Goal: Task Accomplishment & Management: Manage account settings

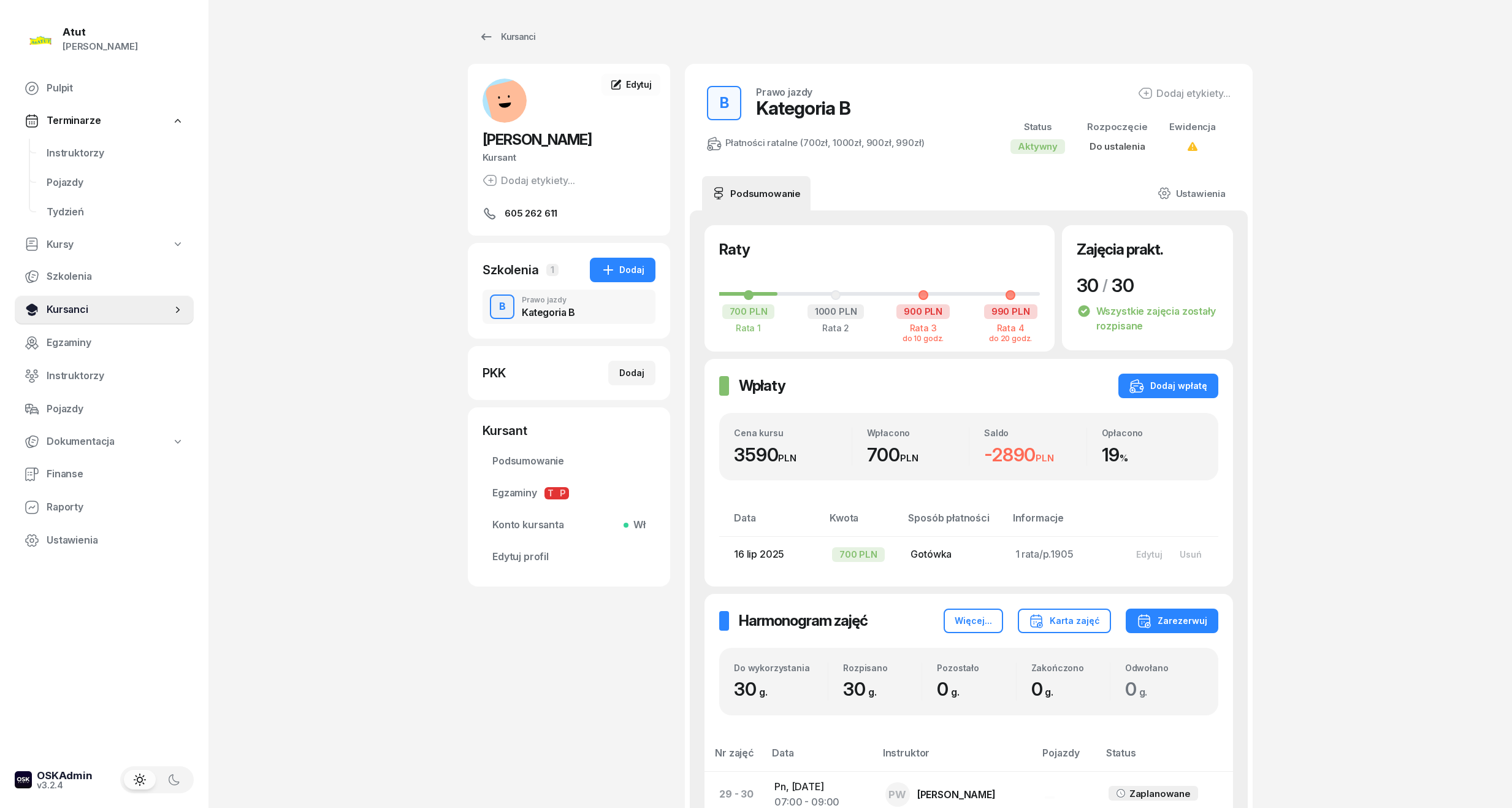
scroll to position [327, 0]
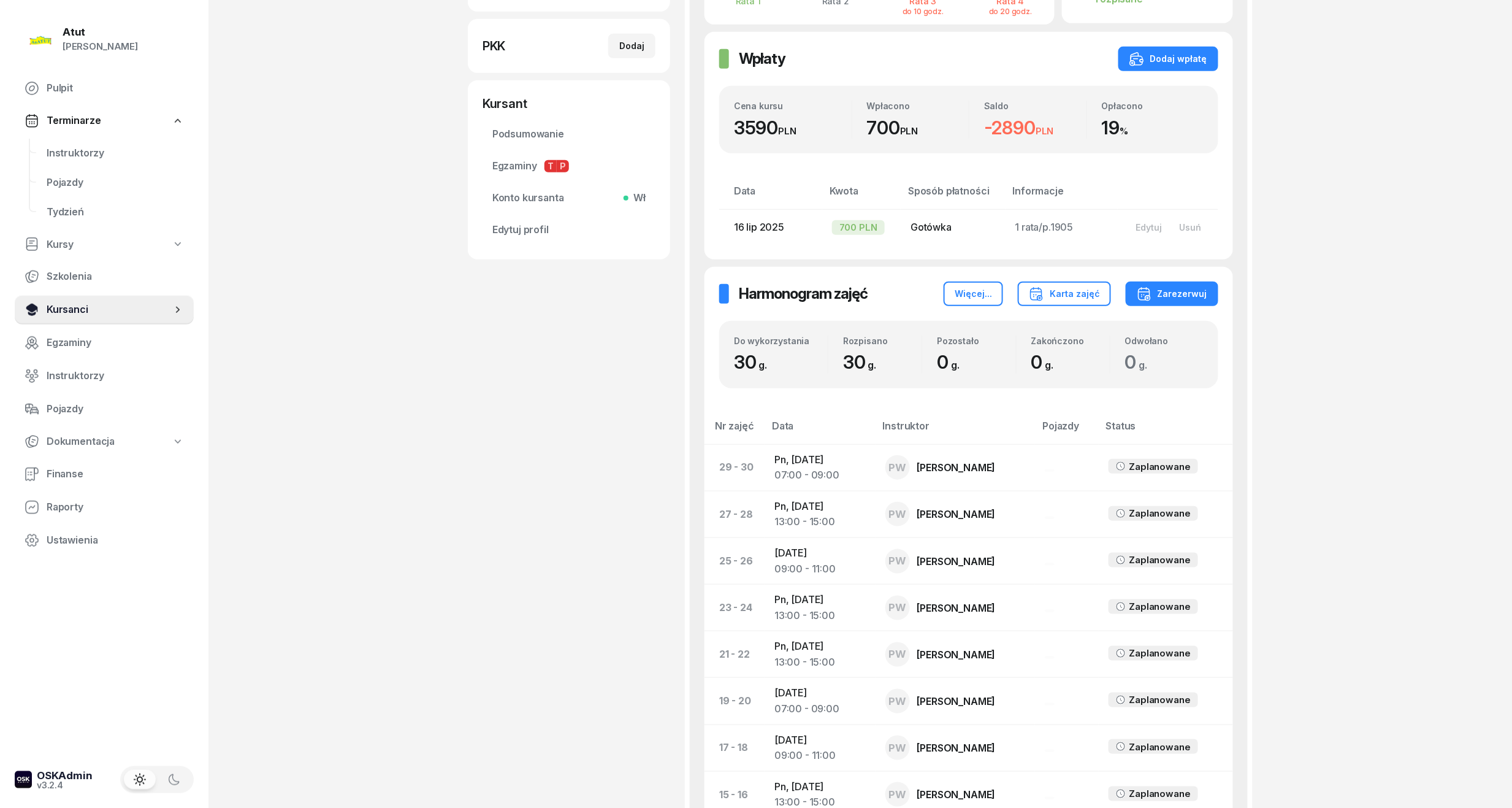
click at [74, 313] on span "Kursanci" at bounding box center [109, 310] width 125 height 16
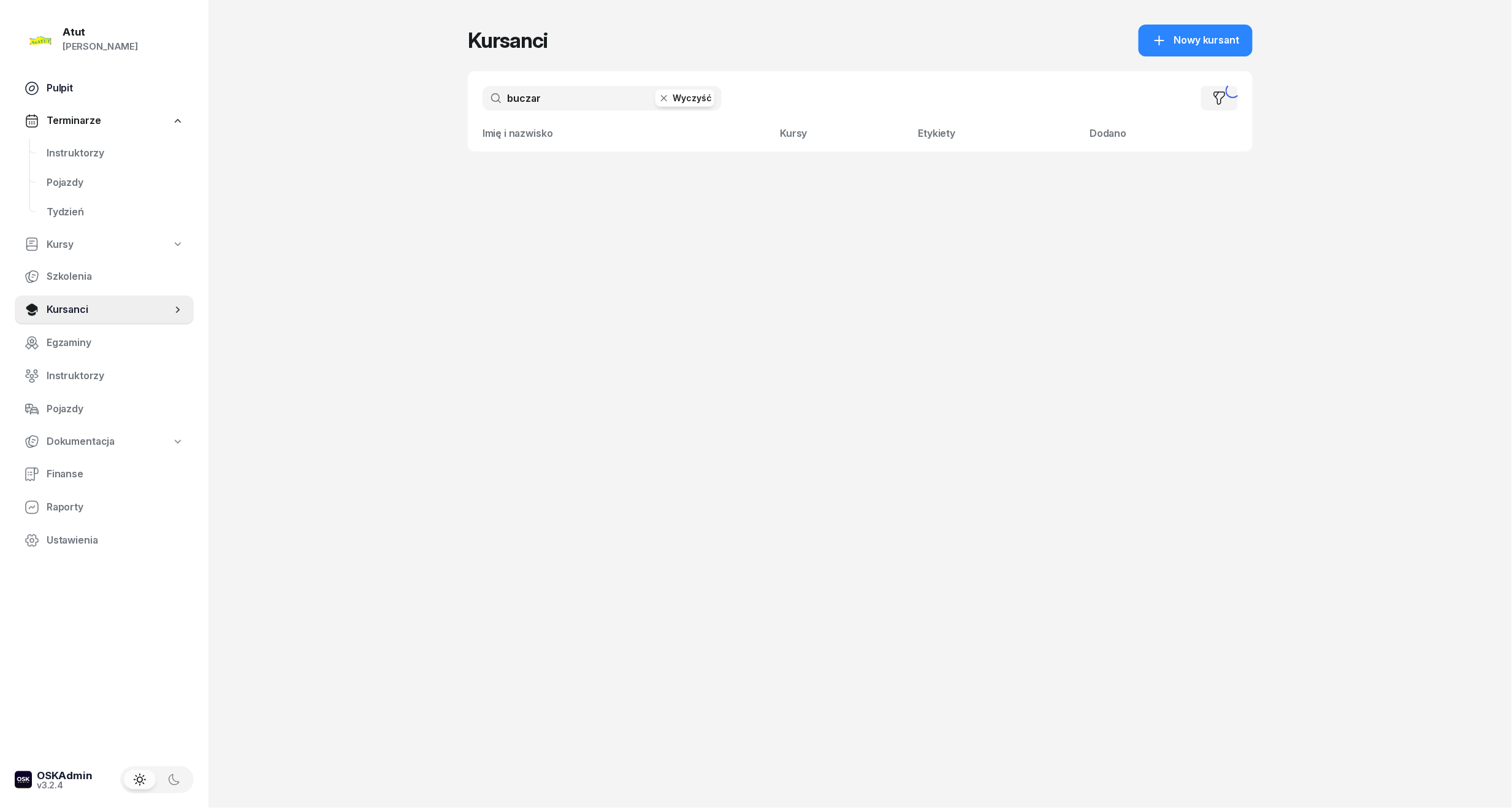
drag, startPoint x: 540, startPoint y: 97, endPoint x: 53, endPoint y: 96, distance: 487.0
click at [53, 96] on div "Atut Paulina Lis Pulpit Terminarze Instruktorzy Pojazdy Tydzień Kursy Szkolenia…" at bounding box center [756, 404] width 1512 height 808
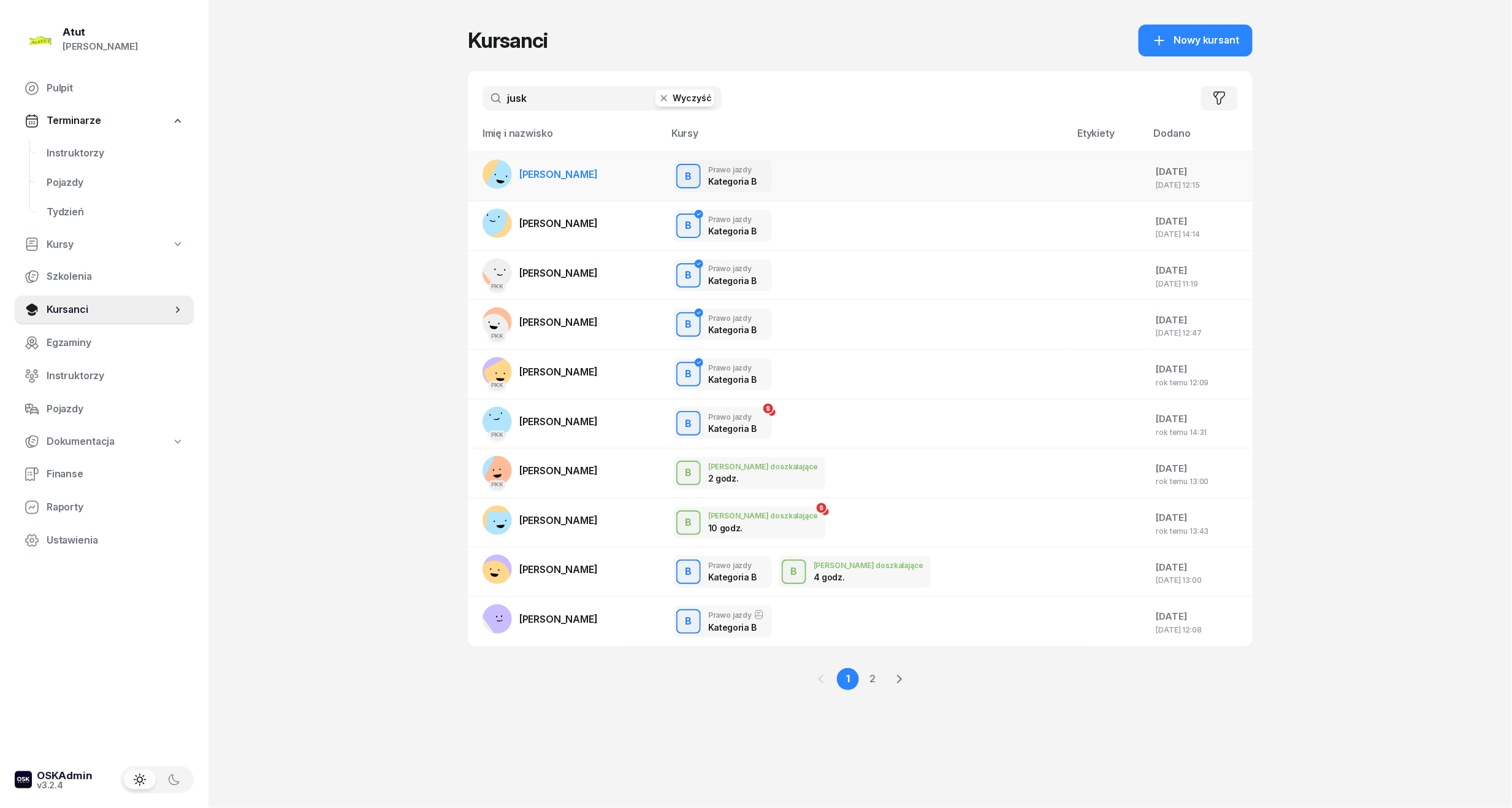
type input "jusk"
click at [559, 177] on span "Mikołaj Juskowiak" at bounding box center [558, 175] width 78 height 12
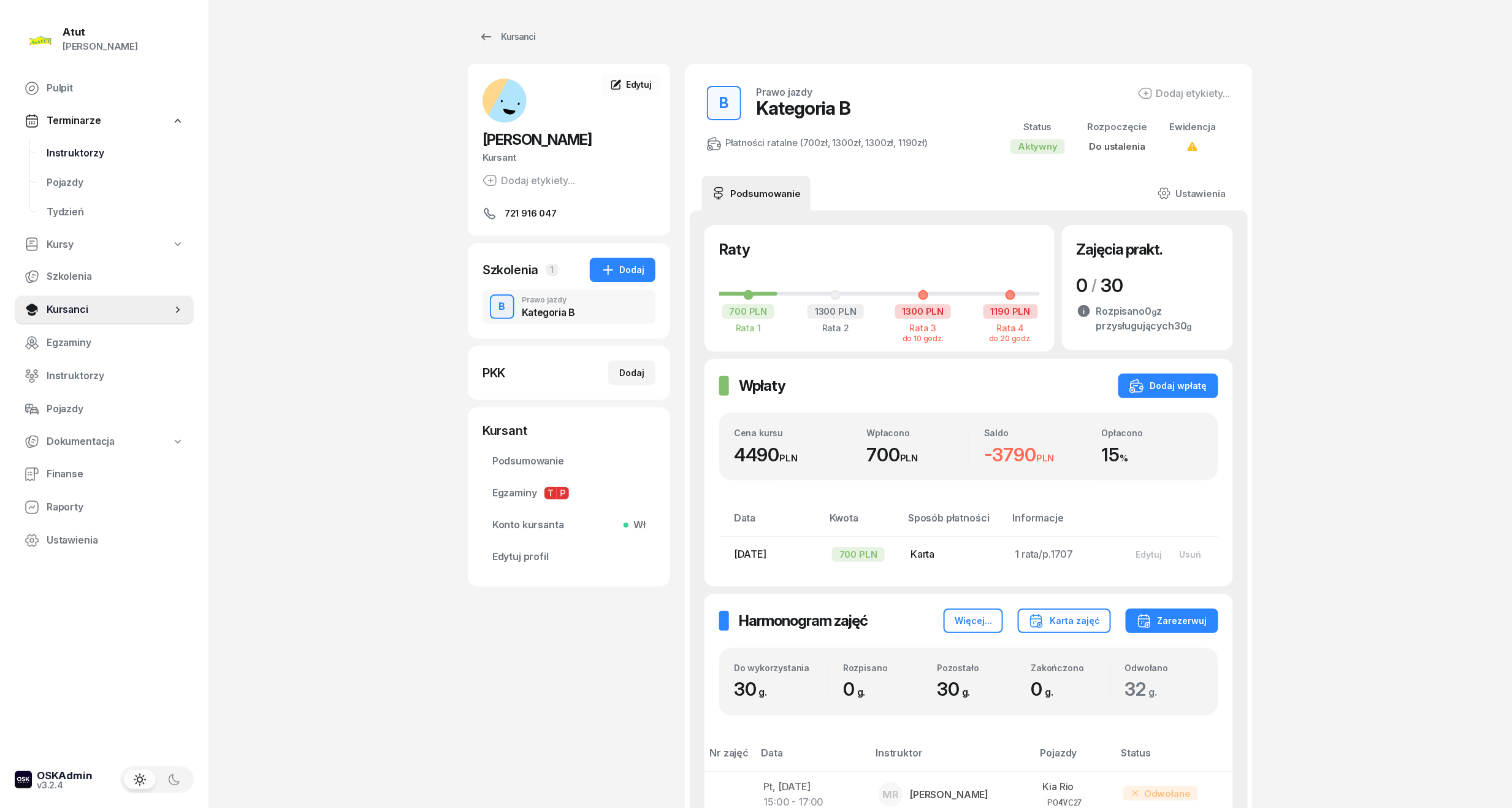
click at [104, 157] on span "Instruktorzy" at bounding box center [115, 153] width 137 height 16
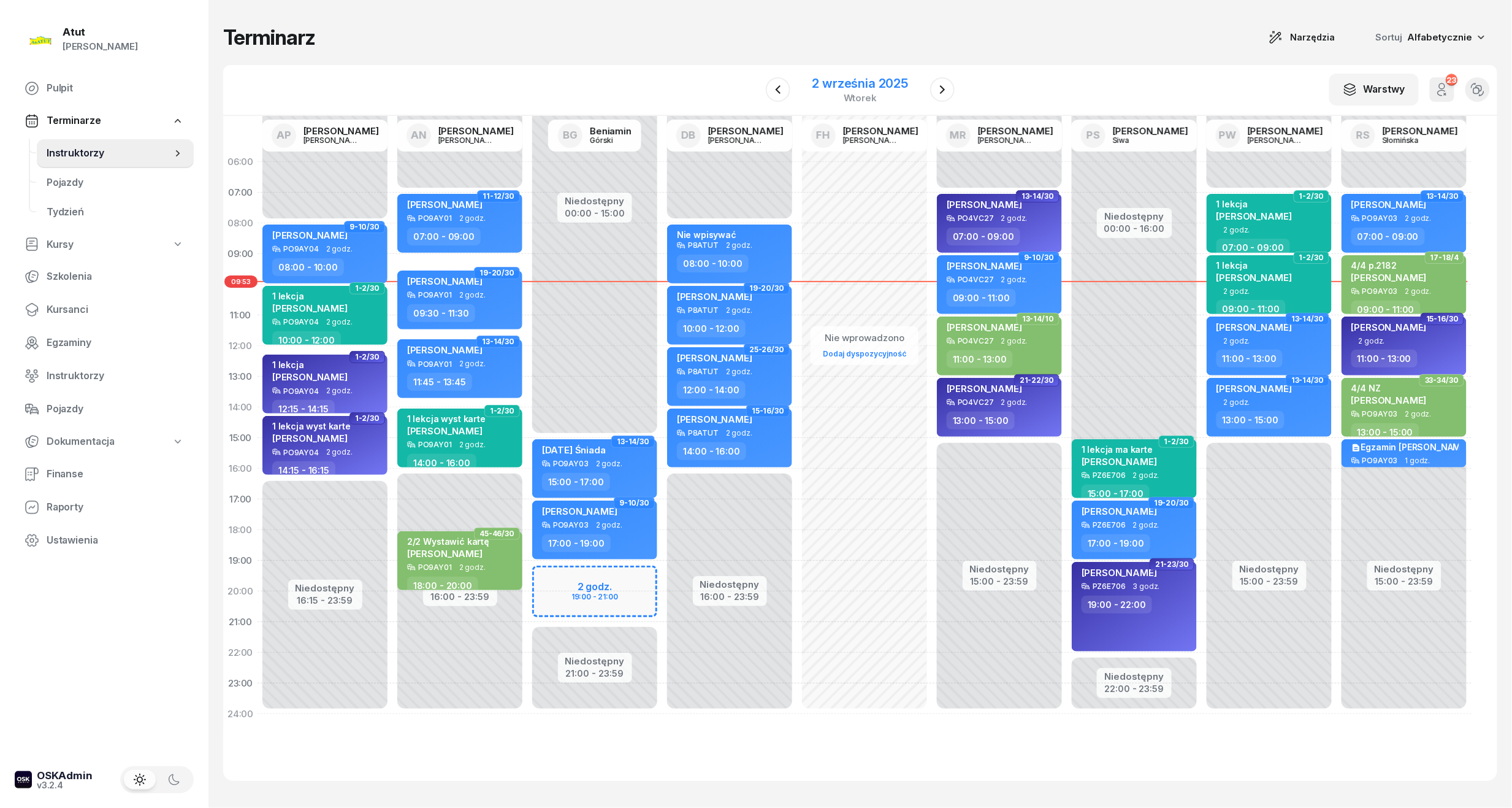
click at [867, 93] on div "wtorek" at bounding box center [860, 98] width 96 height 9
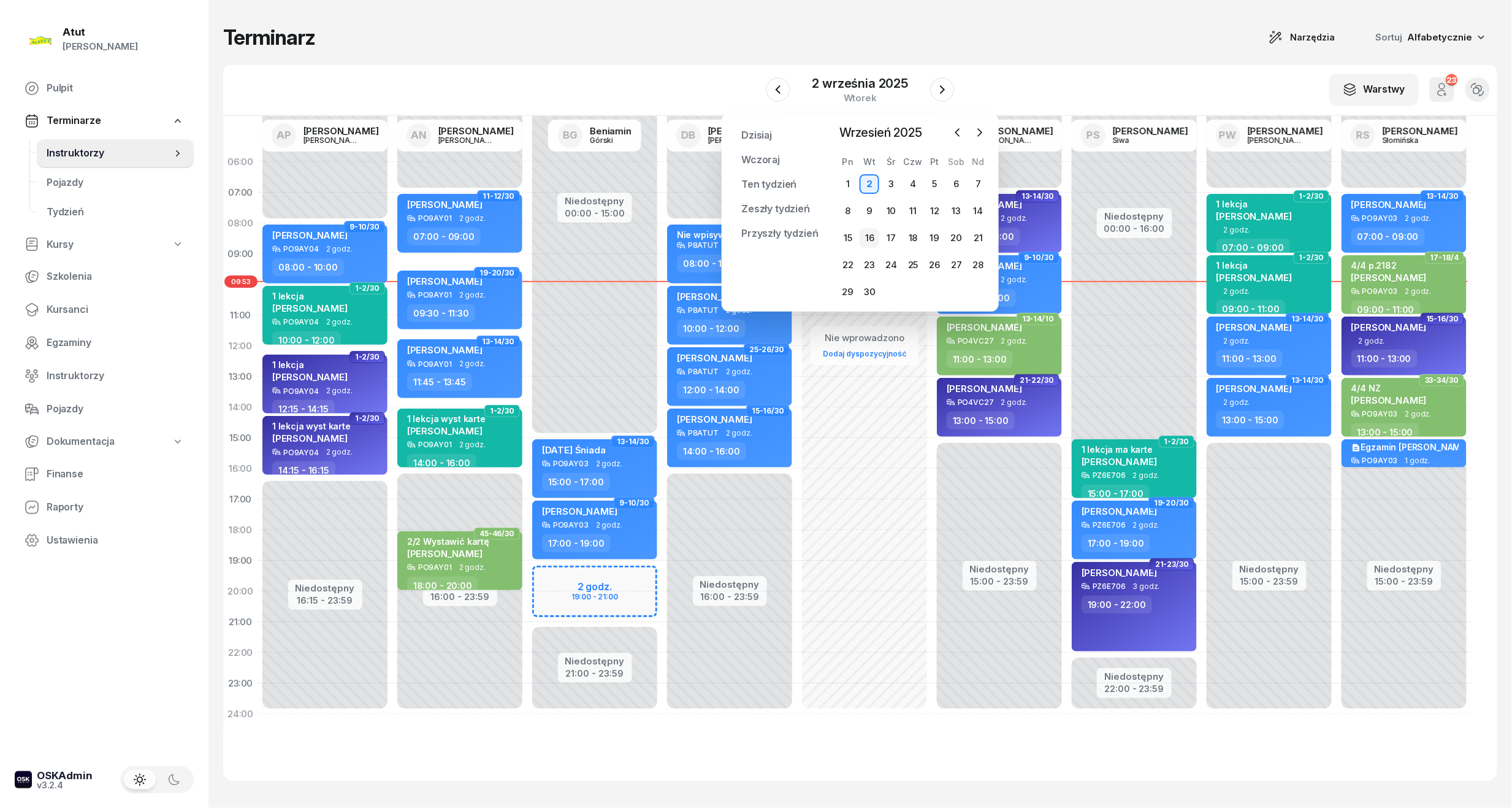
click at [869, 232] on div "16" at bounding box center [869, 238] width 19 height 19
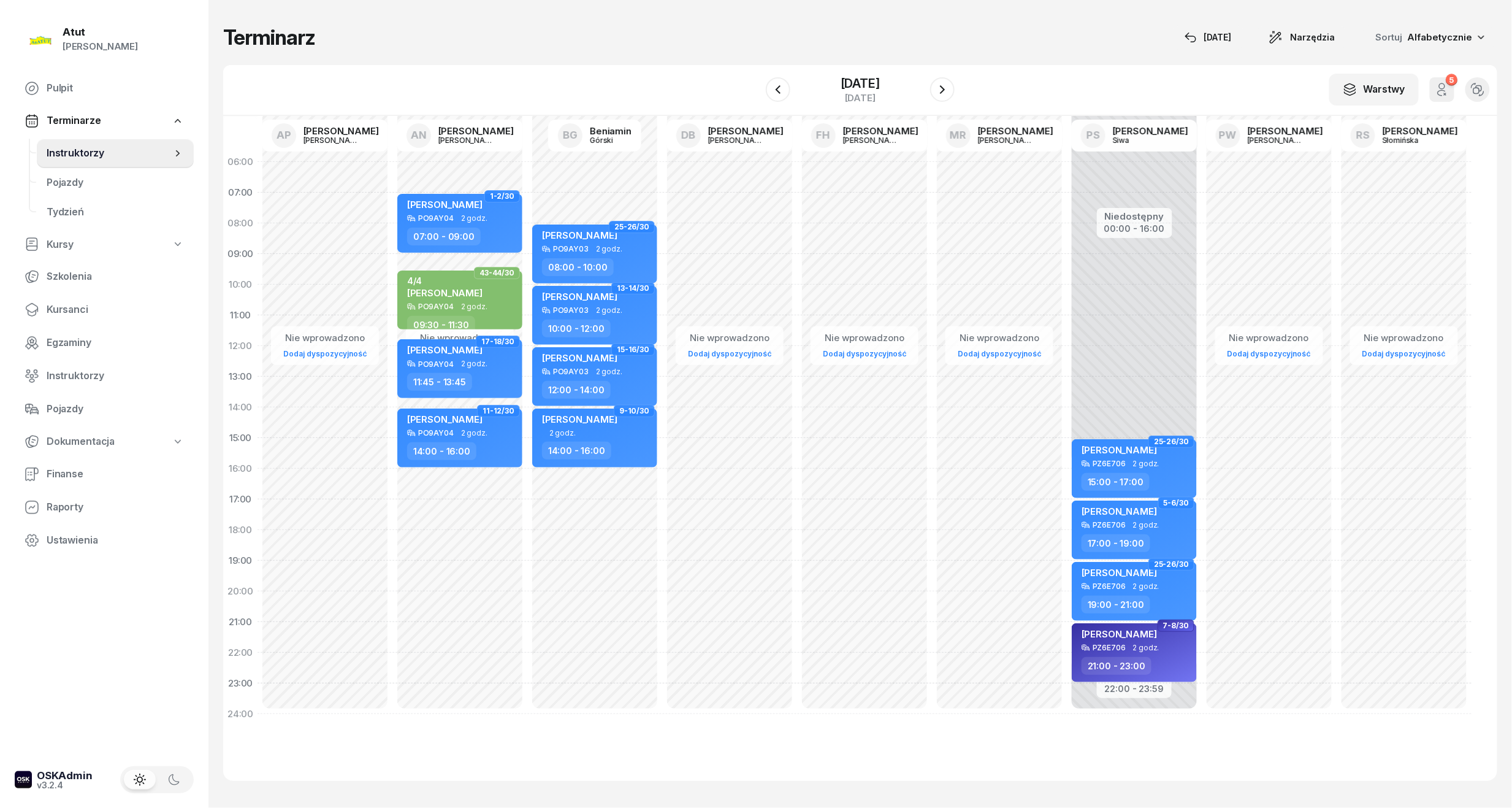
drag, startPoint x: 70, startPoint y: 309, endPoint x: 271, endPoint y: 278, distance: 203.4
click at [70, 309] on span "Kursanci" at bounding box center [115, 310] width 137 height 16
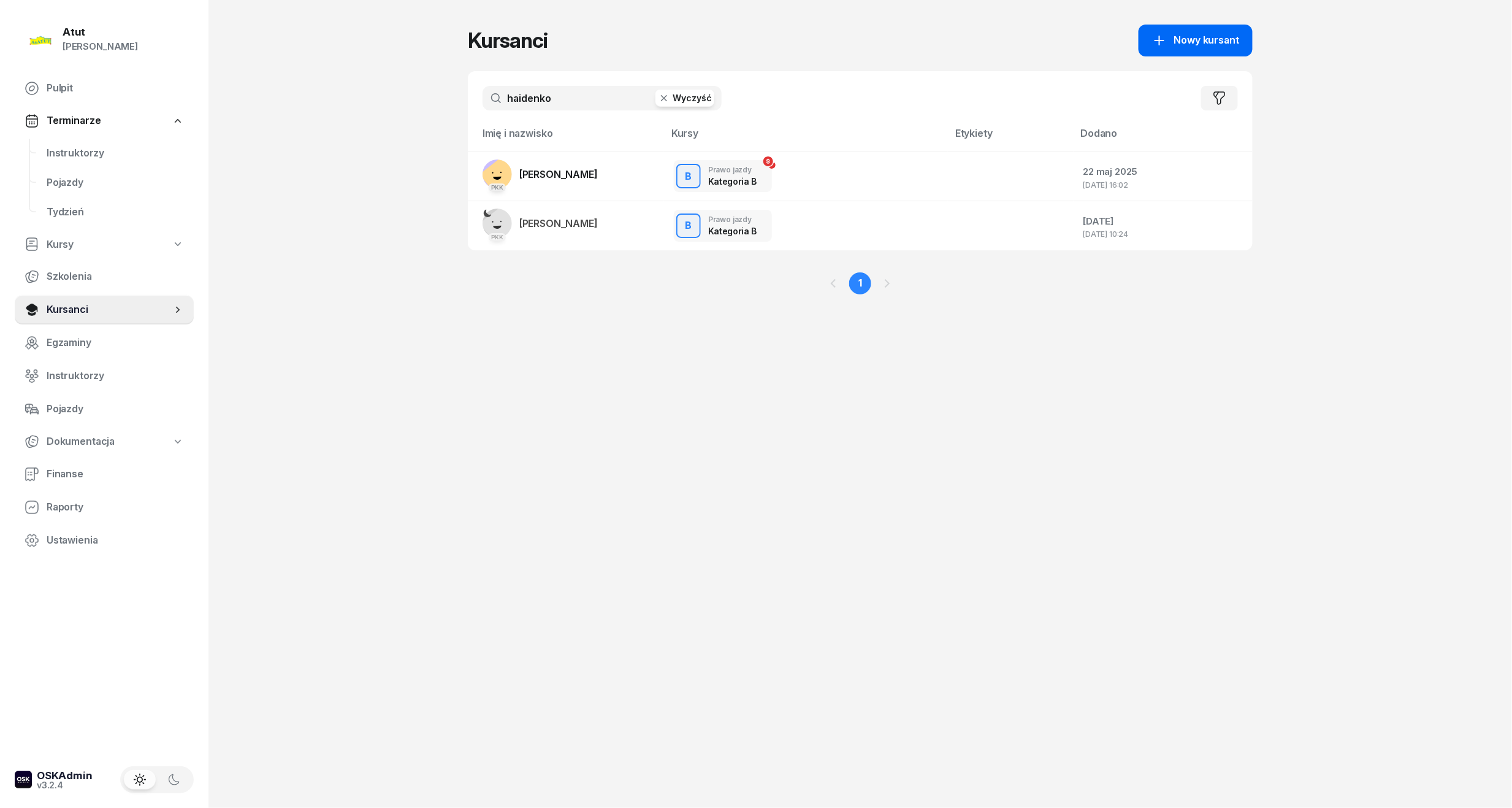
click at [1187, 40] on span "Nowy kursant" at bounding box center [1206, 40] width 65 height 16
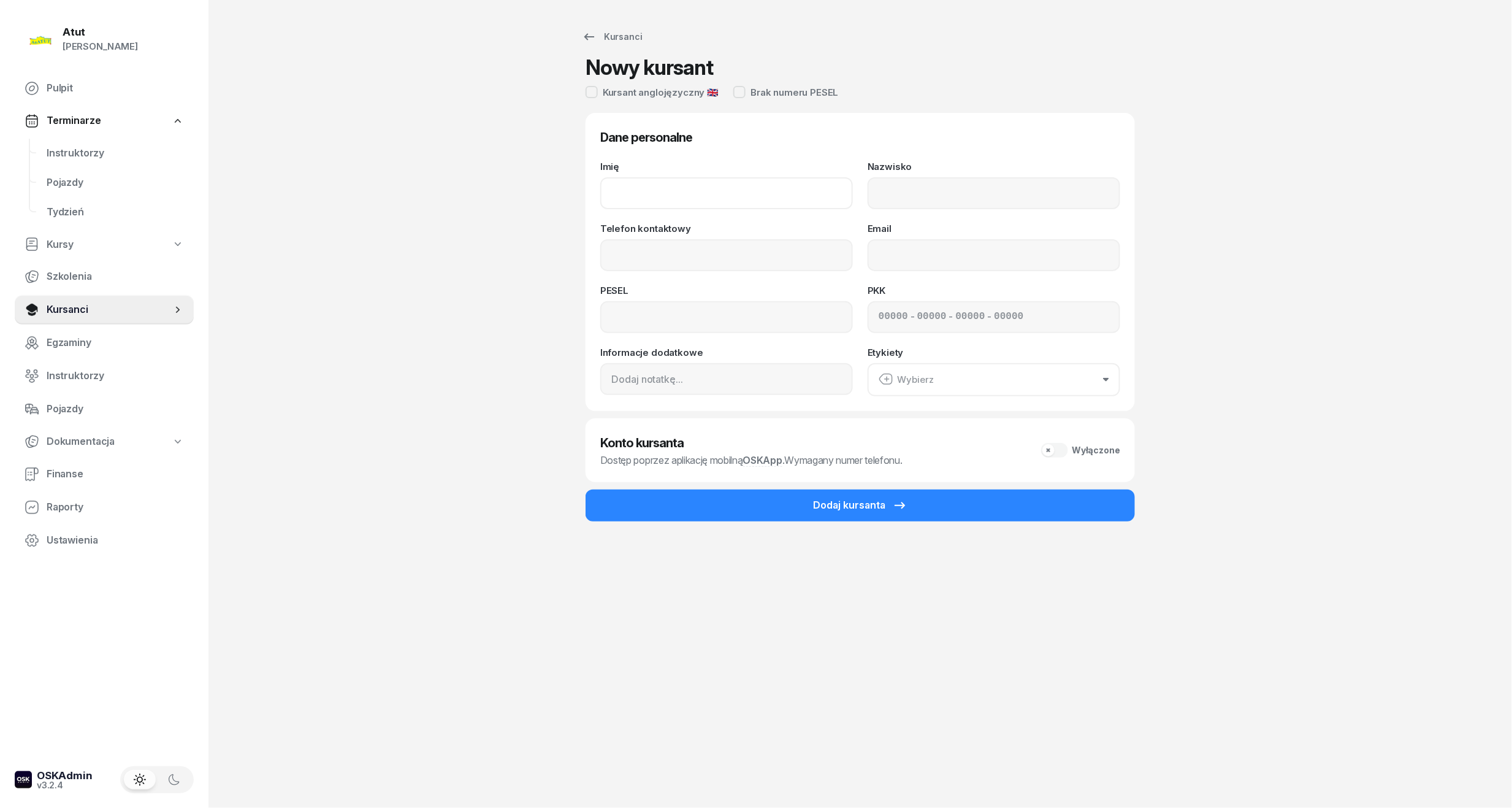
click at [659, 194] on input "Imię" at bounding box center [727, 192] width 253 height 32
type input "Iga"
click at [999, 182] on input "Nazwisko" at bounding box center [994, 192] width 253 height 32
type input "[PERSON_NAME]"
drag, startPoint x: 680, startPoint y: 256, endPoint x: 635, endPoint y: 217, distance: 59.5
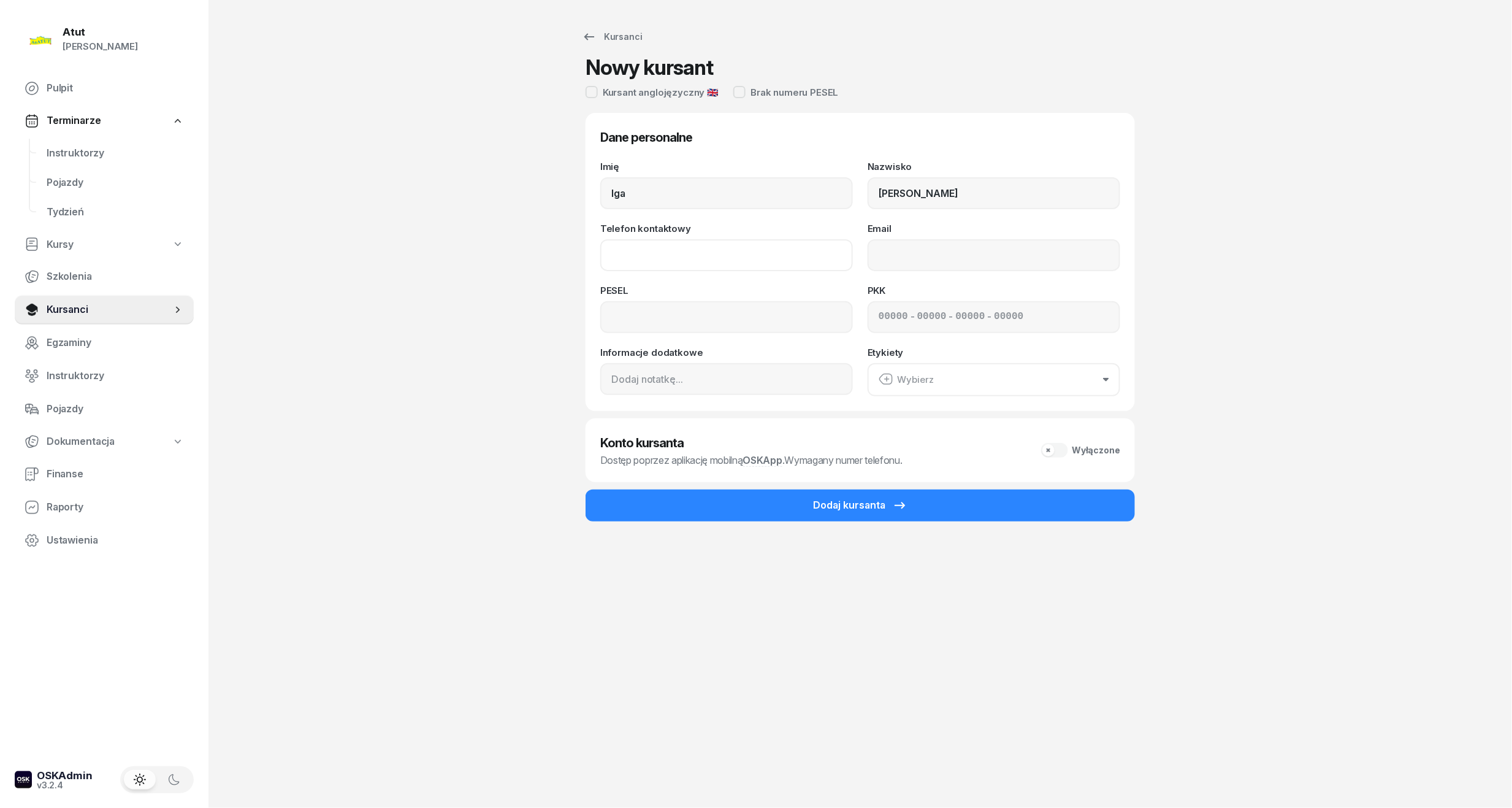
click at [680, 256] on input "Telefon kontaktowy" at bounding box center [727, 255] width 253 height 32
type input "735 271 329"
click at [648, 313] on input at bounding box center [727, 317] width 253 height 32
type input "07291001325"
click at [874, 317] on div "- - -" at bounding box center [994, 317] width 253 height 32
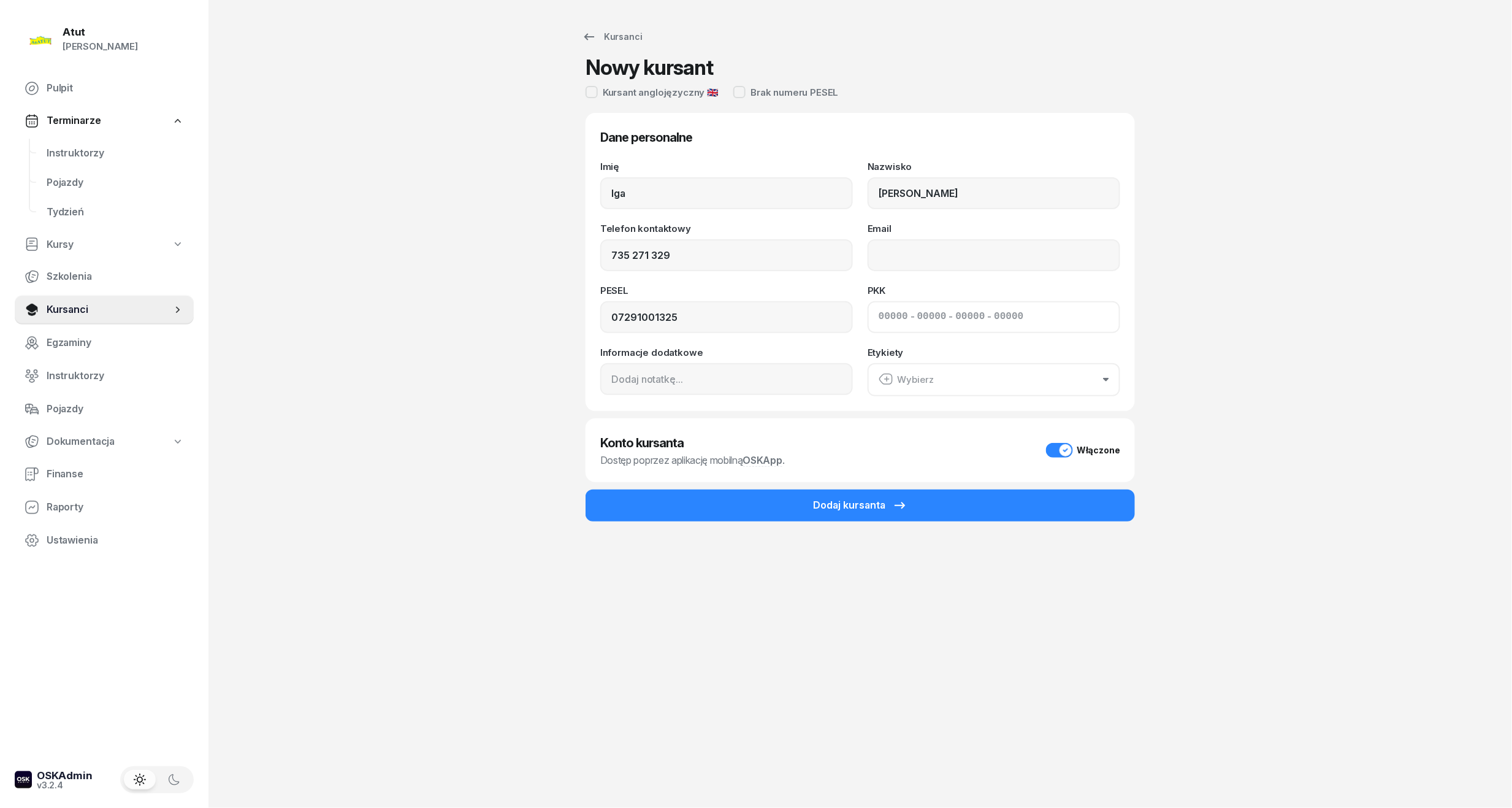
click at [881, 317] on input at bounding box center [893, 317] width 29 height 16
type input "32510"
type input "79164"
type input "56993"
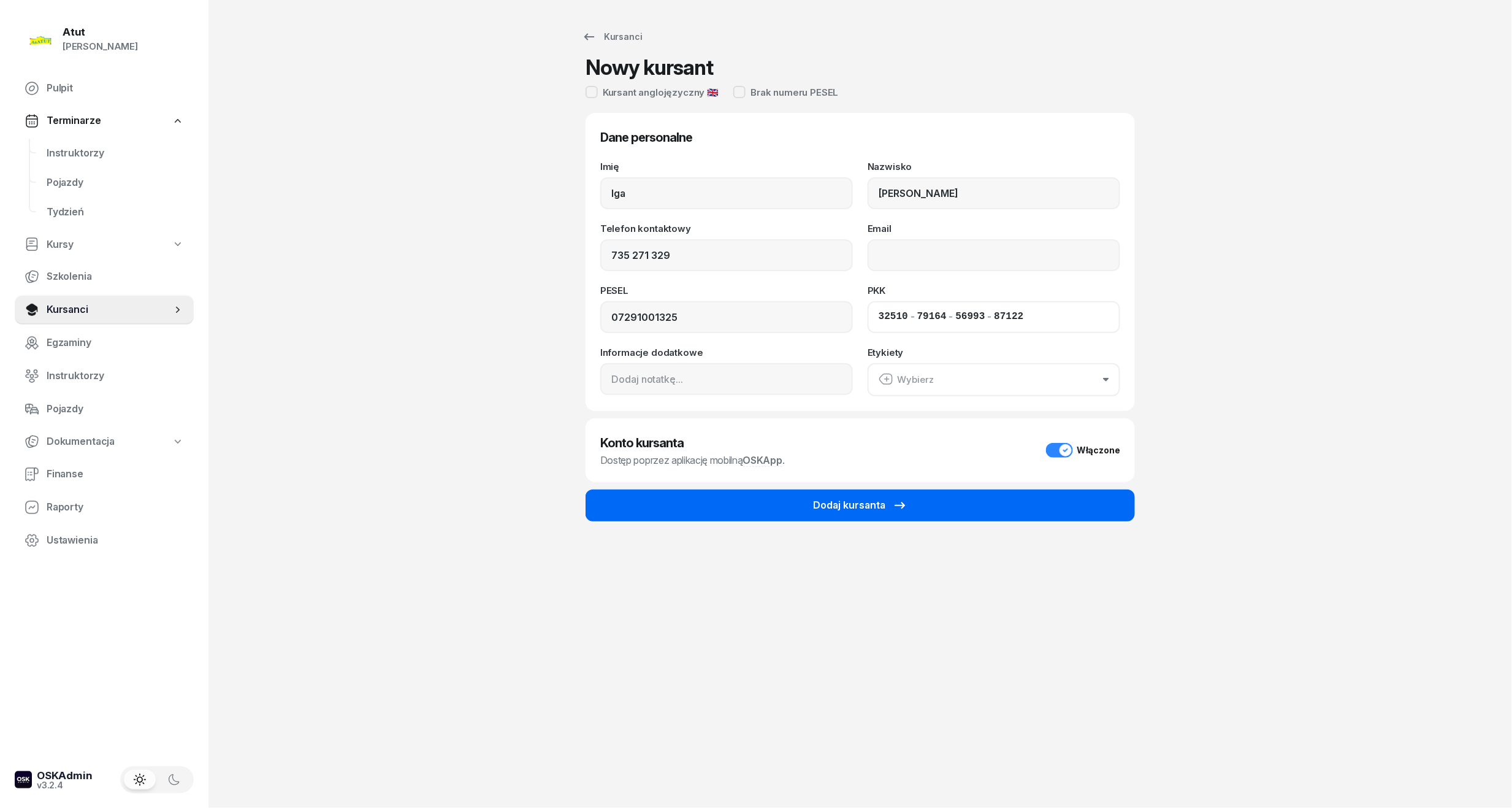
type input "87122"
click at [919, 506] on button "Dodaj kursanta" at bounding box center [860, 505] width 549 height 32
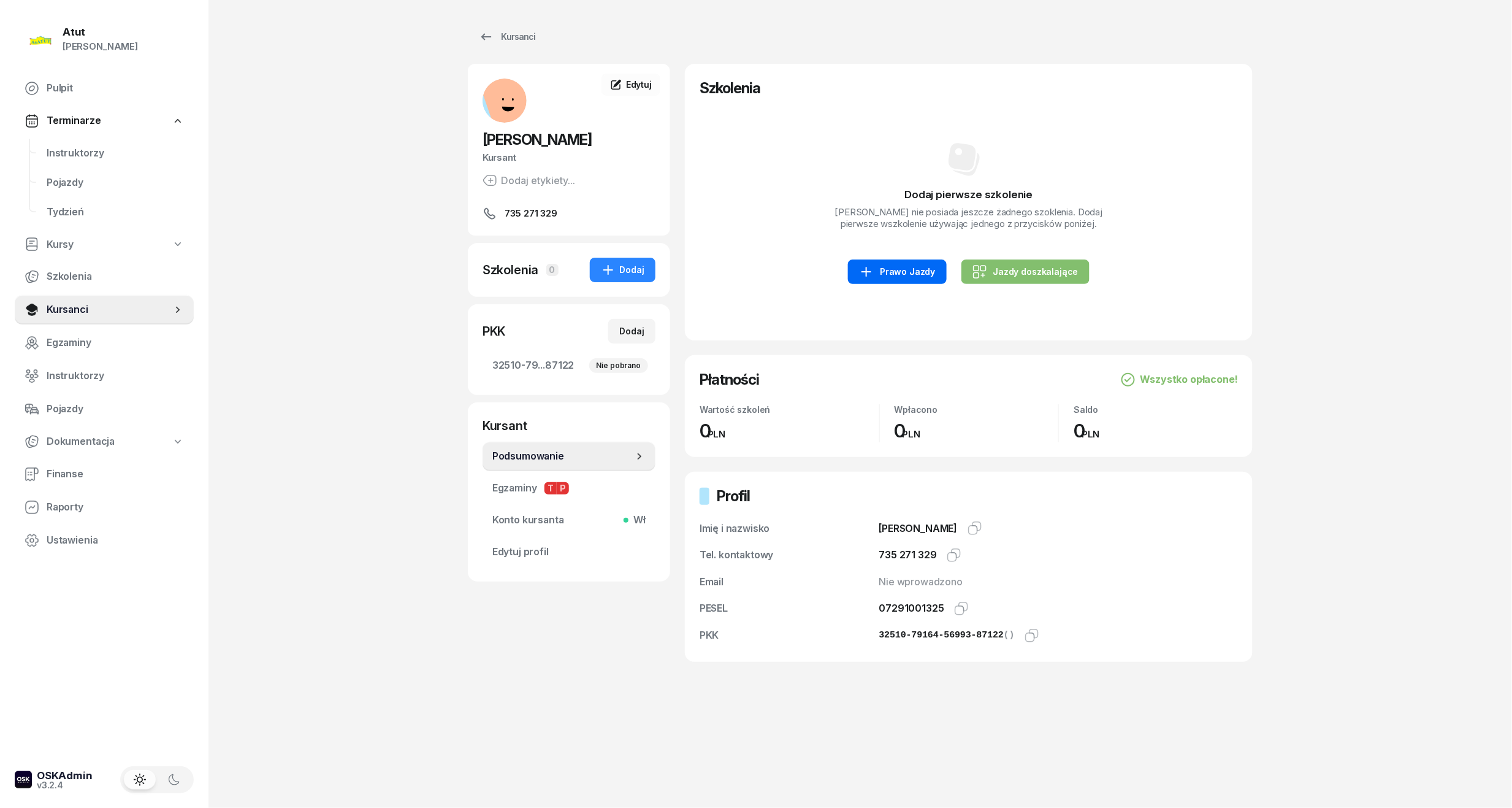
click at [871, 273] on icon at bounding box center [866, 272] width 10 height 10
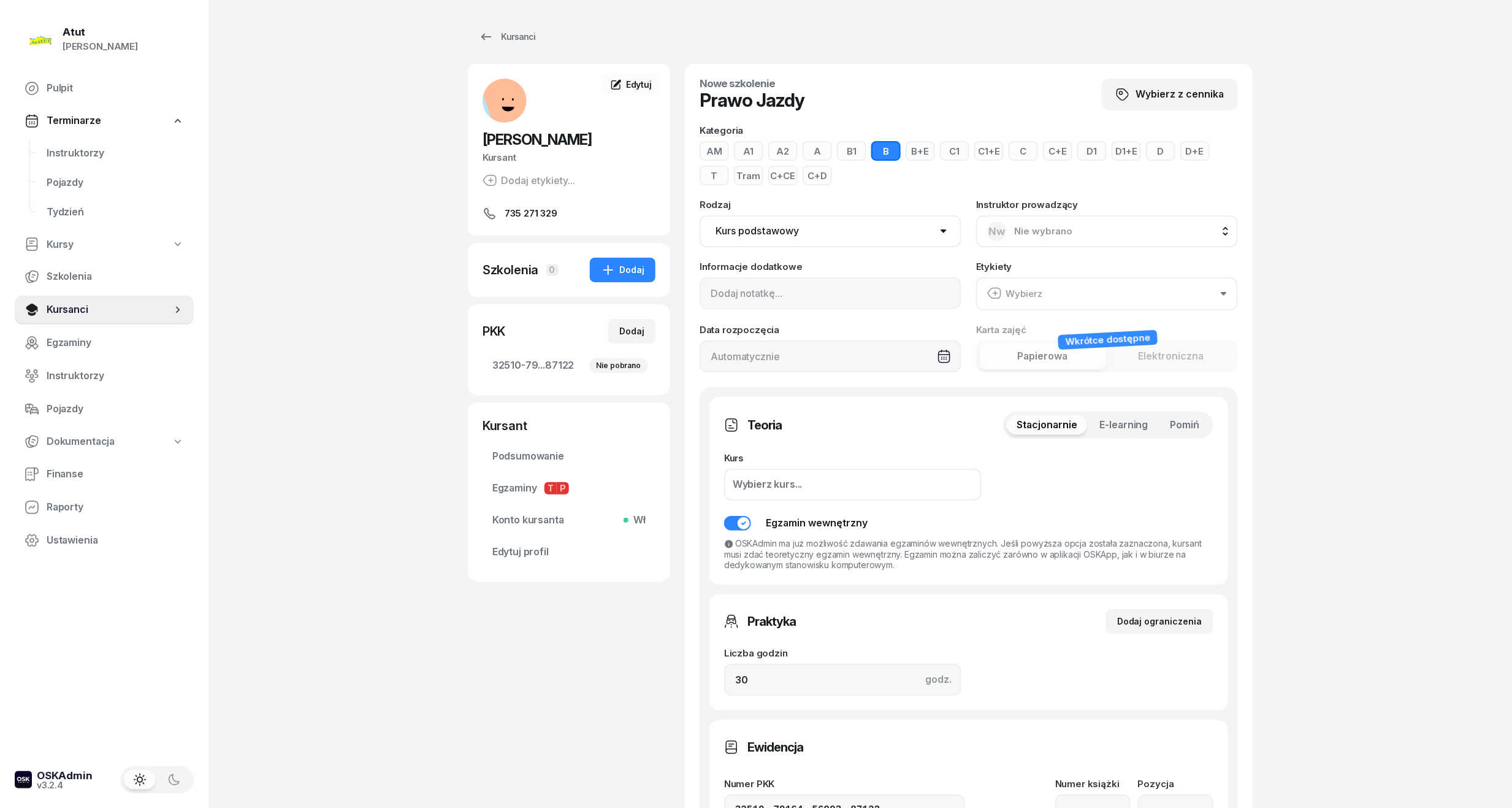
scroll to position [245, 0]
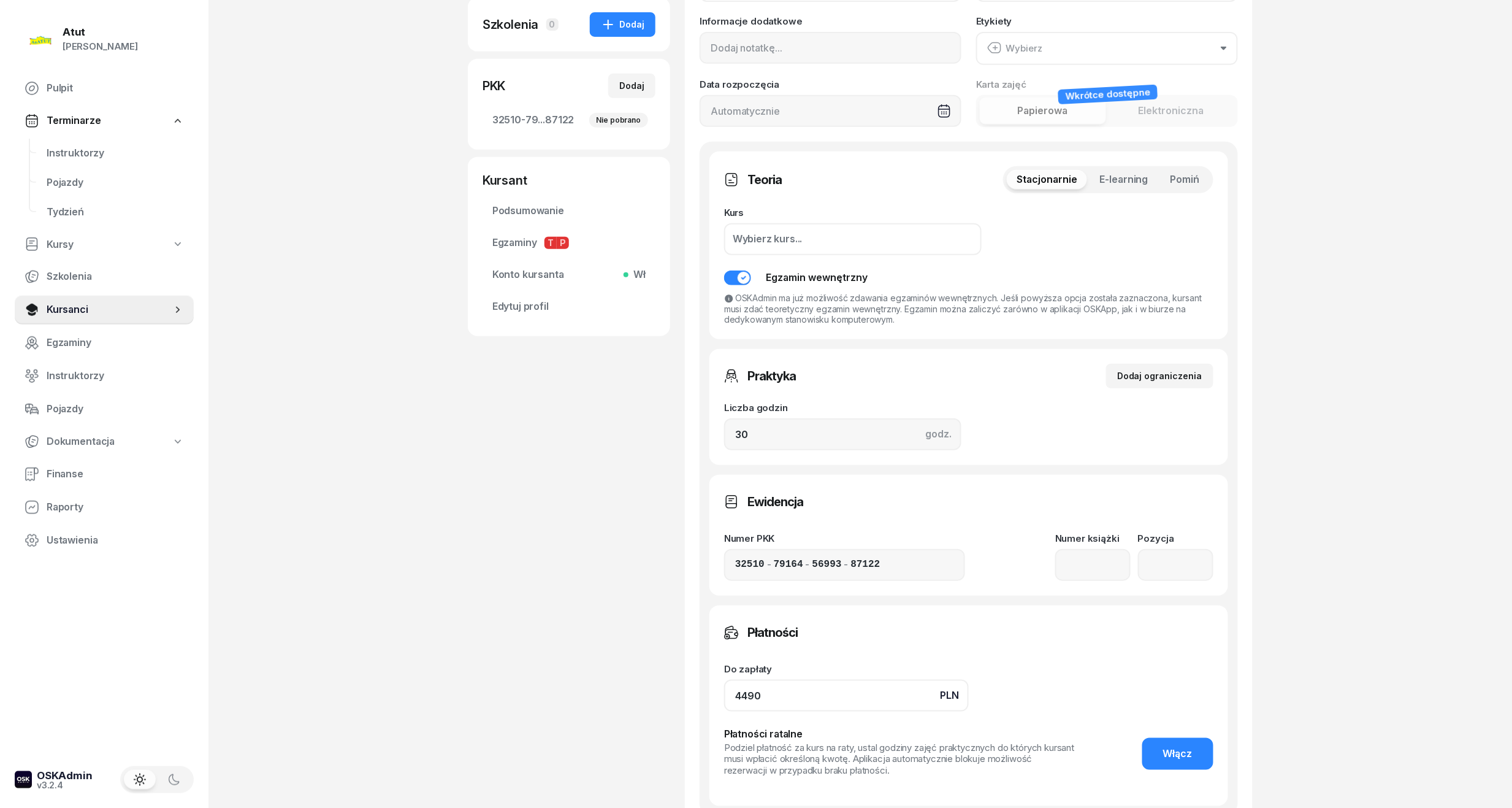
drag, startPoint x: 800, startPoint y: 692, endPoint x: 334, endPoint y: 725, distance: 467.2
click at [334, 725] on div "Atut [PERSON_NAME] Pulpit Terminarze Instruktorzy Pojazdy Tydzień Kursy Szkolen…" at bounding box center [756, 372] width 1512 height 1235
type input "3590"
click at [1166, 741] on button "Włącz" at bounding box center [1178, 754] width 71 height 32
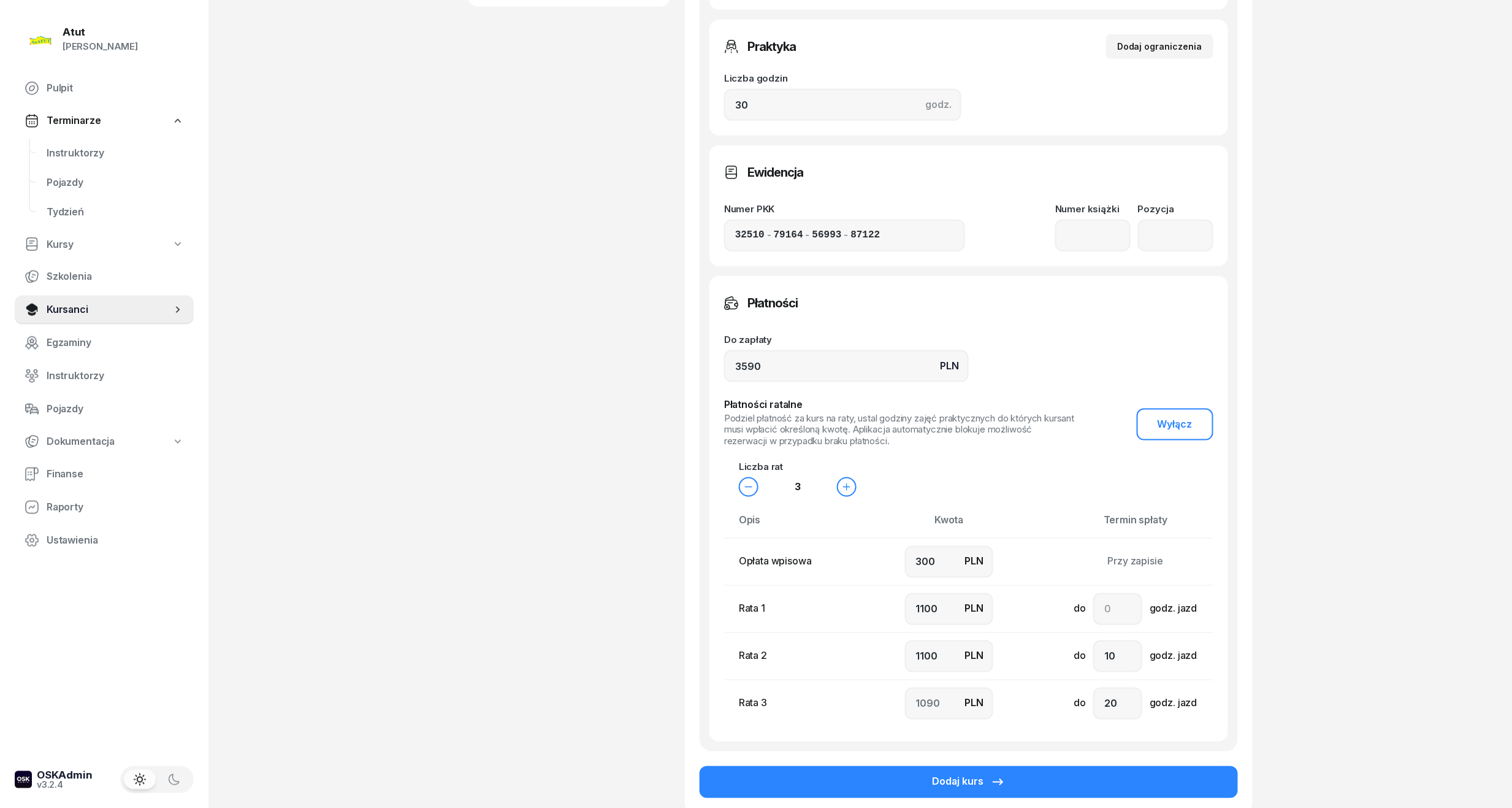
scroll to position [654, 0]
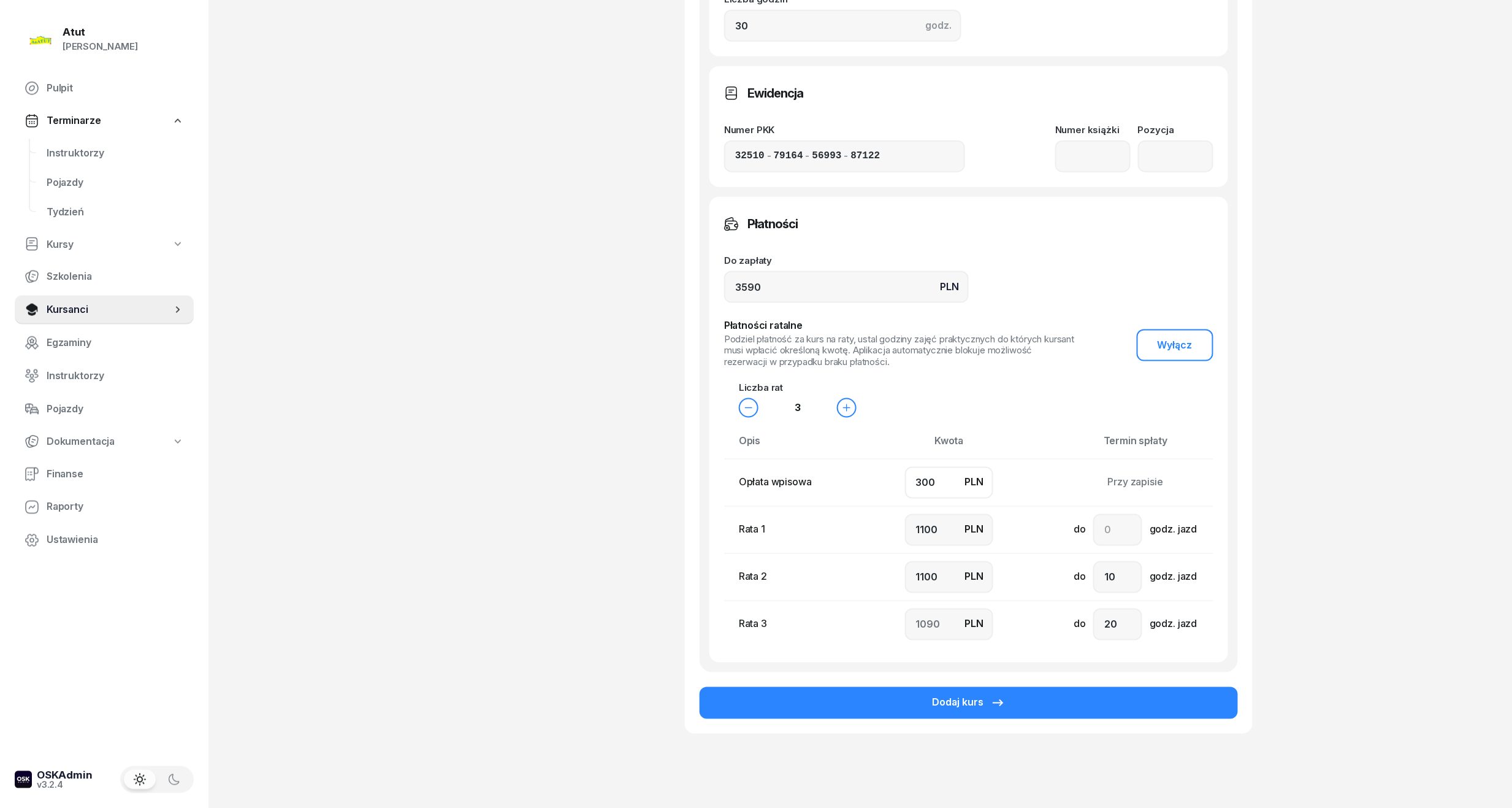
drag, startPoint x: 935, startPoint y: 487, endPoint x: 635, endPoint y: 513, distance: 301.1
click at [635, 513] on div "[PERSON_NAME] Kursant Dodaj etykiety... 735 271 329 IN [PERSON_NAME] Kursant Ed…" at bounding box center [860, 86] width 784 height 1353
type input "7"
type input "1200"
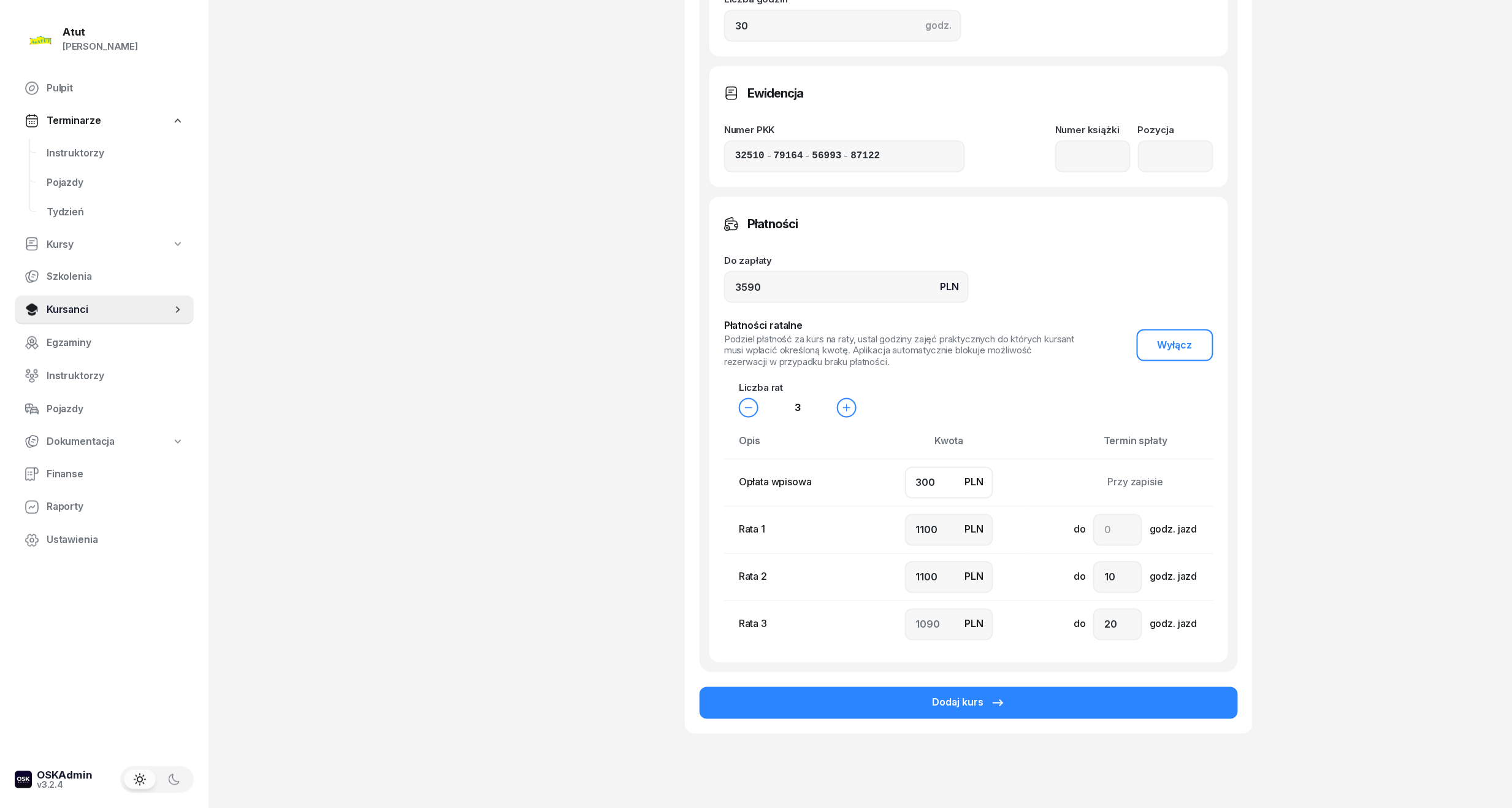
type input "1183"
type input "70"
type input "1100"
type input "1220"
type input "700"
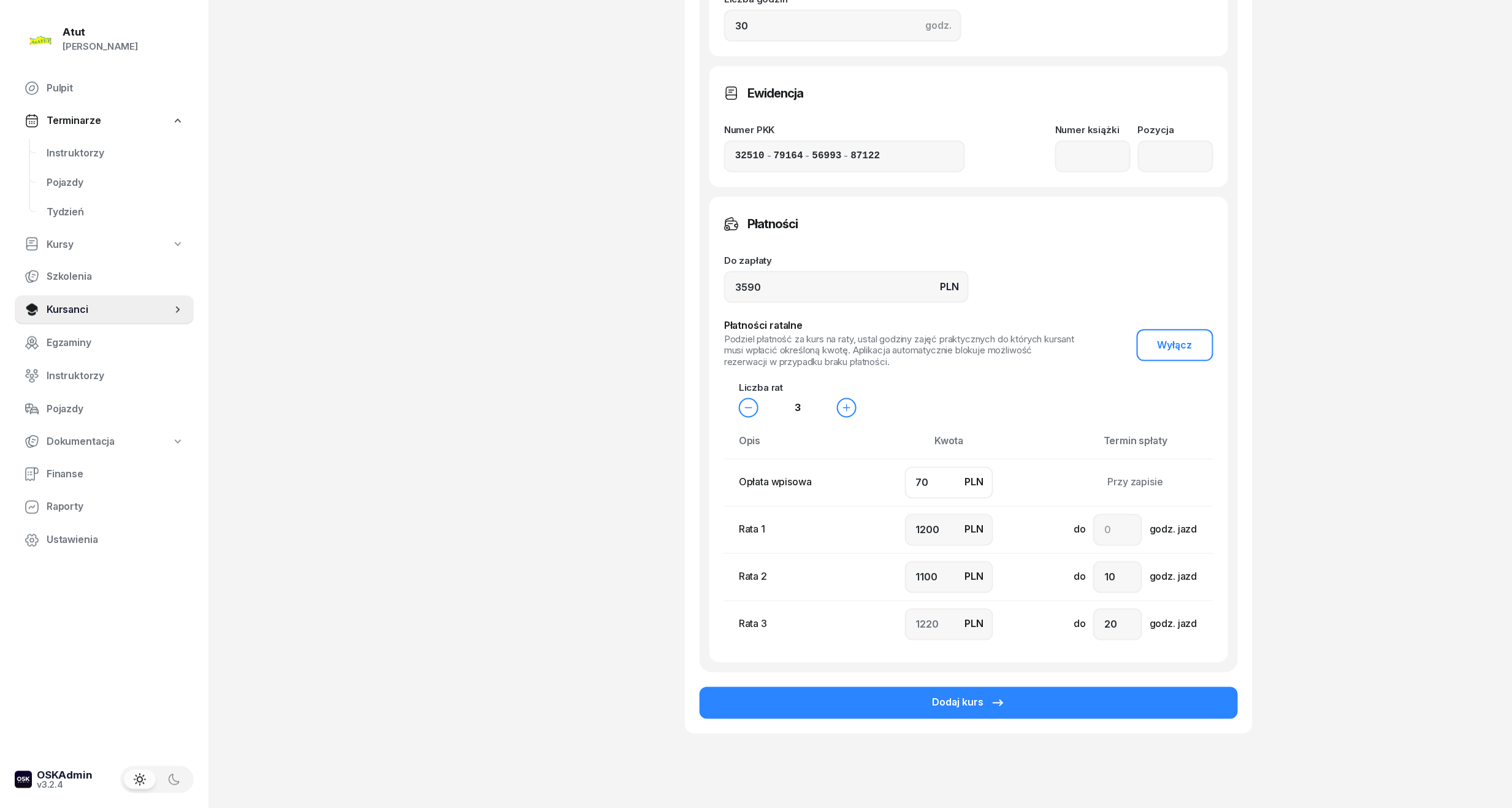
type input "1000"
type input "900"
type input "990"
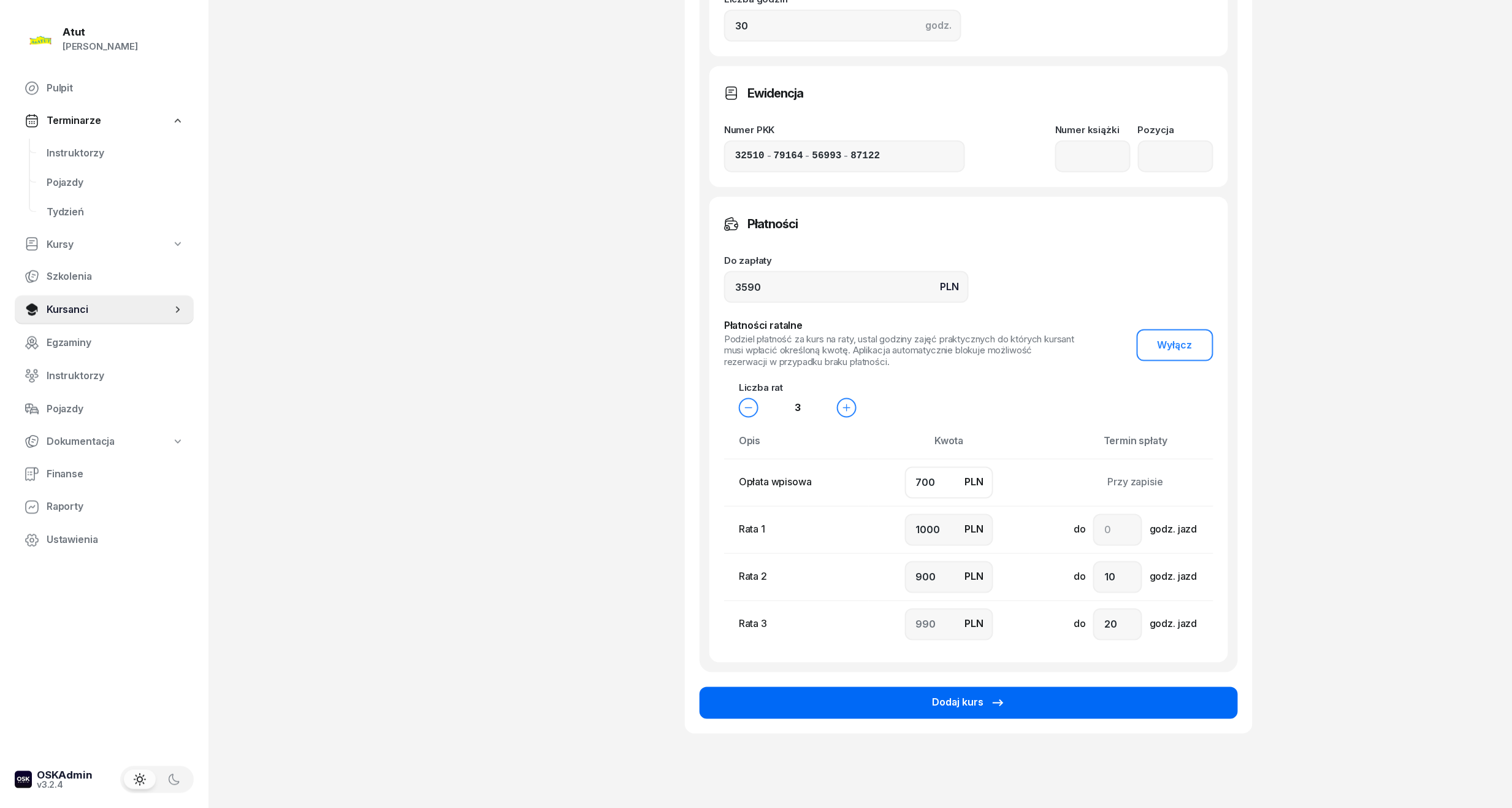
type input "700"
click at [957, 695] on div "Dodaj kurs" at bounding box center [968, 702] width 74 height 16
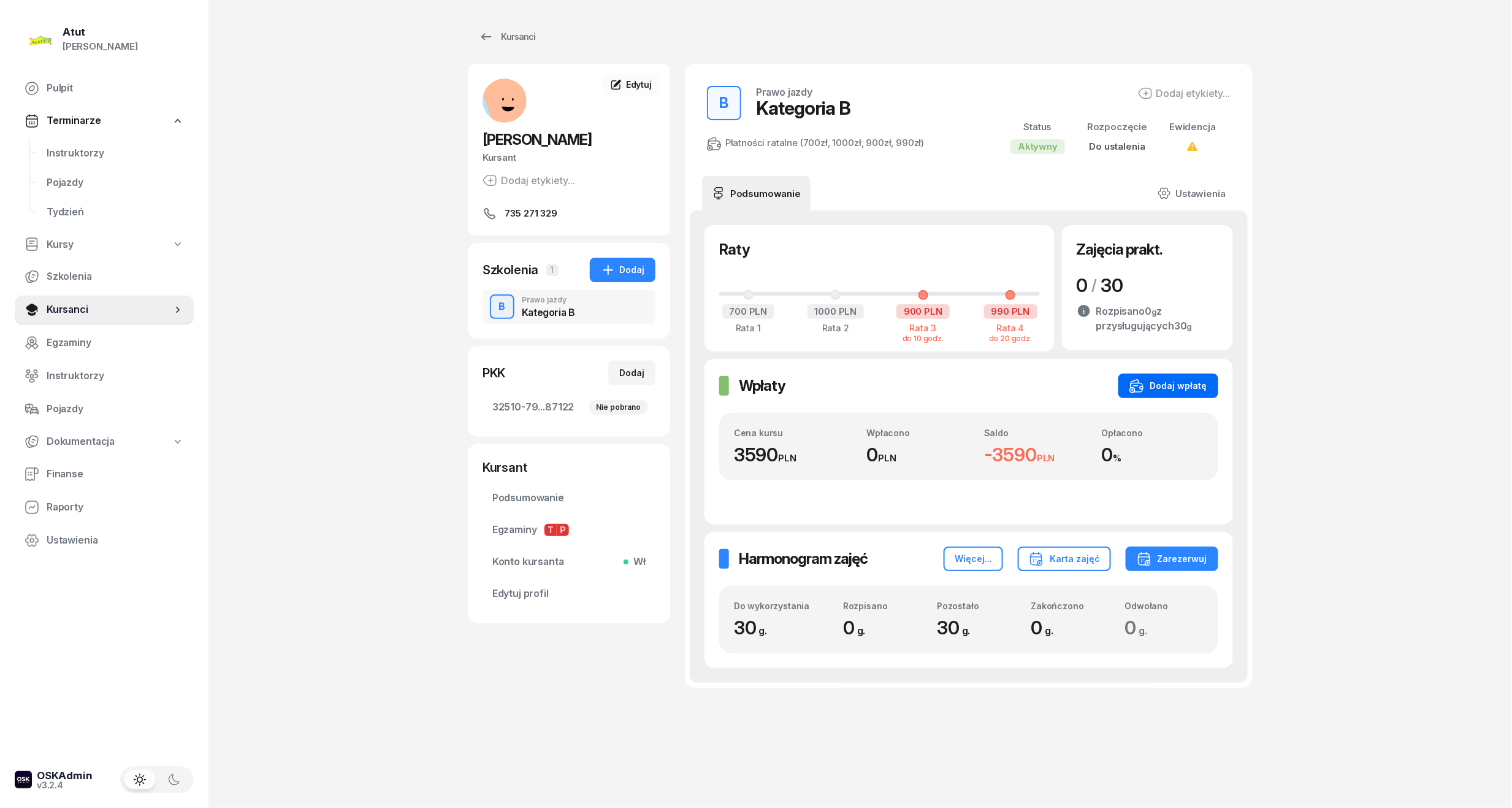
click at [1171, 380] on div "Dodaj wpłatę" at bounding box center [1168, 386] width 78 height 15
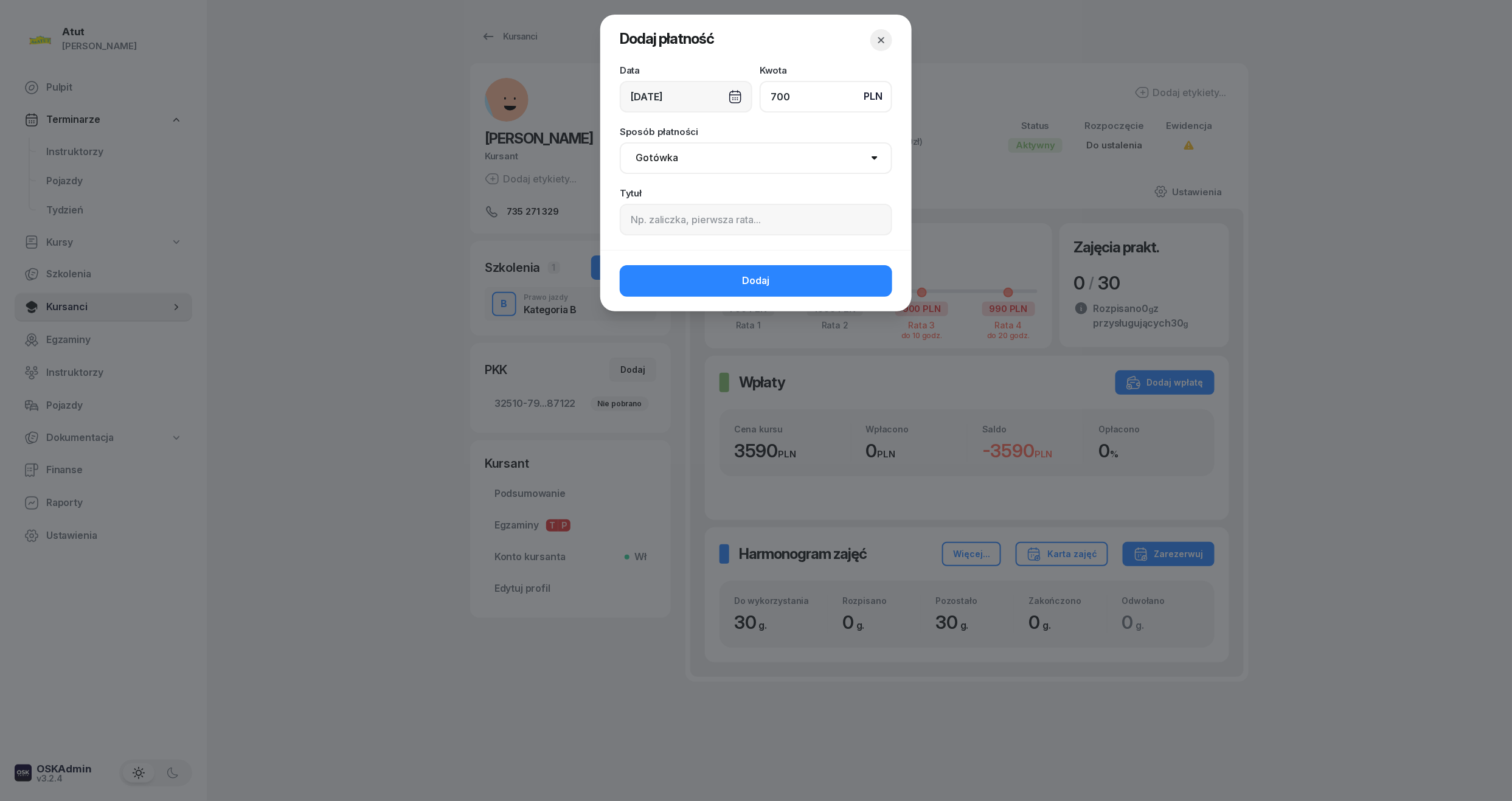
type input "700"
click at [765, 230] on input at bounding box center [756, 219] width 273 height 32
paste input "2199"
type input "1 rata/p.2199"
drag, startPoint x: 655, startPoint y: 165, endPoint x: 661, endPoint y: 172, distance: 9.2
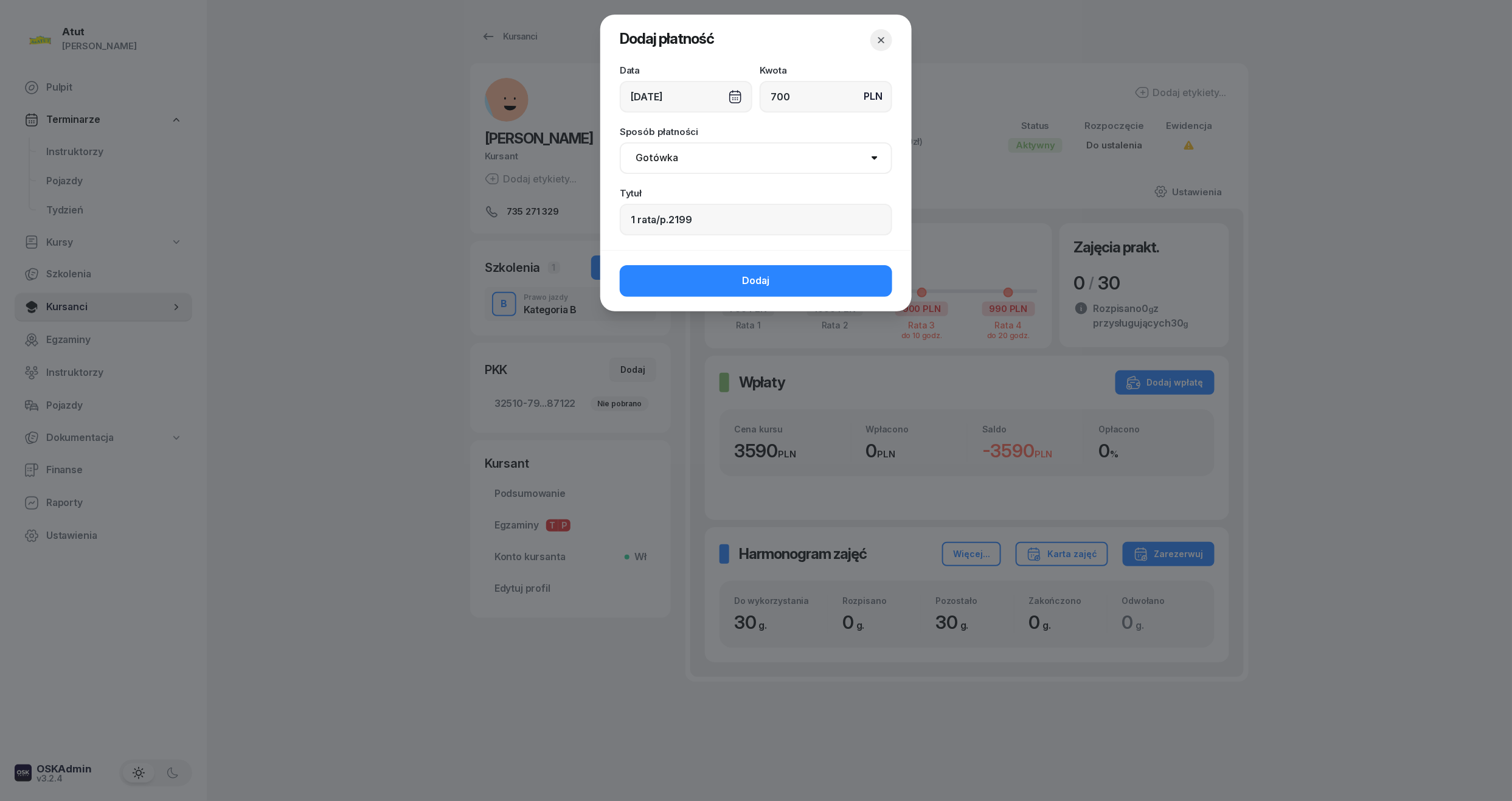
click at [655, 165] on select "Gotówka Karta Przelew Płatności online BLIK" at bounding box center [756, 158] width 273 height 32
select select "card"
click at [620, 142] on select "Gotówka Karta Przelew Płatności online BLIK" at bounding box center [756, 158] width 273 height 32
click at [704, 277] on button "Dodaj" at bounding box center [756, 281] width 273 height 32
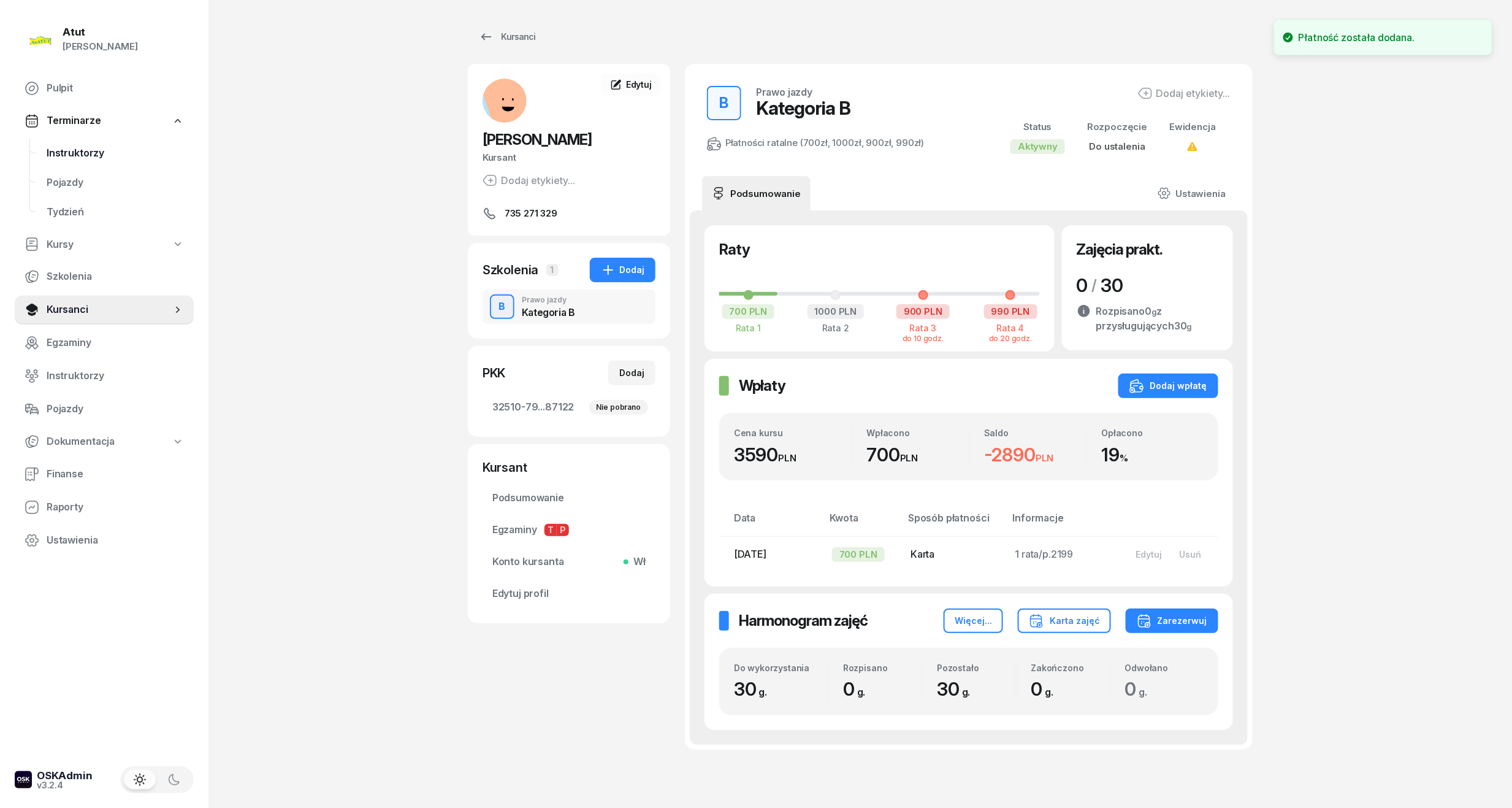
click at [97, 148] on span "Instruktorzy" at bounding box center [115, 153] width 137 height 16
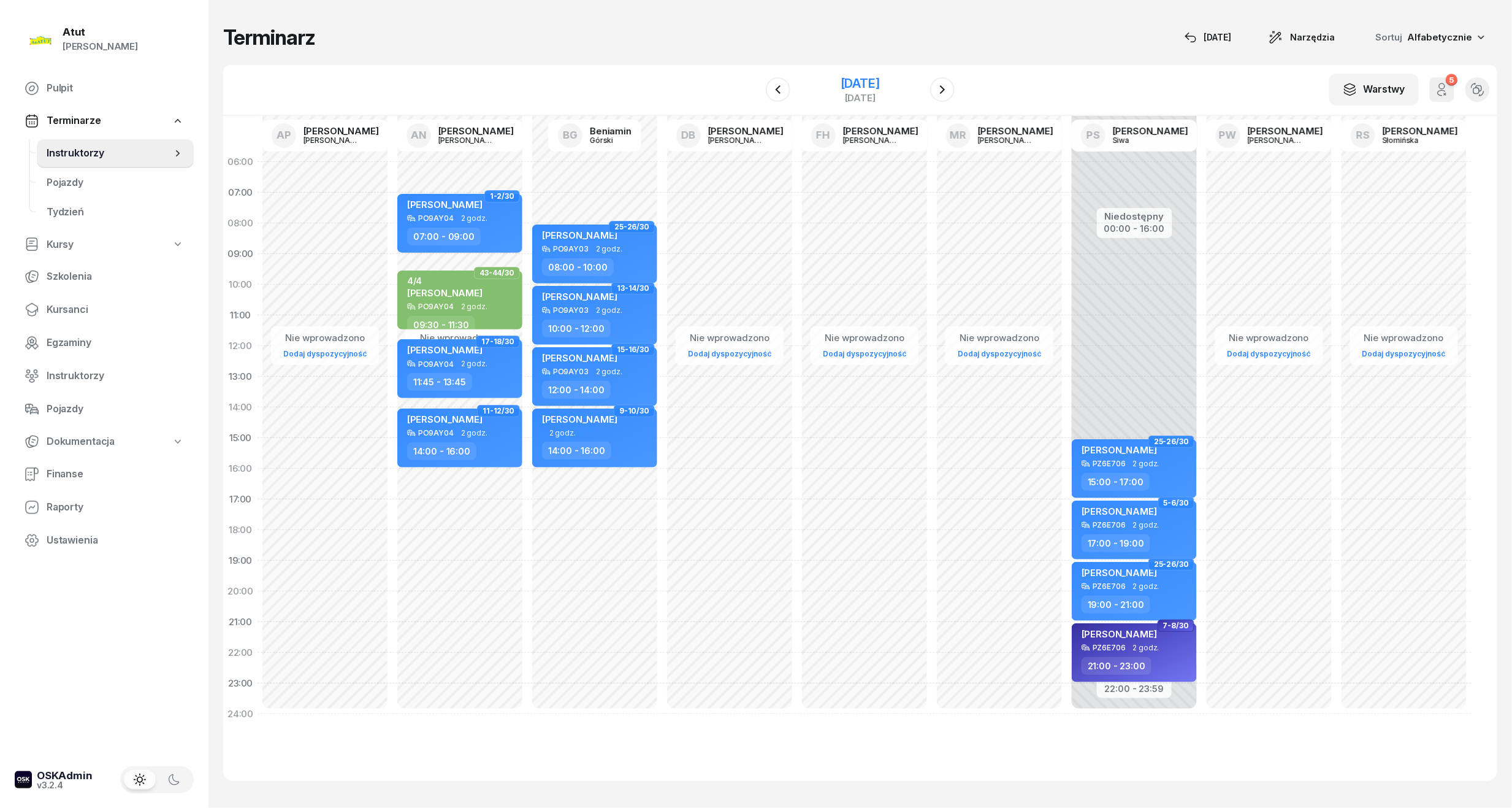
click at [852, 87] on div "[DATE]" at bounding box center [860, 84] width 40 height 12
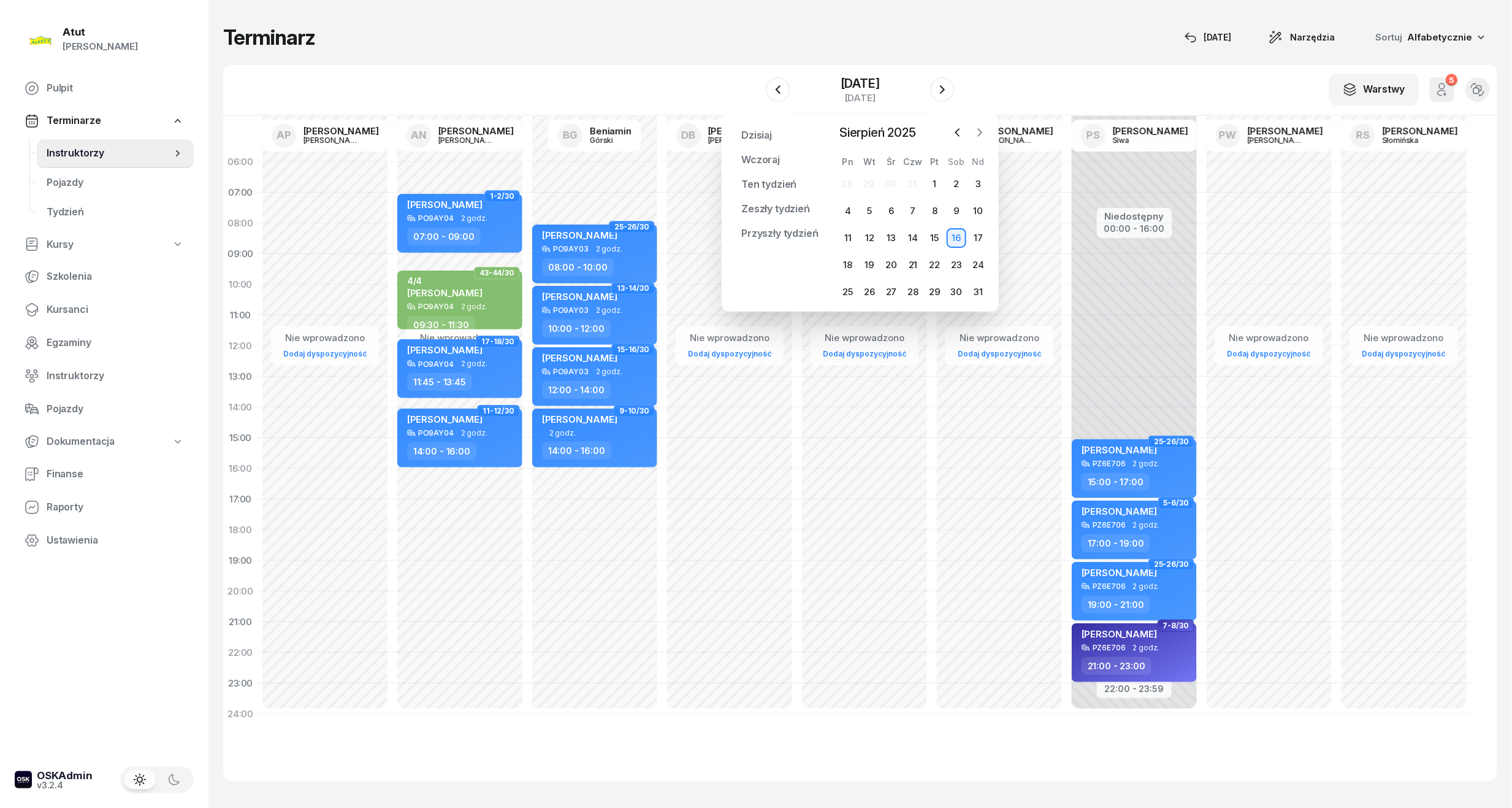
click at [980, 134] on icon "button" at bounding box center [980, 132] width 4 height 7
click at [870, 232] on div "16" at bounding box center [869, 238] width 19 height 19
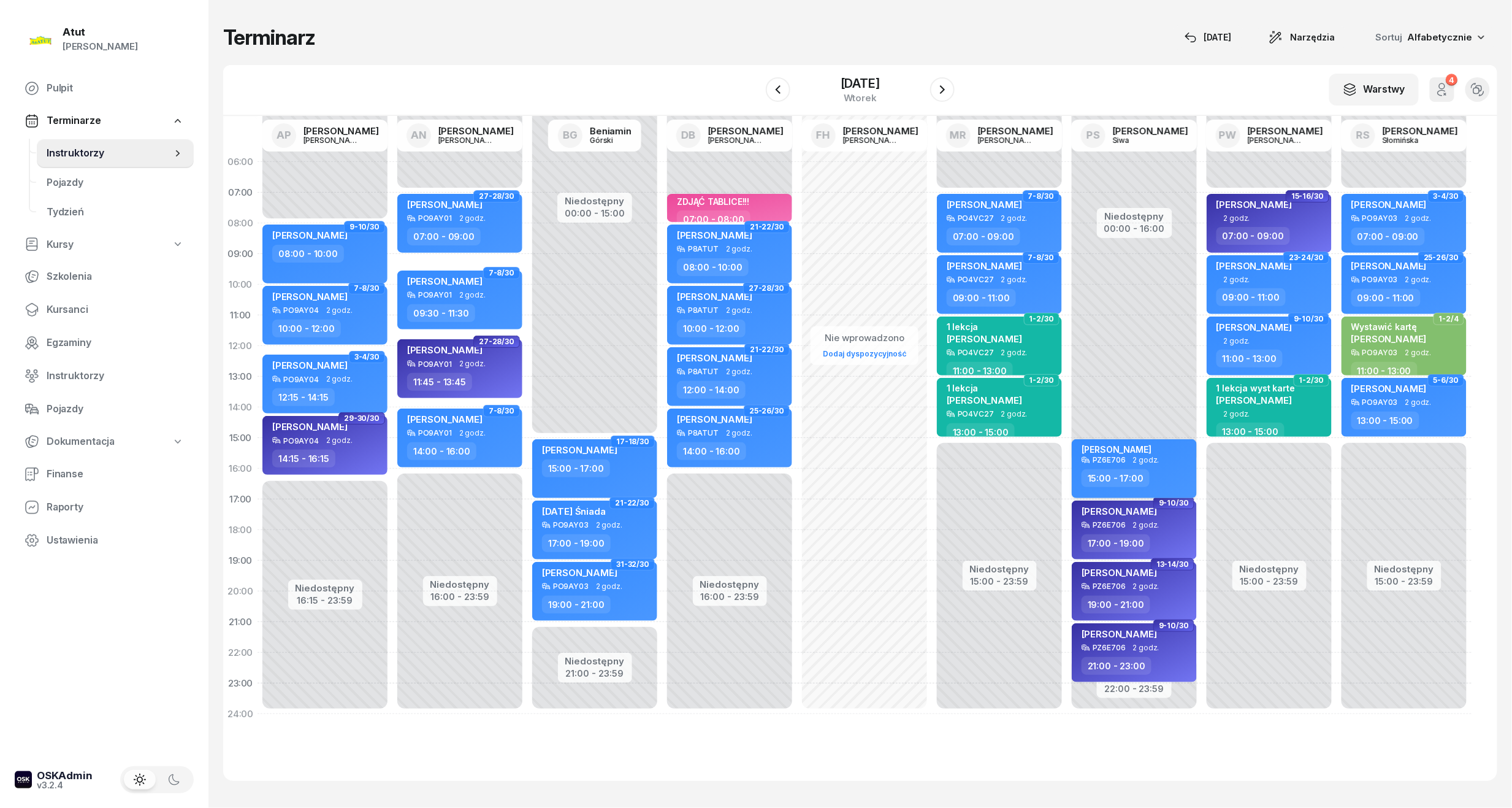
click at [1133, 456] on span "2 godz." at bounding box center [1146, 459] width 26 height 9
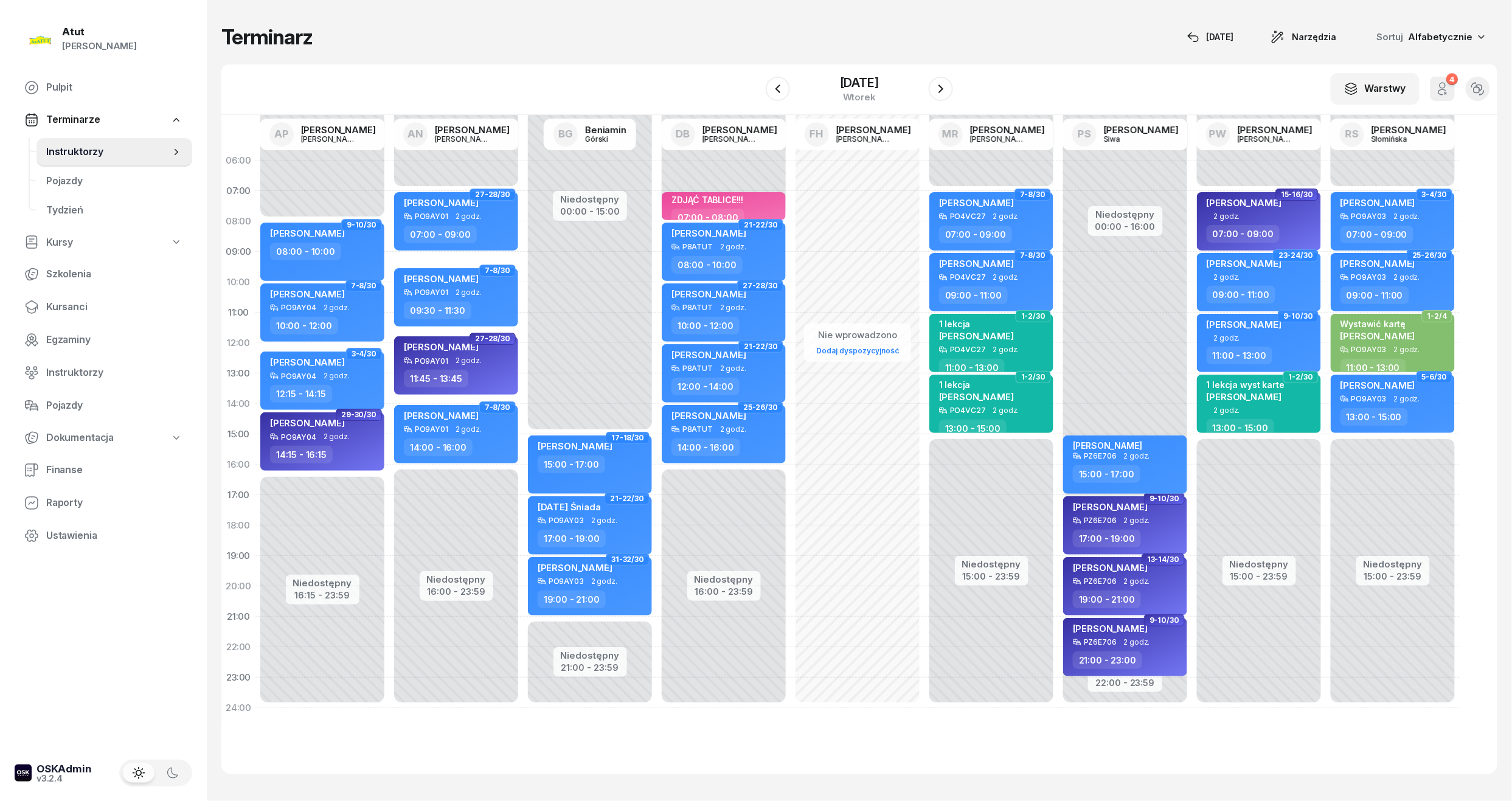
select select "15"
select select "17"
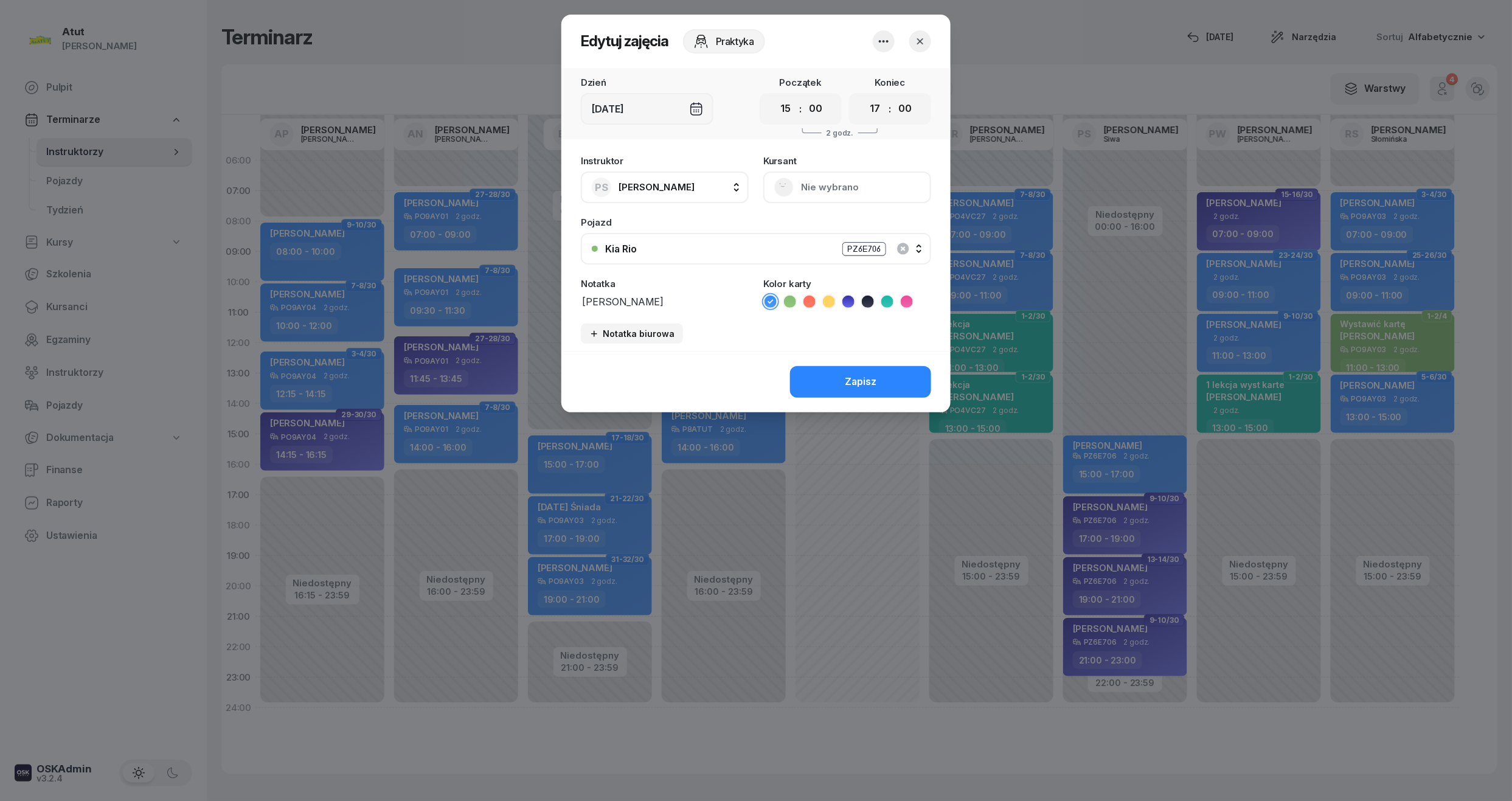
click at [882, 38] on icon "button" at bounding box center [884, 41] width 15 height 15
click at [864, 81] on link "Usuń" at bounding box center [878, 78] width 161 height 31
click at [869, 83] on link "Usuń" at bounding box center [878, 78] width 161 height 31
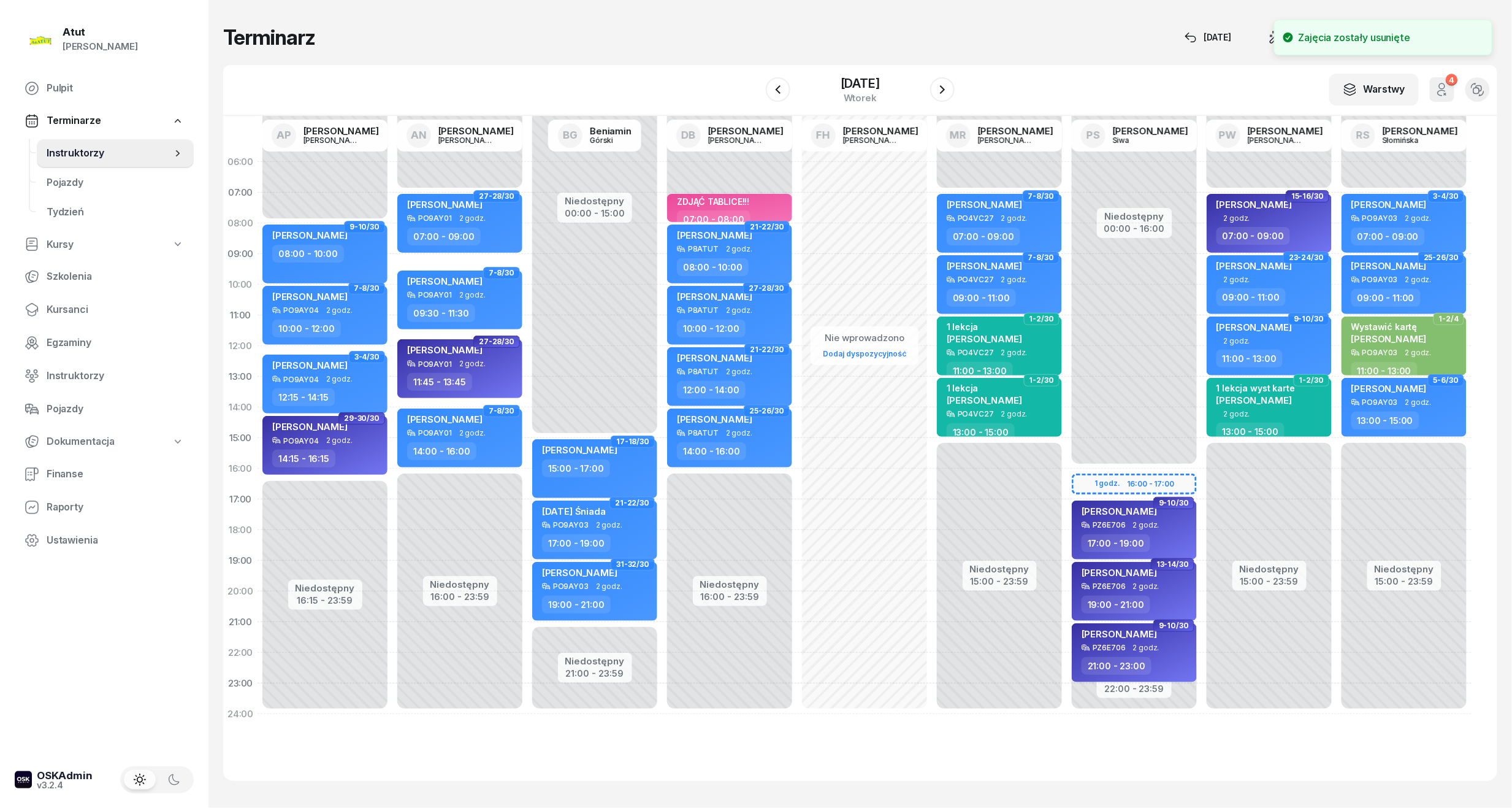
click at [1136, 477] on div "Niedostępny 00:00 - 16:00 Niedostępny 22:00 - 23:59 9-10/30 [PERSON_NAME] PZ6E7…" at bounding box center [1134, 438] width 135 height 583
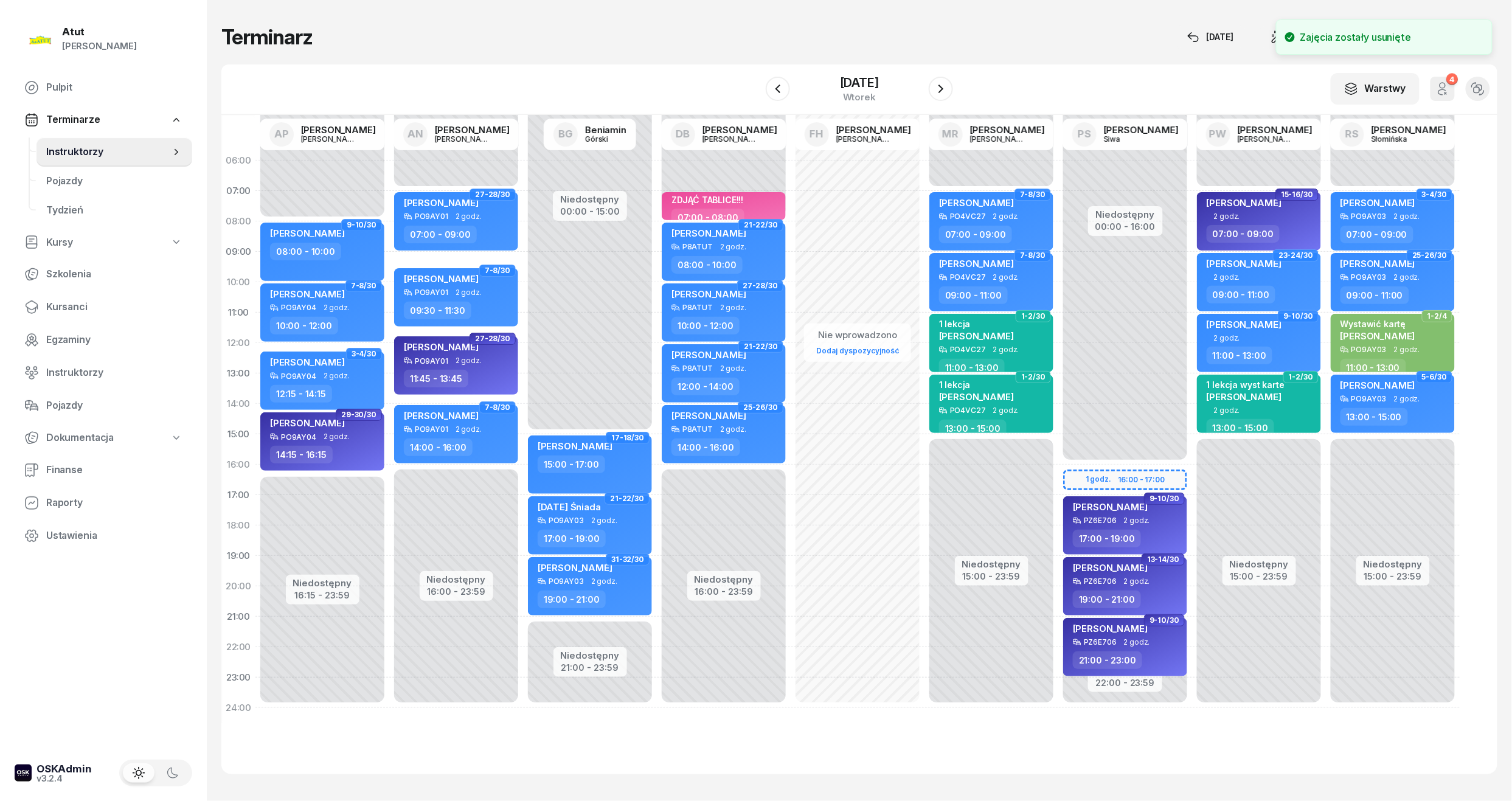
select select "16"
select select "17"
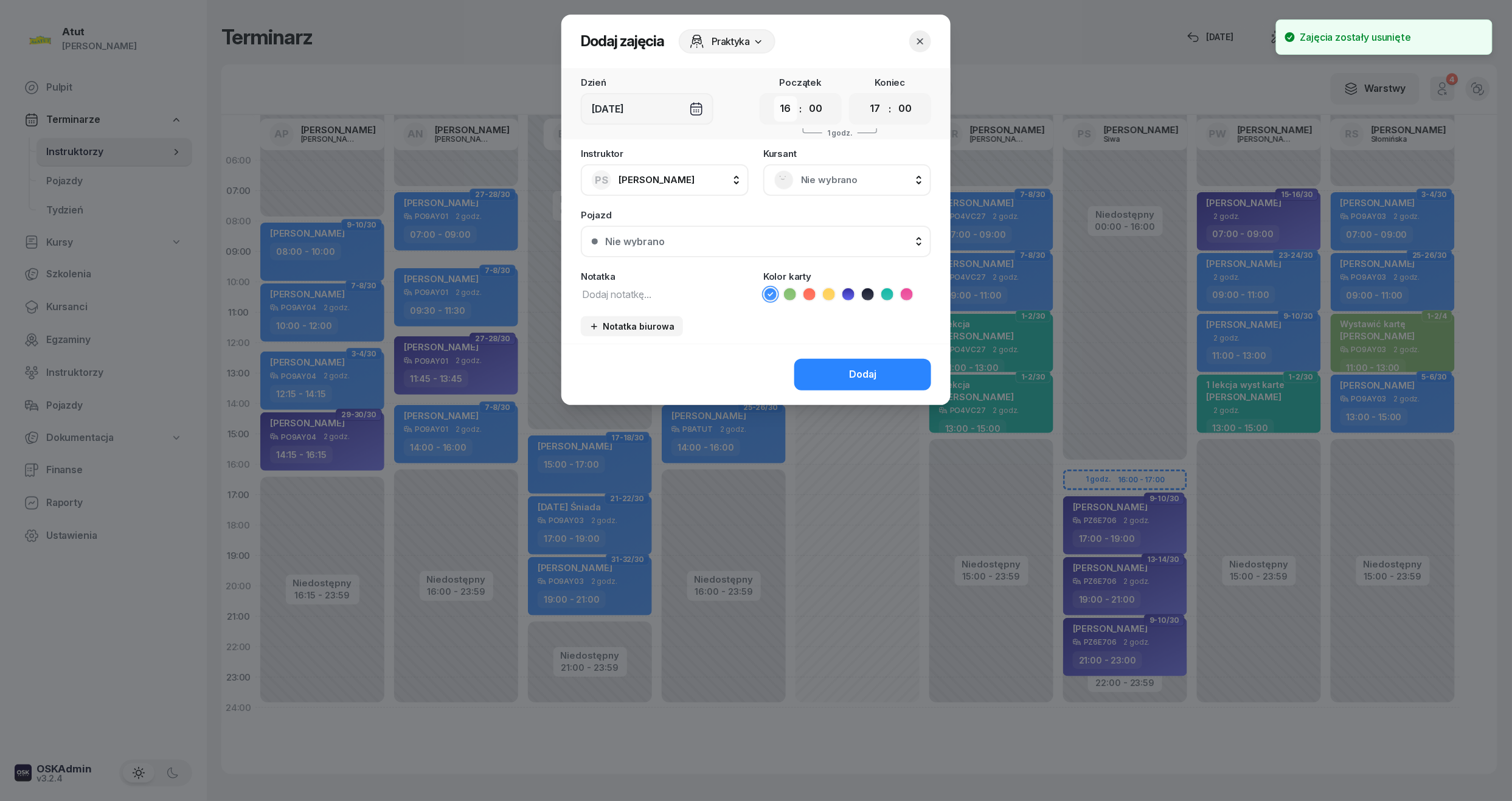
click at [781, 105] on select "00 01 02 03 04 05 06 07 08 09 10 11 12 13 14 15 16 17 18 19 20 21 22 23" at bounding box center [786, 108] width 23 height 25
select select "15"
click at [774, 96] on select "00 01 02 03 04 05 06 07 08 09 10 11 12 13 14 15 16 17 18 19 20 21 22 23" at bounding box center [786, 108] width 23 height 25
click at [816, 192] on div "Nie wybrano" at bounding box center [848, 179] width 168 height 32
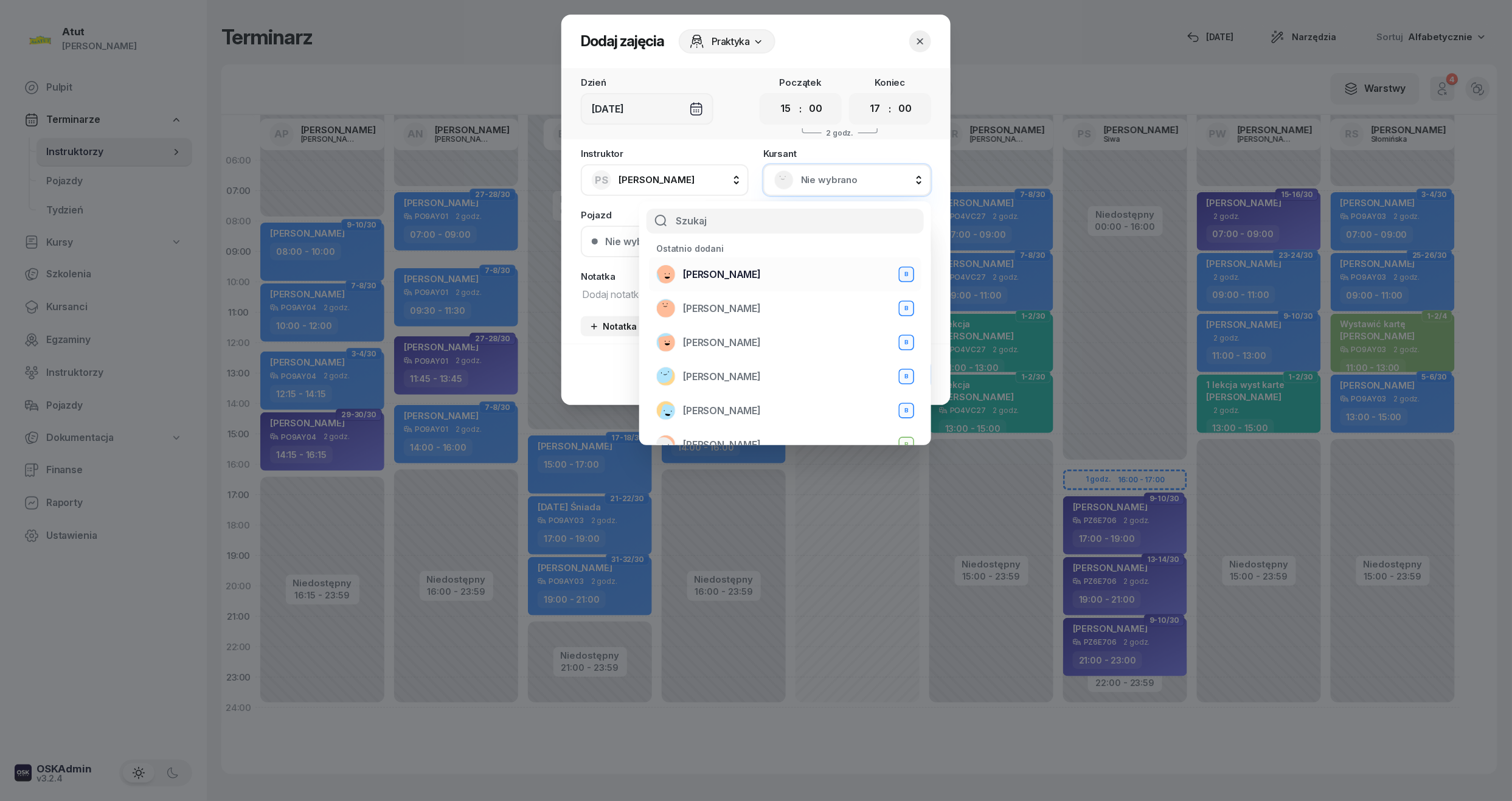
click at [714, 273] on span "[PERSON_NAME]" at bounding box center [721, 275] width 78 height 16
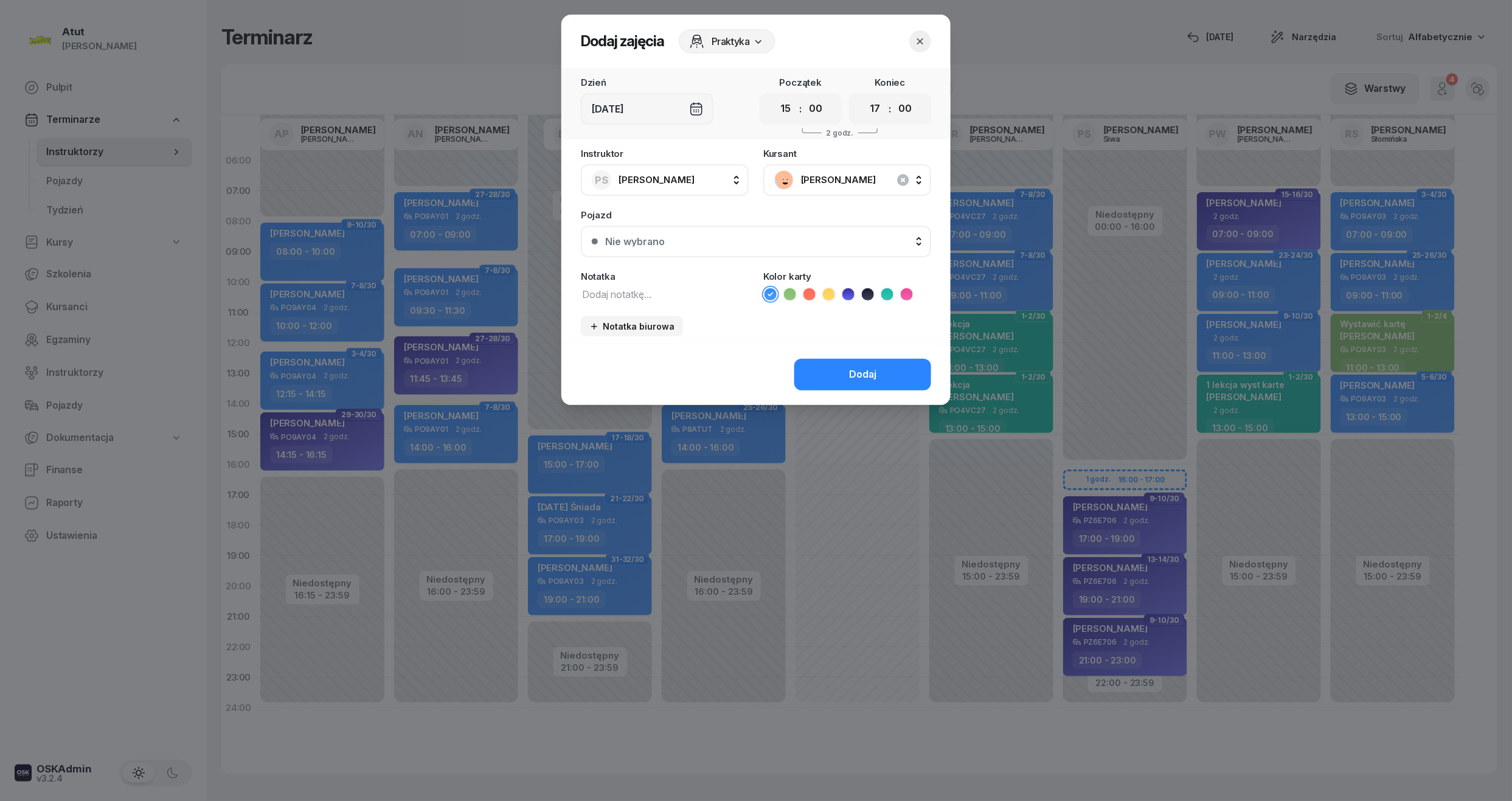
click at [886, 291] on icon at bounding box center [888, 295] width 12 height 12
click at [680, 306] on div "Instruktor PS [PERSON_NAME] AP [PERSON_NAME] AN [PERSON_NAME] BG [PERSON_NAME] …" at bounding box center [756, 246] width 390 height 195
click at [677, 300] on div "Instruktor PS [PERSON_NAME] AP [PERSON_NAME] AN [PERSON_NAME] BG [PERSON_NAME] …" at bounding box center [756, 246] width 390 height 195
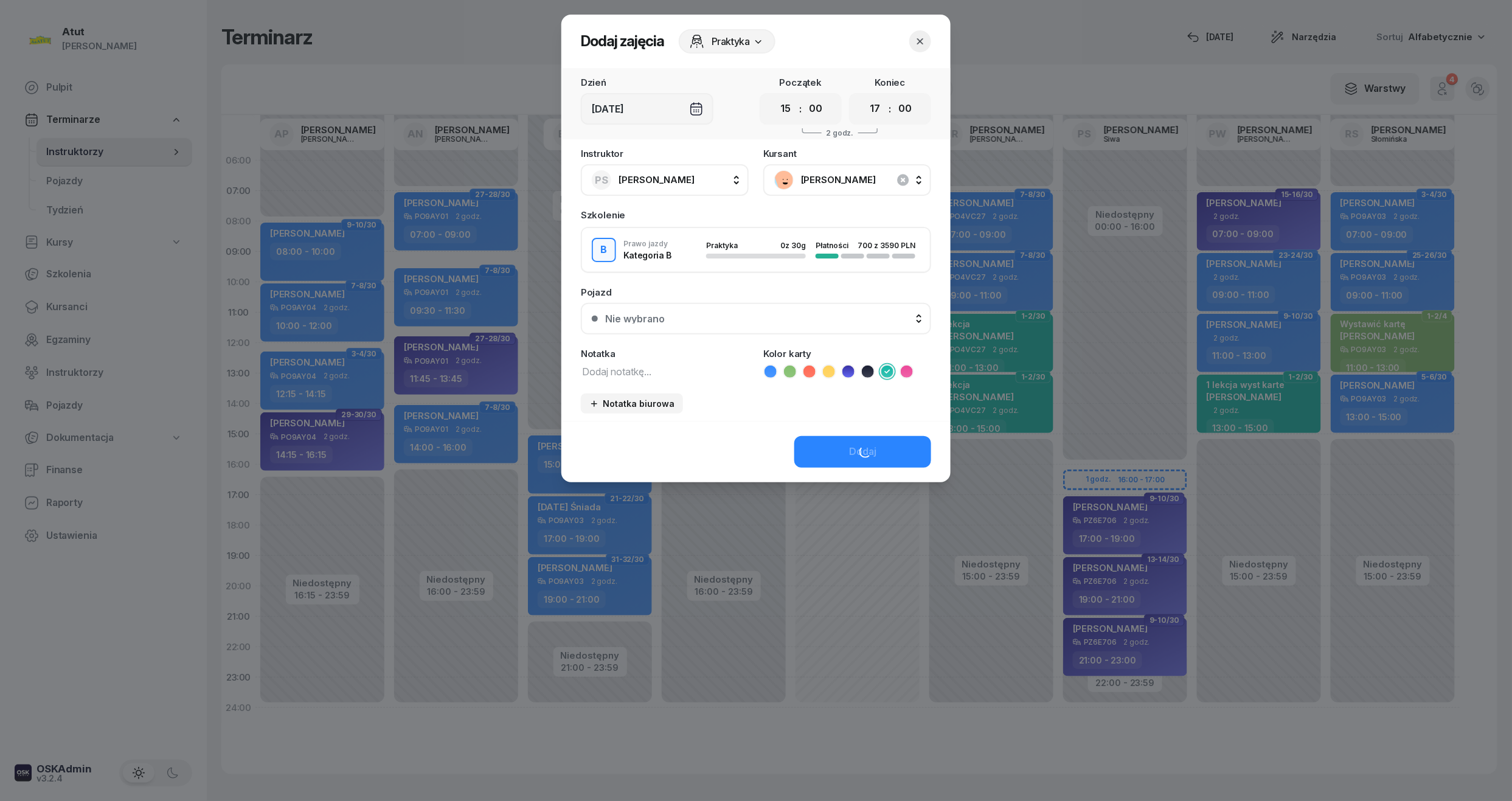
click at [623, 370] on textarea at bounding box center [665, 371] width 168 height 16
type textarea "1 lekcja wyst karte"
click at [689, 316] on div "Nie wybrano" at bounding box center [762, 319] width 315 height 10
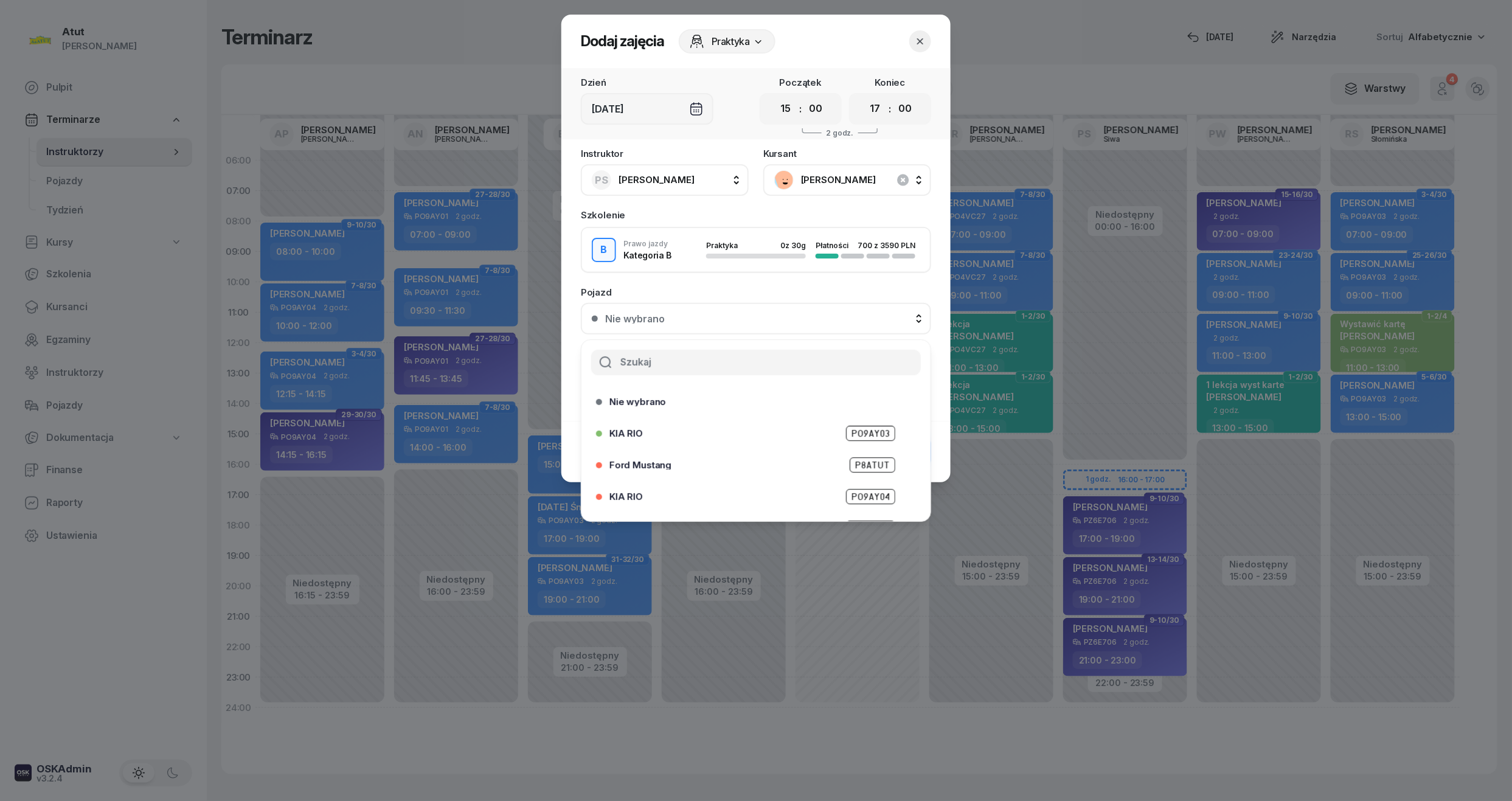
click at [847, 297] on div "Pojazd Nie wybrano Nie wybrano KIA RIO PO9AY03 Ford Mustang P8ATUT KIA [GEOGRAP…" at bounding box center [756, 311] width 350 height 47
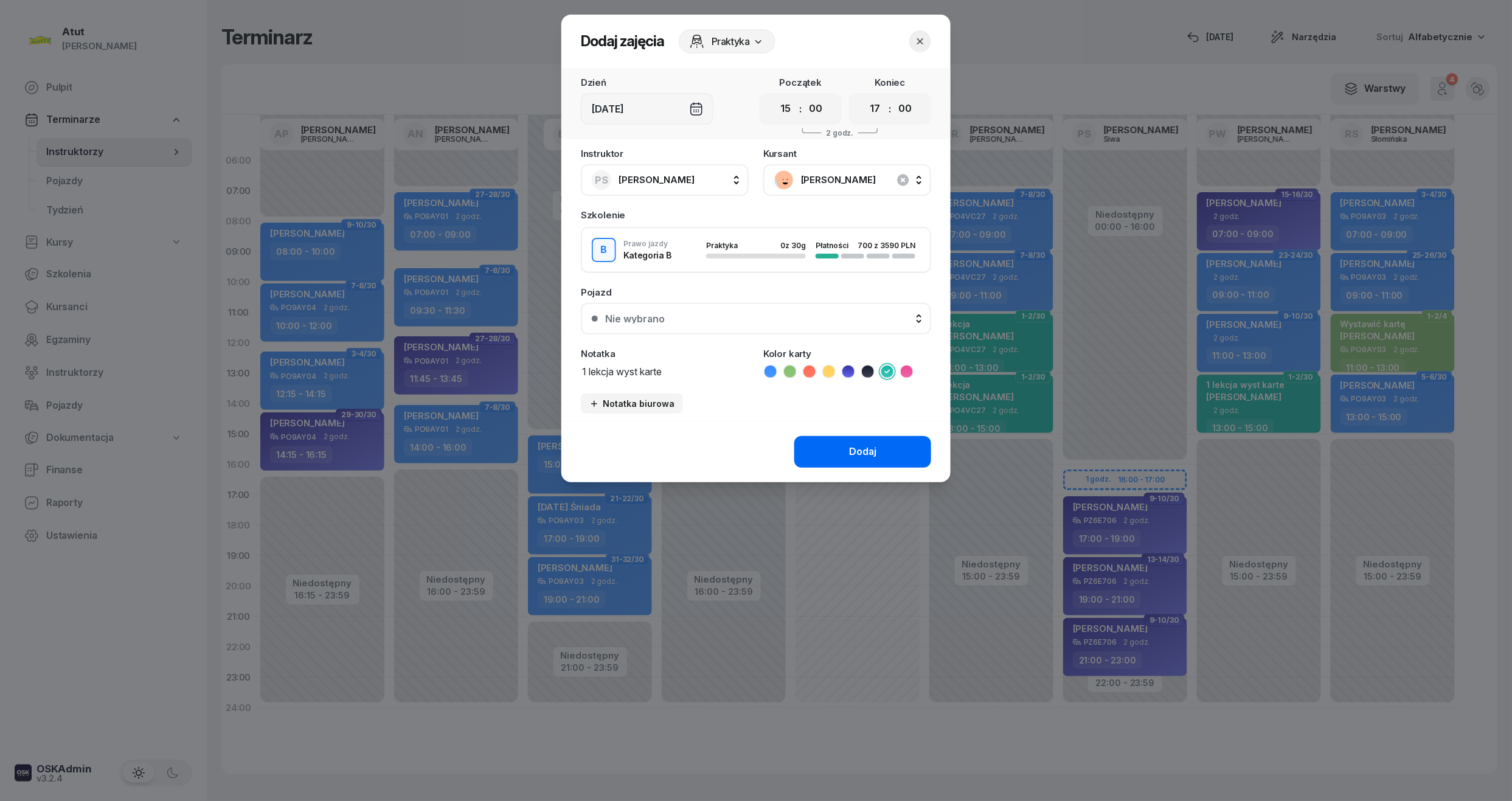
click at [863, 446] on div "Dodaj" at bounding box center [863, 452] width 28 height 16
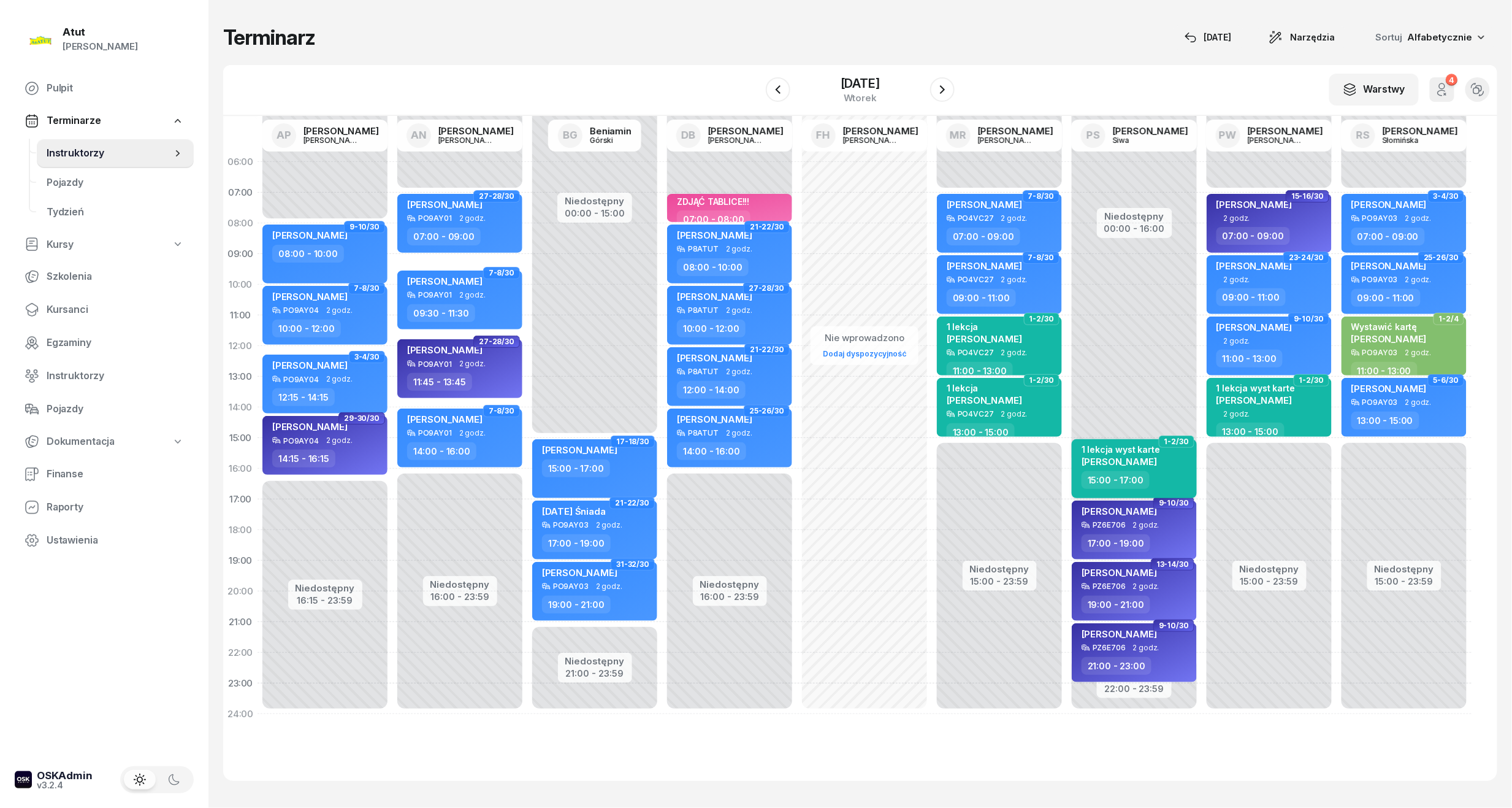
click at [1141, 447] on div "1 lekcja wyst karte" at bounding box center [1120, 449] width 78 height 10
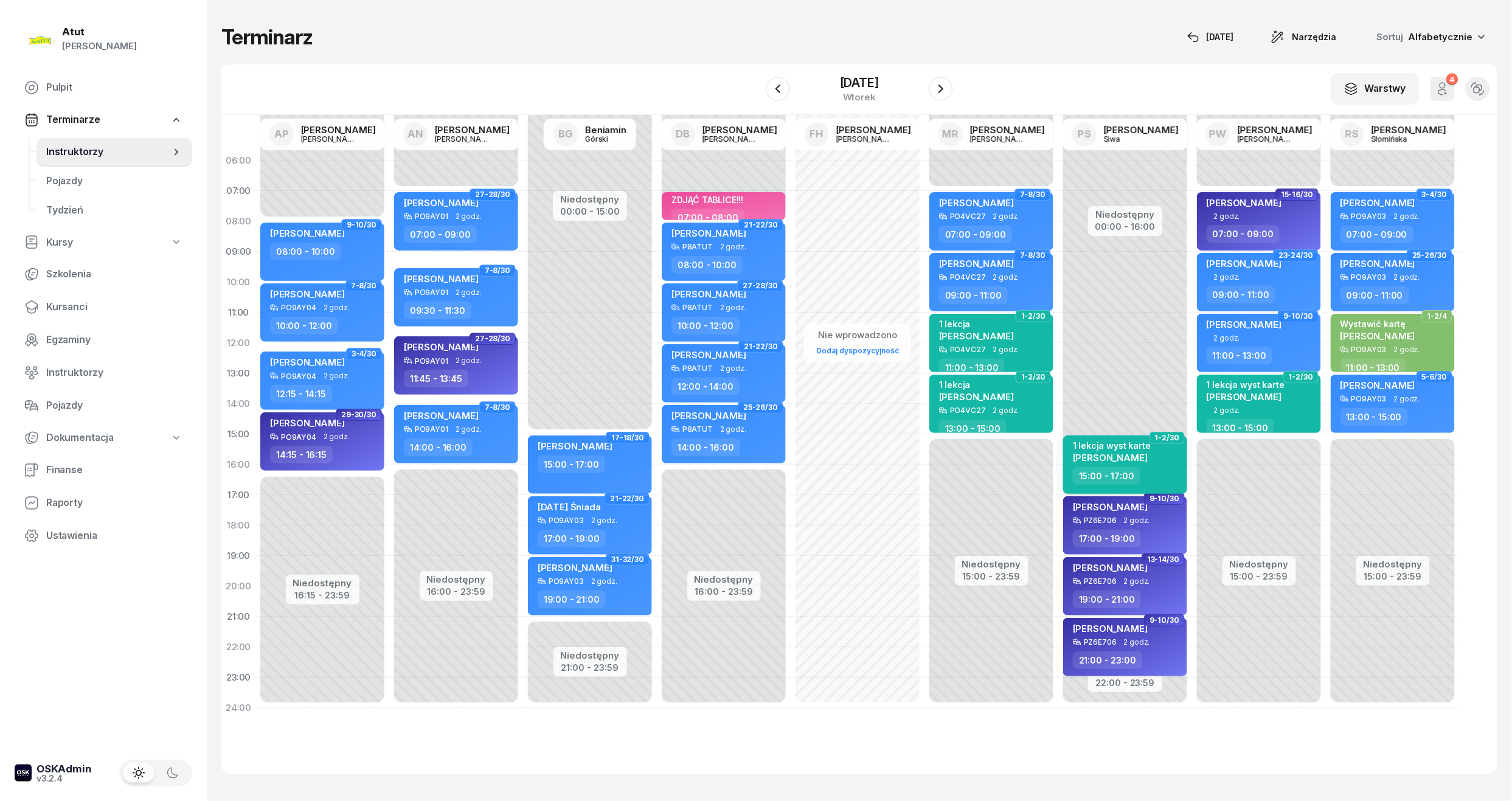
select select "15"
select select "17"
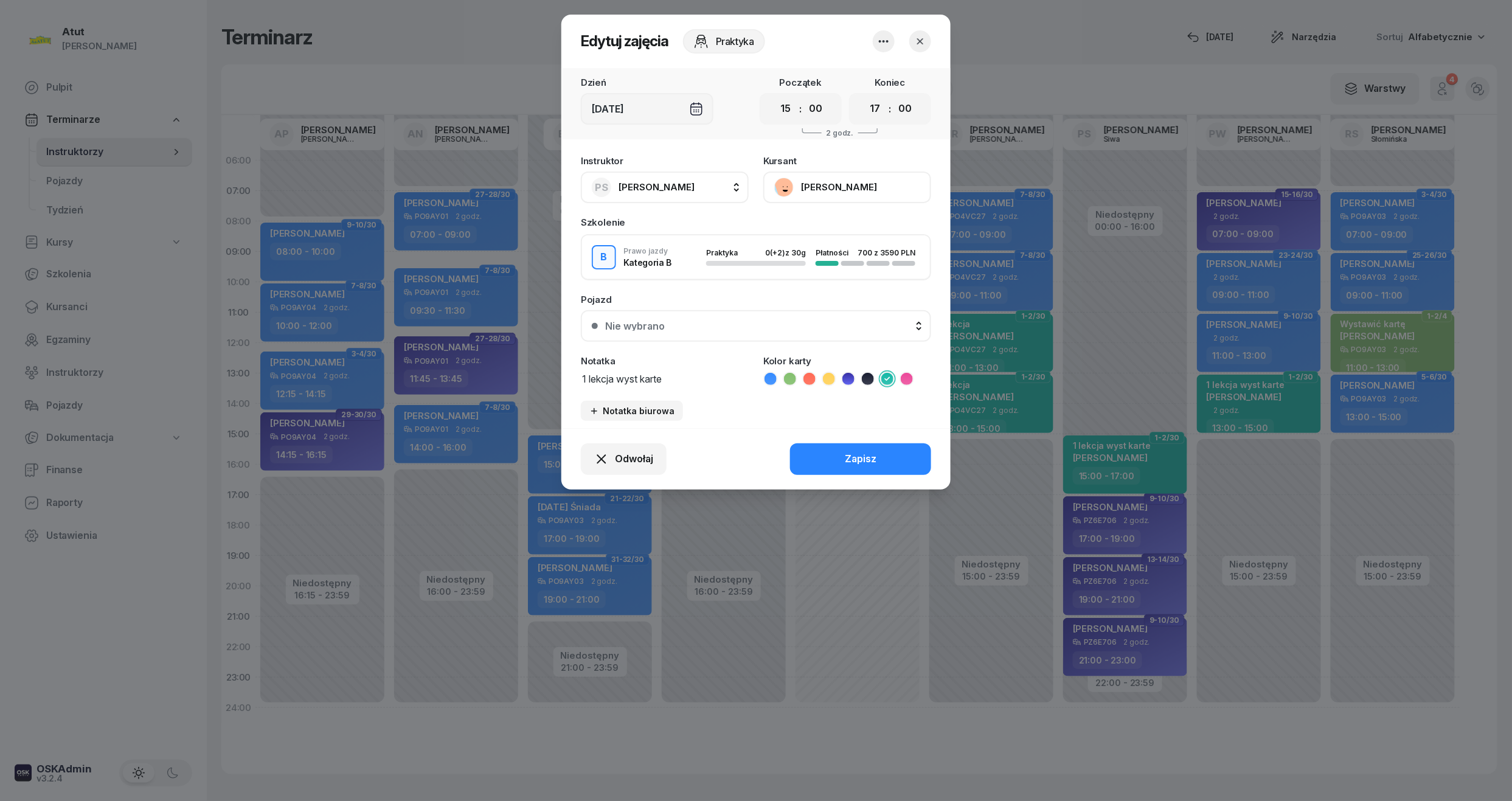
click at [694, 317] on button "Nie wybrano" at bounding box center [756, 325] width 350 height 32
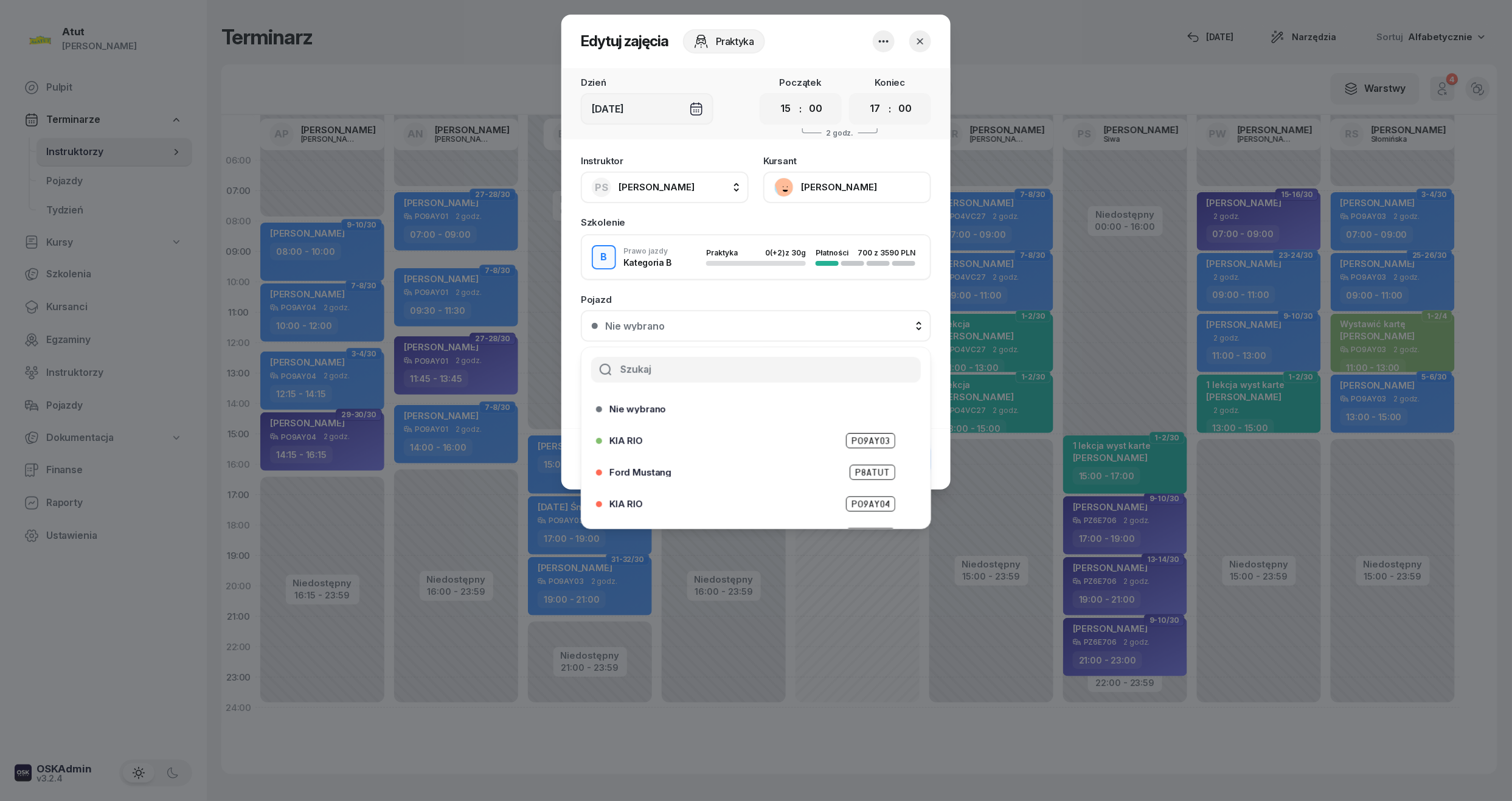
scroll to position [151, 0]
click at [859, 503] on span "PZ 6T513" at bounding box center [871, 511] width 51 height 15
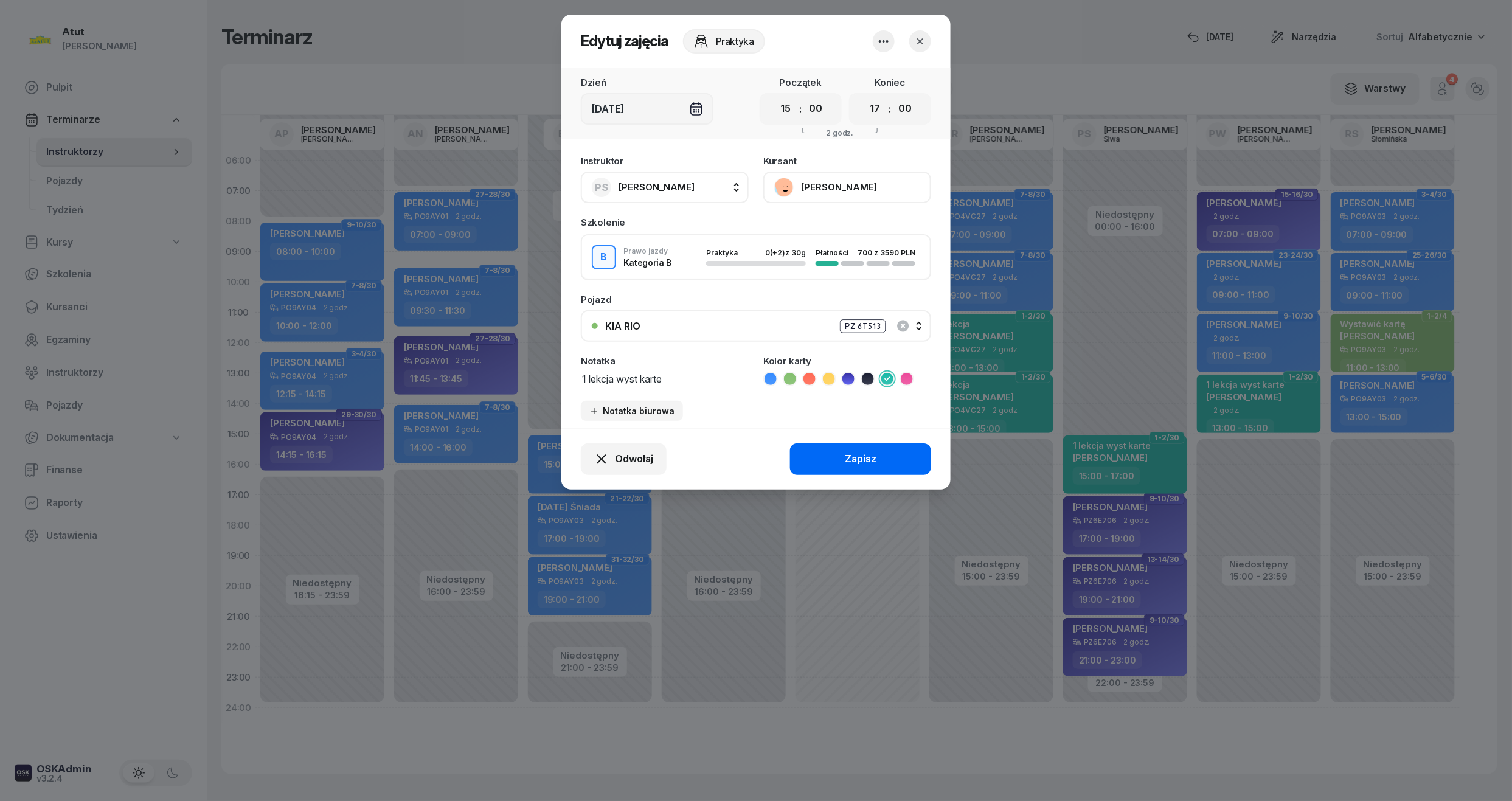
click at [899, 462] on button "Zapisz" at bounding box center [860, 459] width 141 height 32
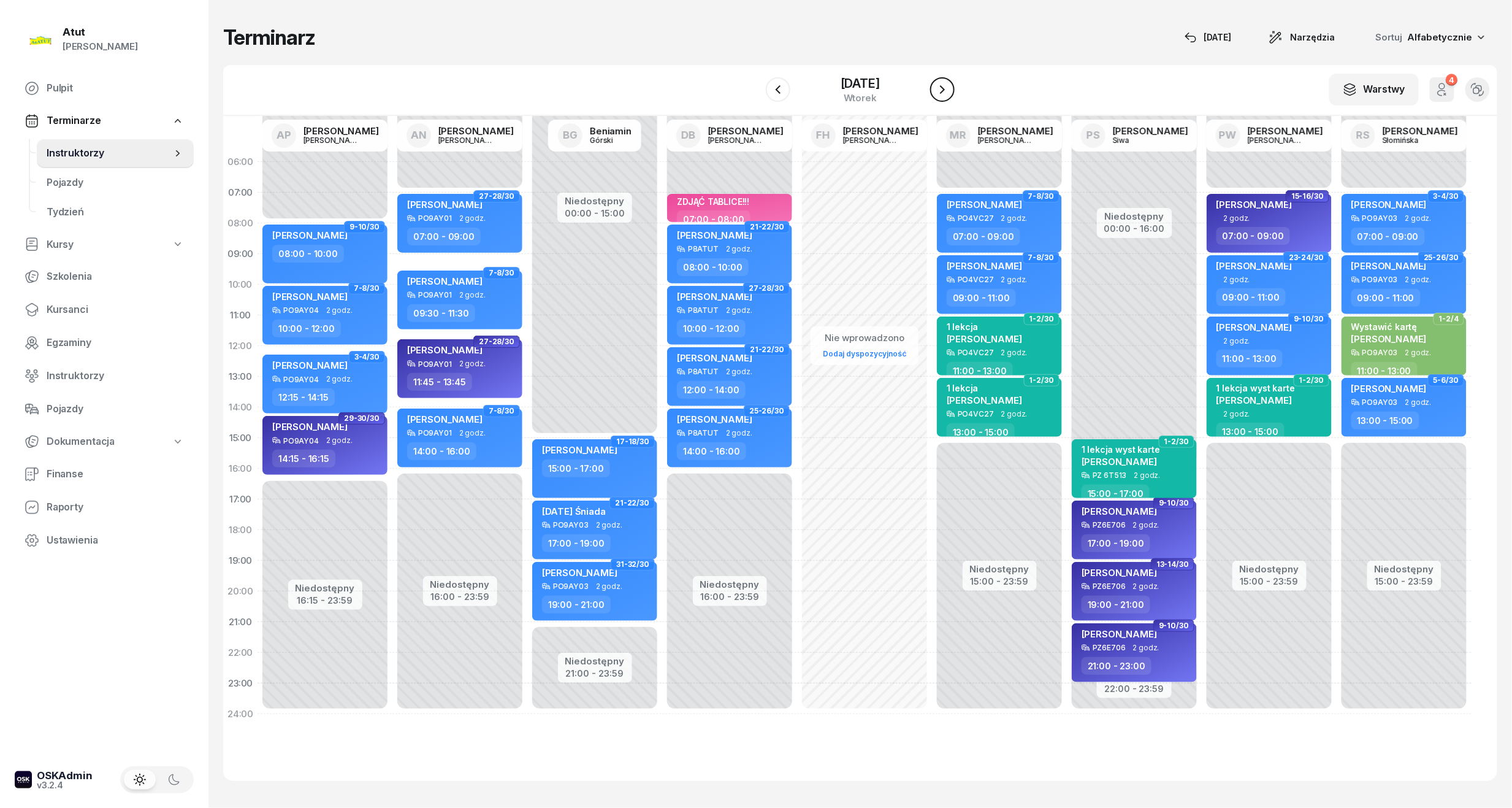
click at [942, 92] on icon "button" at bounding box center [942, 89] width 15 height 15
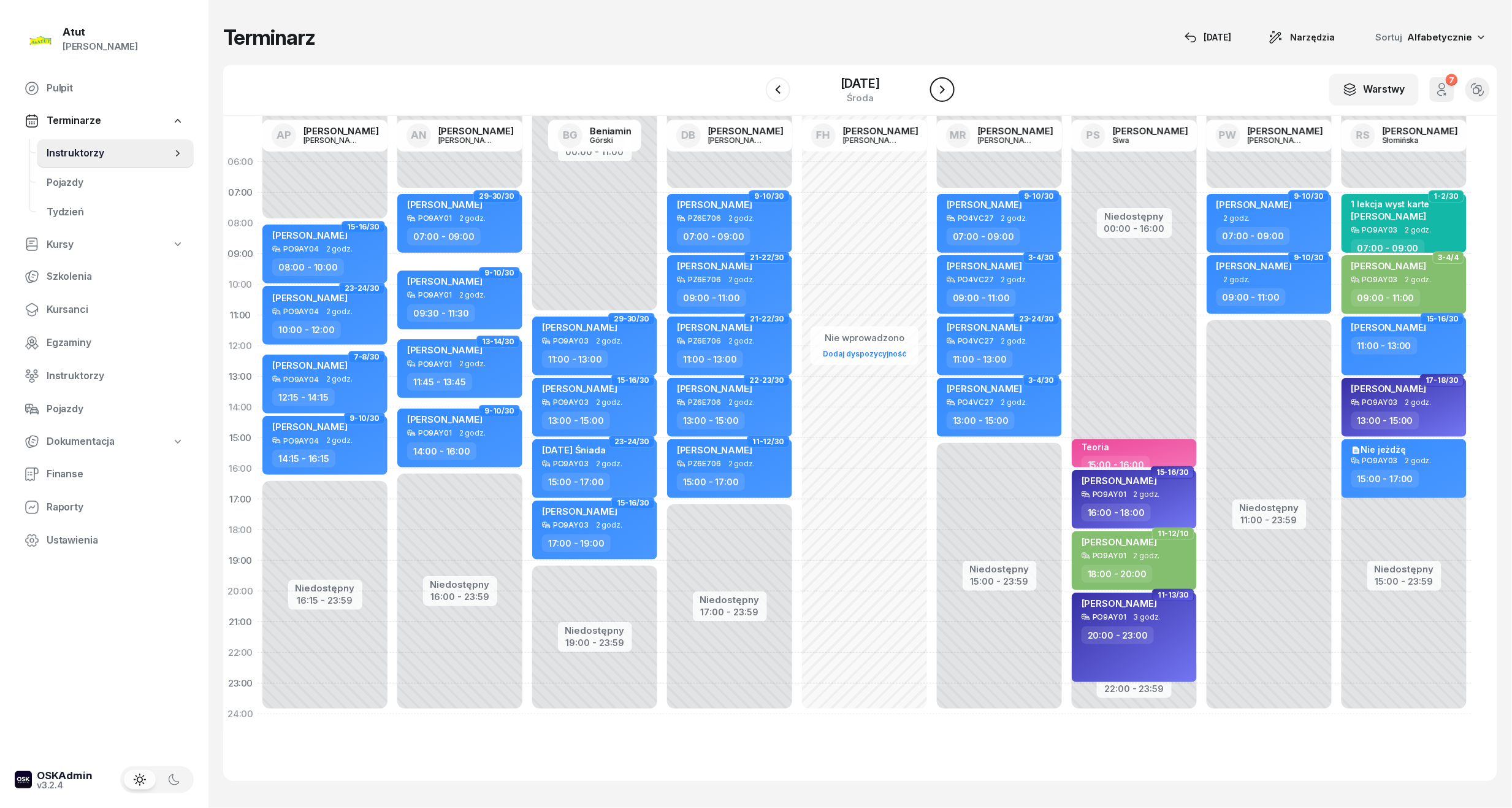
click at [942, 92] on icon "button" at bounding box center [942, 89] width 15 height 15
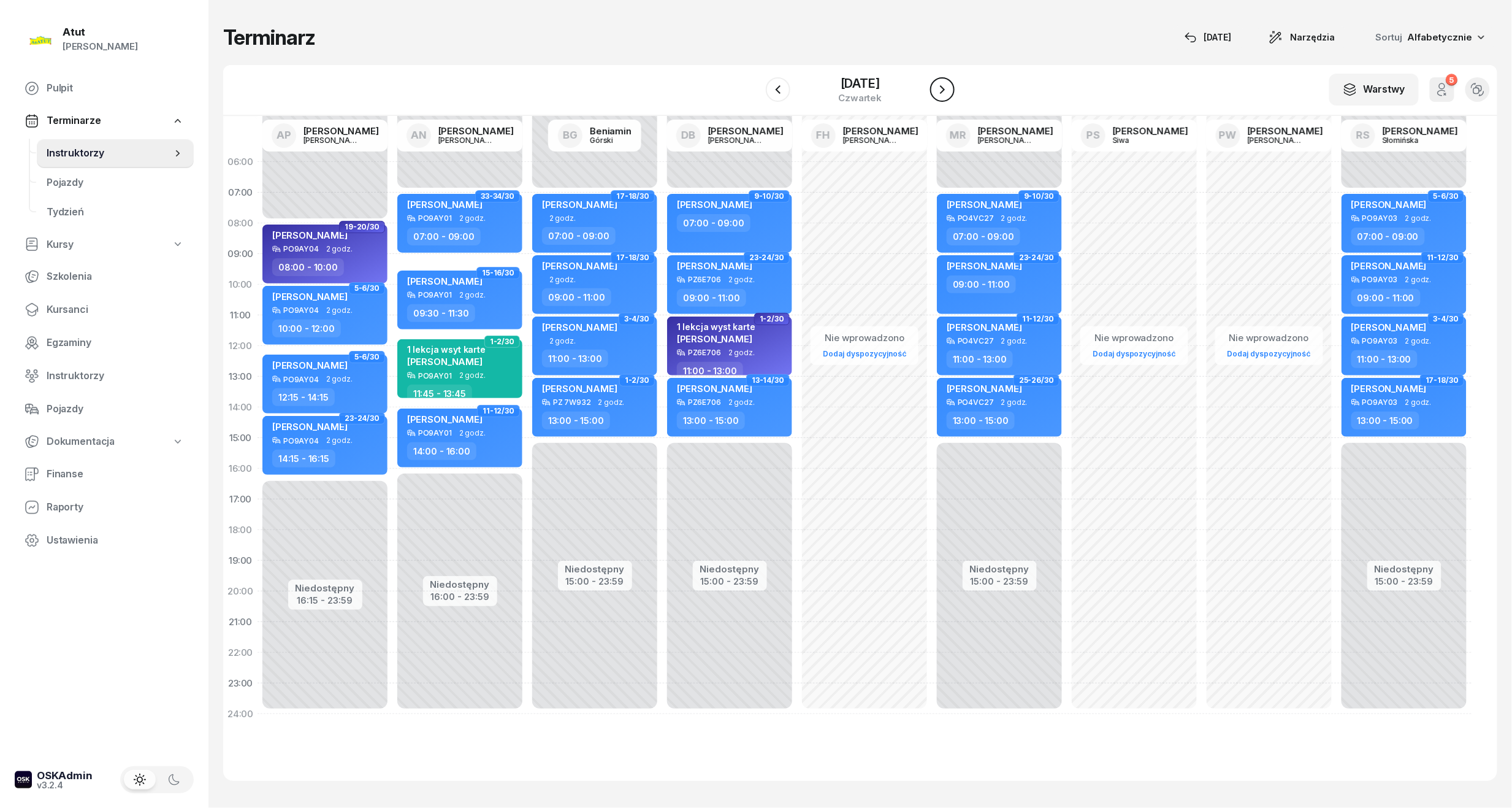
click at [942, 92] on icon "button" at bounding box center [942, 89] width 15 height 15
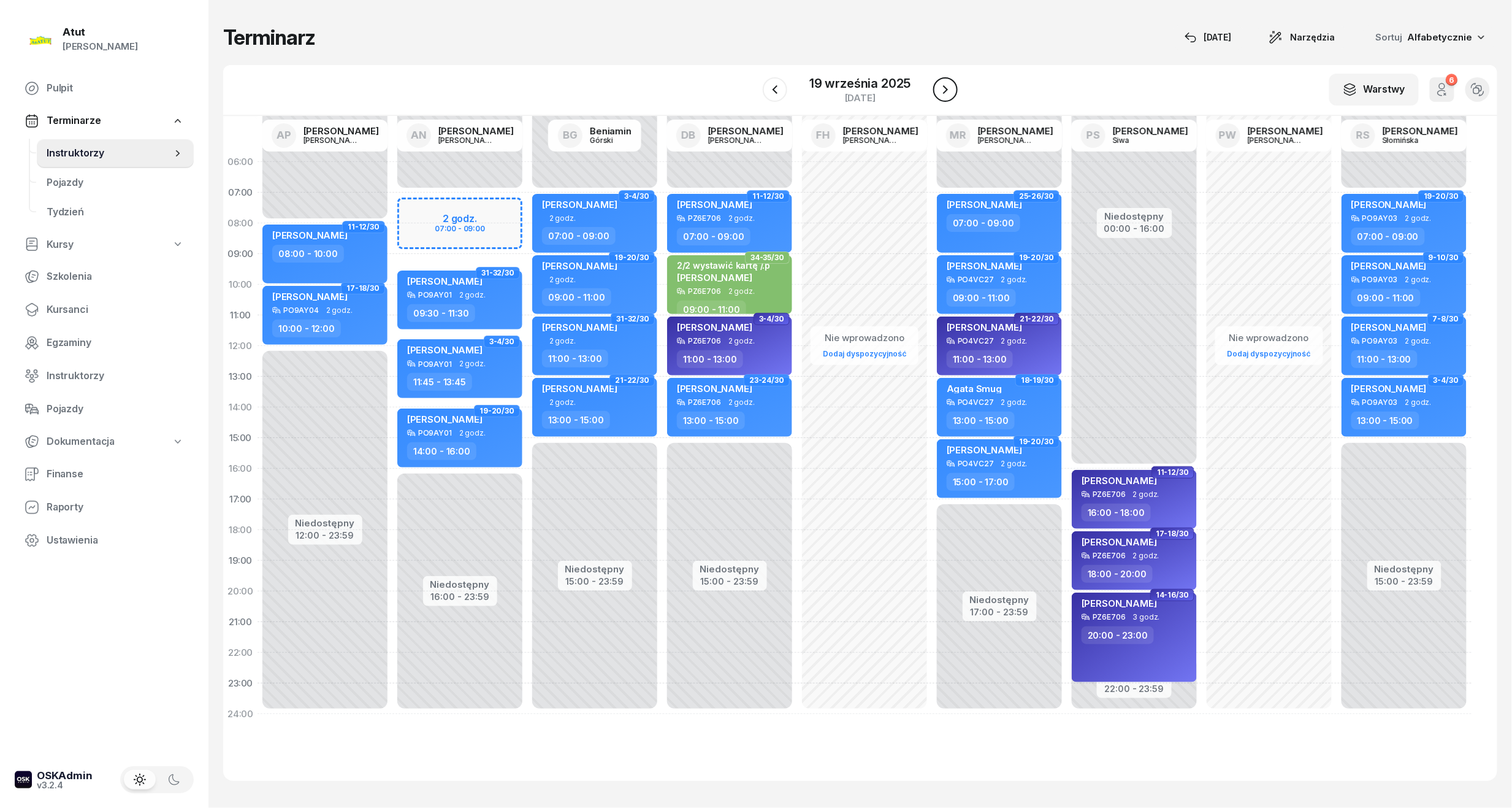
click at [942, 92] on icon "button" at bounding box center [945, 89] width 15 height 15
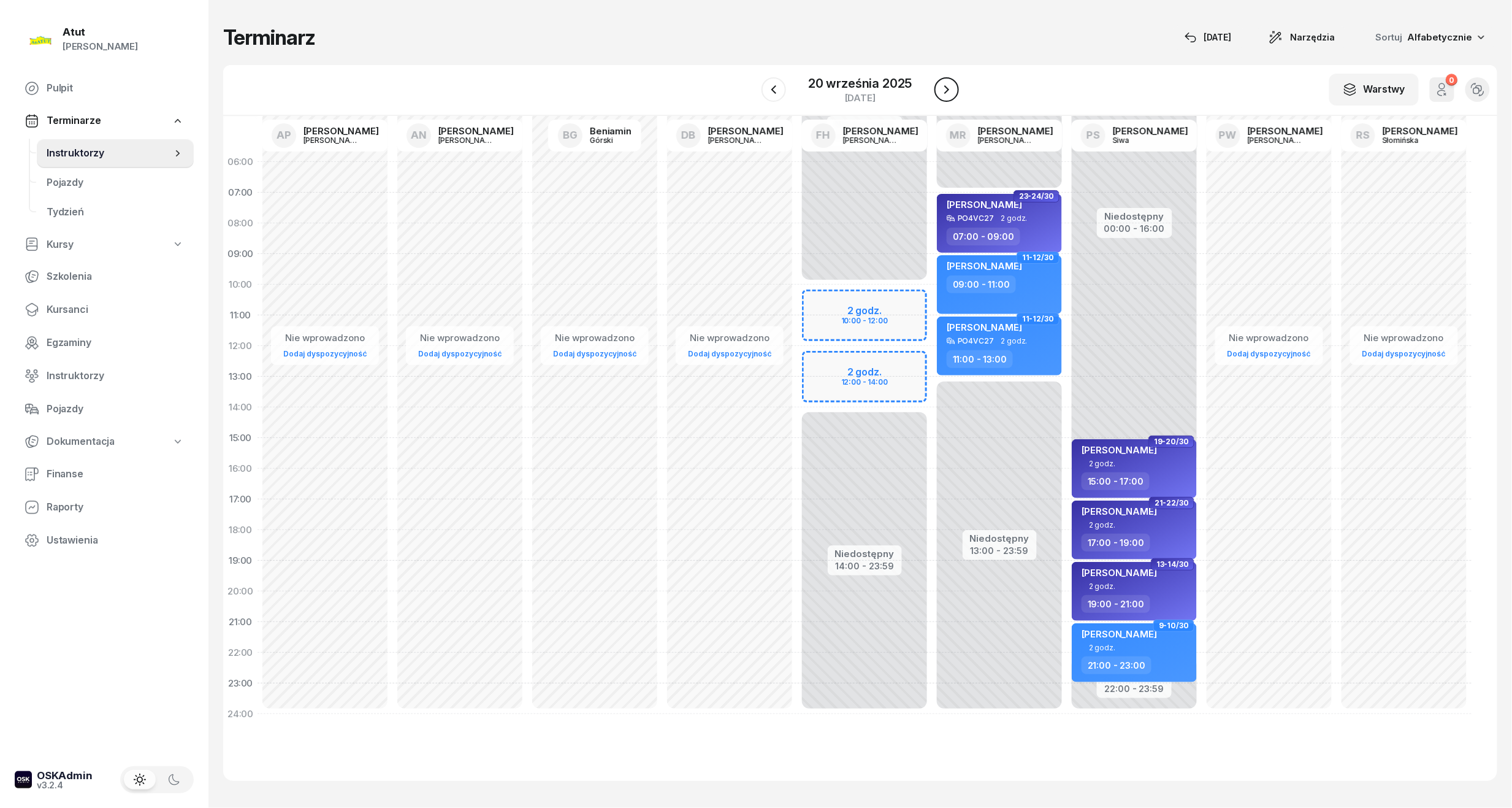
click at [939, 88] on icon "button" at bounding box center [946, 89] width 15 height 15
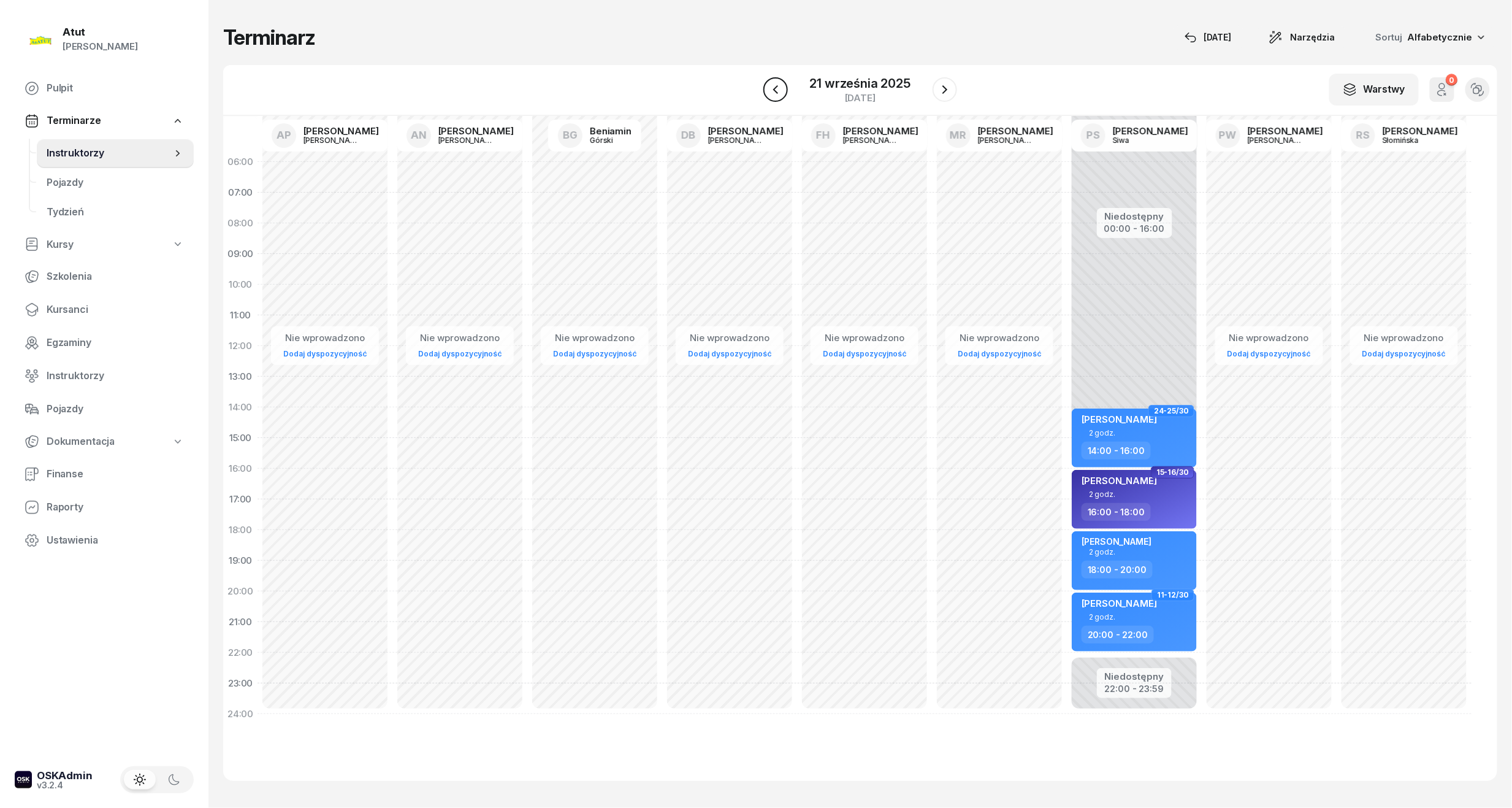
click at [776, 95] on icon "button" at bounding box center [775, 89] width 15 height 15
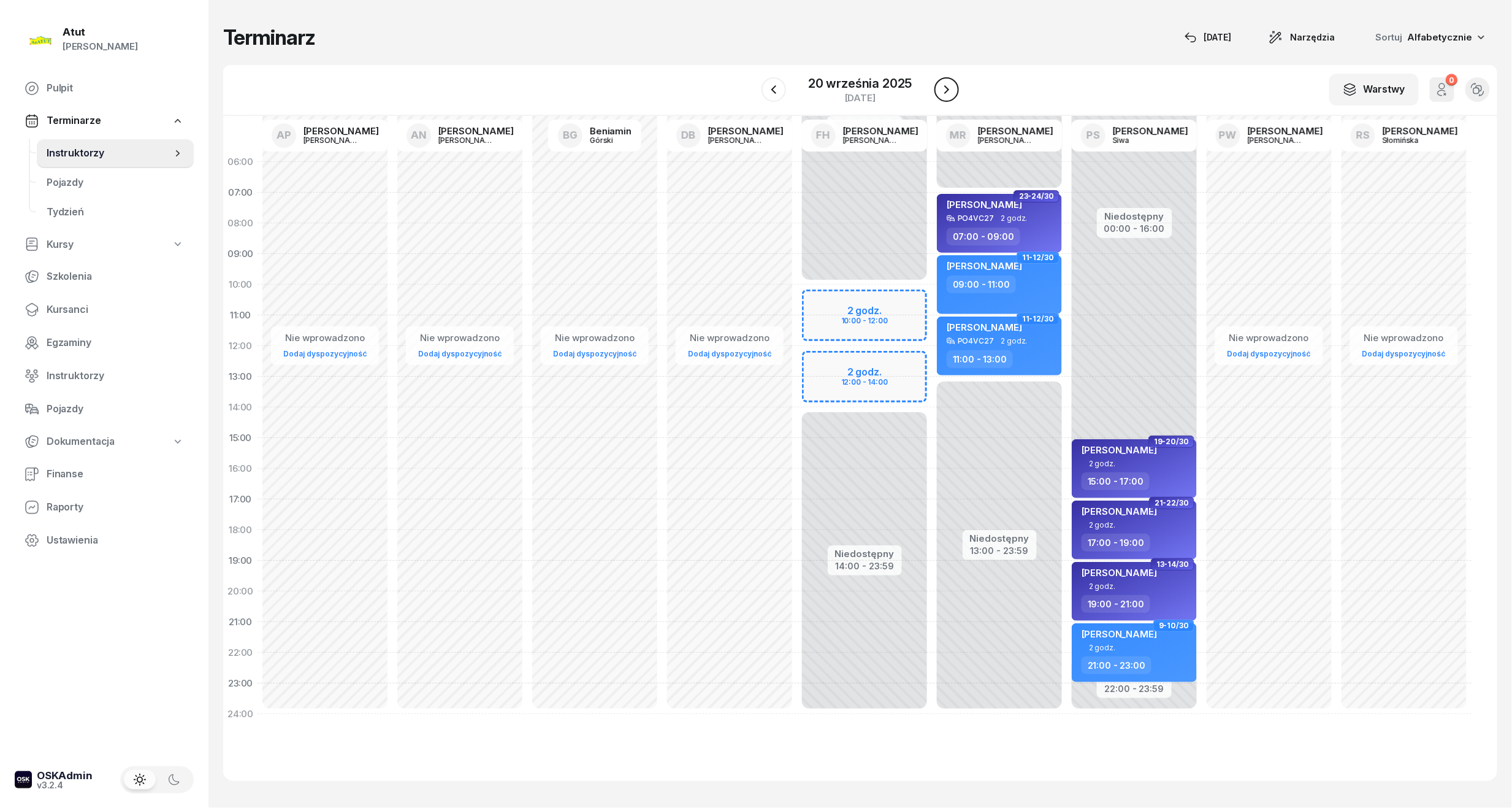
click at [950, 89] on icon "button" at bounding box center [946, 89] width 15 height 15
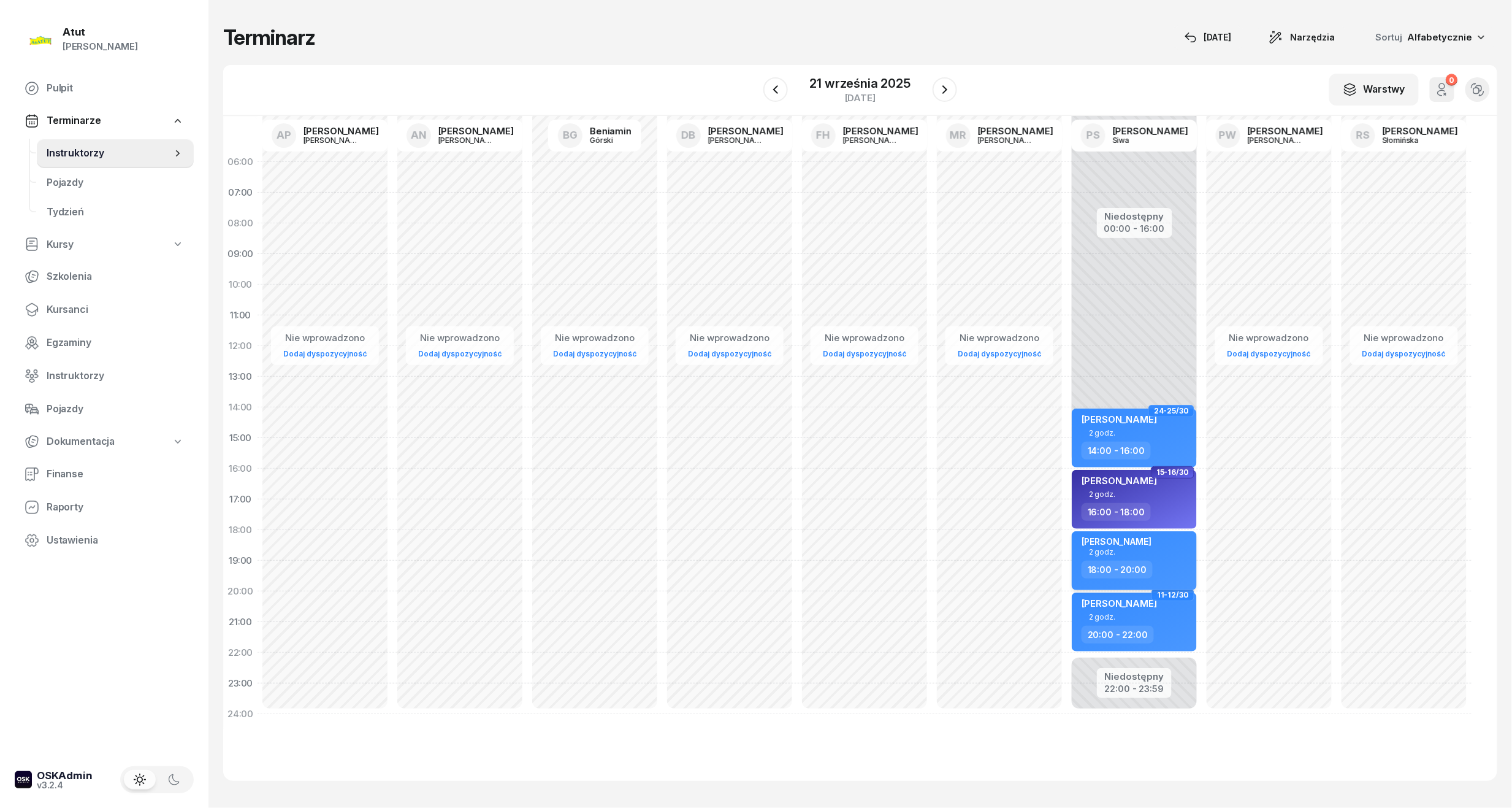
click at [1112, 531] on div "[PERSON_NAME] 2 godz. 18:00 - 20:00" at bounding box center [1133, 560] width 125 height 59
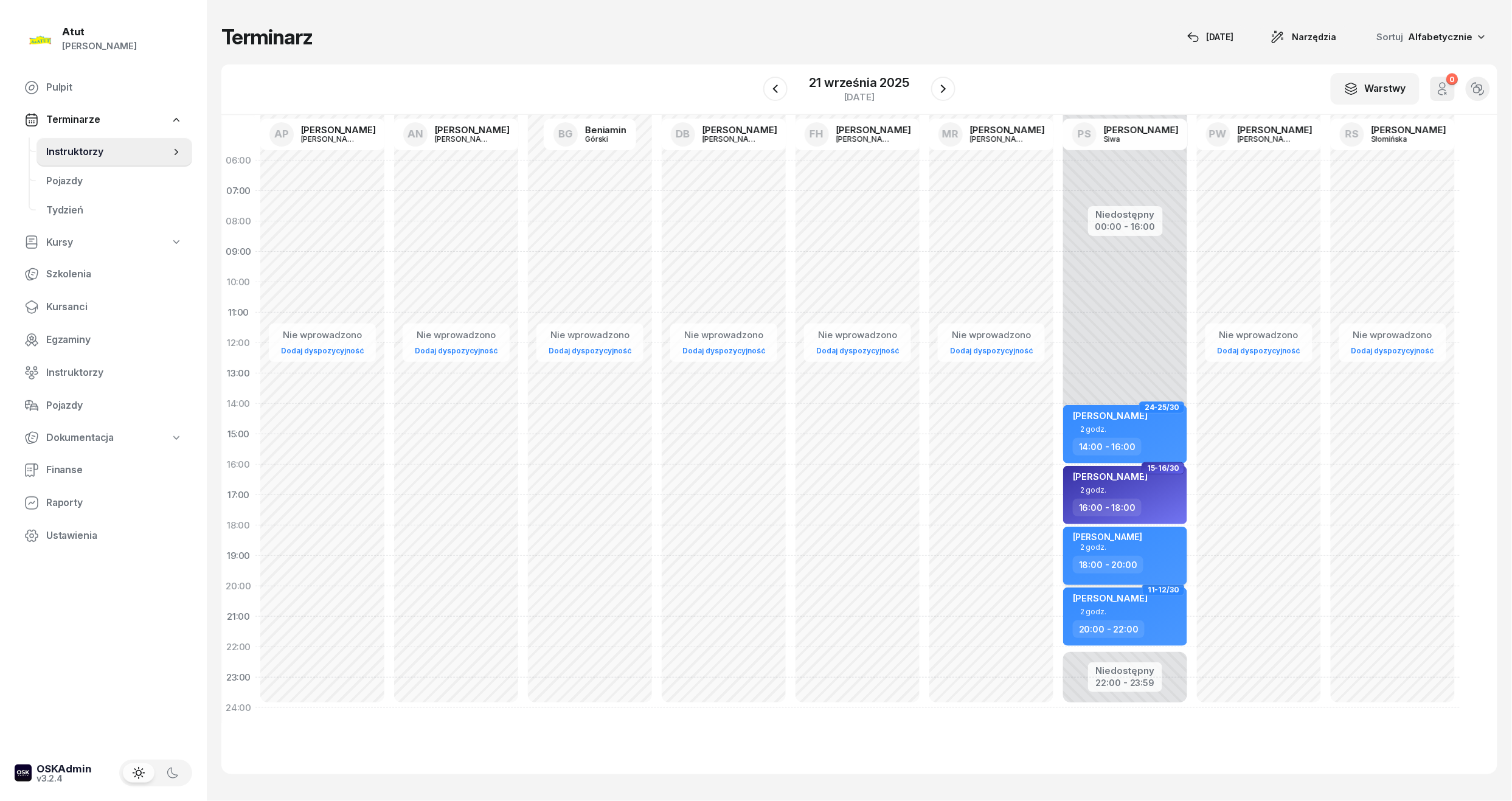
select select "18"
select select "20"
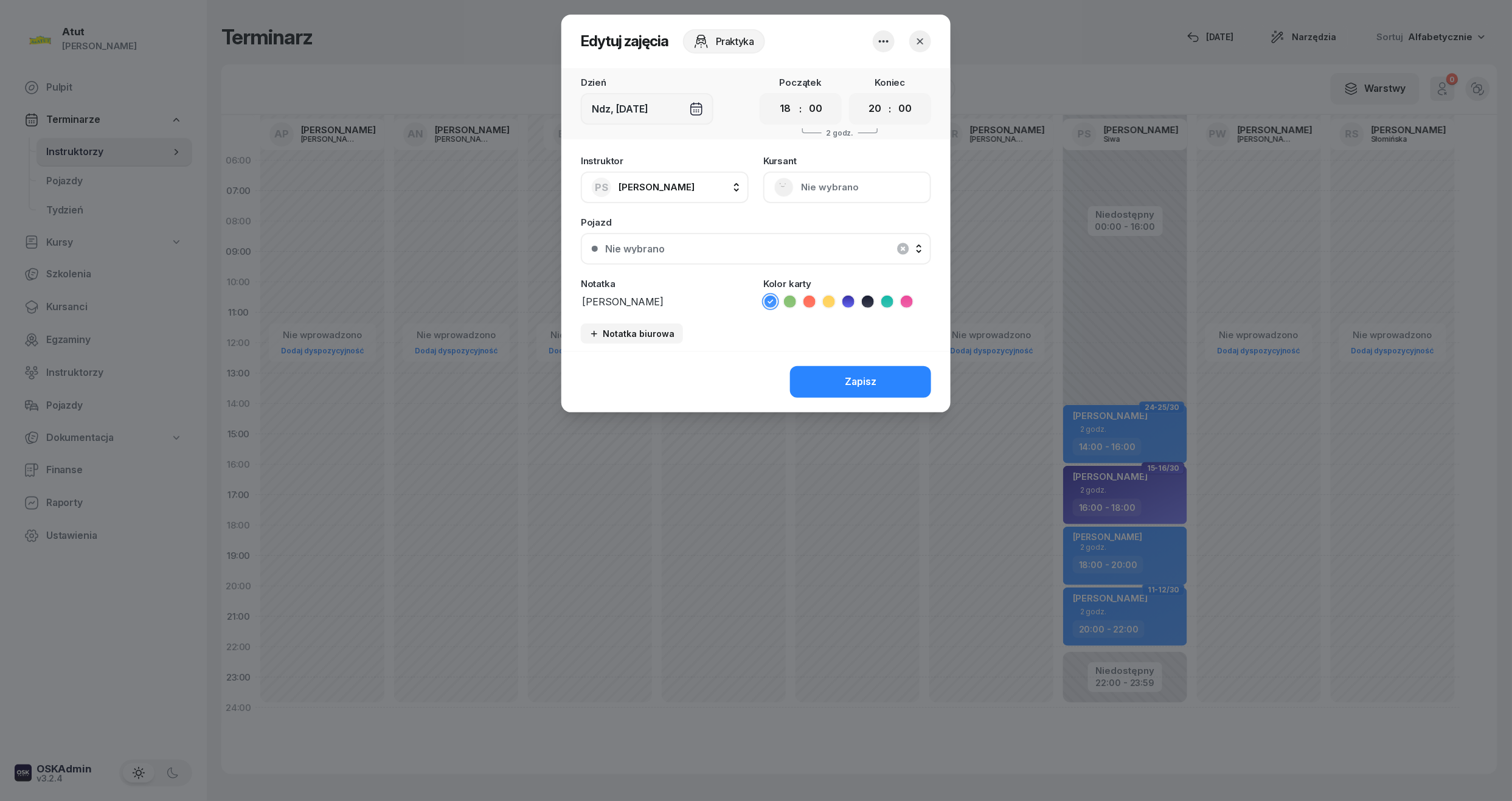
click at [889, 42] on icon "button" at bounding box center [884, 41] width 15 height 15
click at [854, 71] on link "Usuń" at bounding box center [878, 78] width 161 height 31
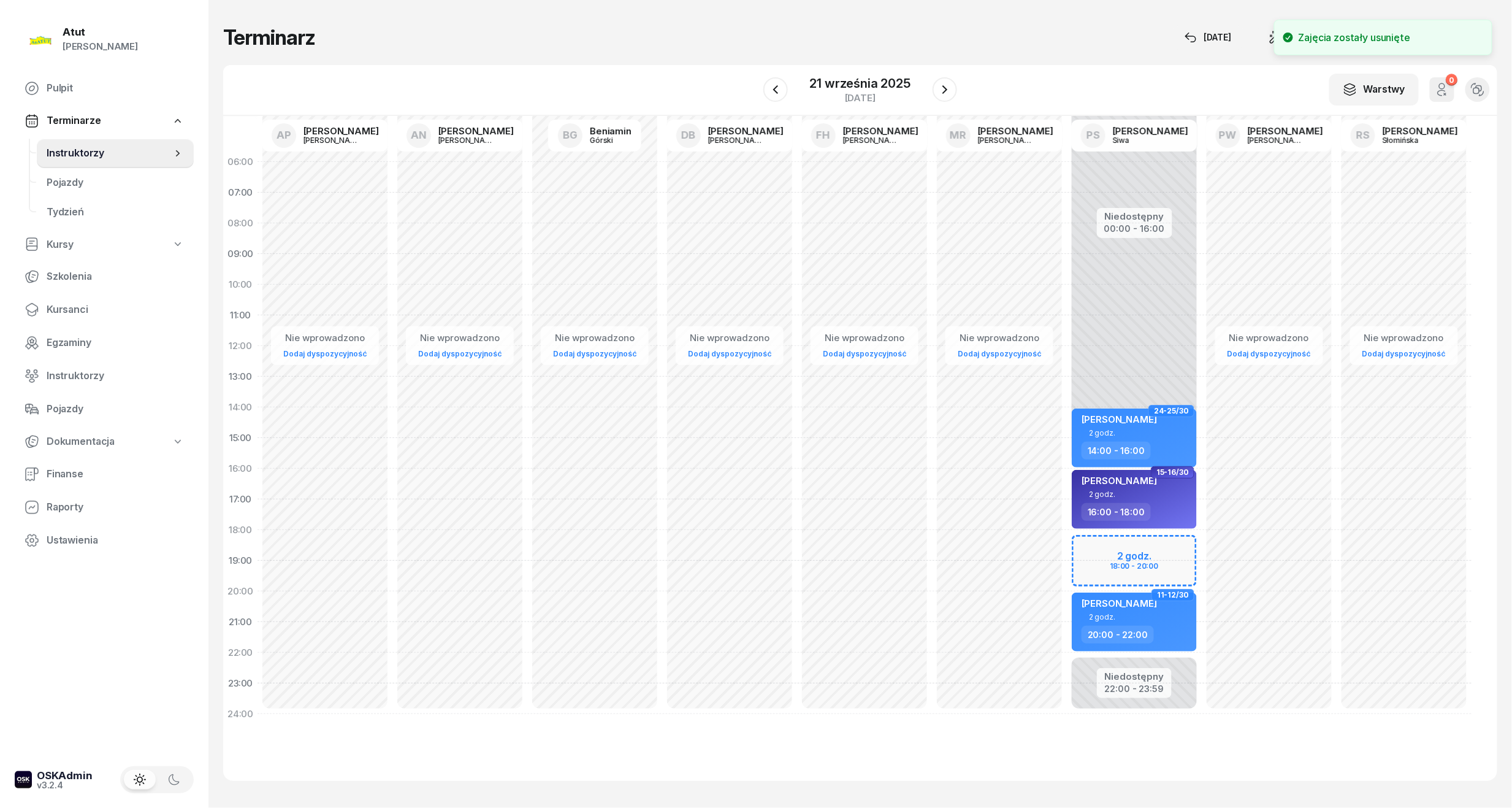
click at [1102, 551] on div "Niedostępny 00:00 - 16:00 Niedostępny 22:00 - 23:59 24-25/30 [PERSON_NAME][STRE…" at bounding box center [1134, 438] width 135 height 583
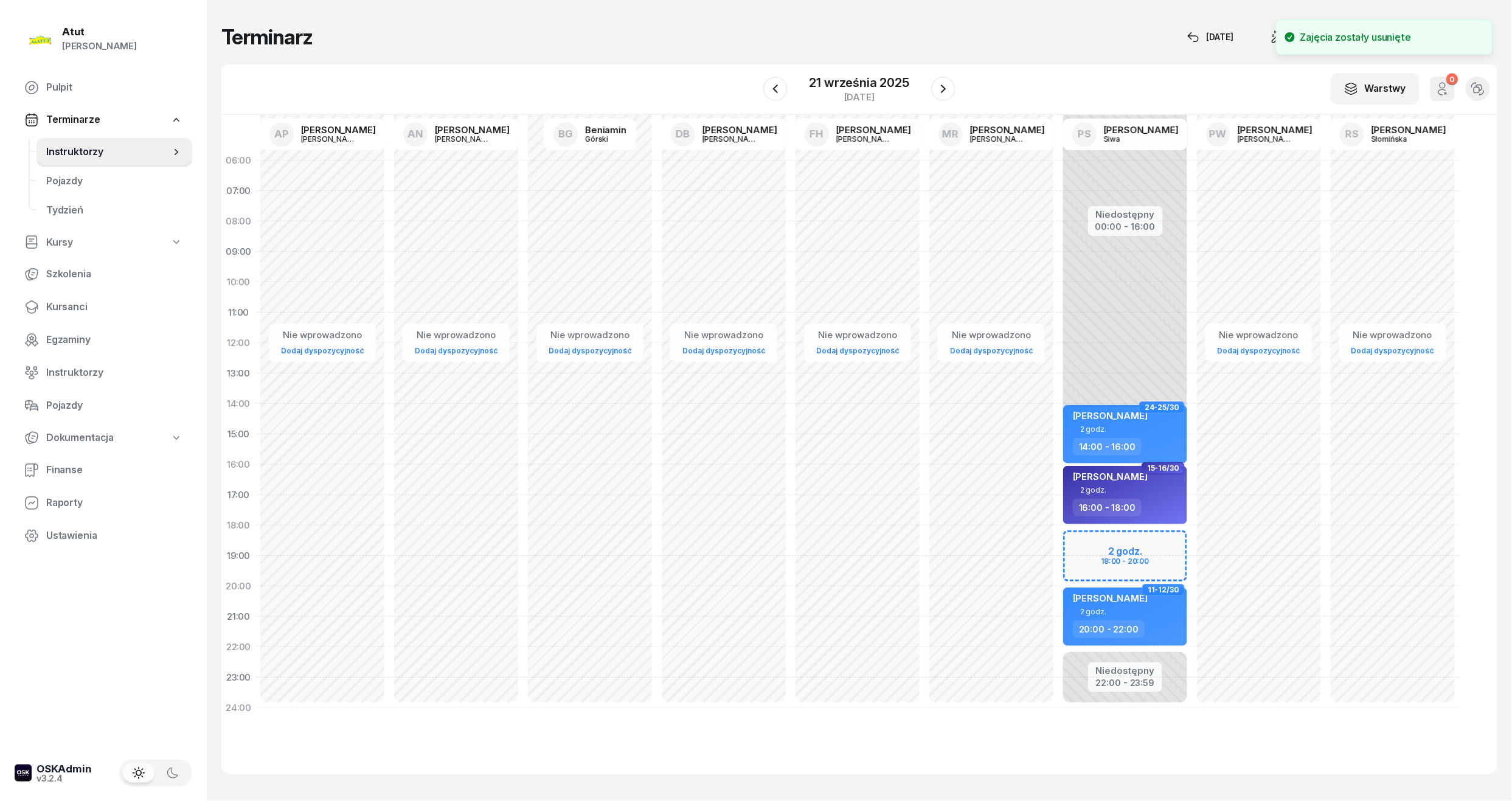
select select "18"
select select "20"
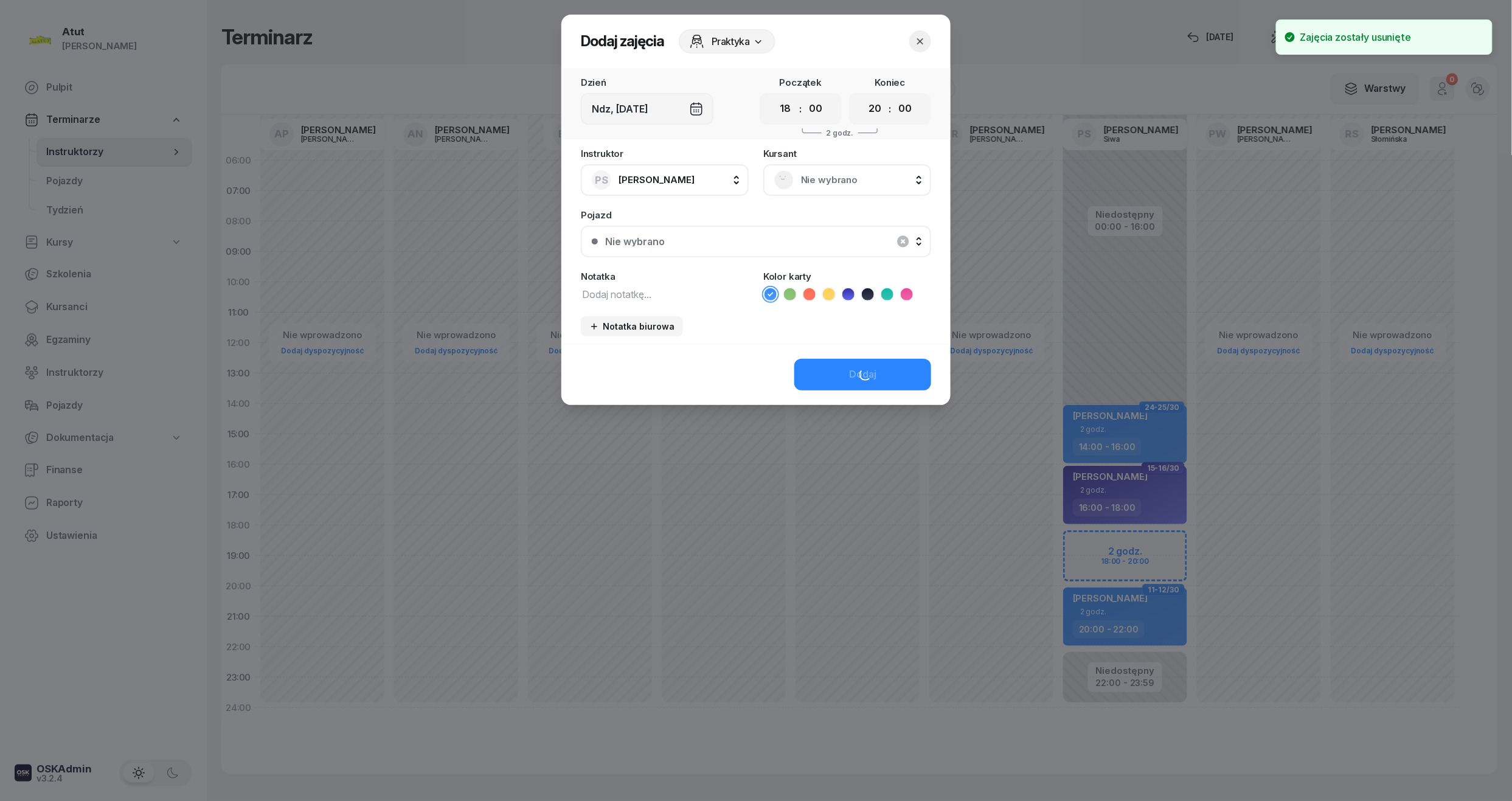
click at [839, 181] on span "Nie wybrano" at bounding box center [861, 180] width 119 height 16
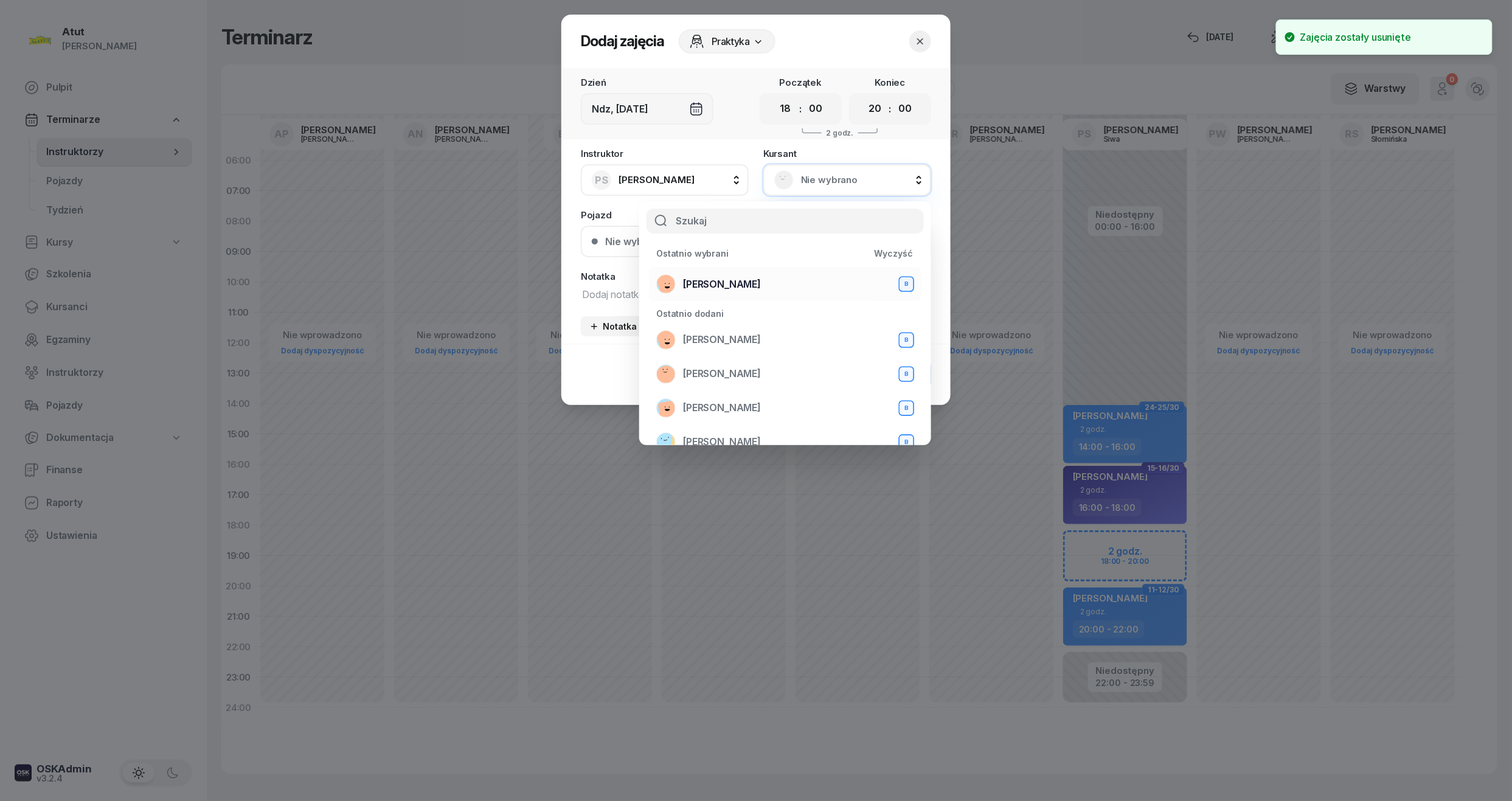
click at [729, 271] on li "[PERSON_NAME] B" at bounding box center [785, 284] width 273 height 34
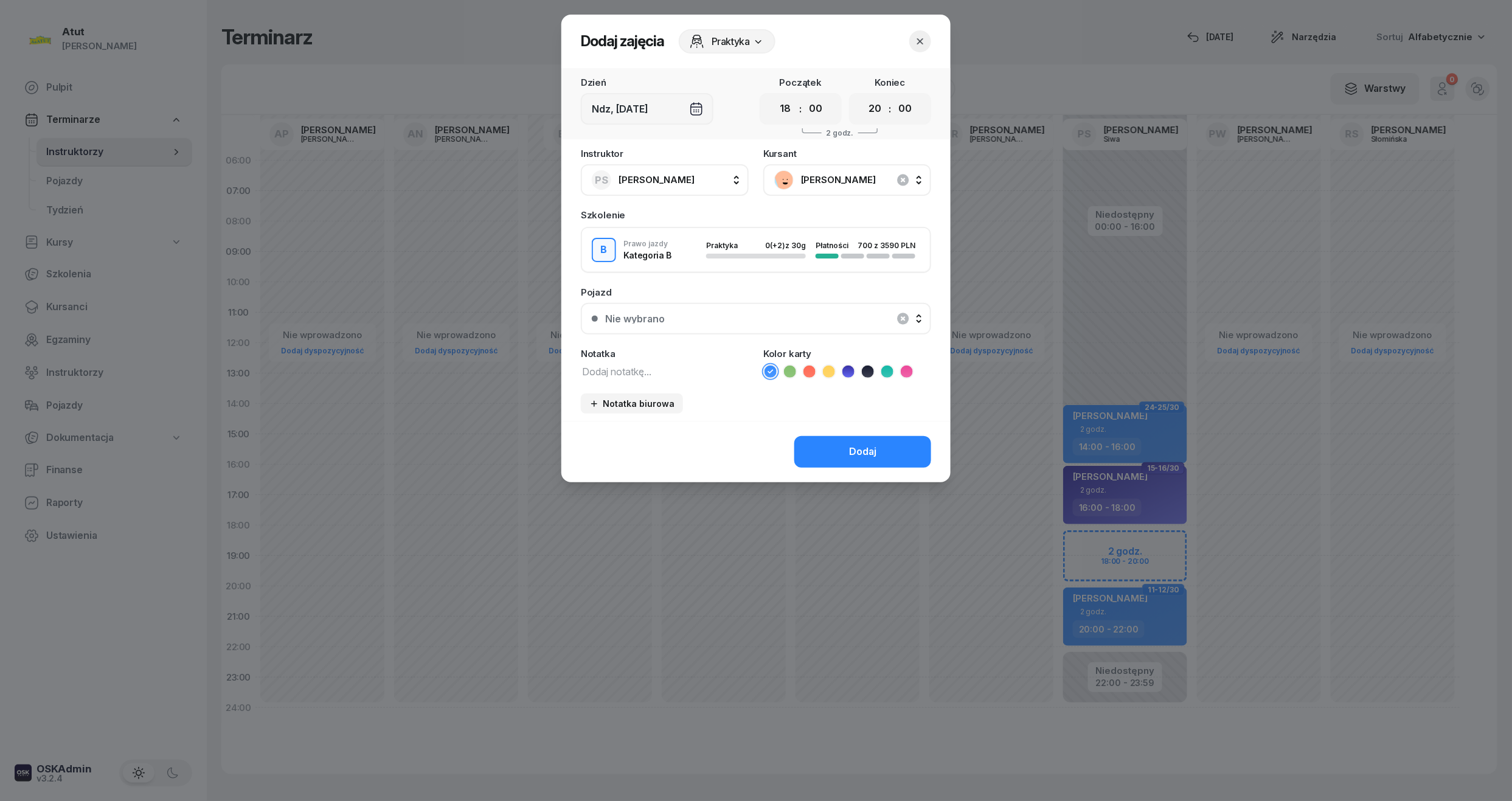
click at [719, 319] on div "Nie wybrano" at bounding box center [762, 319] width 315 height 10
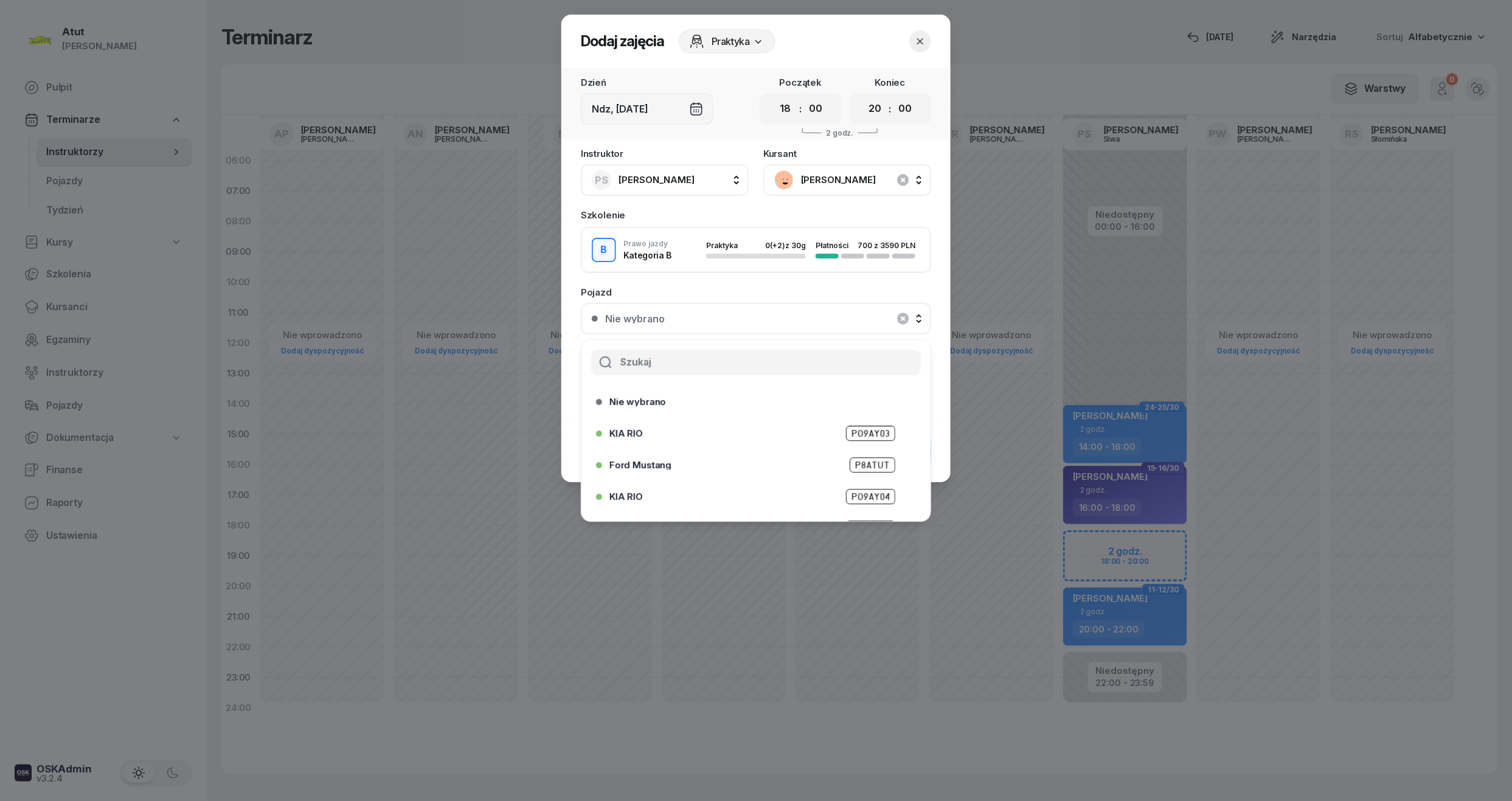
scroll to position [151, 0]
click at [868, 399] on div "KIA RIO PO9AY01" at bounding box center [752, 409] width 313 height 19
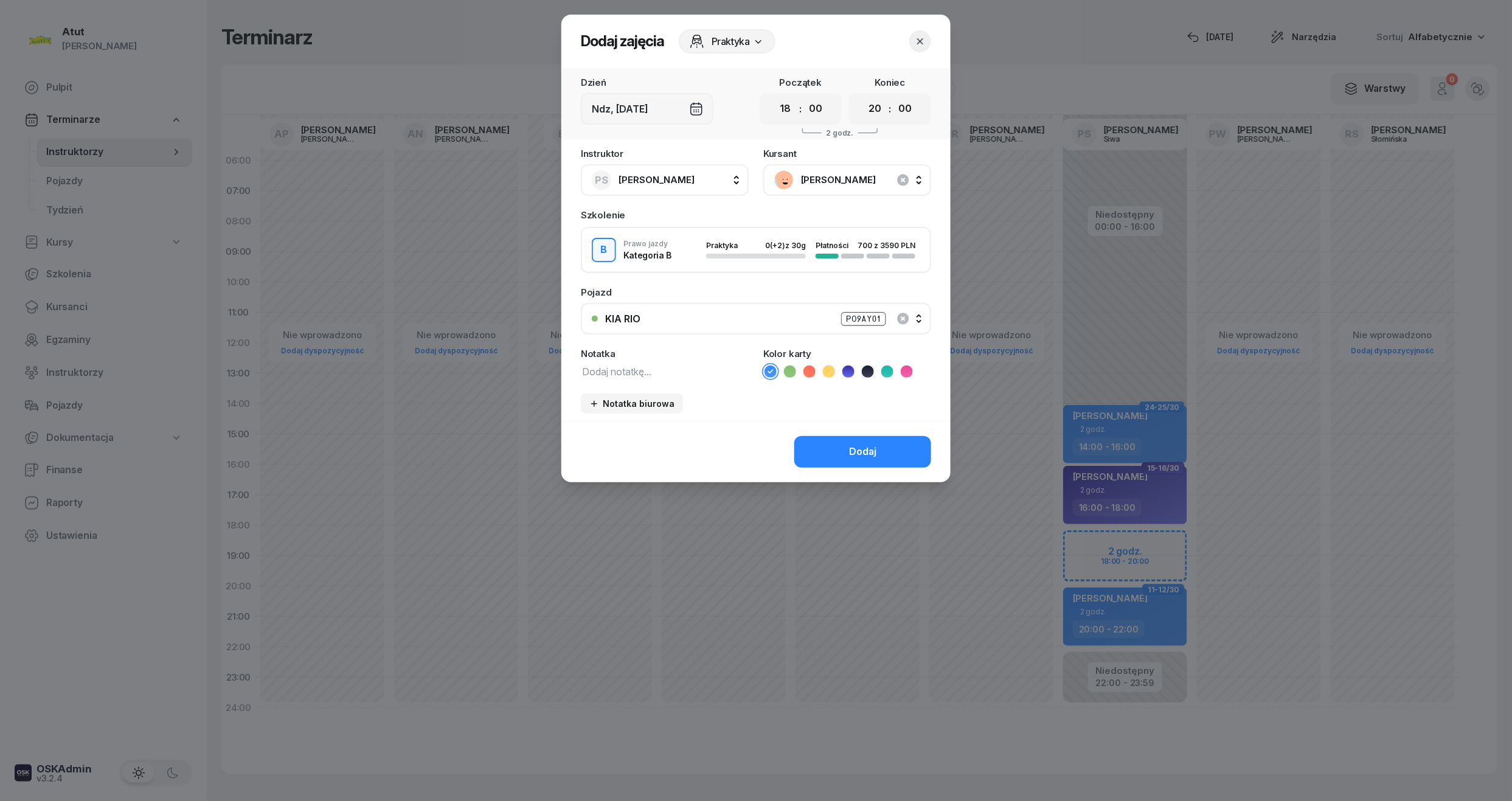
click at [836, 432] on div "Dodaj" at bounding box center [756, 452] width 390 height 62
click at [880, 441] on button "Dodaj" at bounding box center [863, 452] width 137 height 32
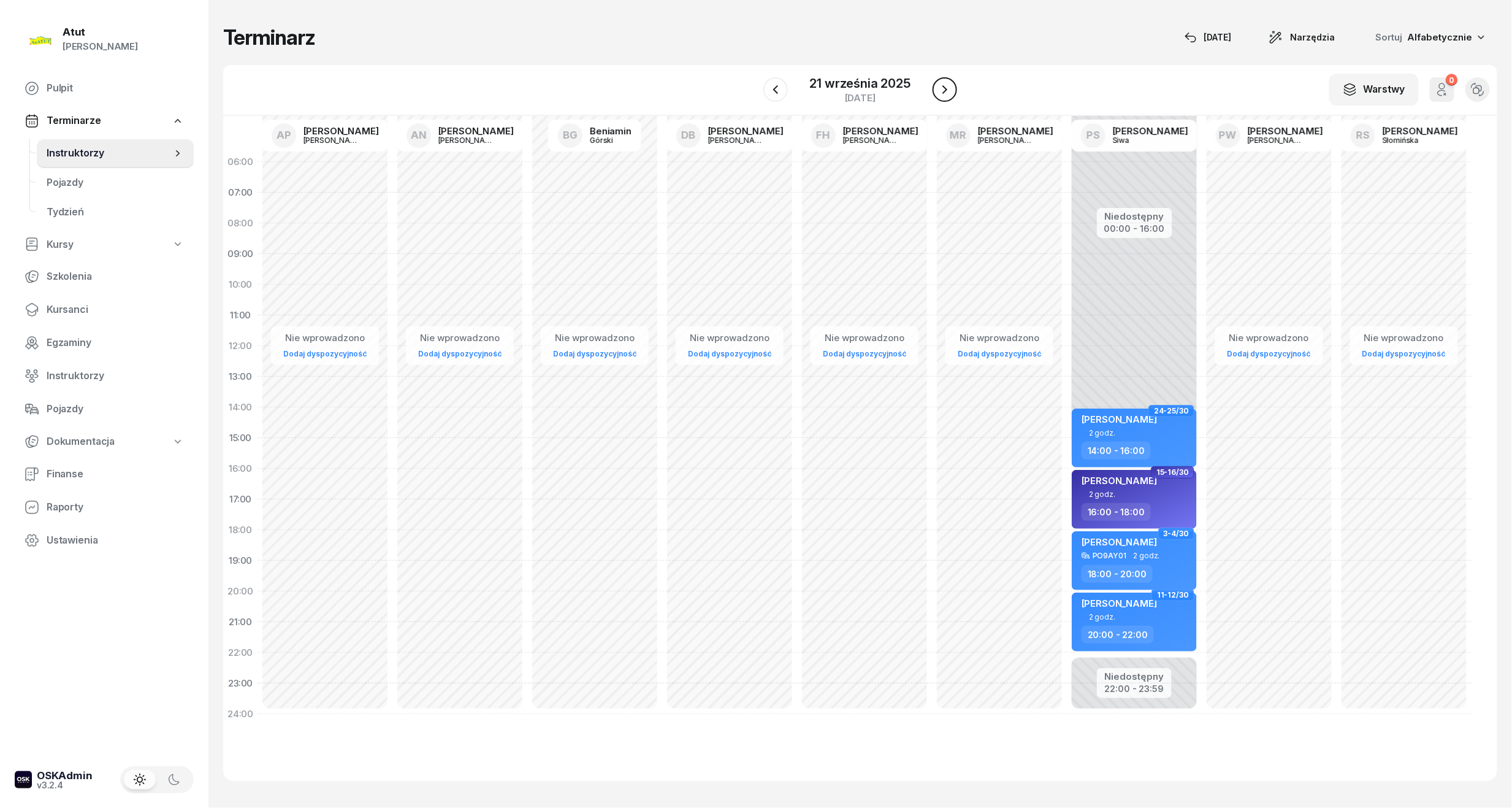
click at [949, 89] on icon "button" at bounding box center [944, 89] width 15 height 15
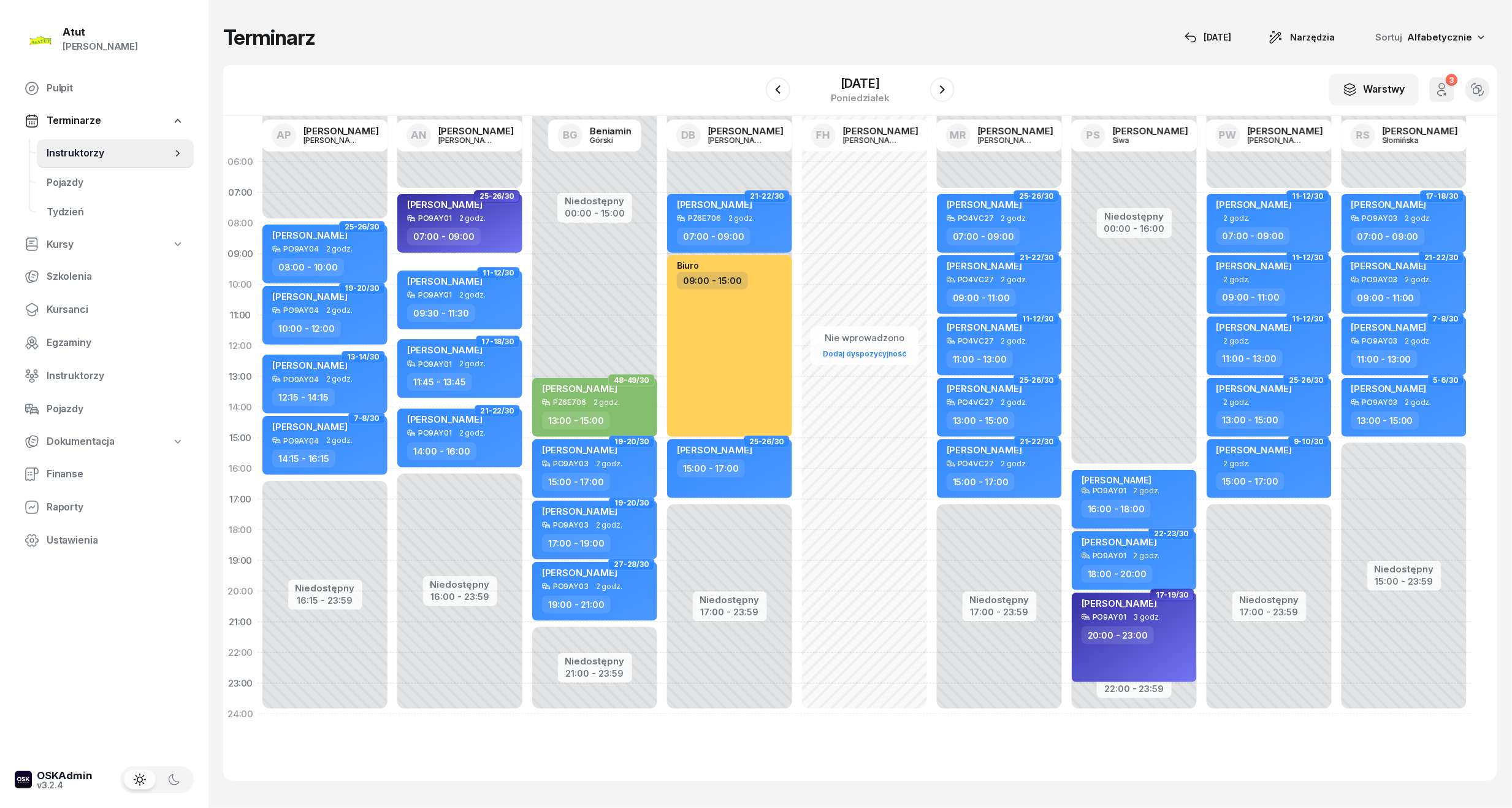
click at [1151, 491] on span "2 godz." at bounding box center [1147, 491] width 26 height 9
select select "16"
select select "18"
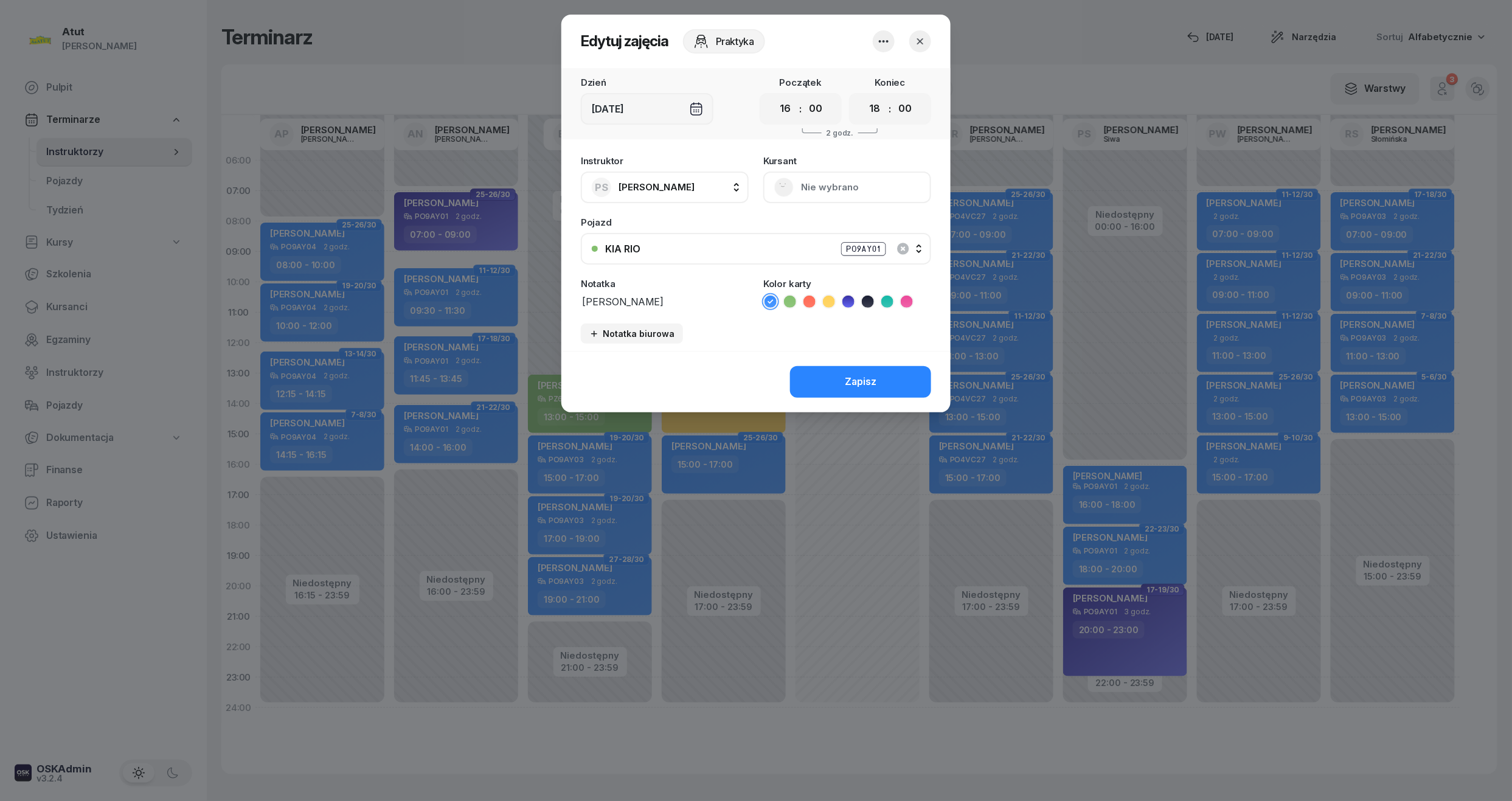
click at [854, 239] on button "KIA RIO PO9AY01" at bounding box center [756, 249] width 350 height 32
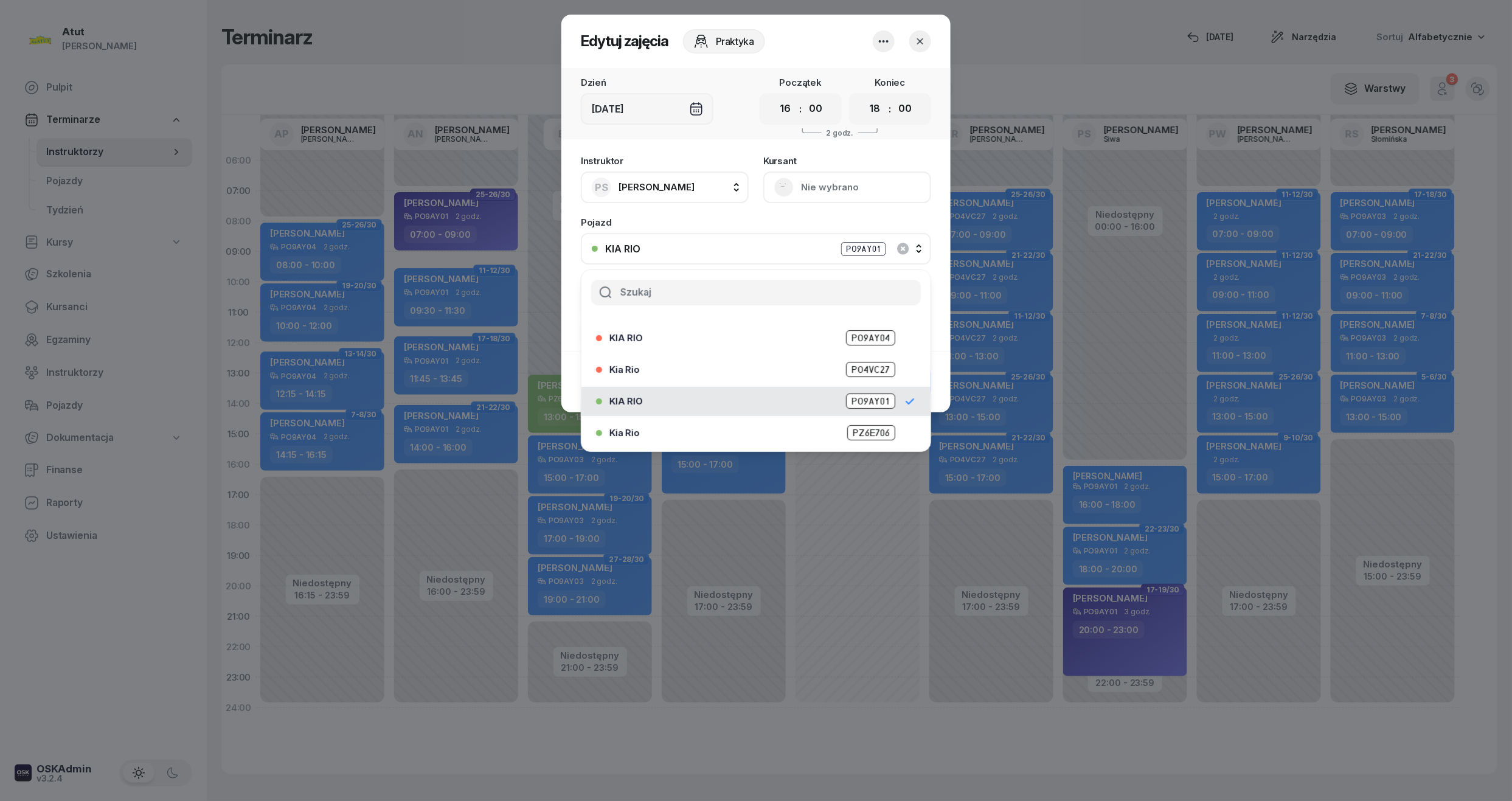
scroll to position [151, 0]
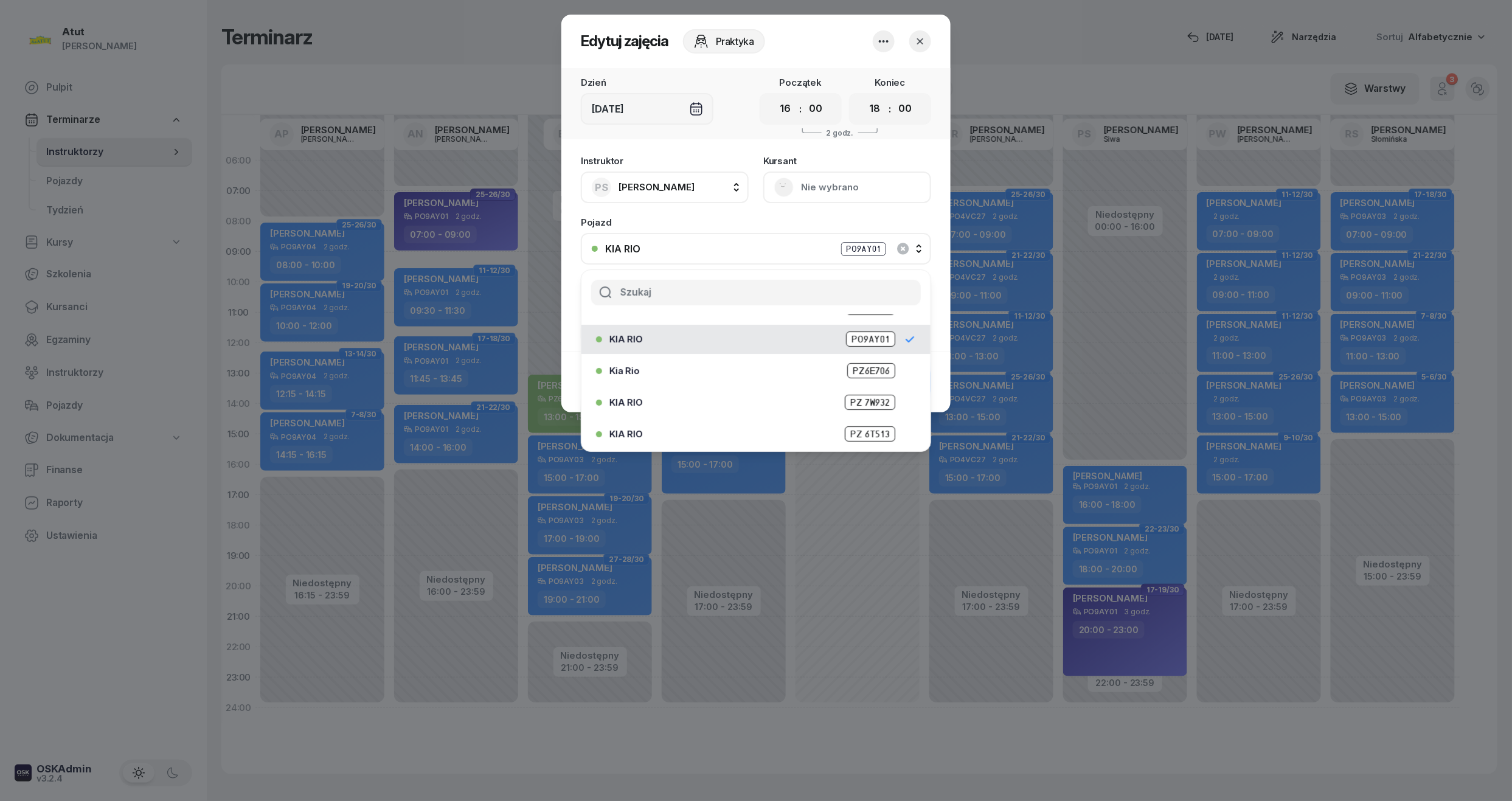
click at [848, 363] on span "PZ6E706" at bounding box center [871, 371] width 48 height 15
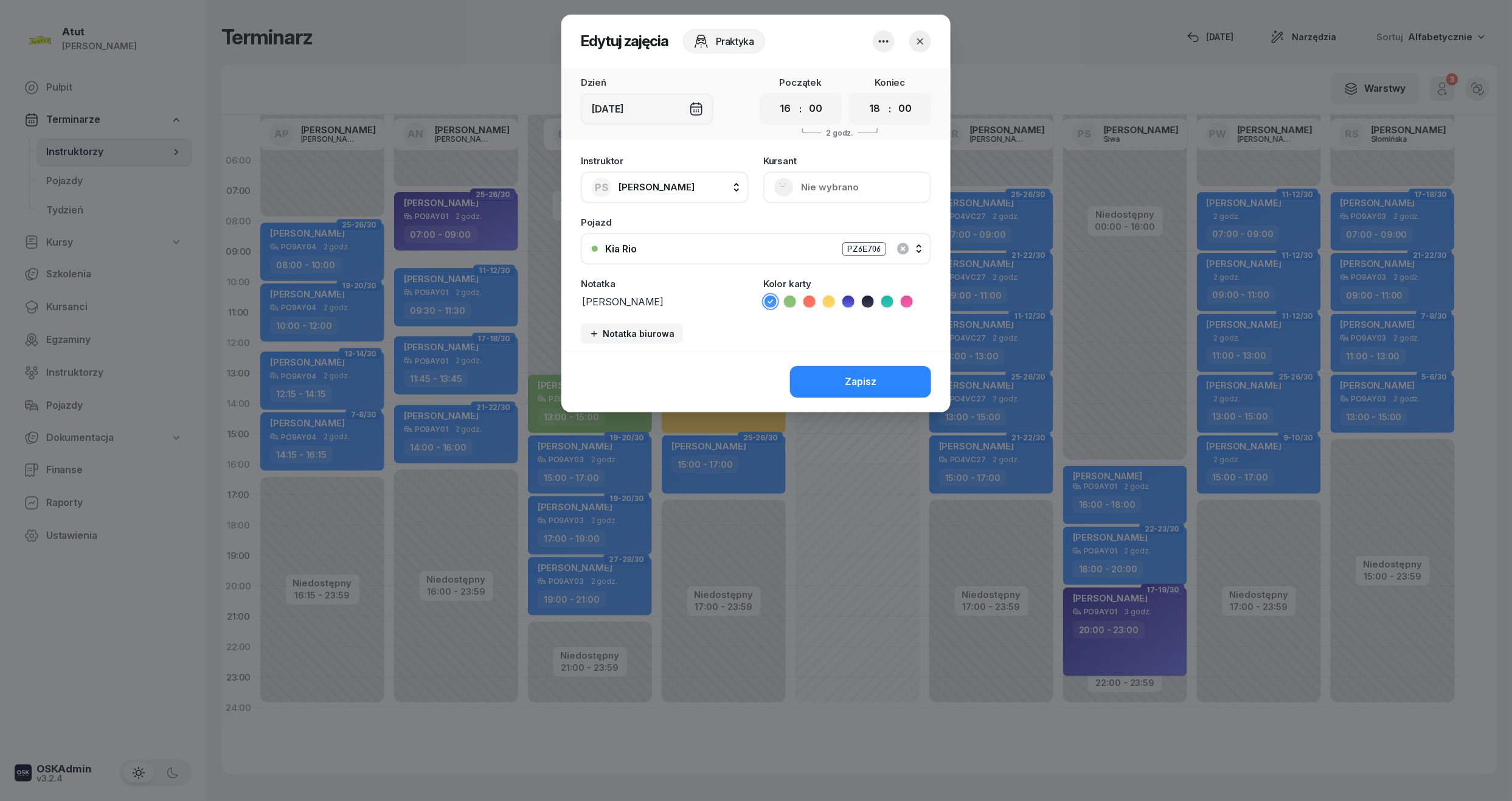
click at [828, 193] on div "[DEMOGRAPHIC_DATA] Nie wybrano" at bounding box center [848, 179] width 168 height 47
click at [823, 180] on div "[DEMOGRAPHIC_DATA] Nie wybrano" at bounding box center [848, 179] width 168 height 47
click at [811, 201] on div "[DEMOGRAPHIC_DATA] Nie wybrano" at bounding box center [848, 179] width 168 height 47
click at [866, 35] on header "Edytuj zajęcia Praktyka" at bounding box center [756, 42] width 390 height 54
click at [883, 37] on icon "button" at bounding box center [884, 41] width 15 height 15
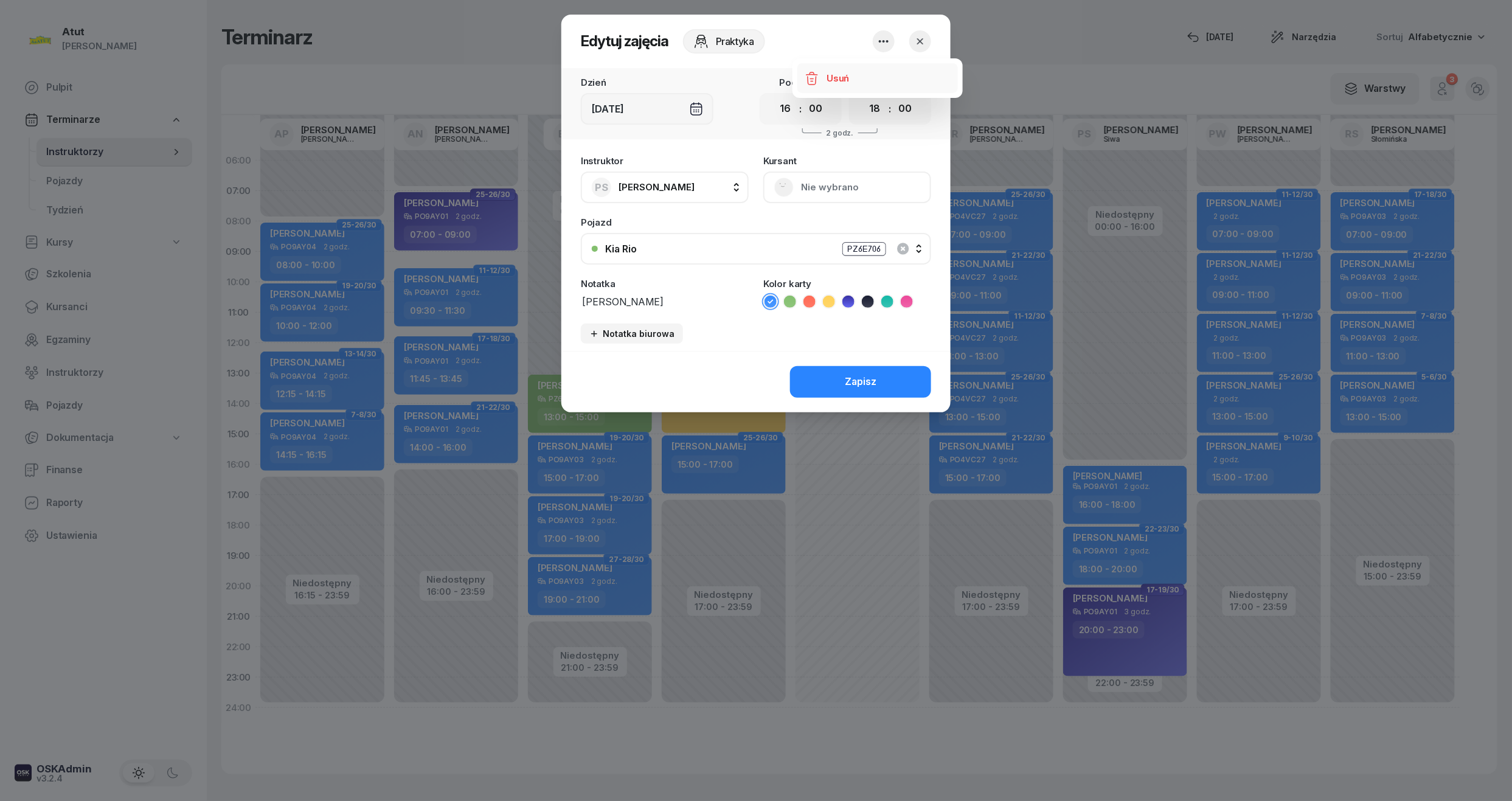
click at [863, 83] on link "Usuń" at bounding box center [878, 78] width 161 height 31
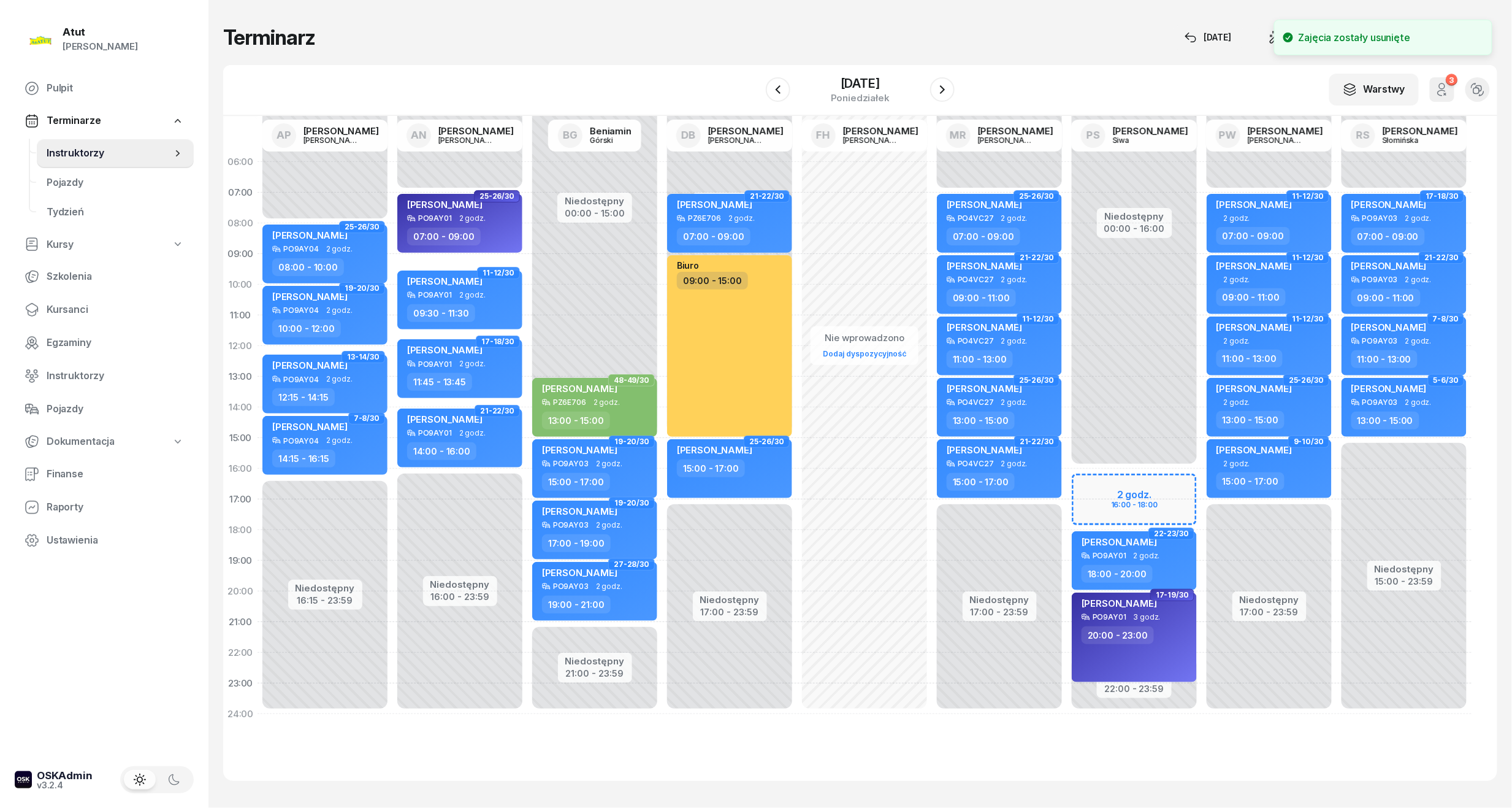
click at [1123, 494] on div "Niedostępny 00:00 - 16:00 Niedostępny 22:00 - 23:59 22-23/30 [PERSON_NAME] PO9A…" at bounding box center [1134, 438] width 135 height 583
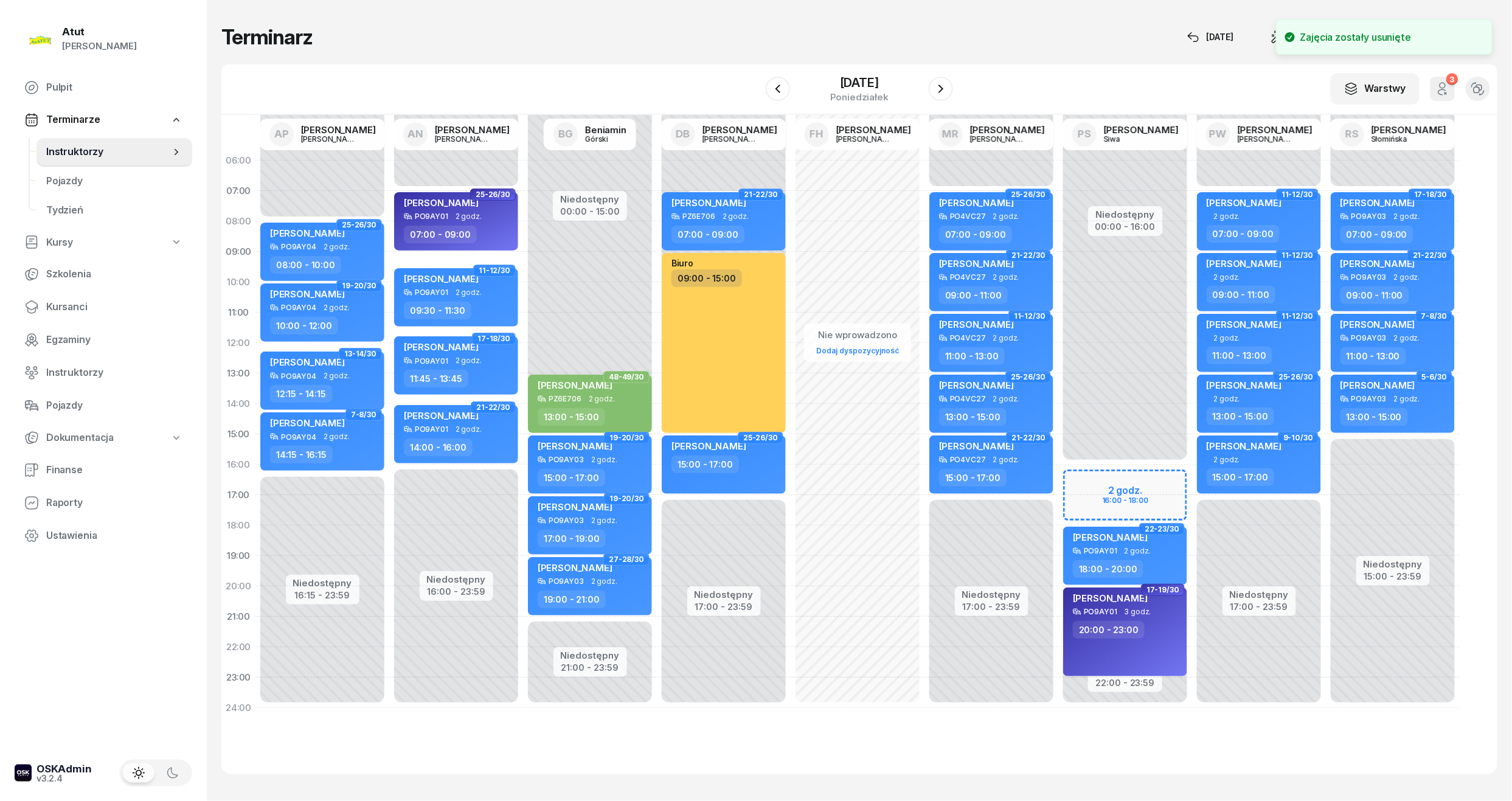
select select "16"
select select "18"
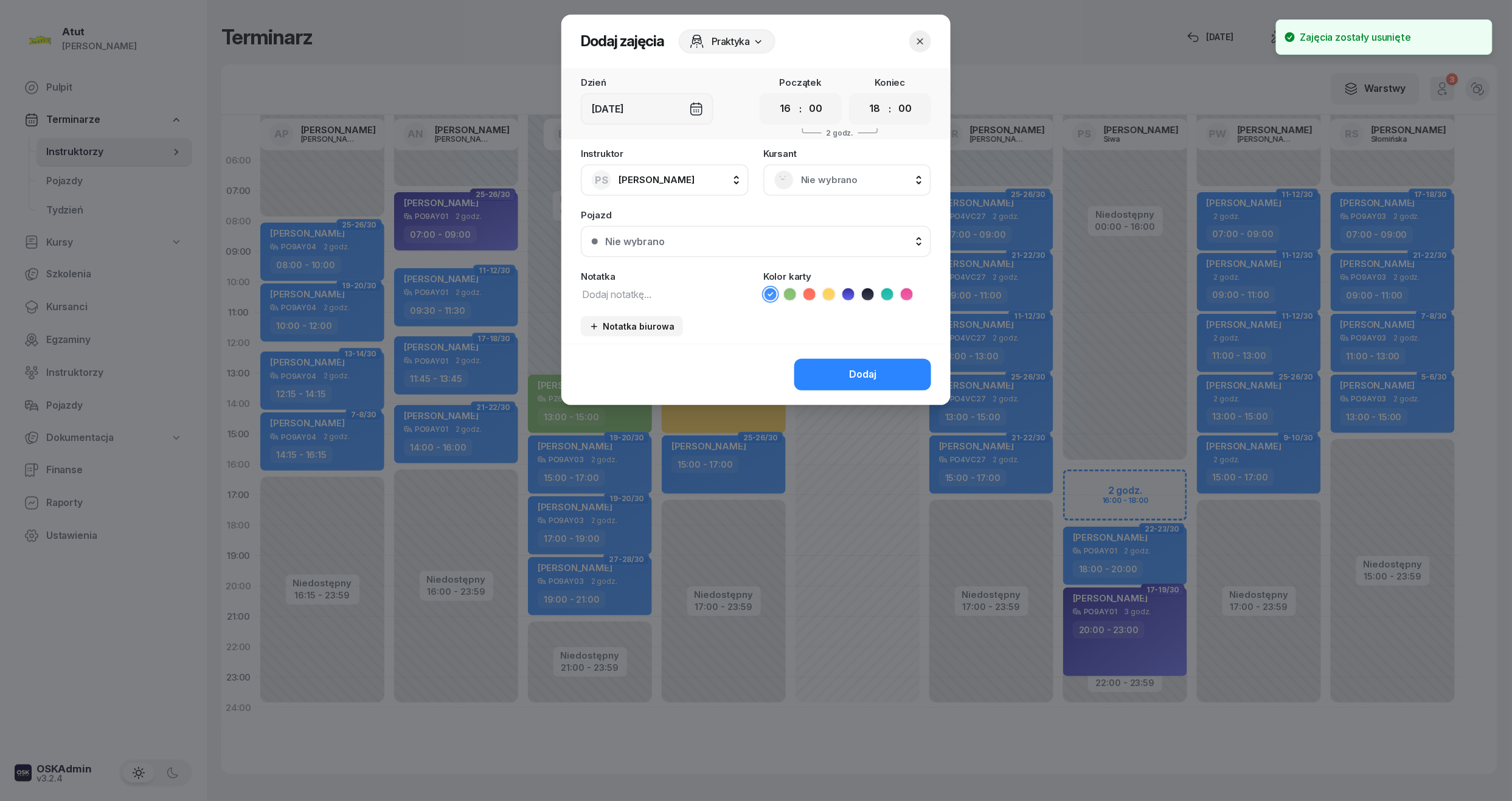
drag, startPoint x: 865, startPoint y: 187, endPoint x: 851, endPoint y: 183, distance: 14.6
click at [865, 185] on div "Nie wybrano" at bounding box center [848, 179] width 146 height 19
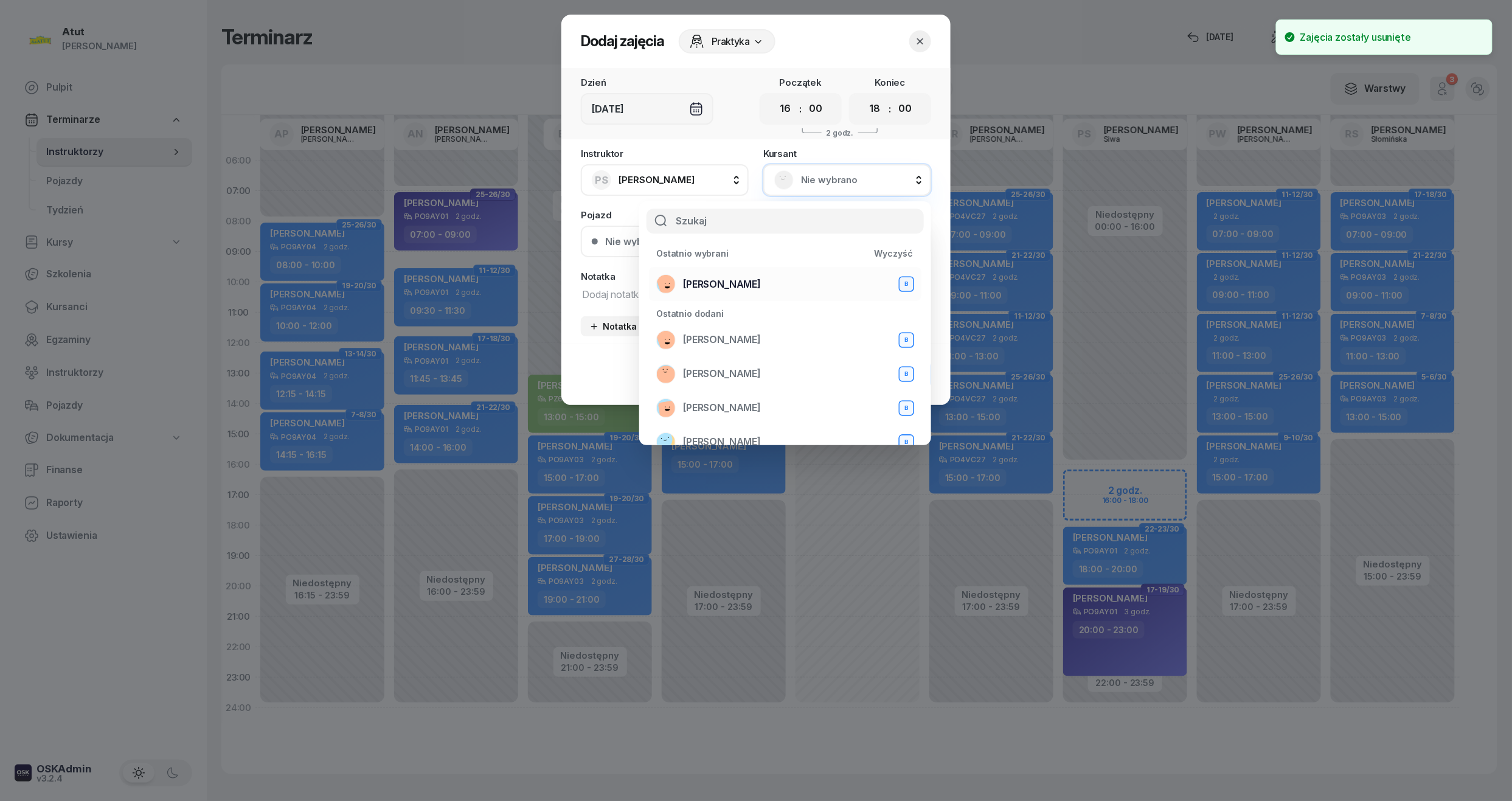
click at [735, 278] on div "[PERSON_NAME] B" at bounding box center [785, 283] width 258 height 19
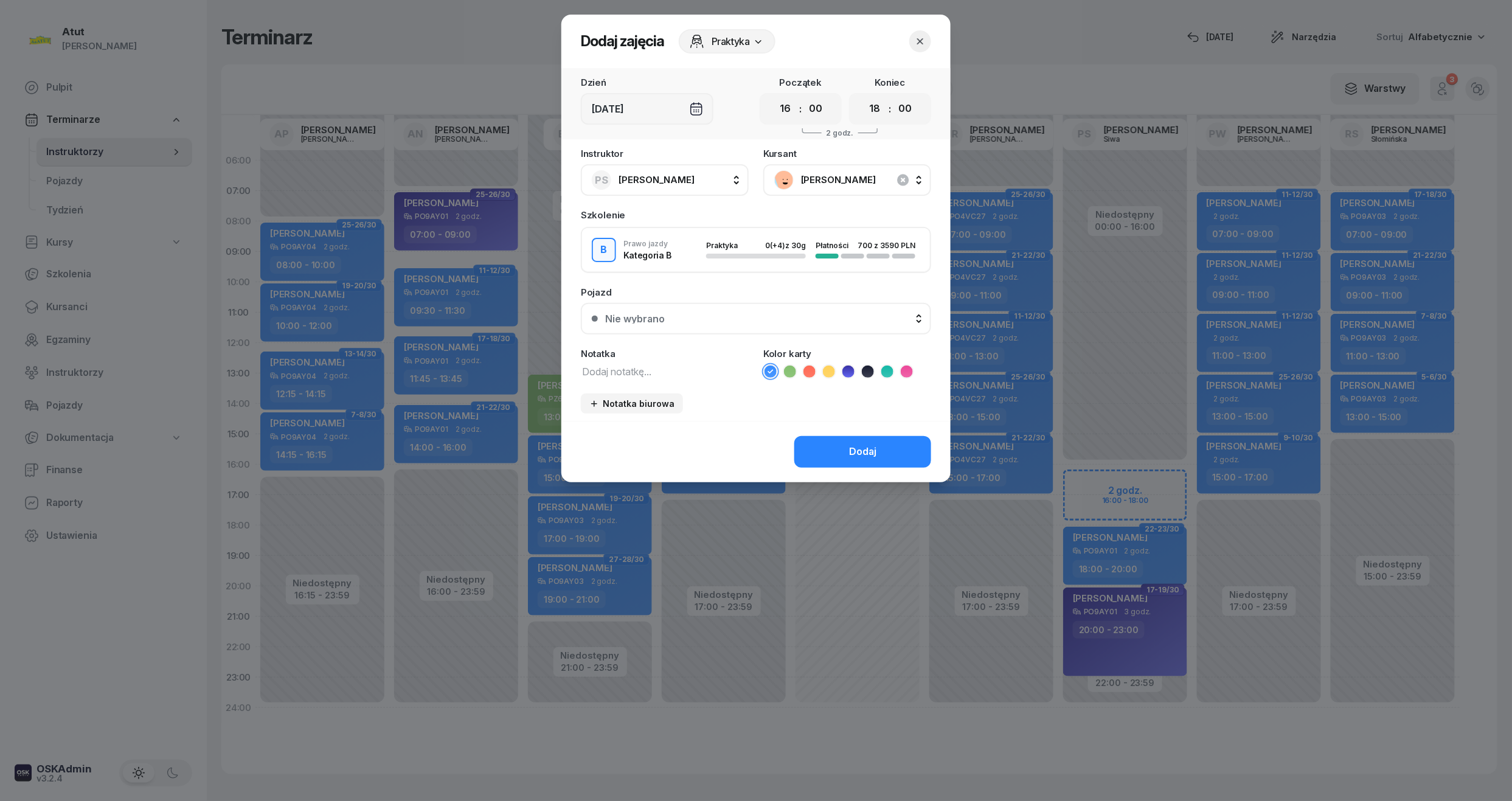
click at [680, 319] on div "Nie wybrano" at bounding box center [762, 319] width 315 height 10
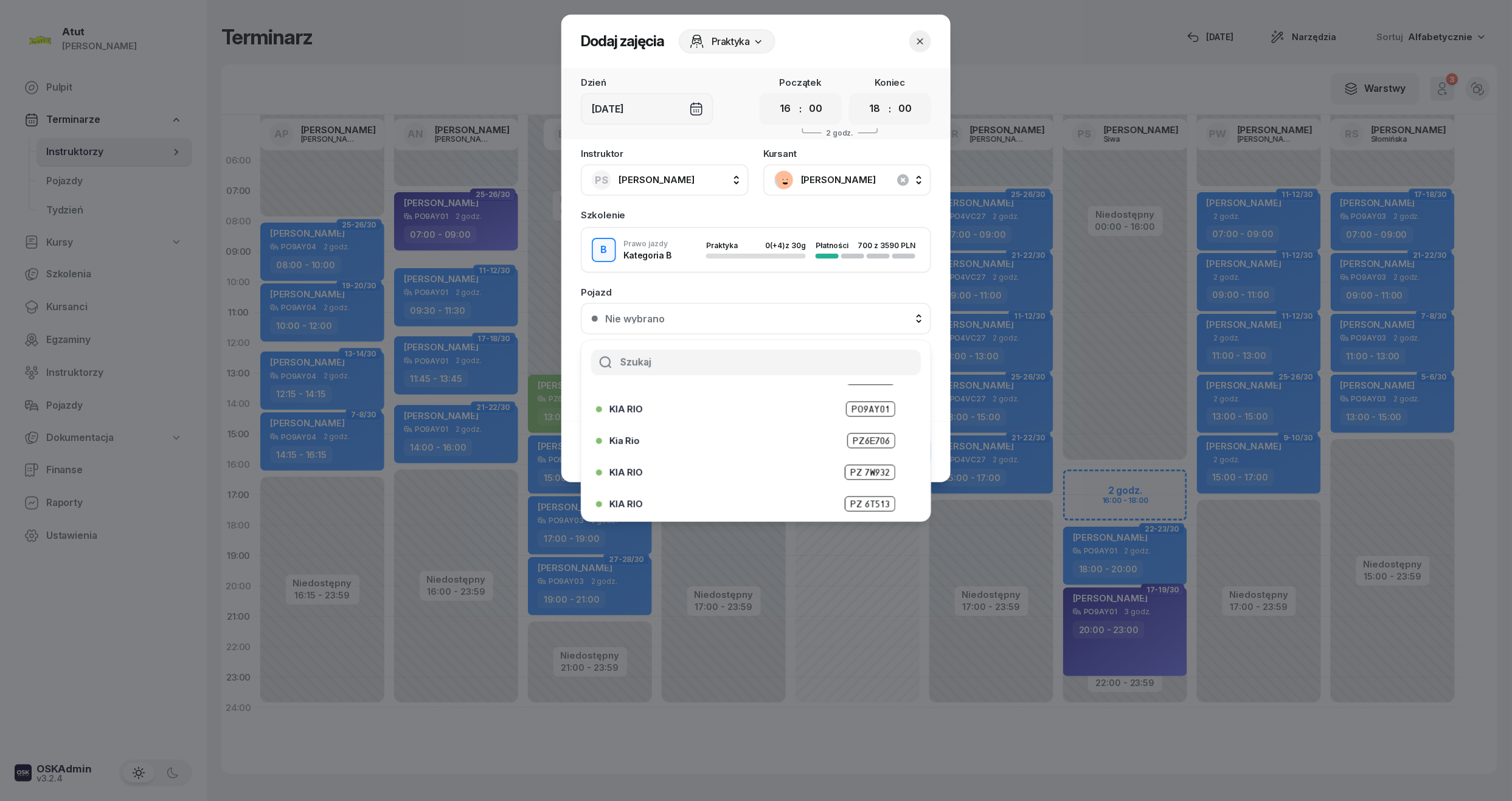
click at [851, 436] on span "PZ6E706" at bounding box center [871, 441] width 48 height 15
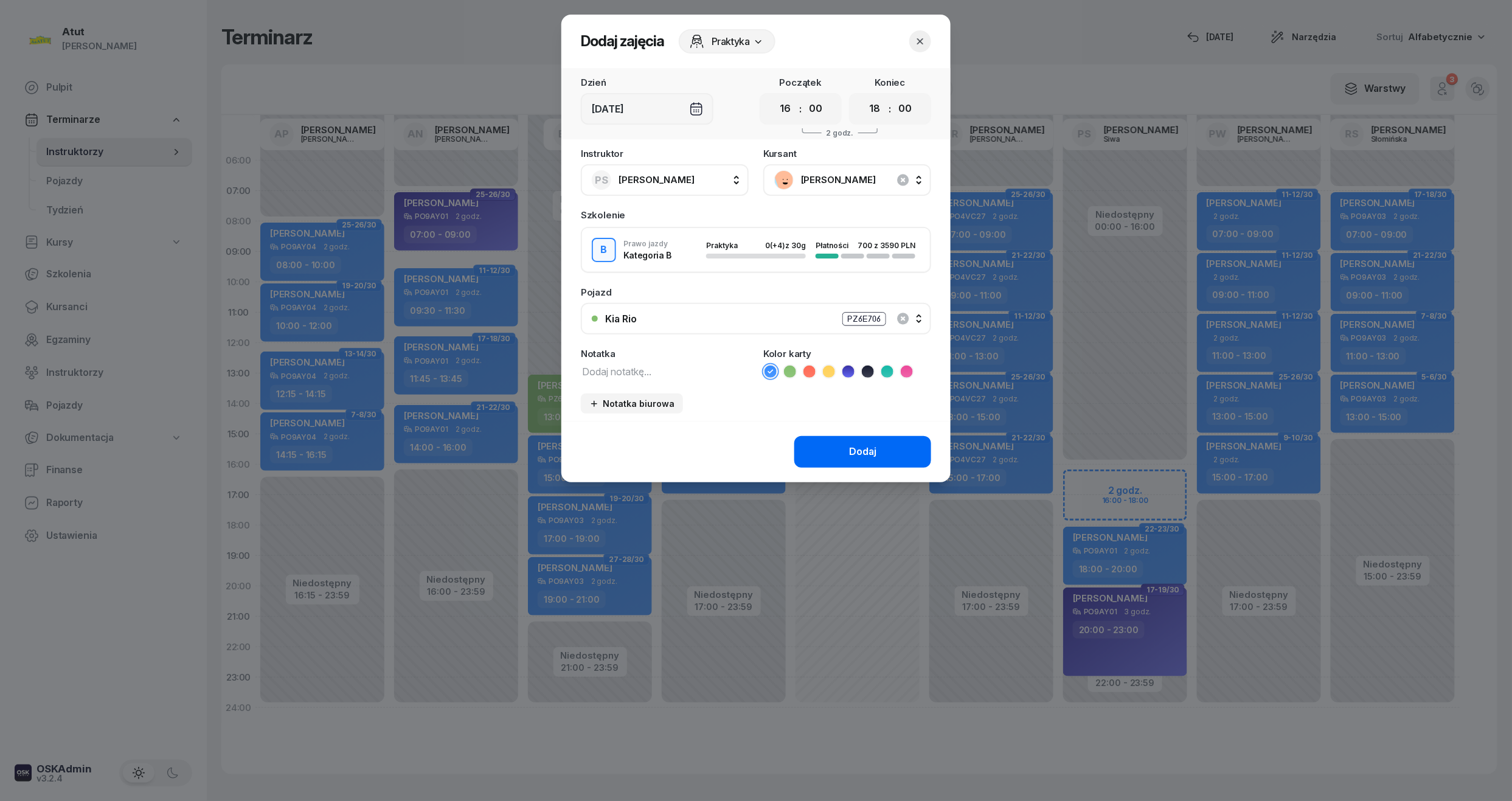
click at [860, 451] on div "Dodaj" at bounding box center [863, 452] width 28 height 16
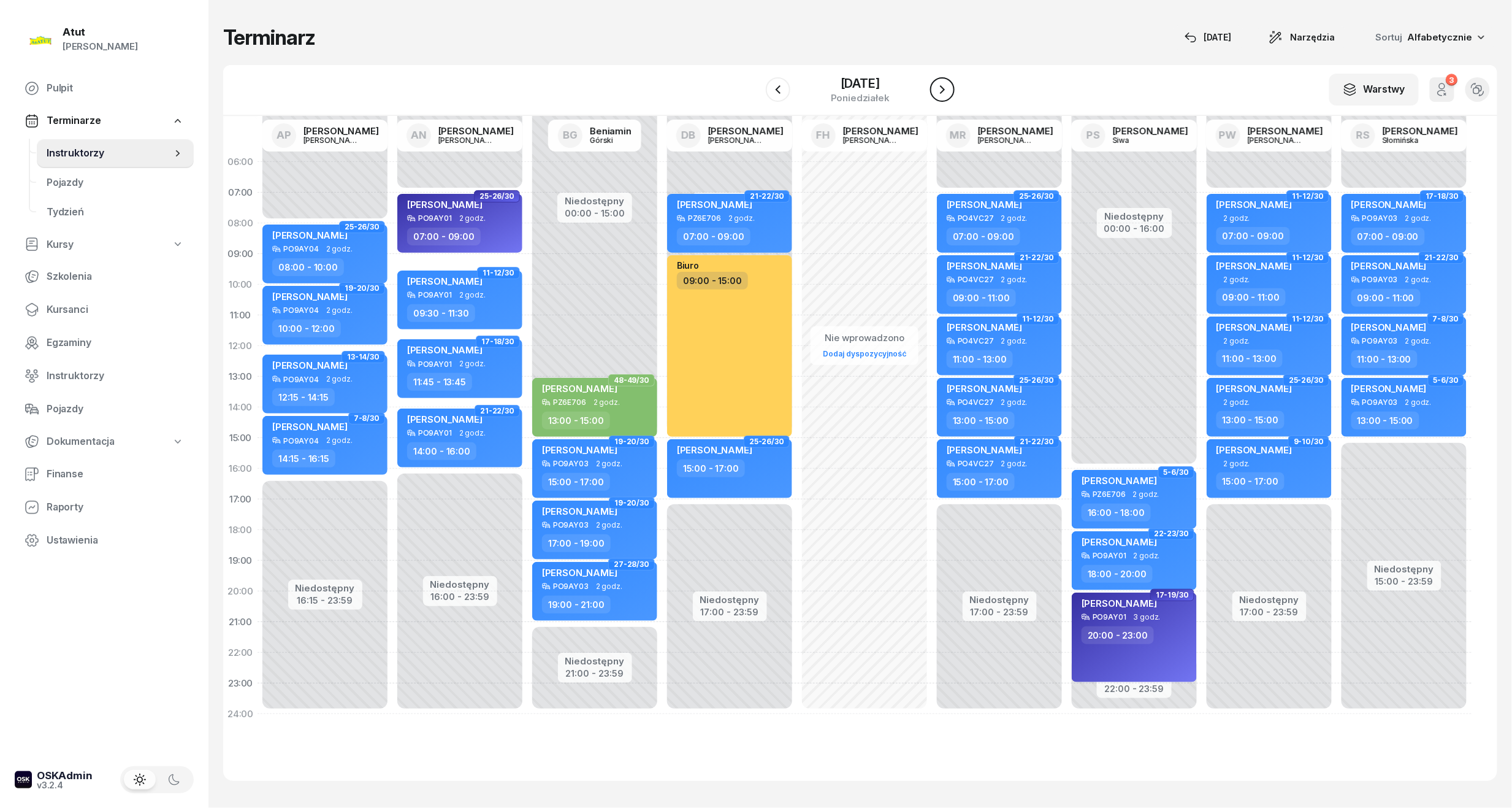
click at [946, 92] on icon "button" at bounding box center [942, 89] width 15 height 15
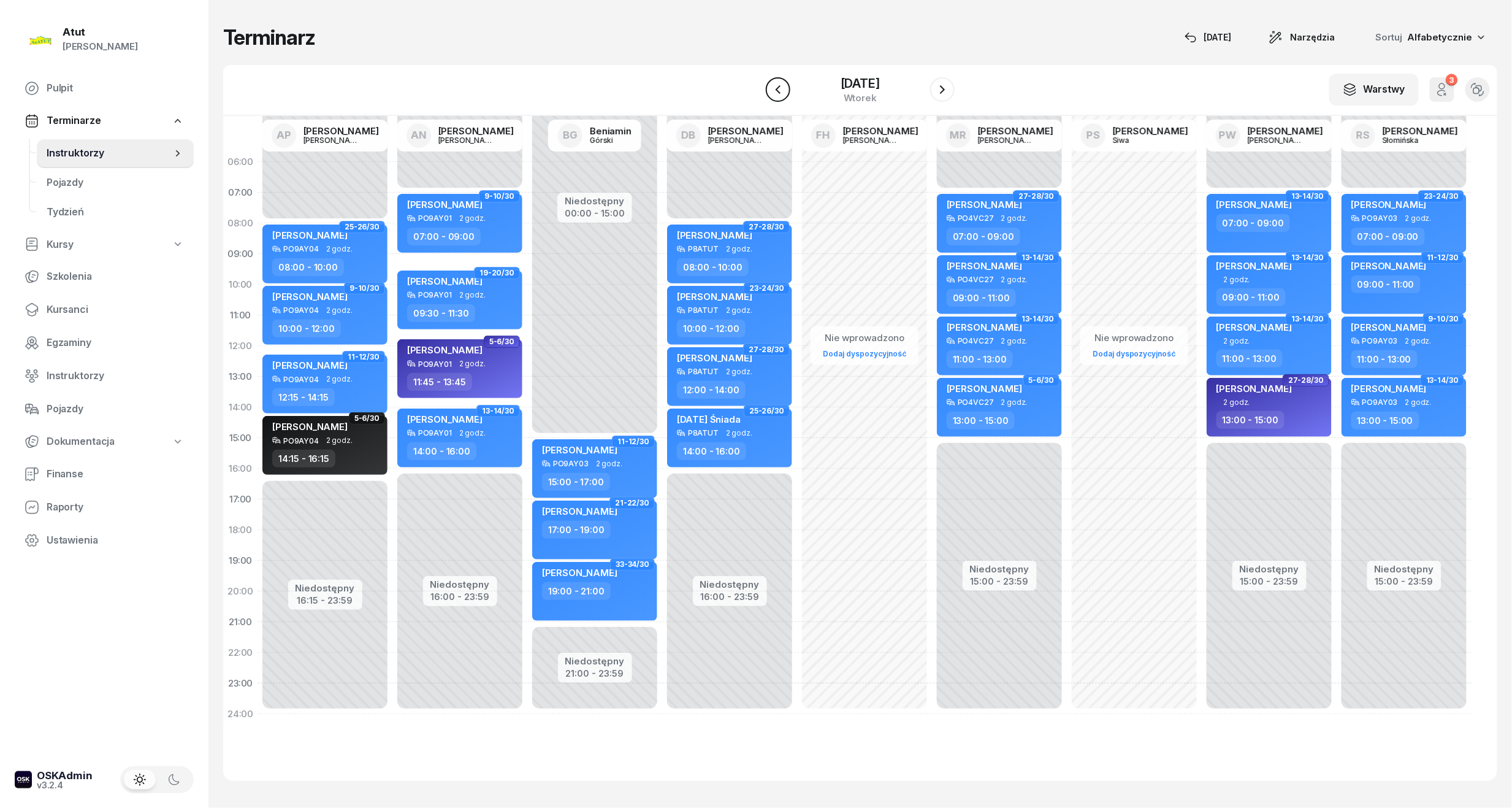
click at [784, 88] on button "button" at bounding box center [778, 90] width 25 height 25
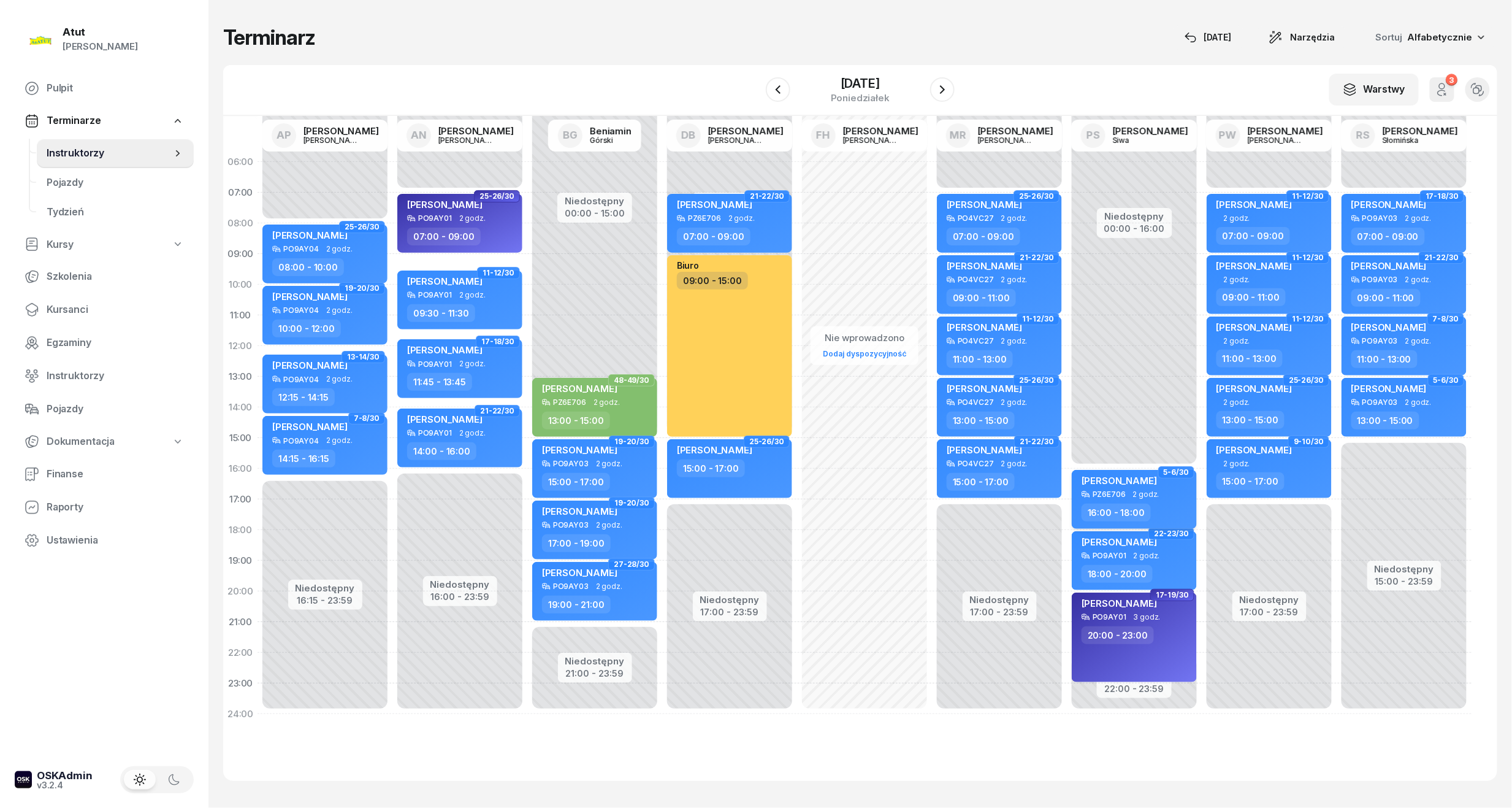
click at [1168, 495] on div "PZ6E706 2 godz." at bounding box center [1135, 494] width 108 height 9
select select "16"
select select "18"
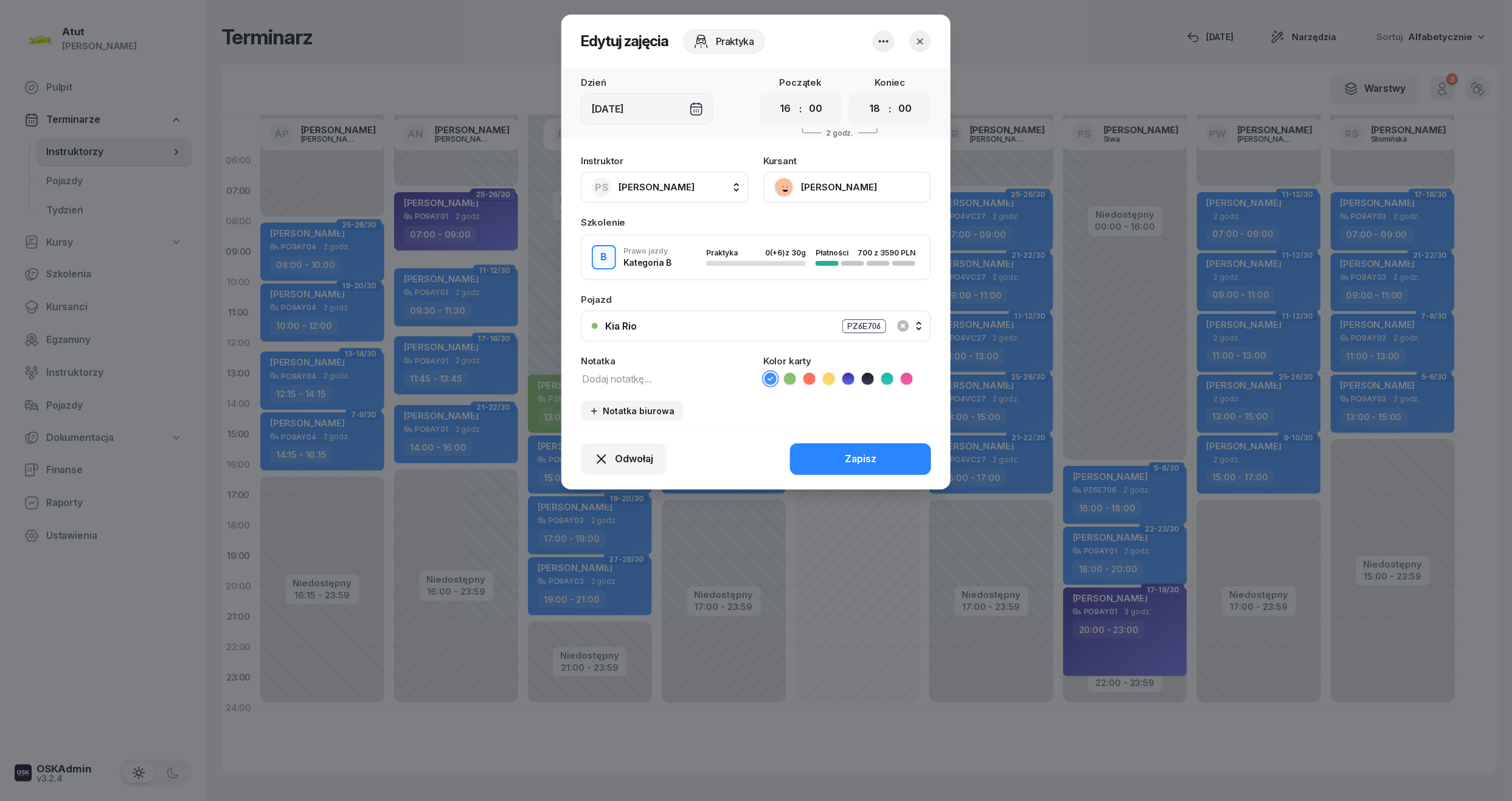
click at [870, 314] on button "Kia Rio PZ6E706" at bounding box center [756, 325] width 350 height 32
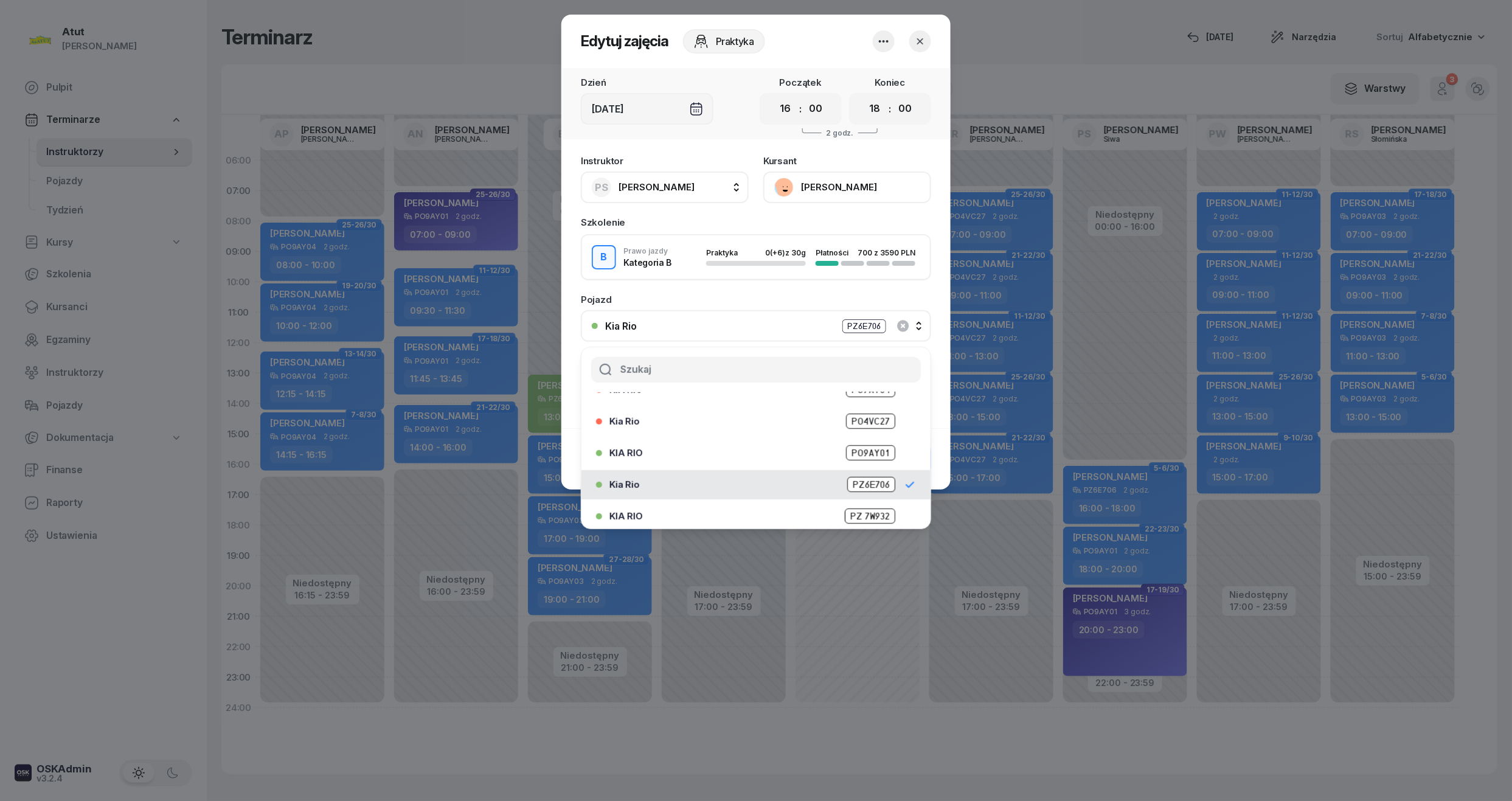
scroll to position [151, 0]
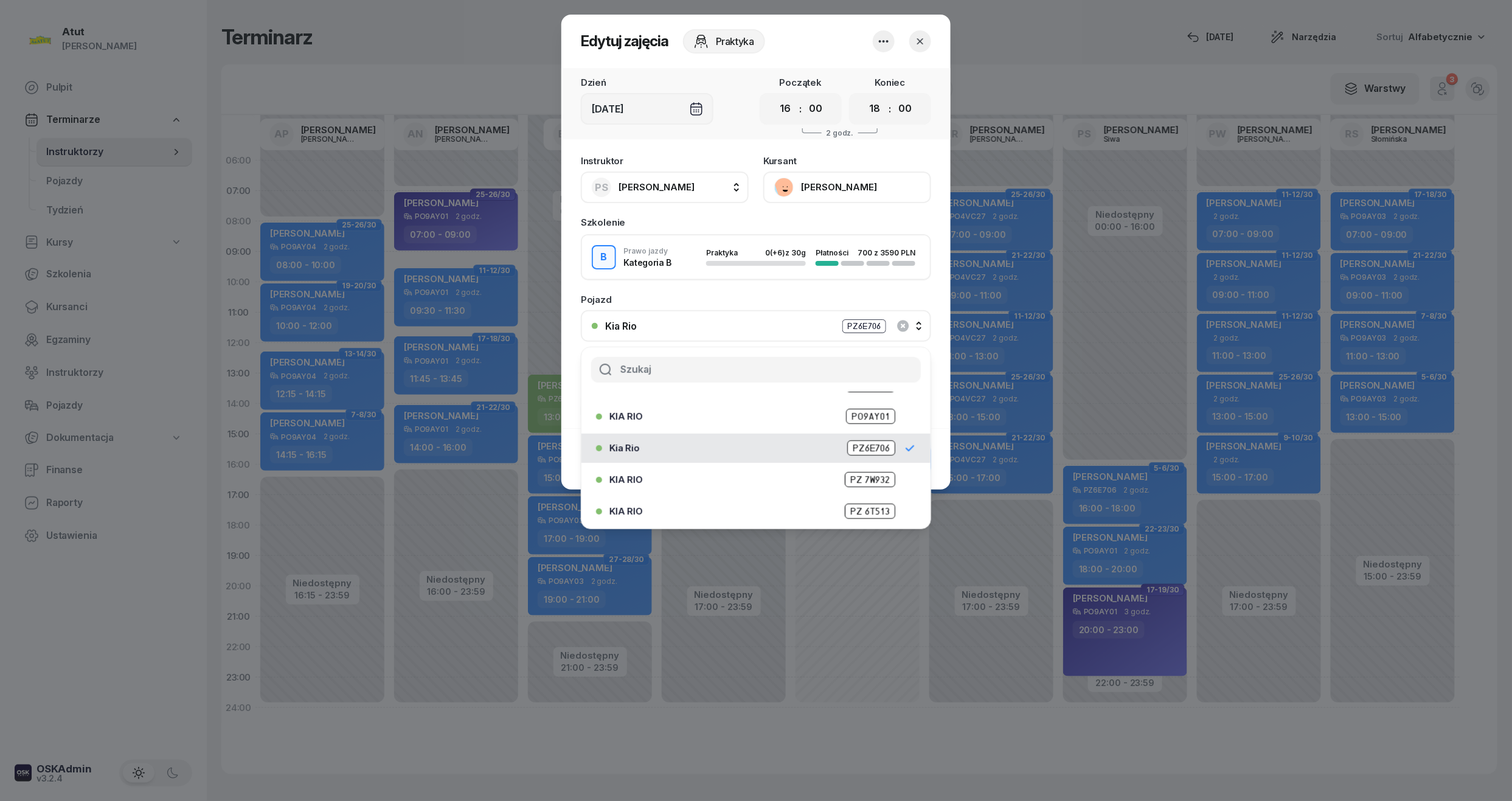
click at [881, 414] on span "PO9AY01" at bounding box center [871, 416] width 49 height 15
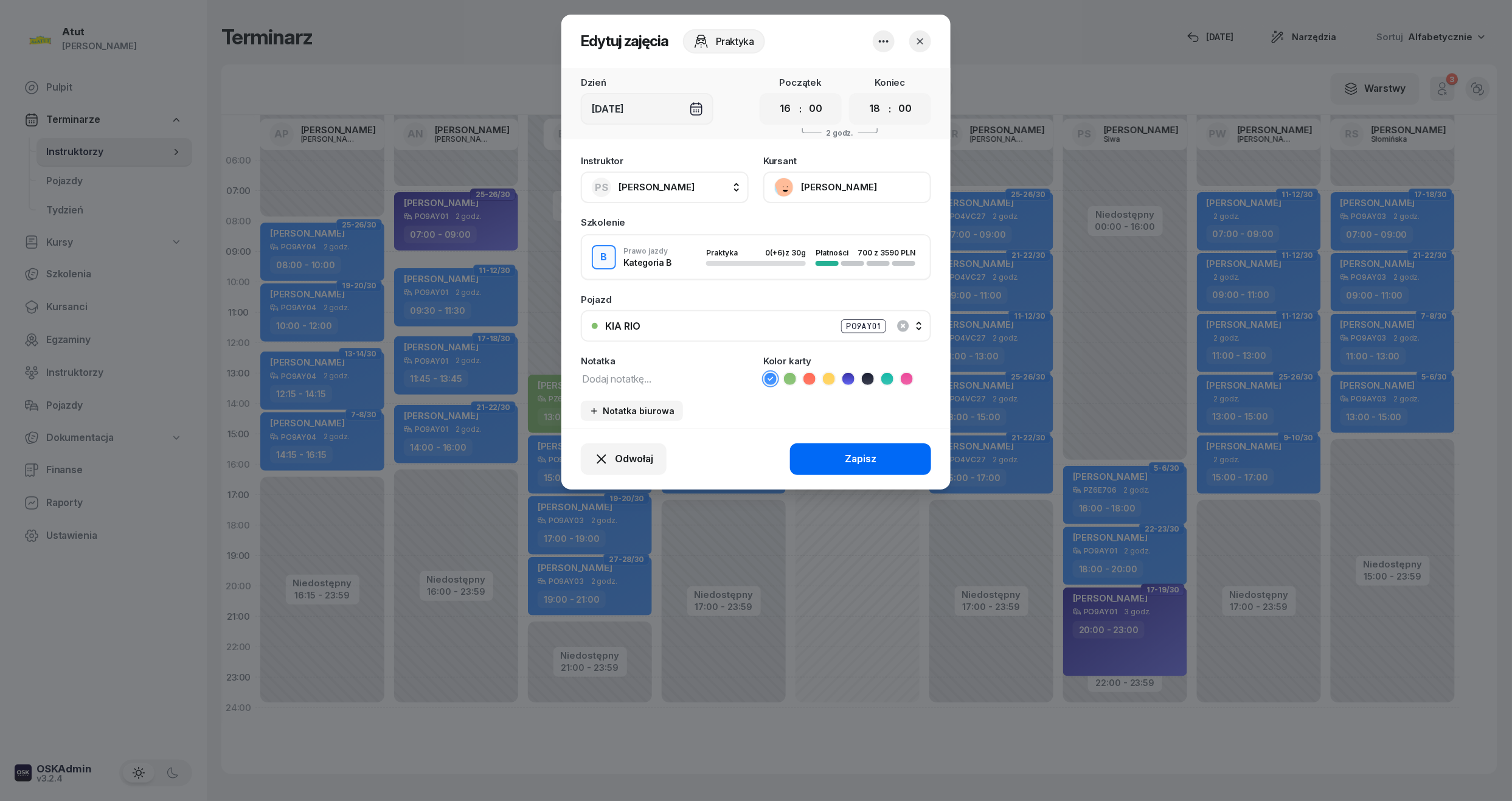
click at [862, 460] on div "Zapisz" at bounding box center [861, 459] width 32 height 16
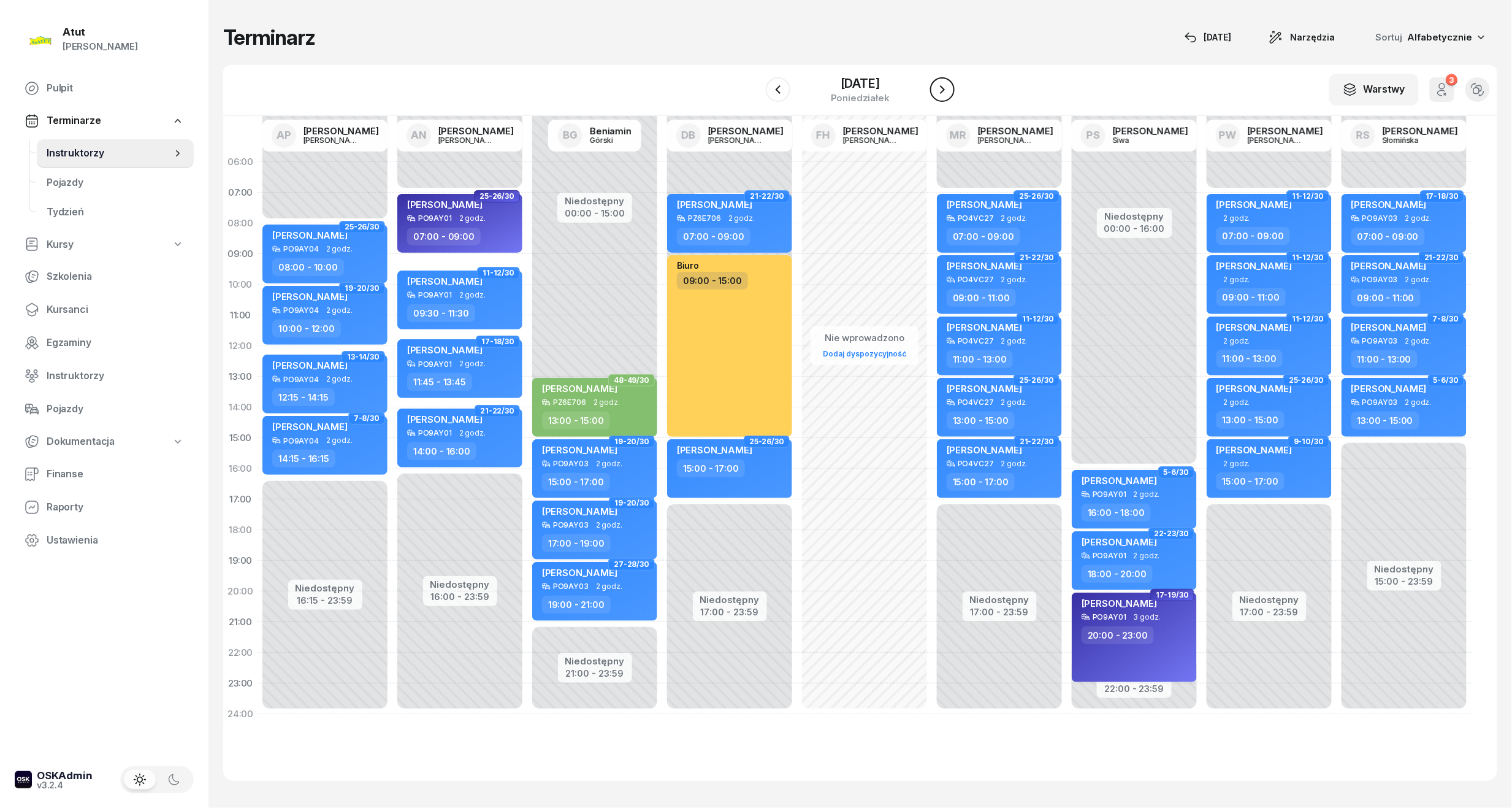
click at [943, 88] on icon "button" at bounding box center [942, 89] width 15 height 15
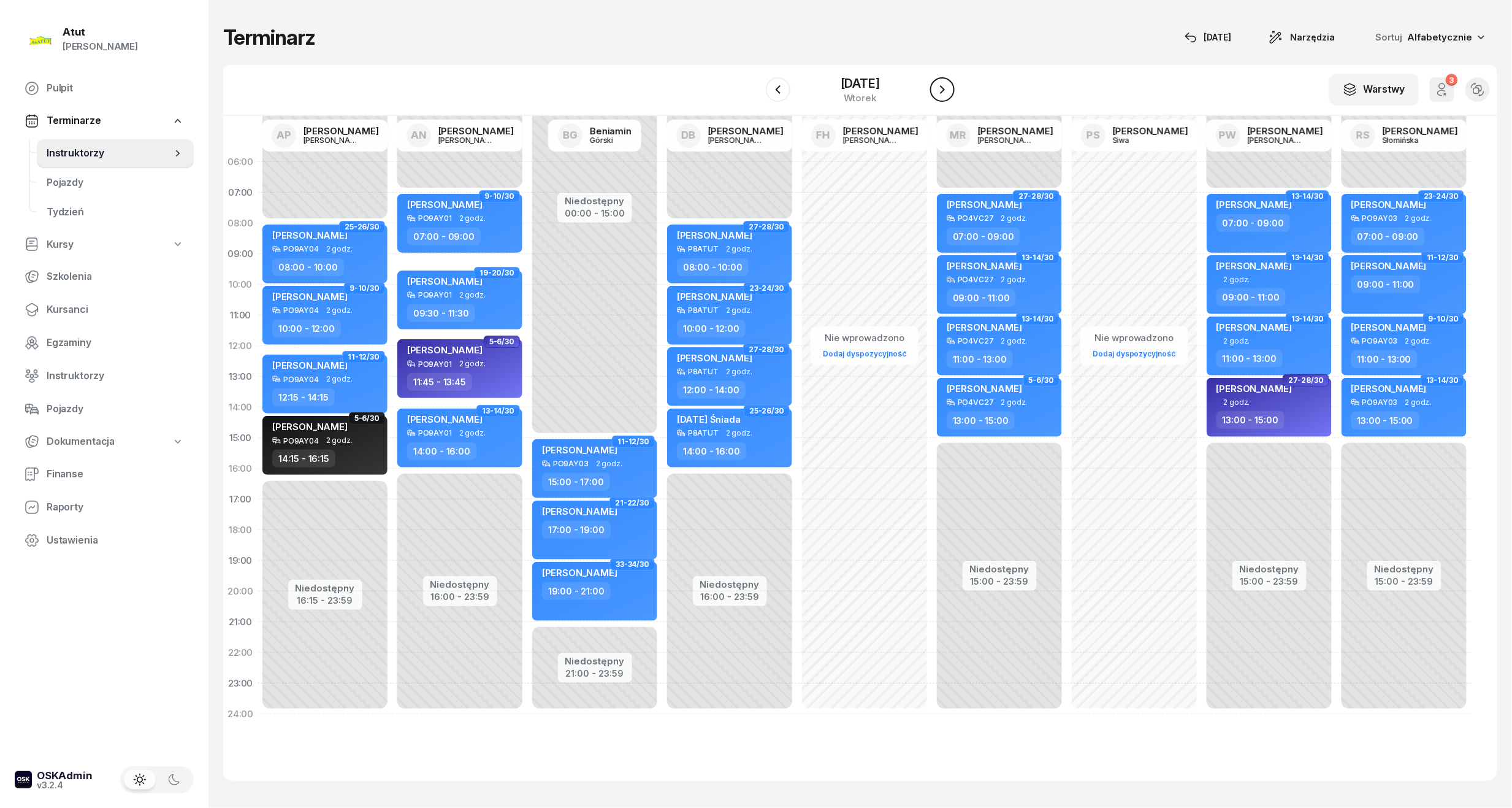
click at [943, 88] on icon "button" at bounding box center [942, 89] width 15 height 15
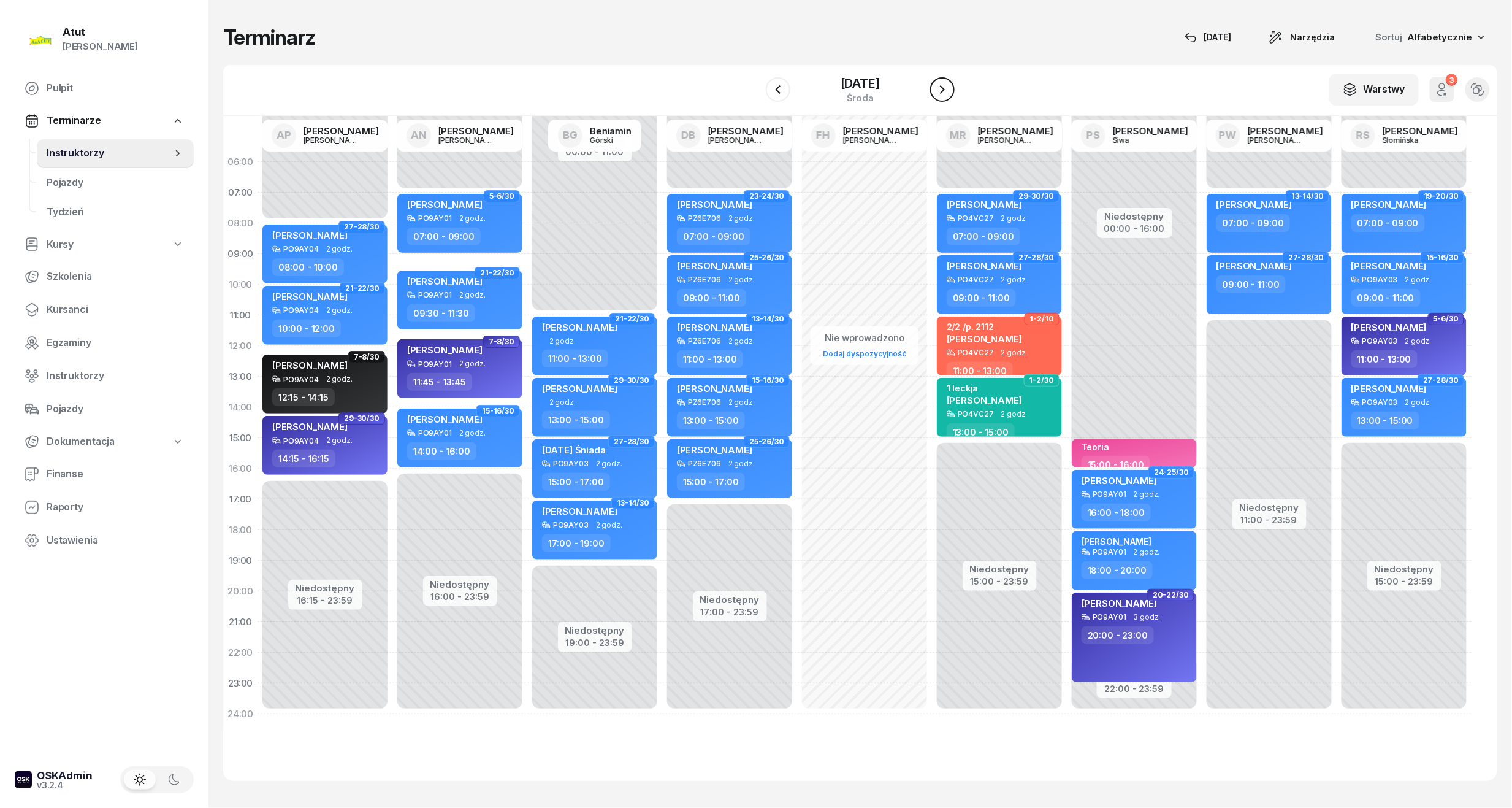
click at [947, 86] on icon "button" at bounding box center [942, 89] width 15 height 15
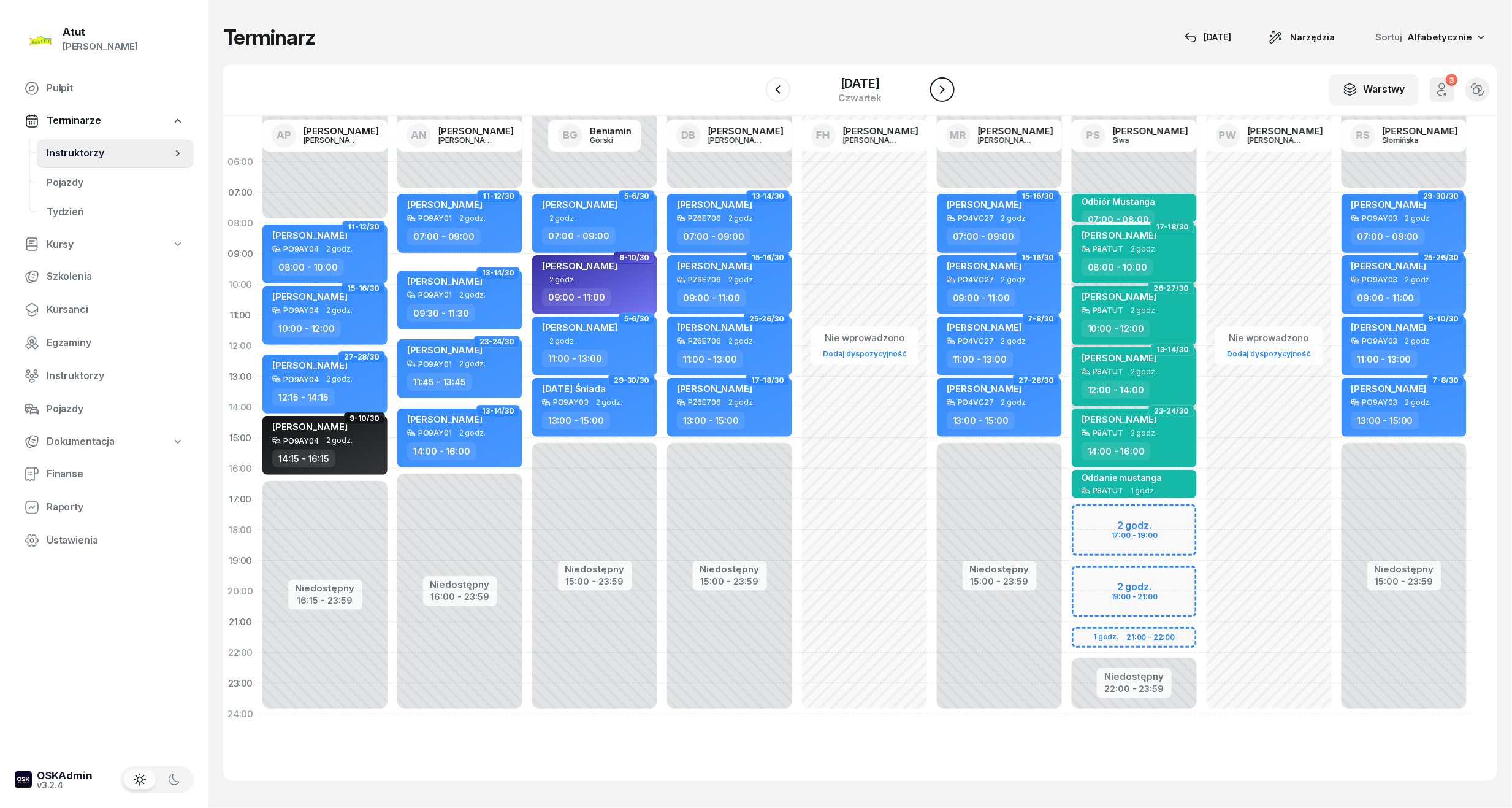
click at [947, 86] on icon "button" at bounding box center [942, 89] width 15 height 15
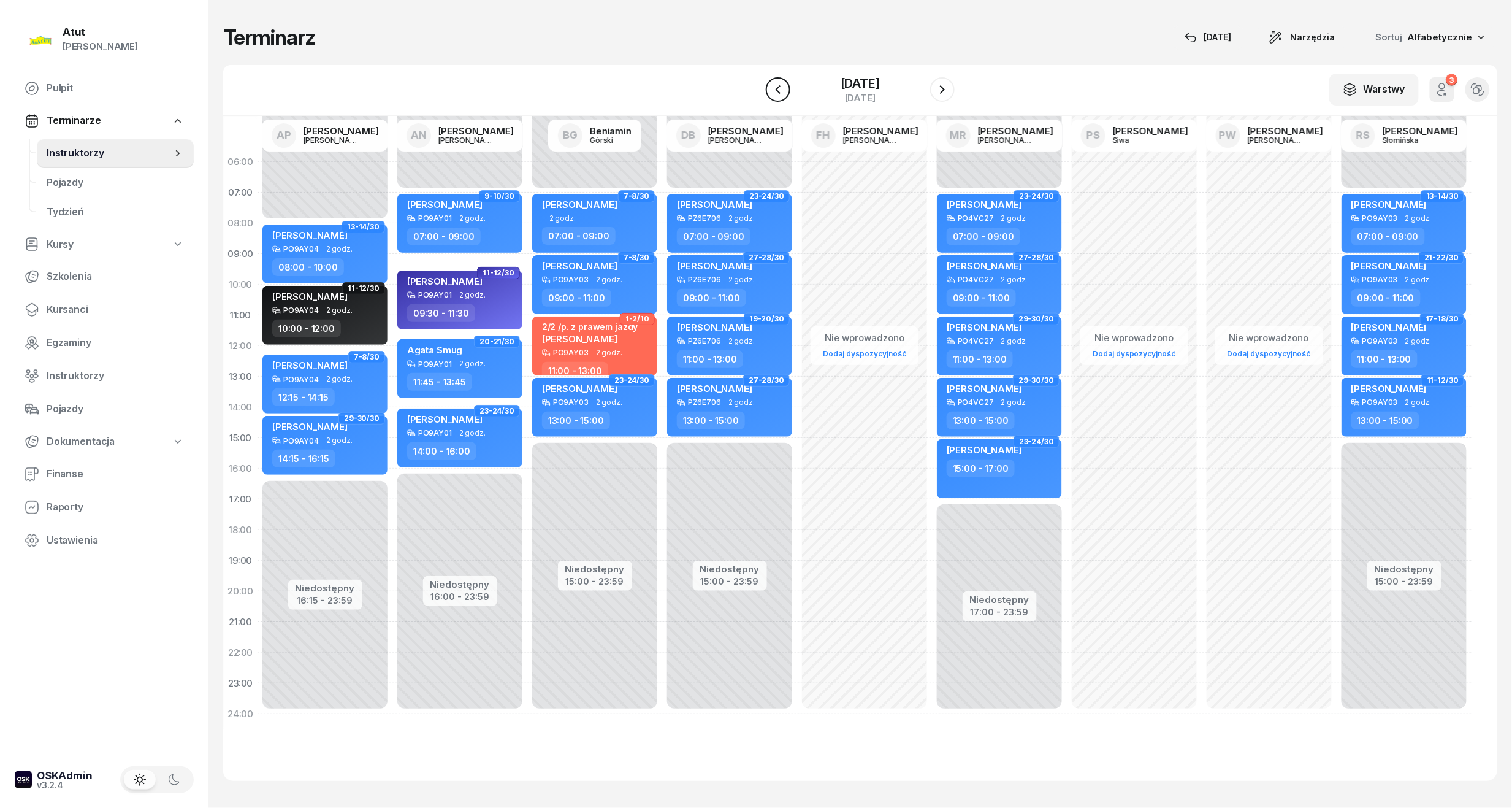
click at [773, 86] on icon "button" at bounding box center [777, 89] width 15 height 15
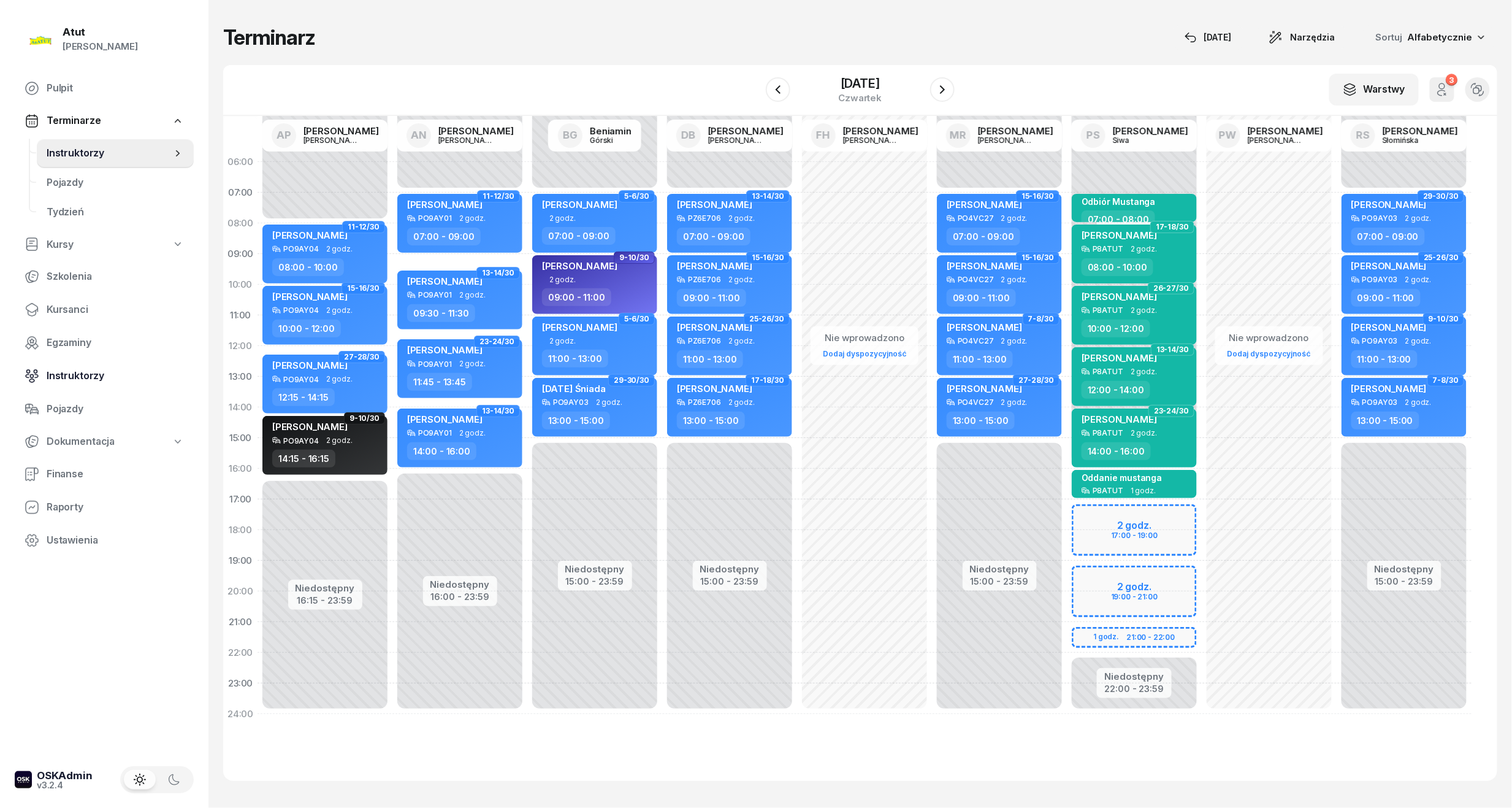
click at [67, 374] on span "Instruktorzy" at bounding box center [115, 376] width 137 height 16
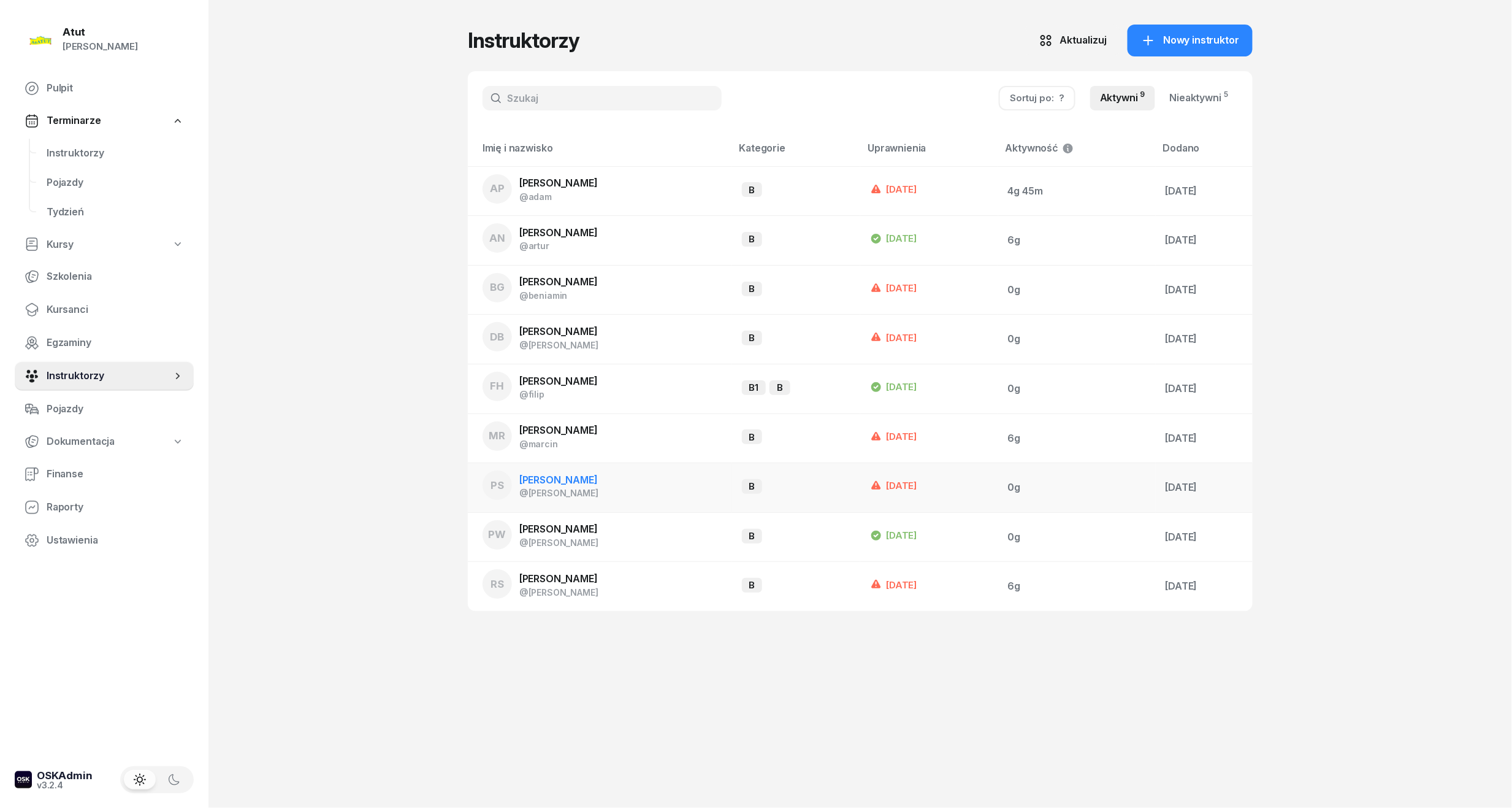
click at [545, 473] on span "[PERSON_NAME]" at bounding box center [558, 480] width 78 height 12
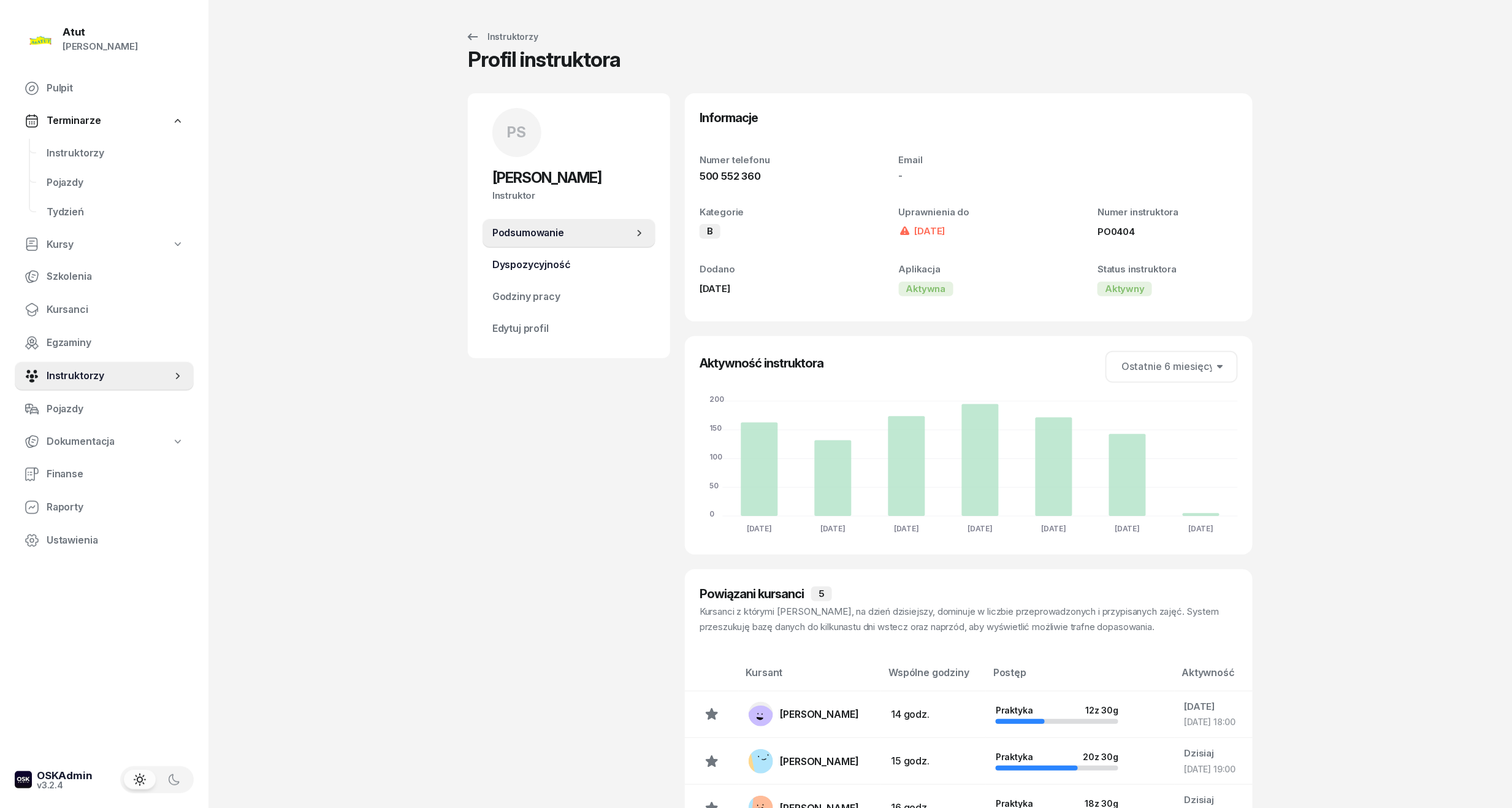
click at [517, 262] on span "Dyspozycyjność" at bounding box center [569, 265] width 154 height 16
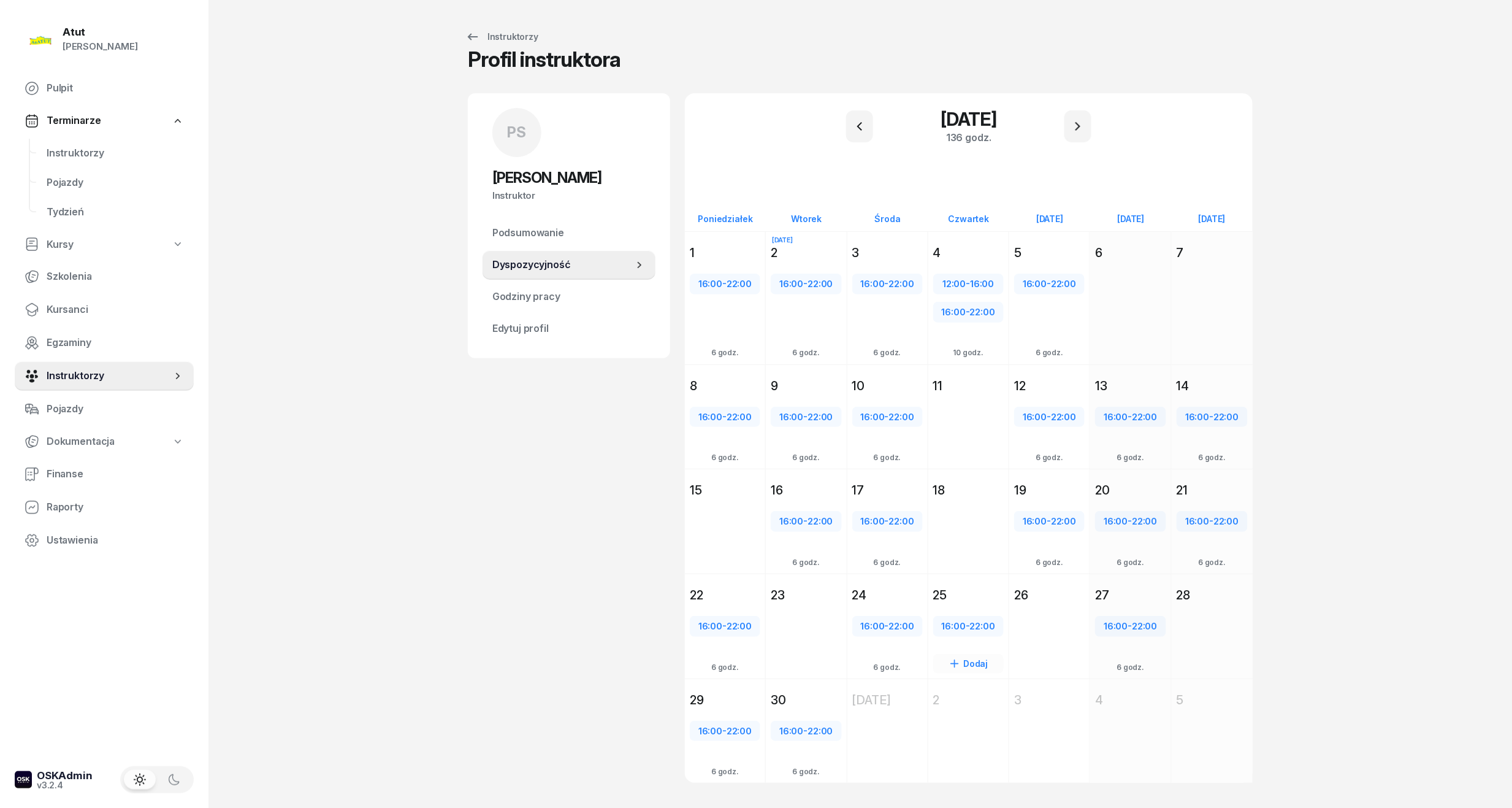
click at [960, 595] on div "25" at bounding box center [968, 595] width 71 height 17
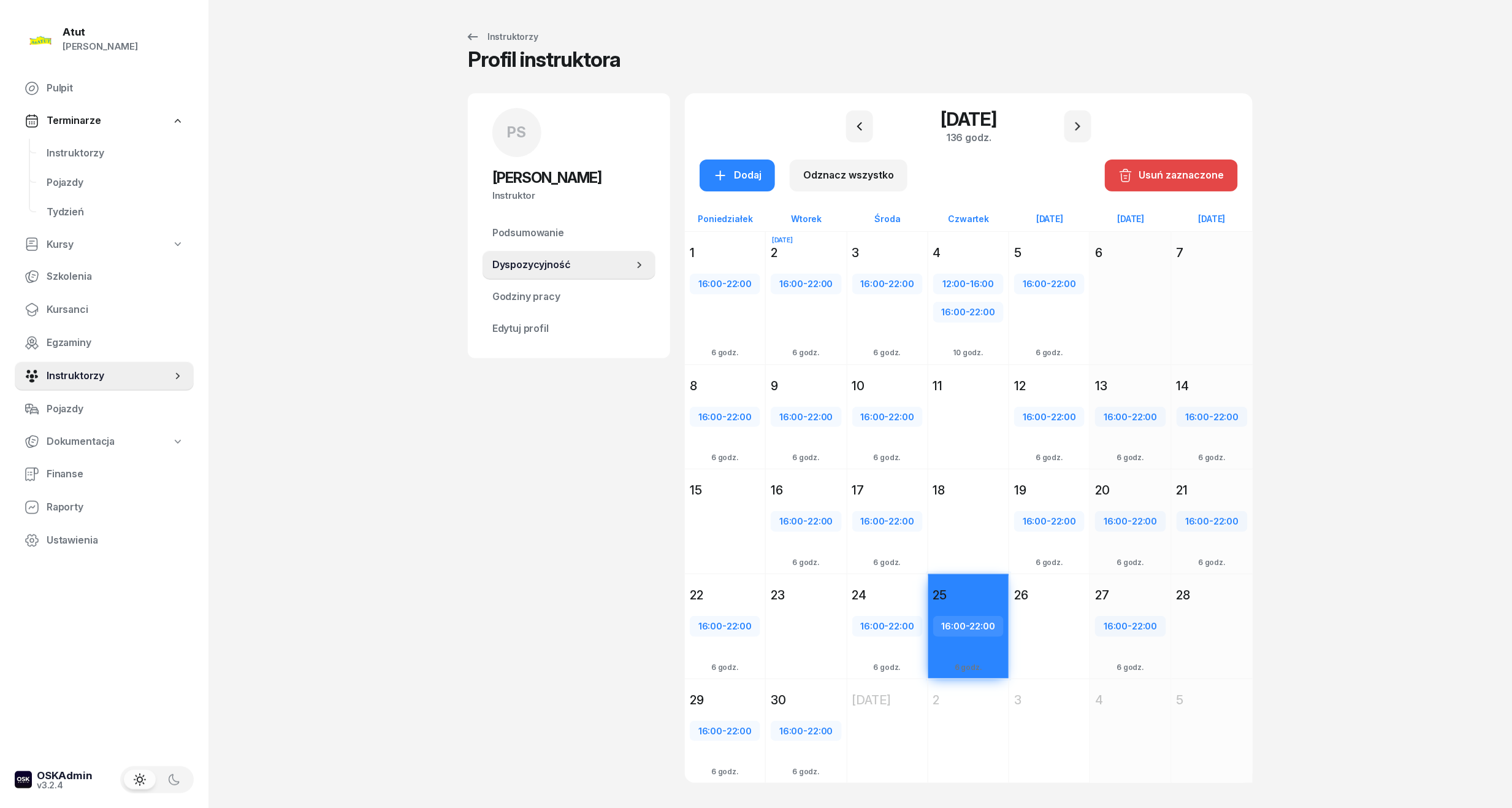
click at [1141, 168] on div "Usuń zaznaczone" at bounding box center [1171, 175] width 106 height 16
click at [919, 609] on div "16:00 - 22:00 Dodaj 6 godz." at bounding box center [887, 648] width 81 height 85
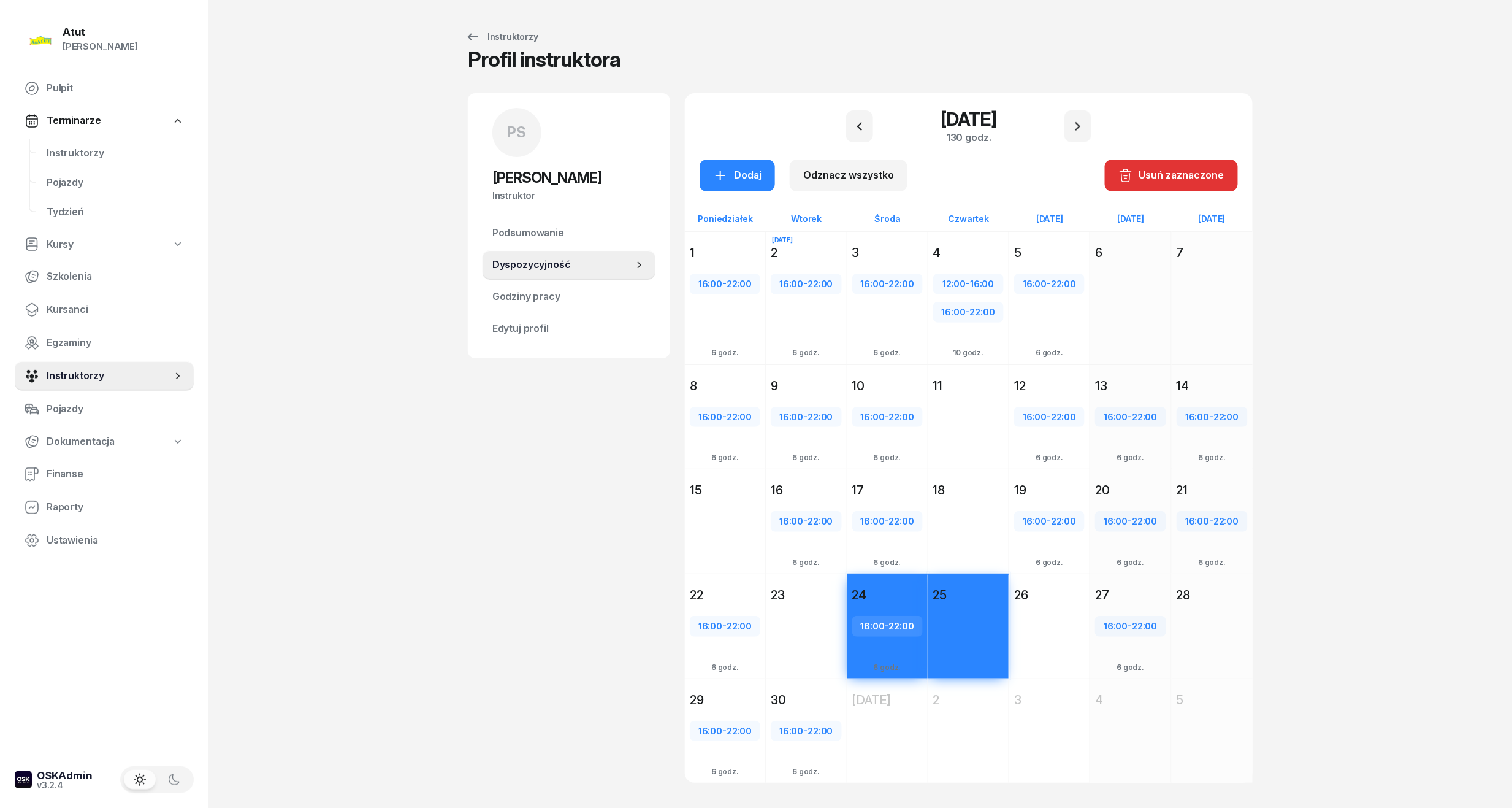
click at [961, 612] on div "Dodaj" at bounding box center [968, 648] width 81 height 85
click at [876, 606] on div "16:00 - 22:00 Dodaj 6 godz." at bounding box center [887, 648] width 81 height 85
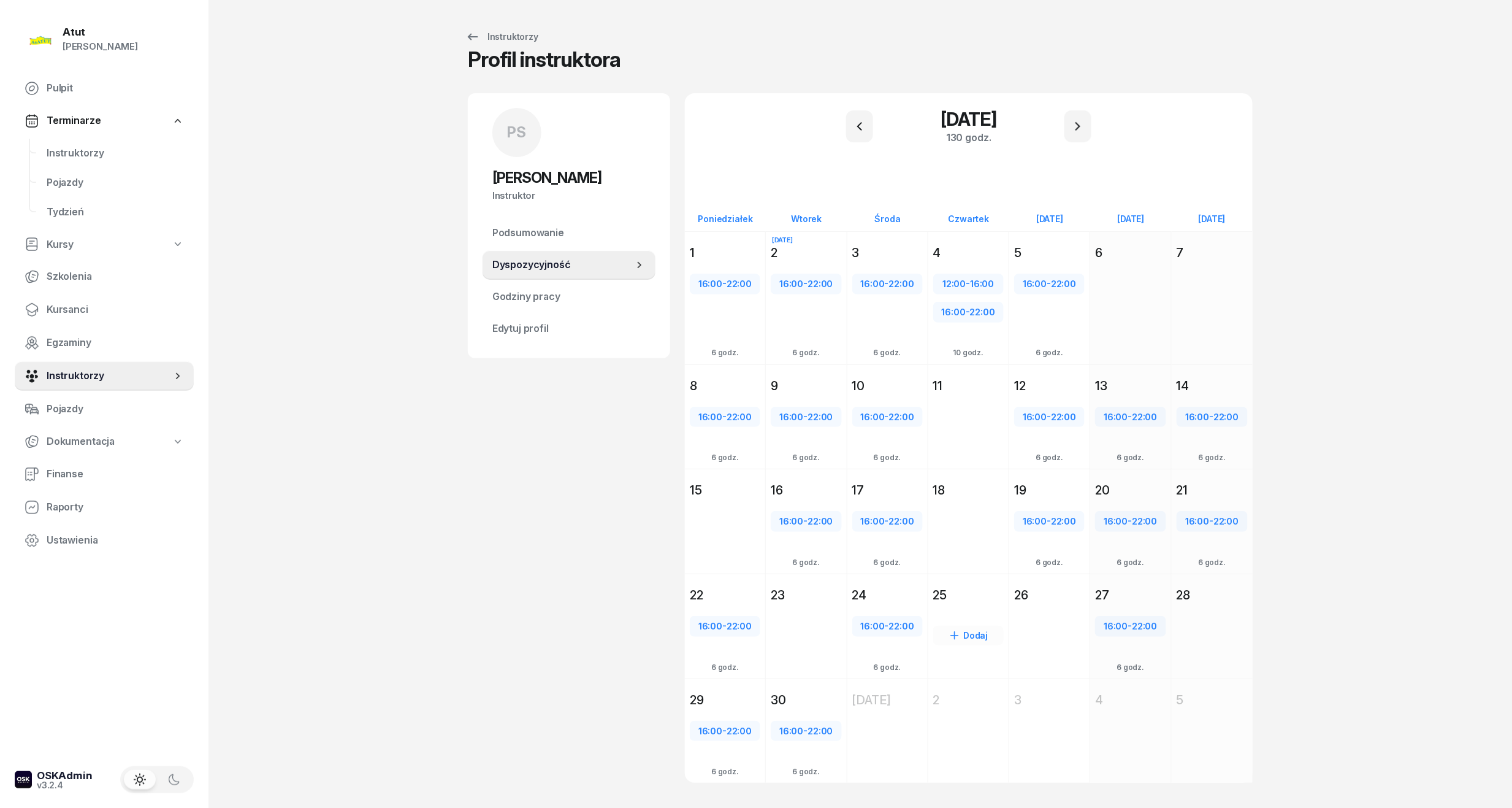
click at [966, 609] on div "Dodaj" at bounding box center [968, 648] width 81 height 85
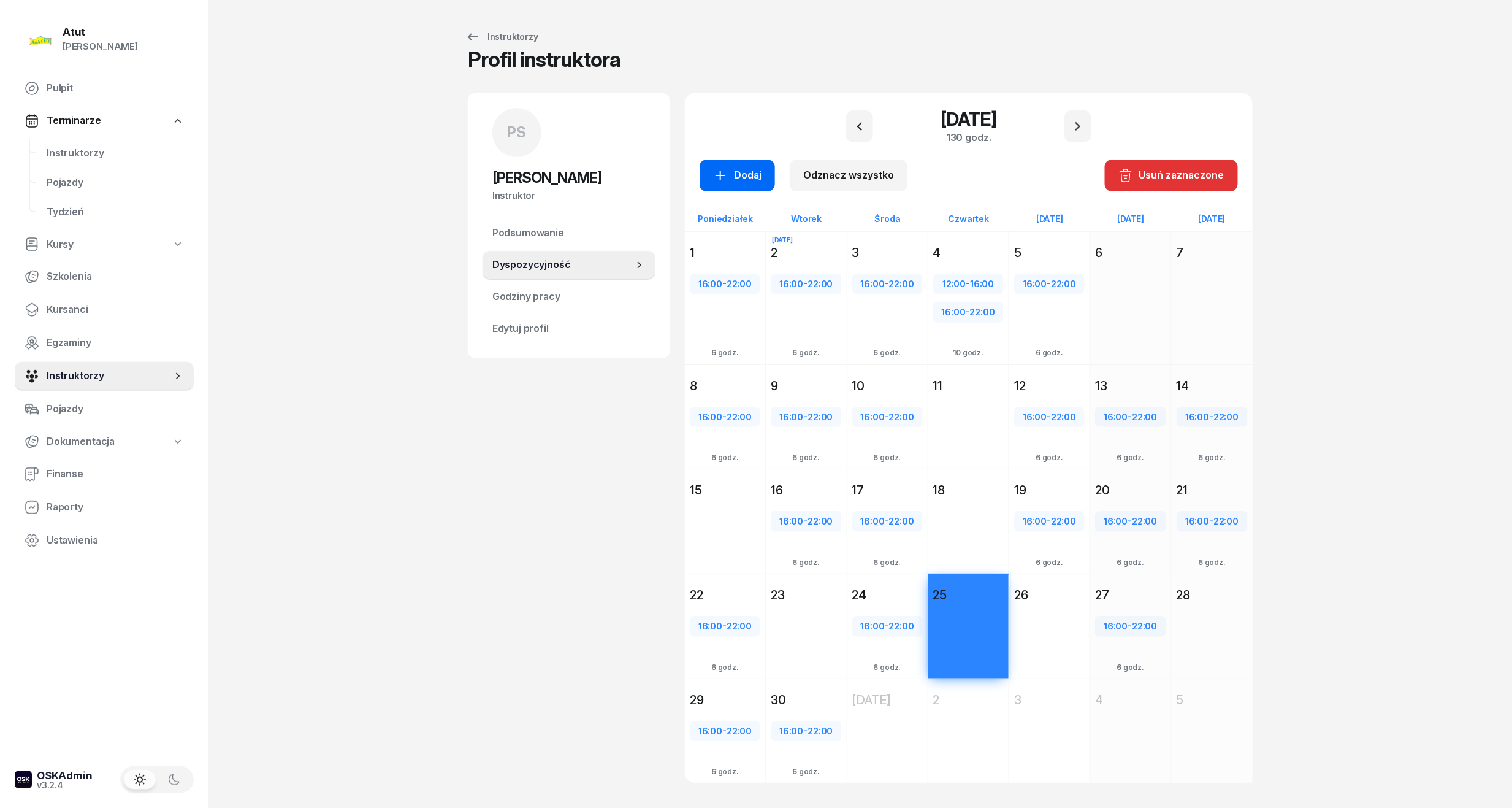
click at [735, 177] on div "Dodaj" at bounding box center [737, 175] width 48 height 16
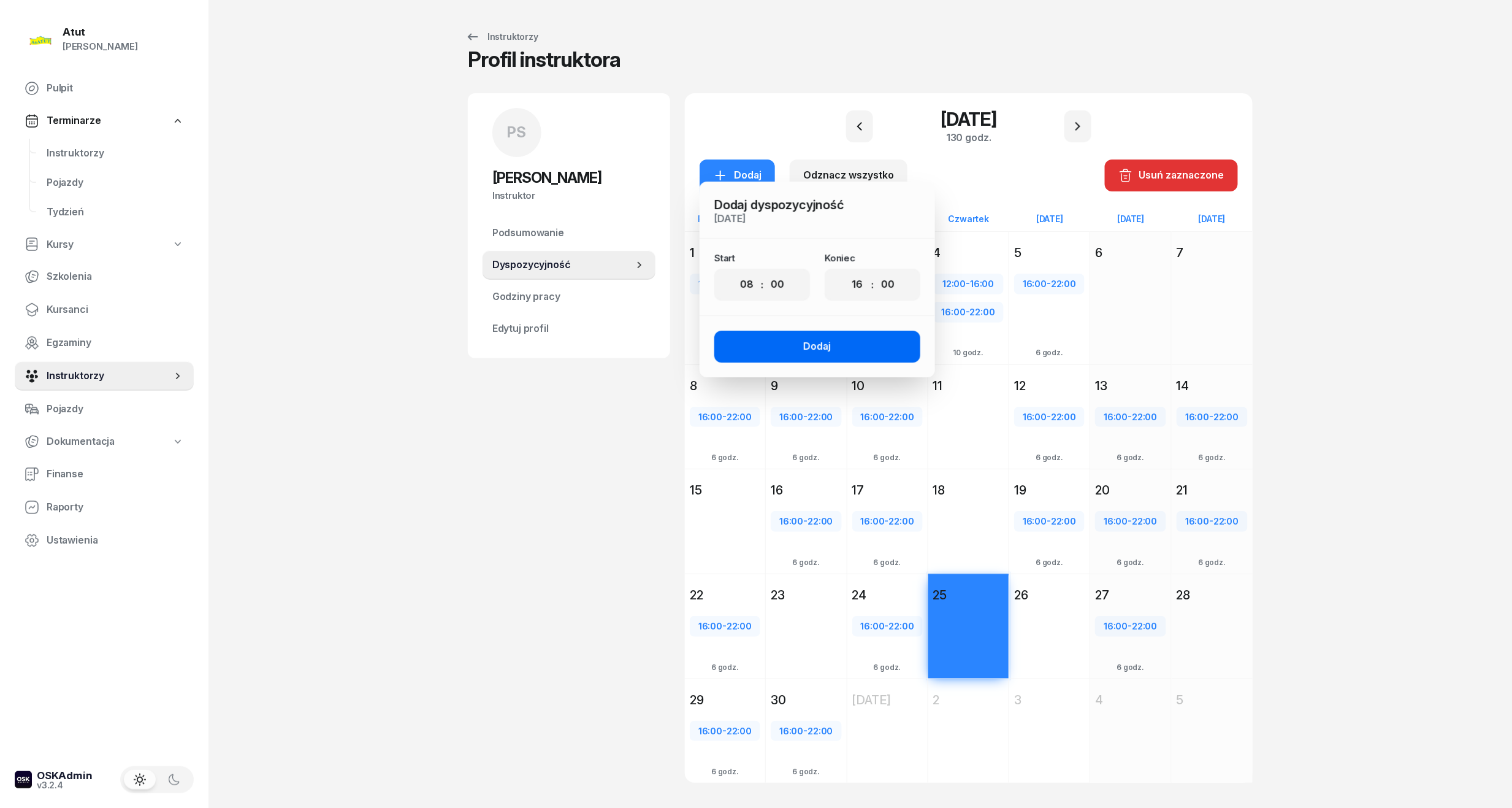
click at [839, 332] on button "Dodaj" at bounding box center [818, 346] width 206 height 32
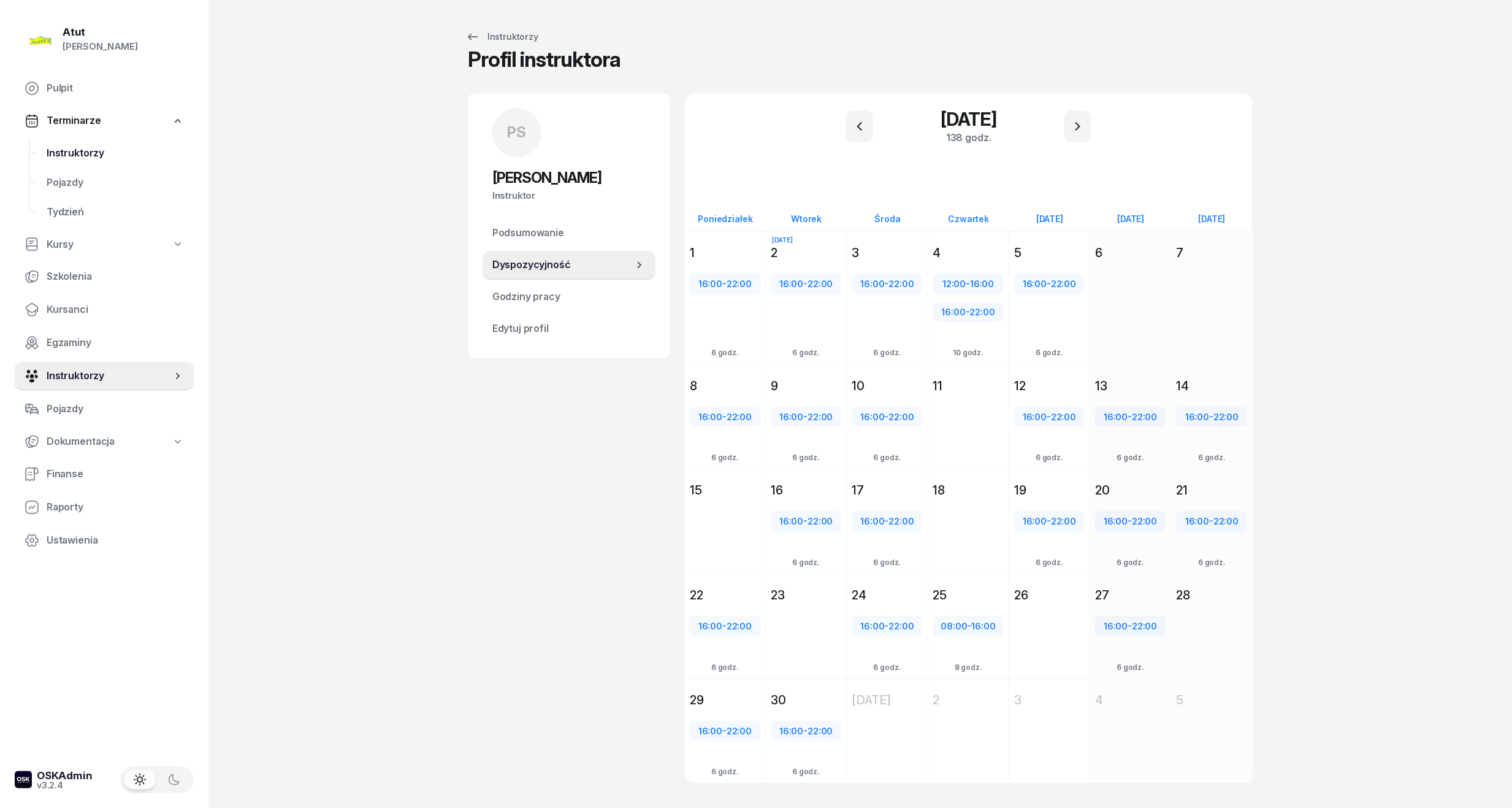
click at [71, 151] on span "Instruktorzy" at bounding box center [115, 153] width 137 height 16
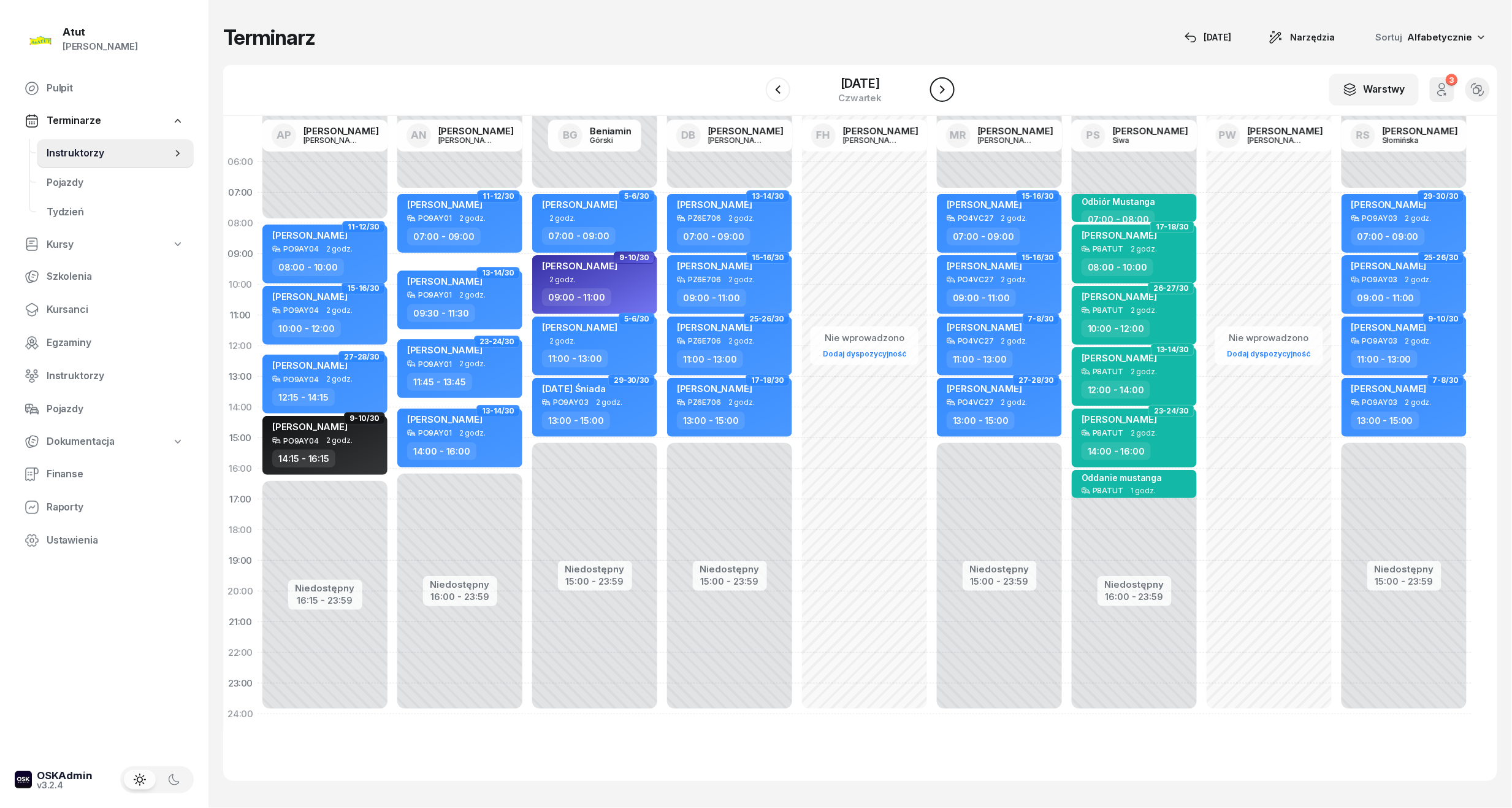
click at [940, 86] on icon "button" at bounding box center [942, 89] width 15 height 15
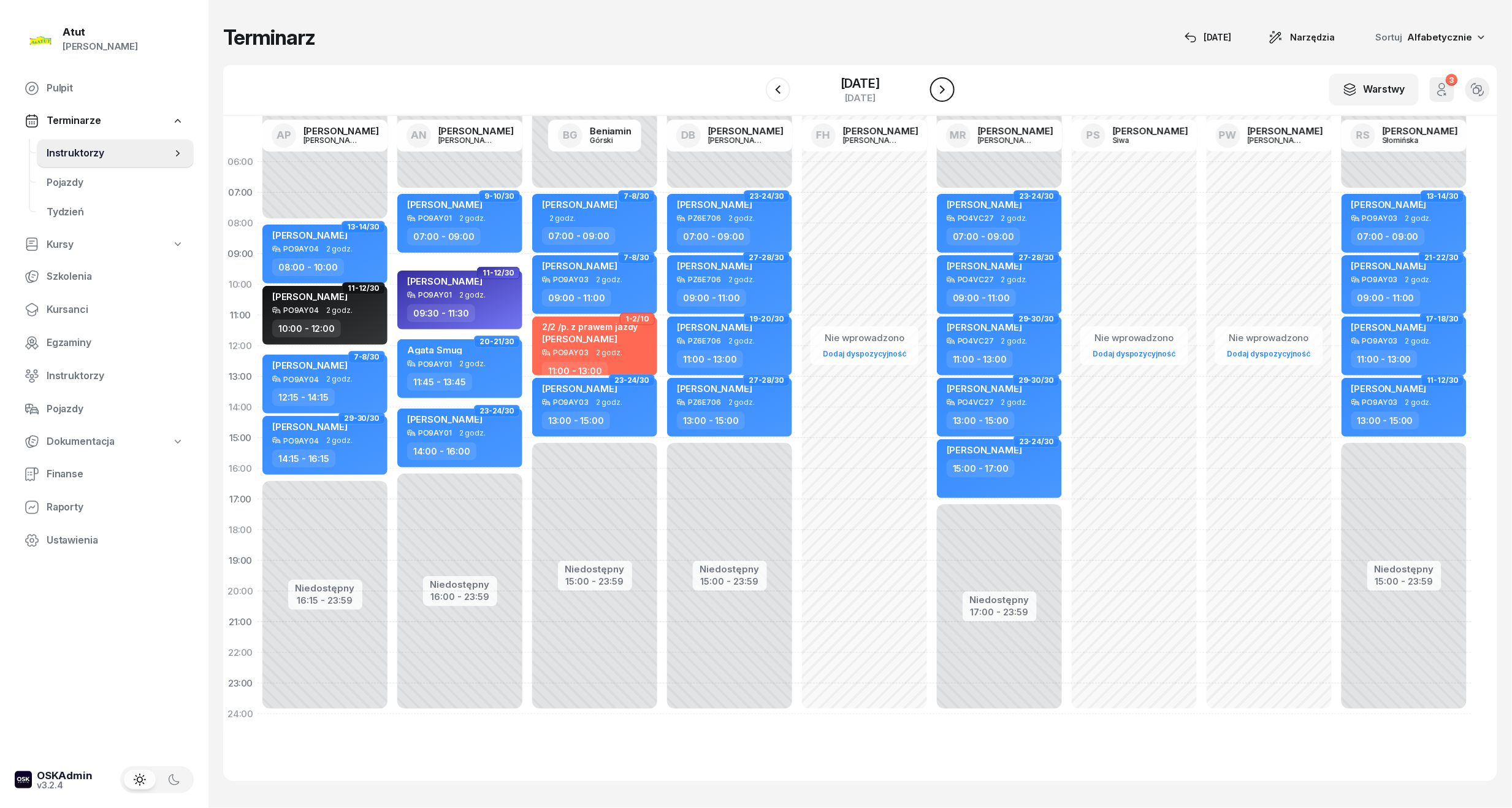
click at [946, 86] on icon "button" at bounding box center [942, 89] width 15 height 15
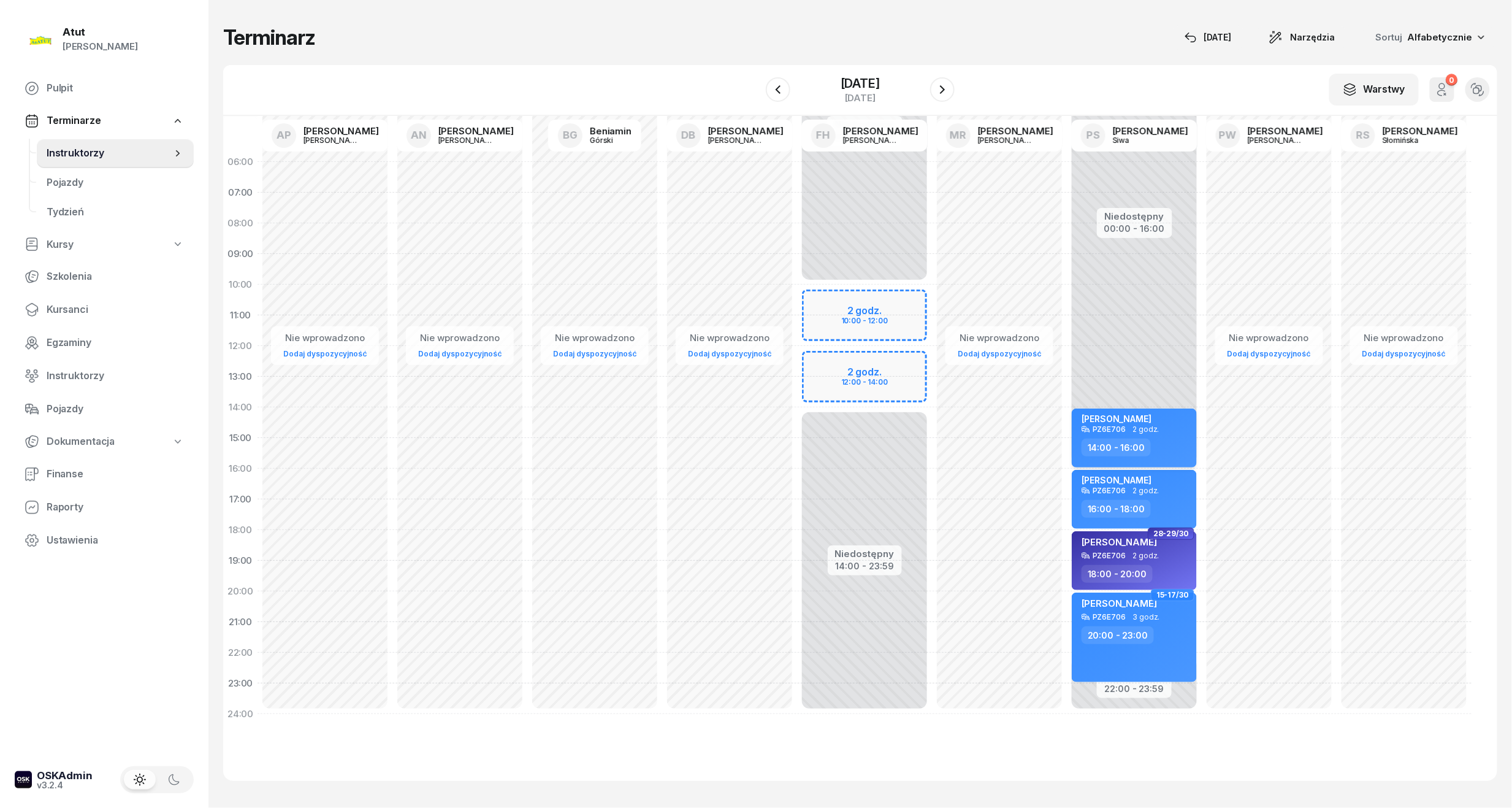
click at [1111, 423] on div "[PERSON_NAME]" at bounding box center [1116, 419] width 70 height 12
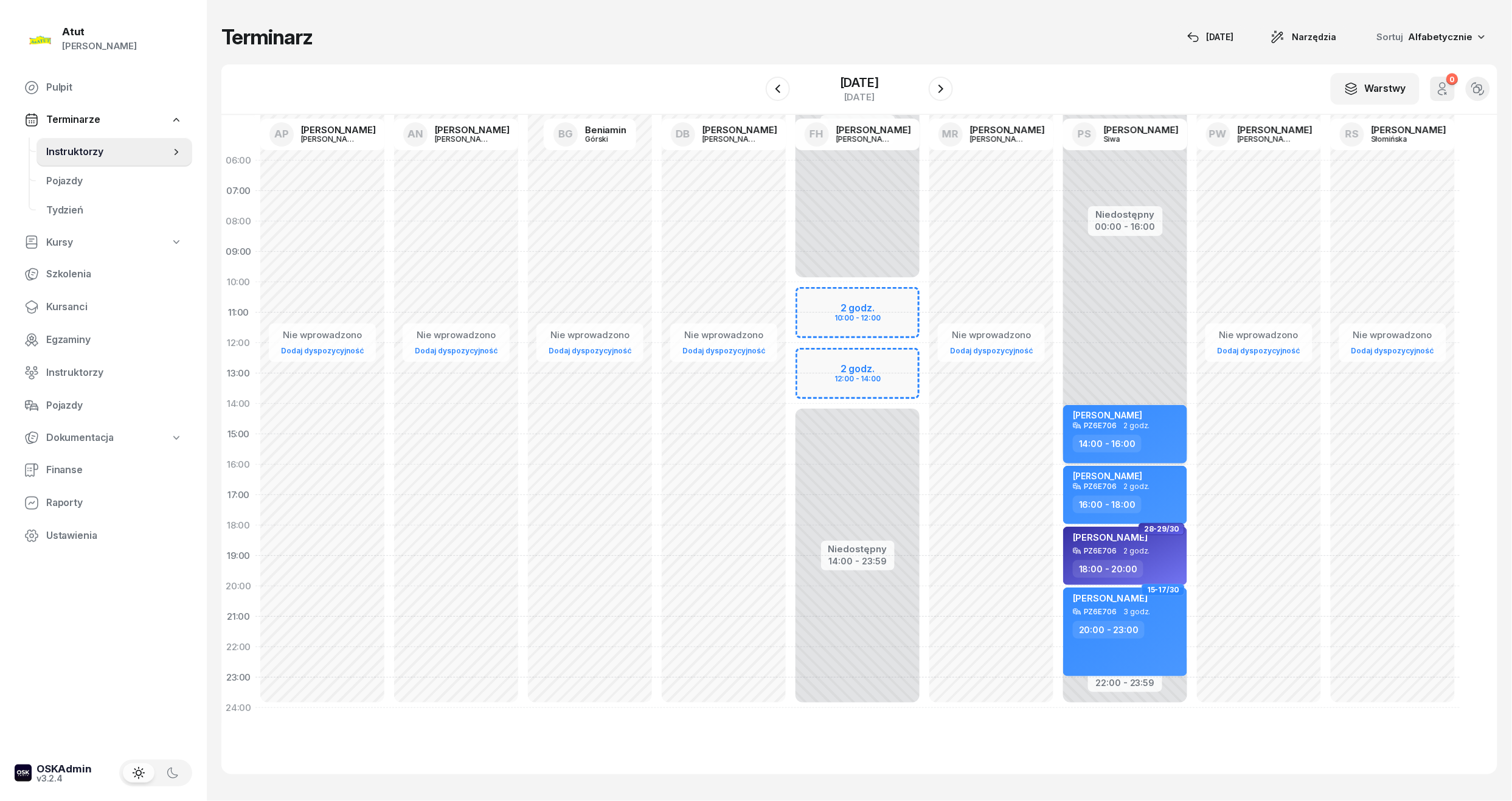
select select "14"
select select "16"
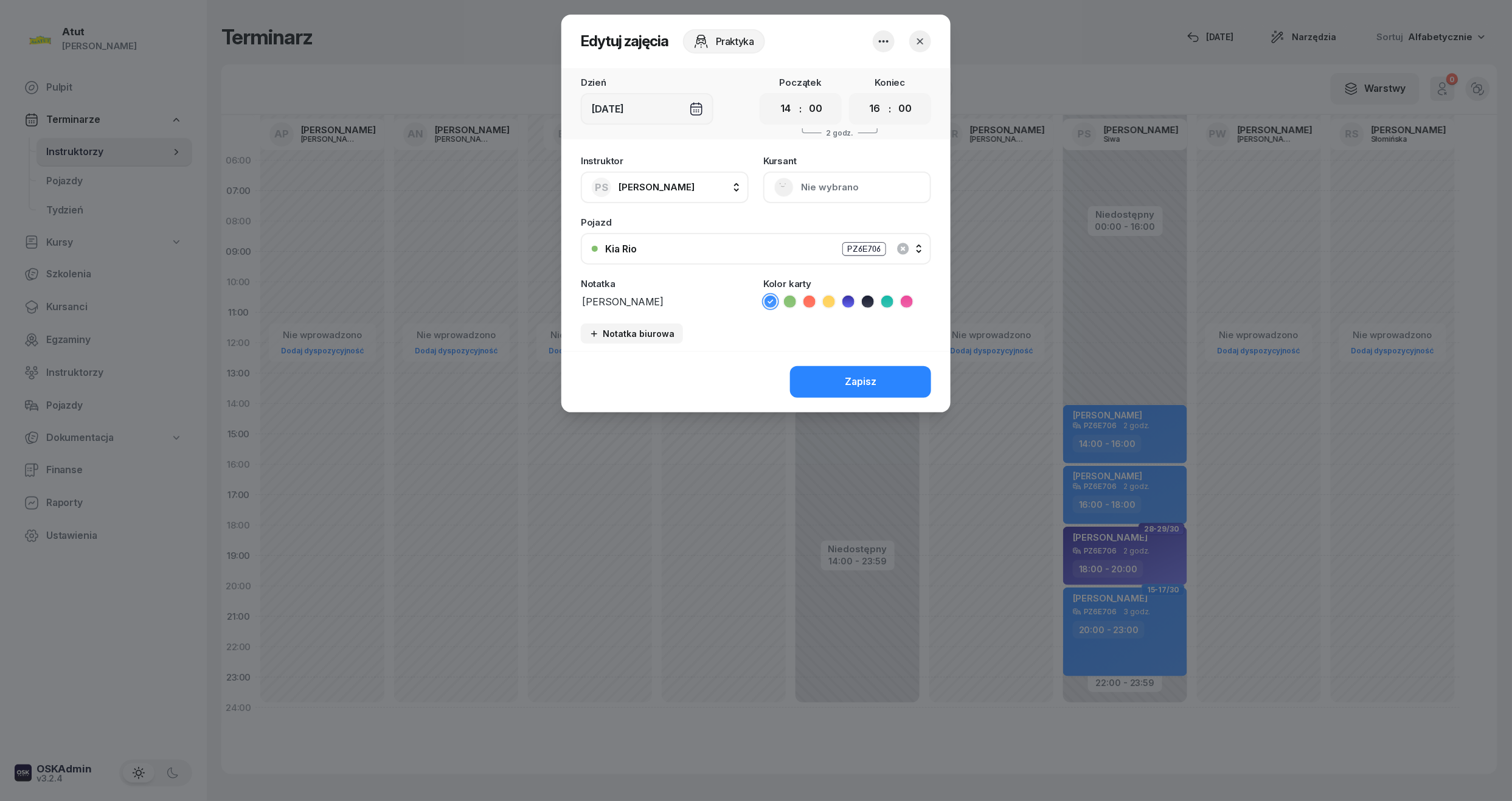
click at [886, 47] on icon "button" at bounding box center [884, 41] width 15 height 15
click at [879, 90] on link "Usuń" at bounding box center [878, 78] width 161 height 31
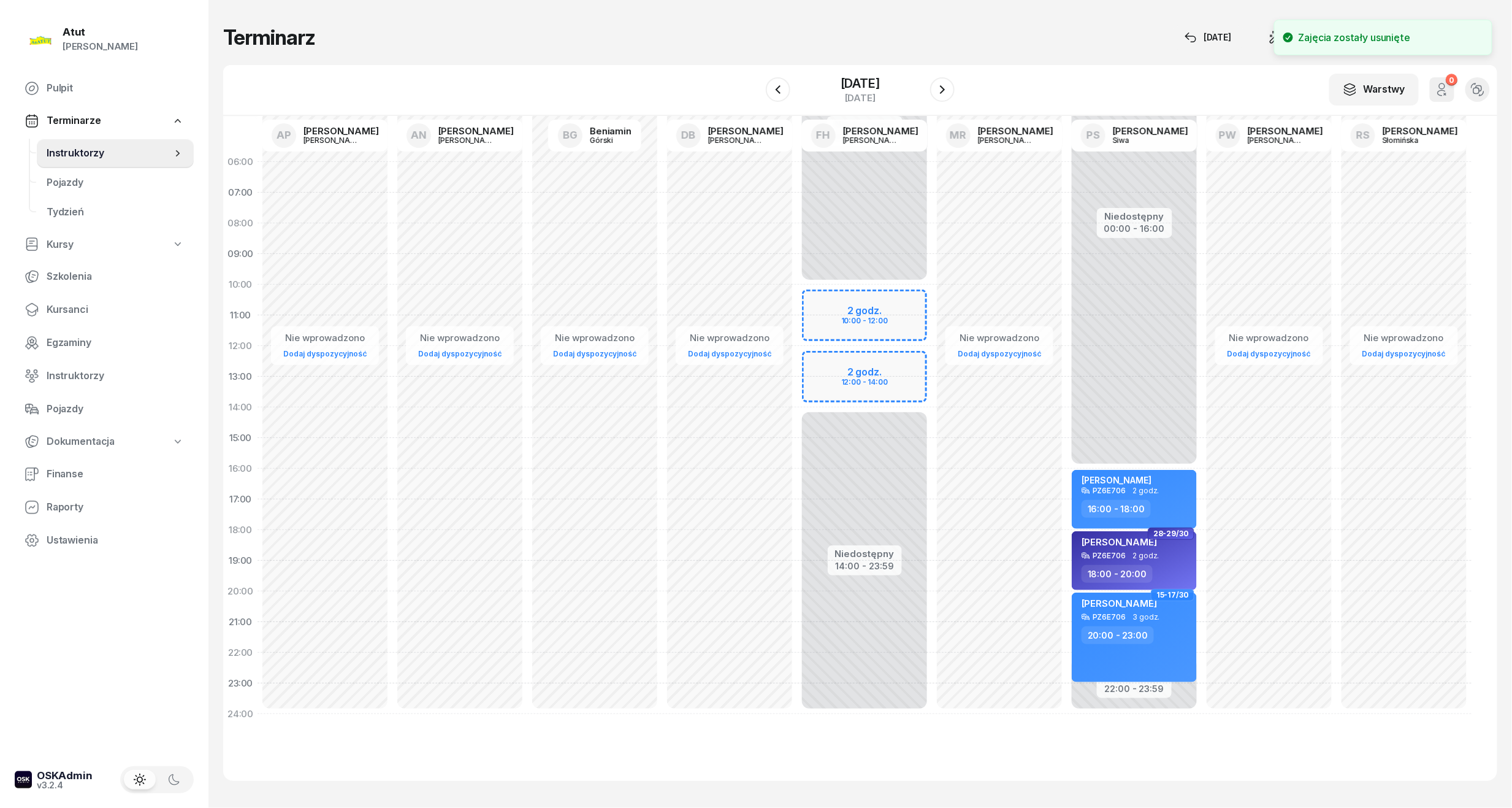
click at [1161, 435] on div "Niedostępny 00:00 - 16:00 Niedostępny 22:00 - 23:59 [PERSON_NAME] PZ6E706 2 god…" at bounding box center [1134, 438] width 135 height 583
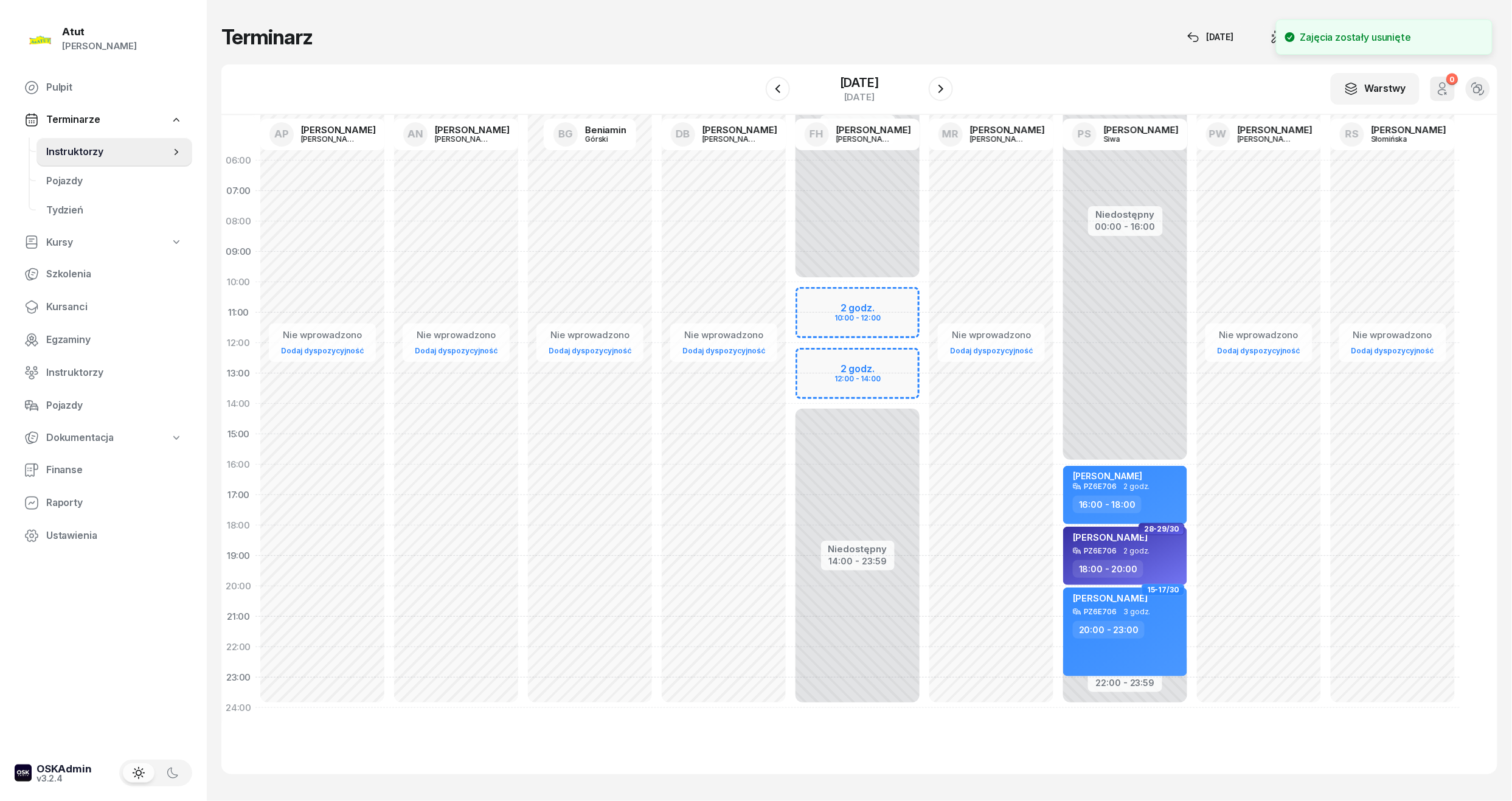
select select "14"
select select "16"
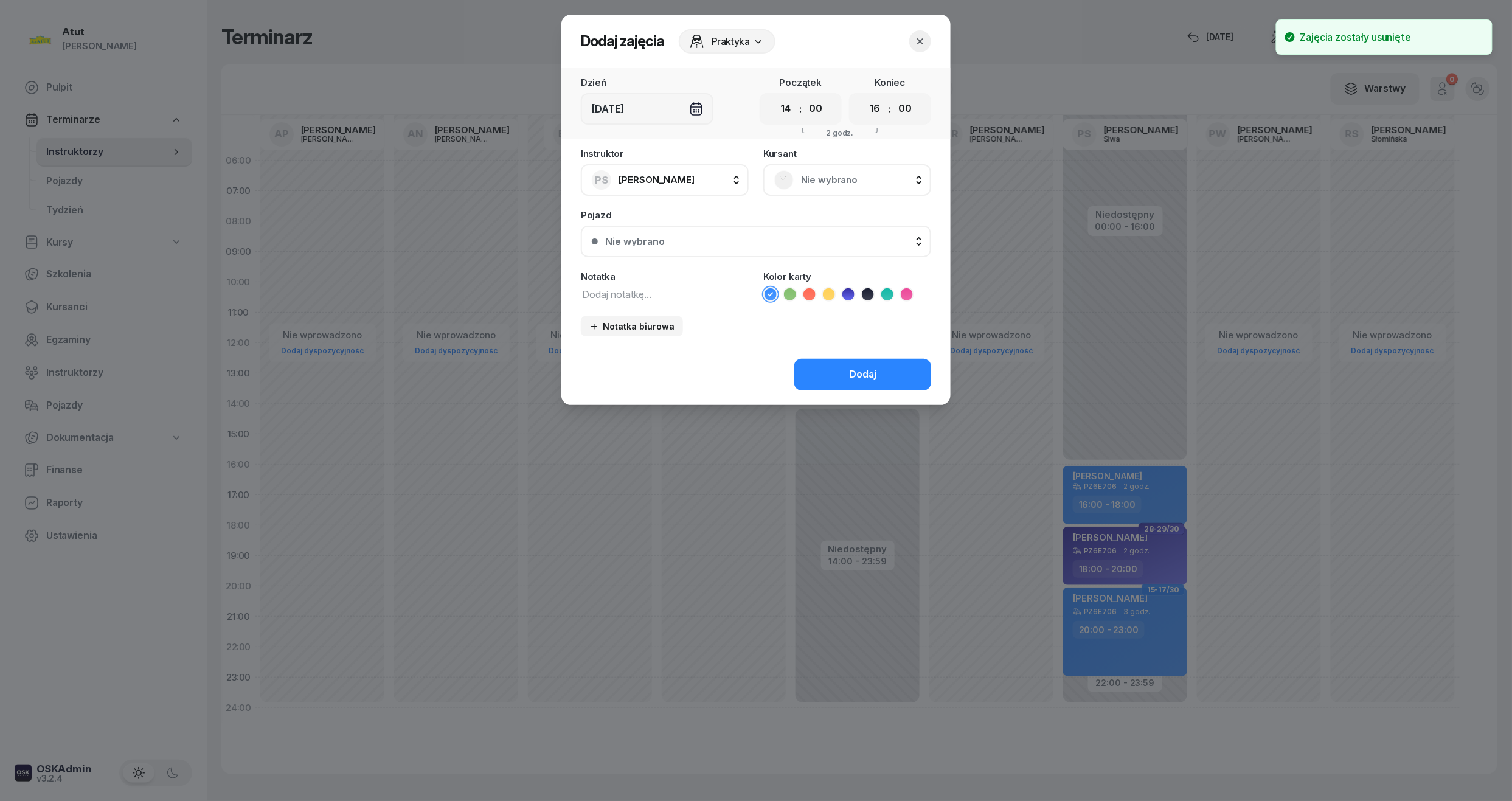
click at [823, 186] on span "Nie wybrano" at bounding box center [861, 180] width 119 height 16
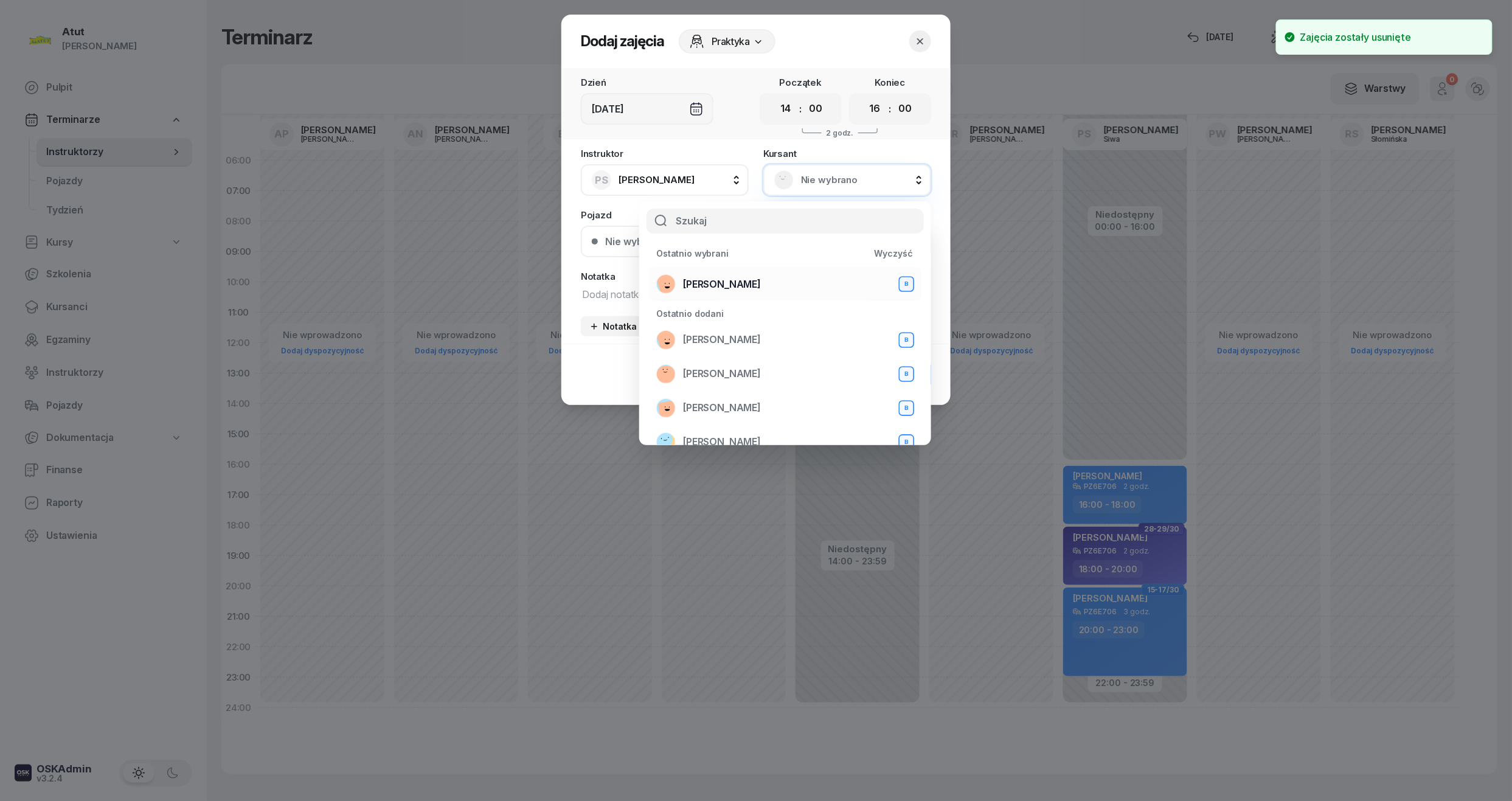
click at [711, 277] on span "[PERSON_NAME]" at bounding box center [721, 285] width 78 height 16
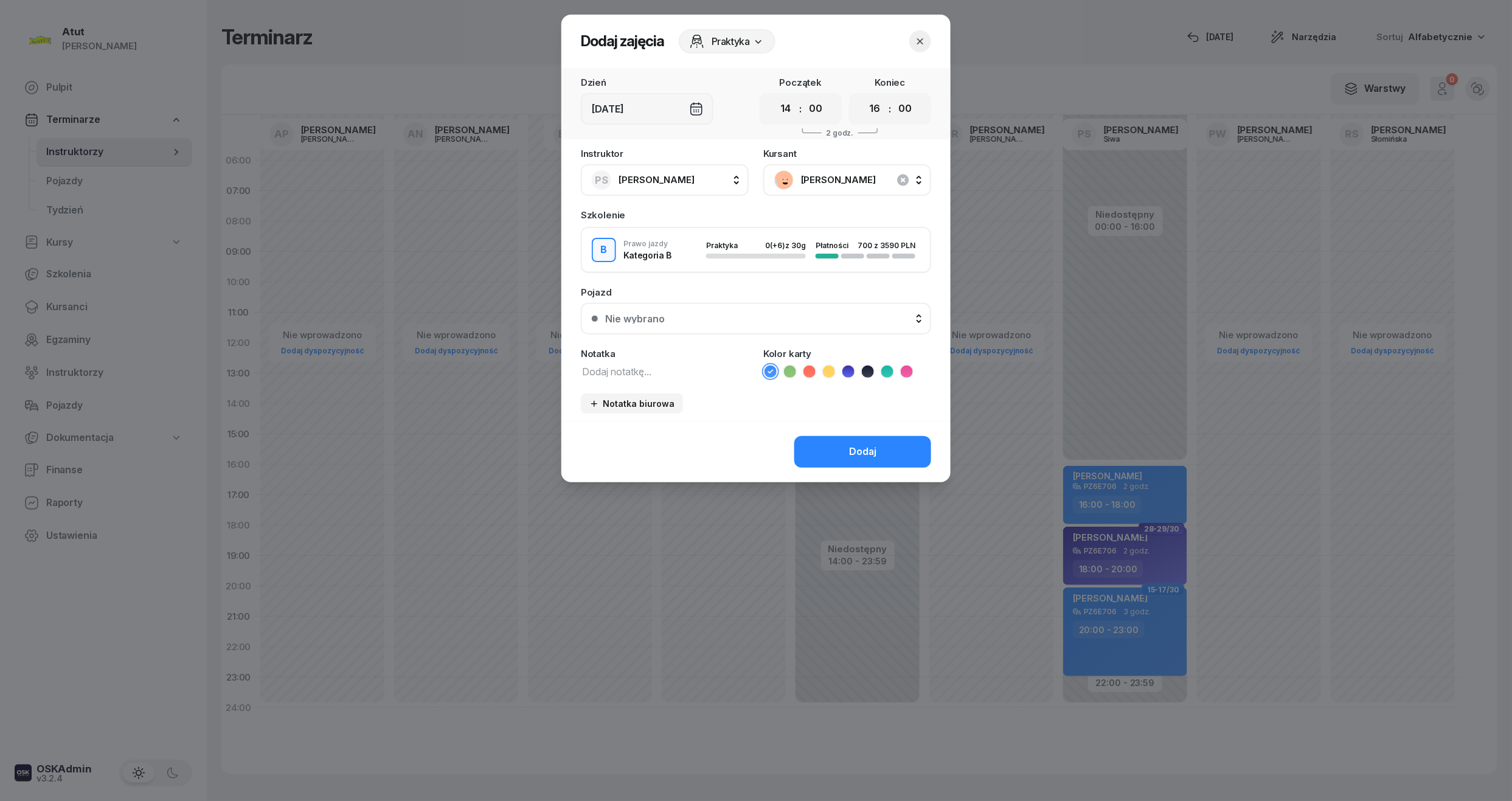
click at [821, 305] on button "Nie wybrano" at bounding box center [756, 319] width 350 height 32
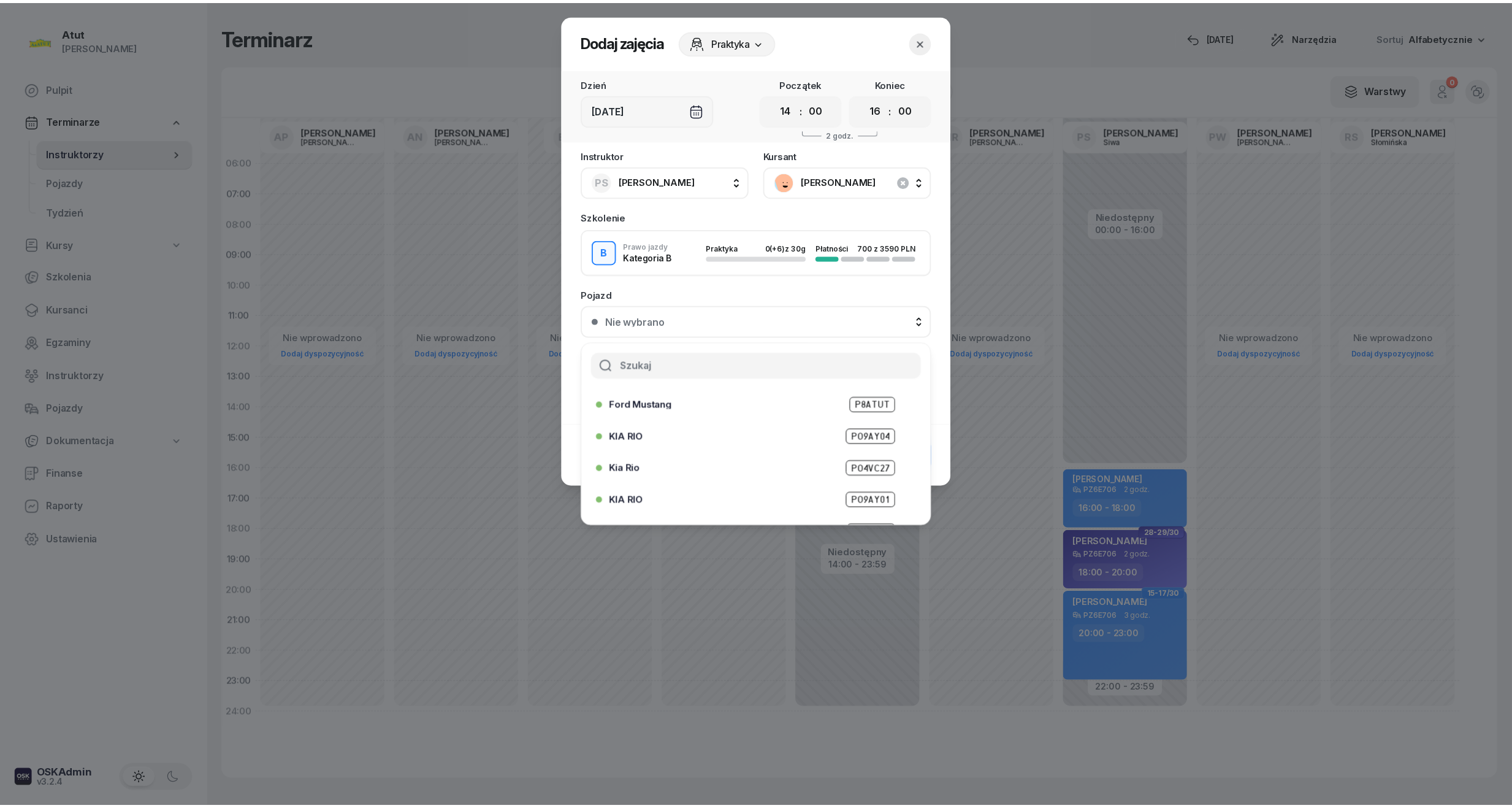
scroll to position [152, 0]
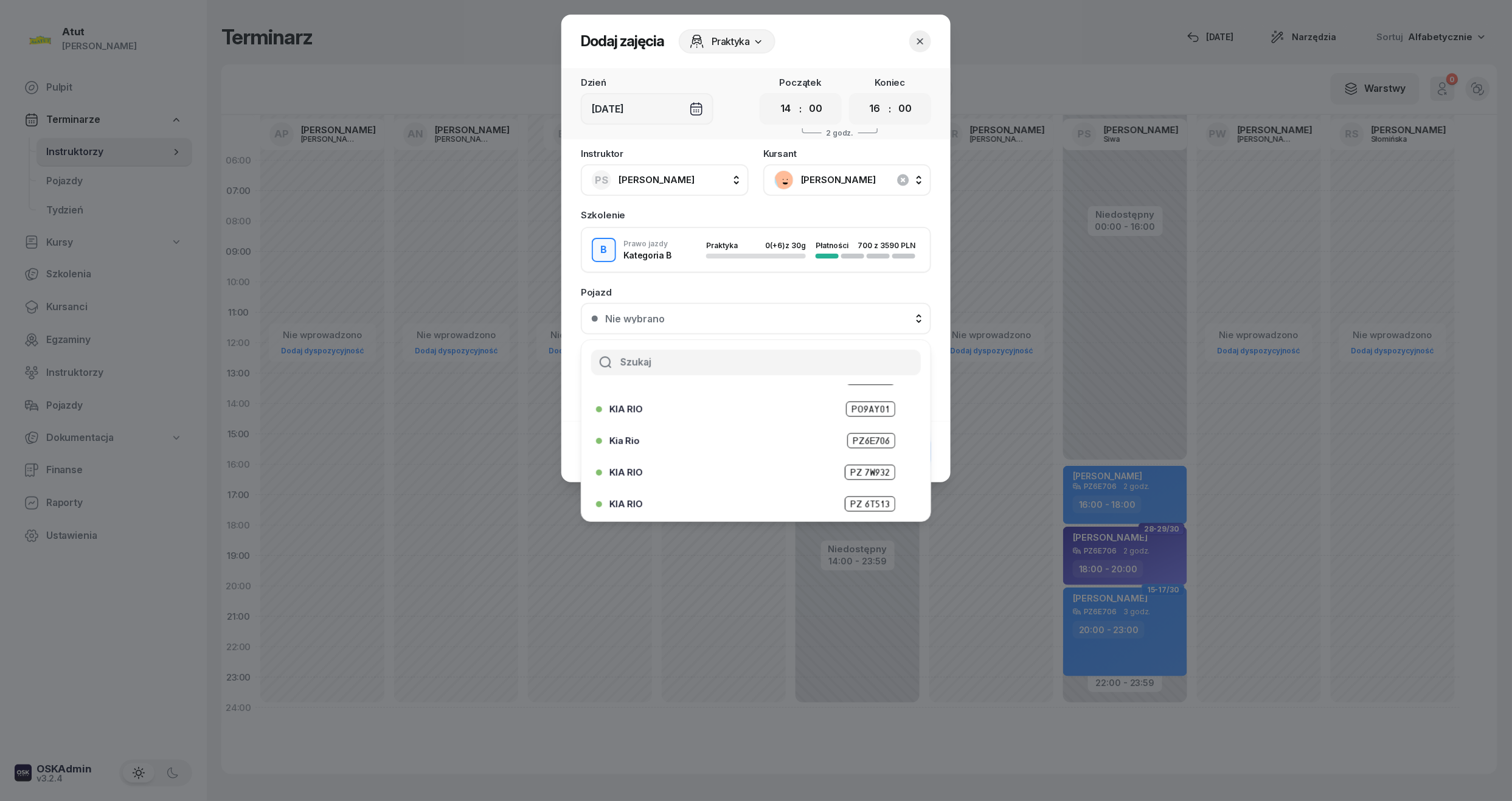
click at [851, 433] on span "PZ6E706" at bounding box center [871, 441] width 48 height 15
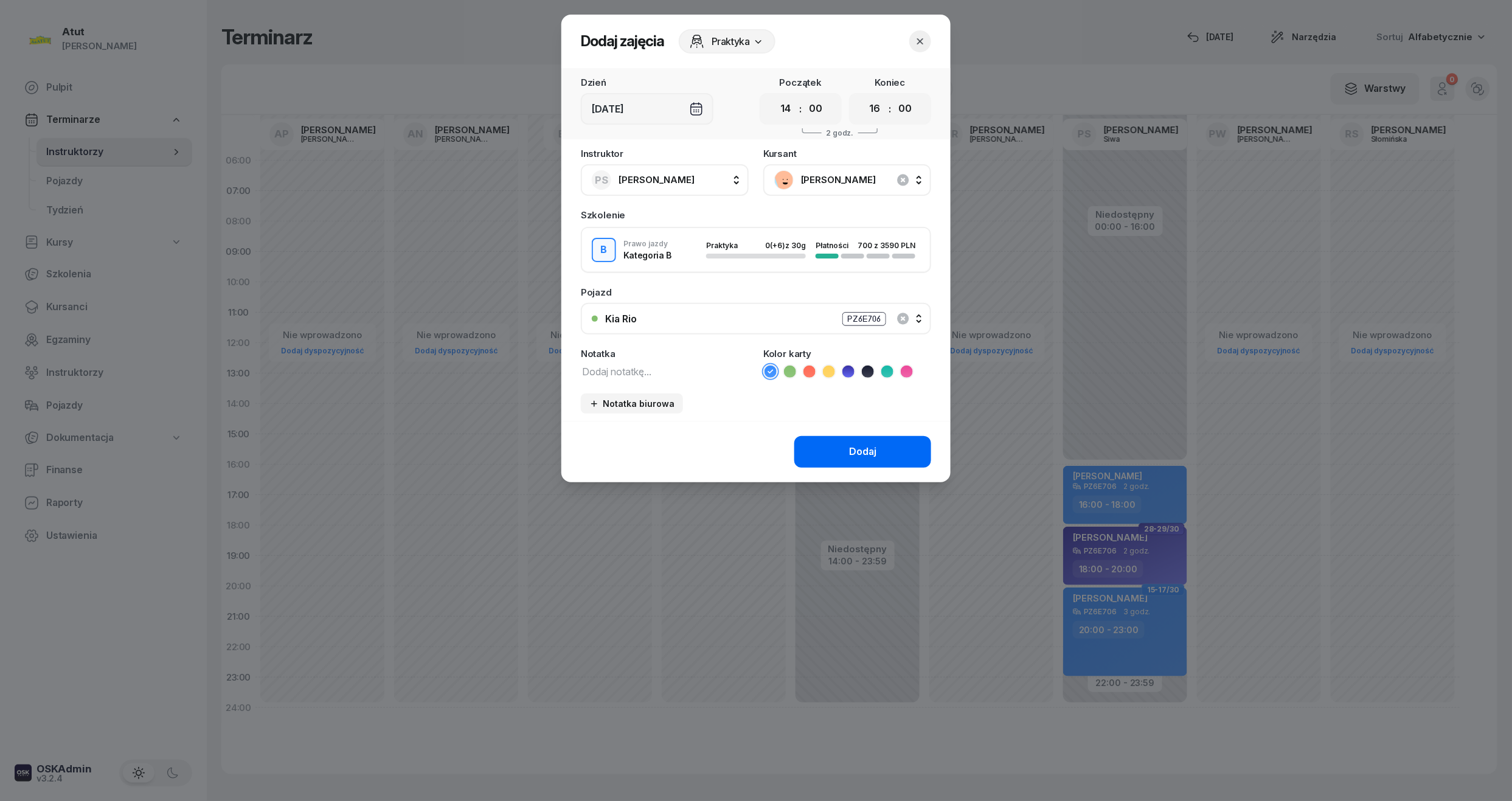
click at [868, 453] on div "Dodaj" at bounding box center [863, 452] width 28 height 16
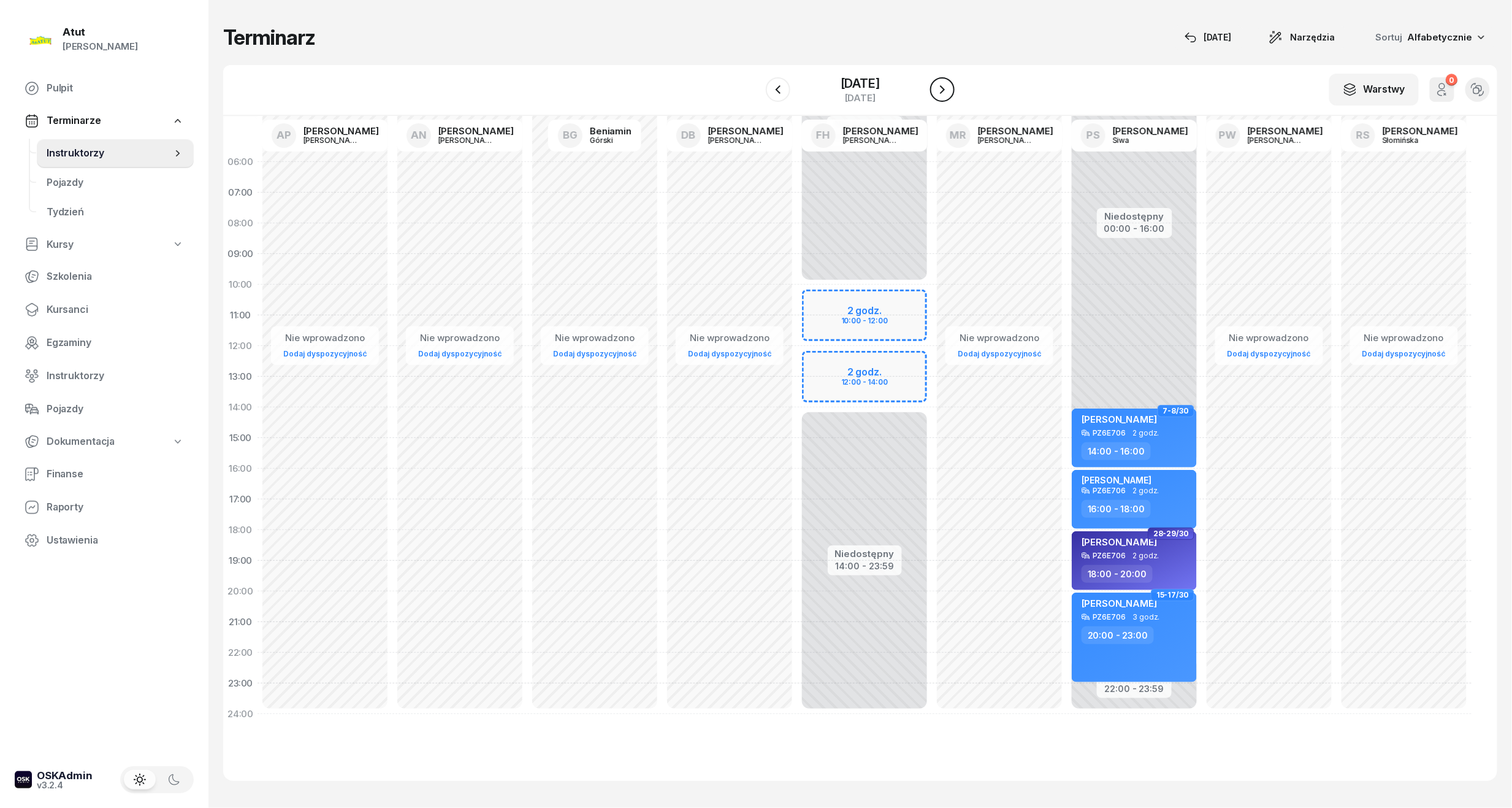
click at [935, 86] on button "button" at bounding box center [943, 90] width 25 height 25
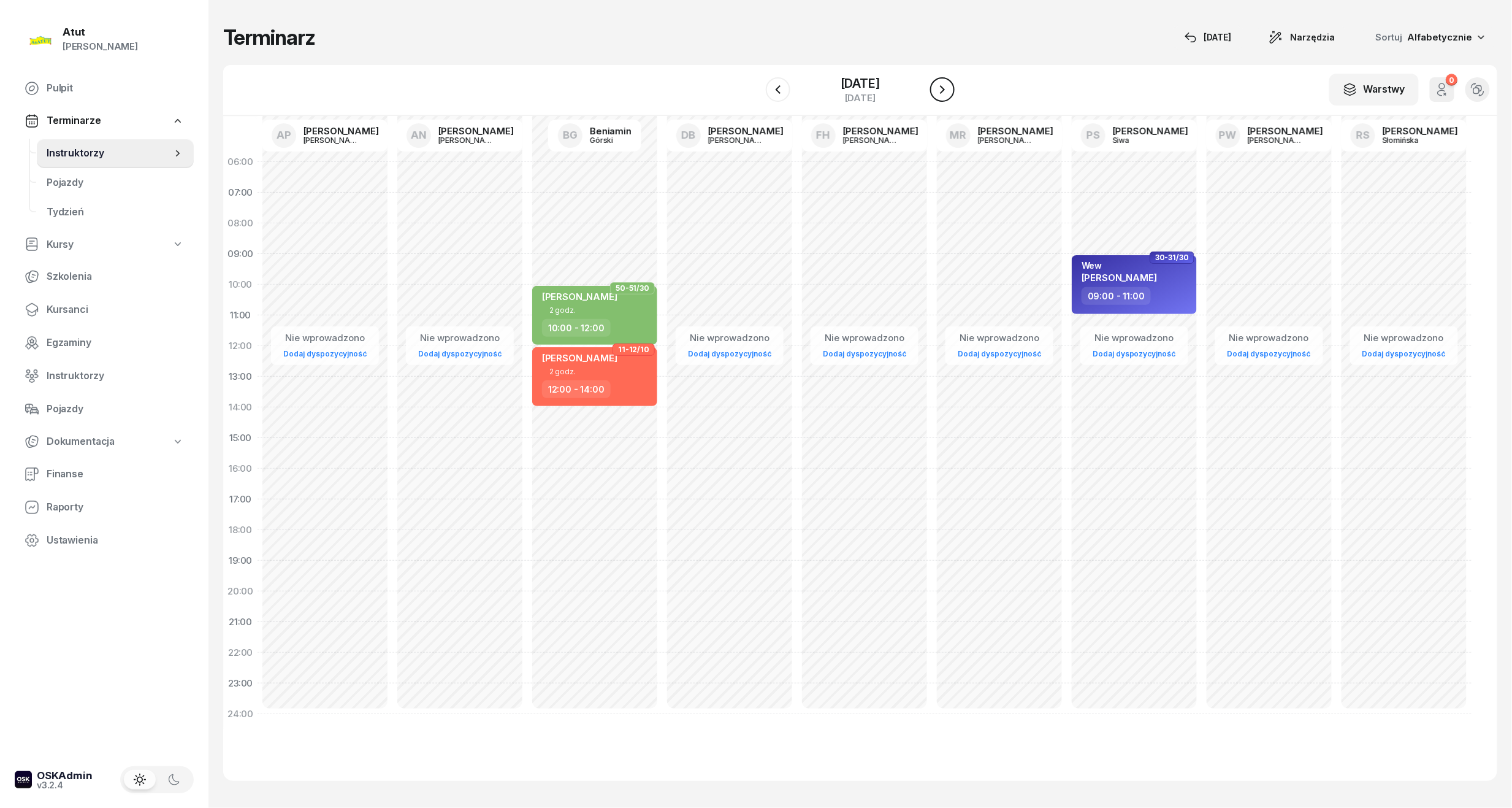
click at [945, 92] on icon "button" at bounding box center [942, 89] width 5 height 9
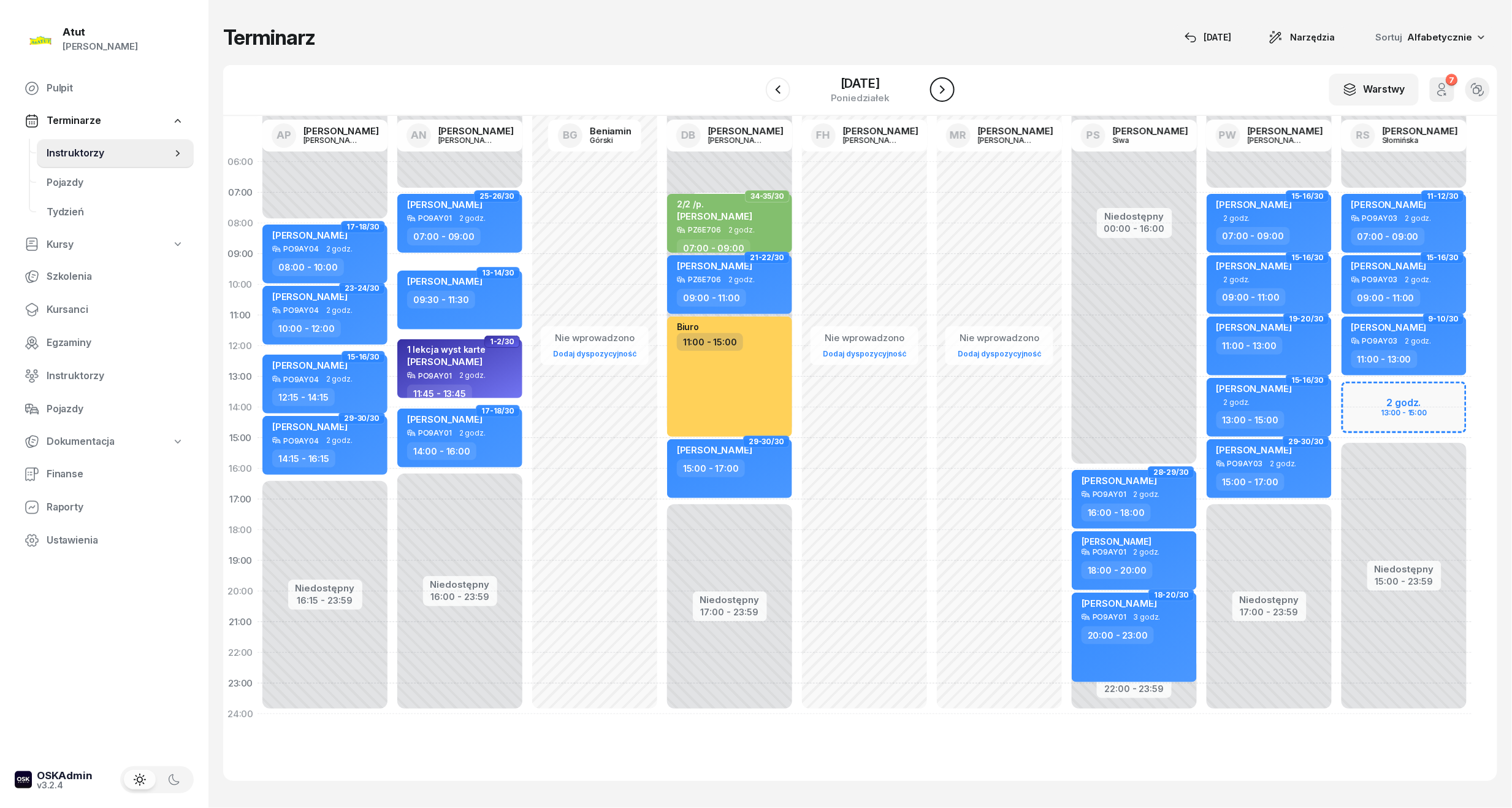
click at [947, 86] on icon "button" at bounding box center [942, 89] width 15 height 15
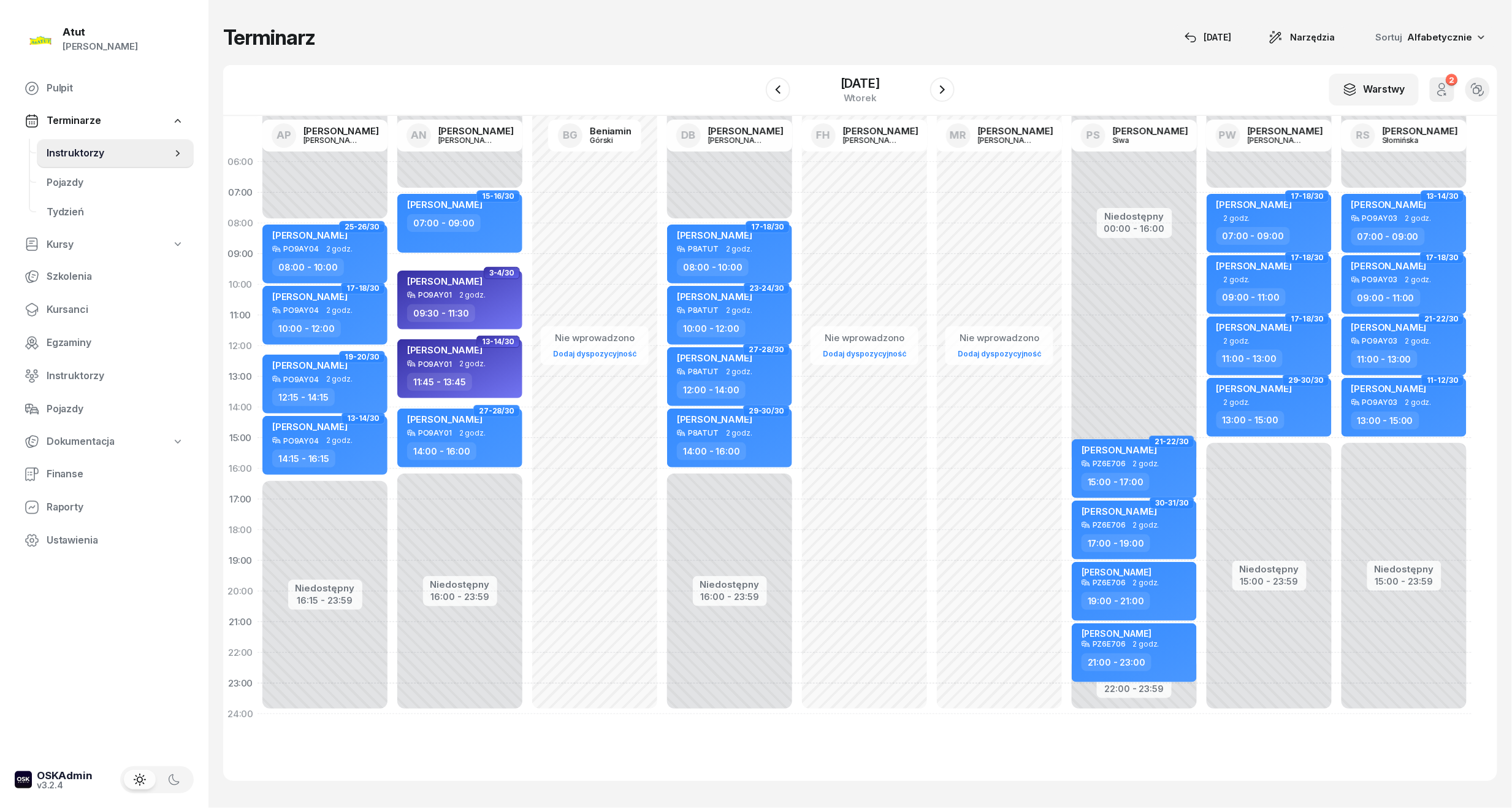
drag, startPoint x: 945, startPoint y: 91, endPoint x: 999, endPoint y: 44, distance: 71.6
click at [999, 44] on div "Terminarz [DATE] Narzędzia Sortuj Alfabetycznie" at bounding box center [860, 37] width 1274 height 26
click at [947, 93] on icon "button" at bounding box center [942, 89] width 15 height 15
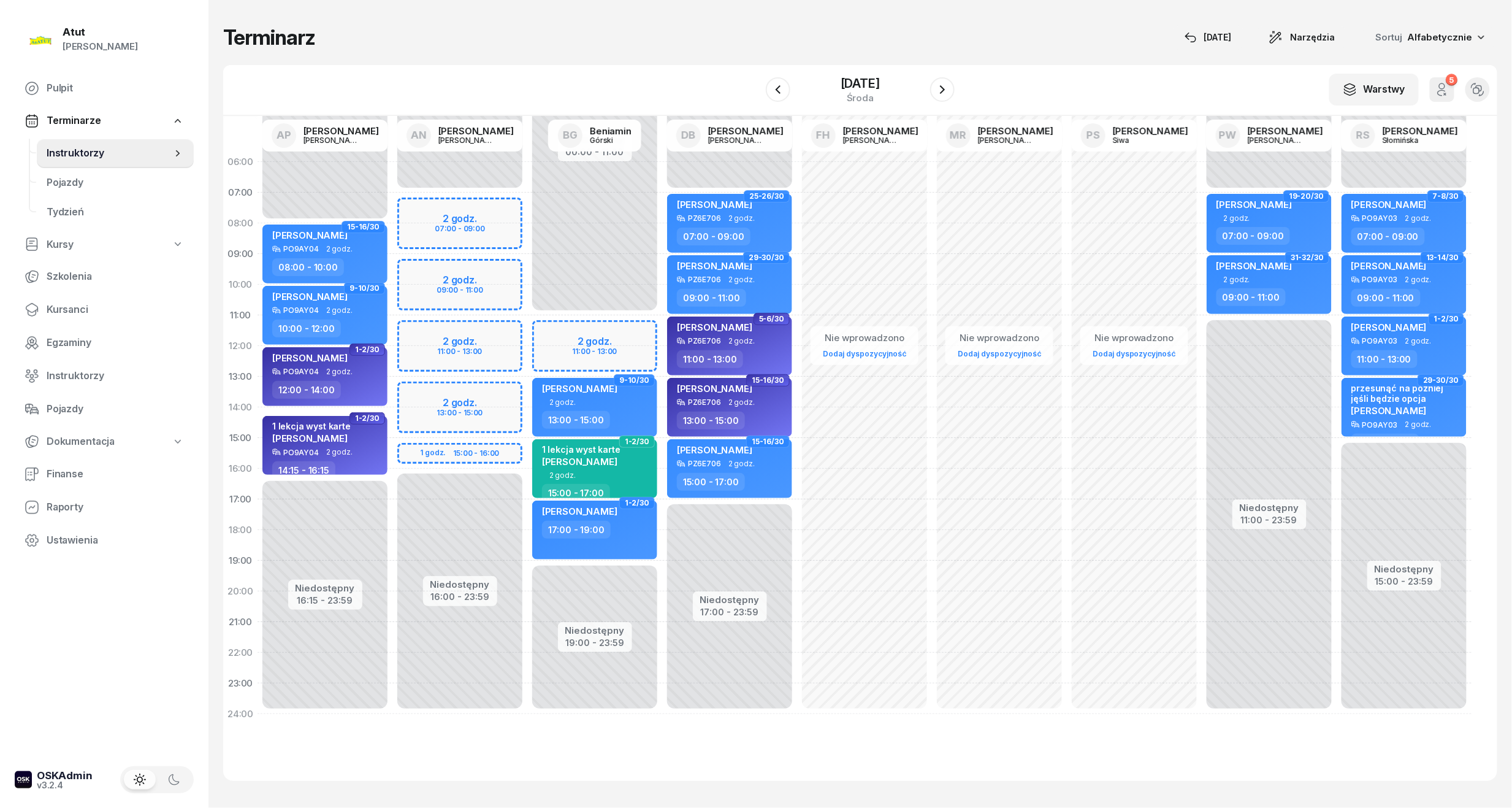
drag, startPoint x: 65, startPoint y: 307, endPoint x: 322, endPoint y: 228, distance: 268.9
click at [65, 307] on span "Kursanci" at bounding box center [115, 310] width 137 height 16
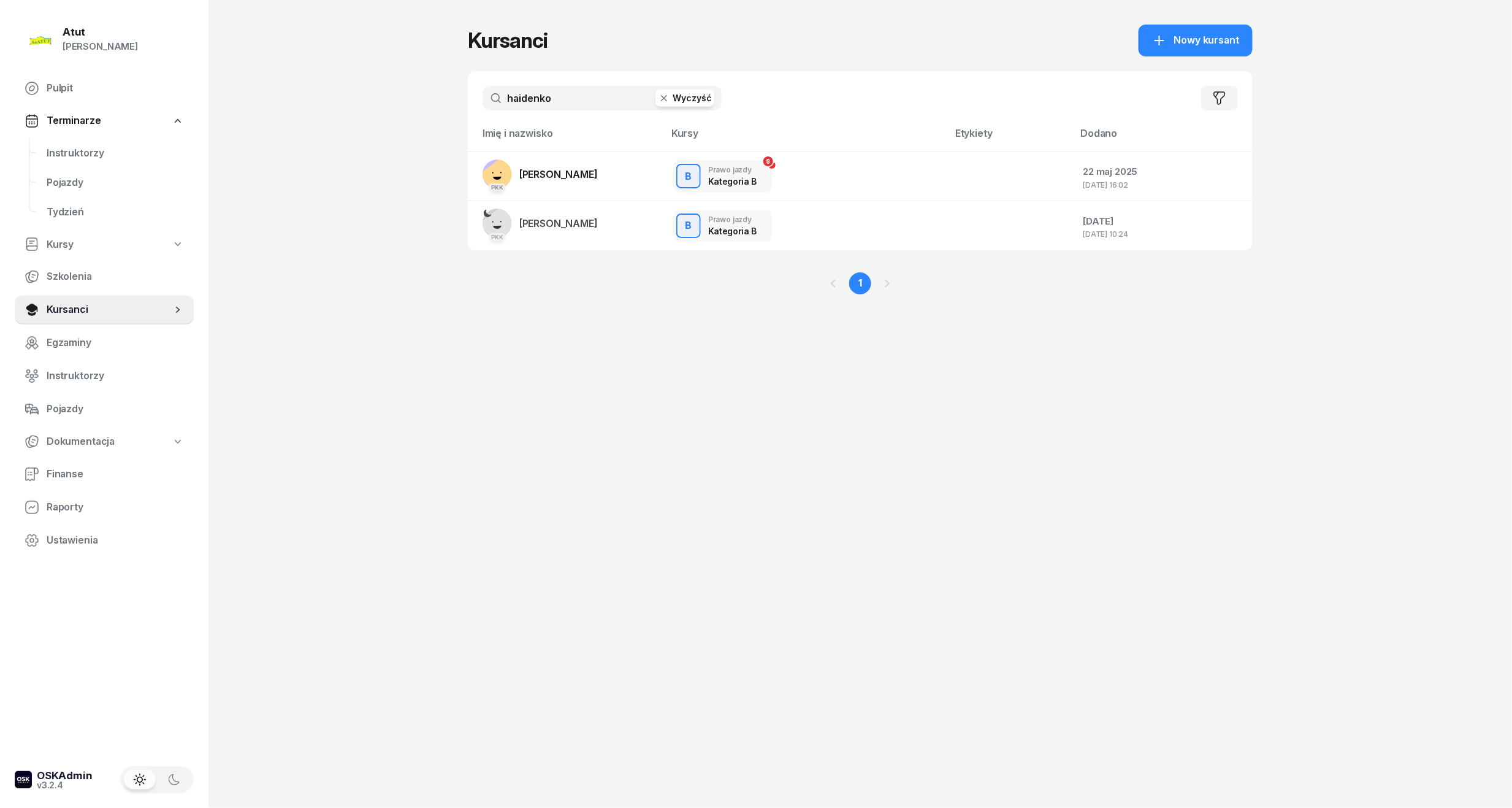
drag, startPoint x: 570, startPoint y: 104, endPoint x: 438, endPoint y: 101, distance: 132.0
click at [438, 101] on div "Atut [PERSON_NAME] Pulpit Terminarze Instruktorzy Pojazdy Tydzień Kursy Szkolen…" at bounding box center [756, 404] width 1512 height 808
click at [1205, 44] on span "Nowy kursant" at bounding box center [1206, 40] width 65 height 16
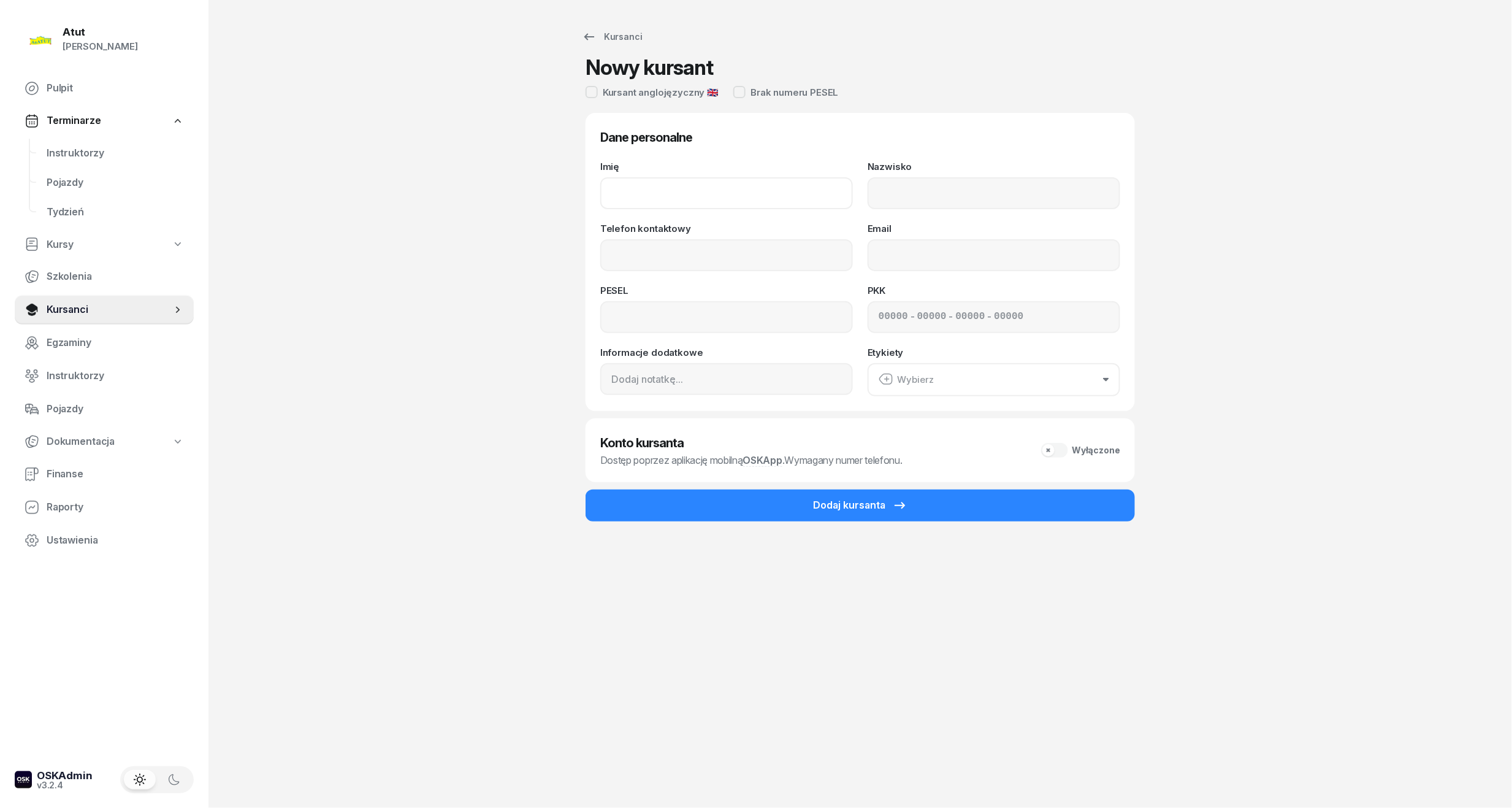
click at [701, 180] on input "Imię" at bounding box center [727, 192] width 253 height 32
type input "[PERSON_NAME]"
click at [903, 186] on input "Nazwisko" at bounding box center [994, 192] width 253 height 32
type input "[PERSON_NAME]"
click at [728, 265] on input "Telefon kontaktowy" at bounding box center [727, 255] width 253 height 32
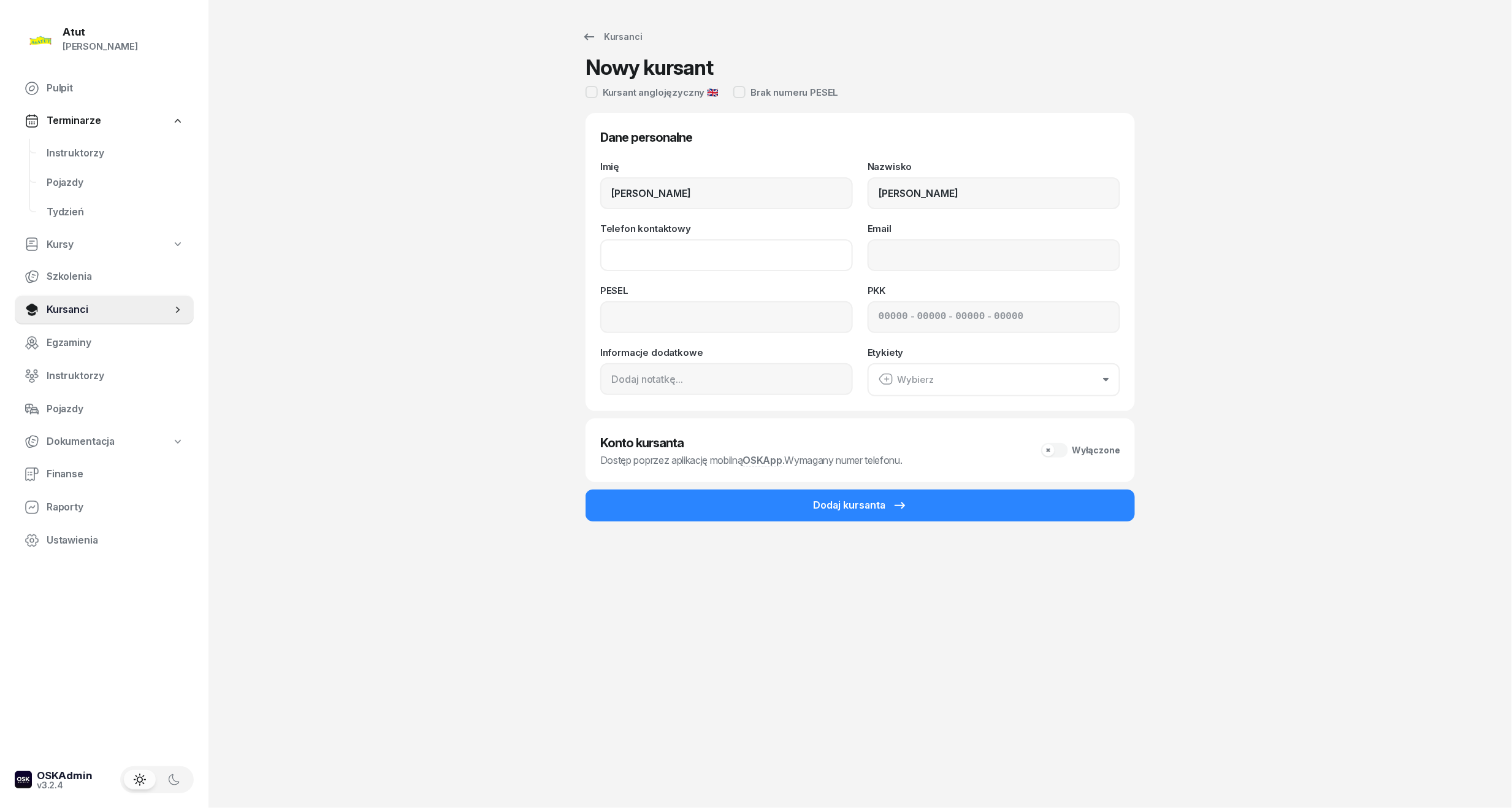
paste input "539037726"
type input "539 037 726"
click at [683, 312] on input at bounding box center [727, 317] width 253 height 32
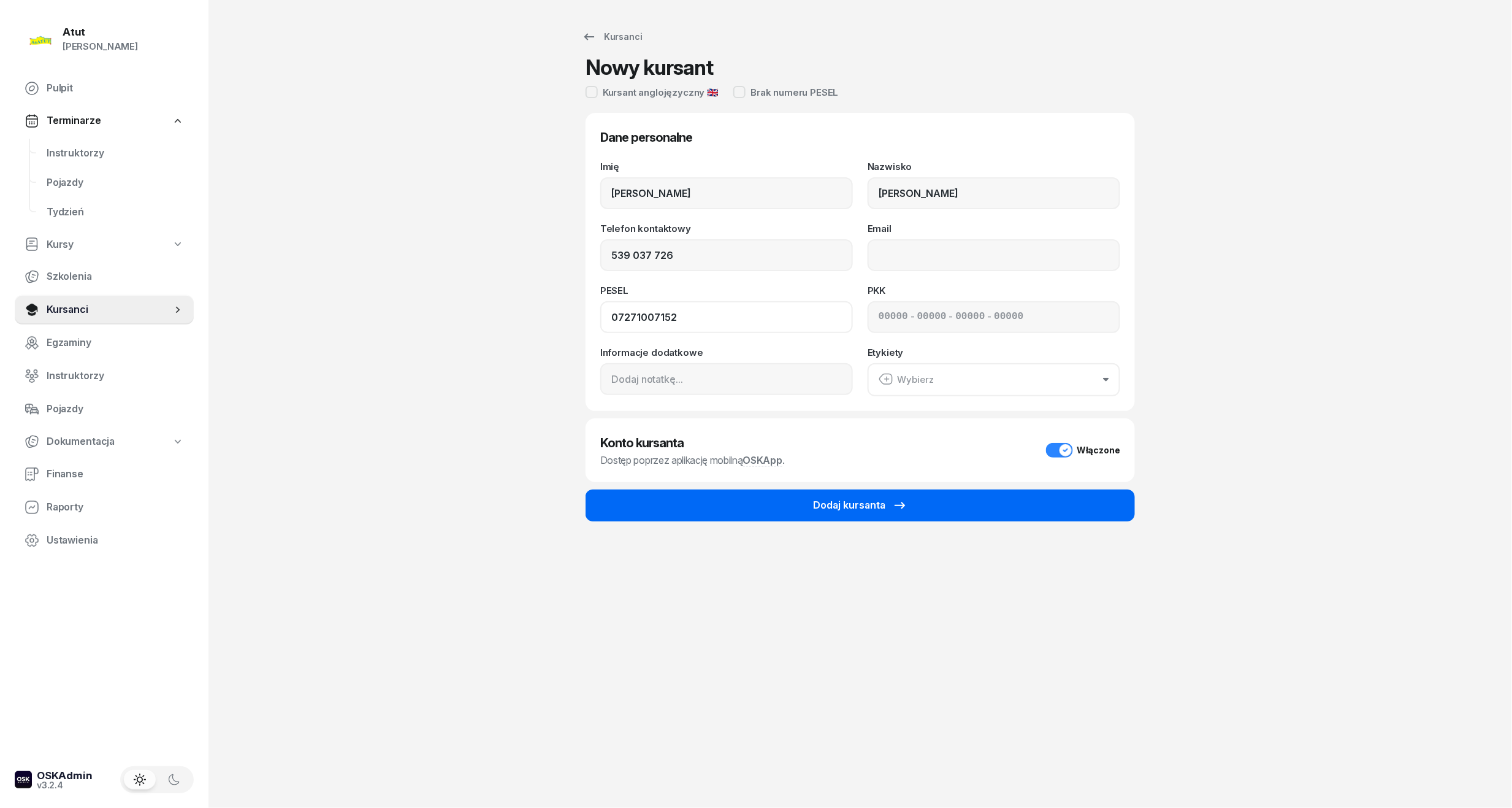
type input "07271007152"
click at [761, 507] on button "Dodaj kursanta" at bounding box center [860, 505] width 549 height 32
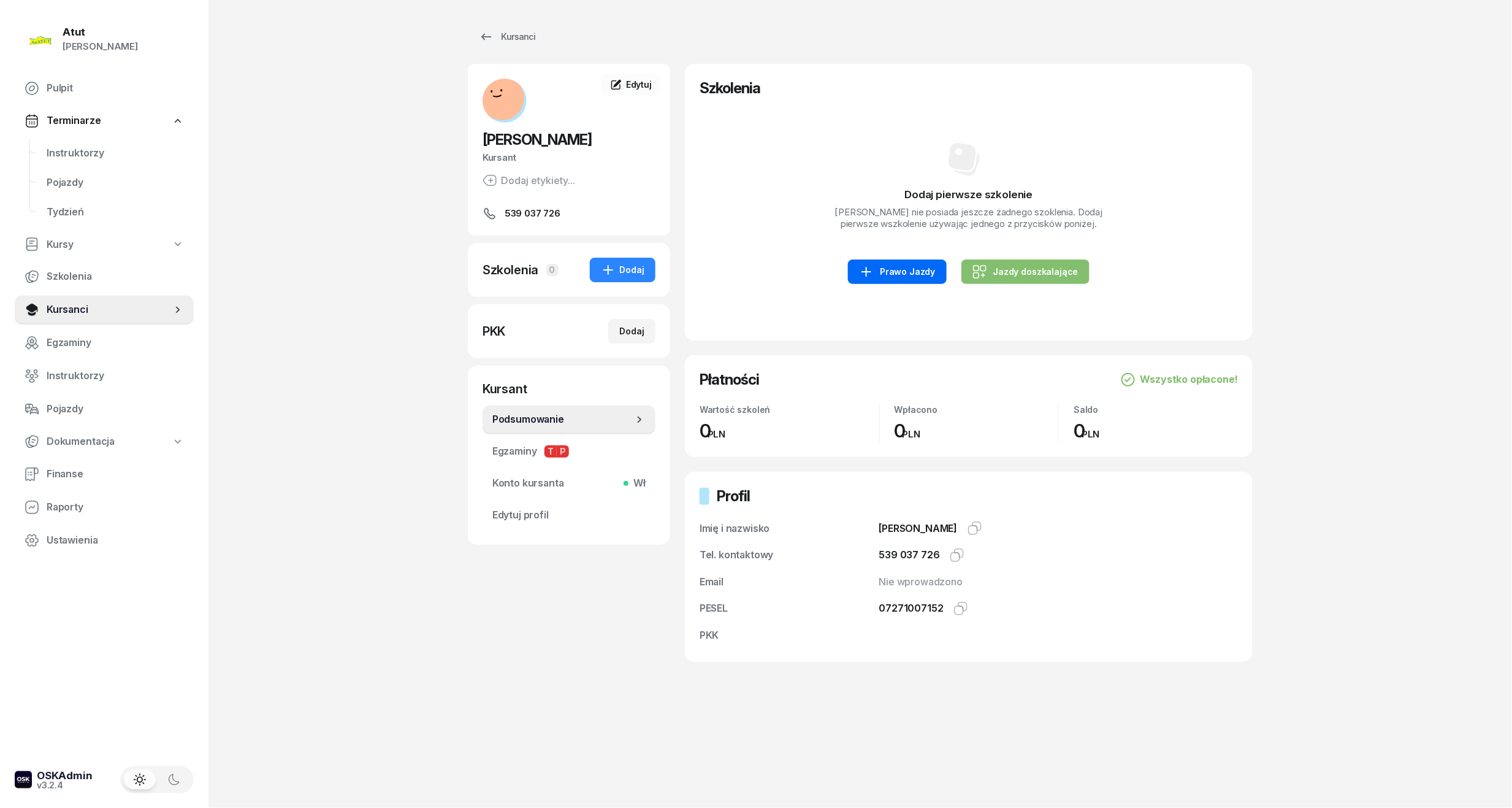
click at [883, 269] on div "Prawo Jazdy" at bounding box center [897, 272] width 76 height 15
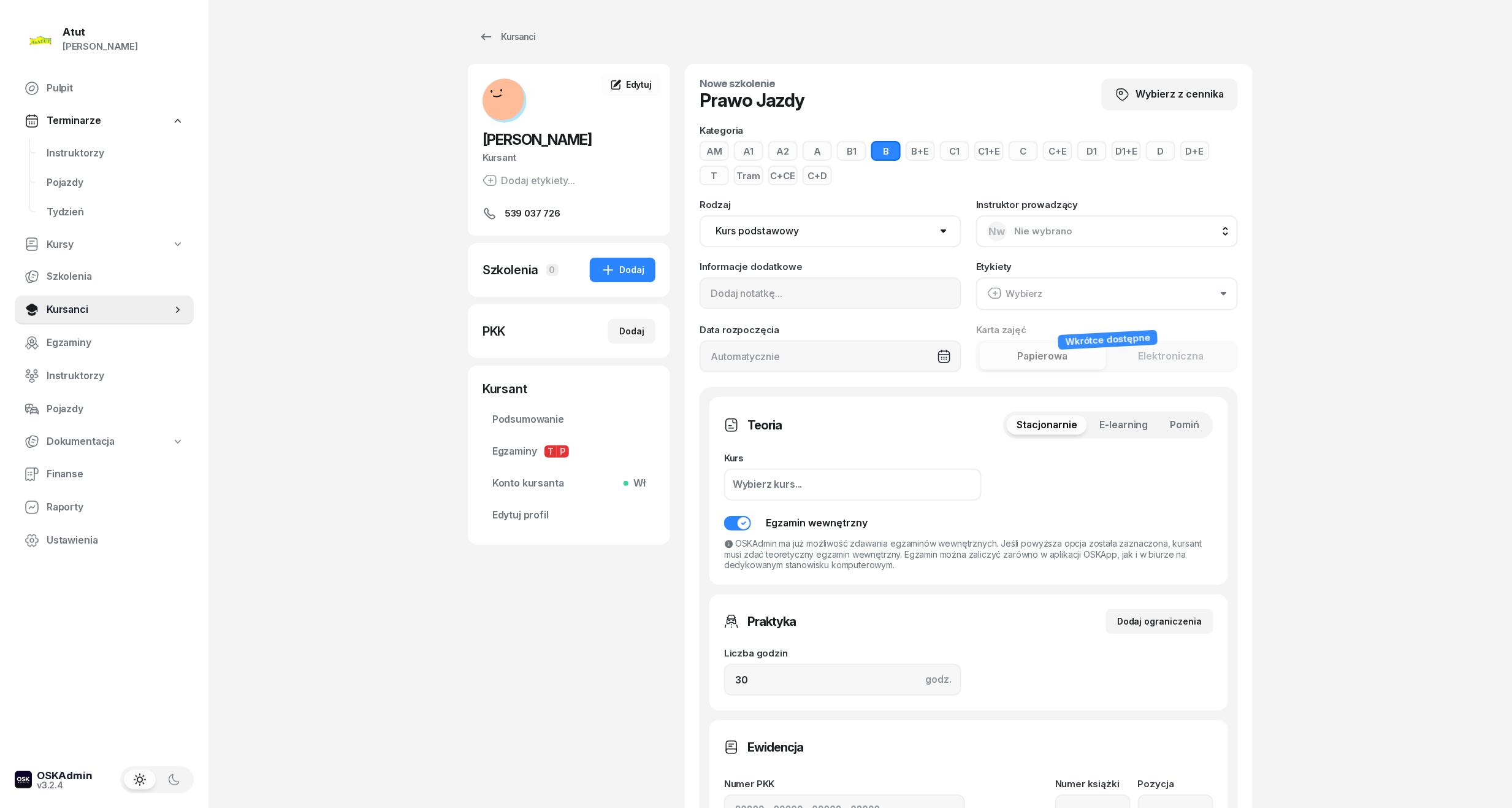
scroll to position [327, 0]
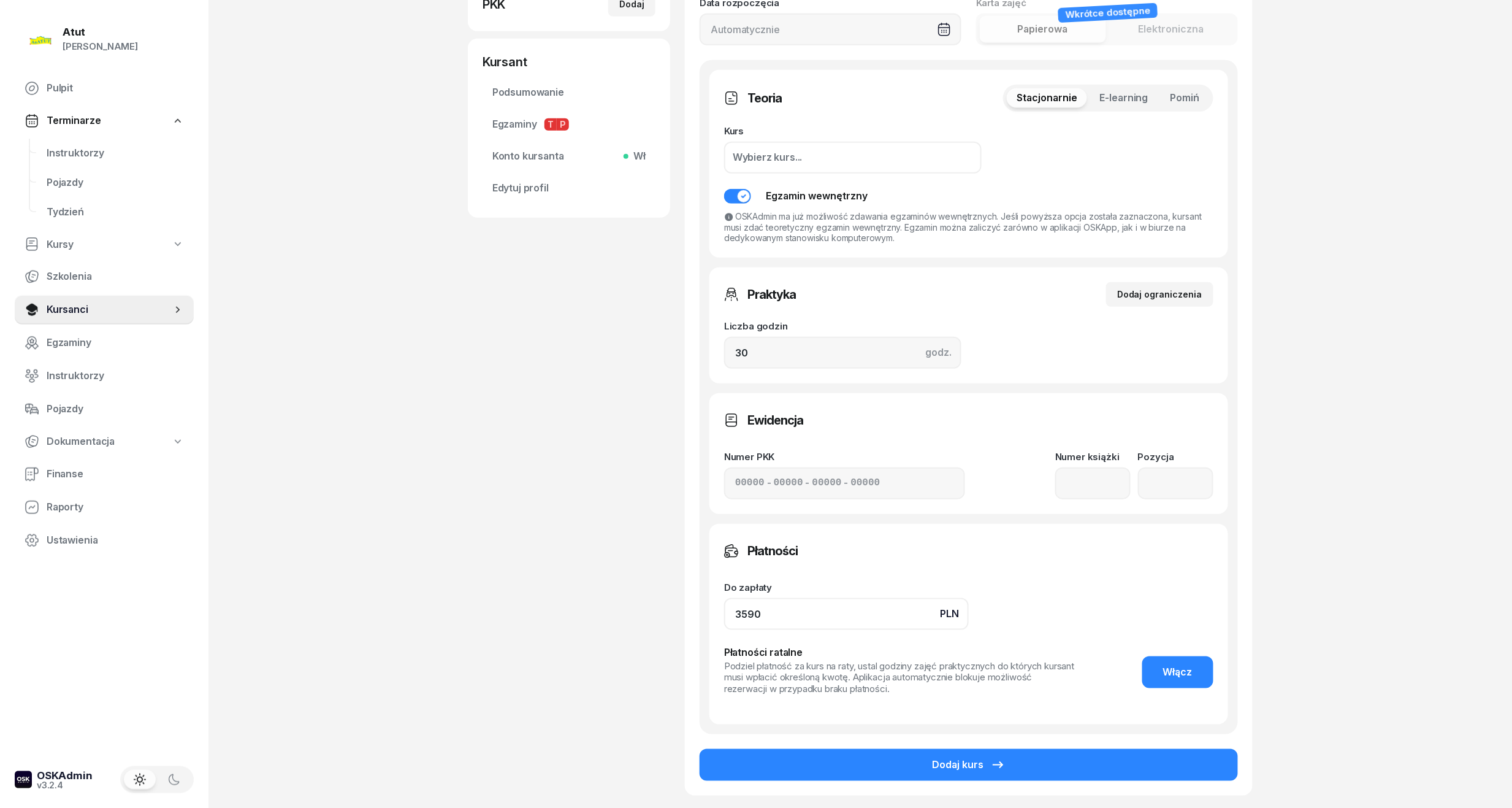
drag, startPoint x: 776, startPoint y: 622, endPoint x: -42, endPoint y: 671, distance: 819.5
click at [0, 671] on html "[PERSON_NAME] [PERSON_NAME] Pulpit Terminarze Instruktorzy Pojazdy Tydzień Kurs…" at bounding box center [756, 290] width 1512 height 1235
type input "3800"
click at [1179, 664] on span "Włącz" at bounding box center [1178, 672] width 29 height 16
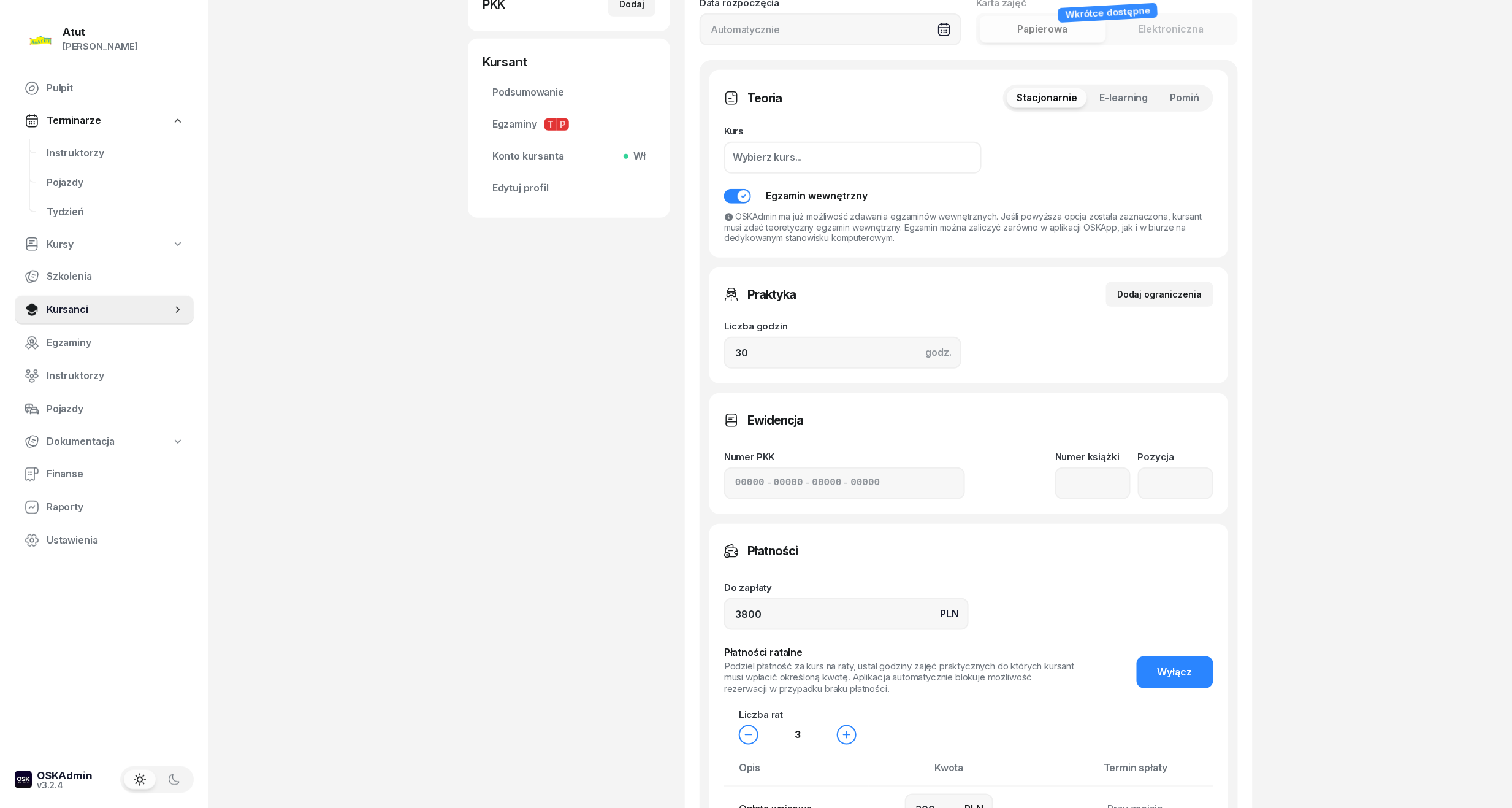
scroll to position [654, 0]
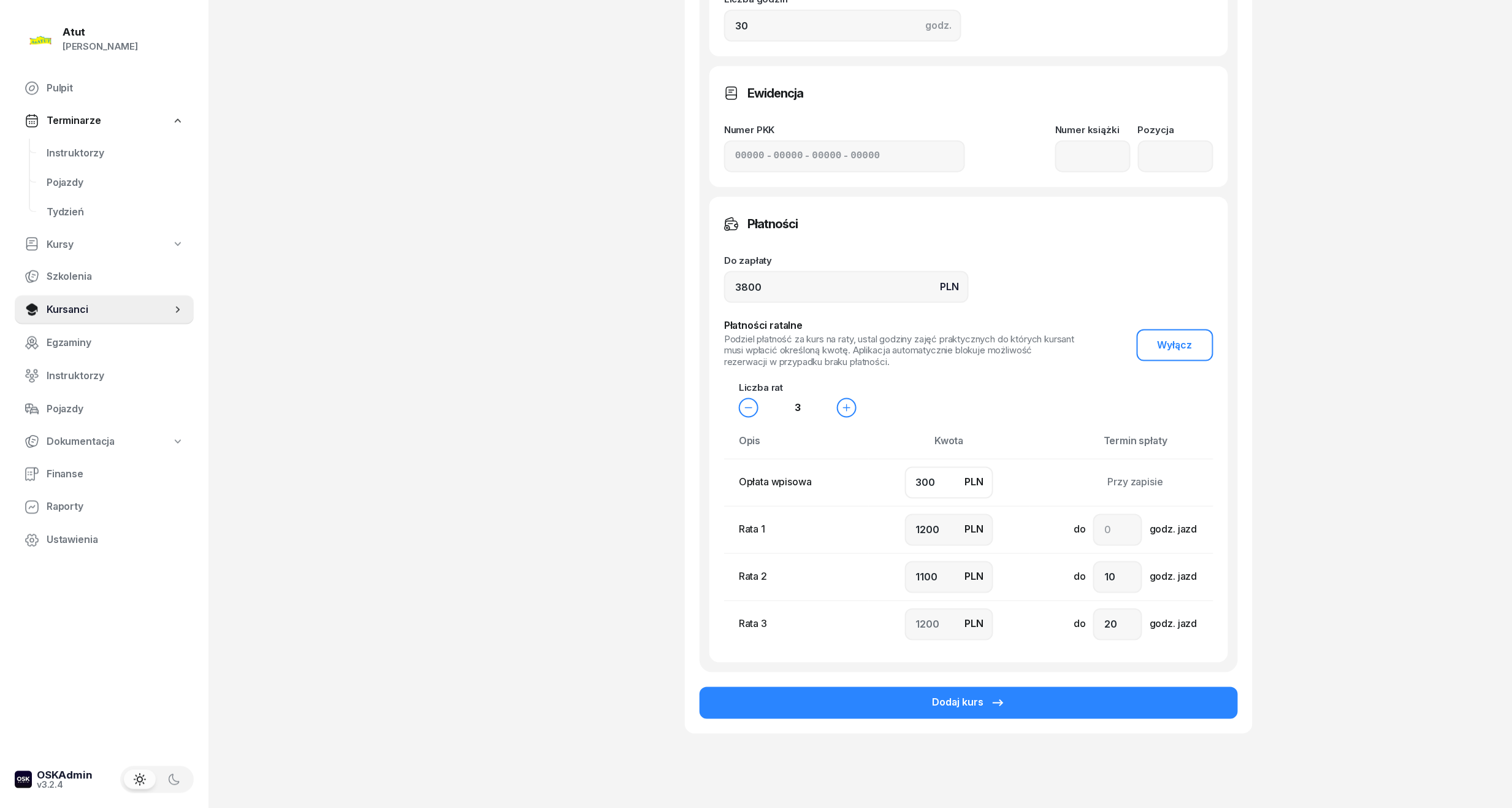
drag, startPoint x: 947, startPoint y: 484, endPoint x: 572, endPoint y: 518, distance: 376.5
click at [572, 518] on div "[PERSON_NAME] Kursant Dodaj etykiety... 539 037 726 MK [PERSON_NAME] Kara Kursa…" at bounding box center [860, 86] width 784 height 1353
type input "7"
type input "1300"
type input "1200"
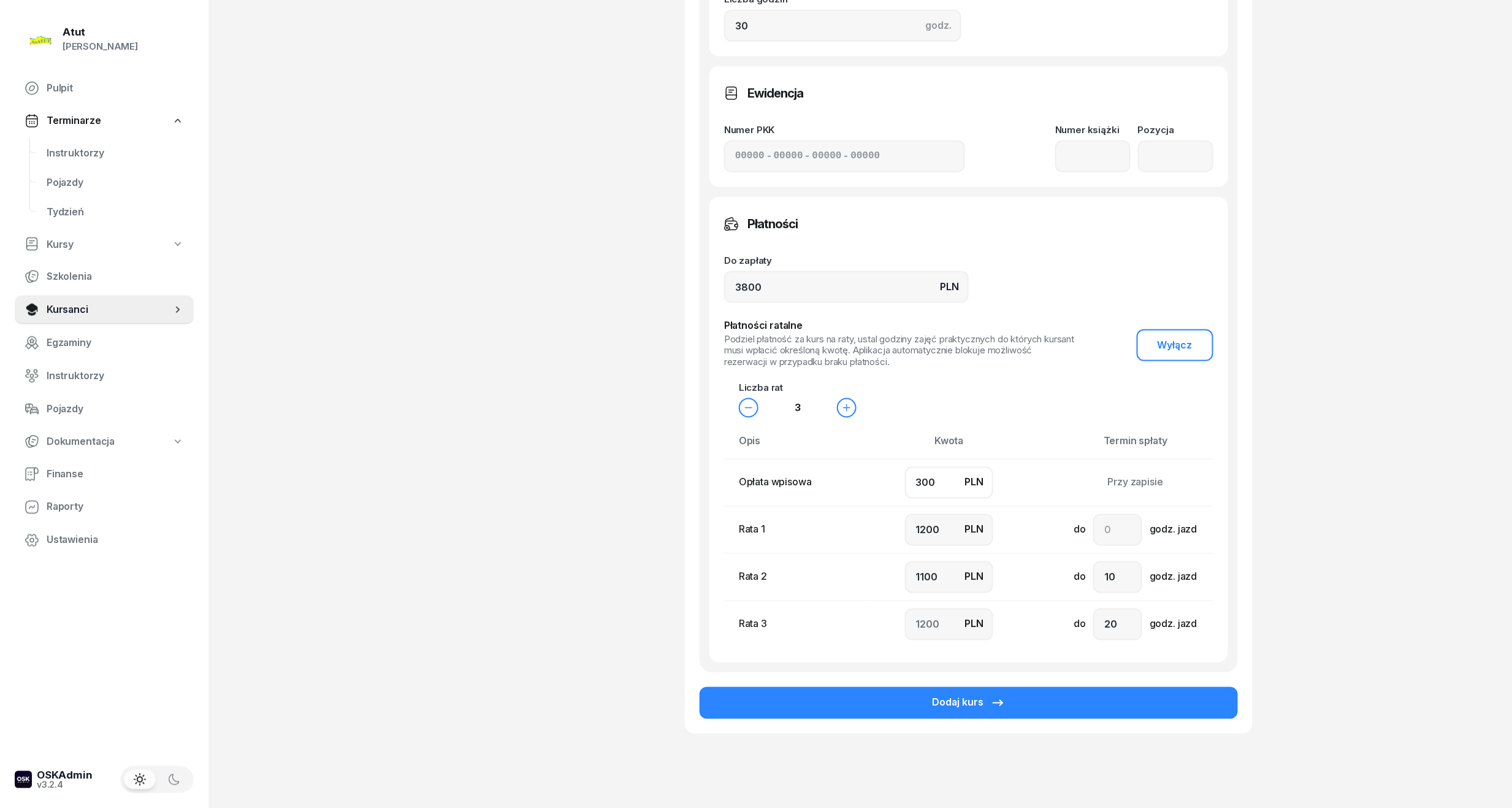
type input "1293"
type input "70"
type input "1200"
type input "1300"
type input "1230"
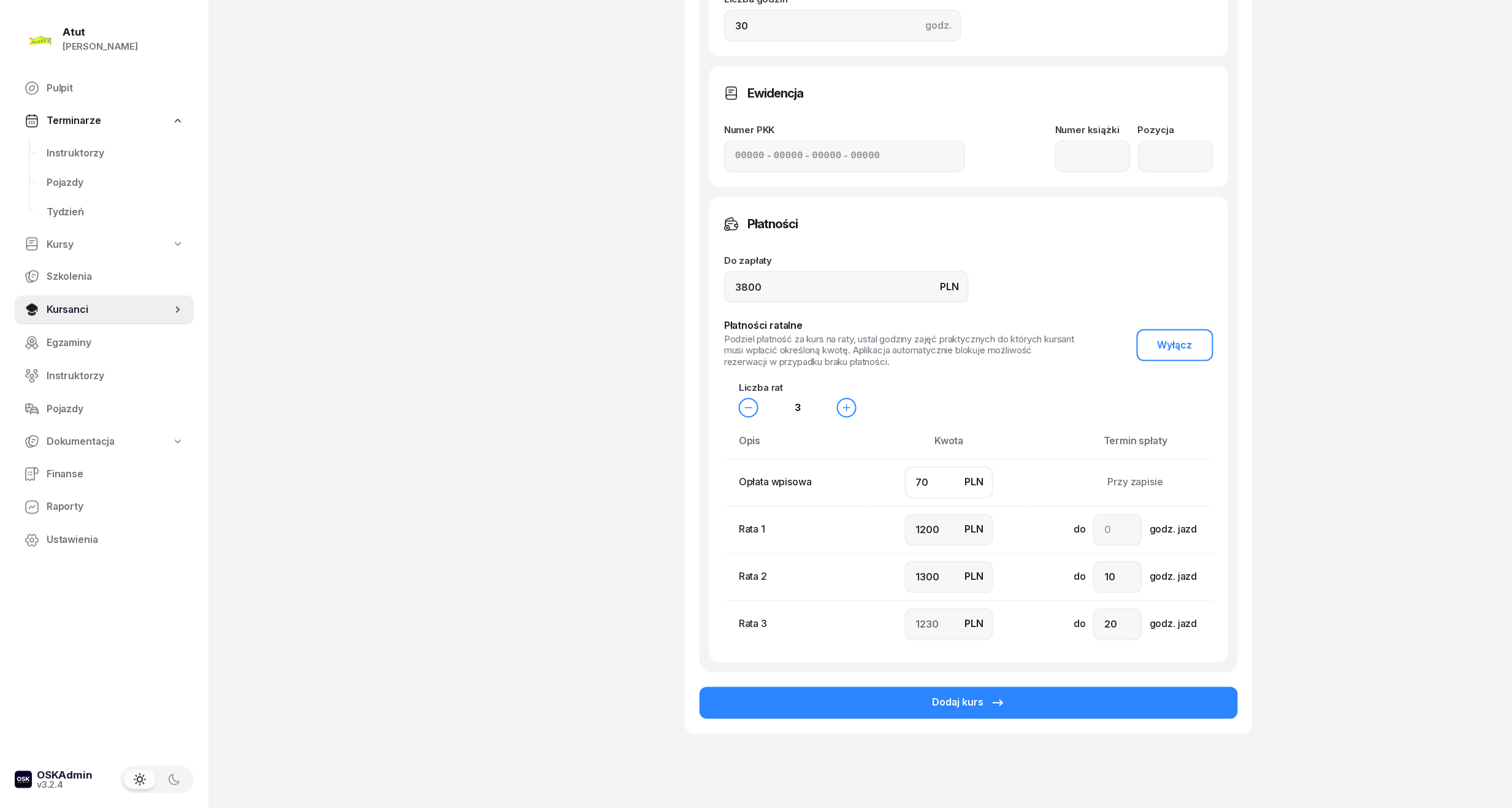
type input "700"
type input "1000"
type input "1100"
type input "1000"
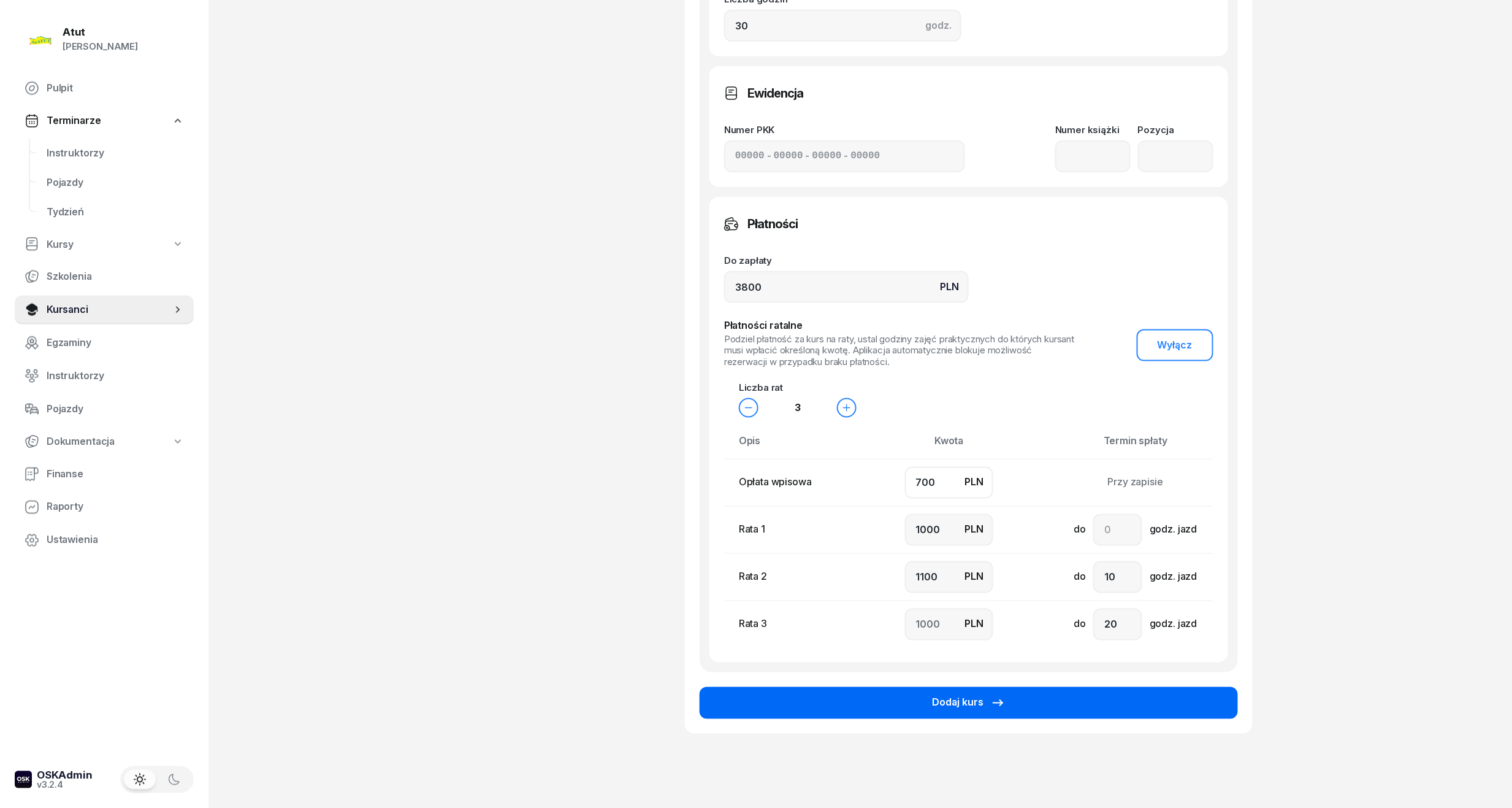
type input "700"
click at [885, 712] on button "Dodaj kurs" at bounding box center [969, 702] width 538 height 32
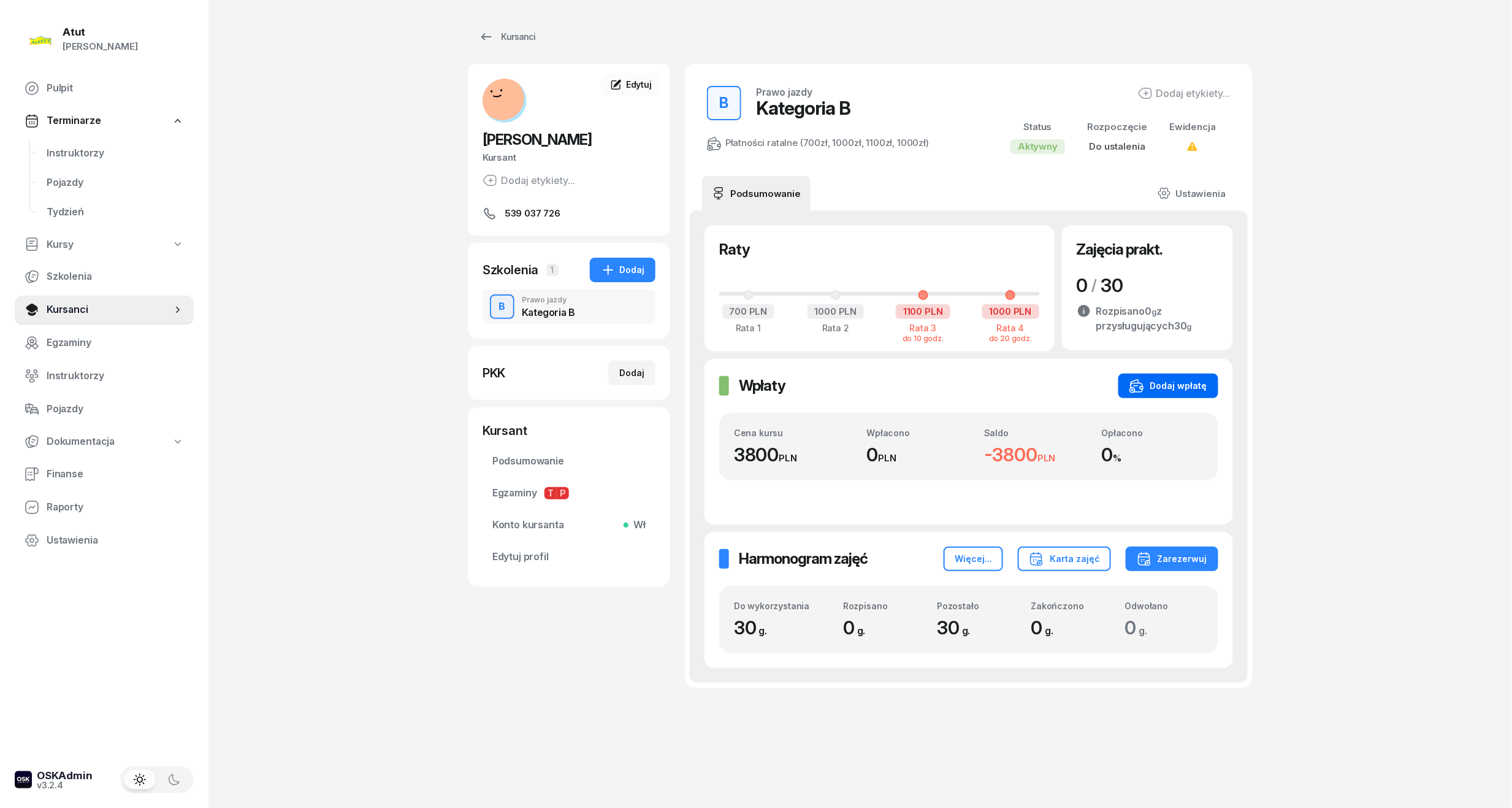
click at [1185, 383] on div "Dodaj wpłatę" at bounding box center [1168, 386] width 78 height 15
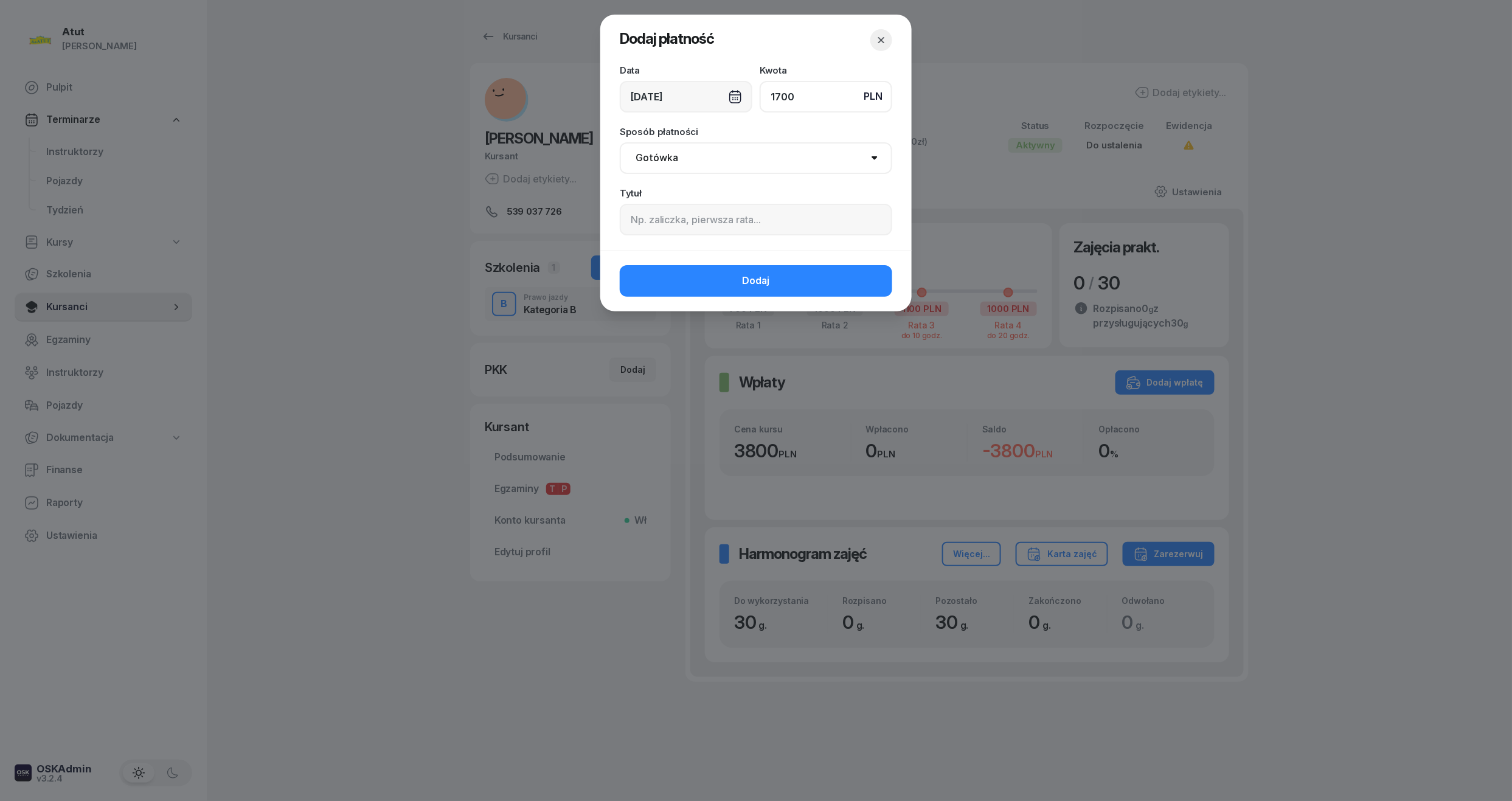
type input "1700"
click at [667, 216] on input at bounding box center [756, 219] width 273 height 32
type input "p.2022"
click at [681, 288] on button "Dodaj" at bounding box center [756, 281] width 273 height 32
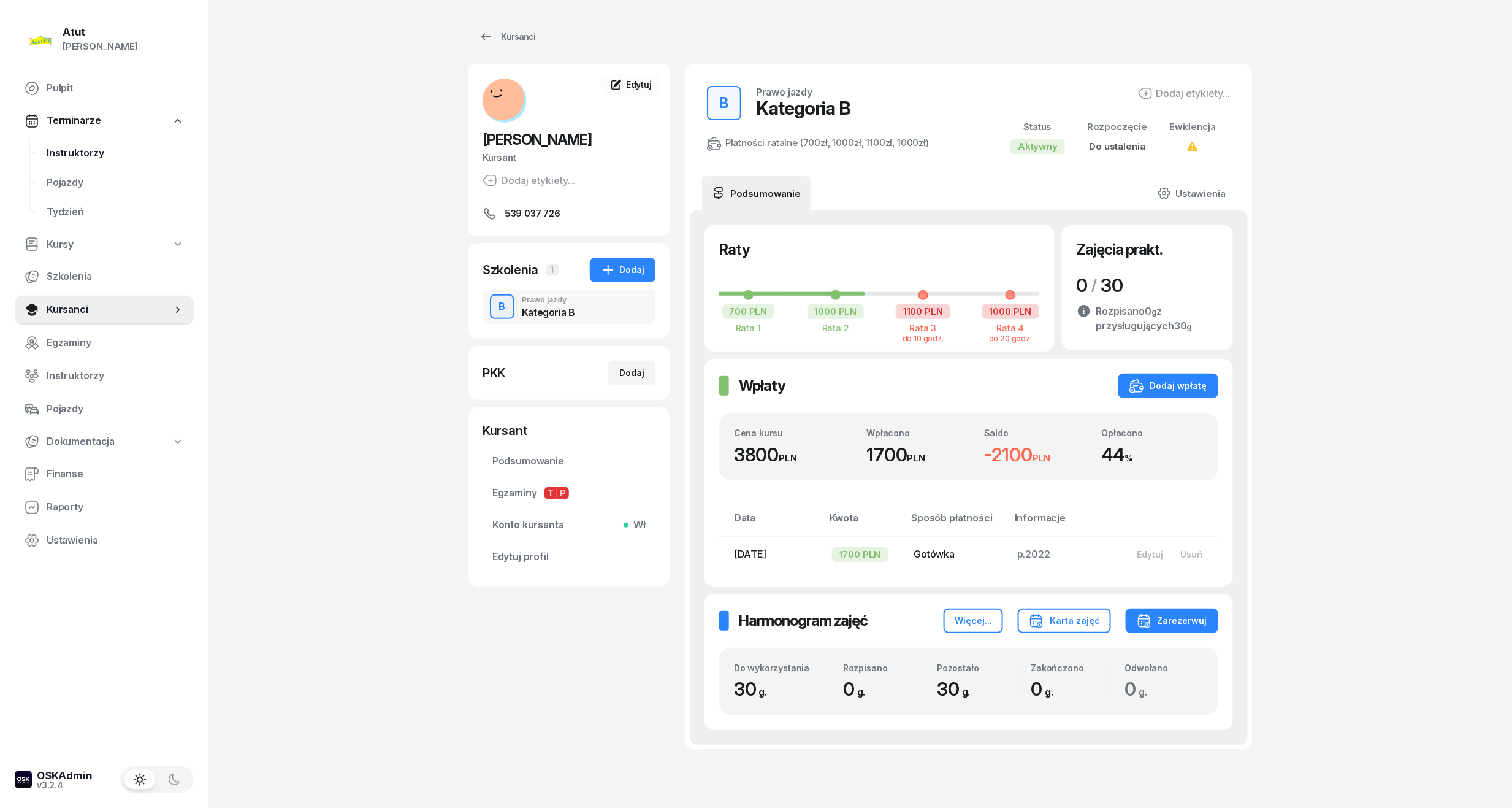
click at [81, 145] on span "Instruktorzy" at bounding box center [115, 153] width 137 height 16
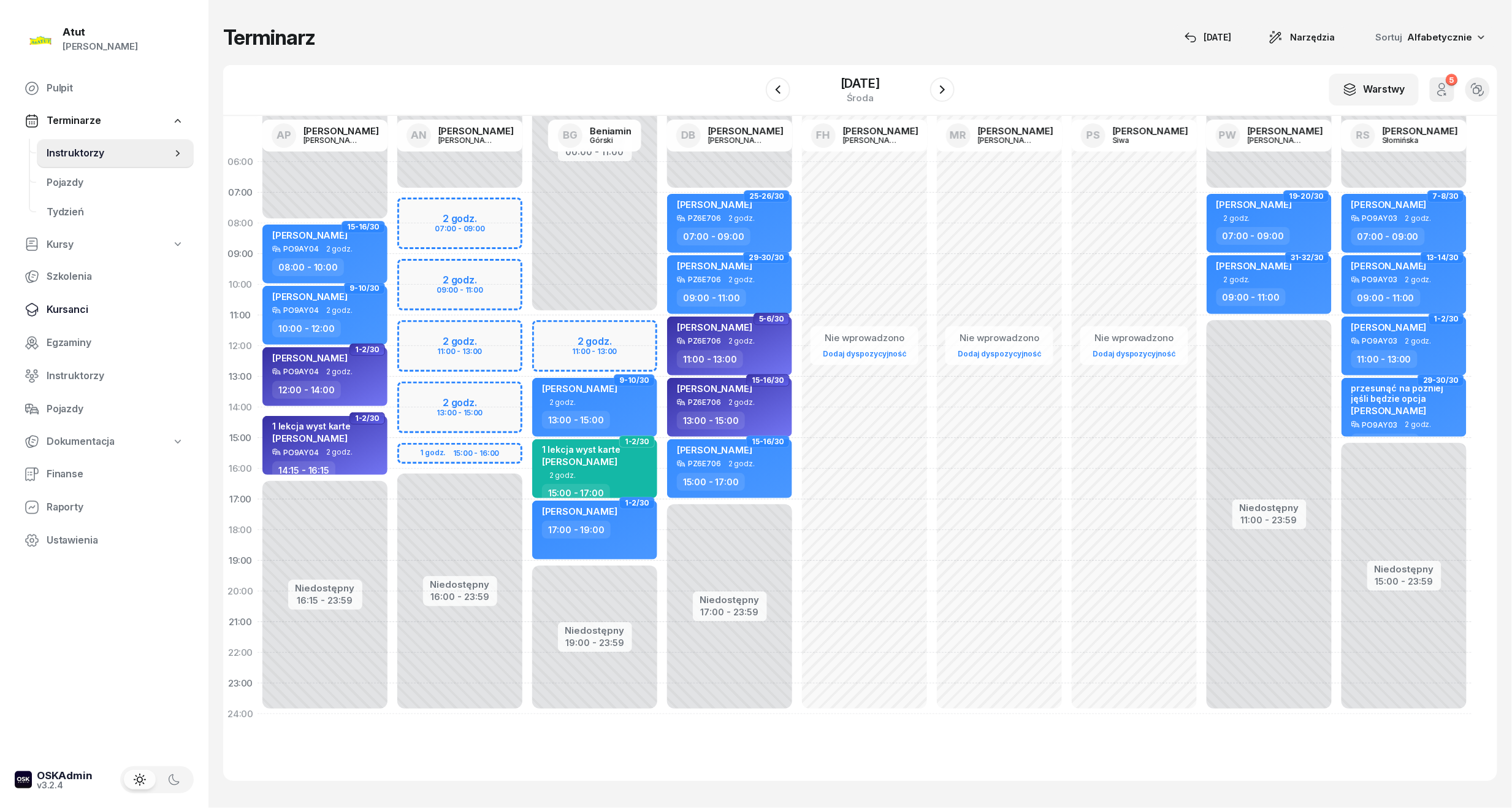
click at [78, 305] on span "Kursanci" at bounding box center [115, 310] width 137 height 16
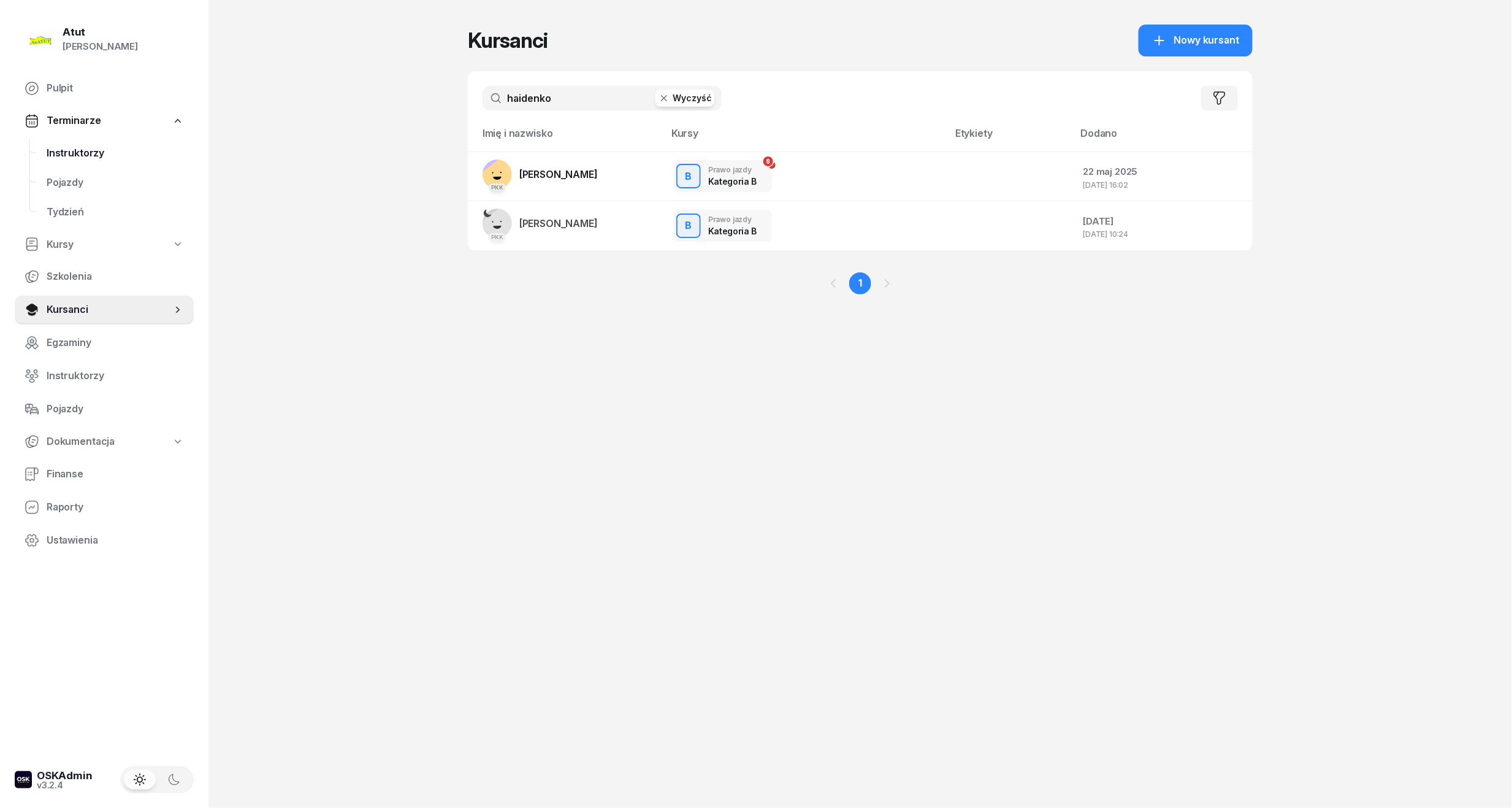
click at [36, 151] on link "Instruktorzy" at bounding box center [115, 154] width 157 height 29
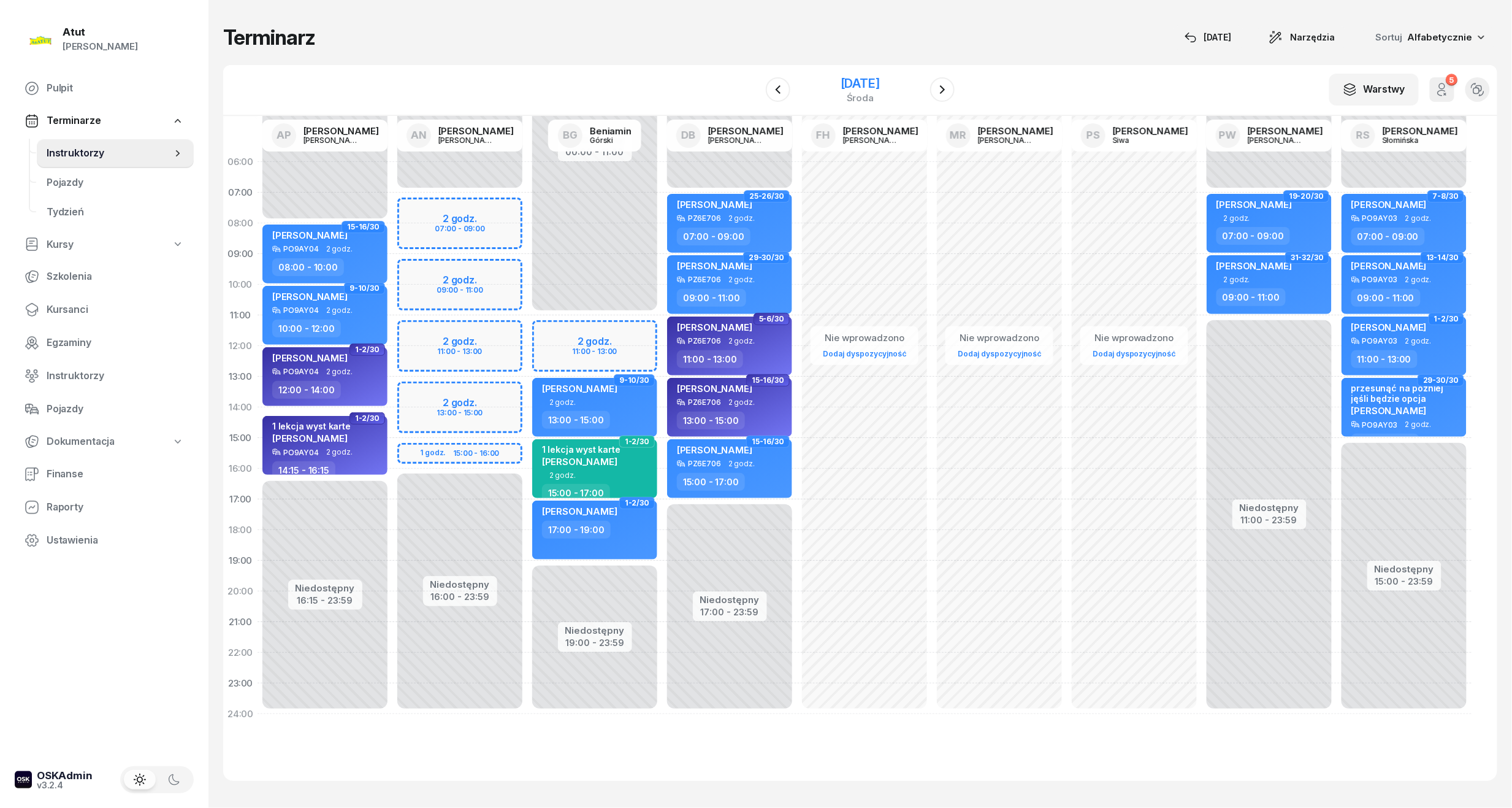
click at [863, 78] on div "[DATE]" at bounding box center [860, 84] width 40 height 12
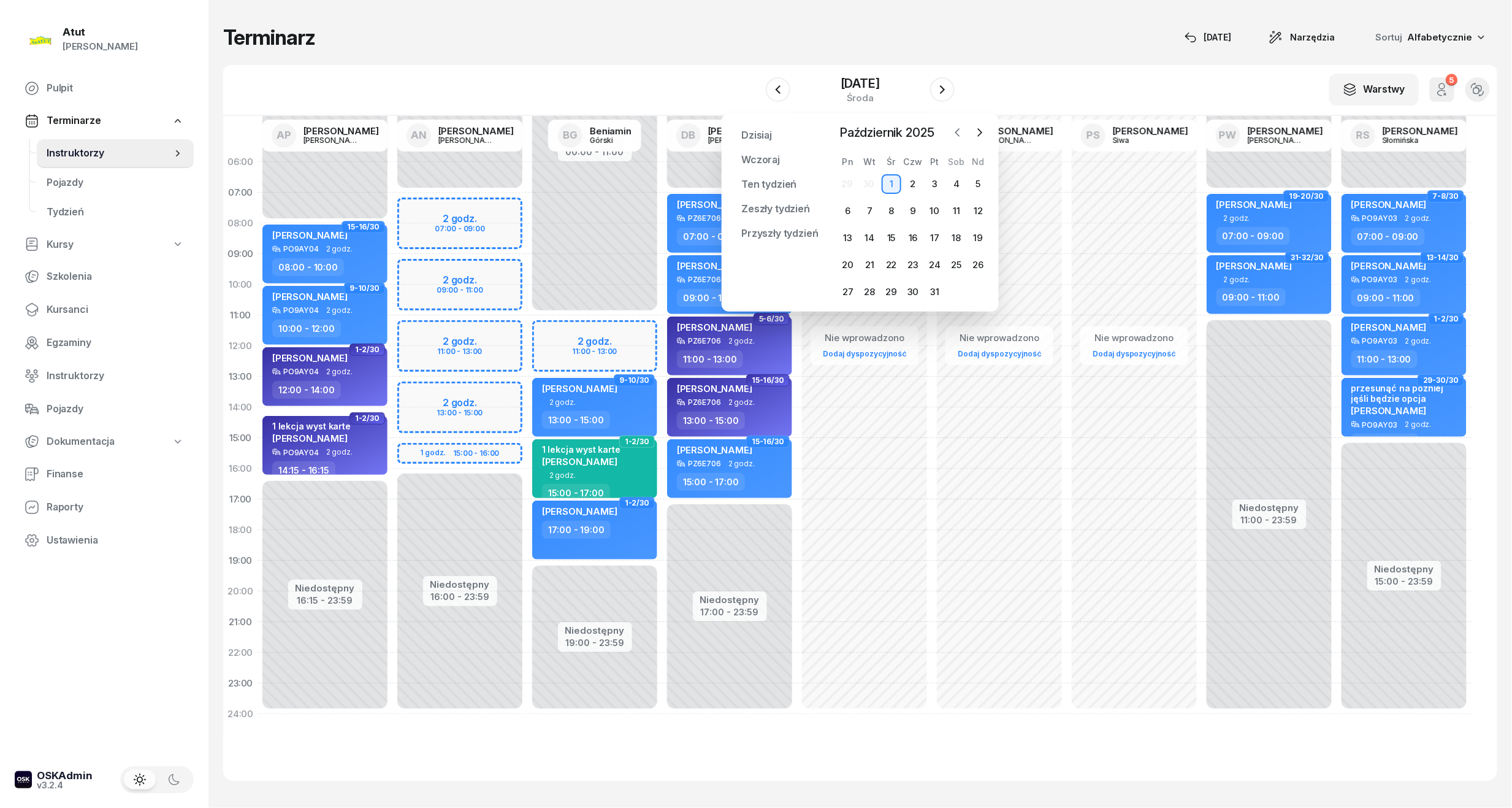
click at [949, 131] on button "button" at bounding box center [957, 133] width 19 height 19
click at [846, 180] on div "1" at bounding box center [847, 183] width 19 height 19
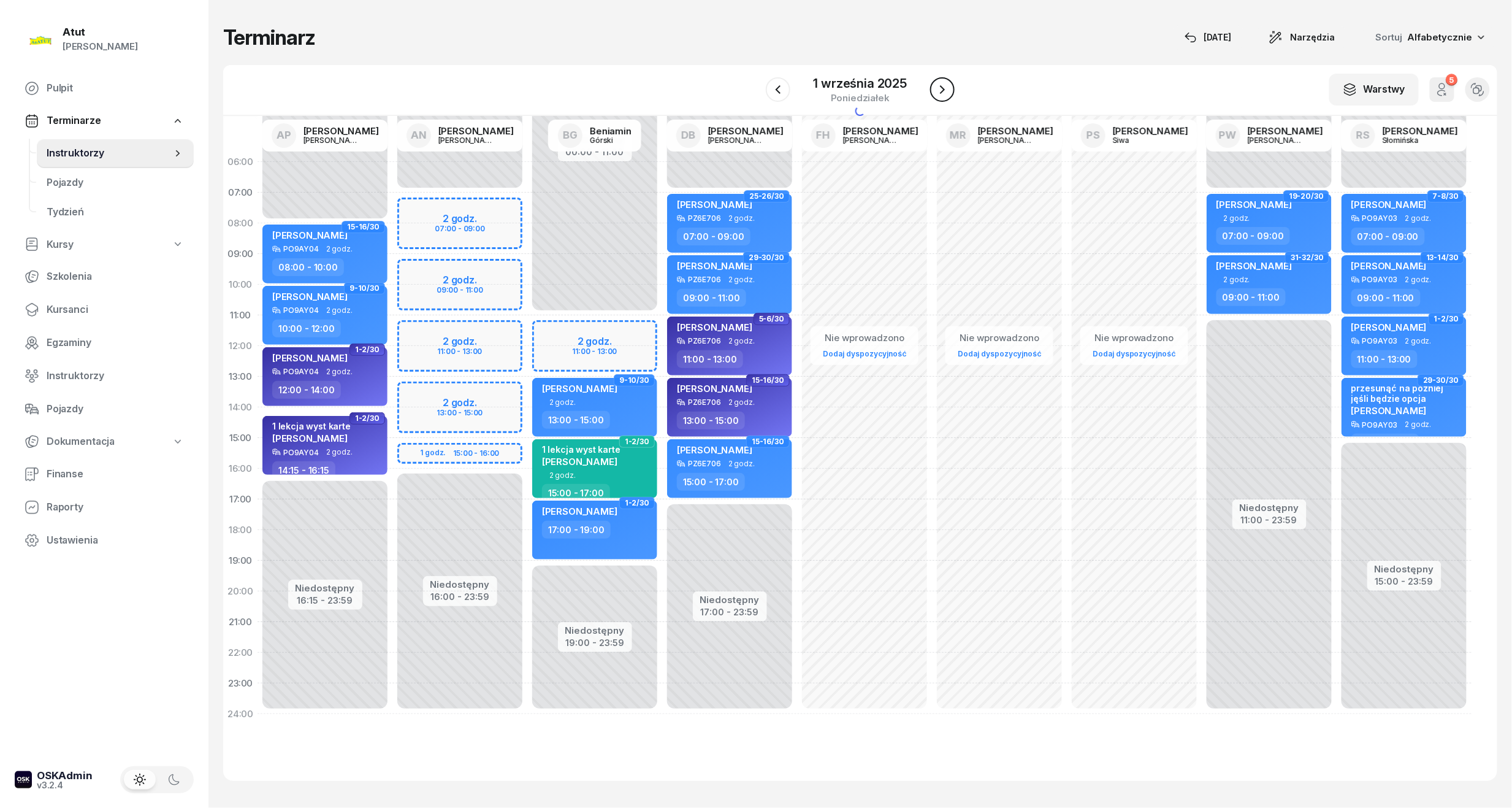
click at [938, 92] on icon "button" at bounding box center [942, 89] width 15 height 15
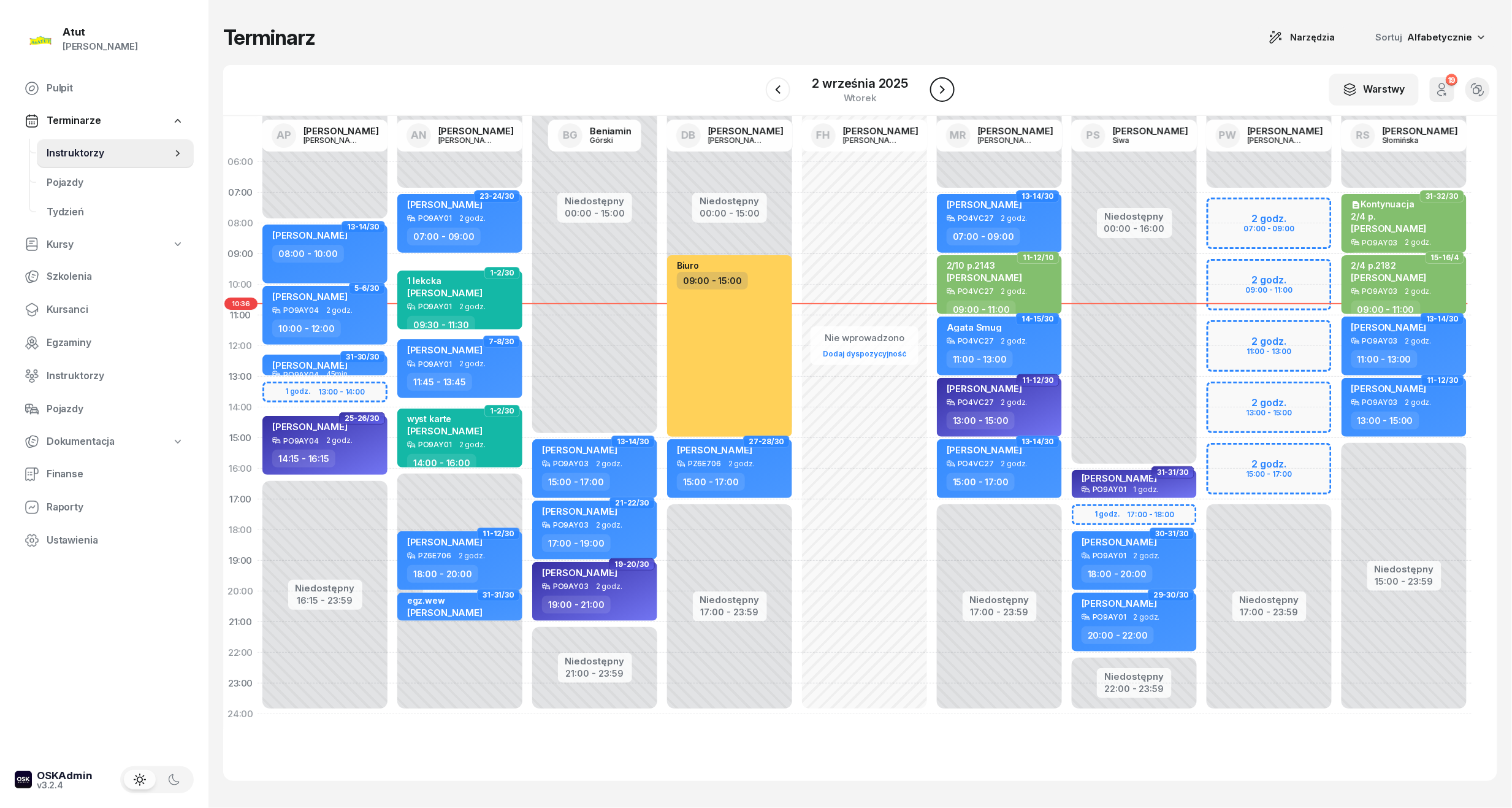
click at [945, 92] on icon "button" at bounding box center [942, 89] width 15 height 15
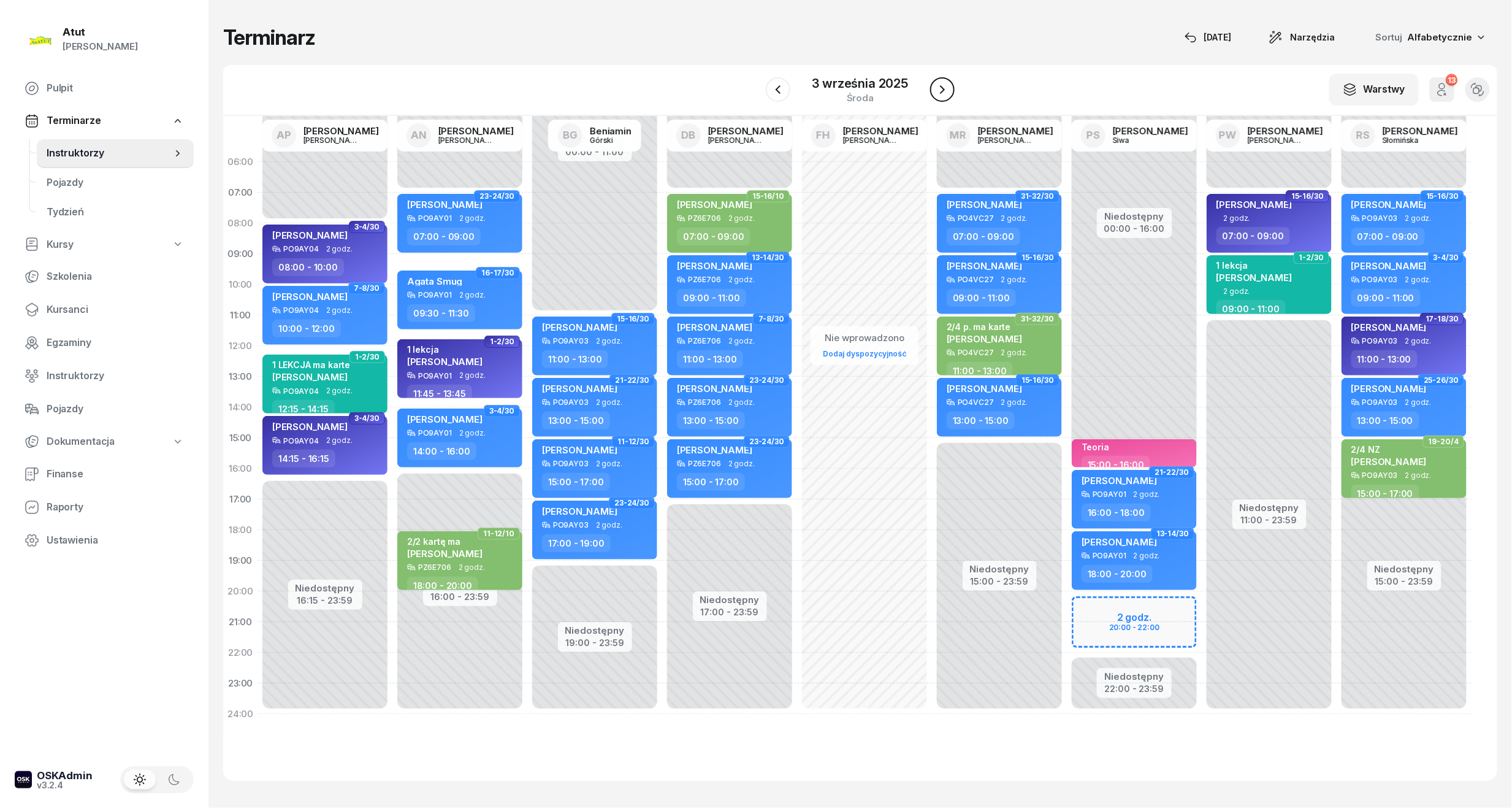
click at [945, 92] on icon "button" at bounding box center [942, 89] width 15 height 15
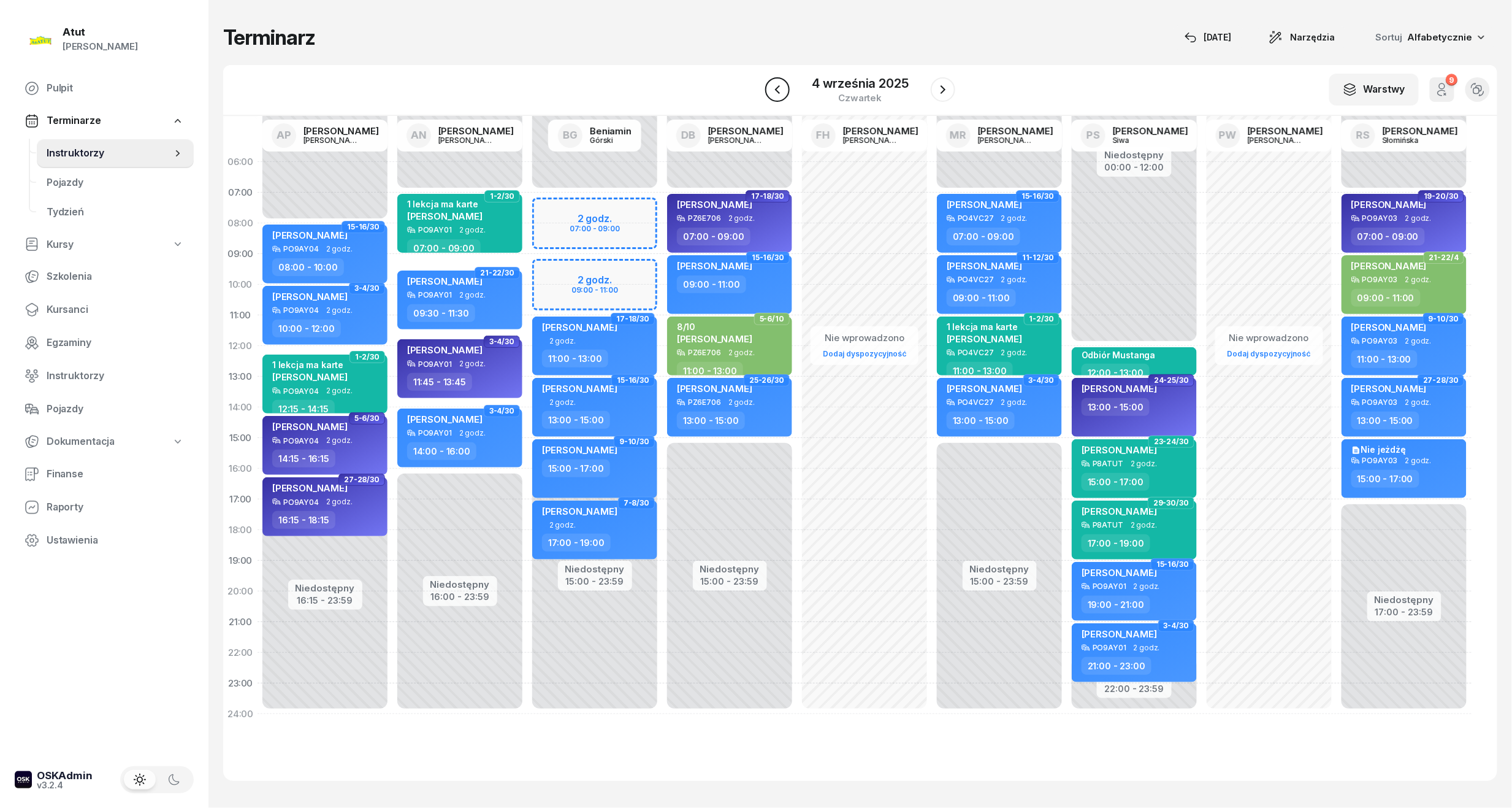
click at [781, 88] on icon "button" at bounding box center [777, 89] width 15 height 15
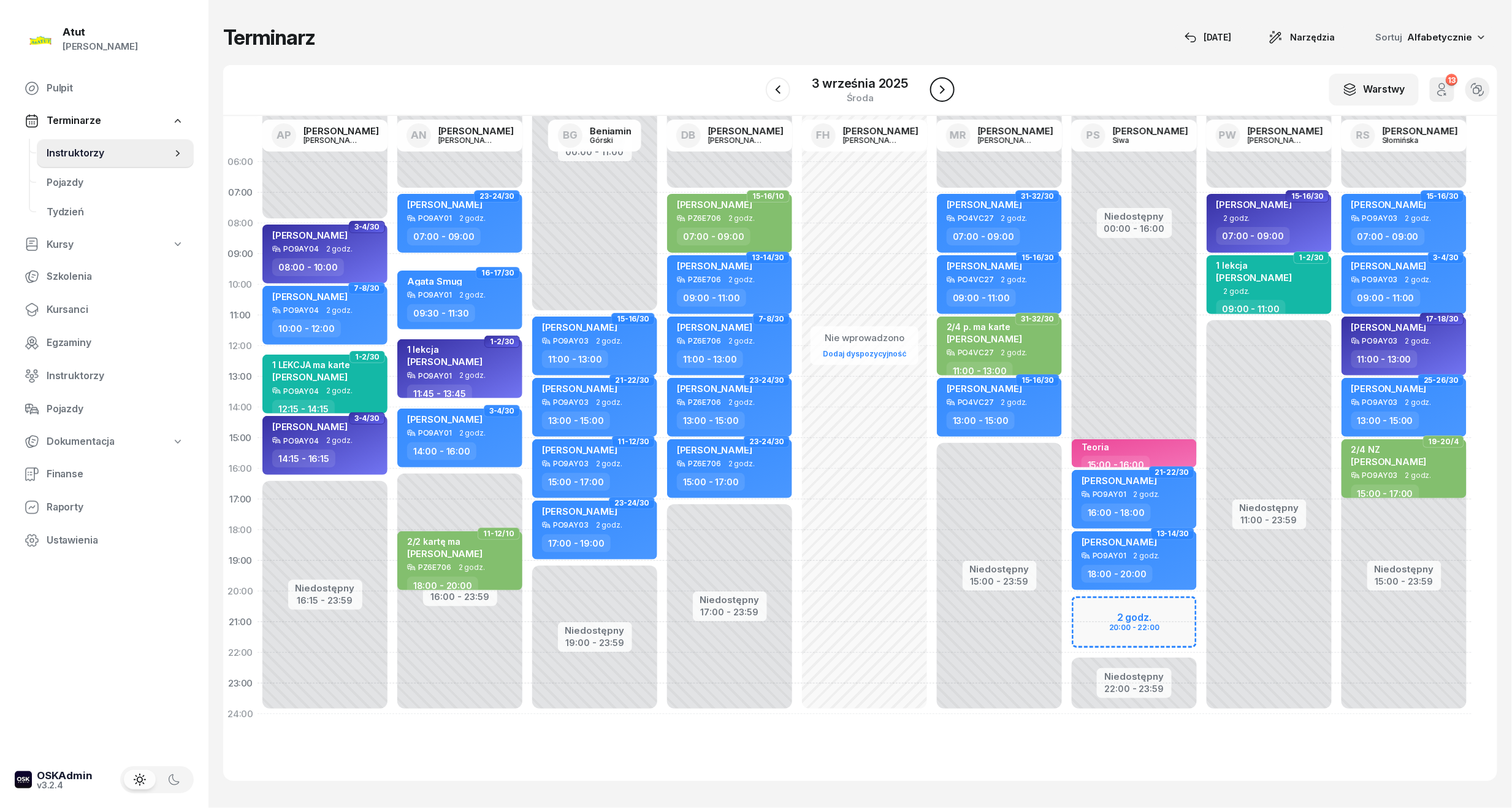
click at [939, 95] on icon "button" at bounding box center [942, 89] width 15 height 15
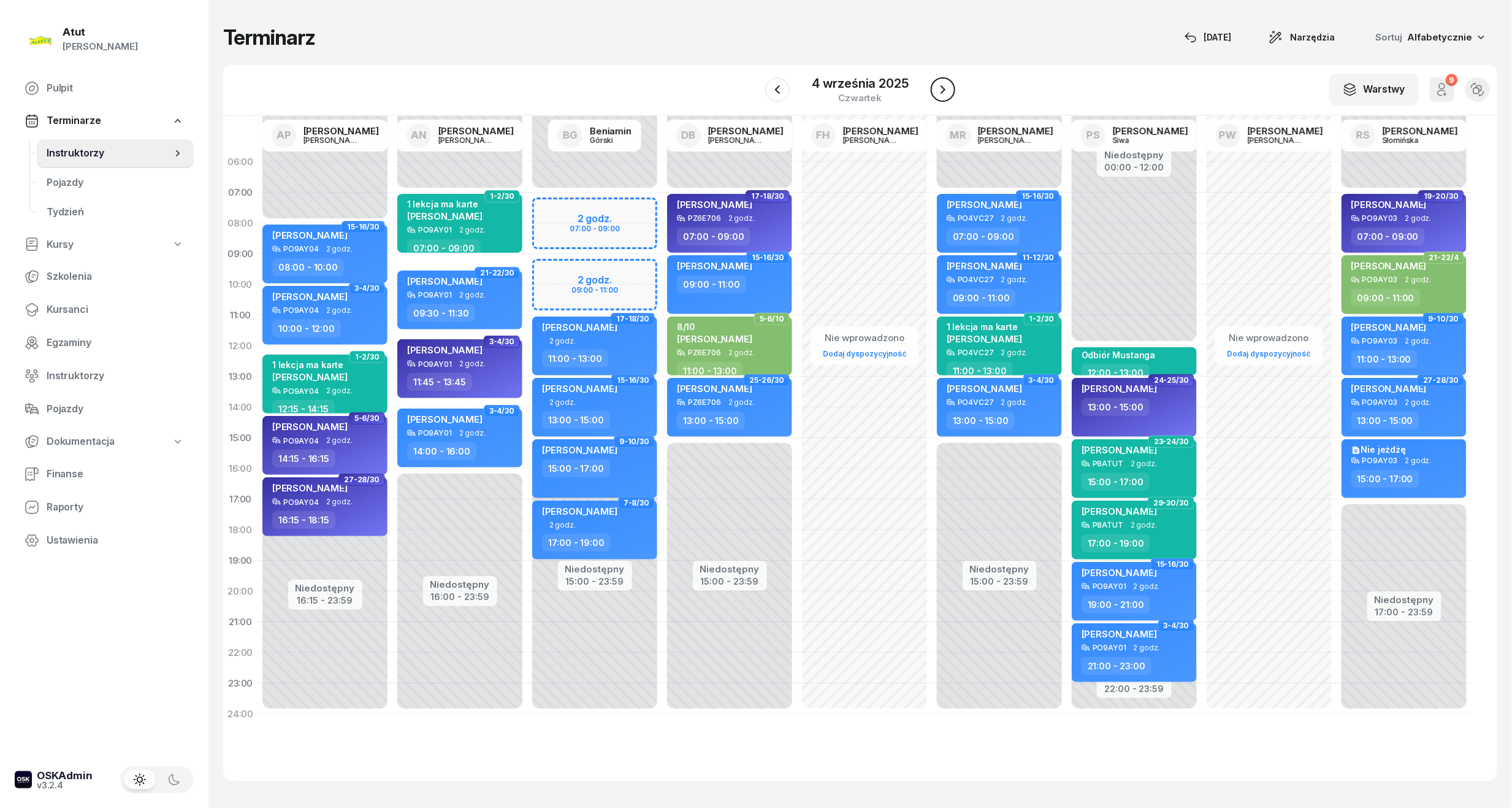
click at [936, 92] on icon "button" at bounding box center [943, 89] width 15 height 15
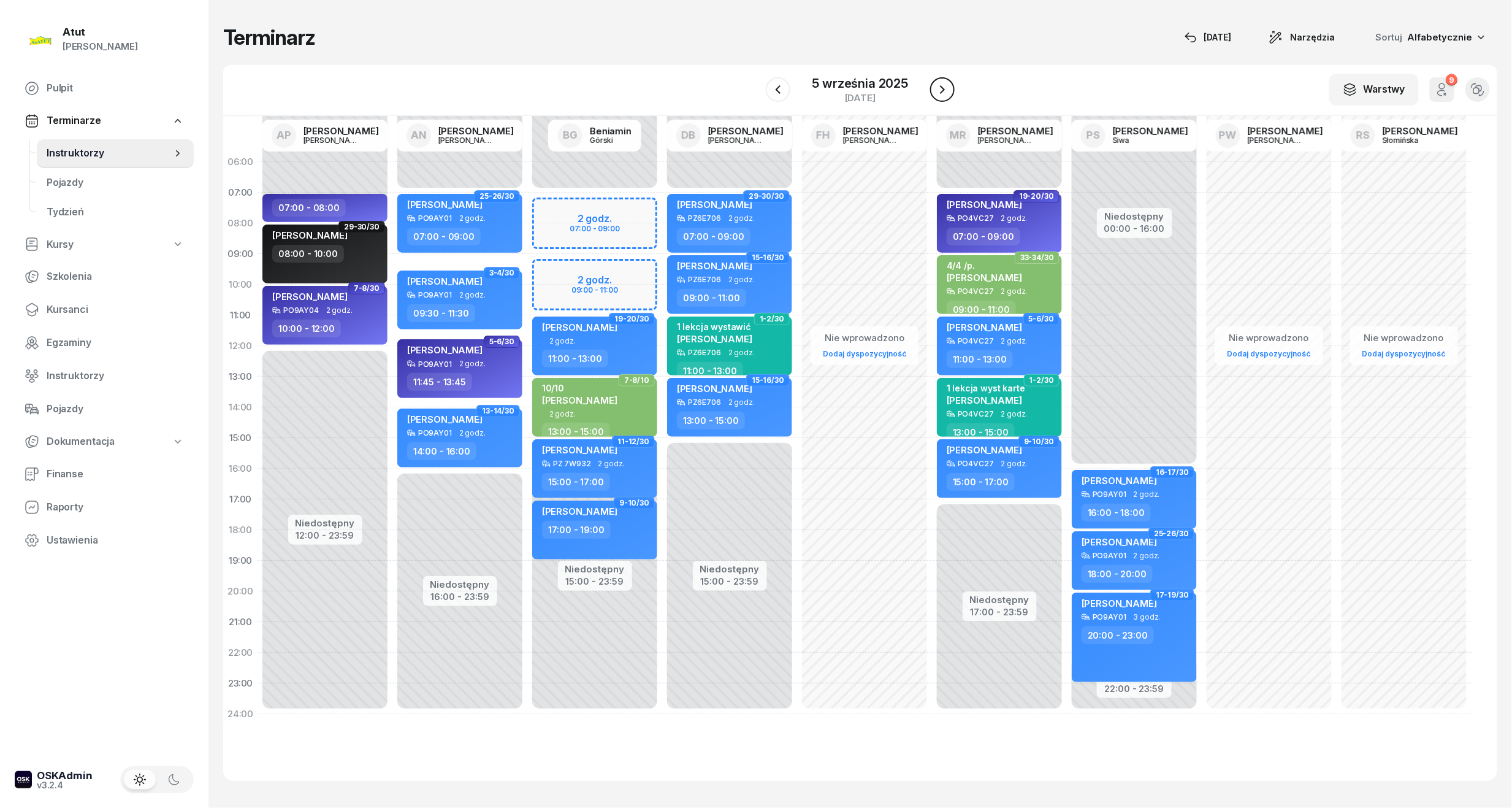
click at [940, 91] on icon "button" at bounding box center [942, 89] width 15 height 15
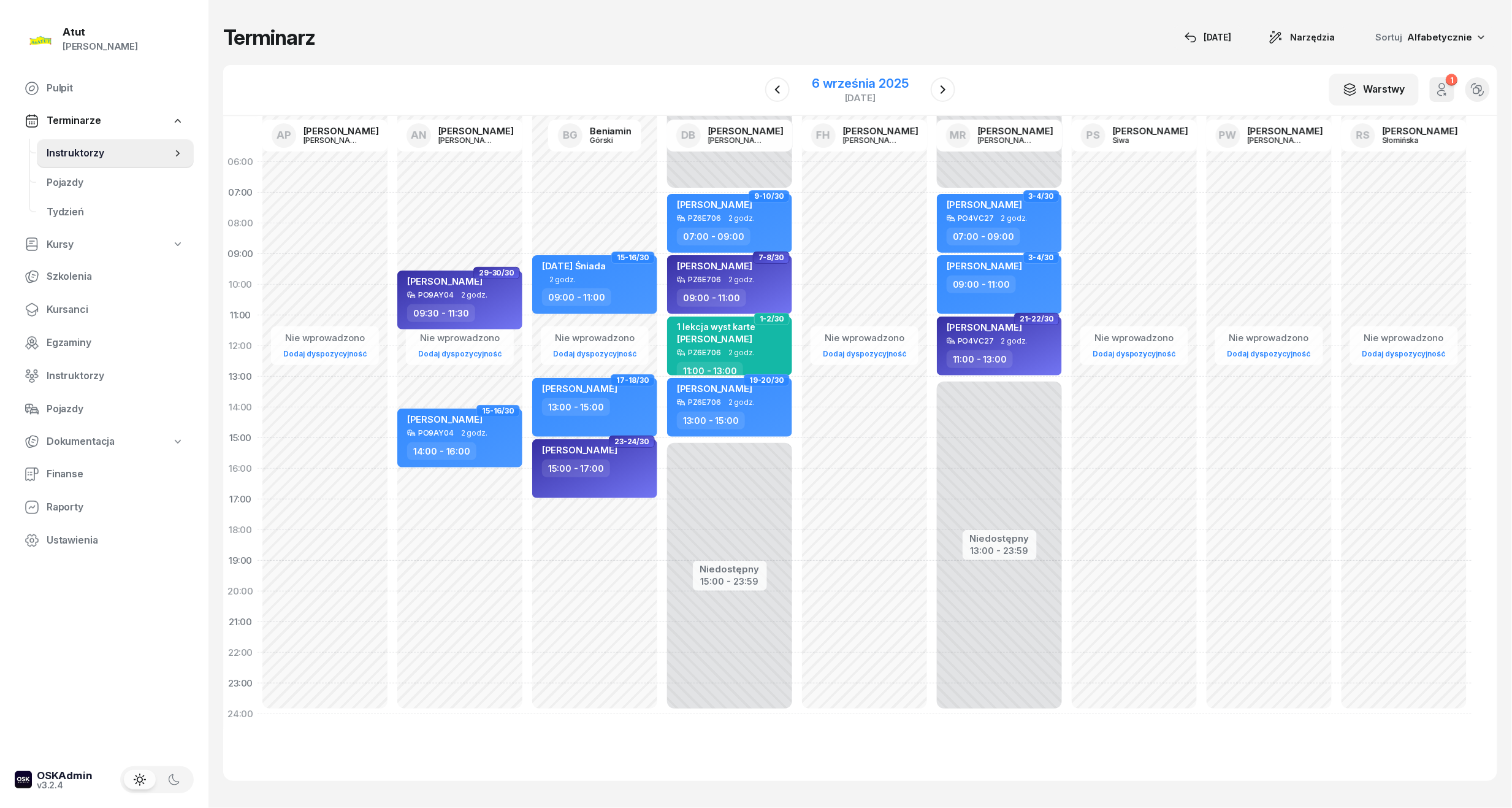
click at [878, 88] on div "6 września 2025" at bounding box center [860, 84] width 97 height 12
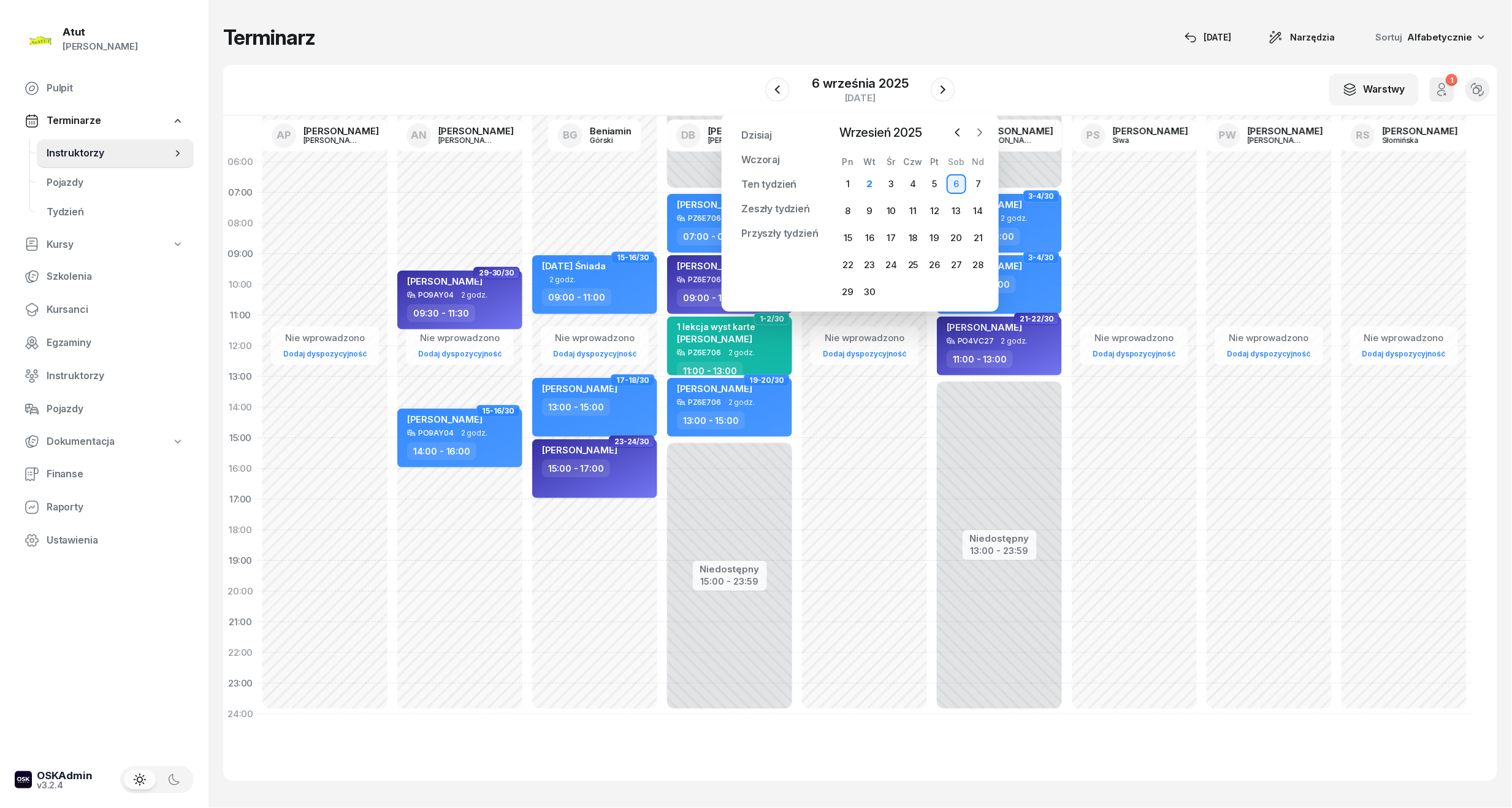
click at [977, 130] on icon "button" at bounding box center [980, 133] width 12 height 12
click at [960, 135] on icon "button" at bounding box center [957, 133] width 12 height 12
click at [984, 127] on icon "button" at bounding box center [980, 133] width 12 height 12
click at [893, 178] on div "1" at bounding box center [891, 183] width 19 height 19
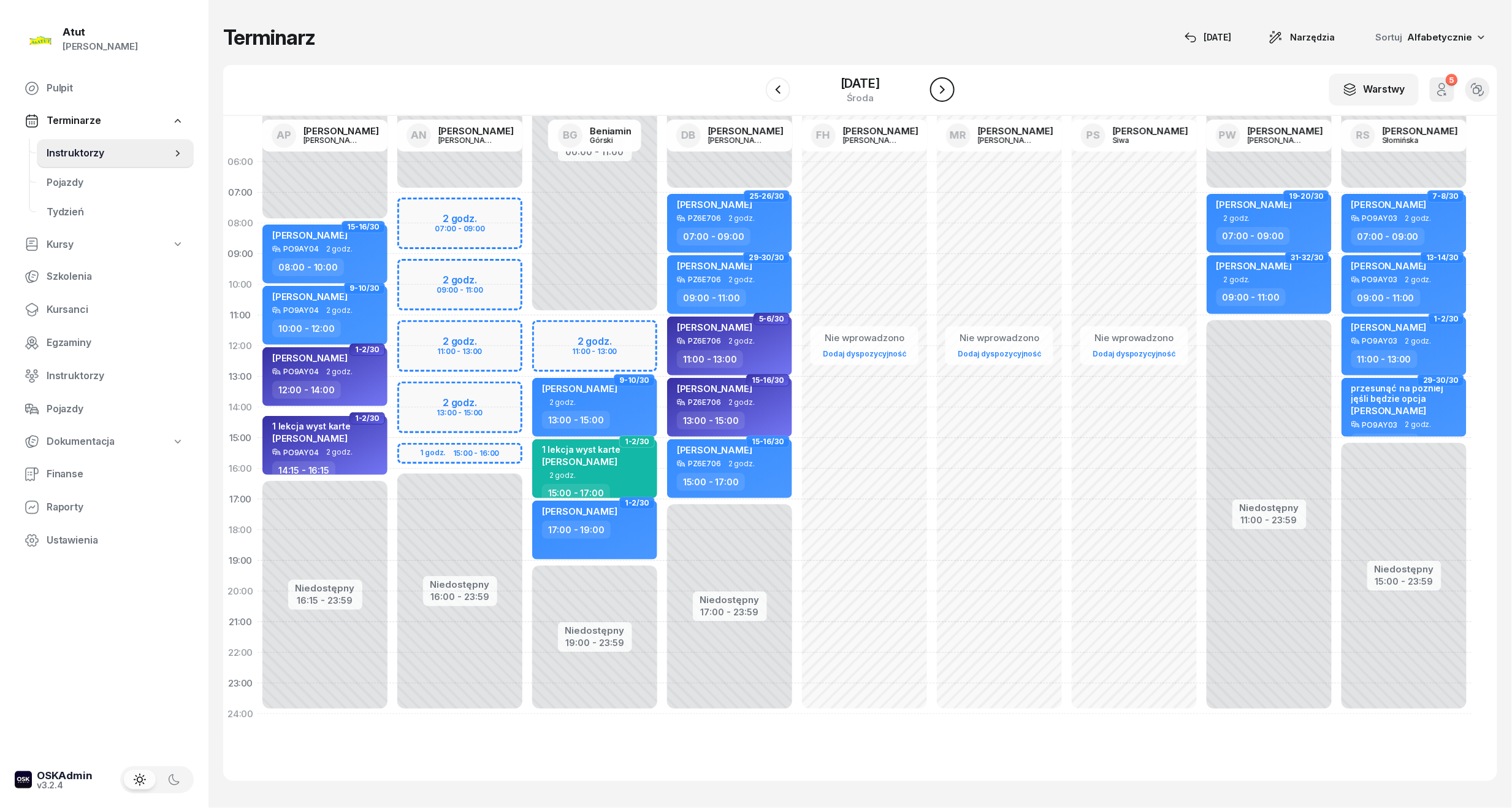
click at [950, 97] on button "button" at bounding box center [943, 90] width 25 height 25
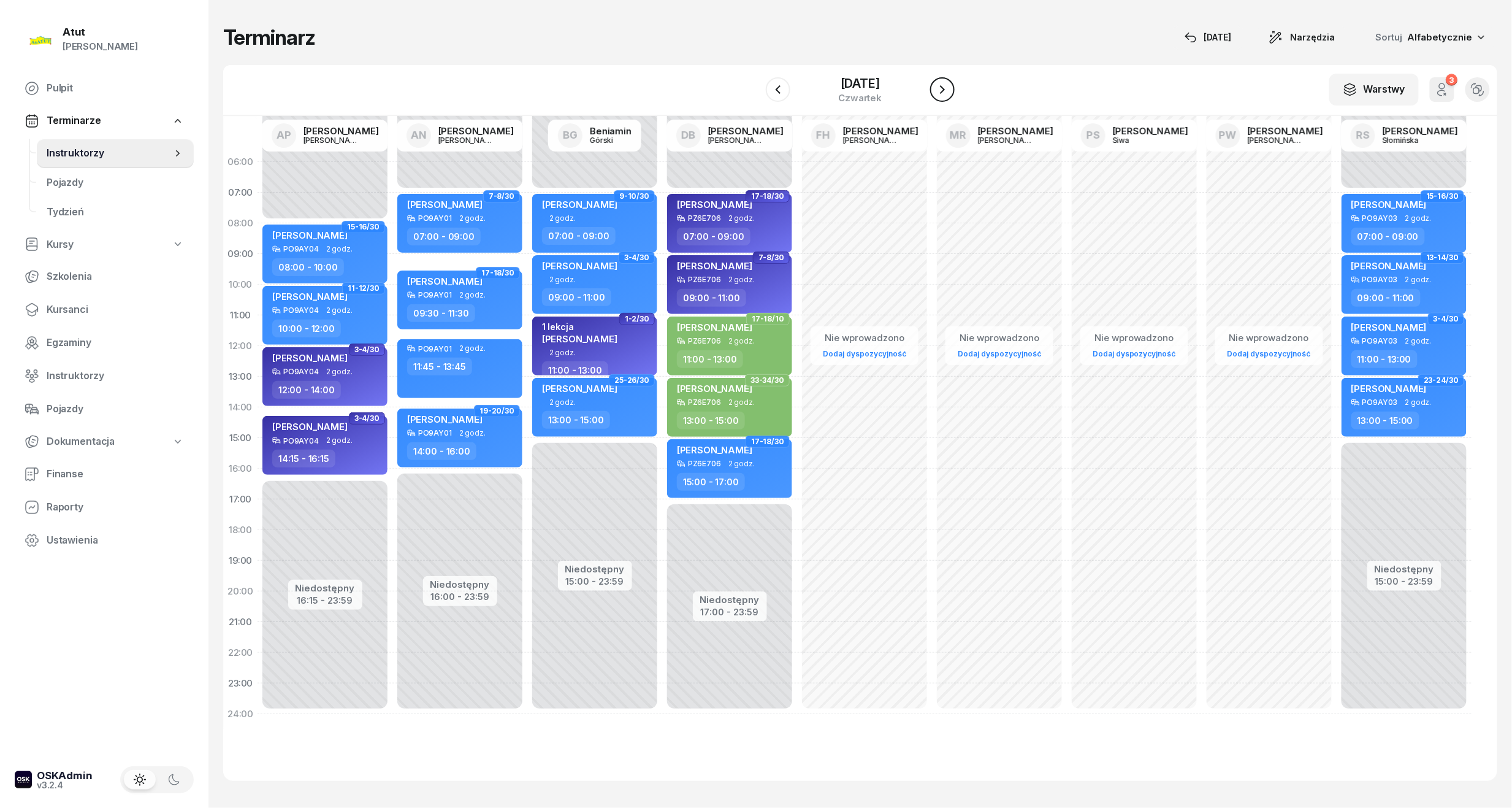
click at [950, 97] on button "button" at bounding box center [943, 90] width 25 height 25
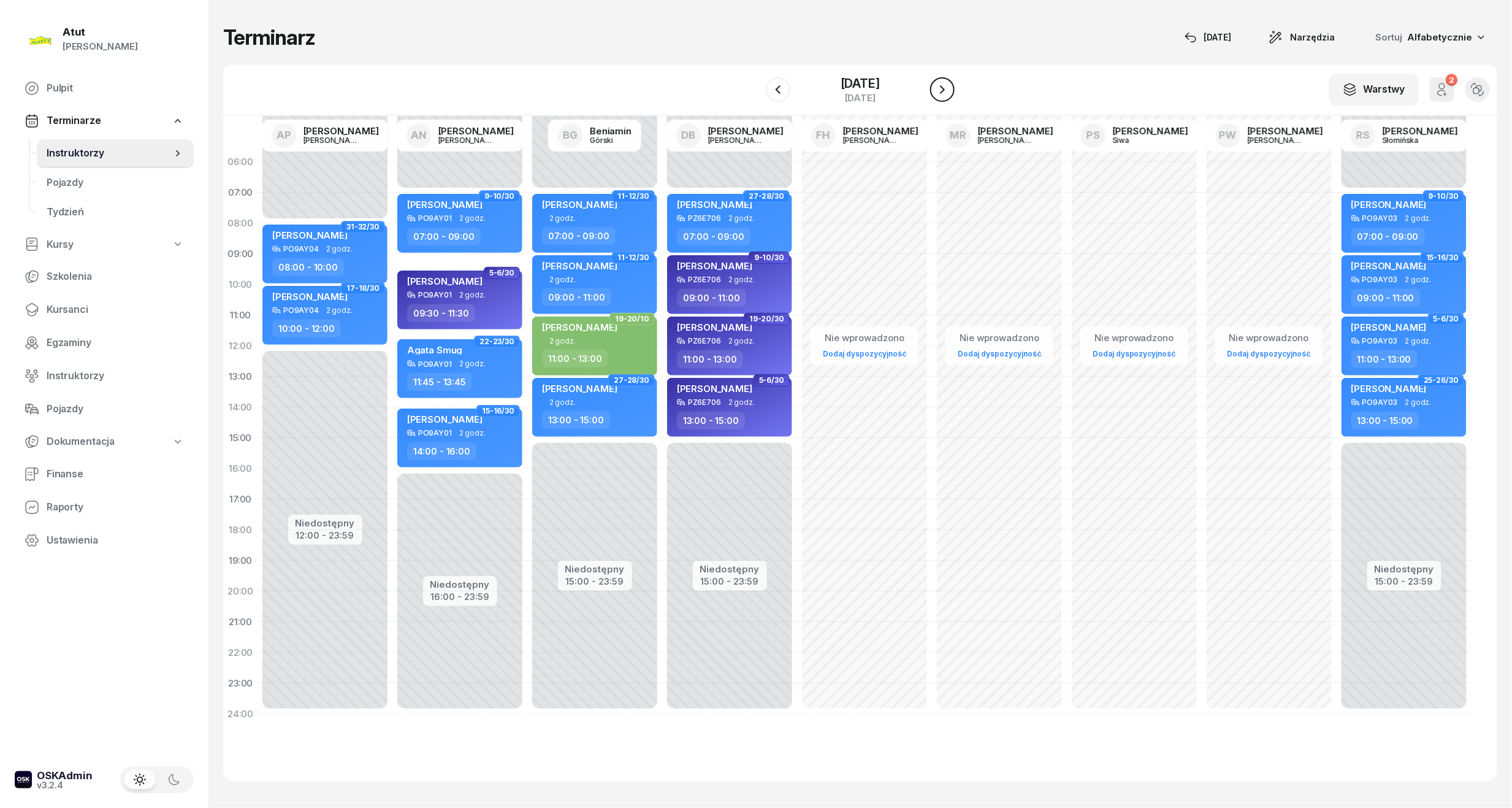
click at [950, 97] on button "button" at bounding box center [943, 90] width 25 height 25
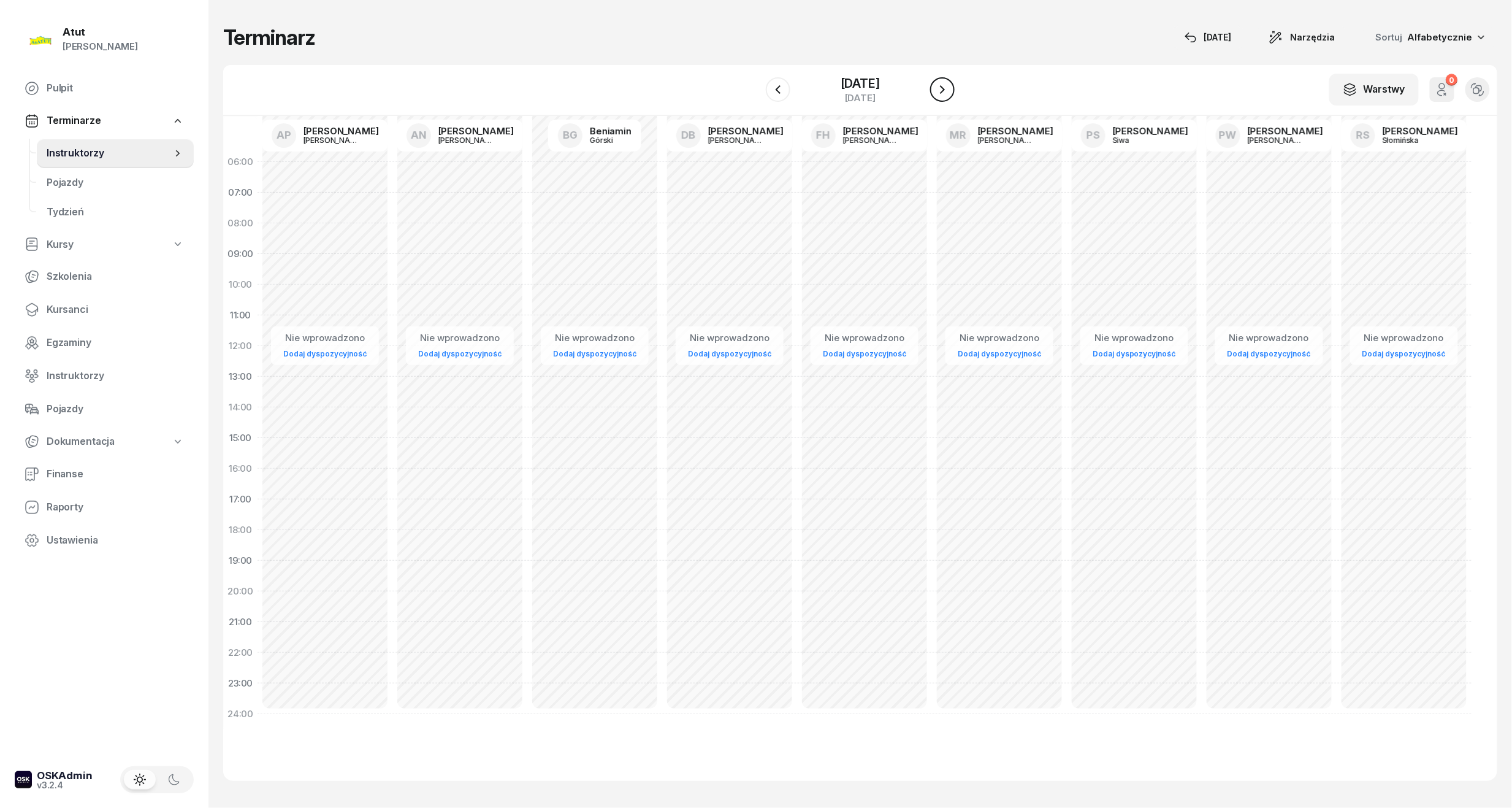
click at [950, 97] on button "button" at bounding box center [943, 90] width 25 height 25
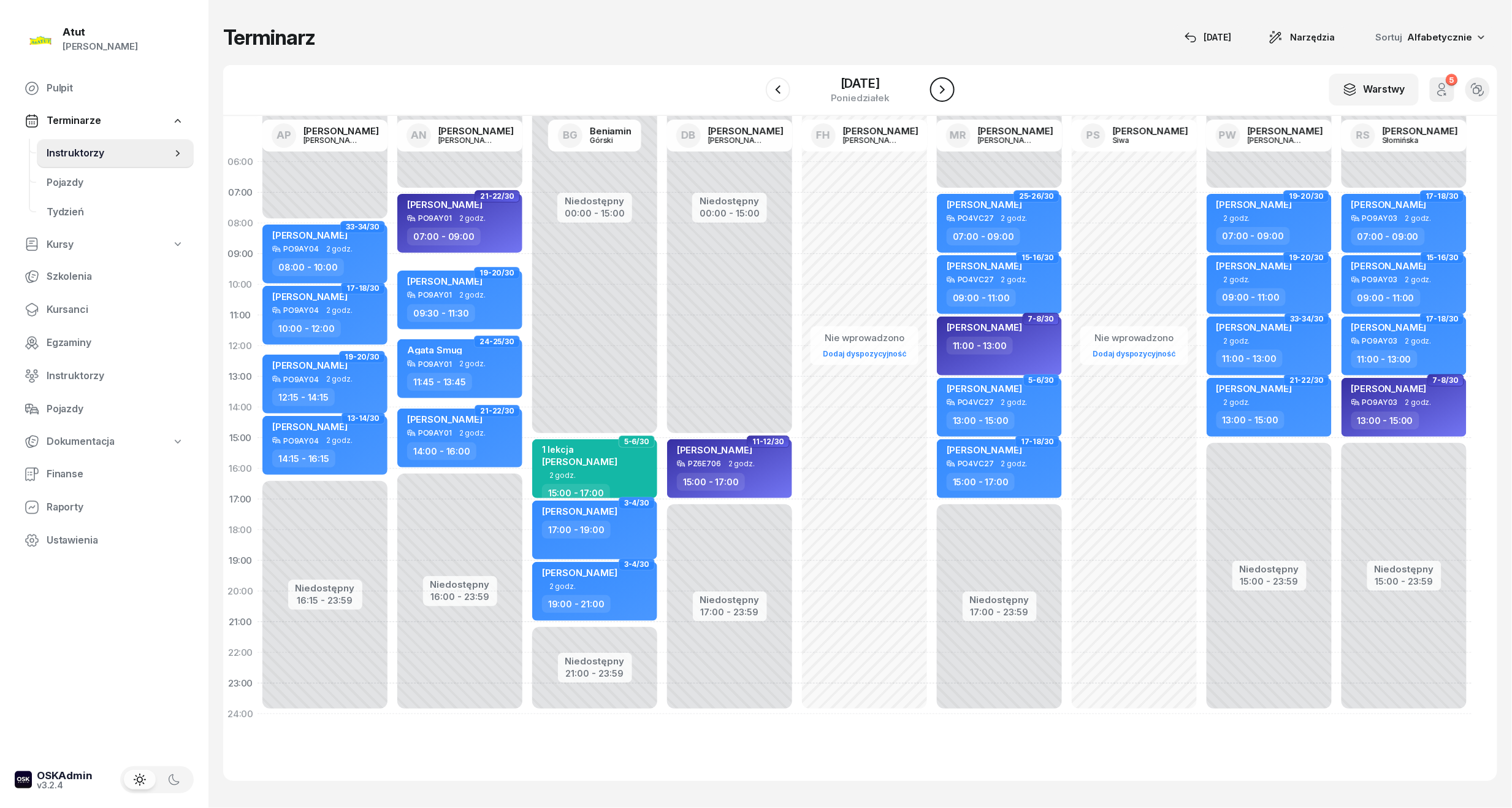
click at [950, 97] on button "button" at bounding box center [943, 90] width 25 height 25
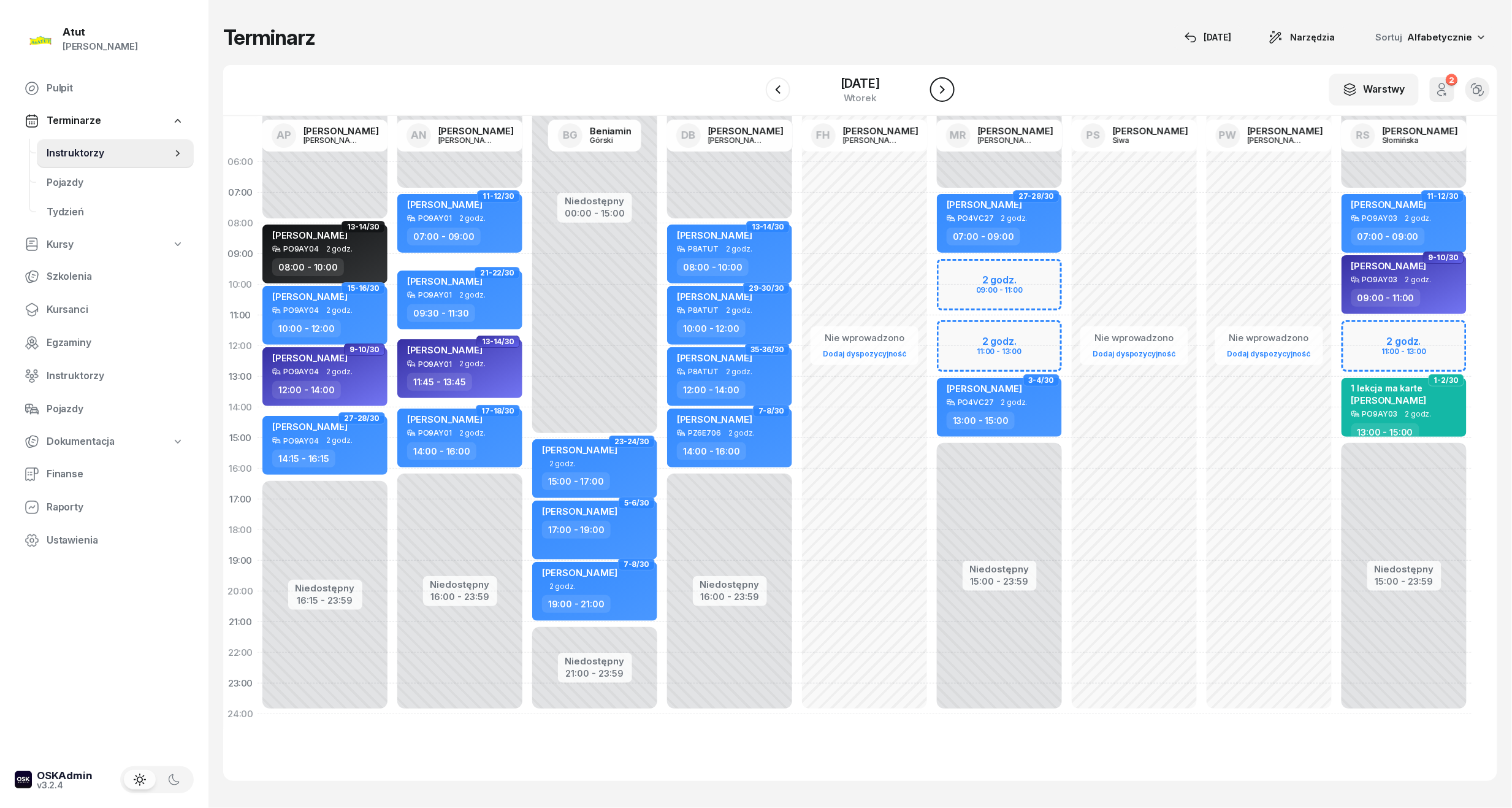
click at [950, 97] on button "button" at bounding box center [943, 90] width 25 height 25
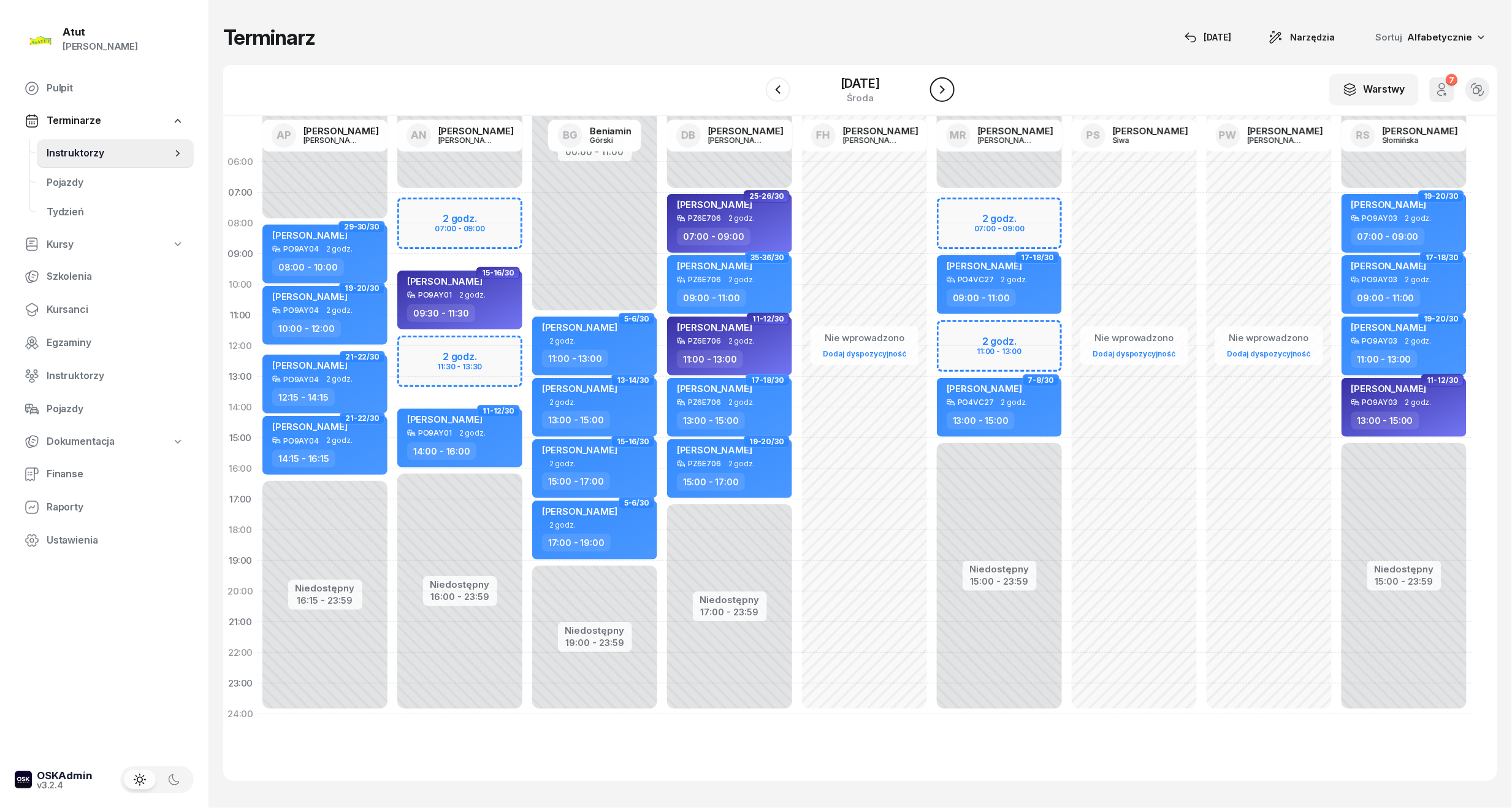
click at [950, 97] on button "button" at bounding box center [943, 90] width 25 height 25
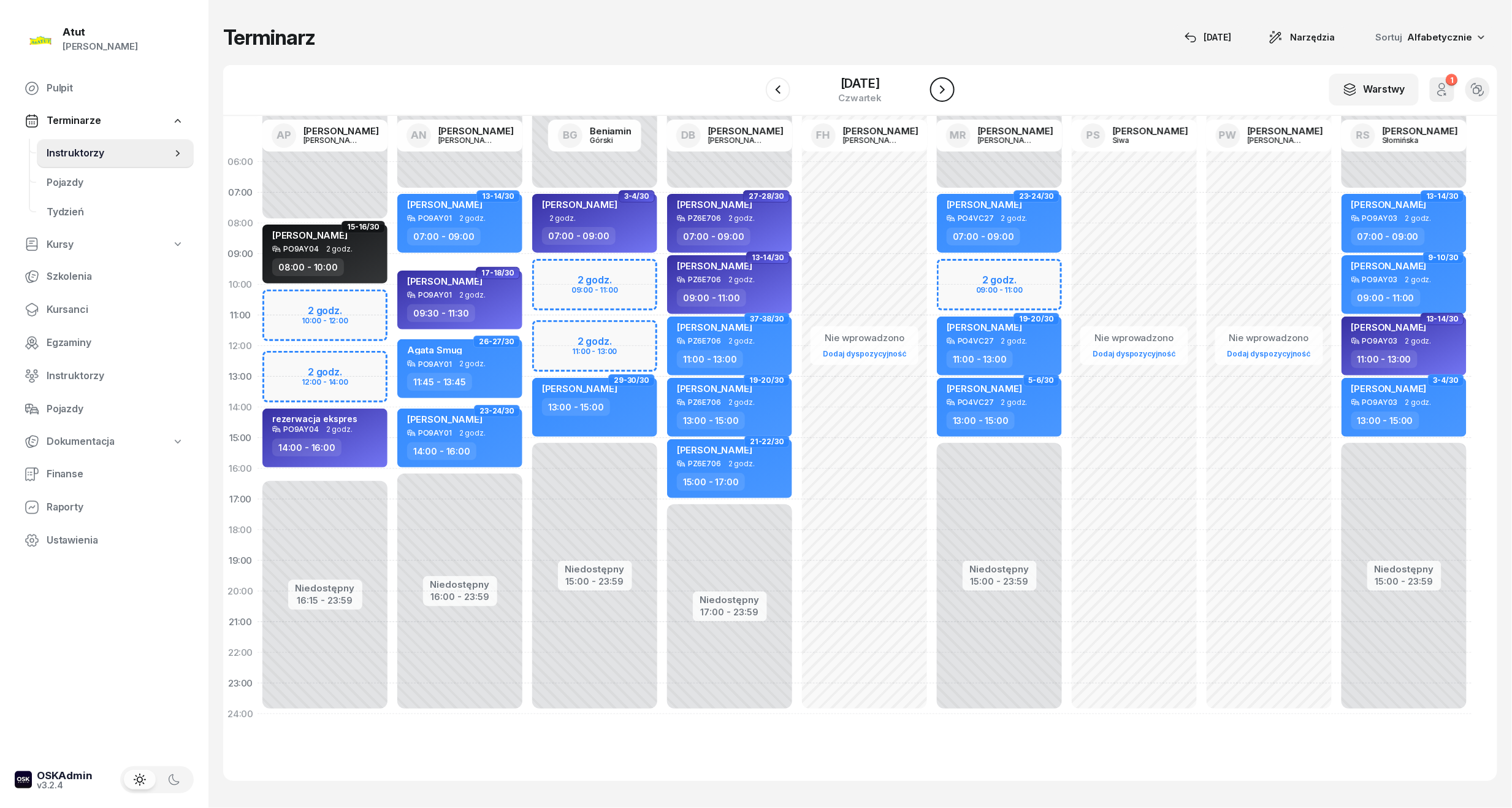
click at [950, 86] on icon "button" at bounding box center [942, 89] width 15 height 15
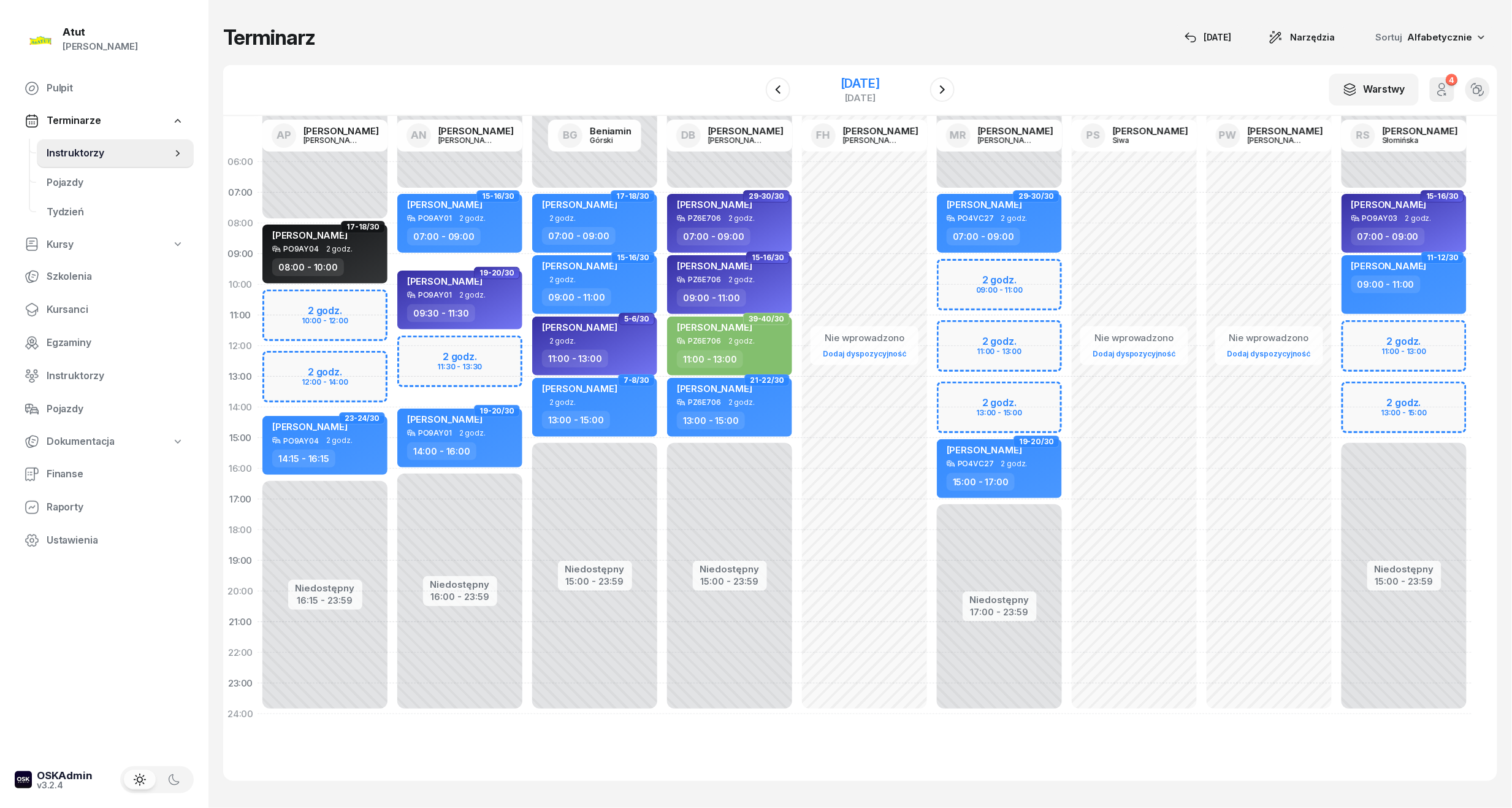
click at [842, 83] on div "[DATE]" at bounding box center [860, 84] width 40 height 12
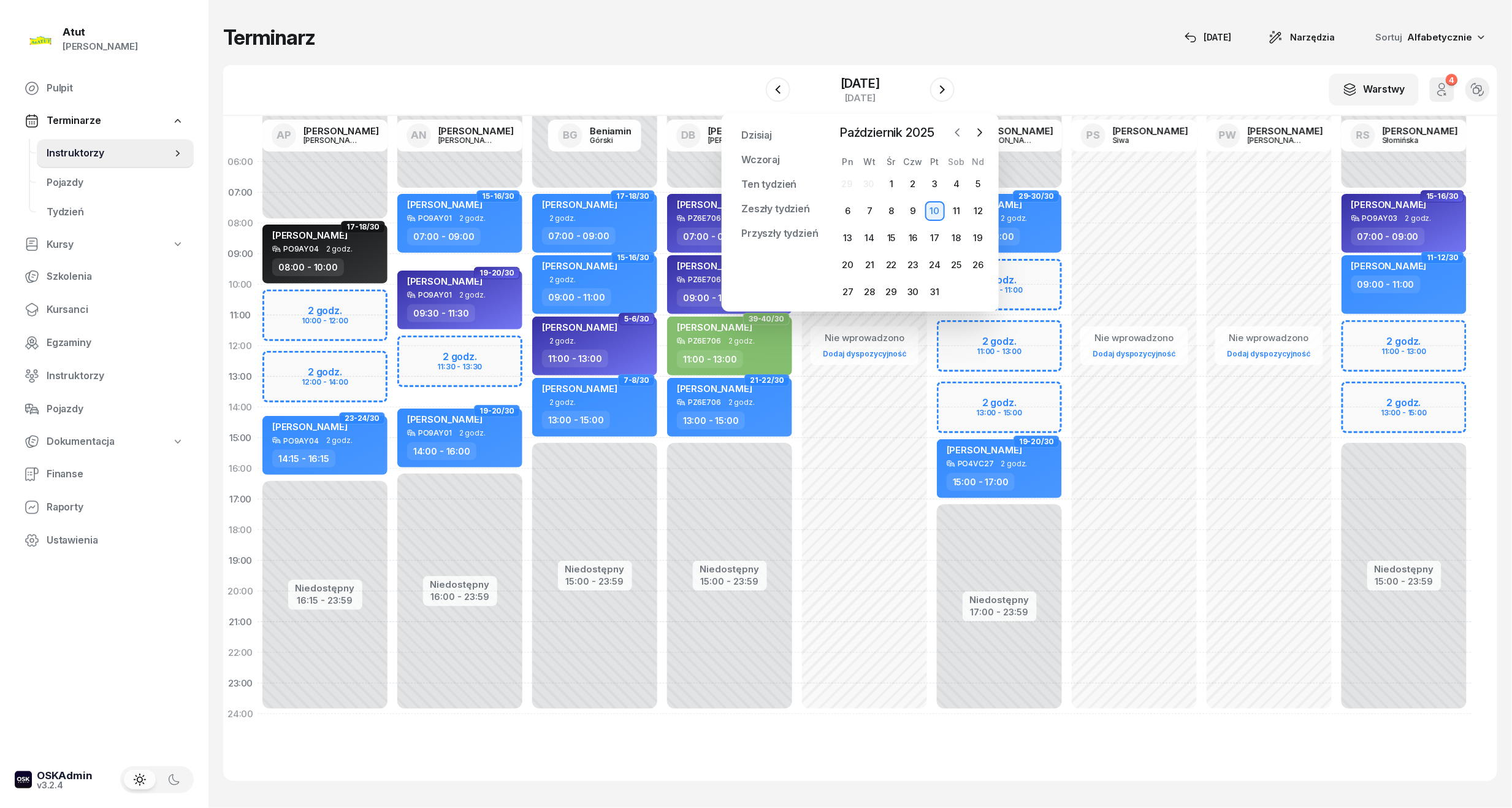
click at [962, 130] on icon "button" at bounding box center [957, 133] width 12 height 12
click at [1040, 86] on div "W Wybierz AP [PERSON_NAME] AN [PERSON_NAME] BG [PERSON_NAME] DB [PERSON_NAME] F…" at bounding box center [860, 91] width 1274 height 51
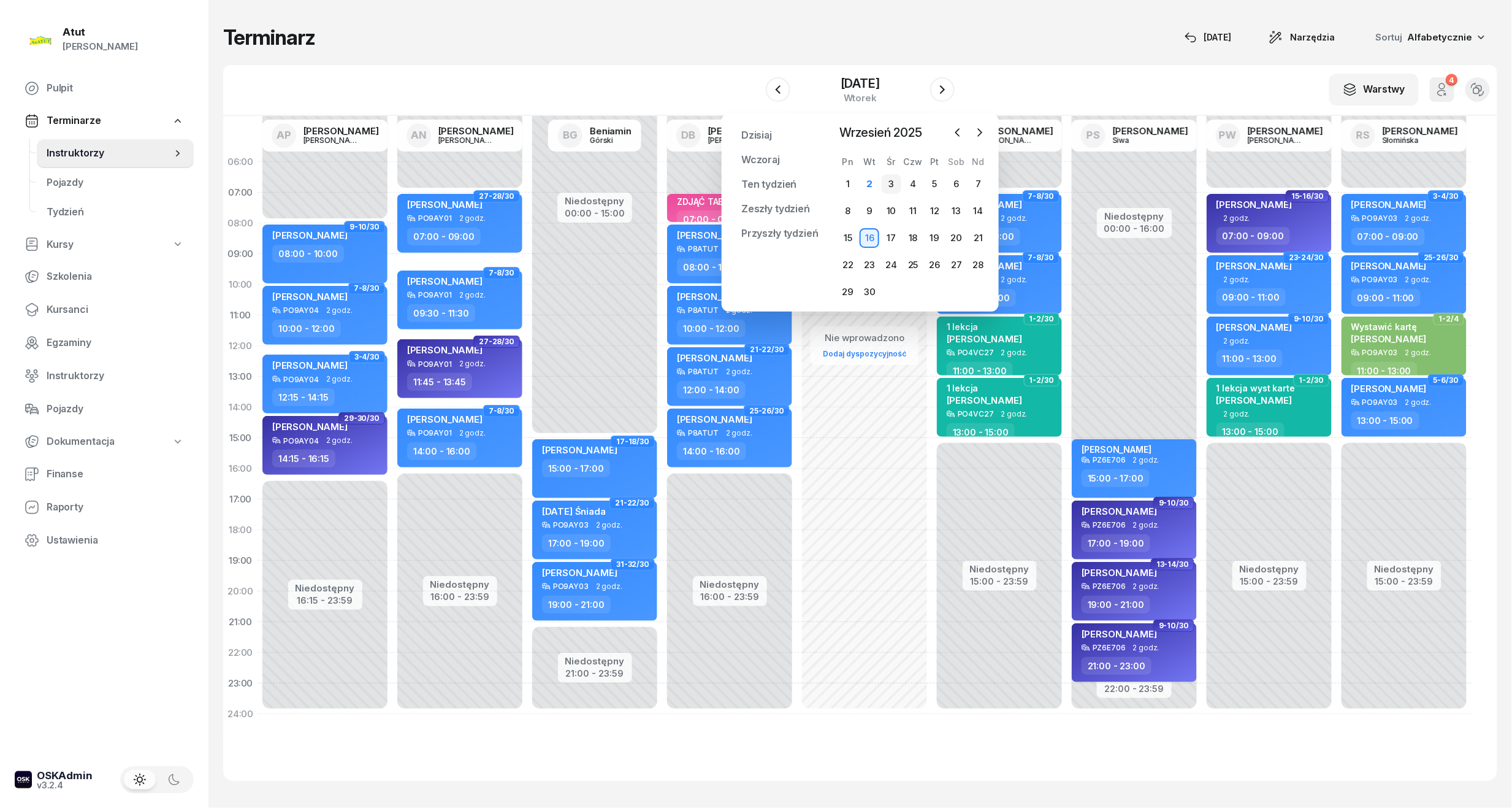
click at [894, 186] on div "3" at bounding box center [891, 183] width 19 height 19
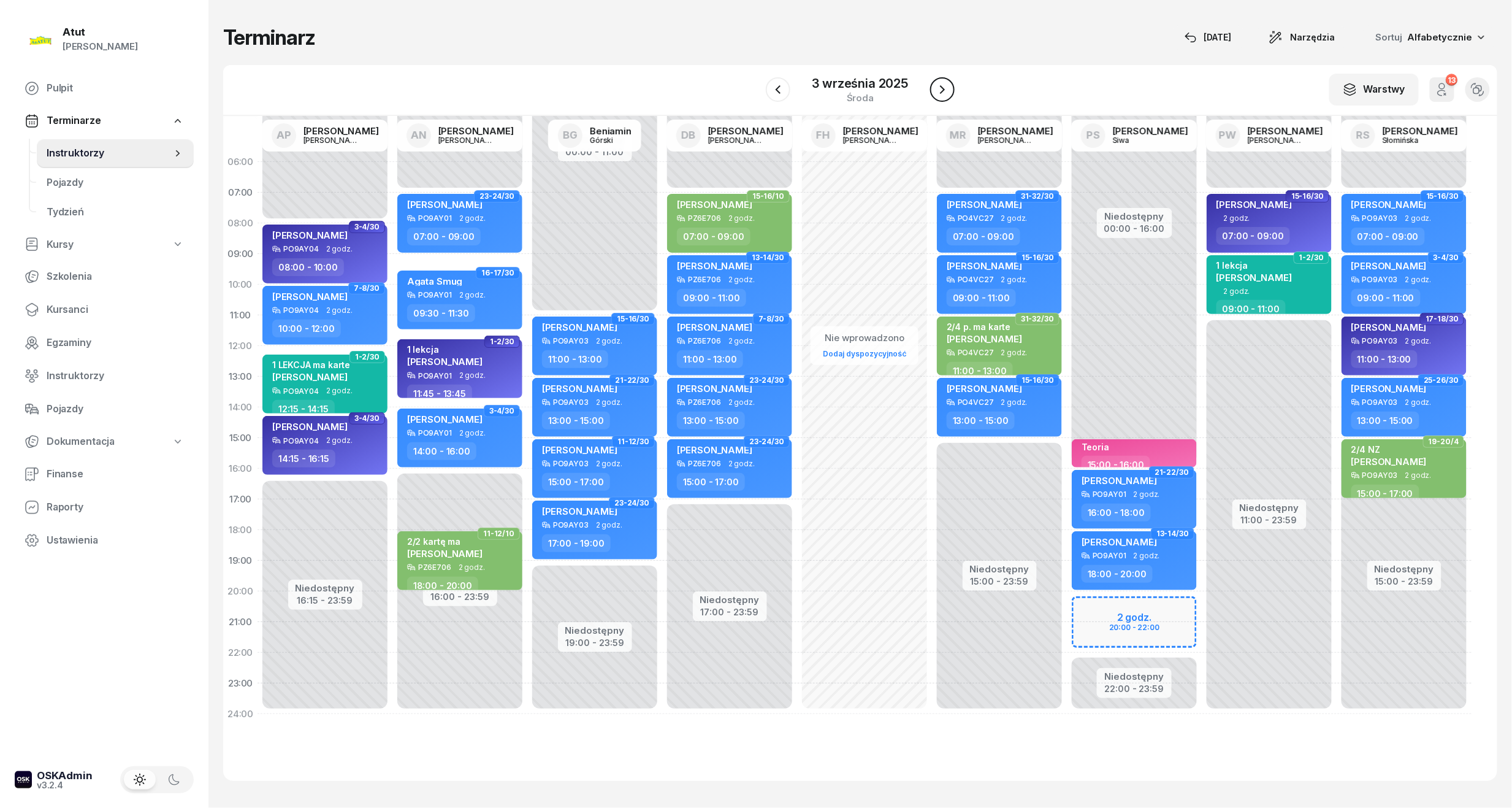
click at [939, 89] on icon "button" at bounding box center [942, 89] width 15 height 15
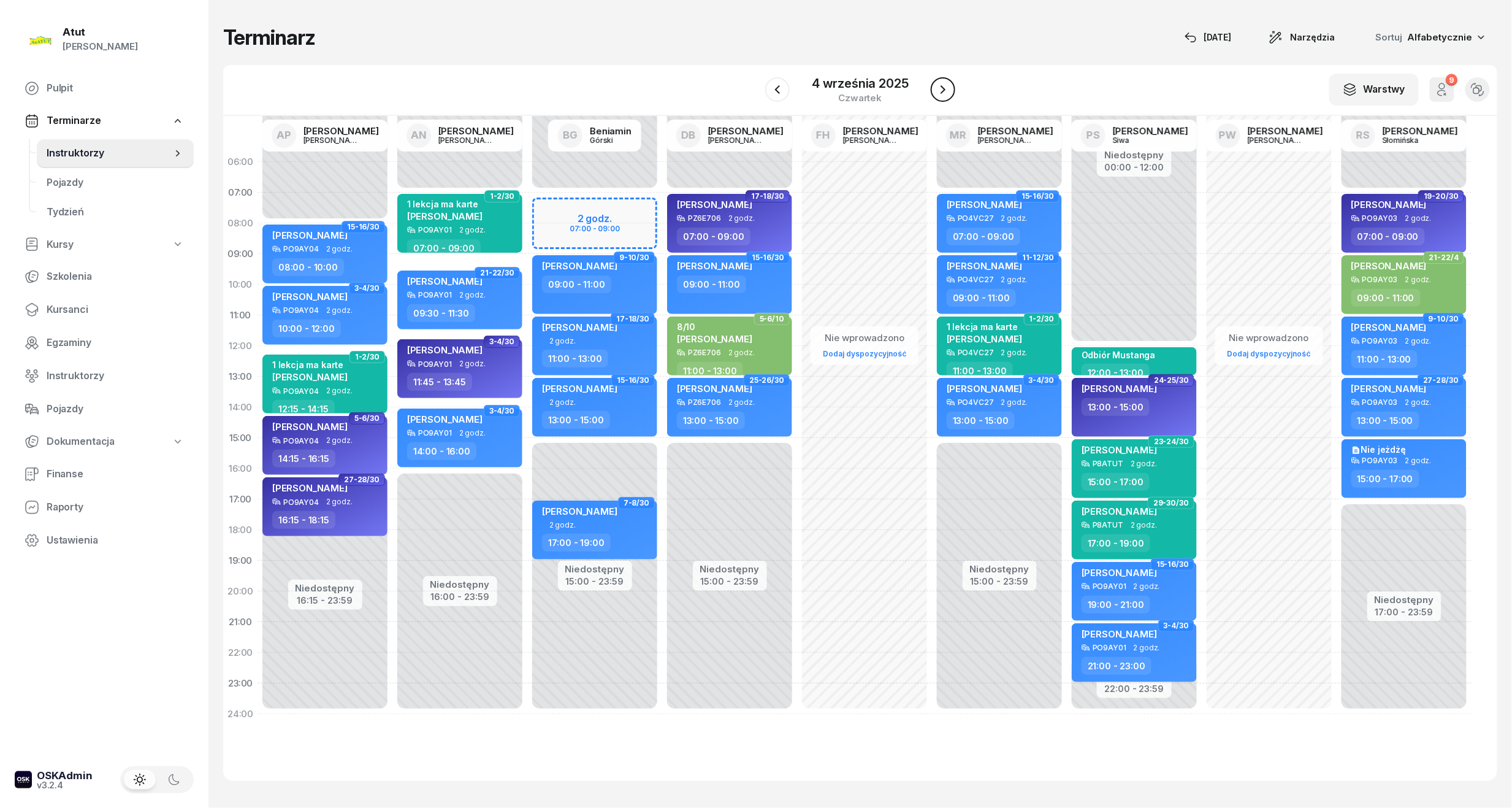
click at [939, 89] on icon "button" at bounding box center [943, 89] width 15 height 15
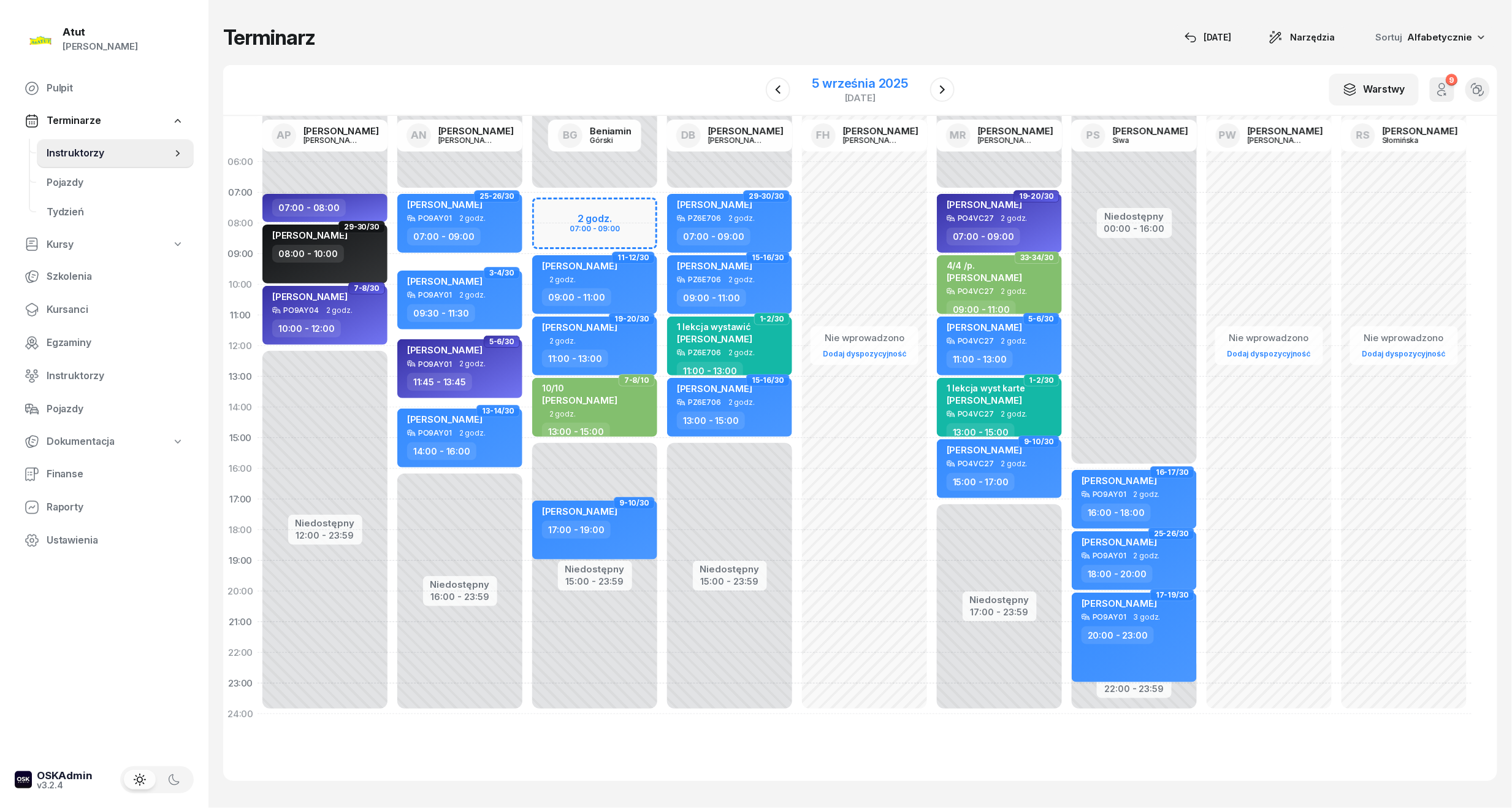
drag, startPoint x: 783, startPoint y: 86, endPoint x: 802, endPoint y: 88, distance: 19.1
click at [783, 86] on icon "button" at bounding box center [777, 89] width 15 height 15
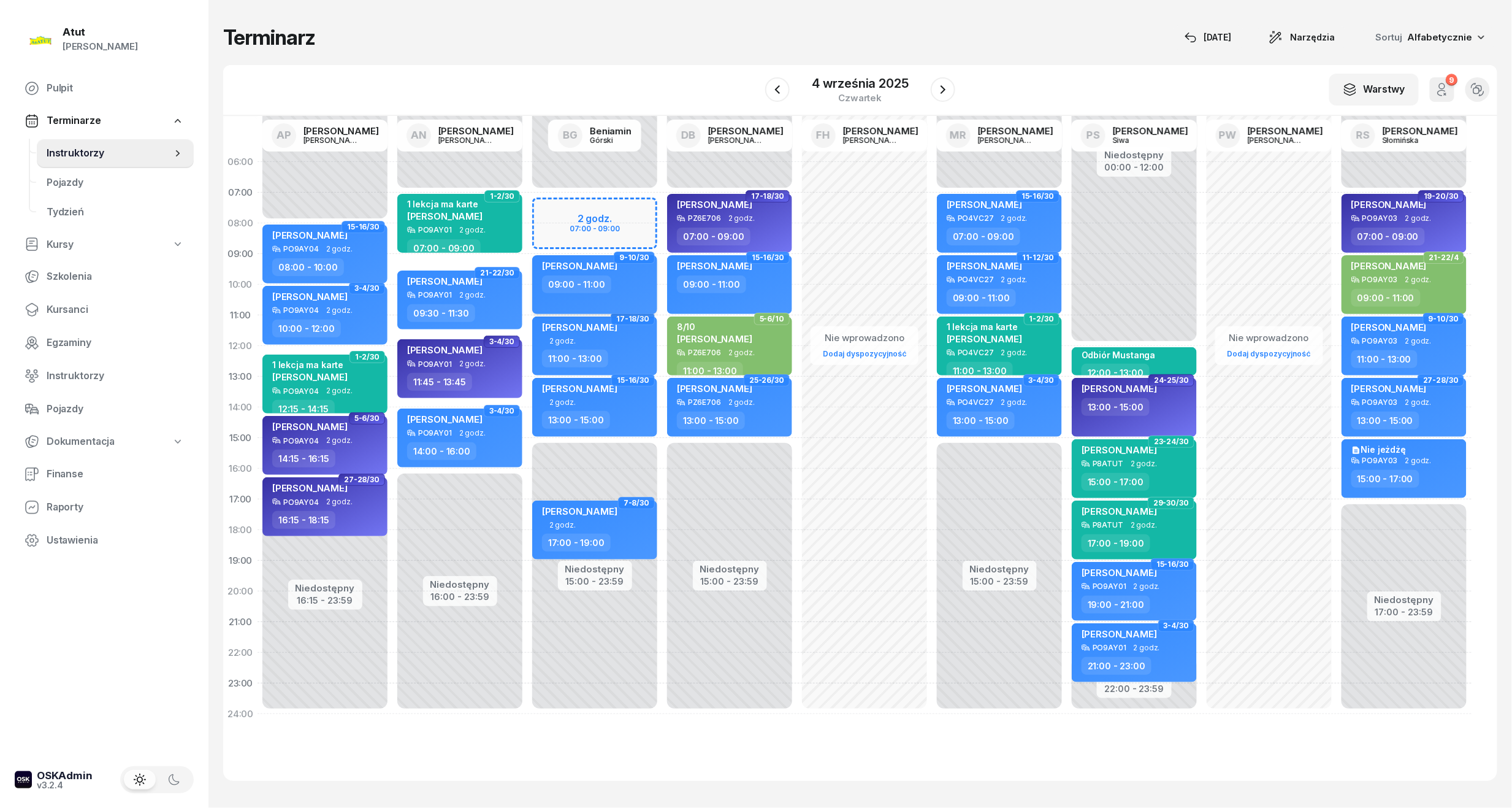
click at [627, 288] on div "09:00 - 11:00" at bounding box center [596, 284] width 108 height 18
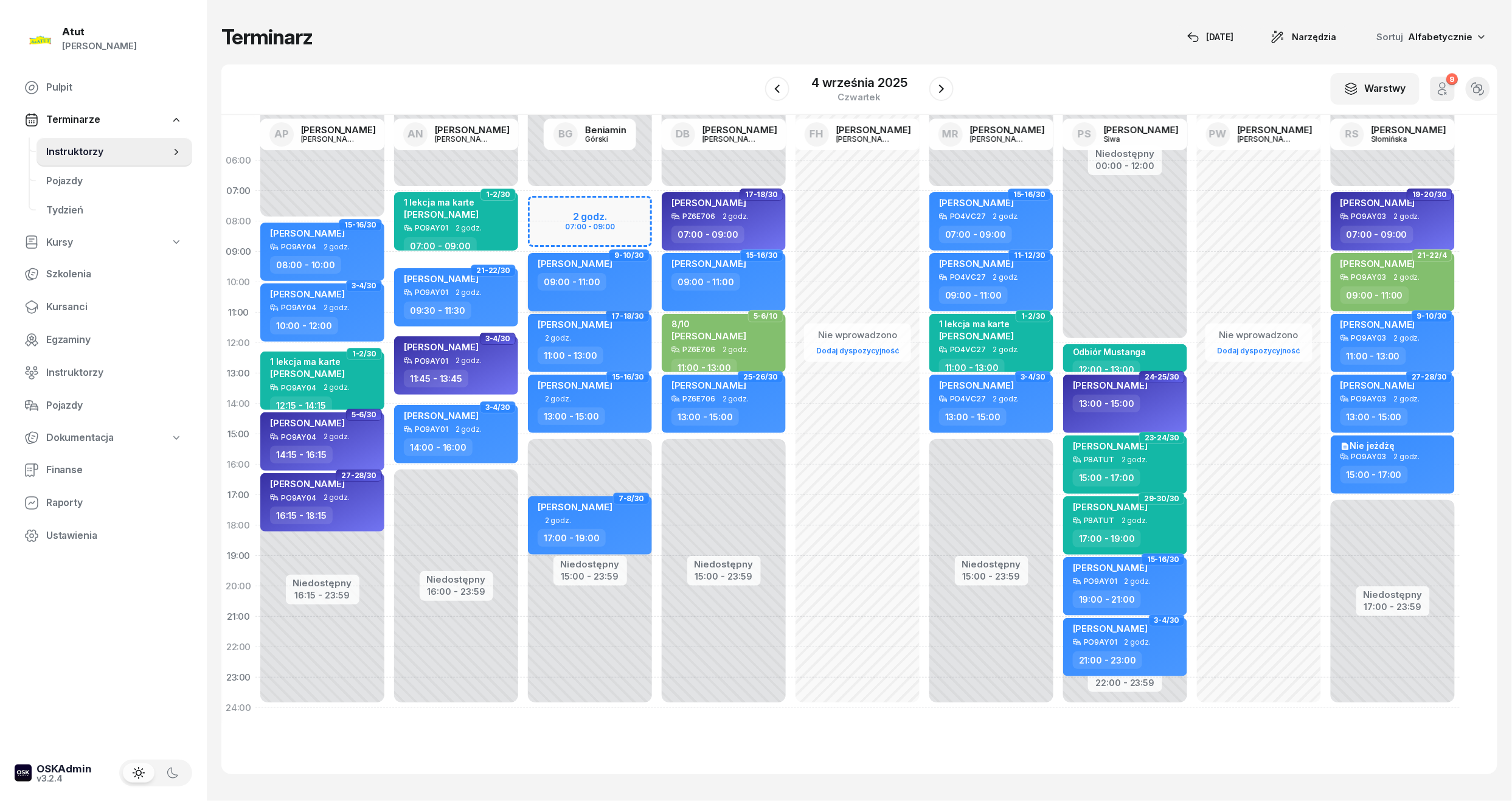
select select "09"
select select "11"
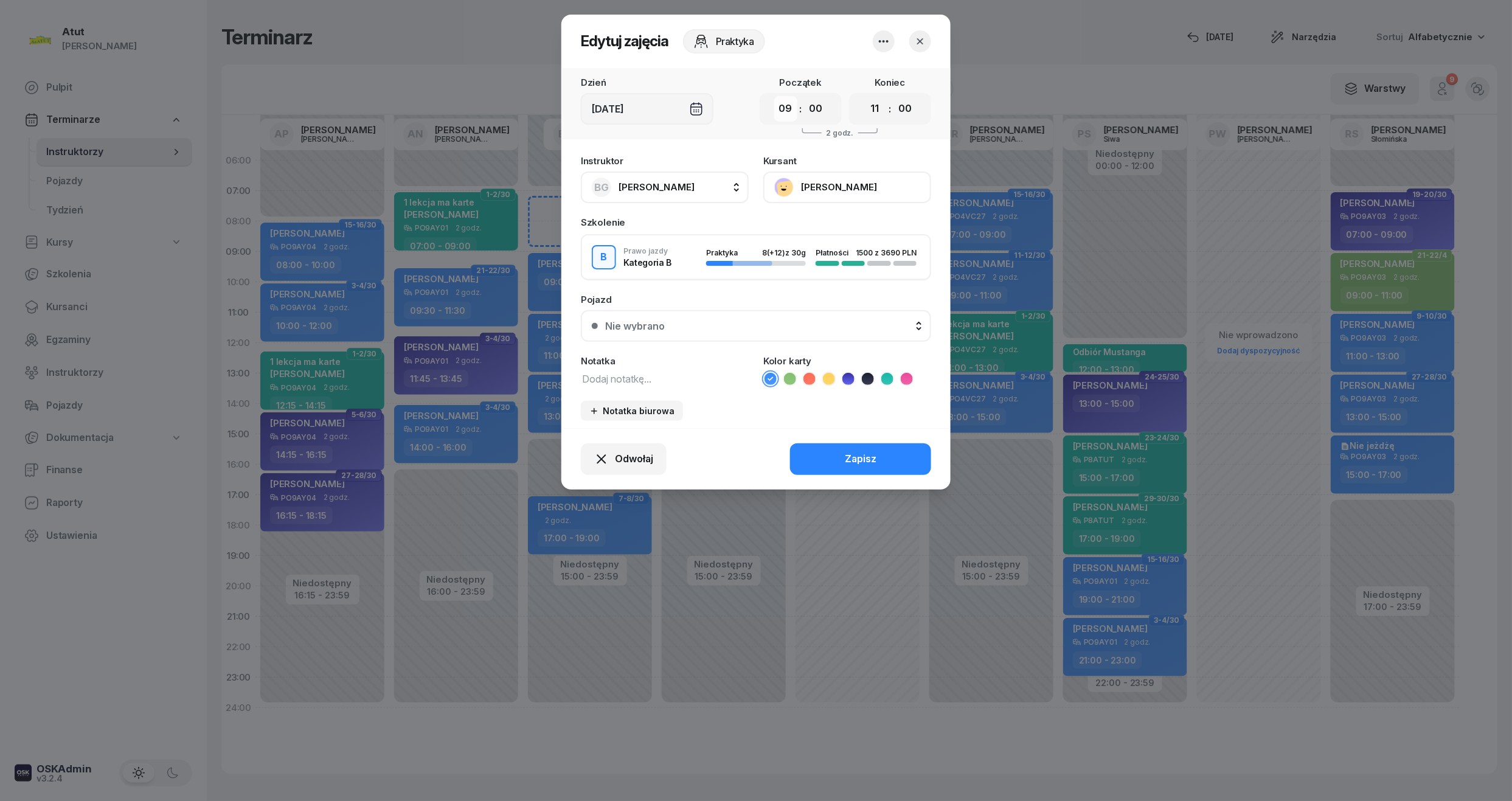
click at [784, 113] on select "00 01 02 03 04 05 06 07 08 09 10 11 12 13 14 15 16 17 18 19 20 21 22 23" at bounding box center [786, 108] width 23 height 25
select select "15"
click at [774, 96] on select "00 01 02 03 04 05 06 07 08 09 10 11 12 13 14 15 16 17 18 19 20 21 22 23" at bounding box center [786, 108] width 23 height 25
click at [879, 113] on select "00 01 02 03 04 05 06 07 08 09 10 11 12 13 14 15 16 17 18 19 20 21 22 23" at bounding box center [875, 108] width 23 height 25
select select "17"
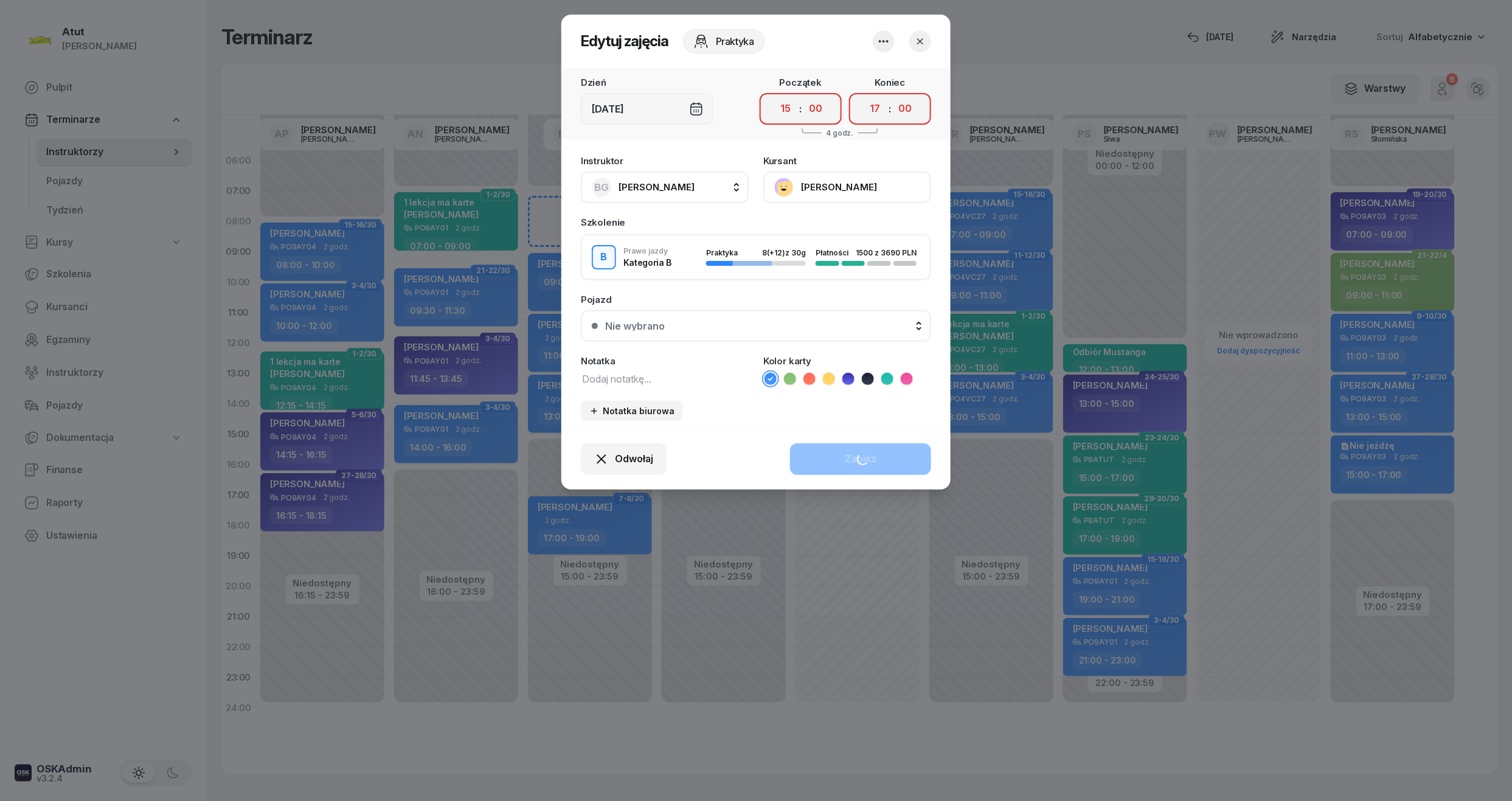
click at [864, 96] on select "00 01 02 03 04 05 06 07 08 09 10 11 12 13 14 15 16 17 18 19 20 21 22 23" at bounding box center [875, 108] width 23 height 25
click at [871, 452] on div "Zapisz" at bounding box center [861, 459] width 32 height 16
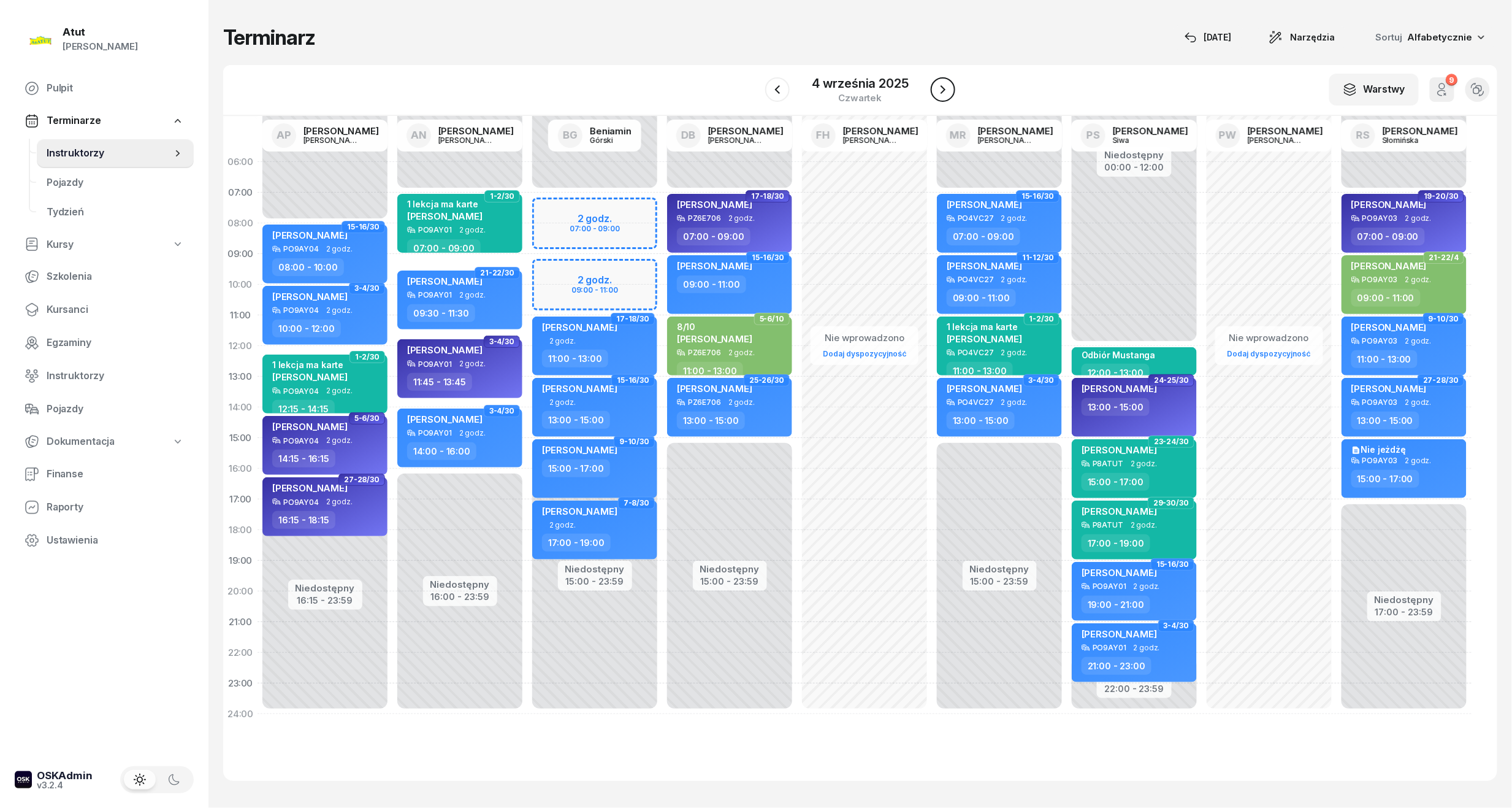
click at [943, 86] on icon "button" at bounding box center [943, 89] width 15 height 15
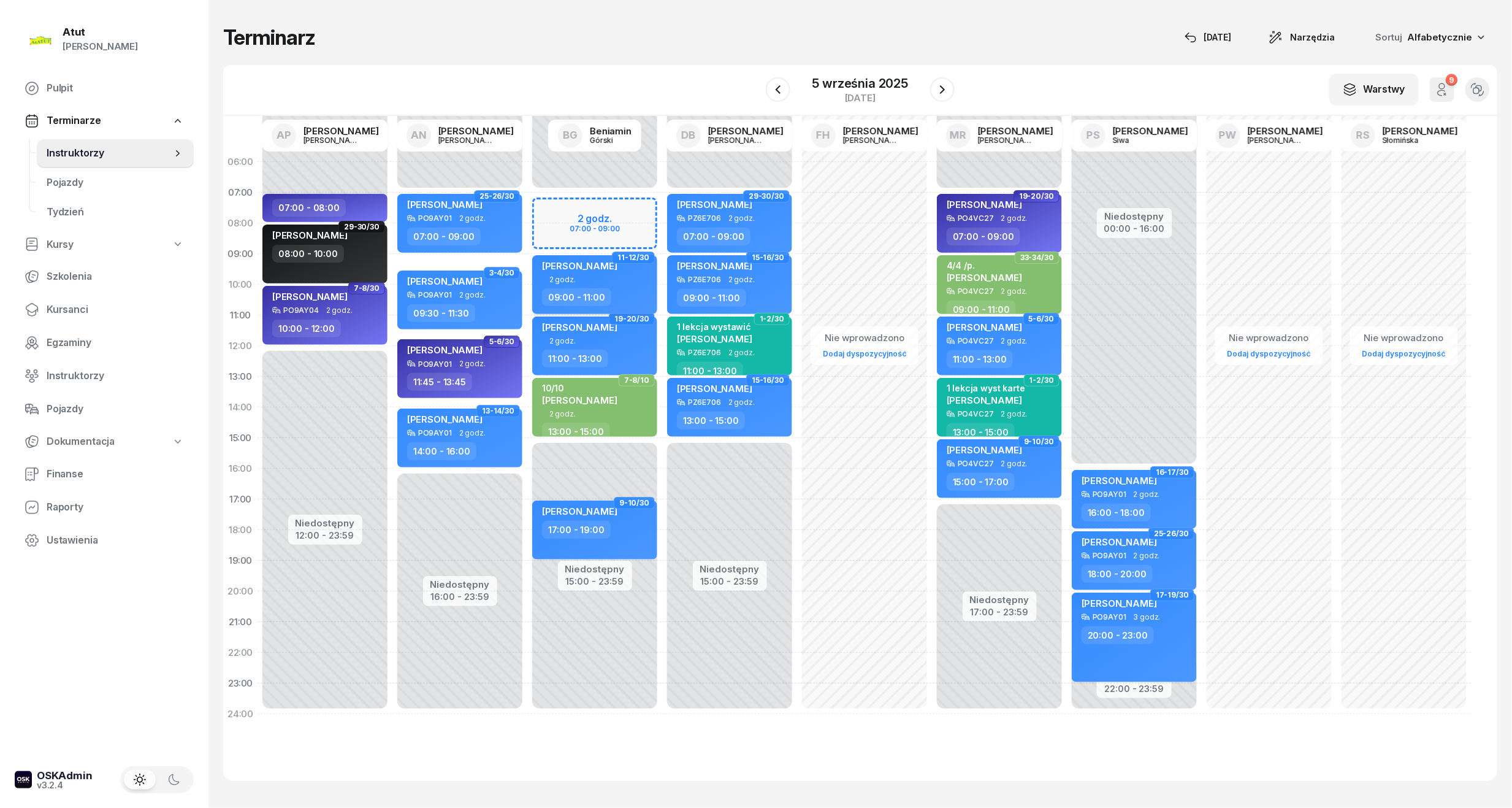
click at [607, 268] on span "[PERSON_NAME]" at bounding box center [580, 265] width 75 height 12
select select "09"
select select "11"
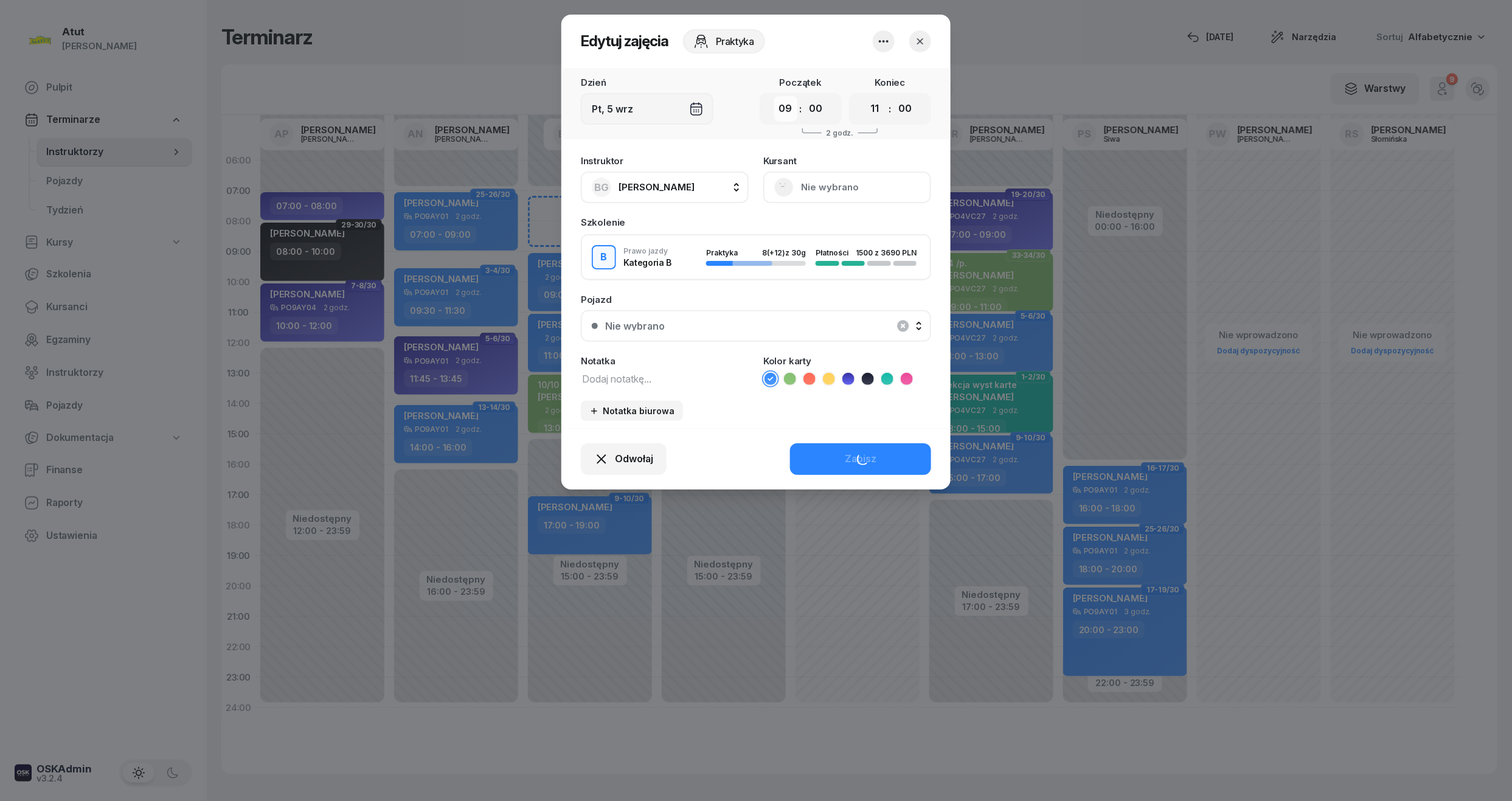
click at [780, 112] on select "00 01 02 03 04 05 06 07 08 09 10 11 12 13 14 15 16 17 18 19 20 21 22 23" at bounding box center [786, 108] width 23 height 25
select select "15"
click at [774, 96] on select "00 01 02 03 04 05 06 07 08 09 10 11 12 13 14 15 16 17 18 19 20 21 22 23" at bounding box center [786, 108] width 23 height 25
click at [875, 105] on select "00 01 02 03 04 05 06 07 08 09 10 11 12 13 14 15 16 17 18 19 20 21 22 23" at bounding box center [875, 108] width 23 height 25
select select "17"
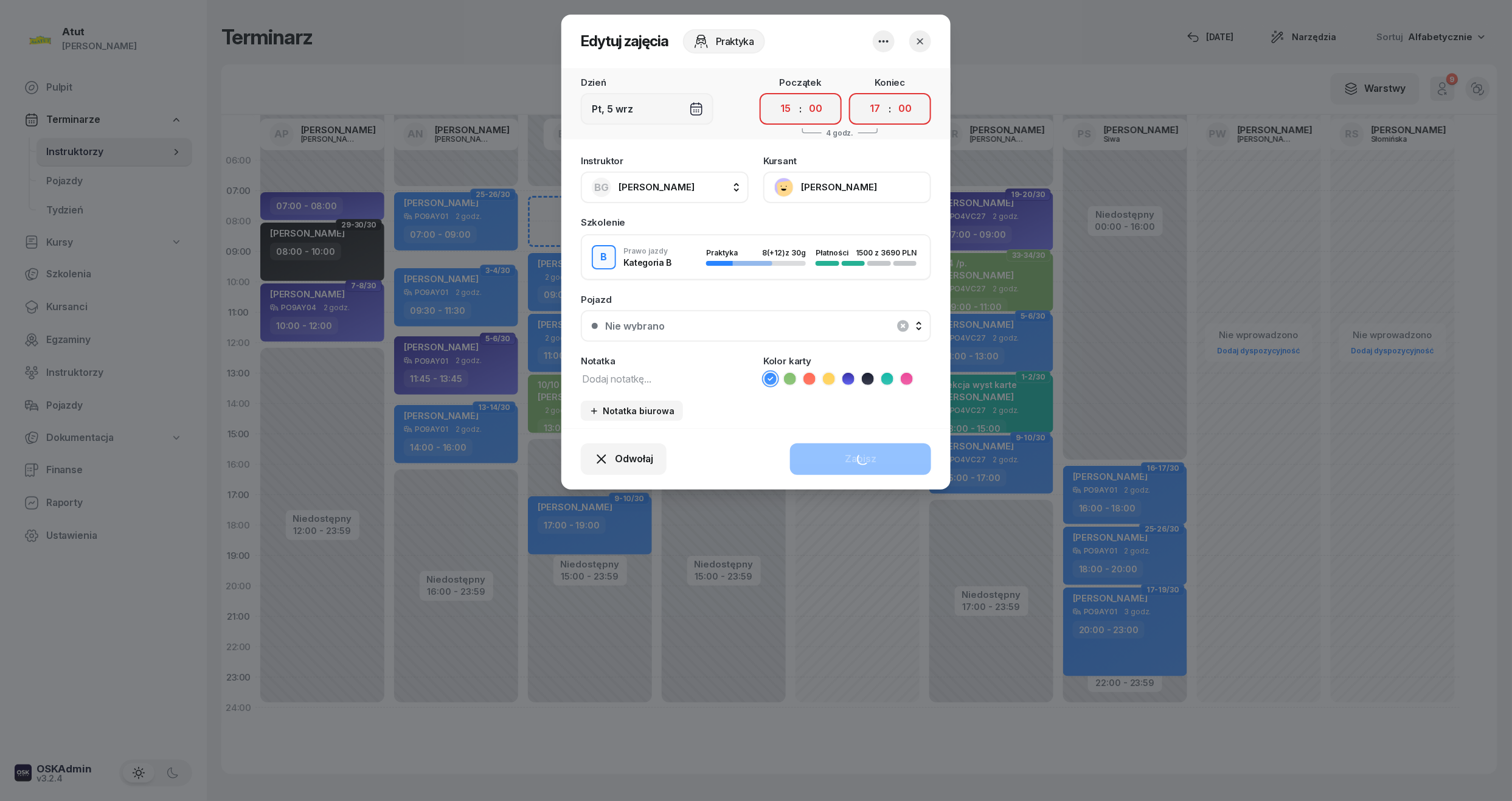
click at [864, 96] on select "00 01 02 03 04 05 06 07 08 09 10 11 12 13 14 15 16 17 18 19 20 21 22 23" at bounding box center [875, 108] width 23 height 25
click at [648, 319] on button "Nie wybrano" at bounding box center [756, 325] width 350 height 32
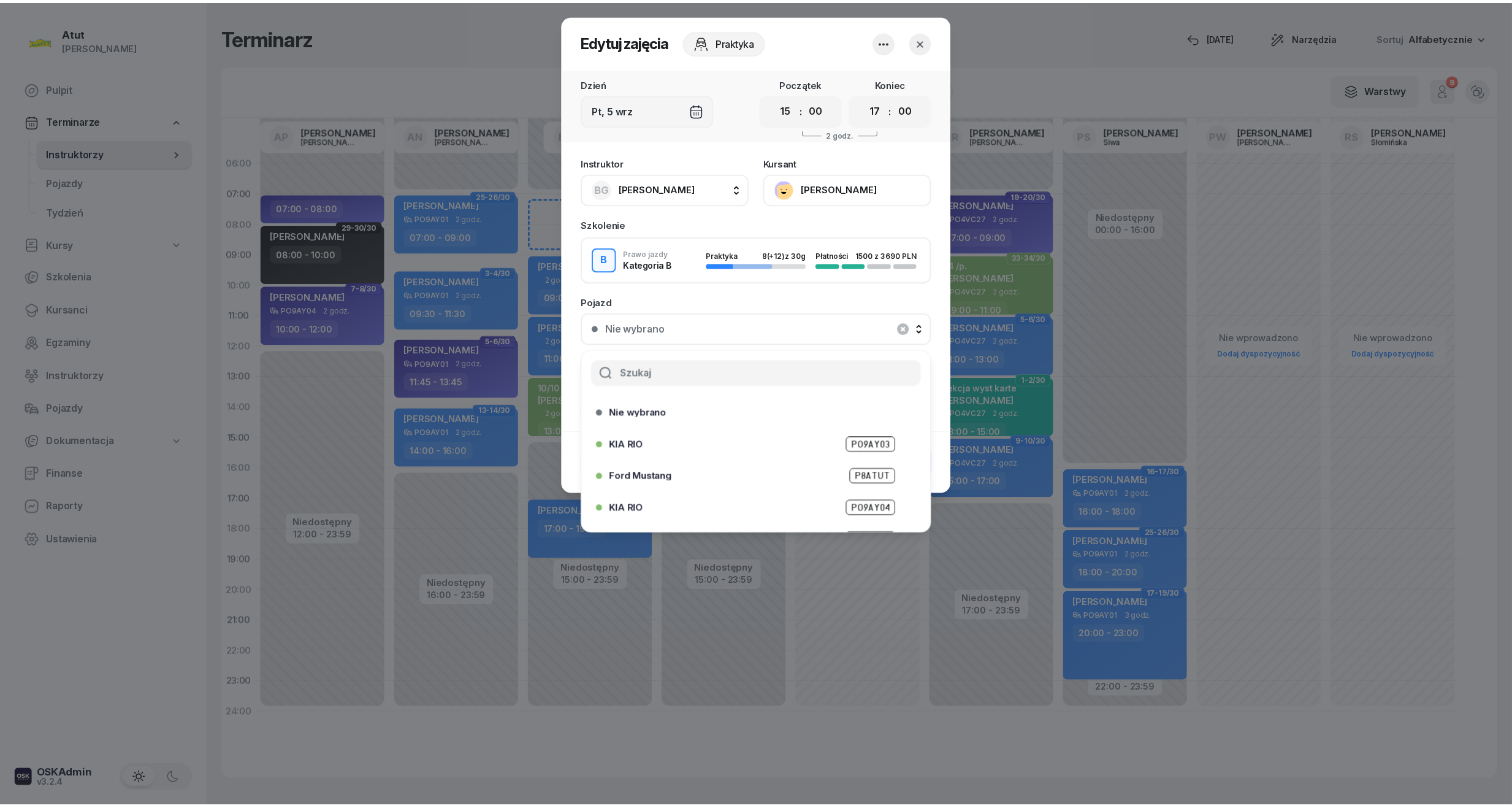
scroll to position [152, 0]
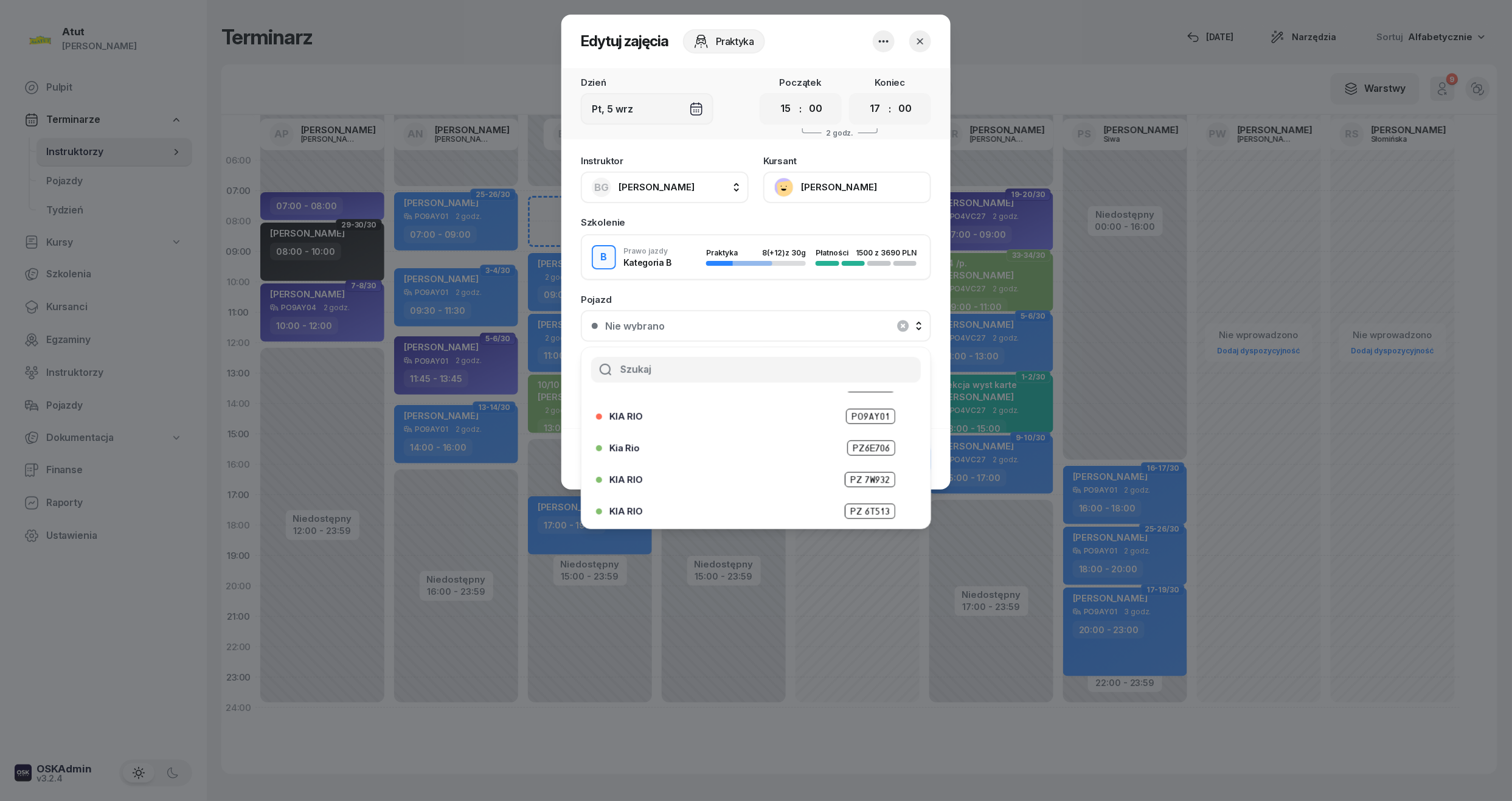
click at [865, 479] on span "PZ 7W932" at bounding box center [871, 479] width 51 height 15
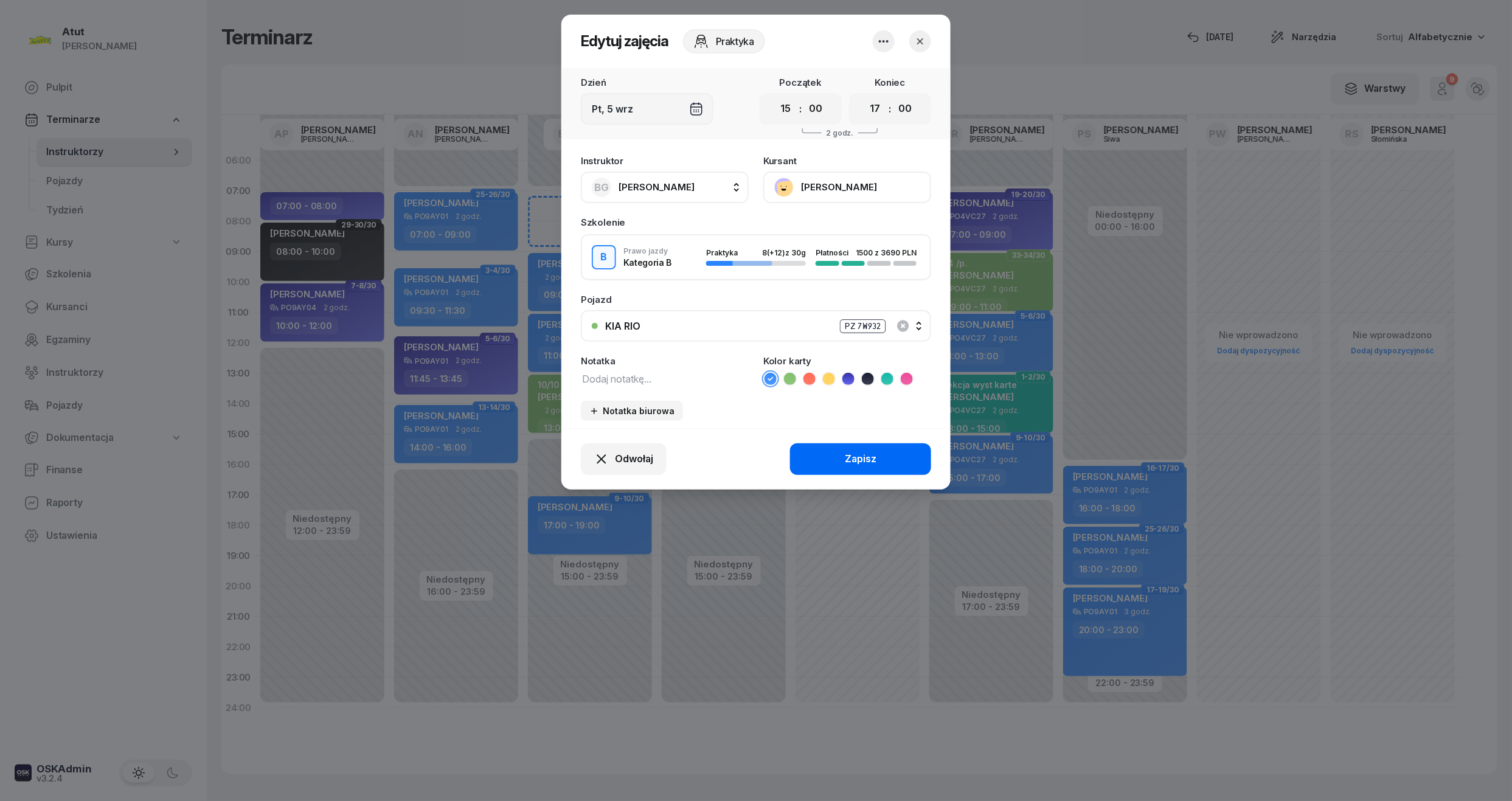
click at [880, 456] on button "Zapisz" at bounding box center [860, 459] width 141 height 32
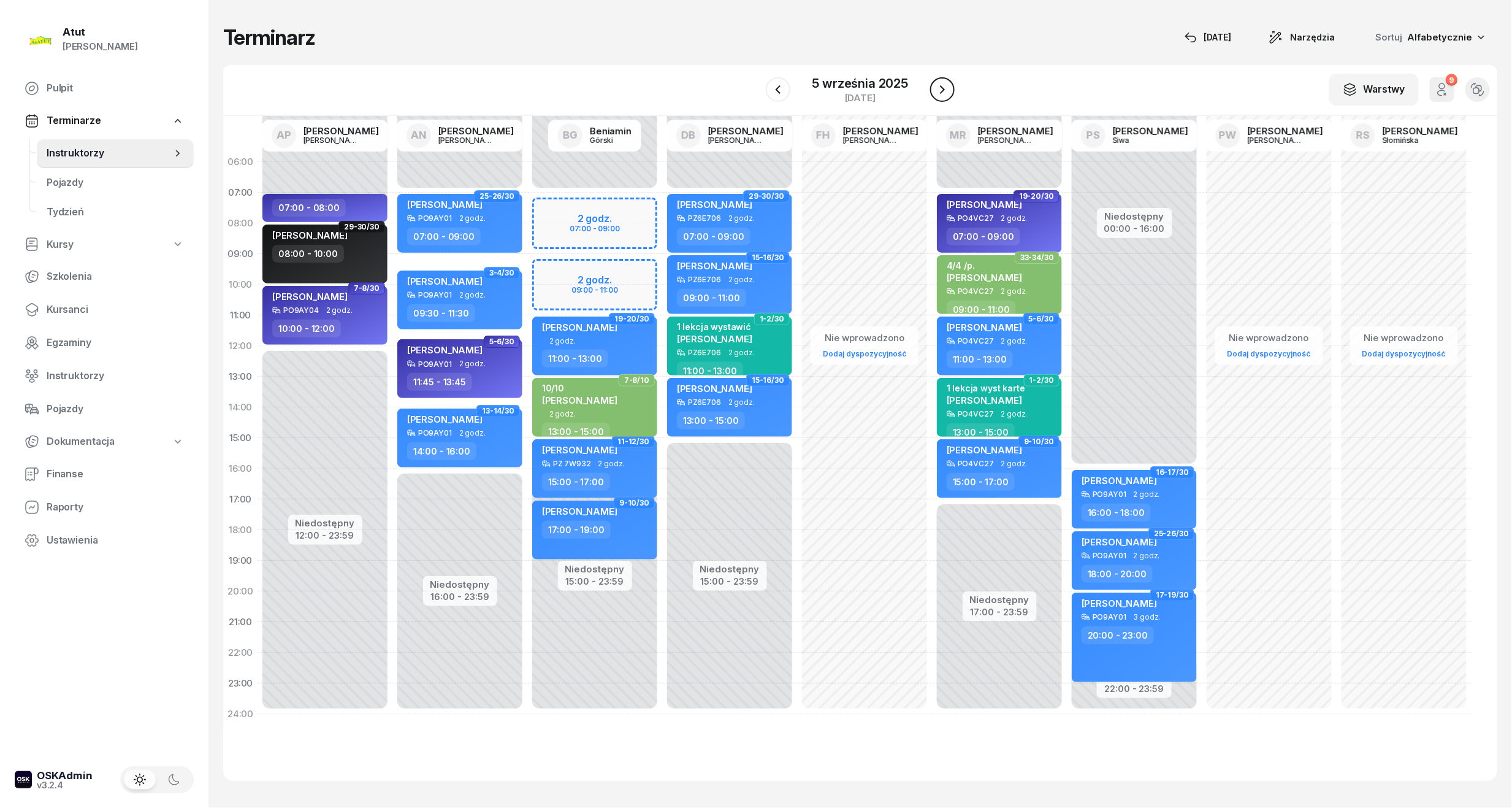
click at [930, 93] on button "button" at bounding box center [943, 90] width 25 height 25
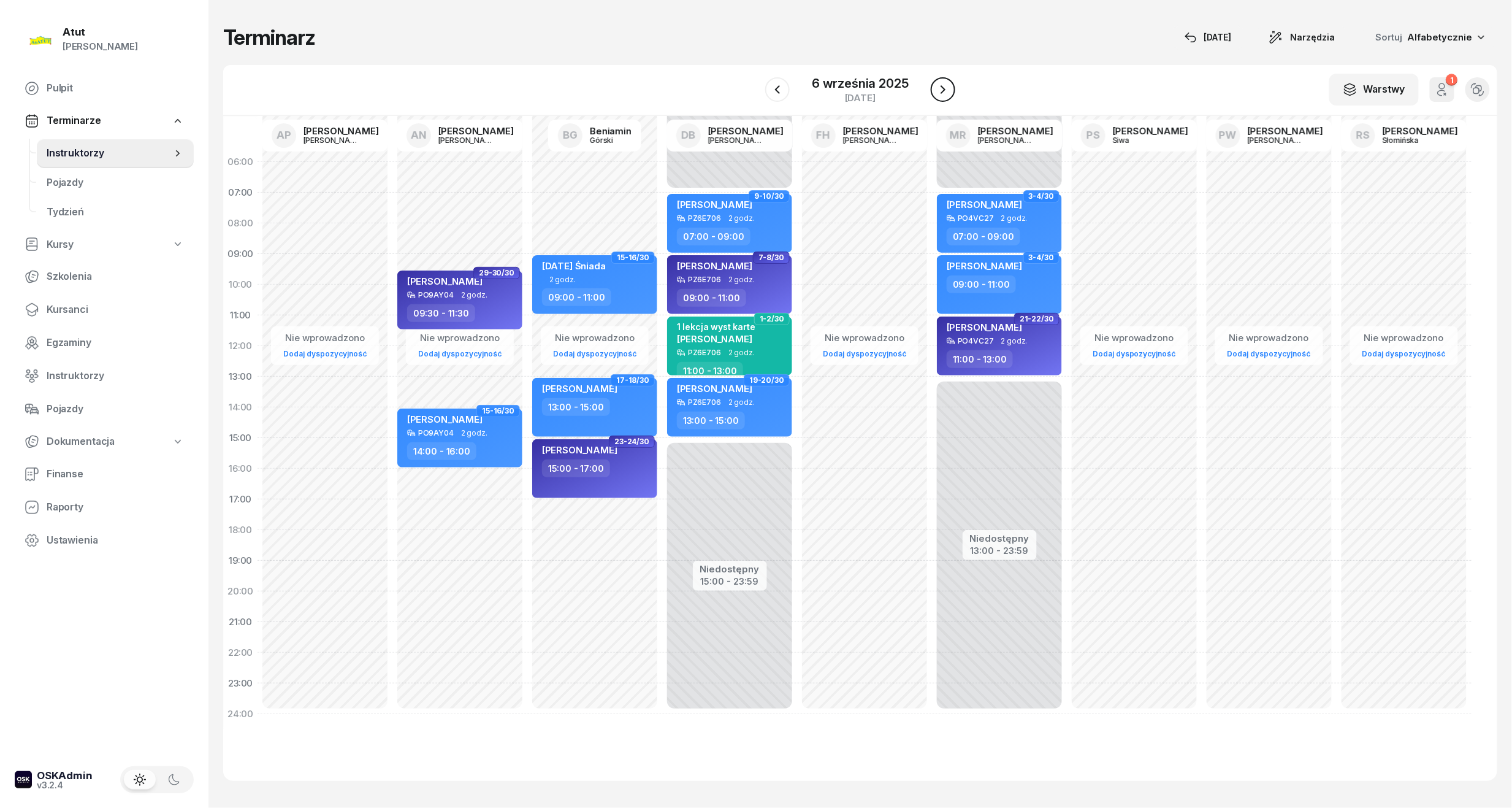
click at [938, 93] on icon "button" at bounding box center [943, 89] width 15 height 15
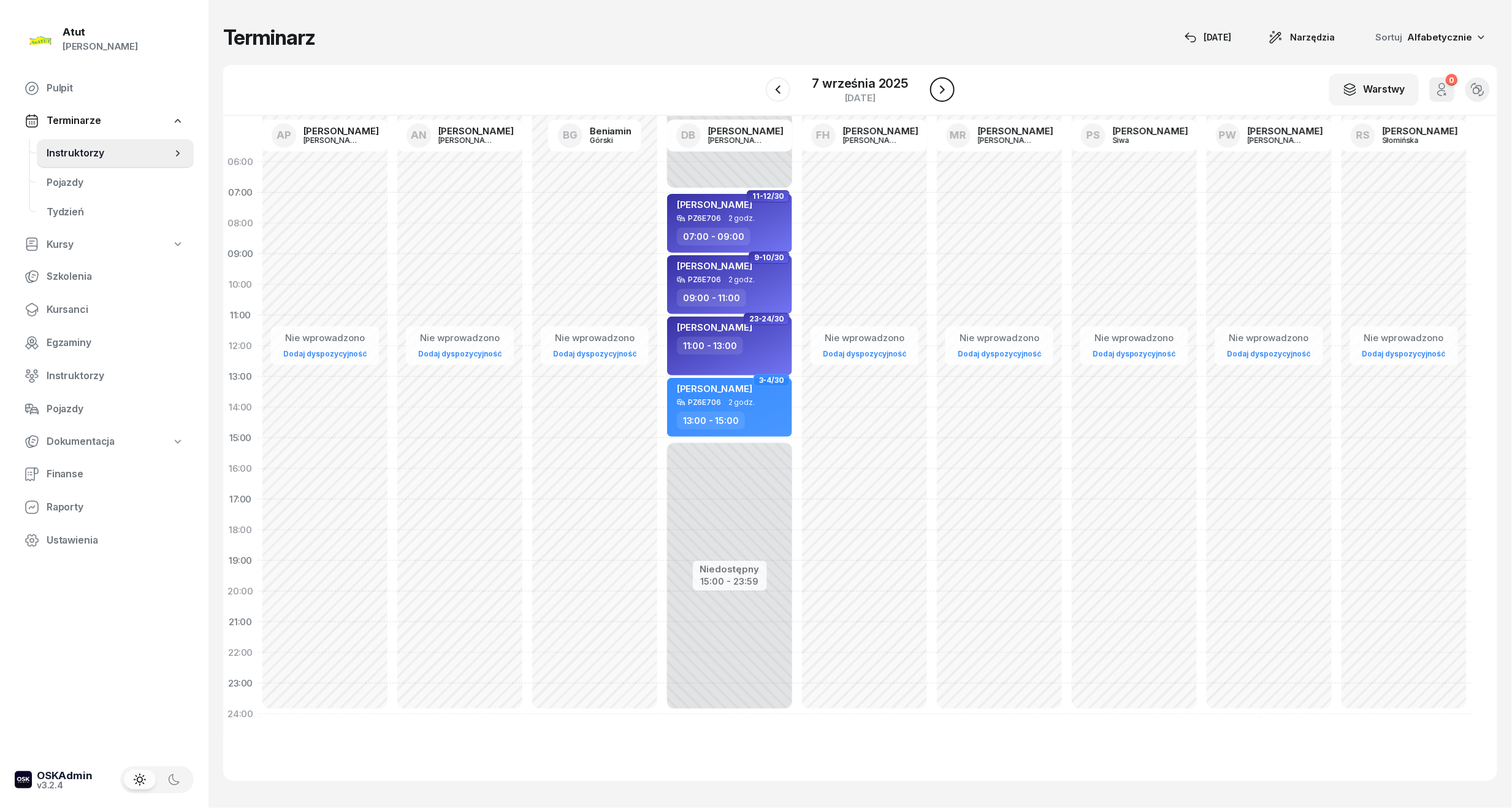
click at [938, 93] on icon "button" at bounding box center [942, 89] width 15 height 15
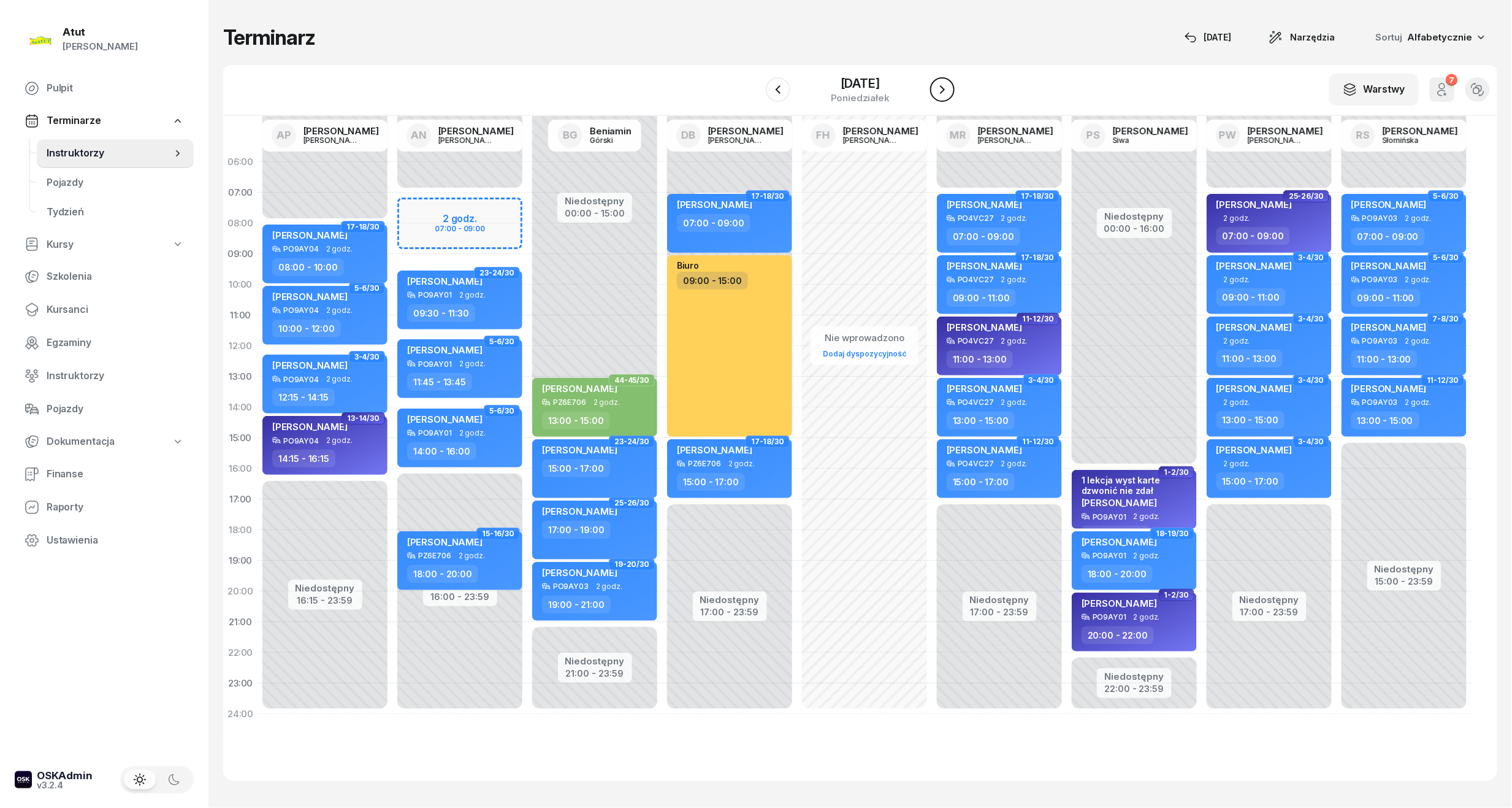
click at [938, 93] on icon "button" at bounding box center [942, 89] width 15 height 15
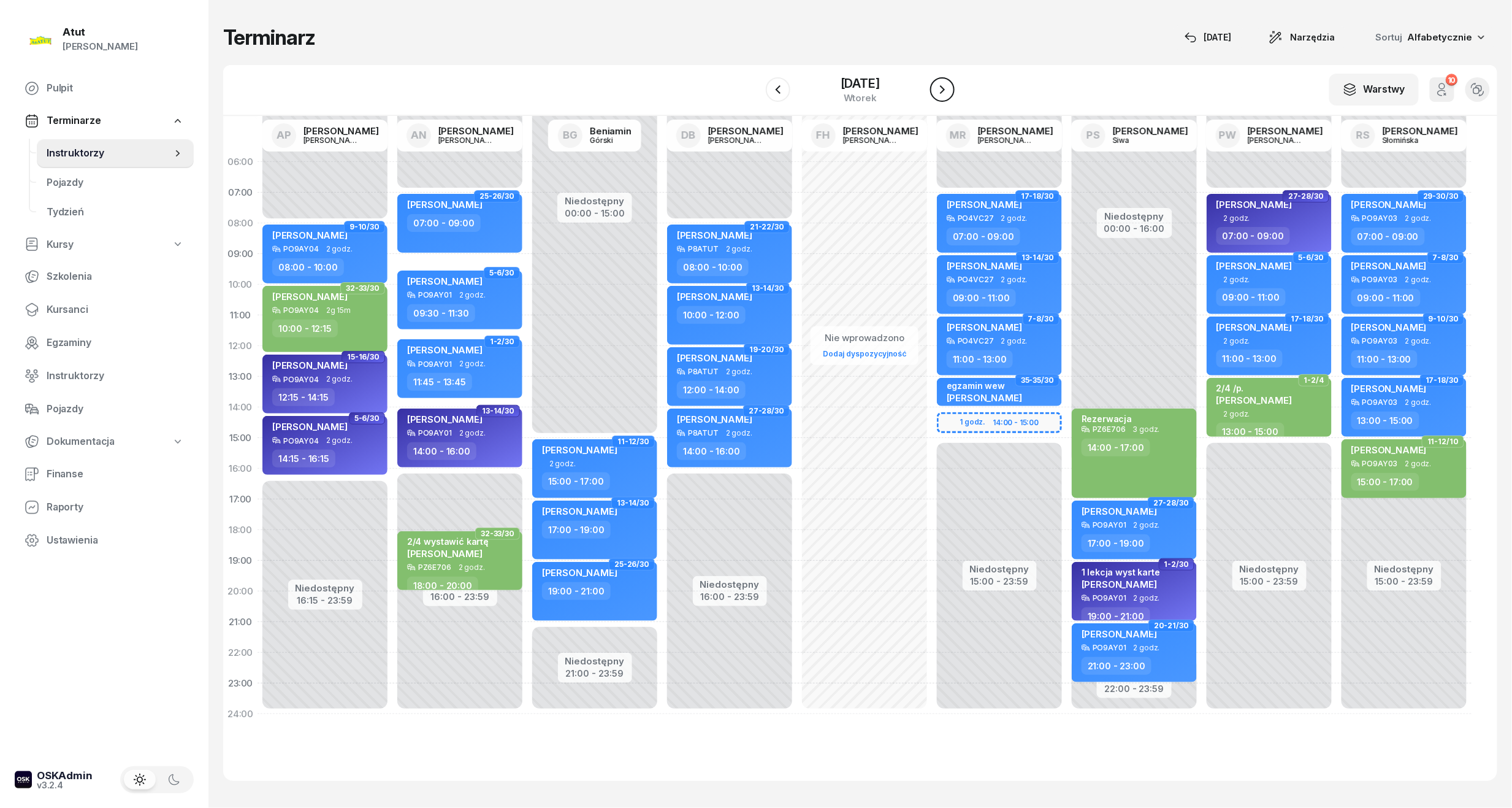
click at [938, 93] on icon "button" at bounding box center [942, 89] width 15 height 15
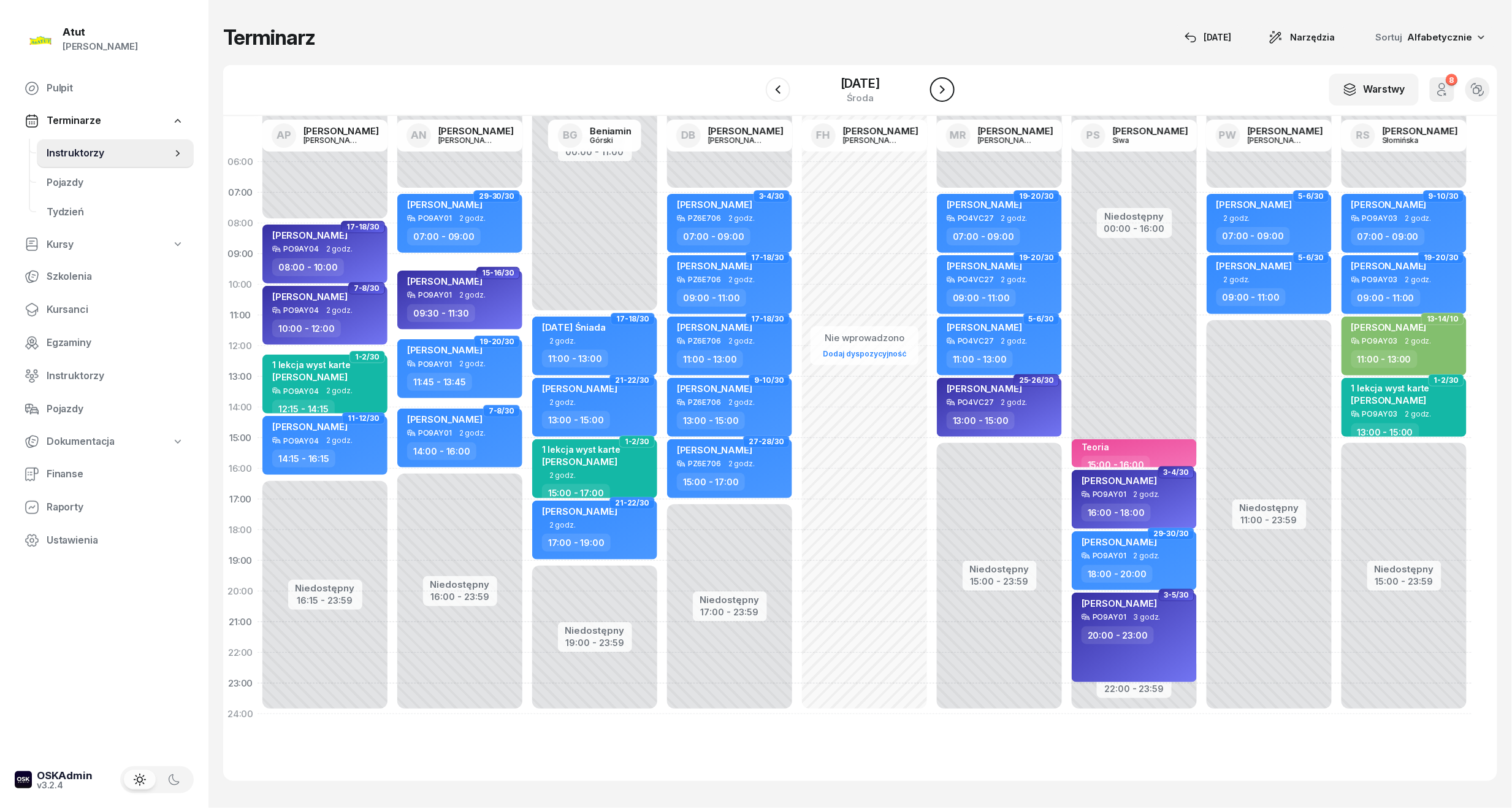
click at [938, 93] on icon "button" at bounding box center [942, 89] width 15 height 15
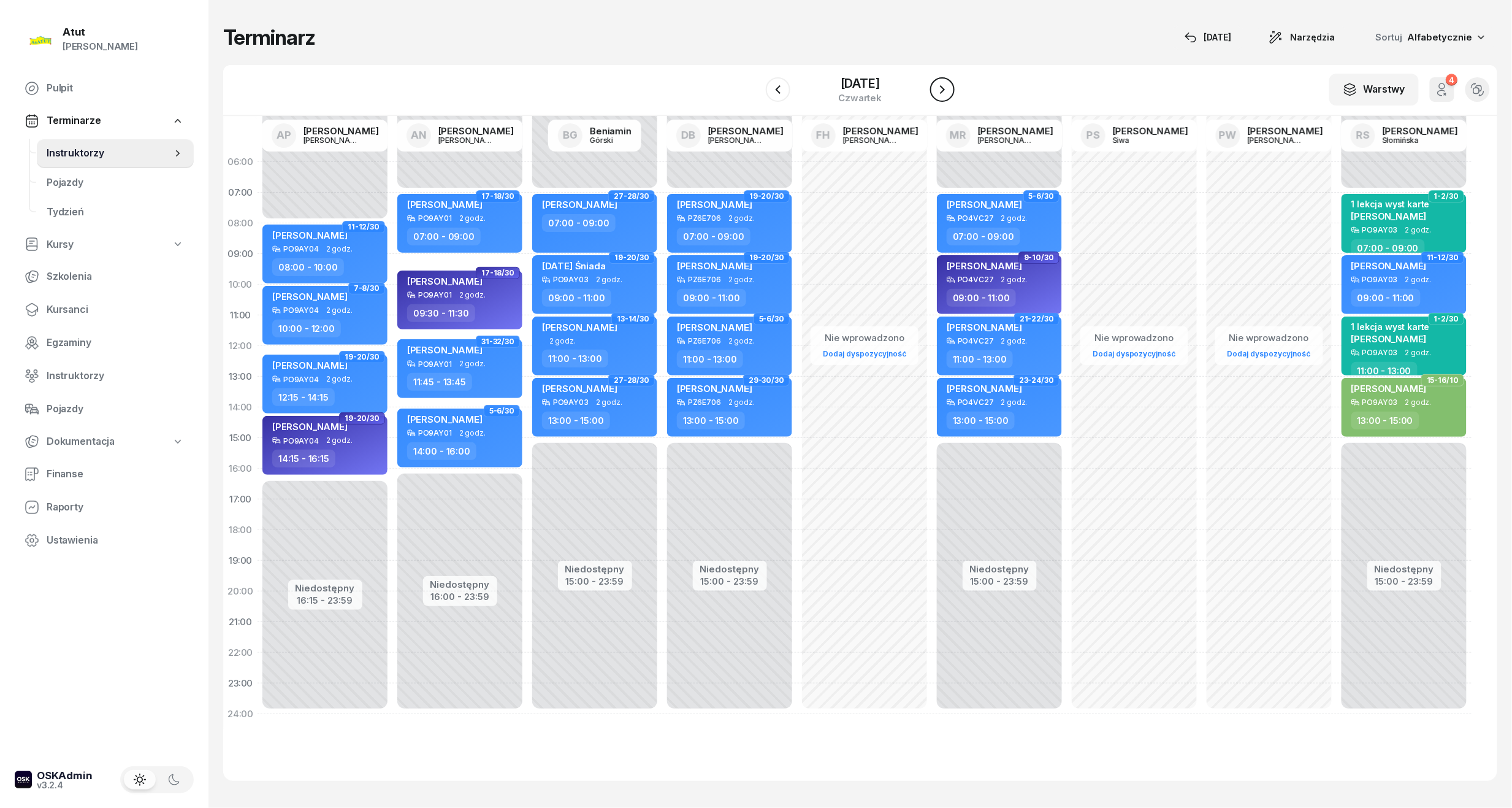
click at [938, 93] on icon "button" at bounding box center [942, 89] width 15 height 15
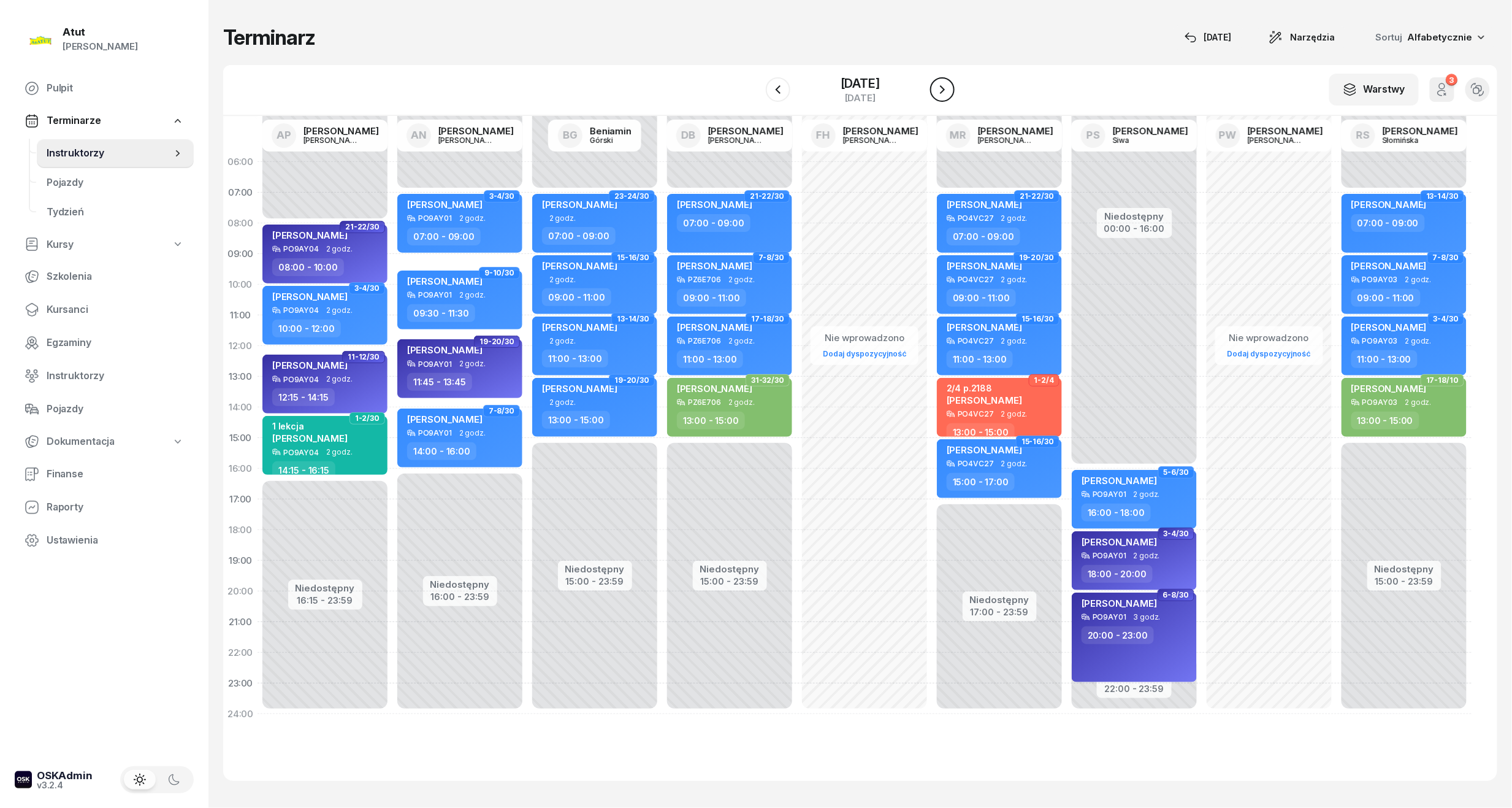
click at [938, 93] on icon "button" at bounding box center [942, 89] width 15 height 15
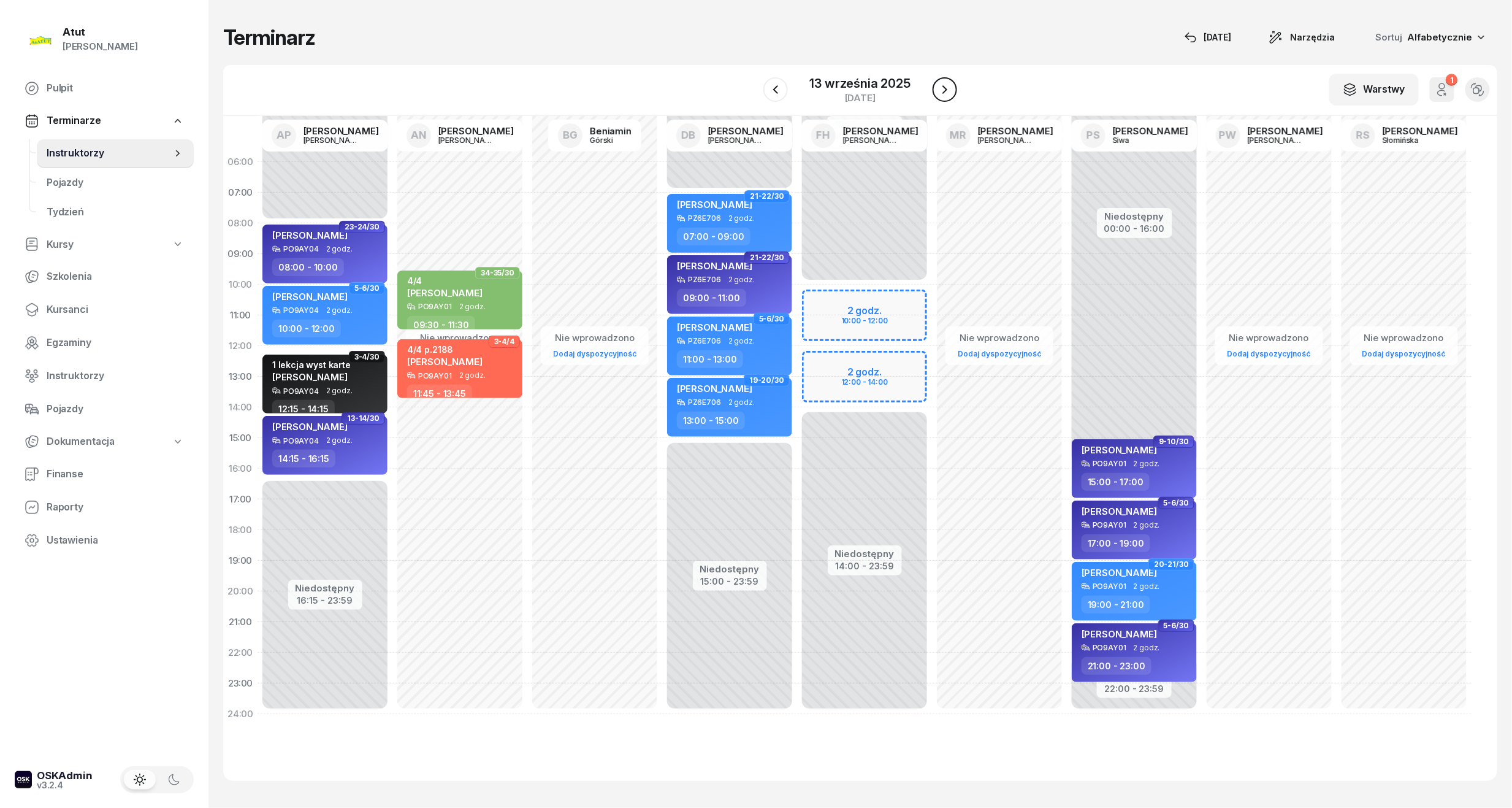
click at [938, 93] on icon "button" at bounding box center [944, 89] width 15 height 15
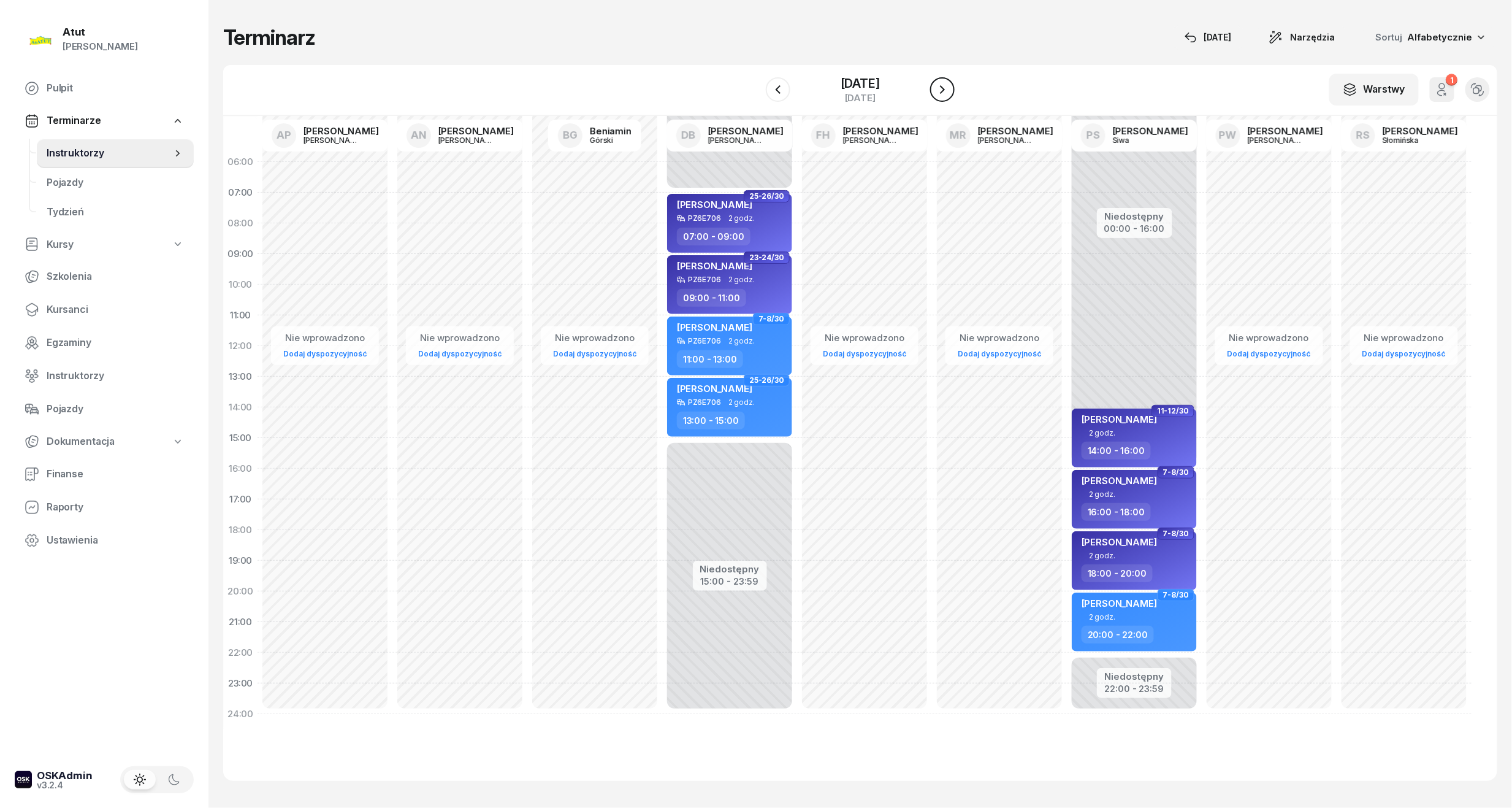
click at [938, 93] on icon "button" at bounding box center [942, 89] width 15 height 15
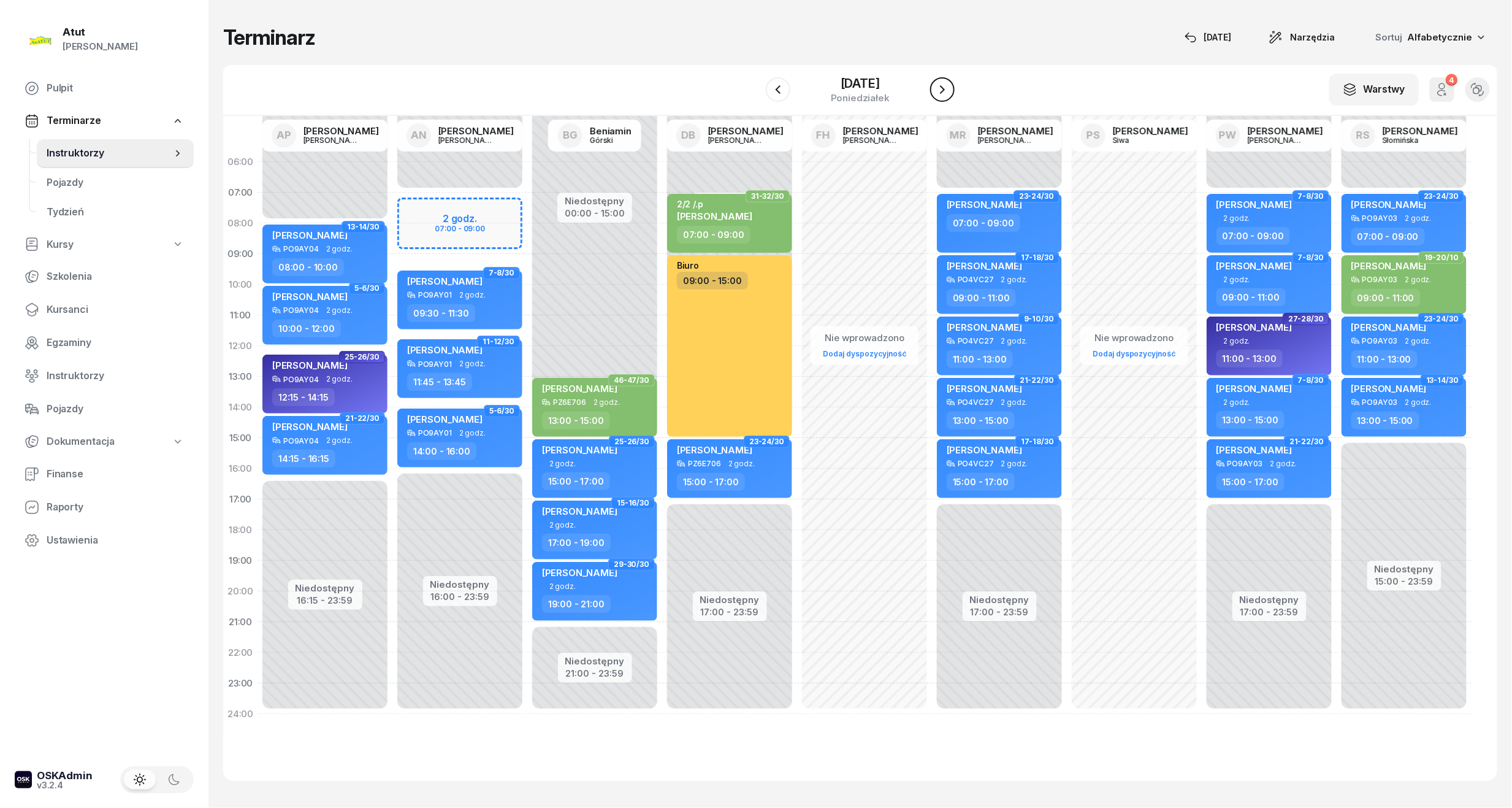
click at [938, 93] on icon "button" at bounding box center [942, 89] width 15 height 15
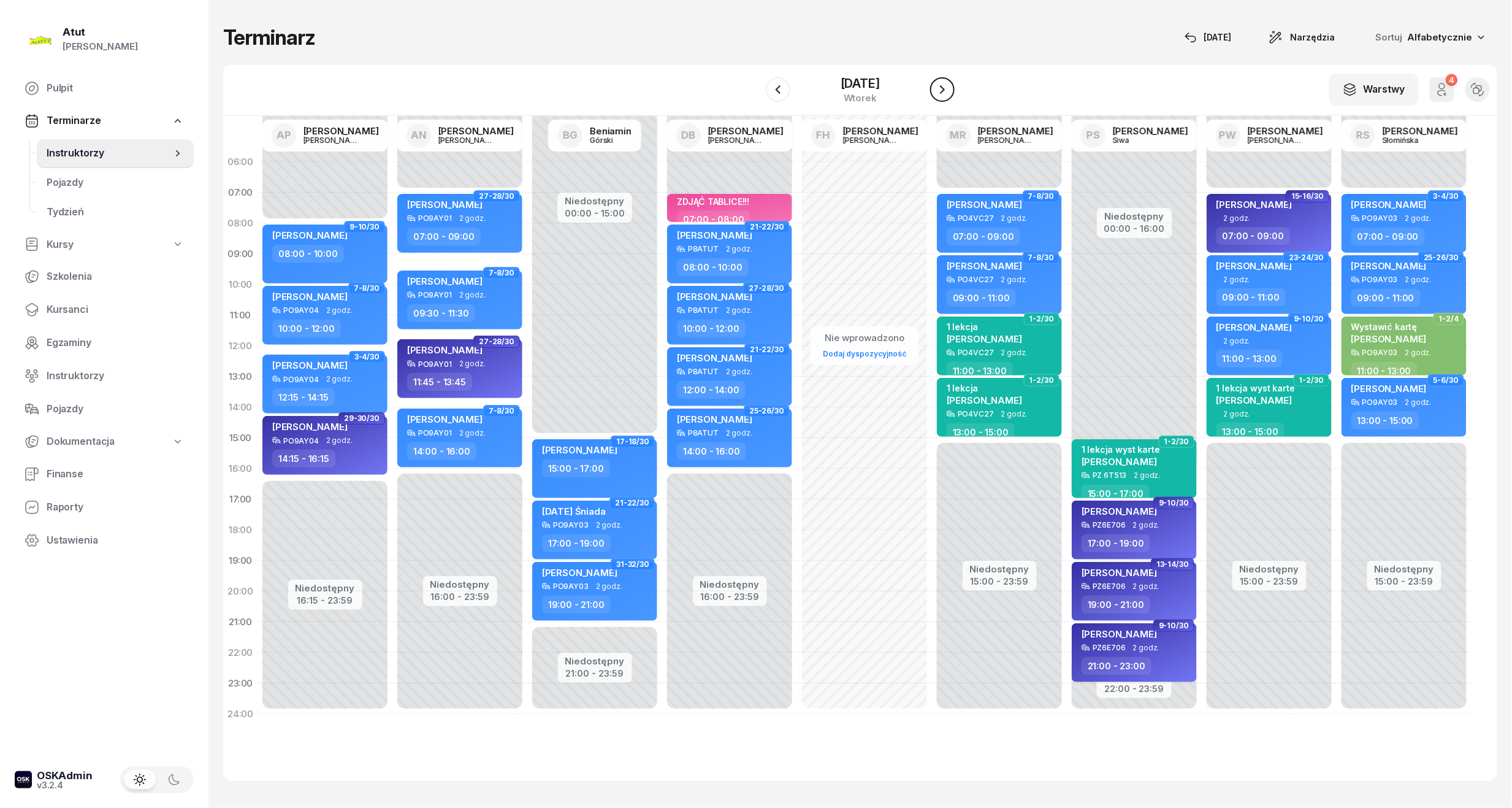
click at [938, 93] on icon "button" at bounding box center [942, 89] width 15 height 15
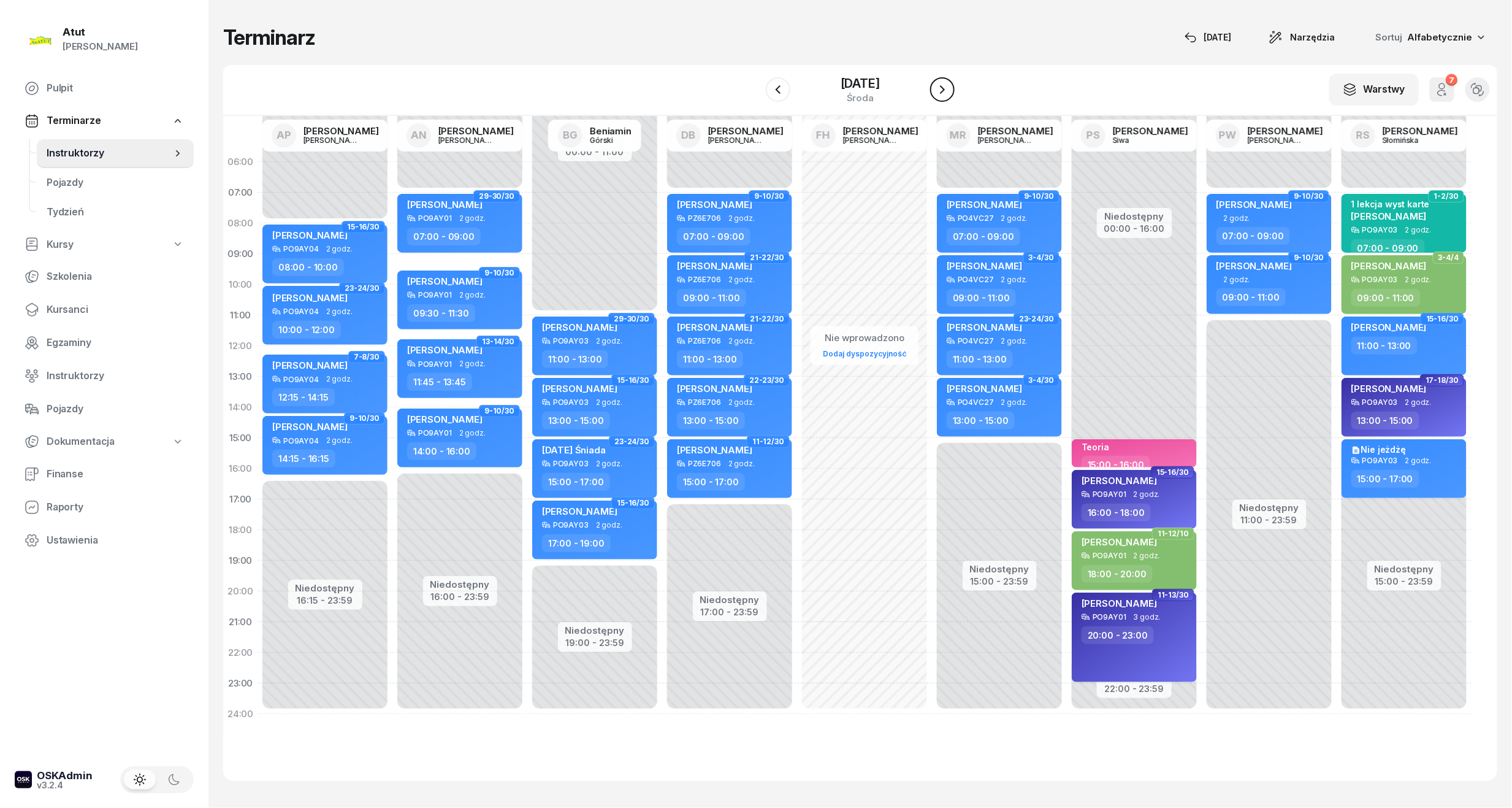
click at [938, 93] on icon "button" at bounding box center [942, 89] width 15 height 15
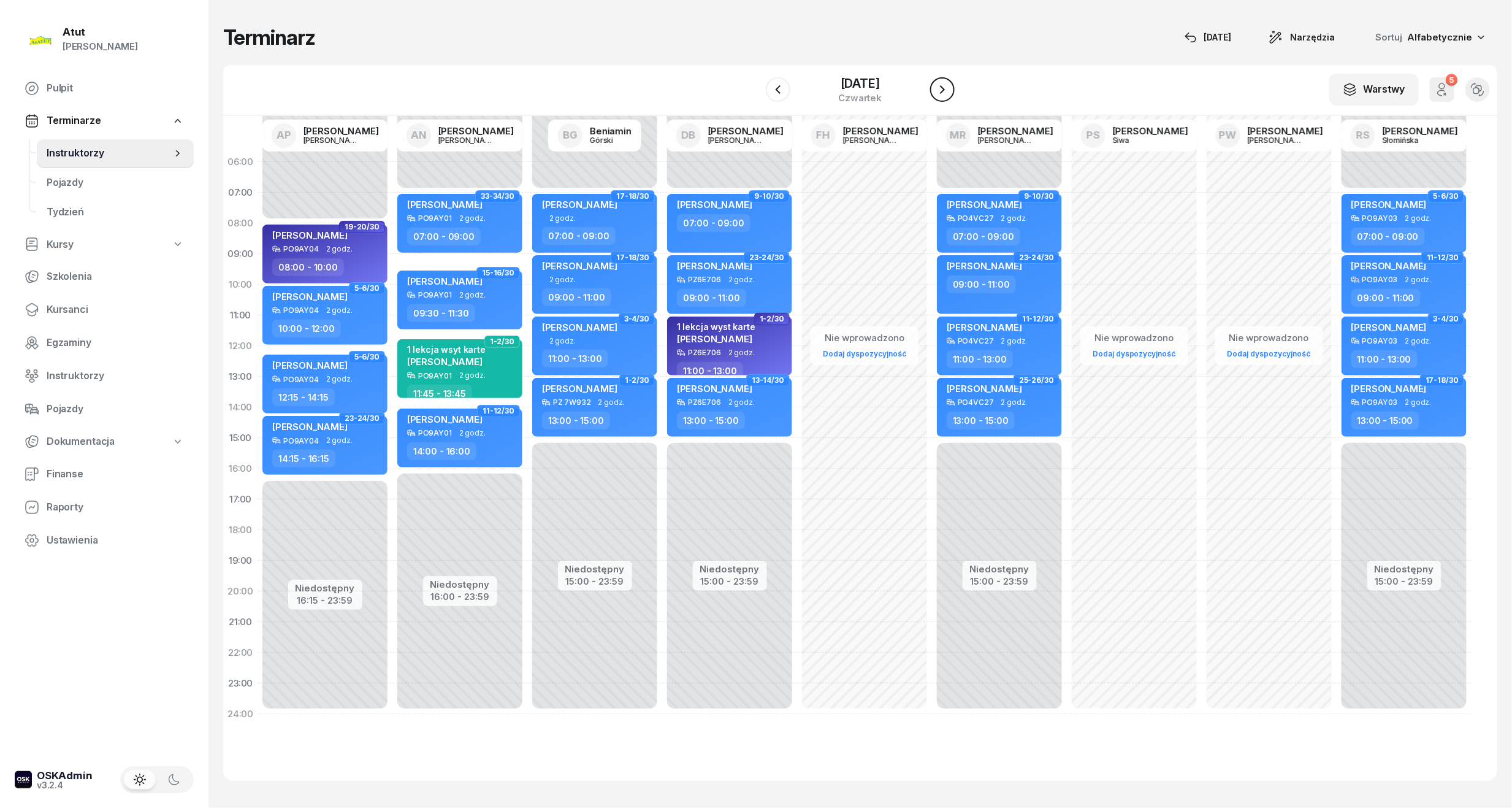
click at [938, 93] on icon "button" at bounding box center [942, 89] width 15 height 15
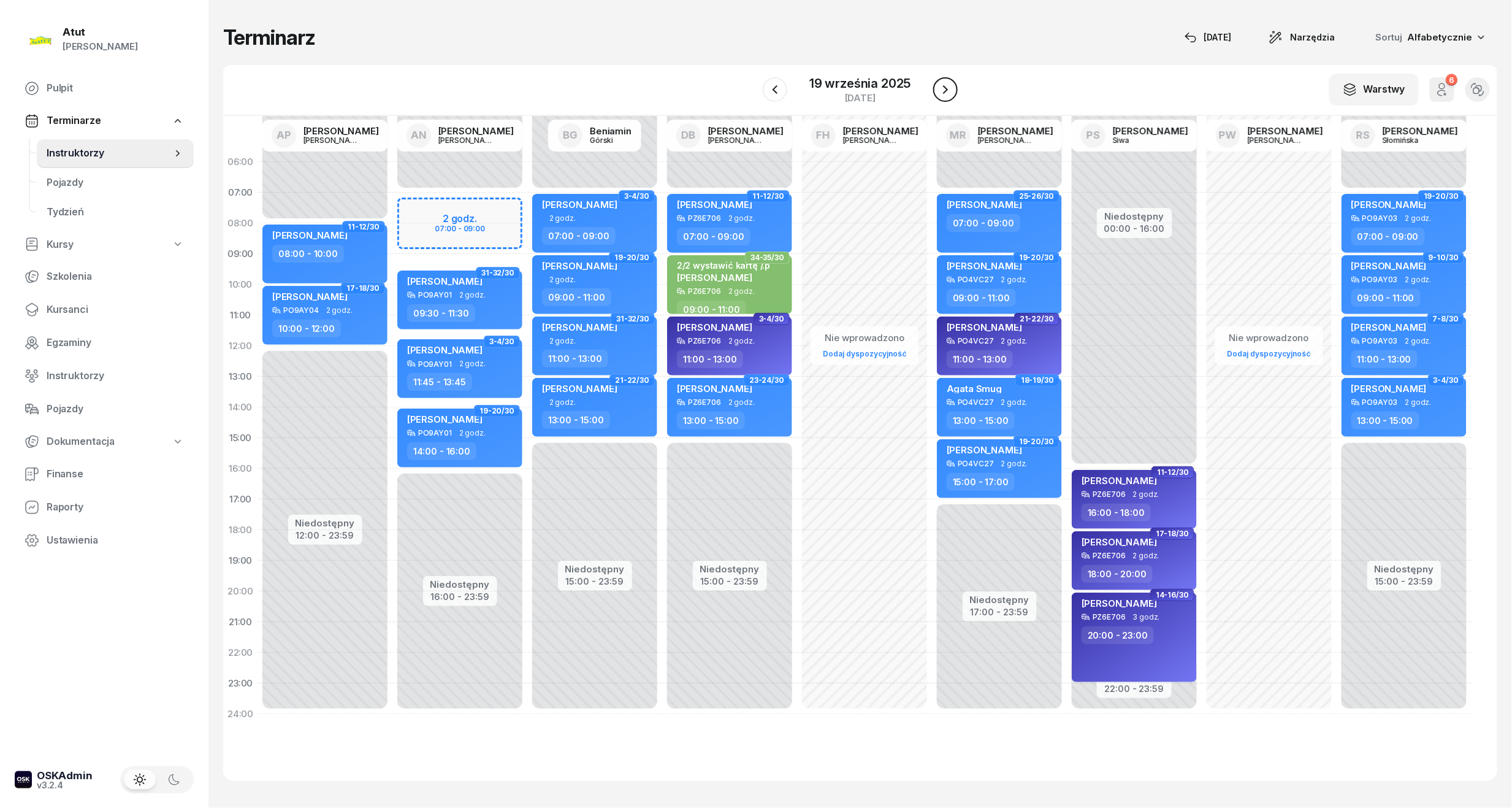
click at [938, 93] on icon "button" at bounding box center [945, 89] width 15 height 15
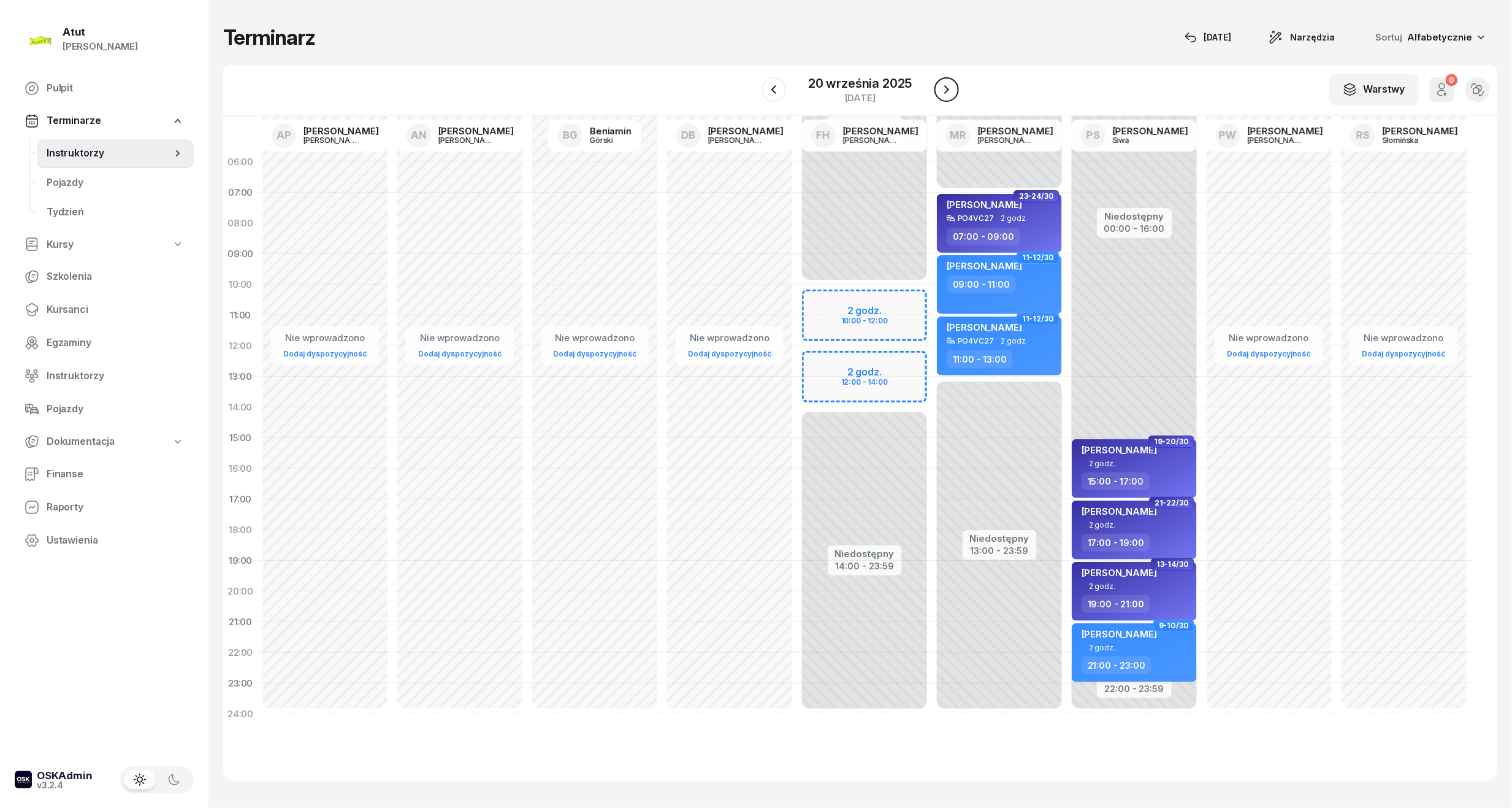
click at [945, 89] on icon "button" at bounding box center [946, 89] width 15 height 15
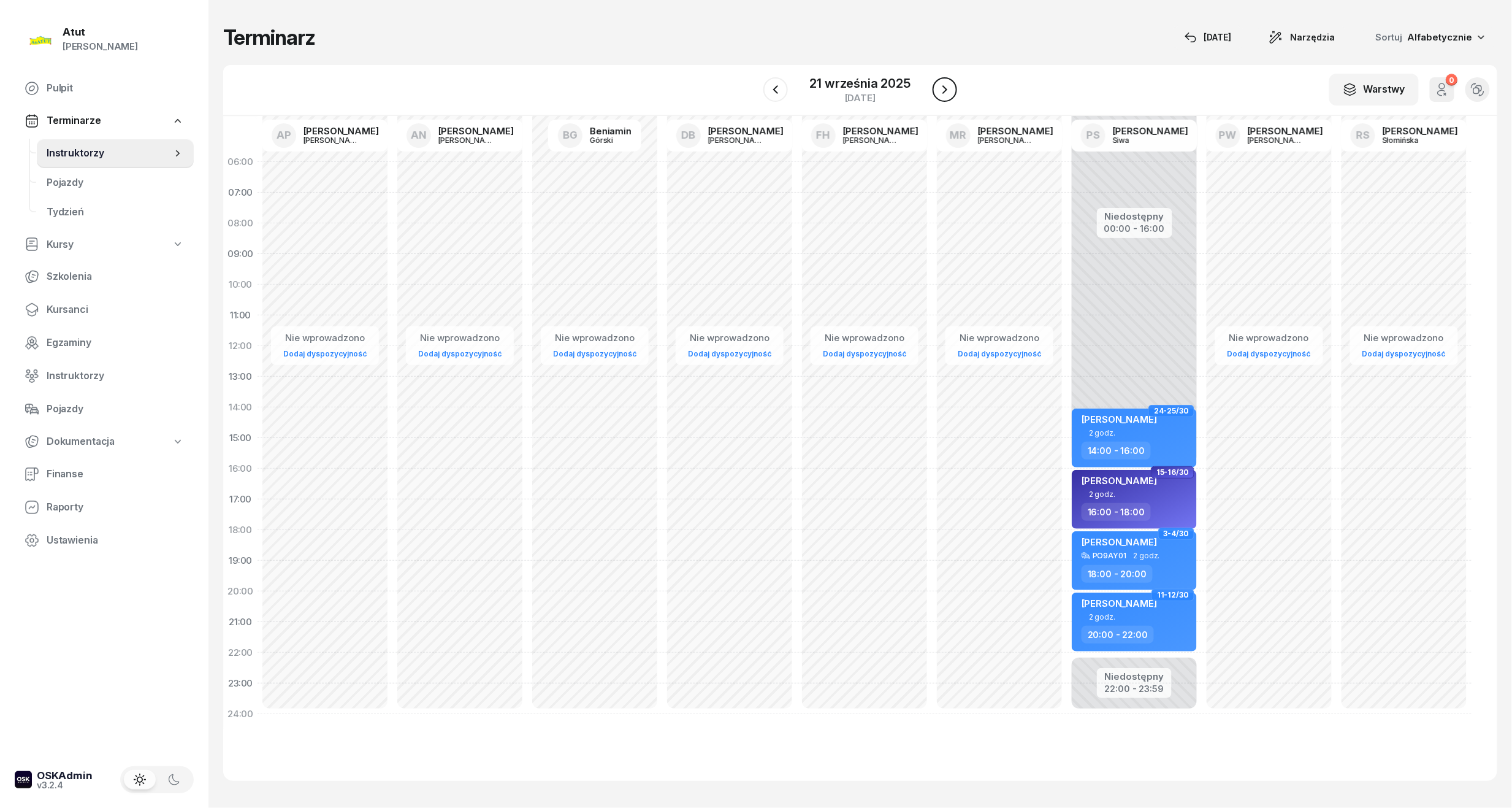
click at [943, 86] on icon "button" at bounding box center [945, 89] width 5 height 9
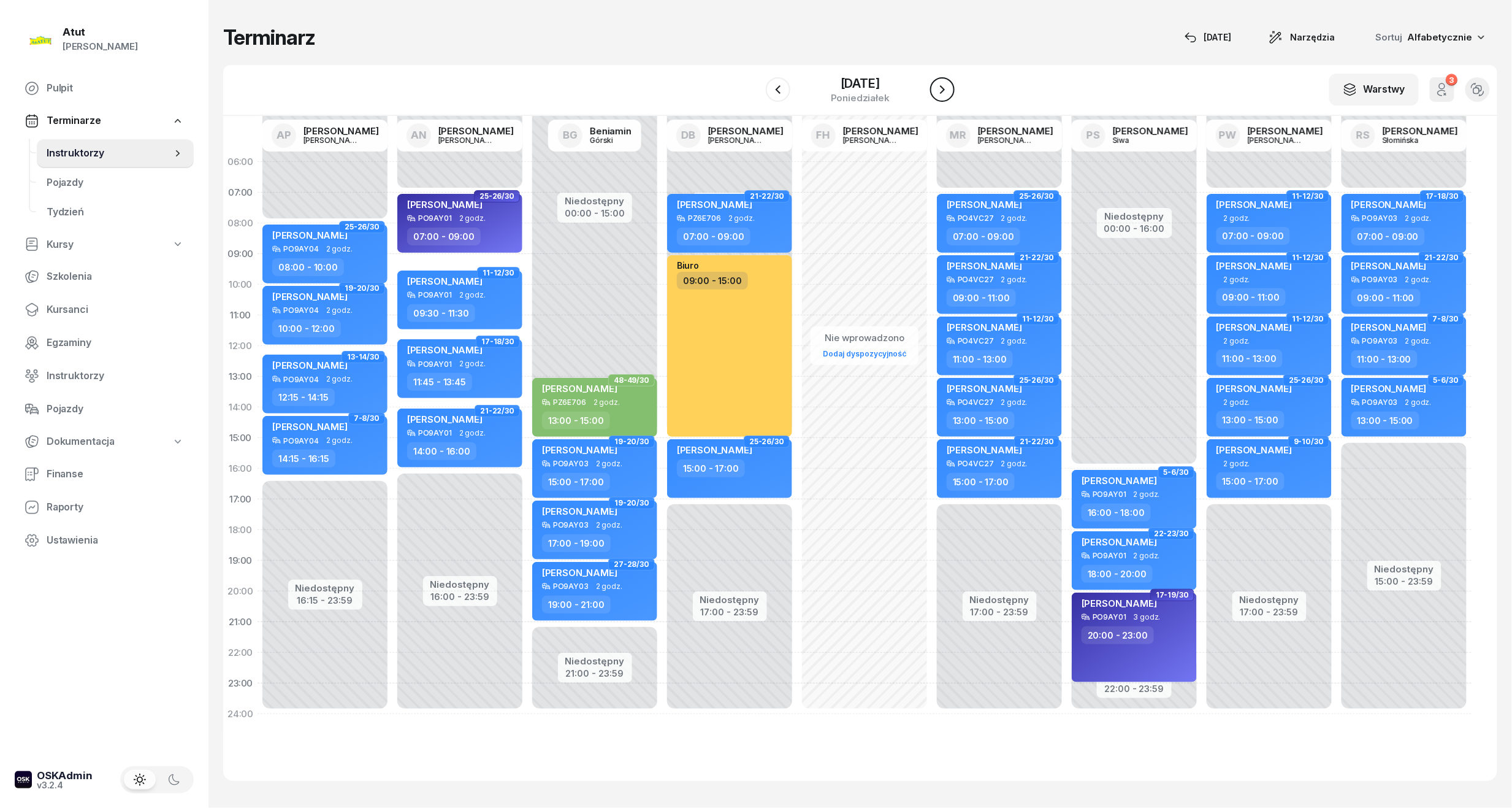
click at [943, 86] on icon "button" at bounding box center [942, 89] width 15 height 15
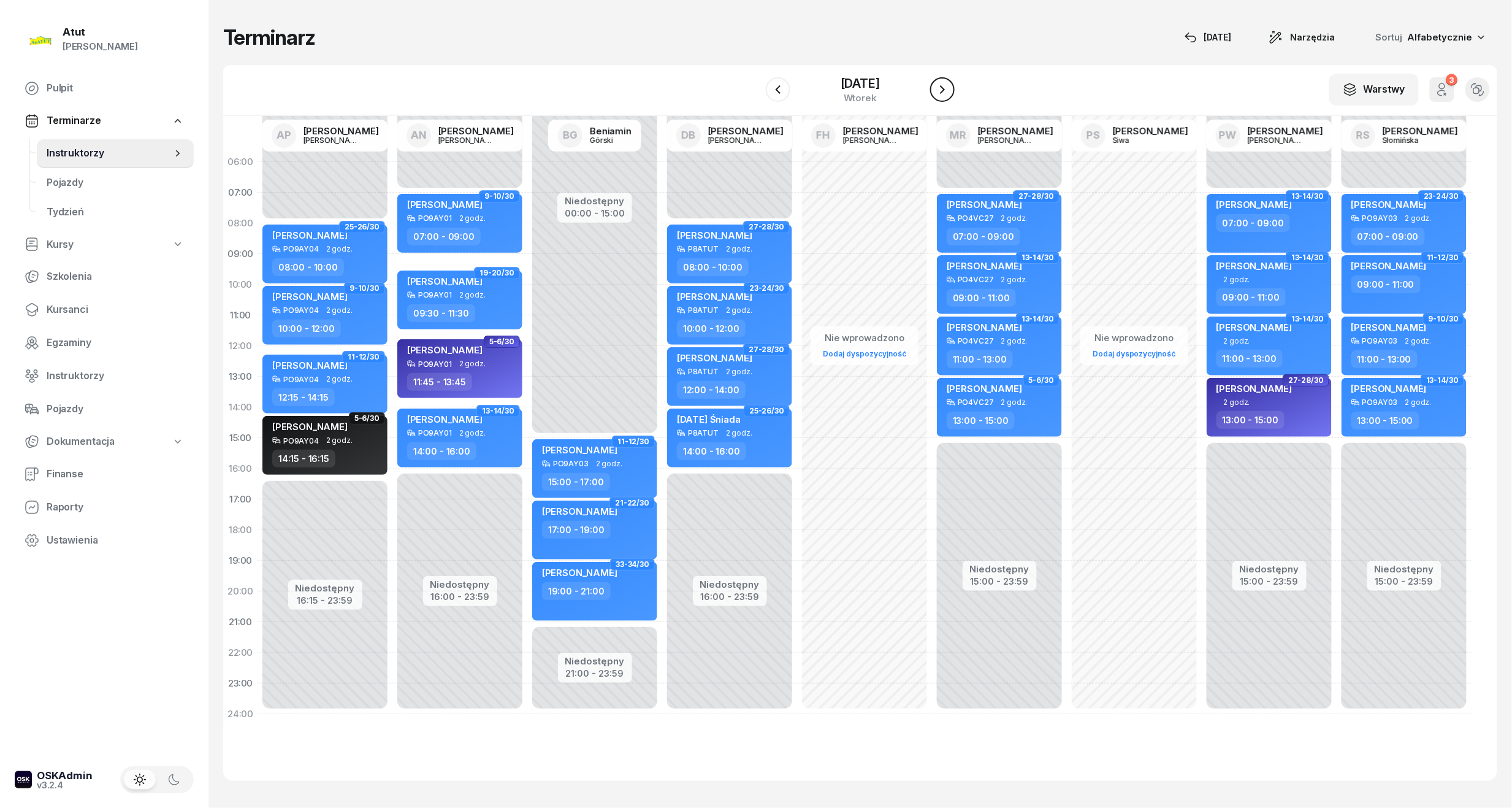
click at [943, 86] on icon "button" at bounding box center [942, 89] width 15 height 15
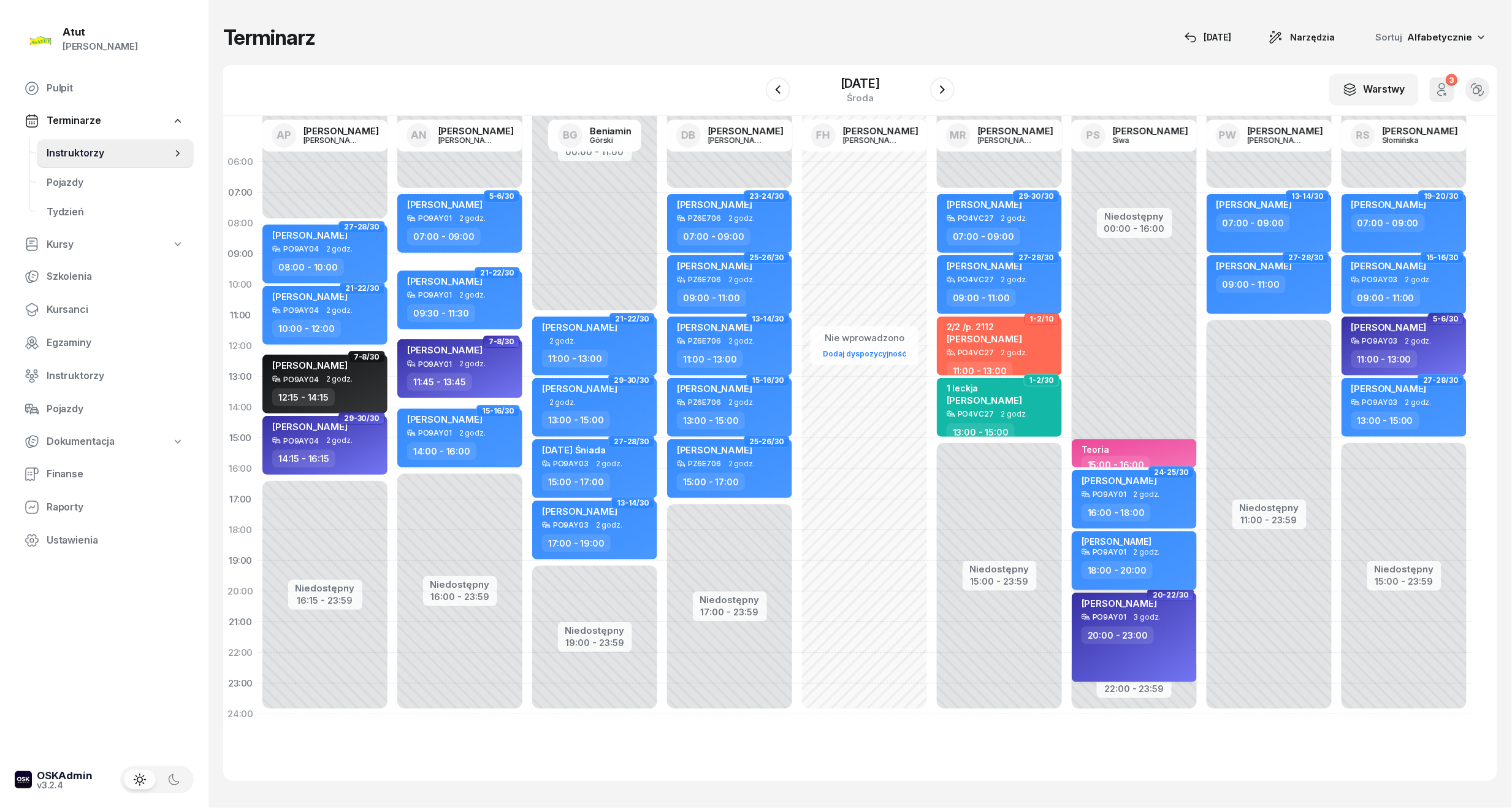
click at [1126, 536] on div "[PERSON_NAME]" at bounding box center [1135, 542] width 108 height 12
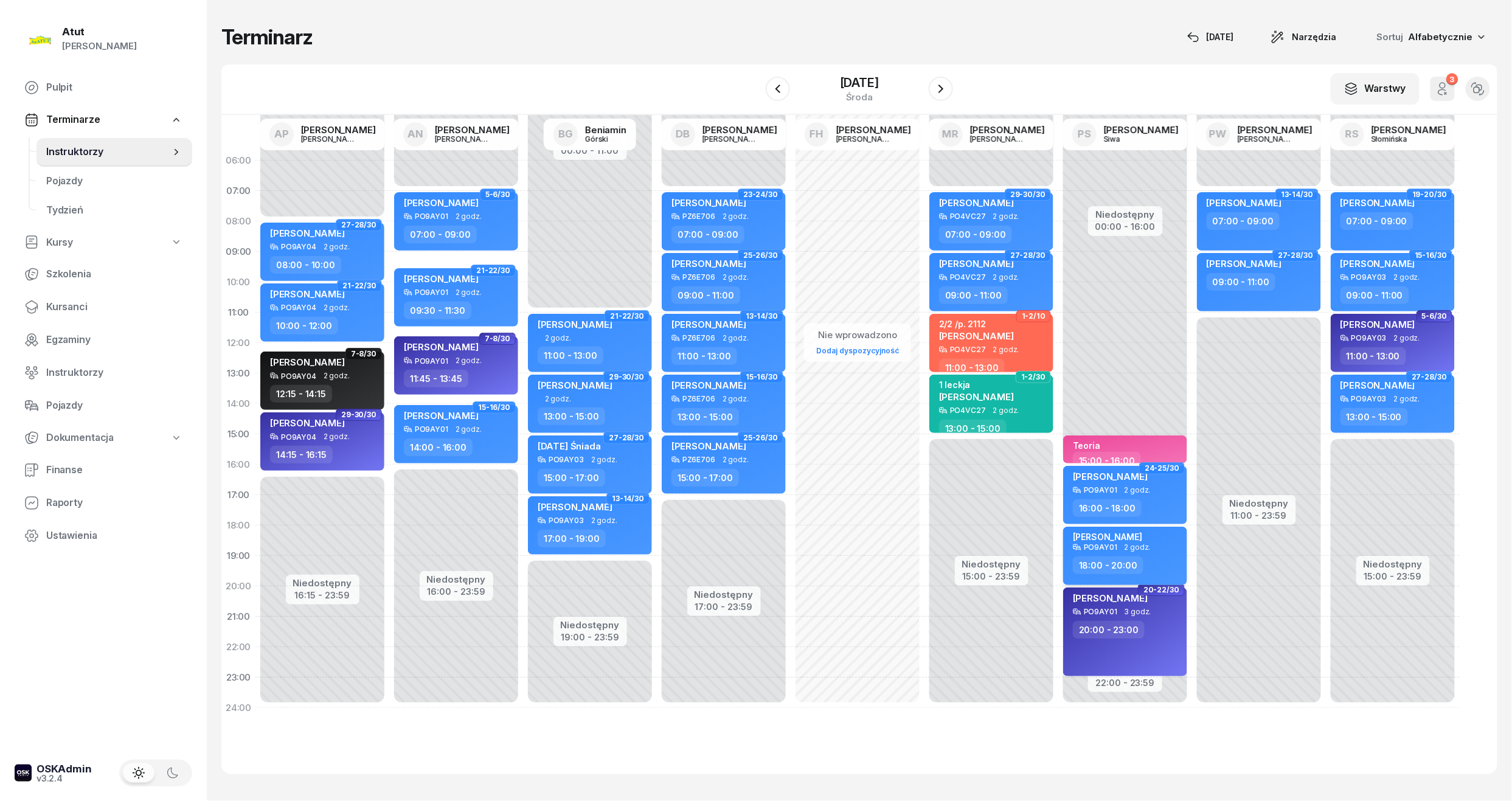
select select "18"
select select "20"
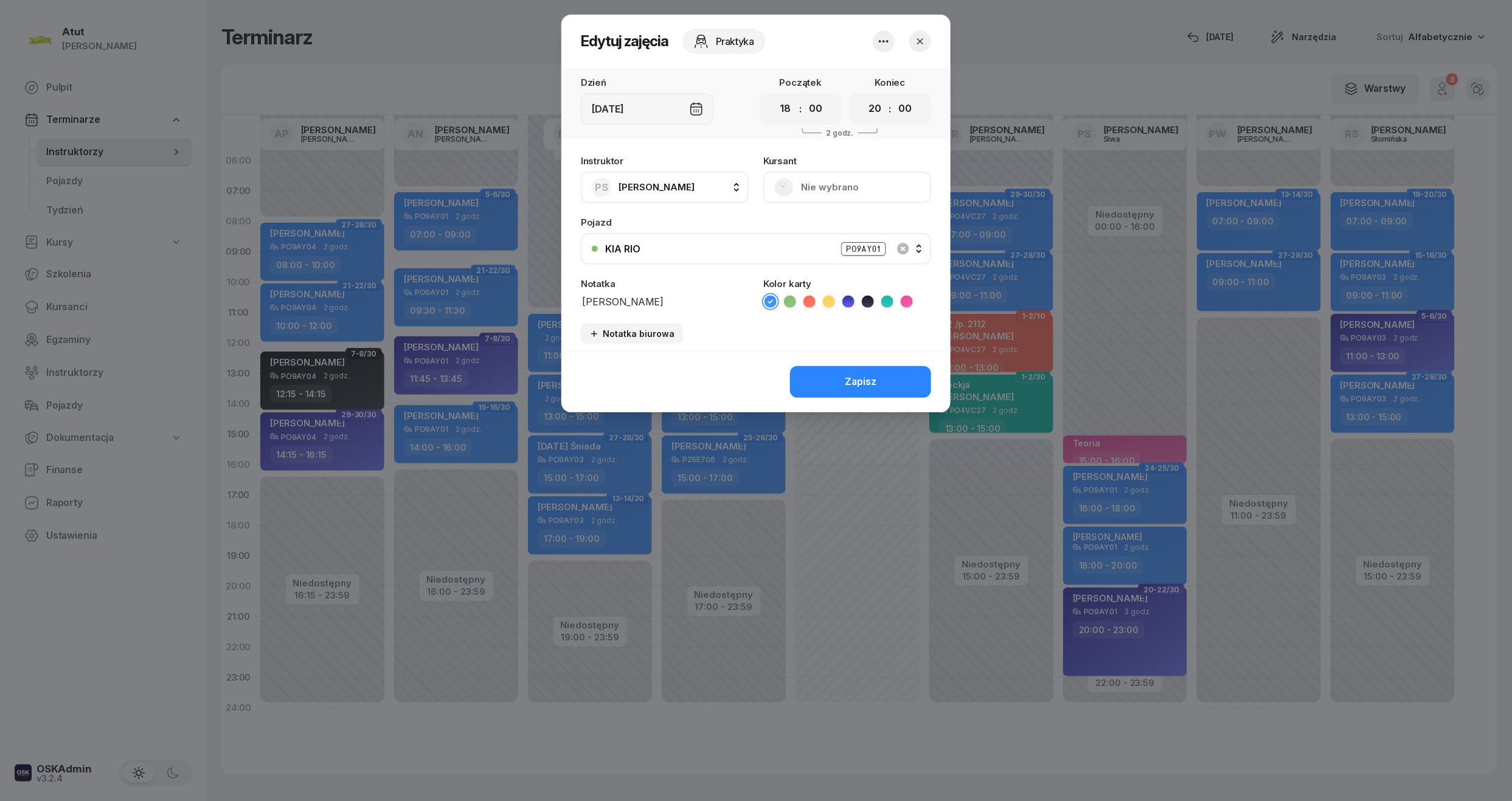
click at [882, 46] on icon "button" at bounding box center [884, 41] width 15 height 15
click at [864, 82] on link "Usuń" at bounding box center [878, 78] width 161 height 31
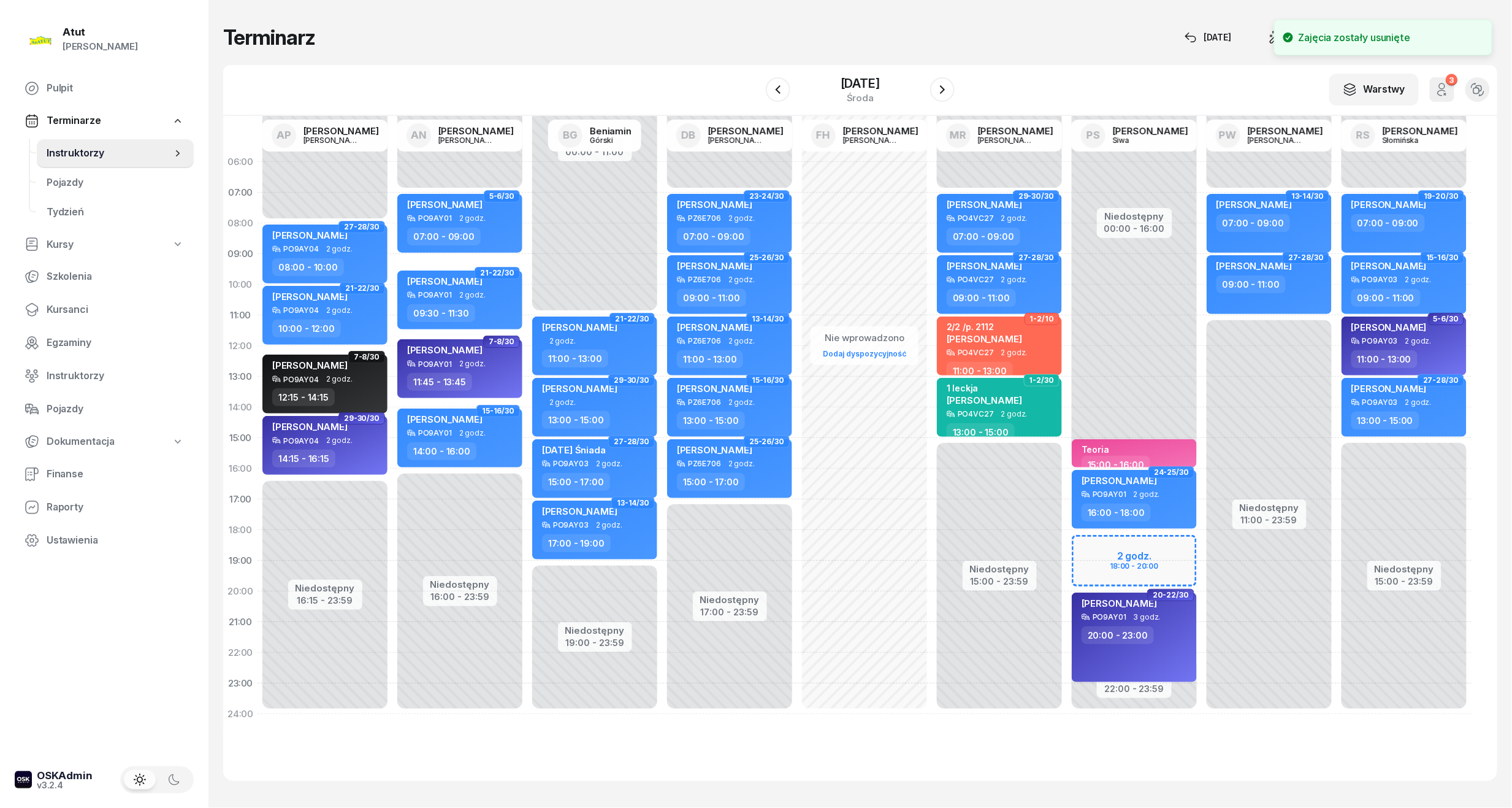
click at [1123, 552] on div "Niedostępny 00:00 - 16:00 Niedostępny 22:00 - 23:59 Teoria 15:00 - 16:00 24-25/…" at bounding box center [1134, 438] width 135 height 583
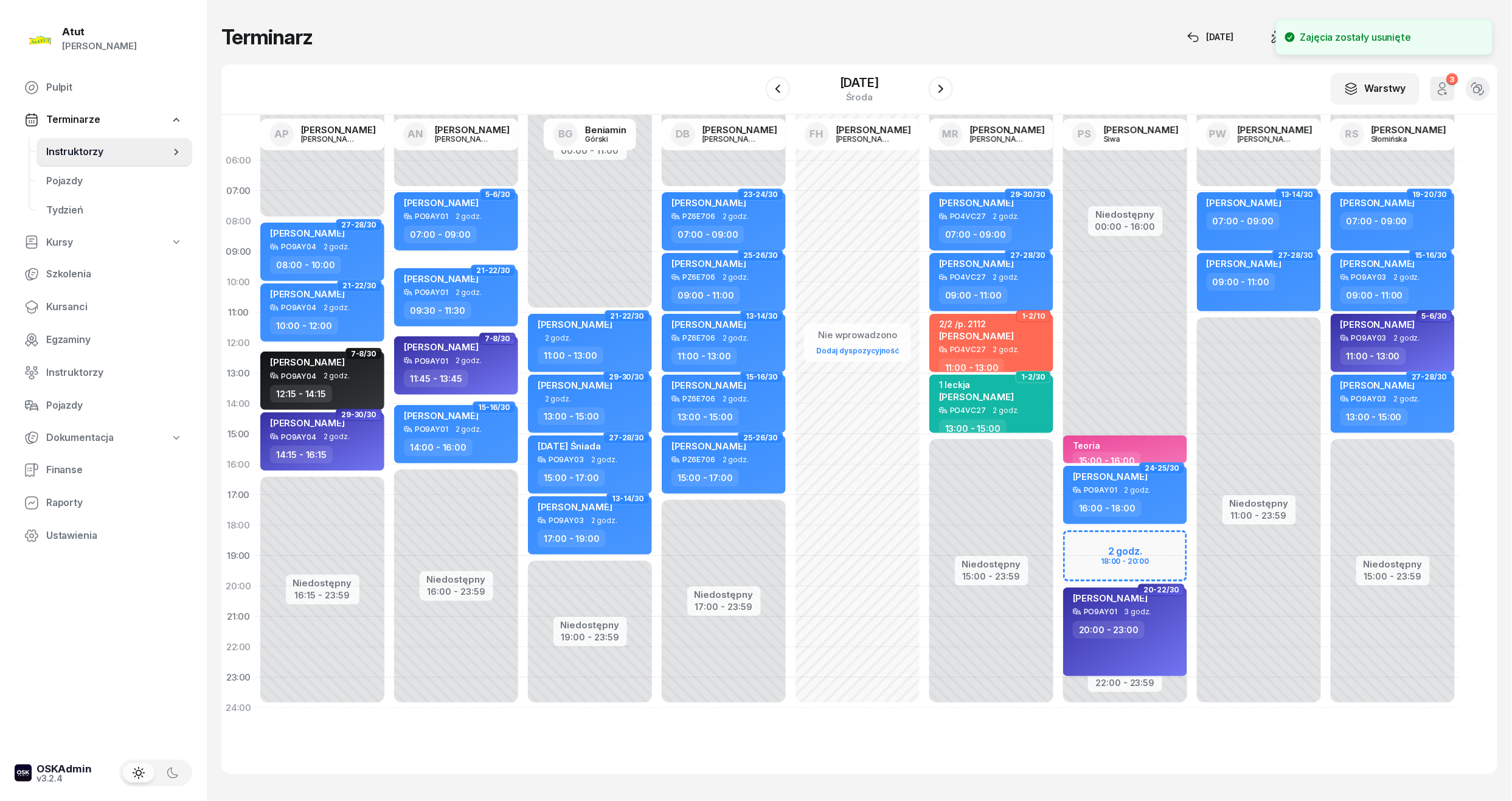
select select "18"
select select "20"
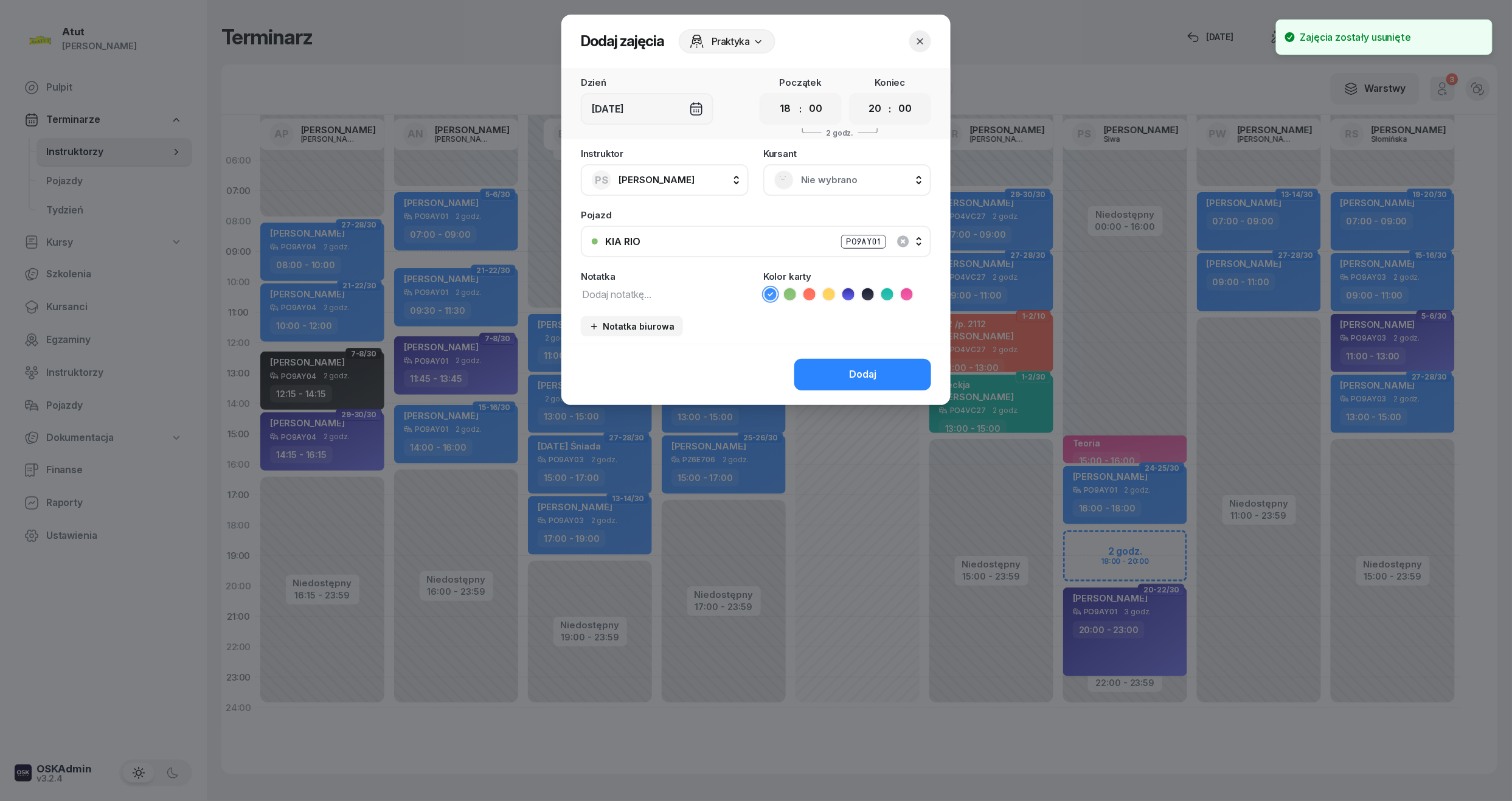
click at [801, 172] on span "Nie wybrano" at bounding box center [861, 180] width 119 height 16
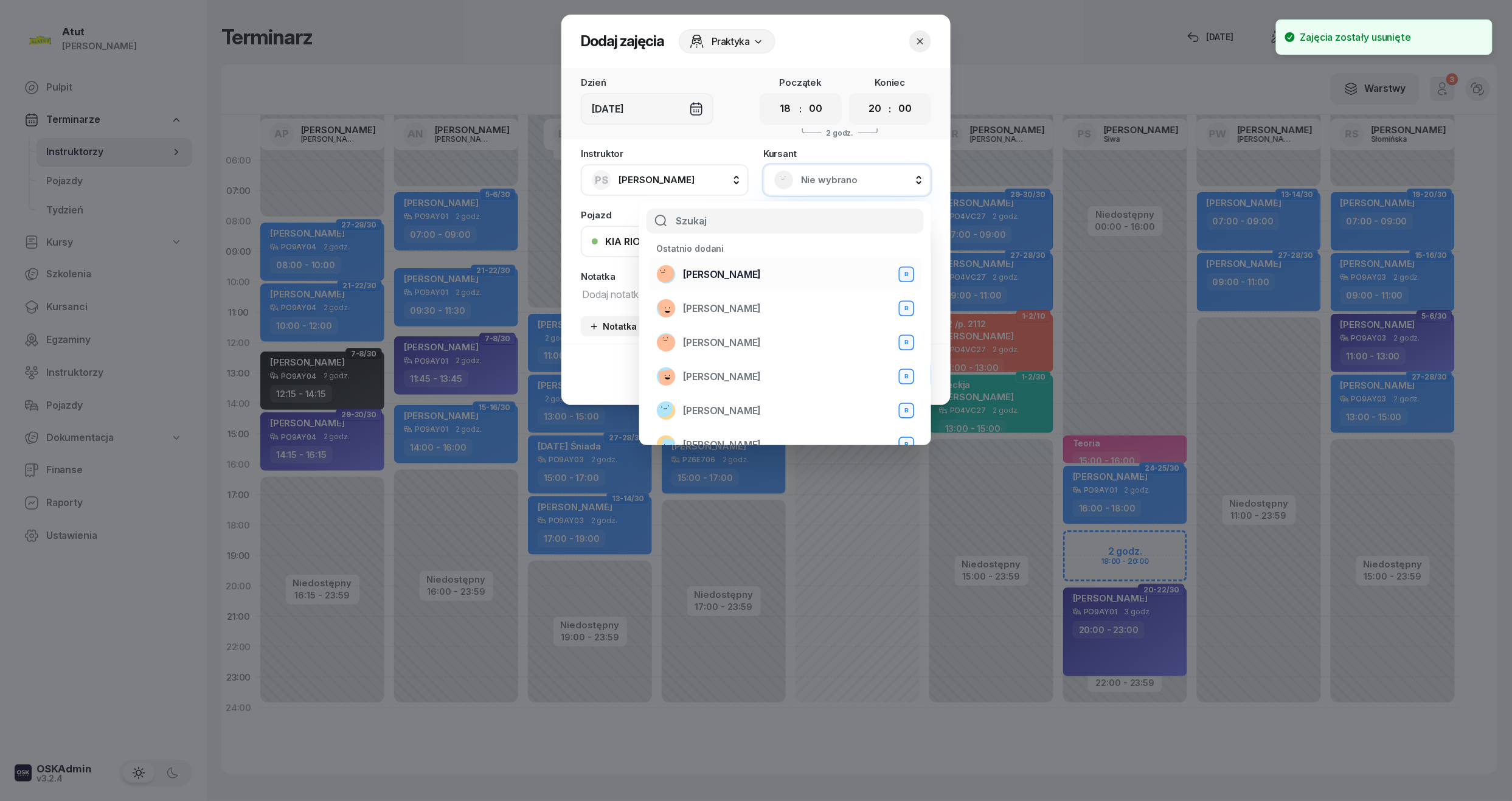
click at [746, 276] on span "[PERSON_NAME]" at bounding box center [721, 275] width 78 height 16
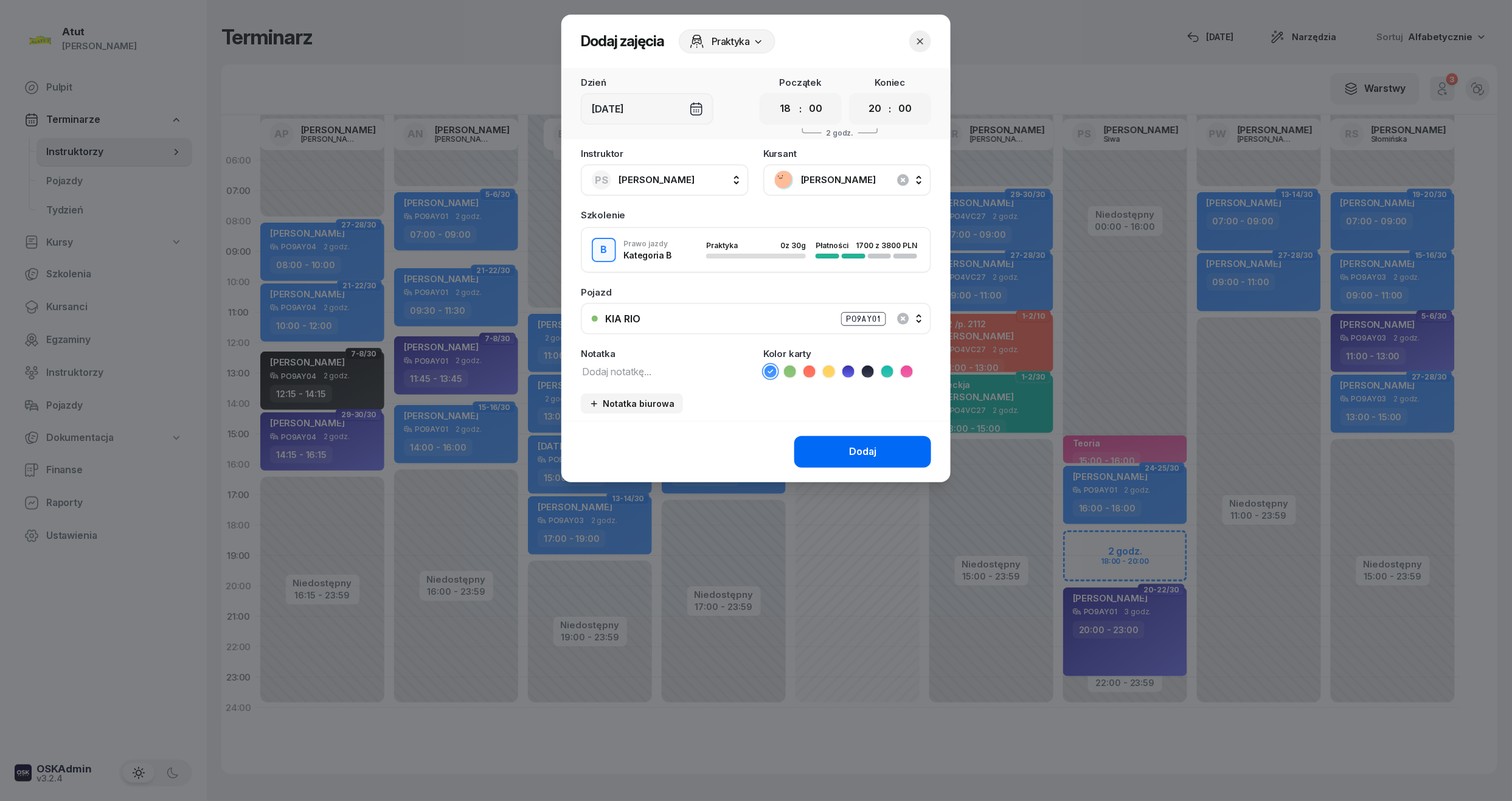
click at [868, 438] on button "Dodaj" at bounding box center [863, 452] width 137 height 32
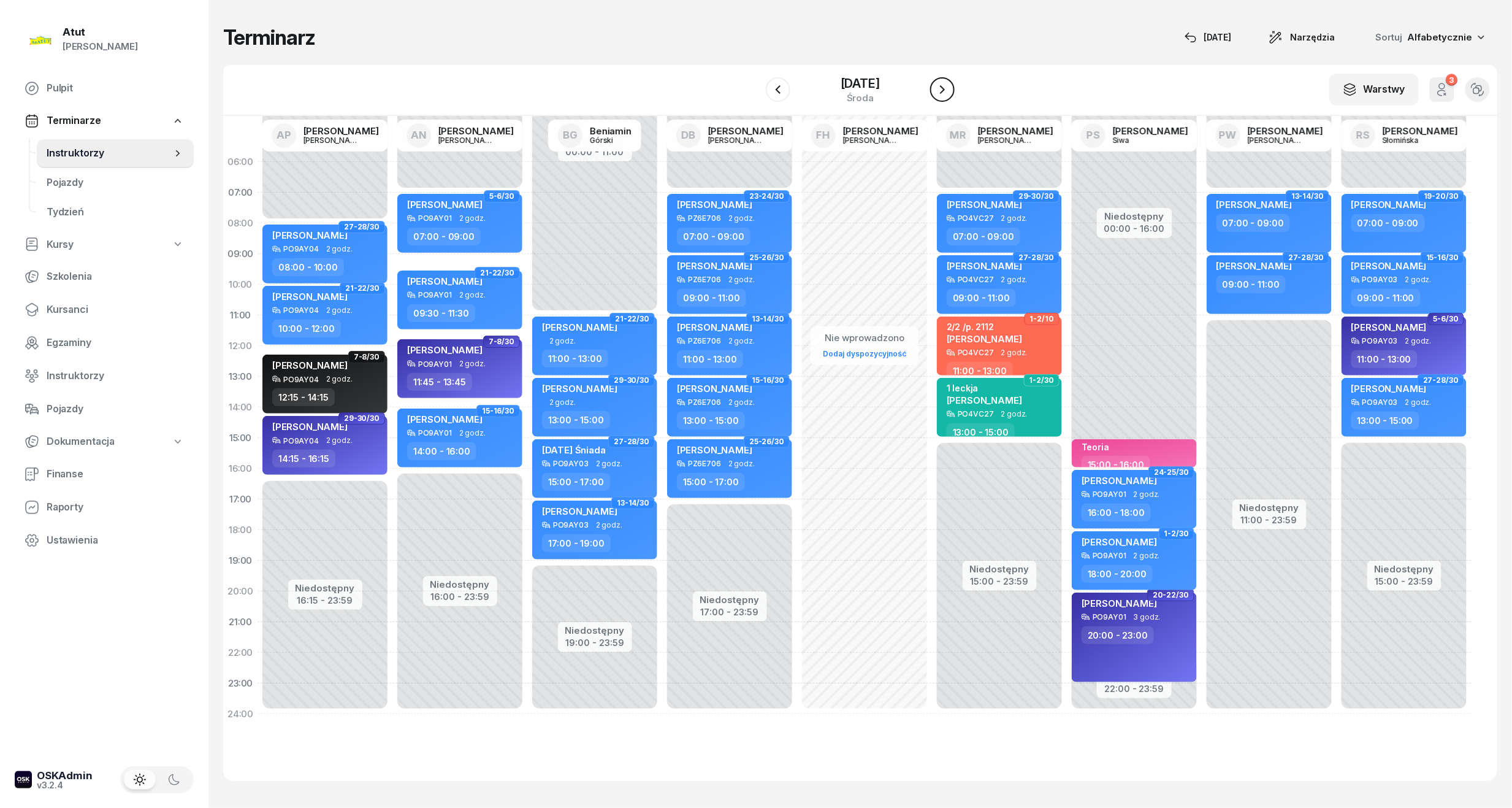
click at [943, 95] on icon "button" at bounding box center [942, 89] width 15 height 15
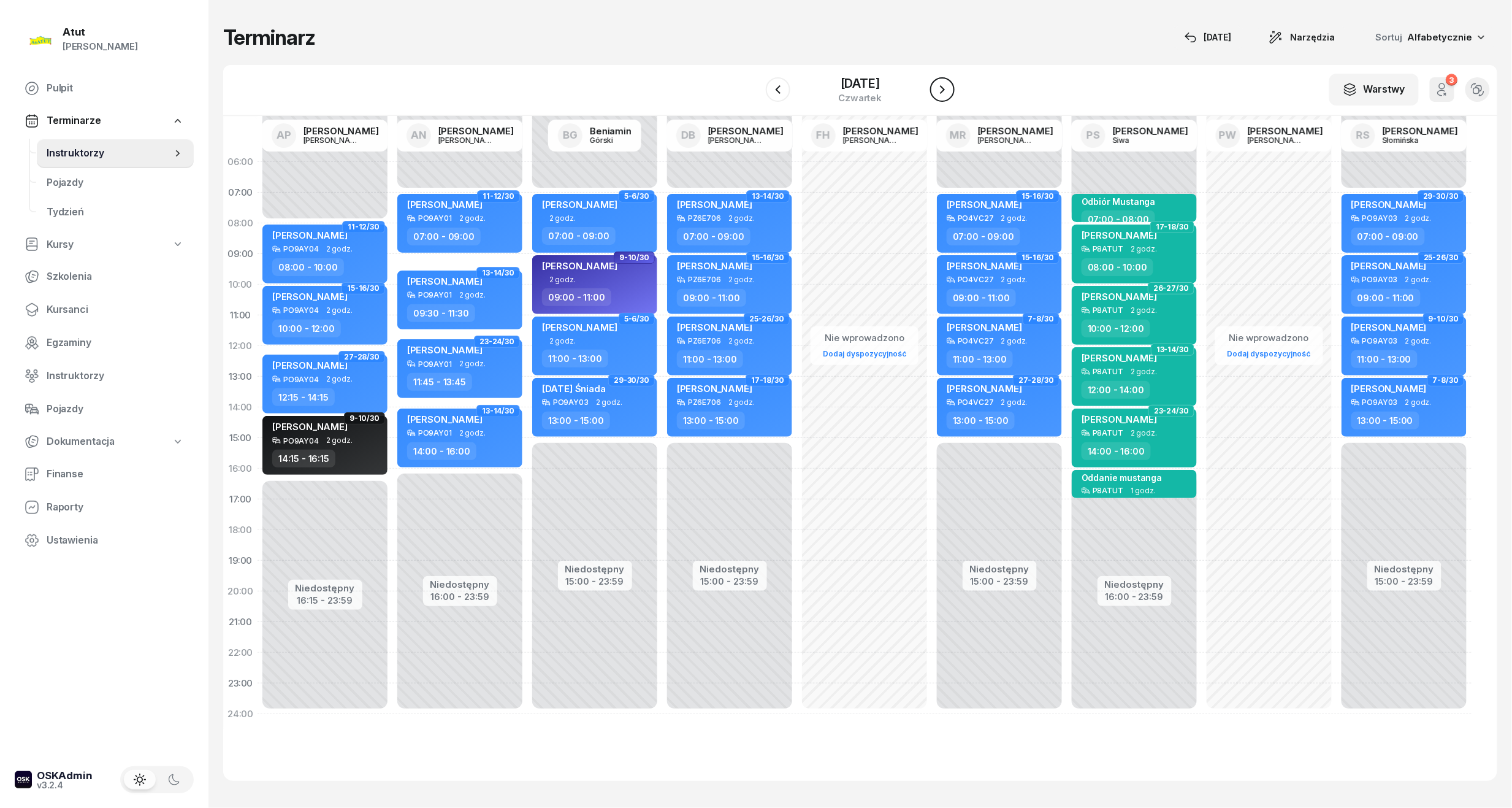
click at [943, 95] on icon "button" at bounding box center [942, 89] width 15 height 15
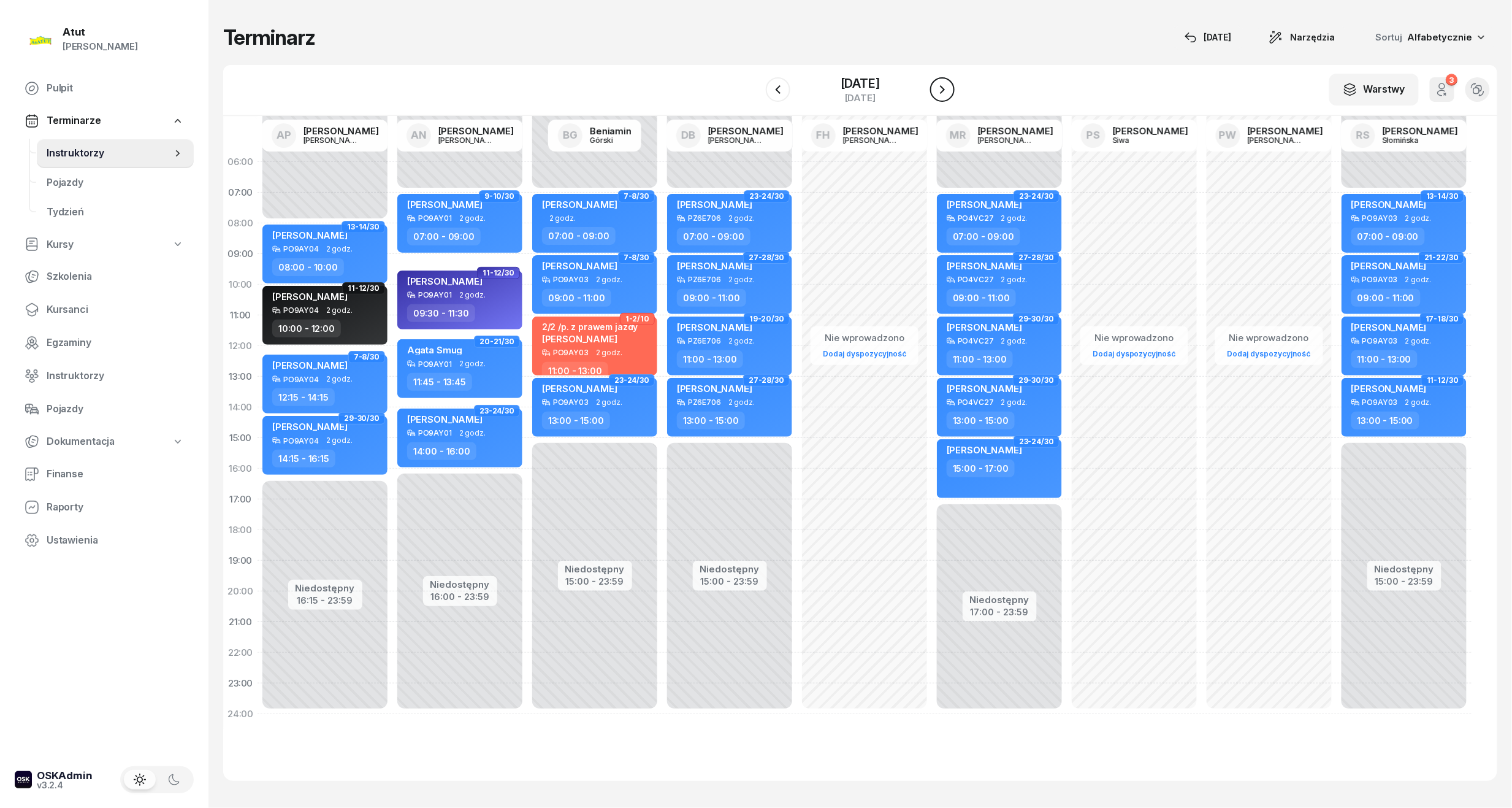
click at [943, 95] on icon "button" at bounding box center [942, 89] width 15 height 15
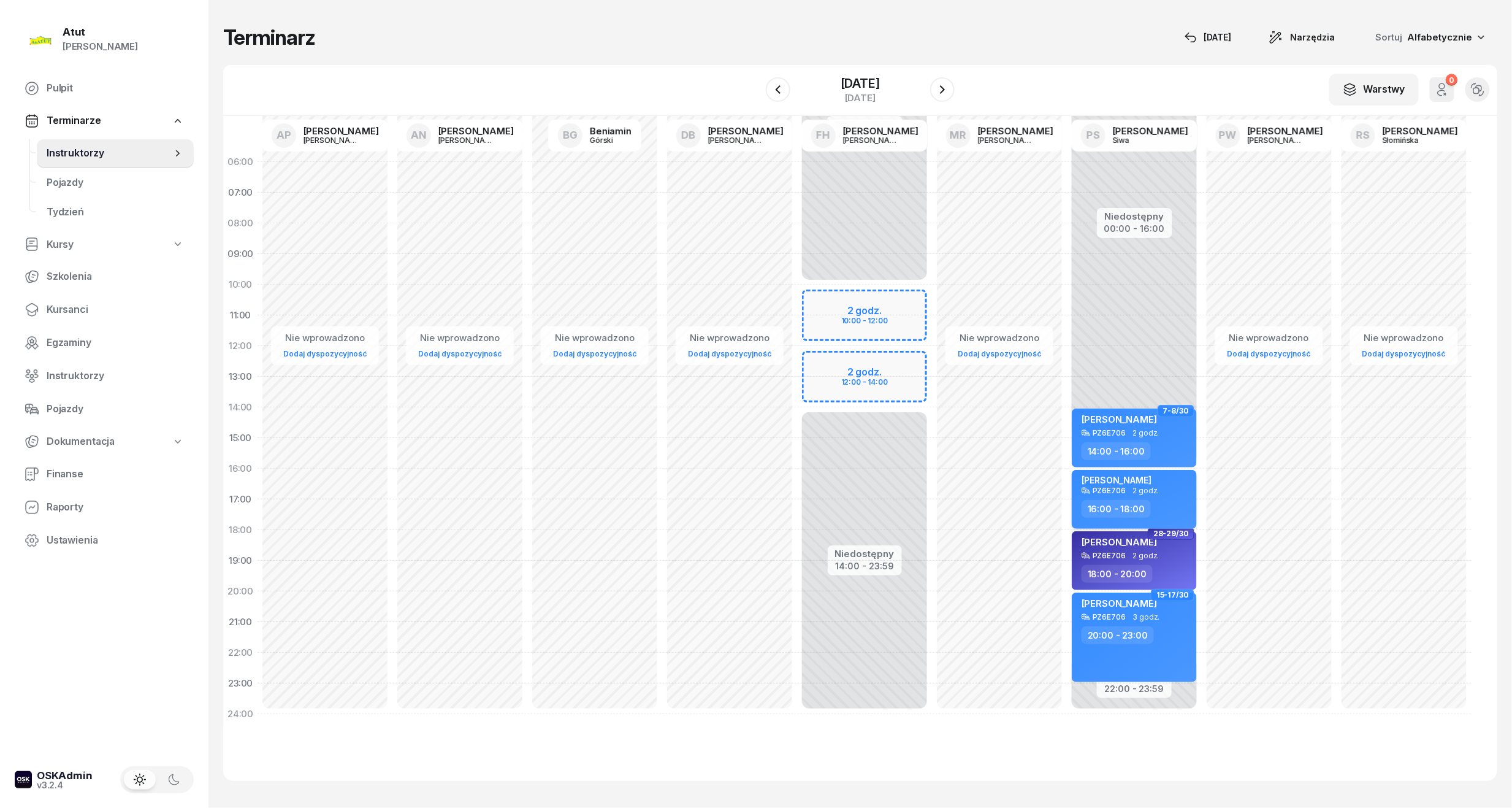
click at [1139, 484] on div "[PERSON_NAME]" at bounding box center [1135, 480] width 108 height 12
select select "16"
select select "18"
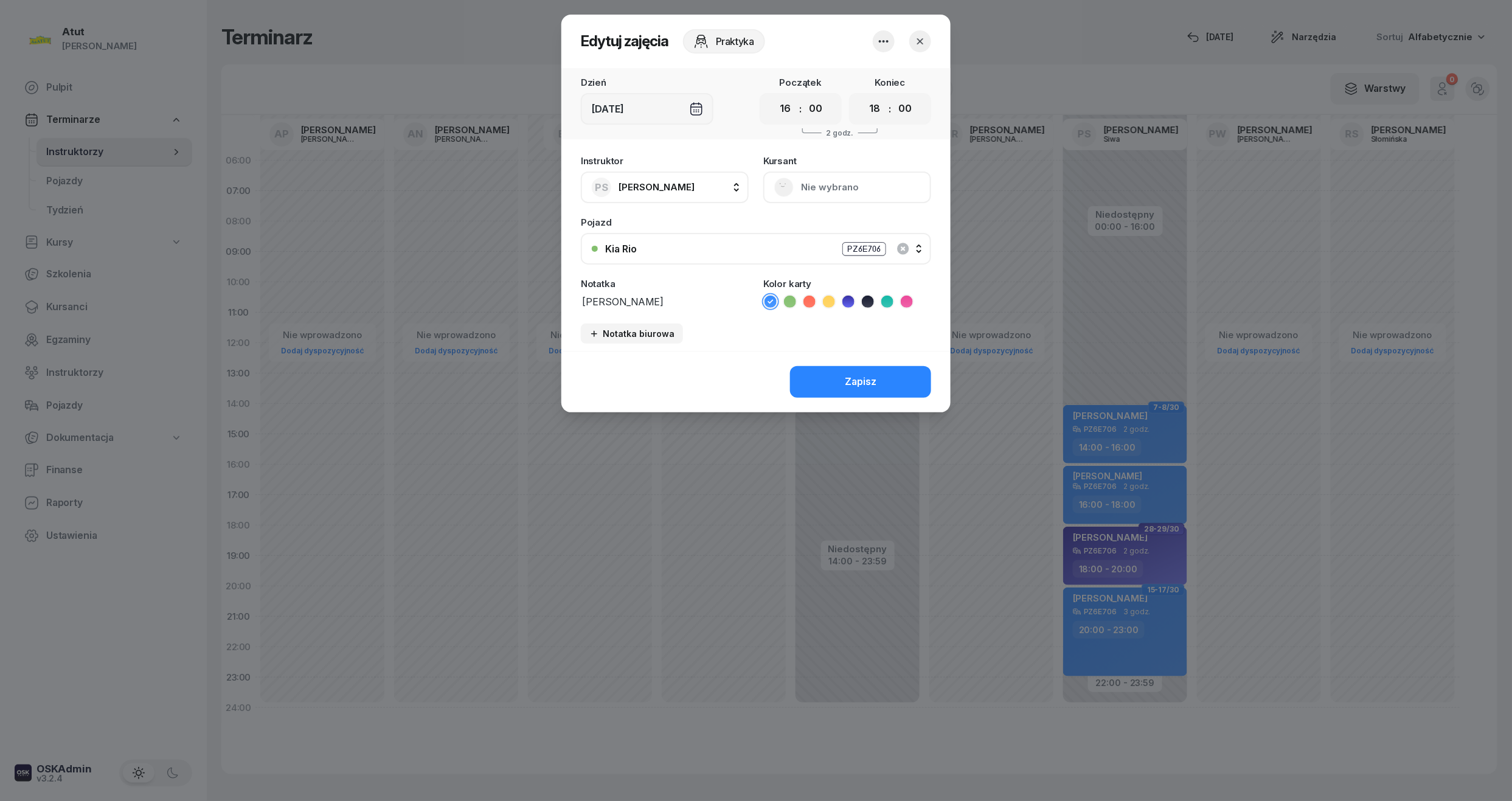
click at [883, 37] on icon "button" at bounding box center [884, 41] width 15 height 15
click at [871, 83] on link "Usuń" at bounding box center [878, 78] width 161 height 31
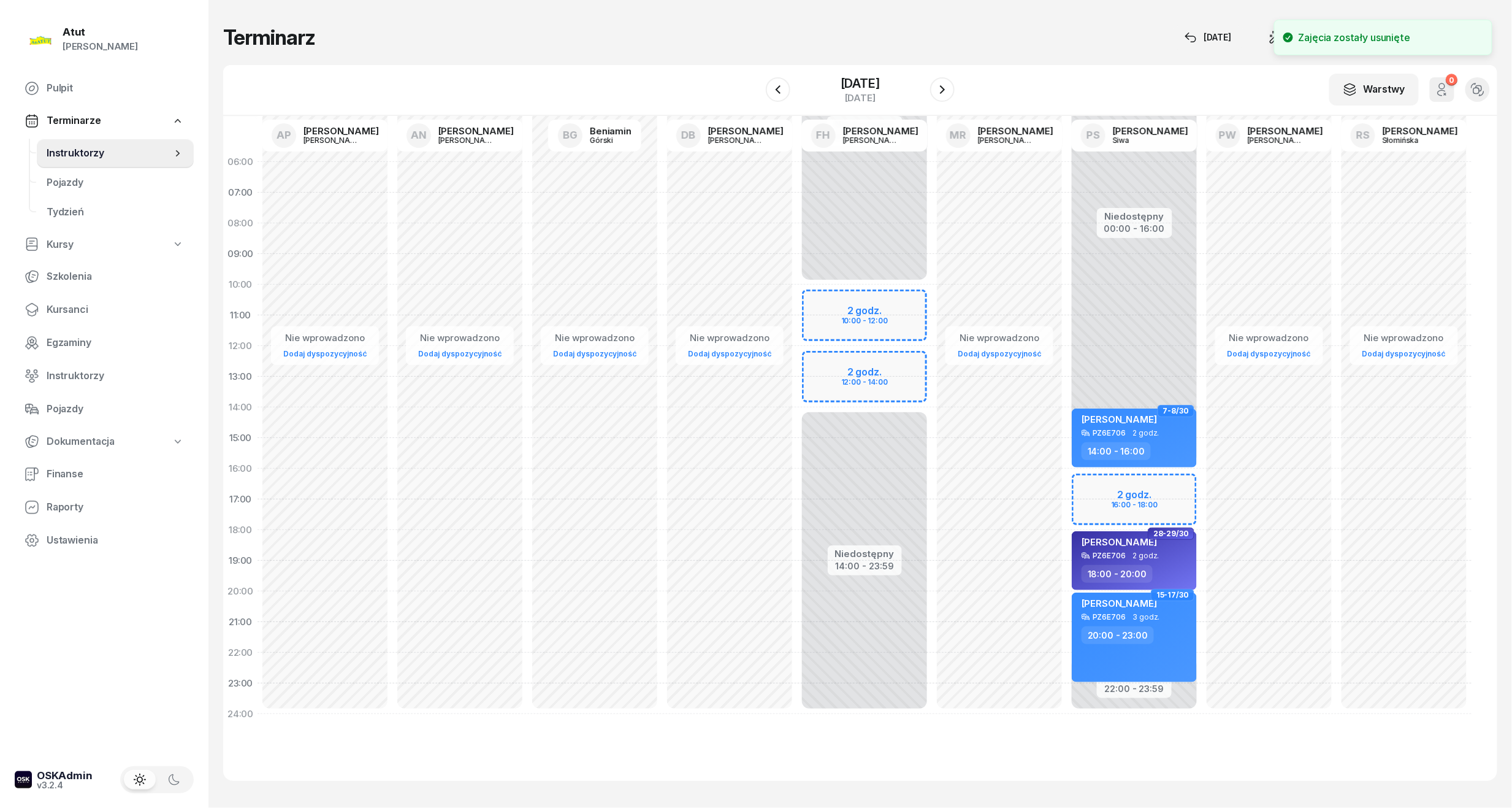
click at [1099, 481] on div "Niedostępny 00:00 - 16:00 Niedostępny 22:00 - 23:59 7-8/30 Iga Nowak PZ6E706 2 …" at bounding box center [1134, 438] width 135 height 583
select select "16"
select select "18"
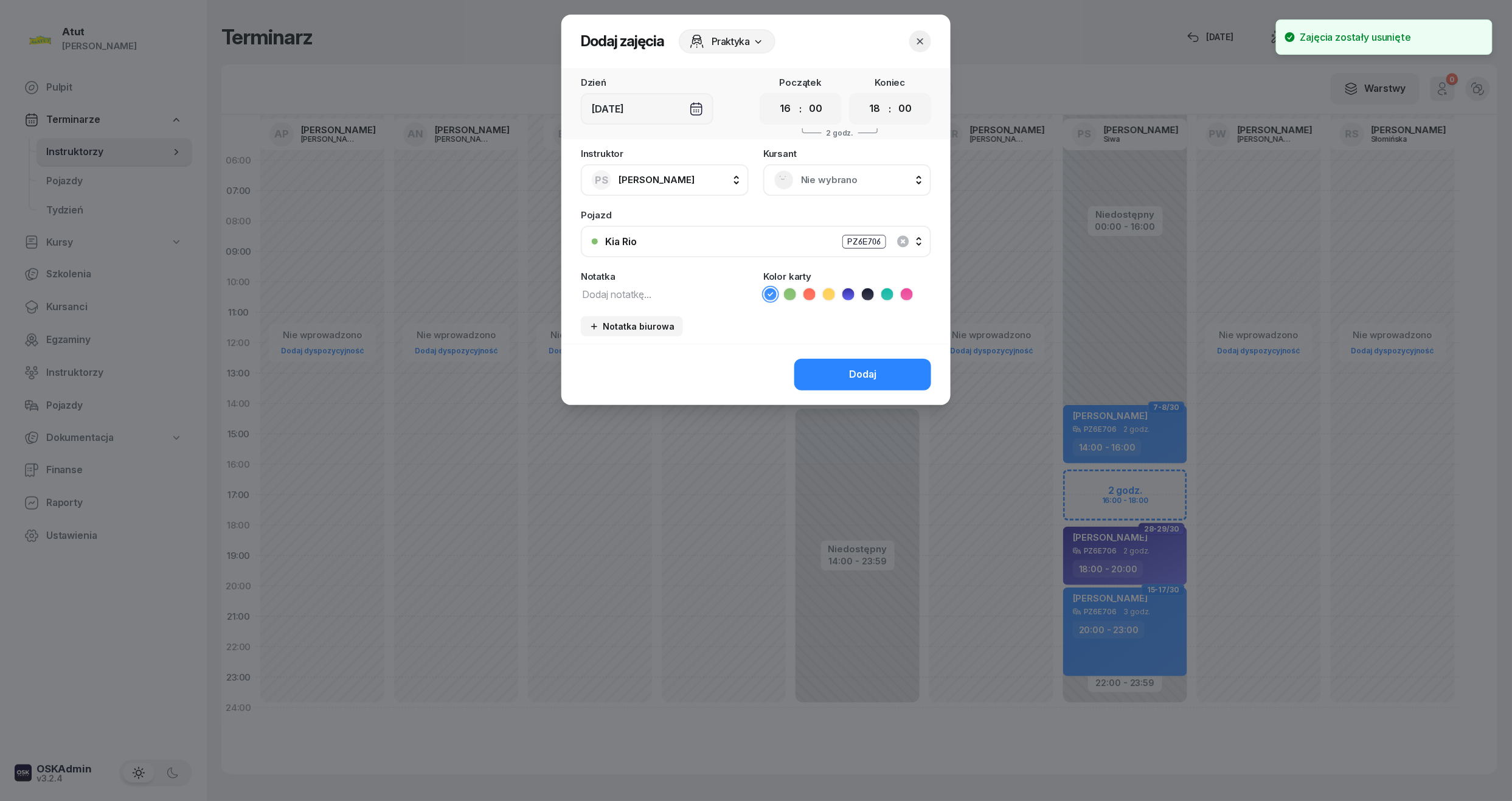
click at [854, 179] on span "Nie wybrano" at bounding box center [861, 180] width 119 height 16
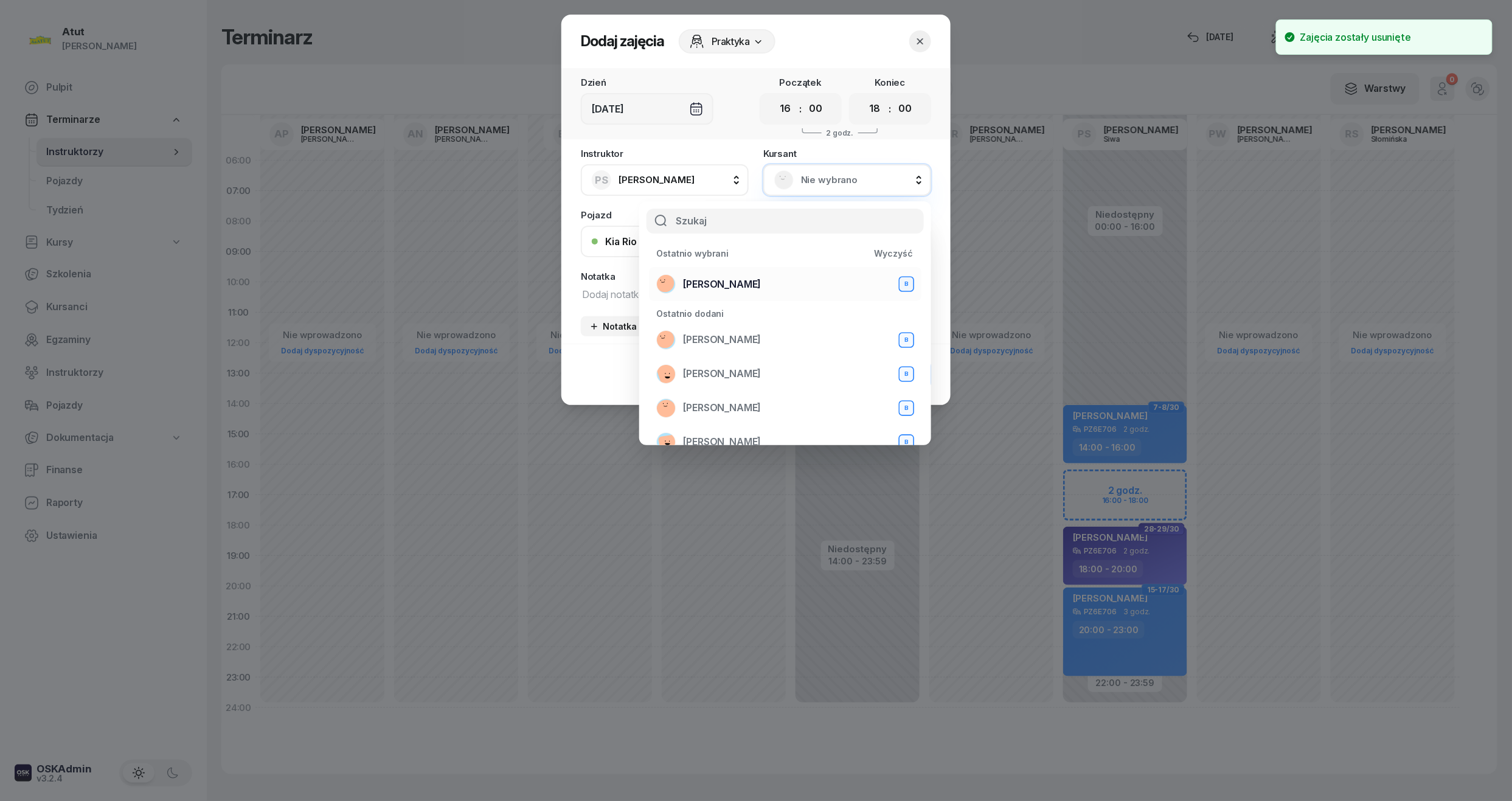
click at [743, 277] on span "[PERSON_NAME]" at bounding box center [721, 285] width 78 height 16
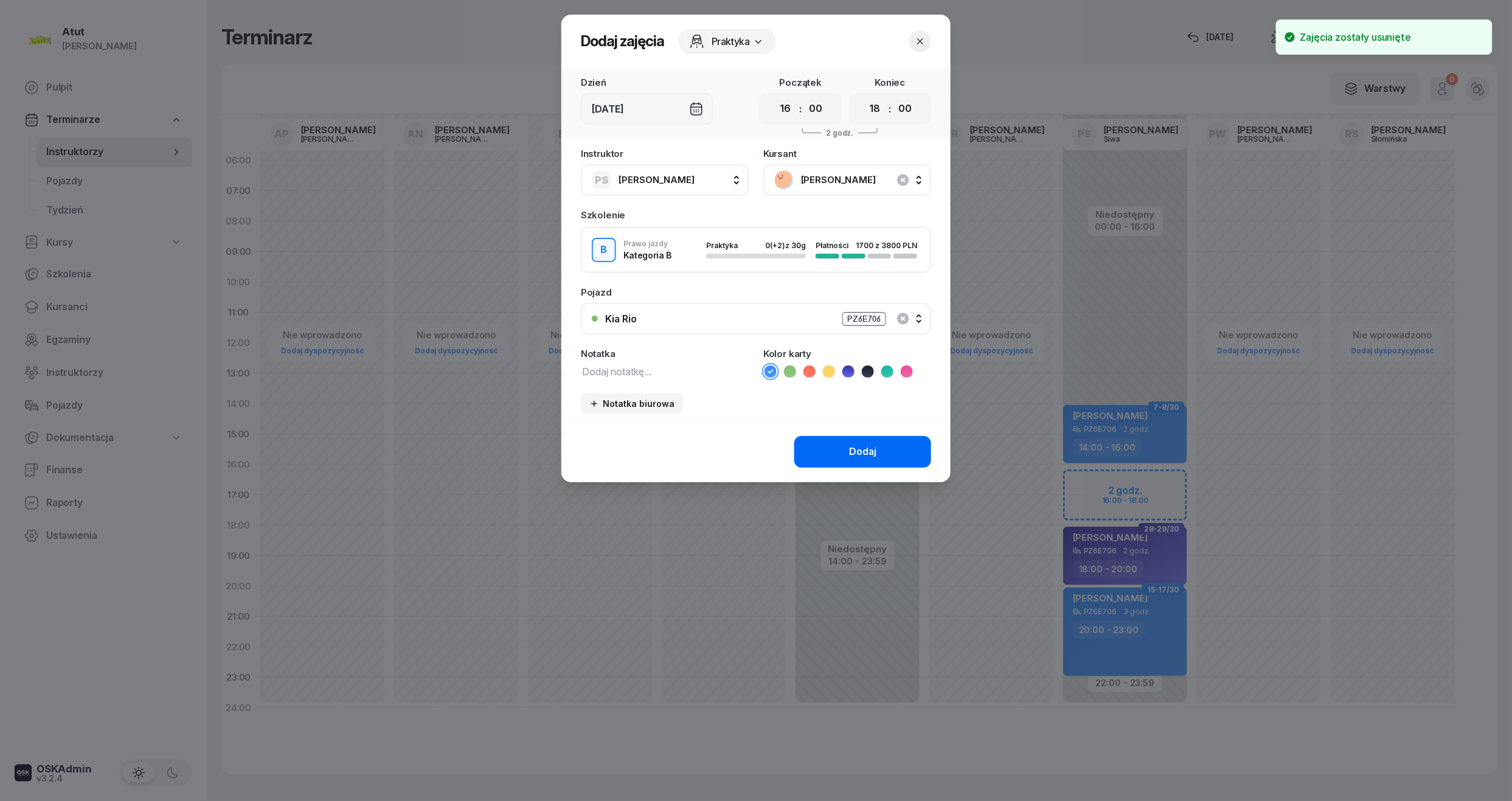
click at [857, 451] on div "Dodaj" at bounding box center [863, 452] width 28 height 16
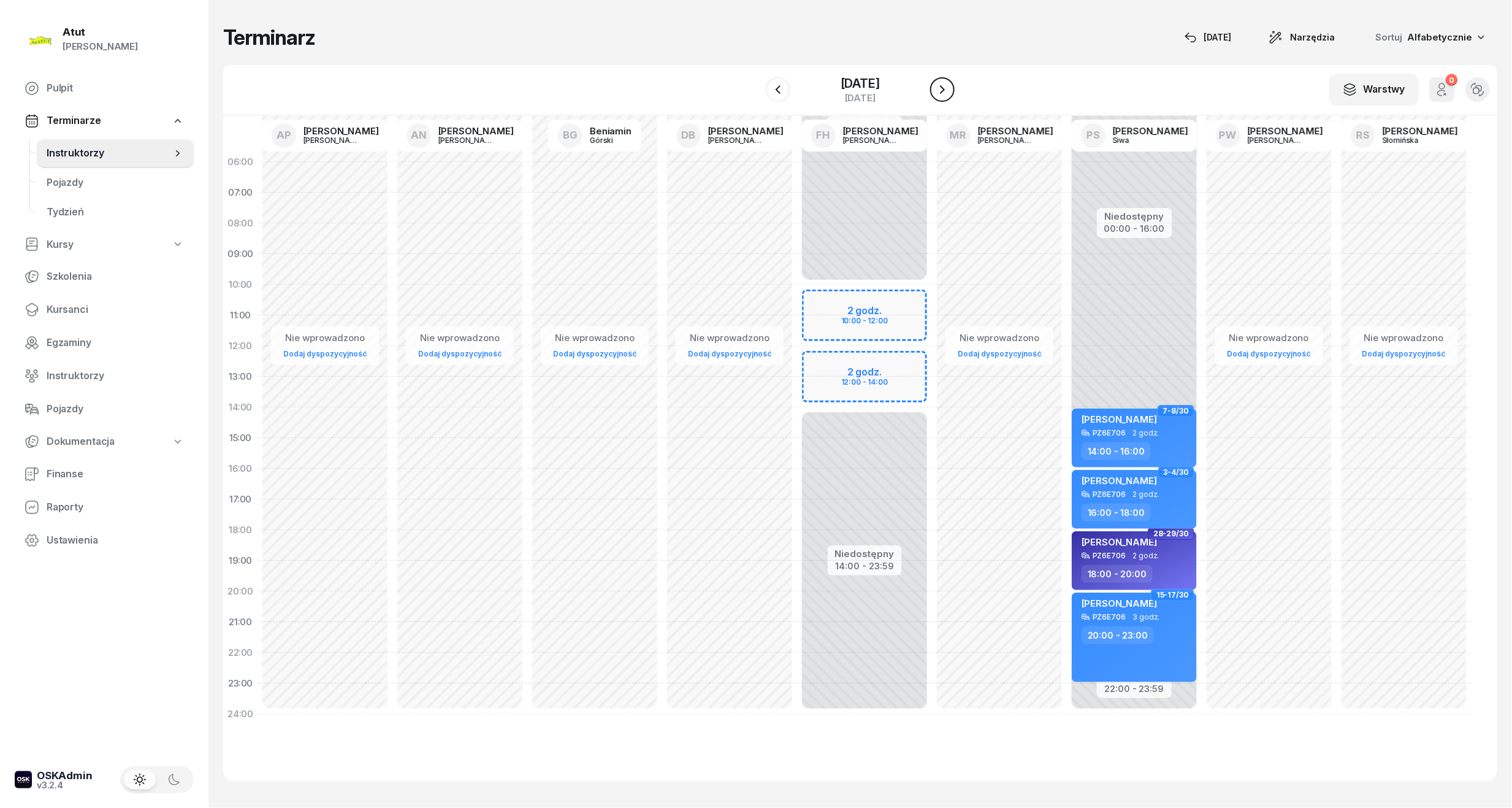
click at [944, 86] on icon "button" at bounding box center [942, 89] width 5 height 9
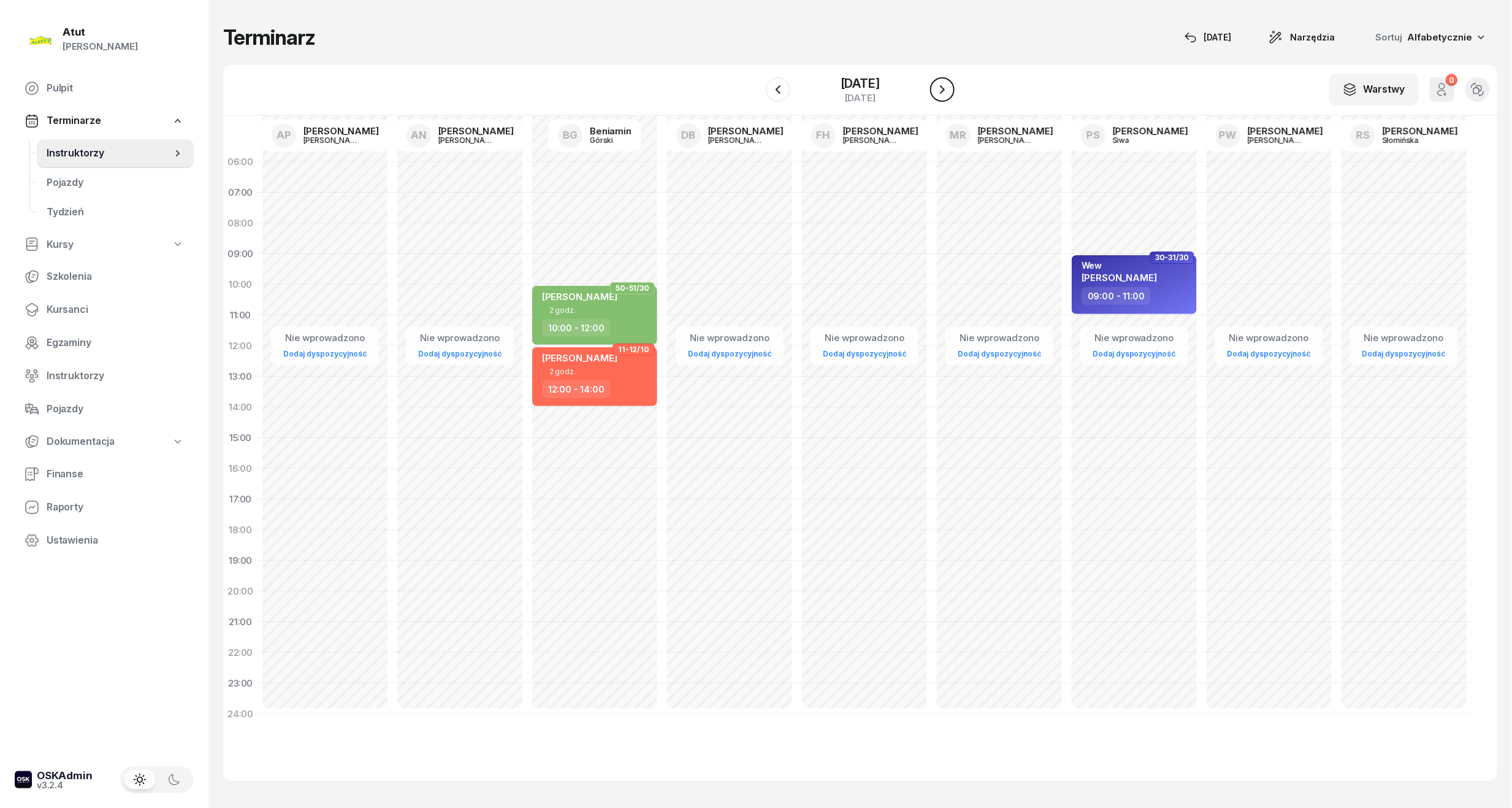
click at [943, 86] on icon "button" at bounding box center [942, 89] width 15 height 15
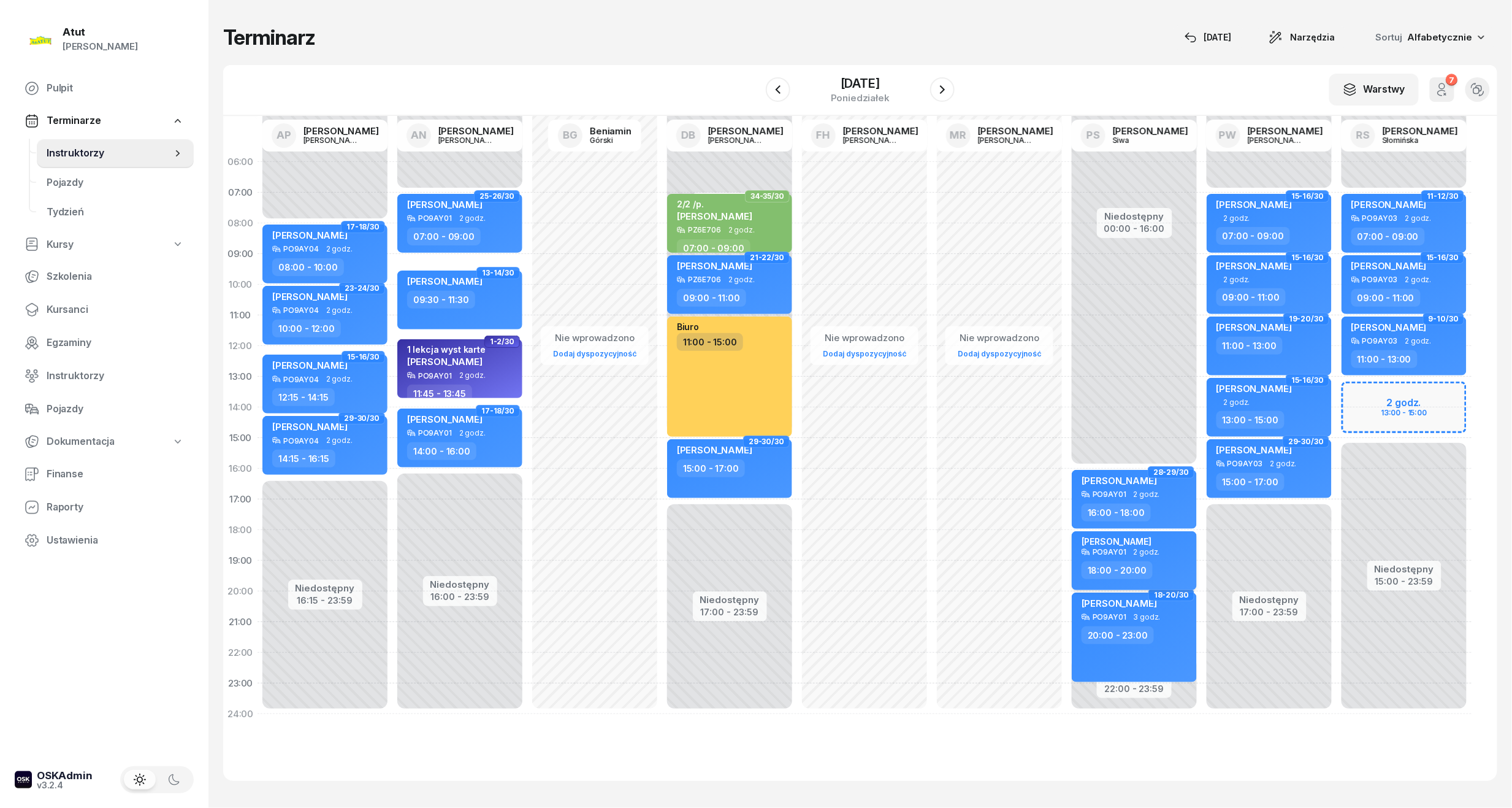
click at [1129, 555] on div "PO9AY01 2 godz." at bounding box center [1135, 552] width 108 height 9
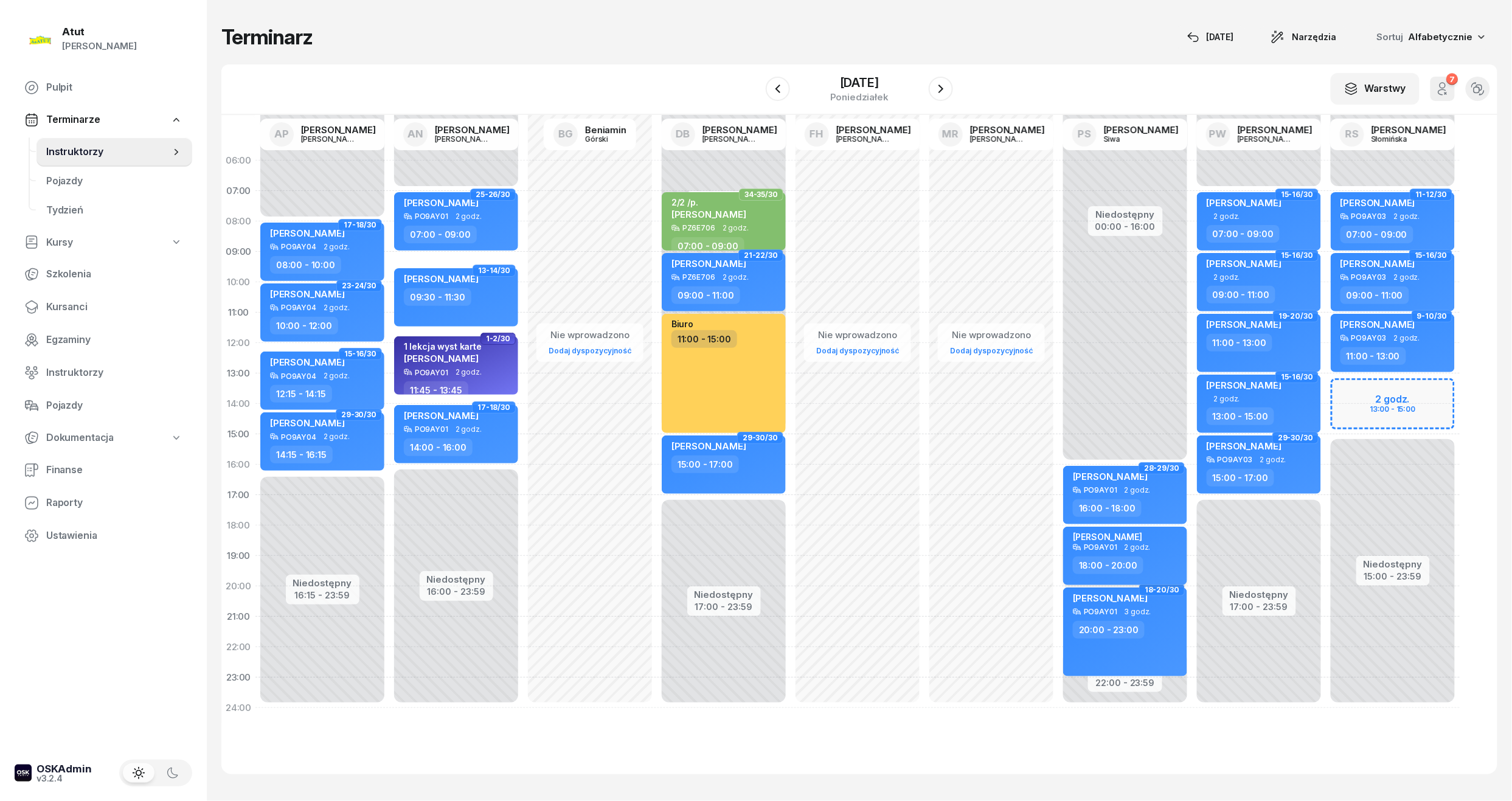
select select "18"
select select "20"
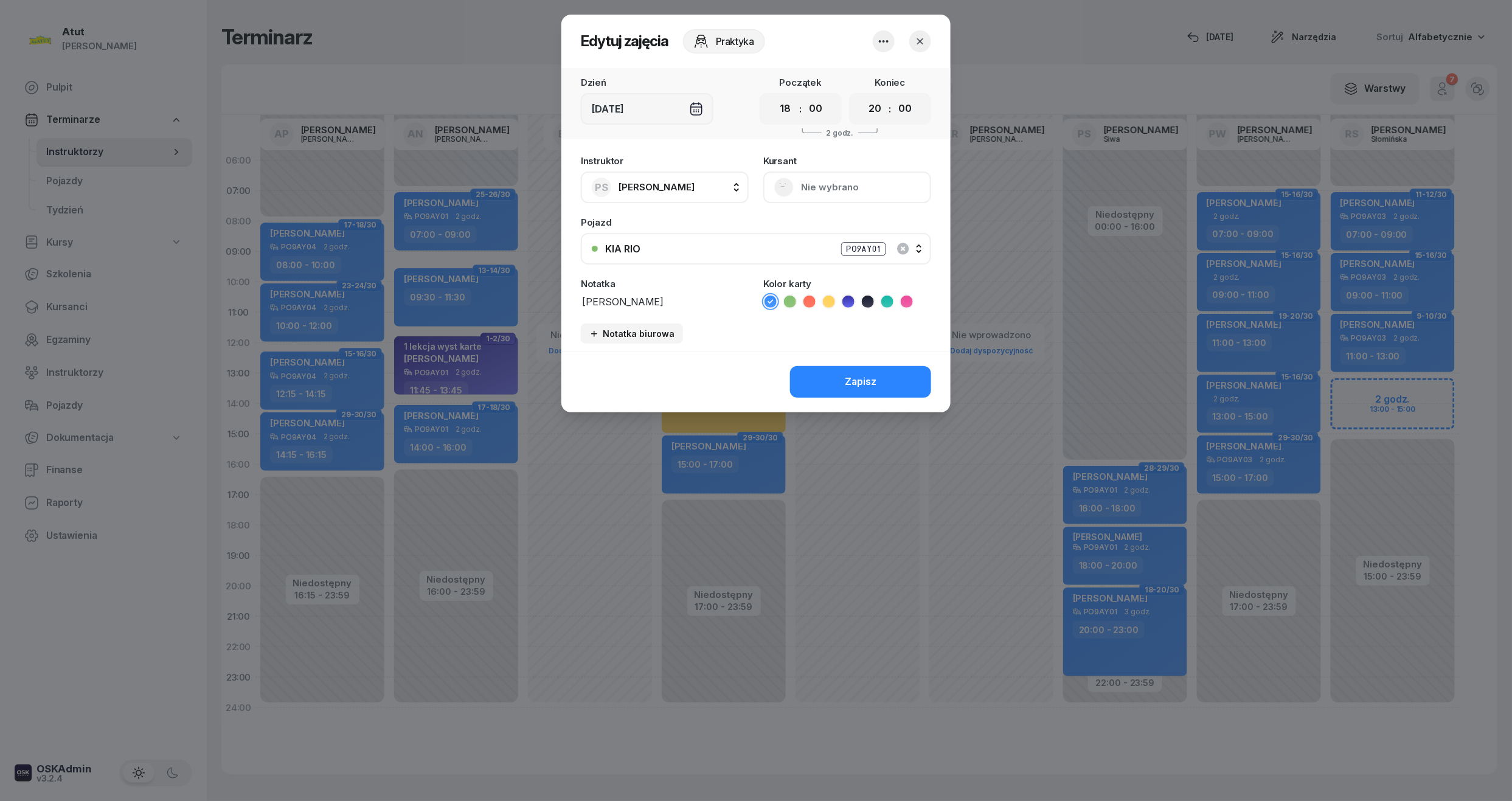
click at [891, 42] on icon "button" at bounding box center [884, 41] width 15 height 15
click at [865, 76] on link "Usuń" at bounding box center [878, 78] width 161 height 31
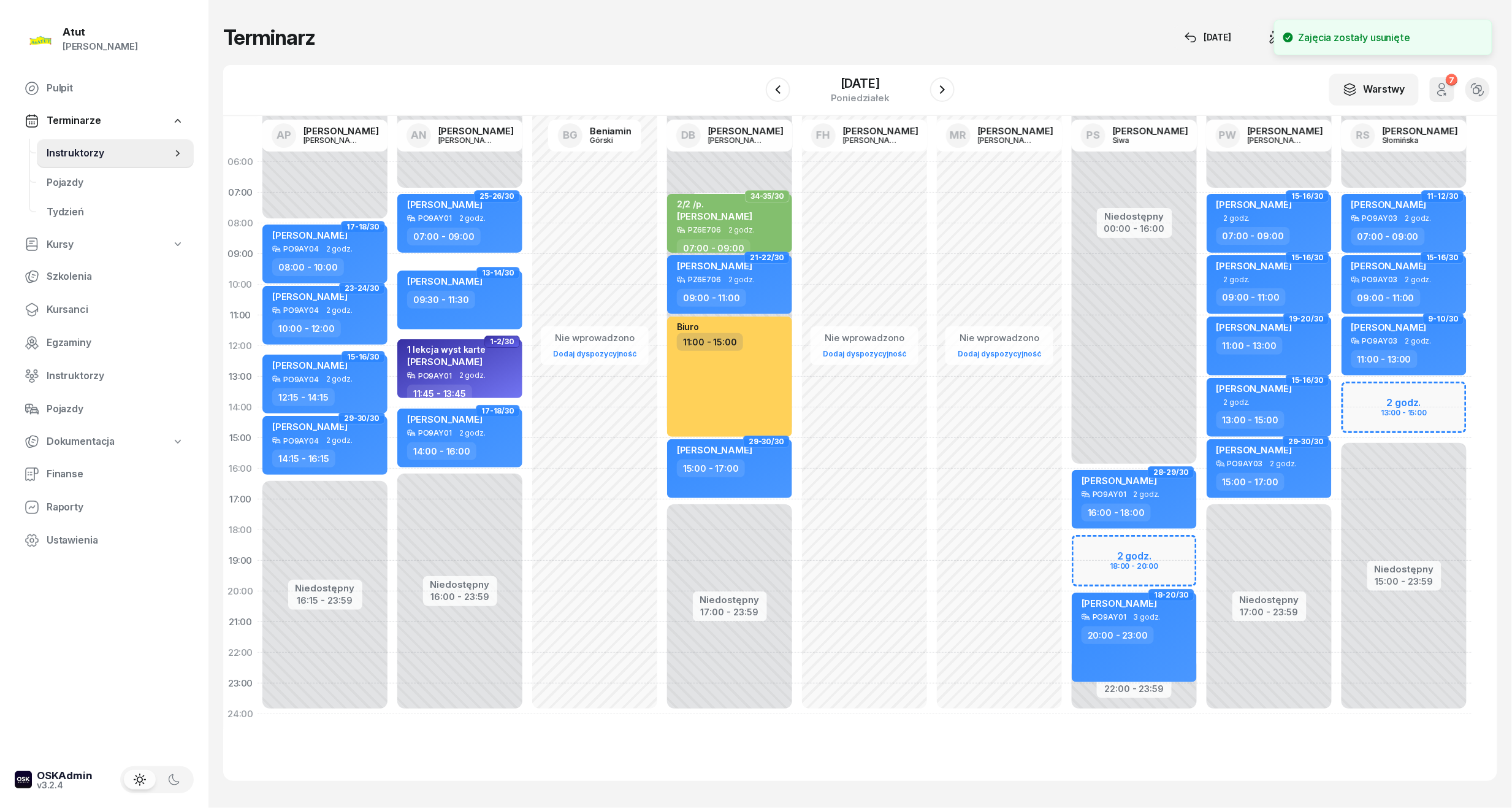
click at [1086, 553] on div "Niedostępny 00:00 - 16:00 Niedostępny 22:00 - 23:59 28-29/30 Ewa Szaja PO9AY01 …" at bounding box center [1134, 438] width 135 height 583
select select "18"
select select "20"
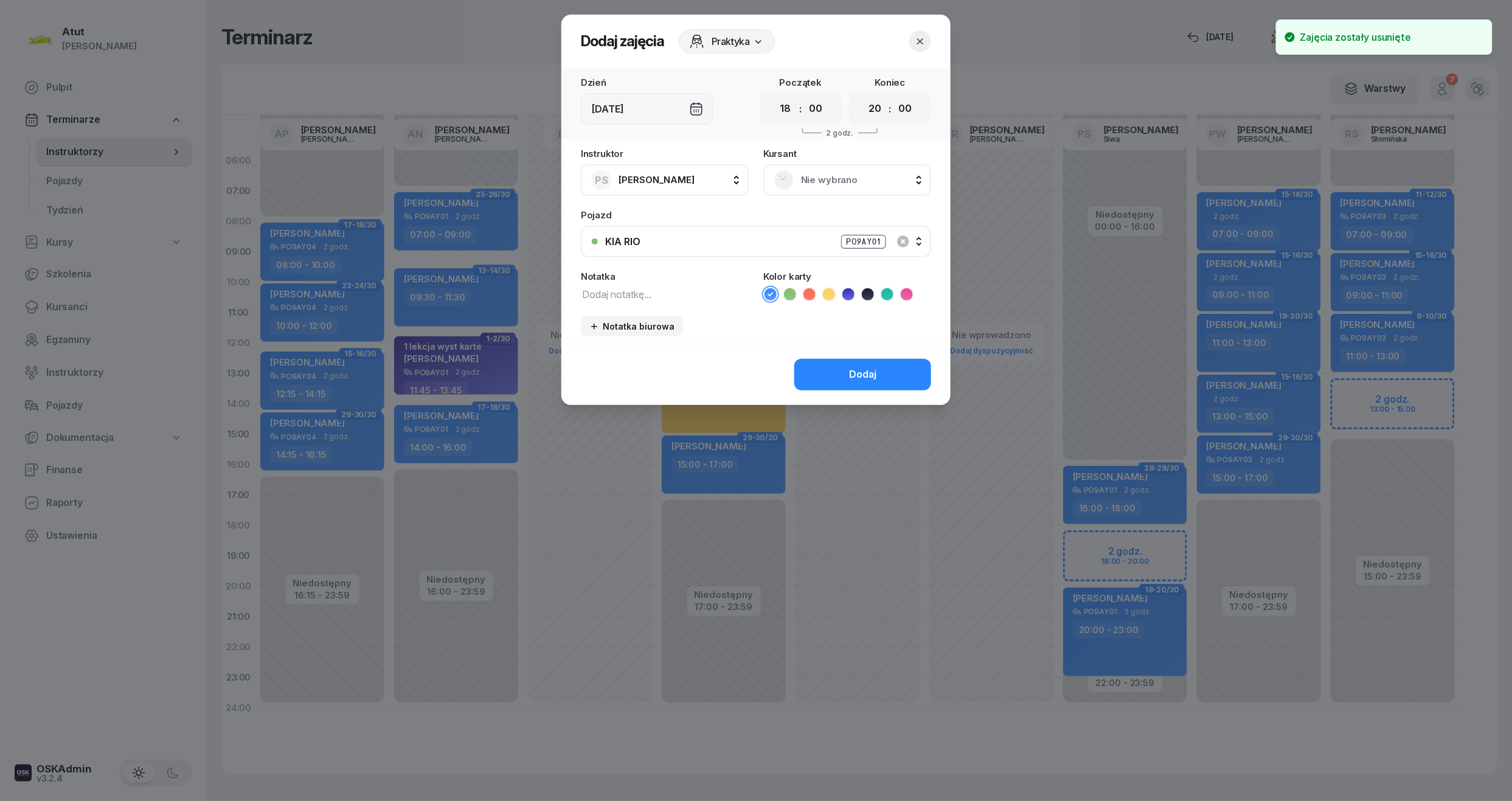
click at [848, 179] on span "Nie wybrano" at bounding box center [861, 180] width 119 height 16
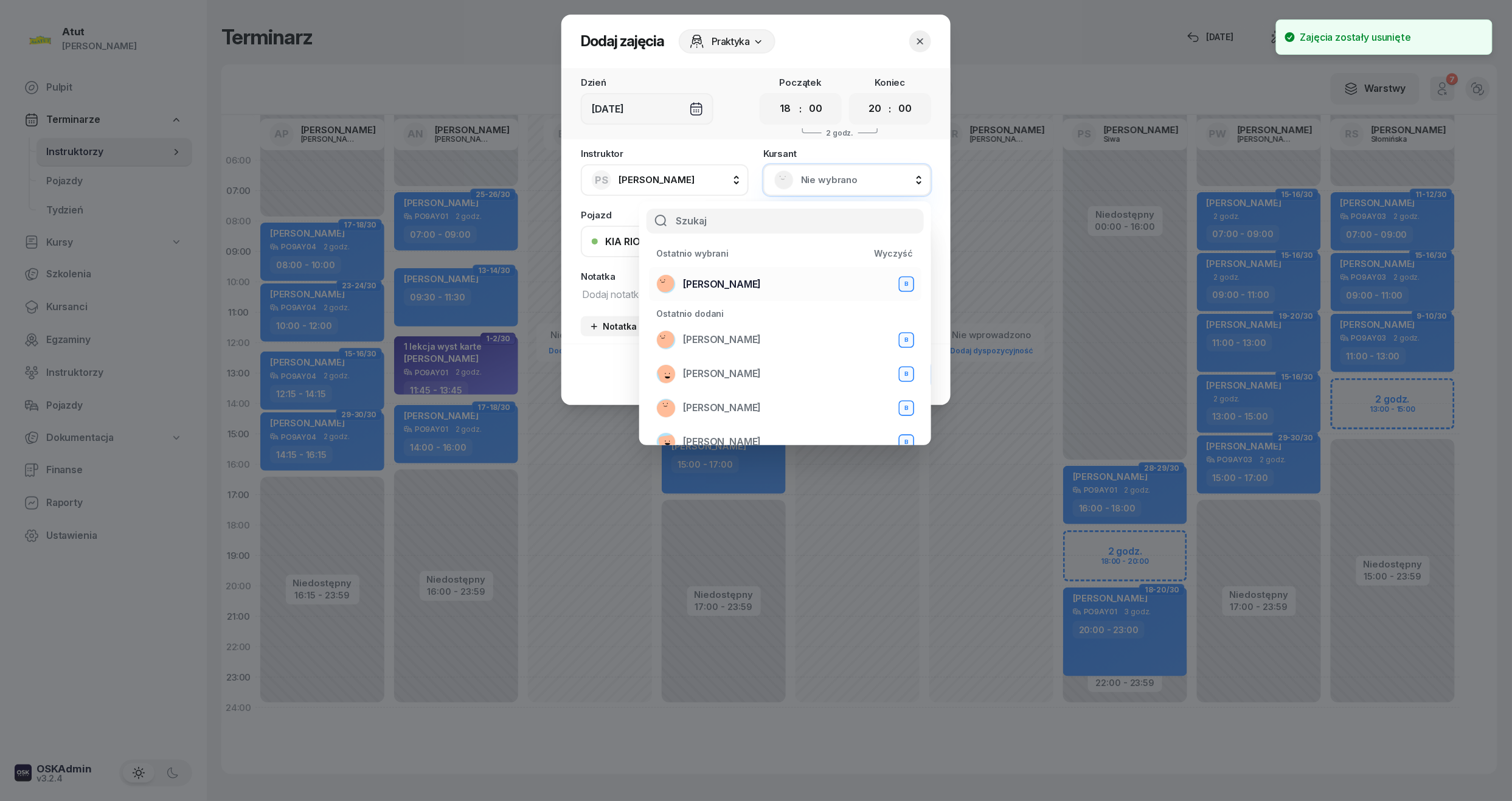
click at [752, 282] on span "[PERSON_NAME]" at bounding box center [721, 285] width 78 height 16
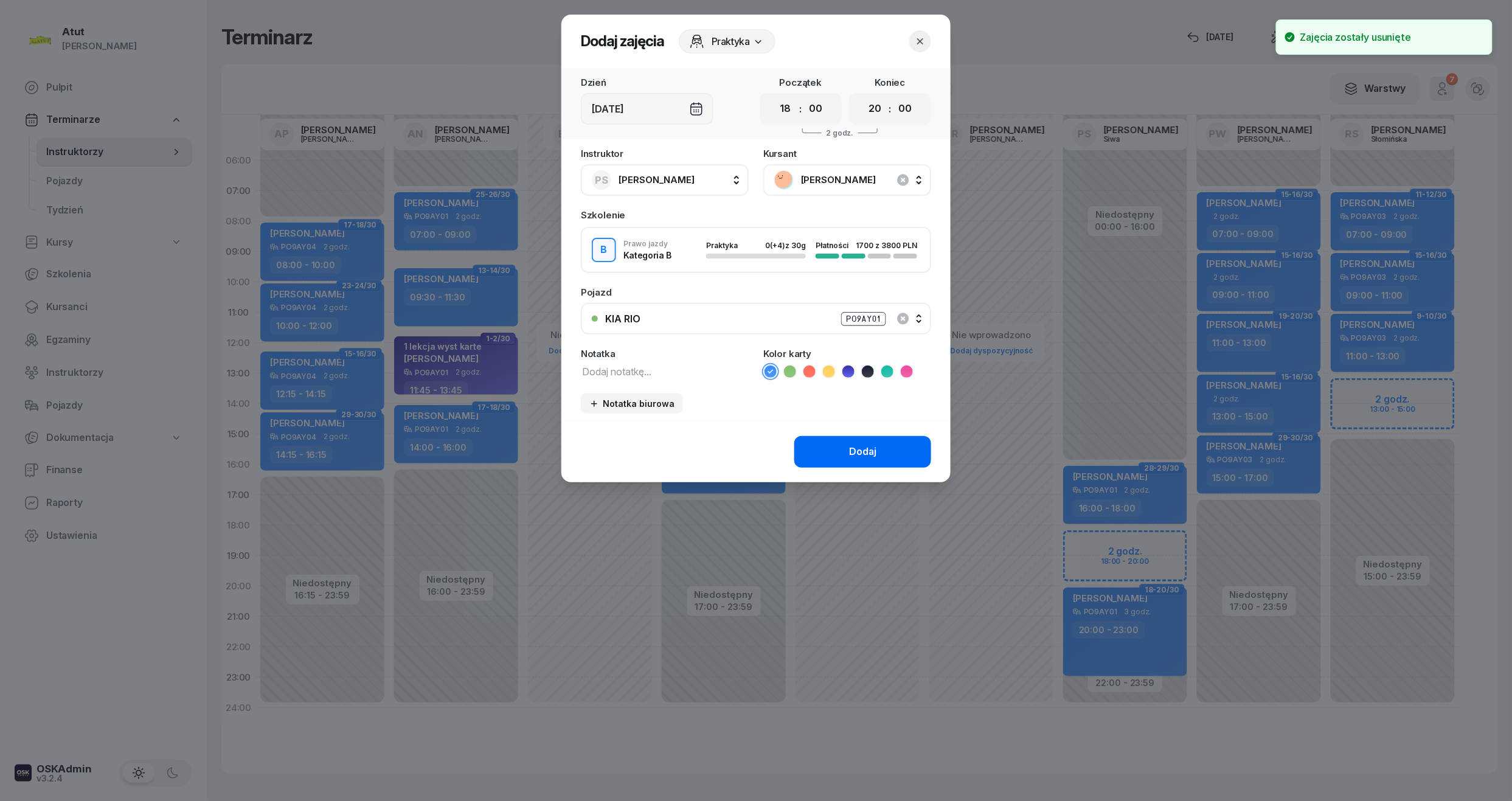
click at [864, 445] on div "Dodaj" at bounding box center [863, 452] width 28 height 16
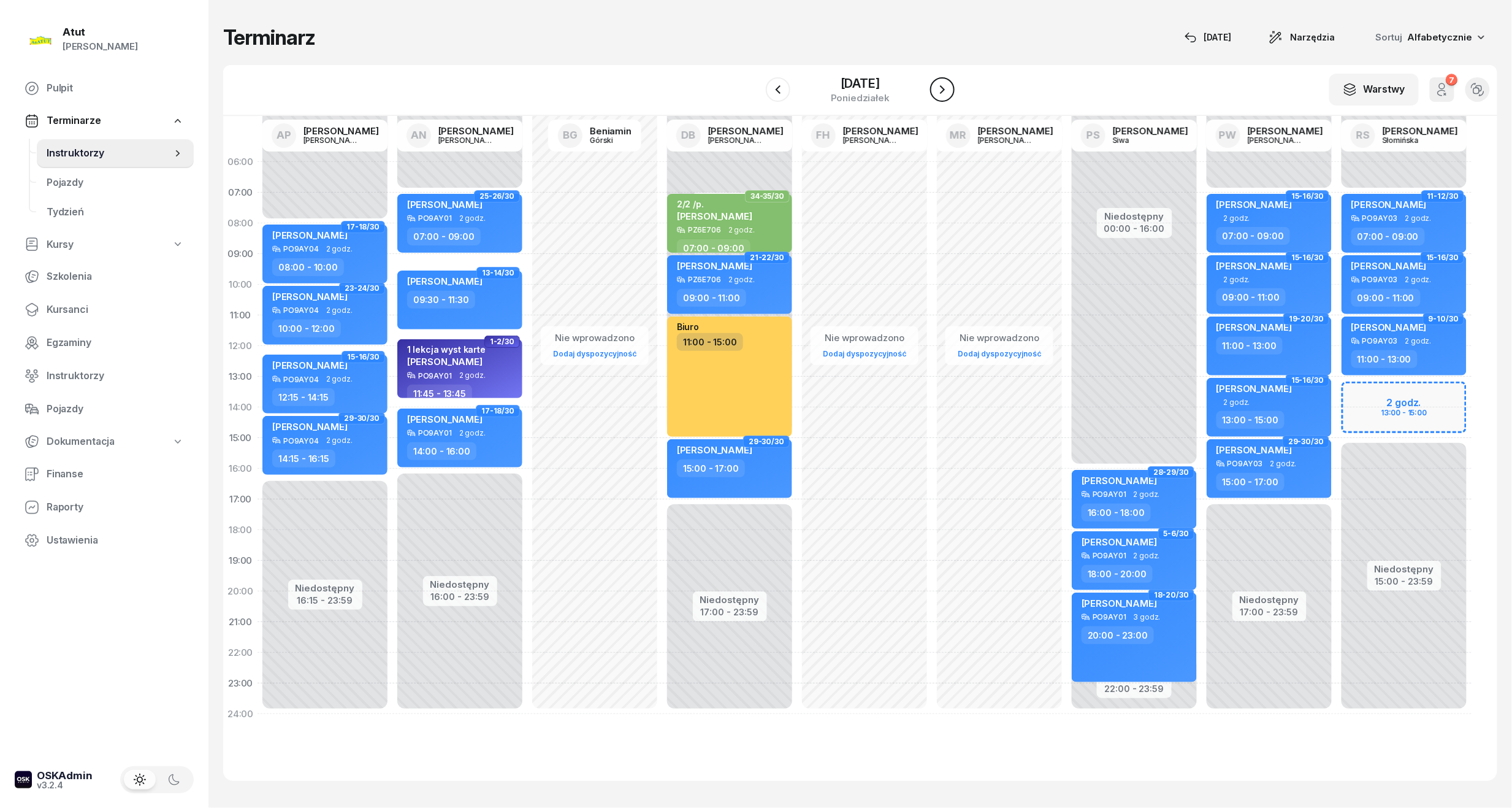
click at [954, 87] on button "button" at bounding box center [943, 90] width 25 height 25
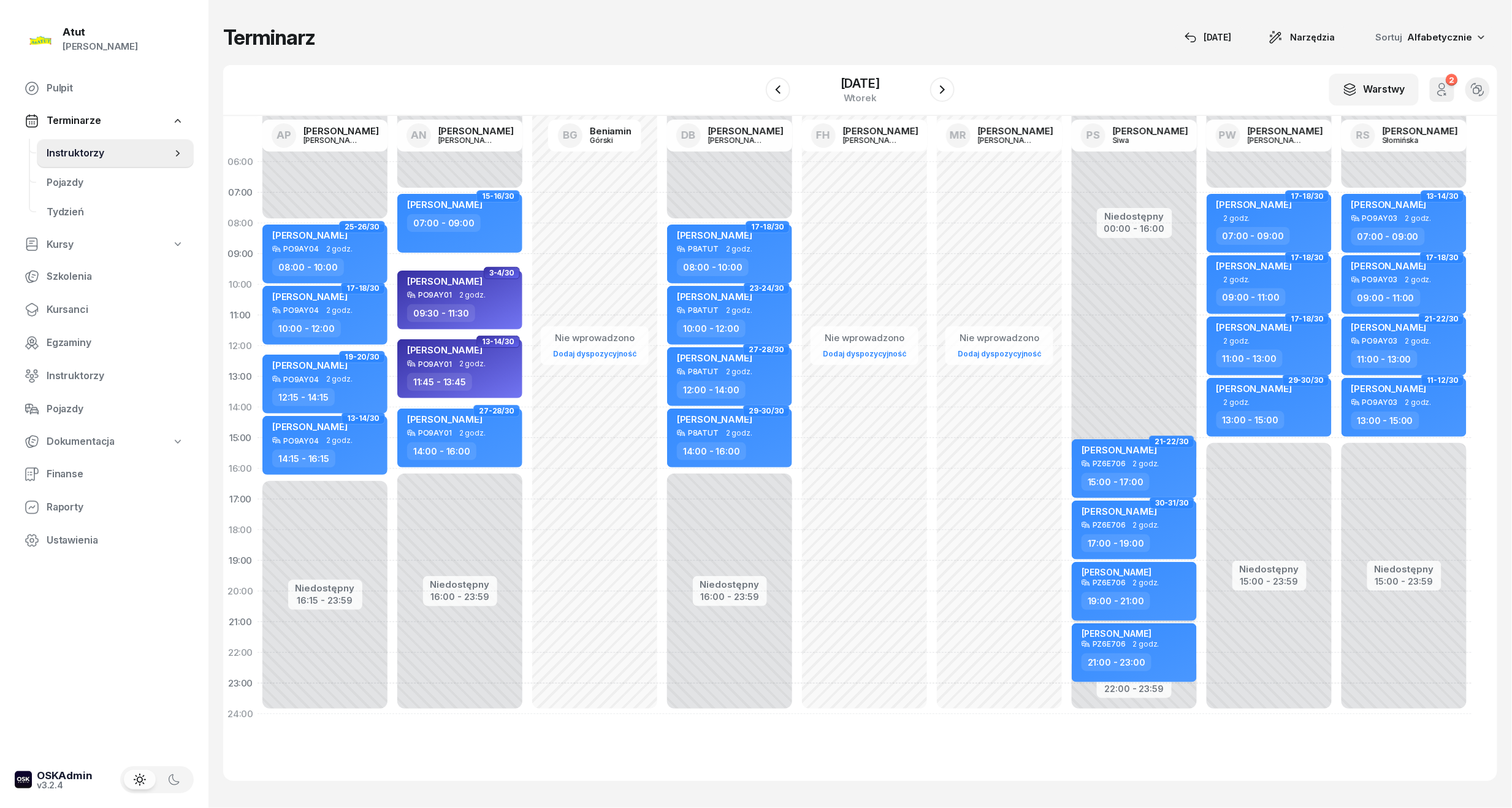
click at [1133, 581] on span "2 godz." at bounding box center [1146, 582] width 26 height 9
select select "19"
select select "21"
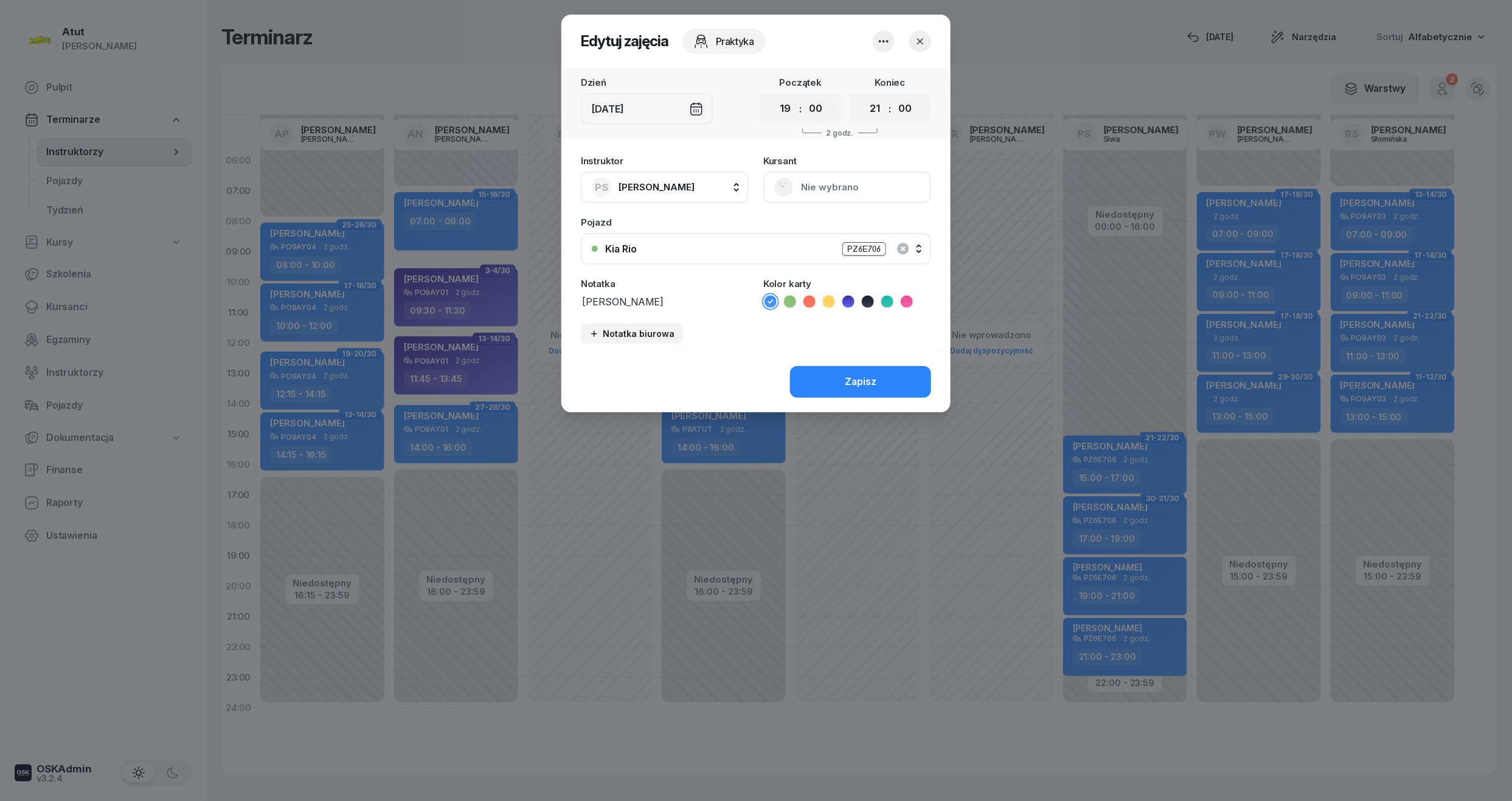
click at [880, 48] on icon "button" at bounding box center [884, 41] width 15 height 15
click at [869, 84] on link "Usuń" at bounding box center [878, 78] width 161 height 31
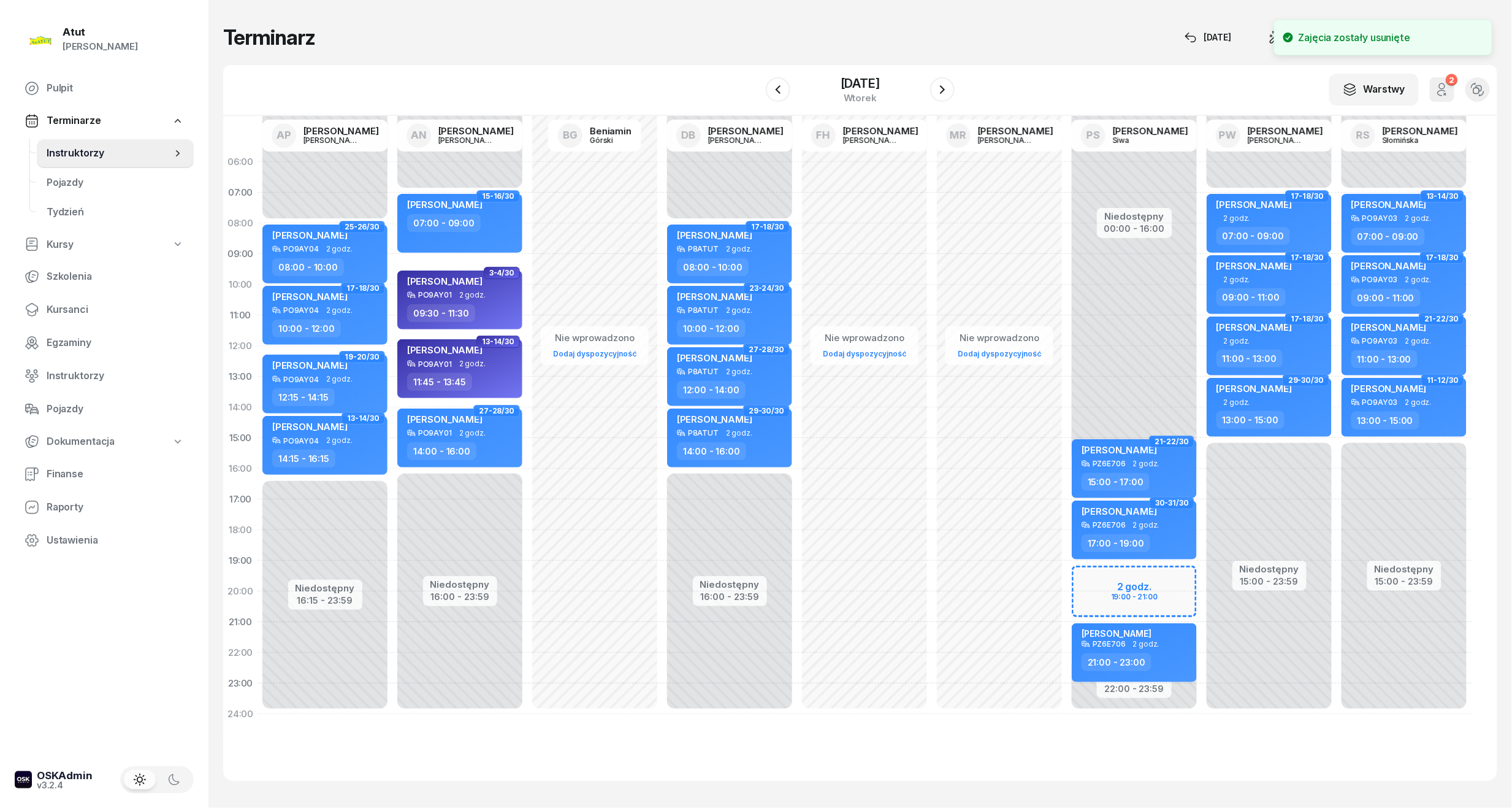
click at [1132, 592] on div "Niedostępny 00:00 - 16:00 Niedostępny 22:00 - 23:59 21-22/30 Jakub Wilk PZ6E706…" at bounding box center [1134, 438] width 135 height 583
select select "20"
select select "21"
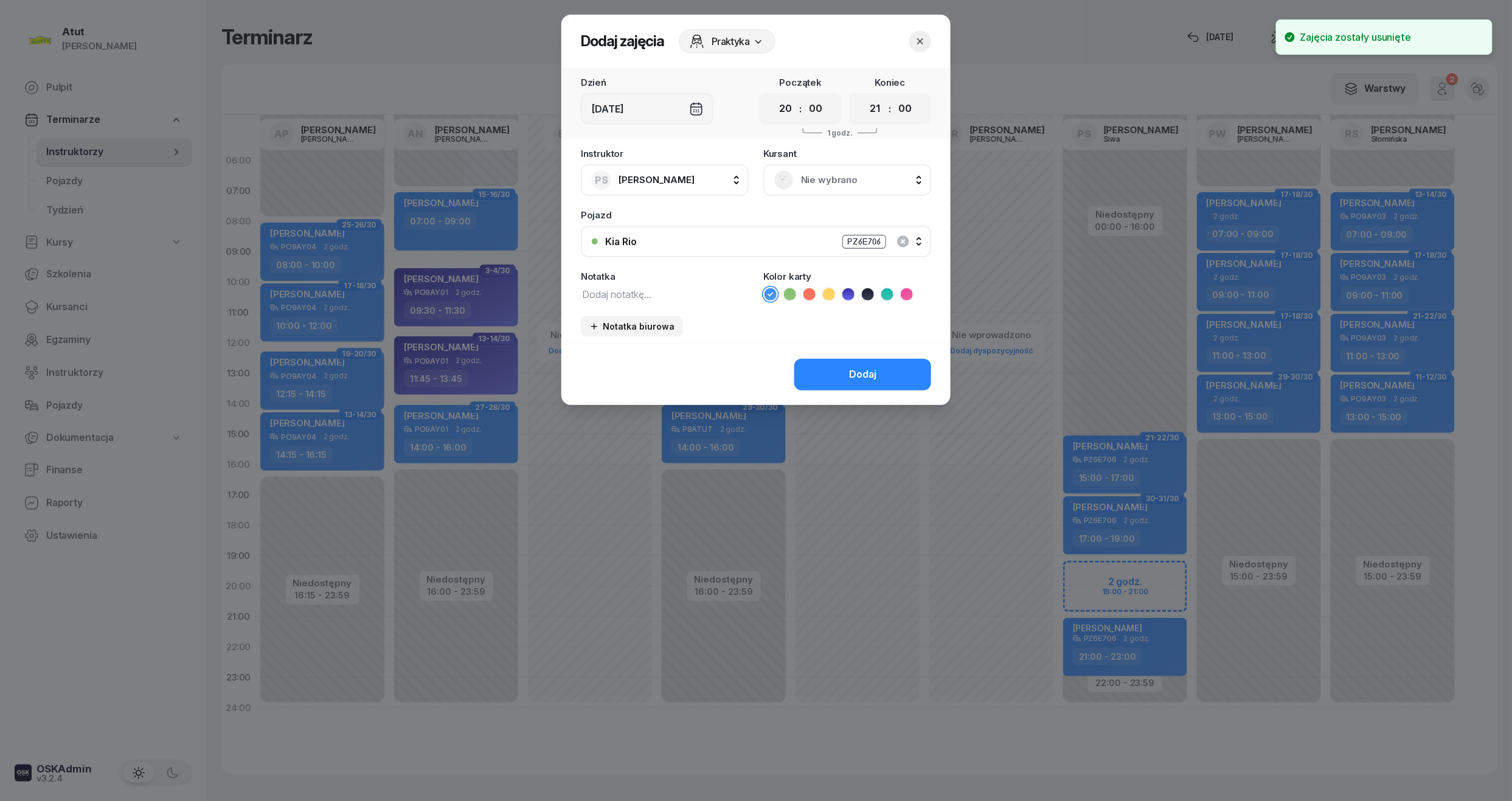
click at [872, 175] on span "Nie wybrano" at bounding box center [861, 180] width 119 height 16
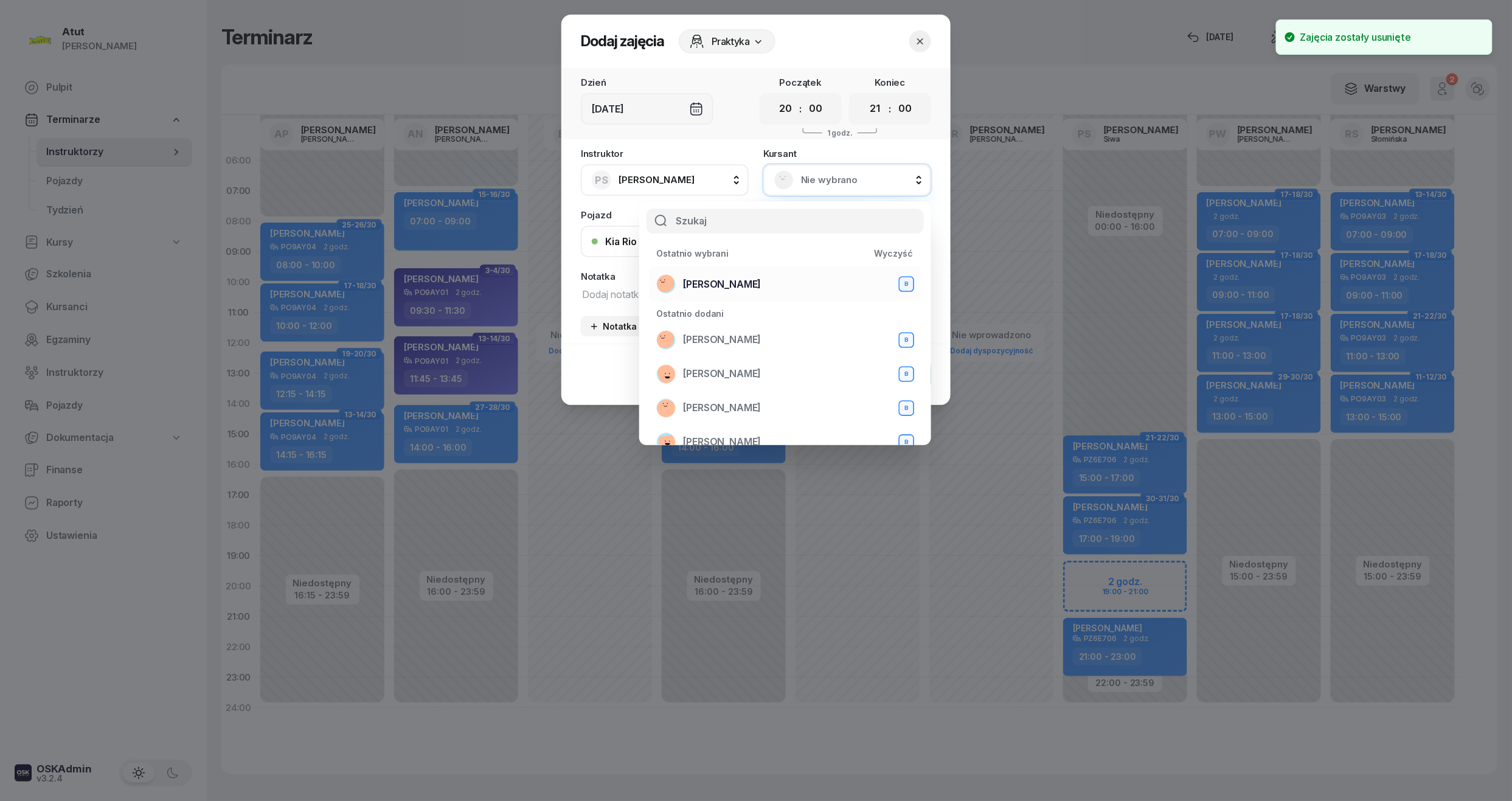
click at [701, 271] on li "Maksymilian Kara B" at bounding box center [785, 284] width 273 height 34
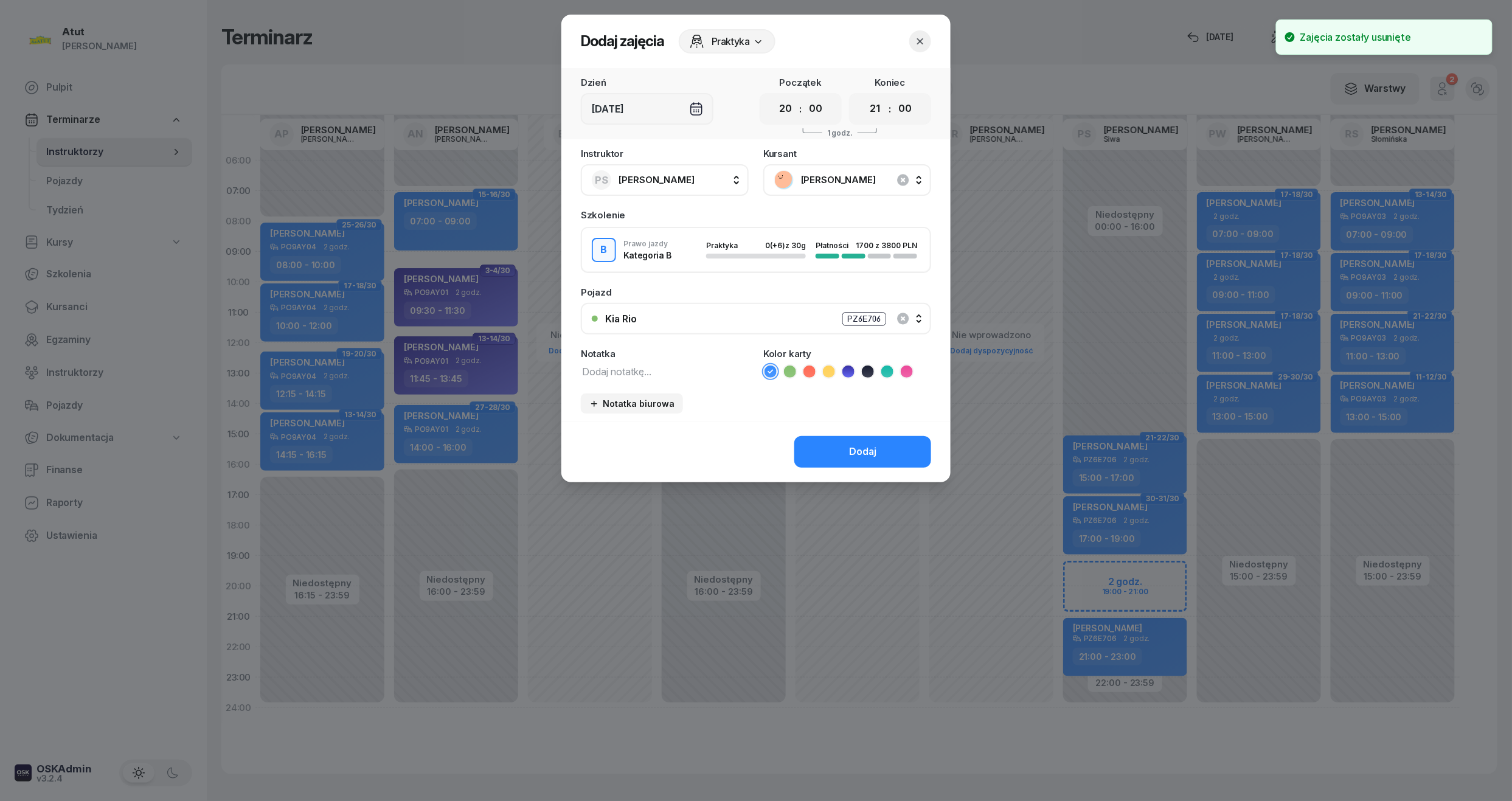
click at [842, 433] on div "Dodaj" at bounding box center [756, 452] width 390 height 62
click at [849, 440] on button "Dodaj" at bounding box center [863, 452] width 137 height 32
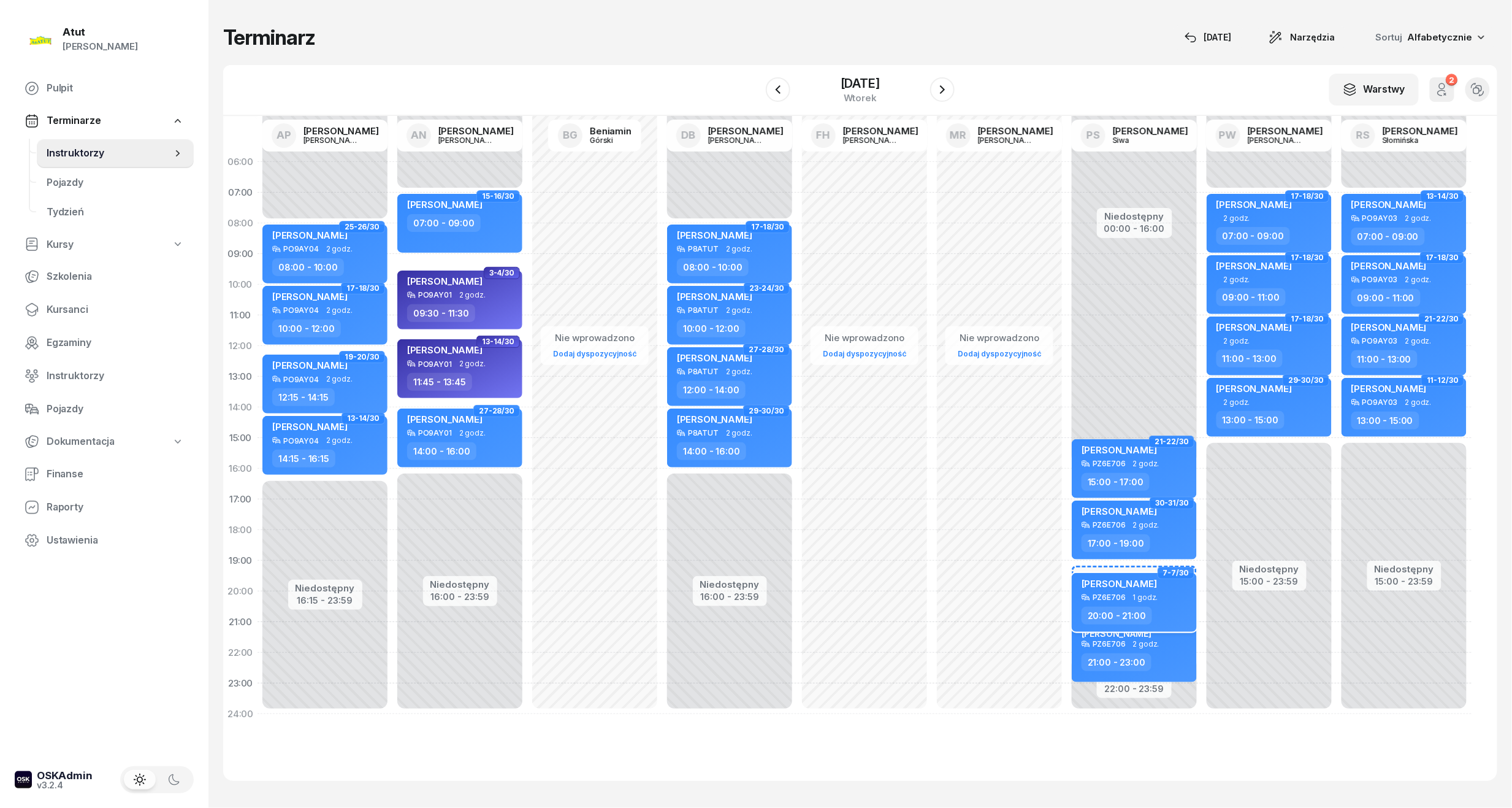
click at [1100, 604] on div "Maksymilian Kara PZ6E706 1 godz. 20:00 - 21:00" at bounding box center [1133, 602] width 125 height 59
select select "20"
select select "21"
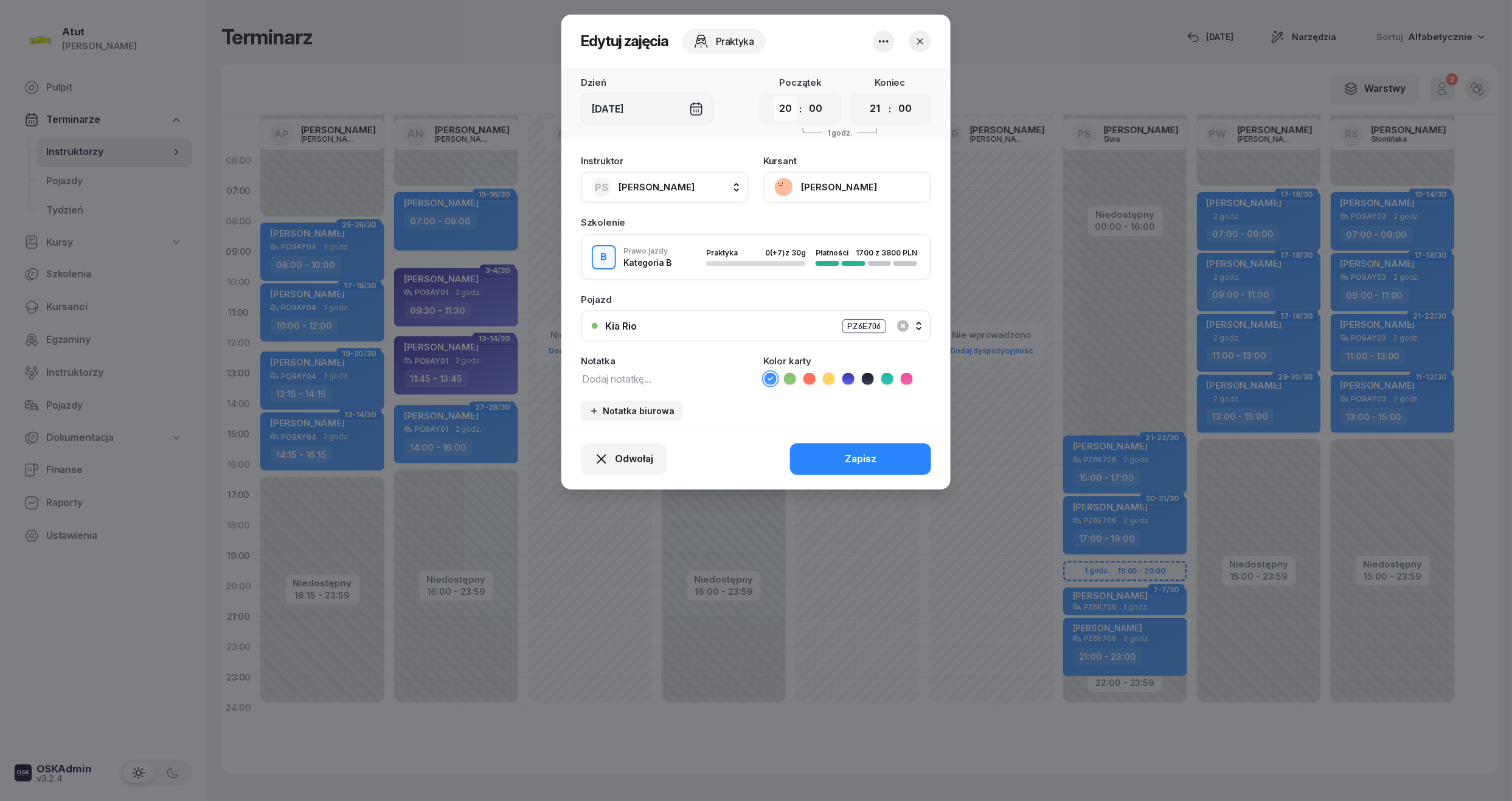
drag, startPoint x: 781, startPoint y: 108, endPoint x: 784, endPoint y: 115, distance: 7.6
click at [781, 108] on select "00 01 02 03 04 05 06 07 08 09 10 11 12 13 14 15 16 17 18 19 20 21 22 23" at bounding box center [786, 108] width 23 height 25
select select "19"
click at [774, 96] on select "00 01 02 03 04 05 06 07 08 09 10 11 12 13 14 15 16 17 18 19 20 21 22 23" at bounding box center [786, 108] width 23 height 25
click at [830, 451] on div "Odwołaj Zapisz" at bounding box center [756, 459] width 390 height 62
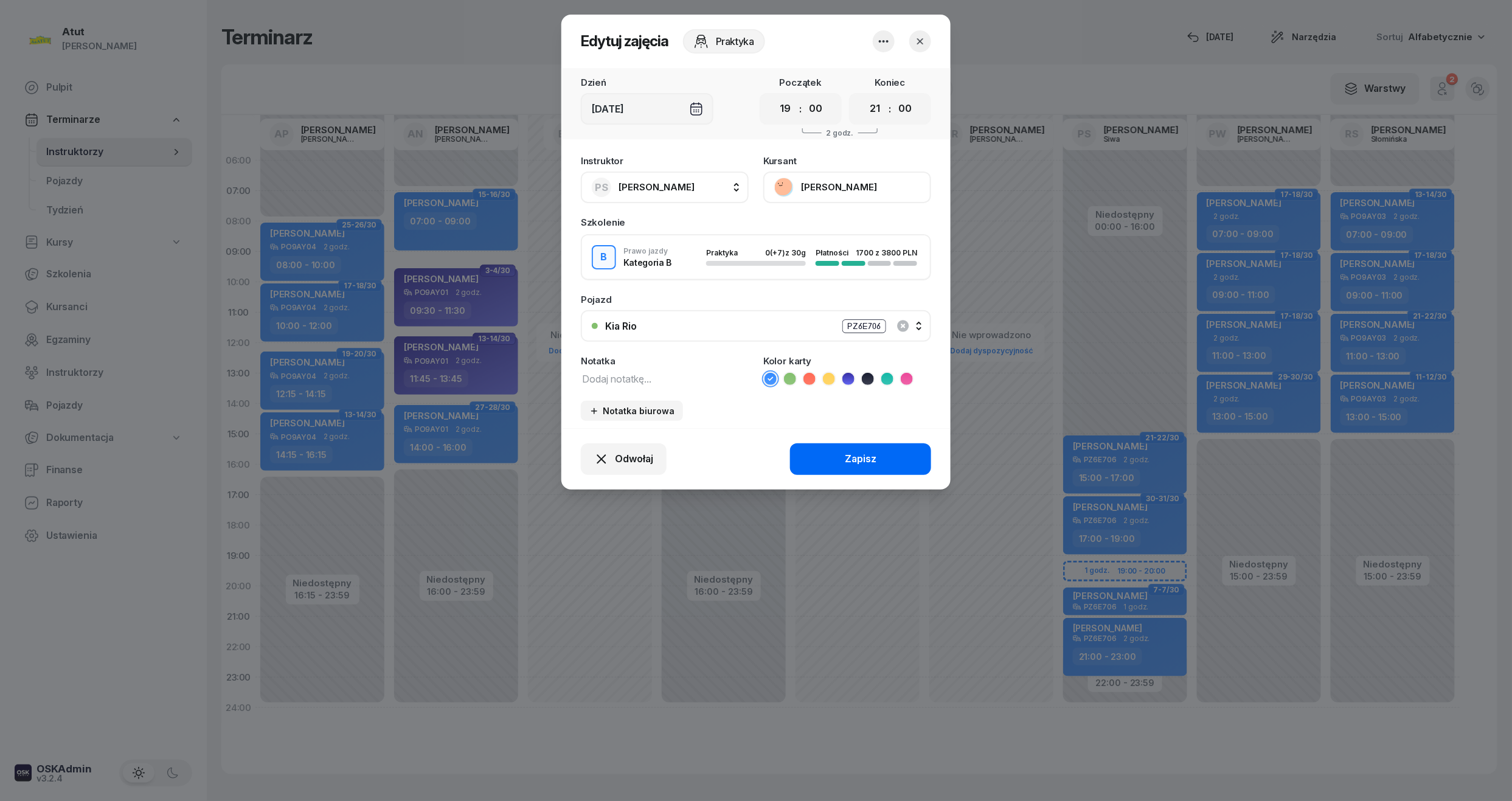
click at [833, 452] on button "Zapisz" at bounding box center [860, 459] width 141 height 32
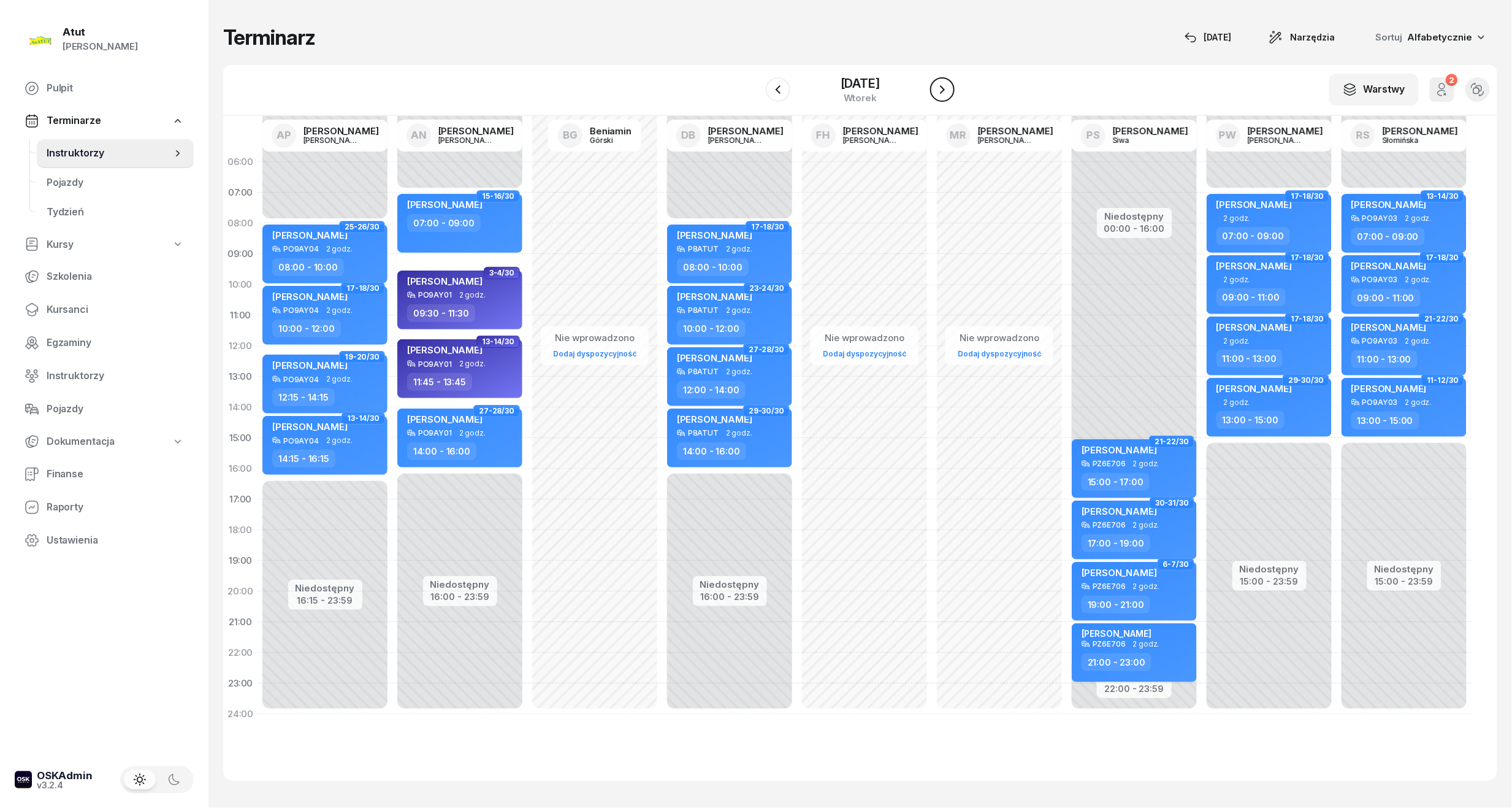
click at [948, 81] on button "button" at bounding box center [943, 90] width 25 height 25
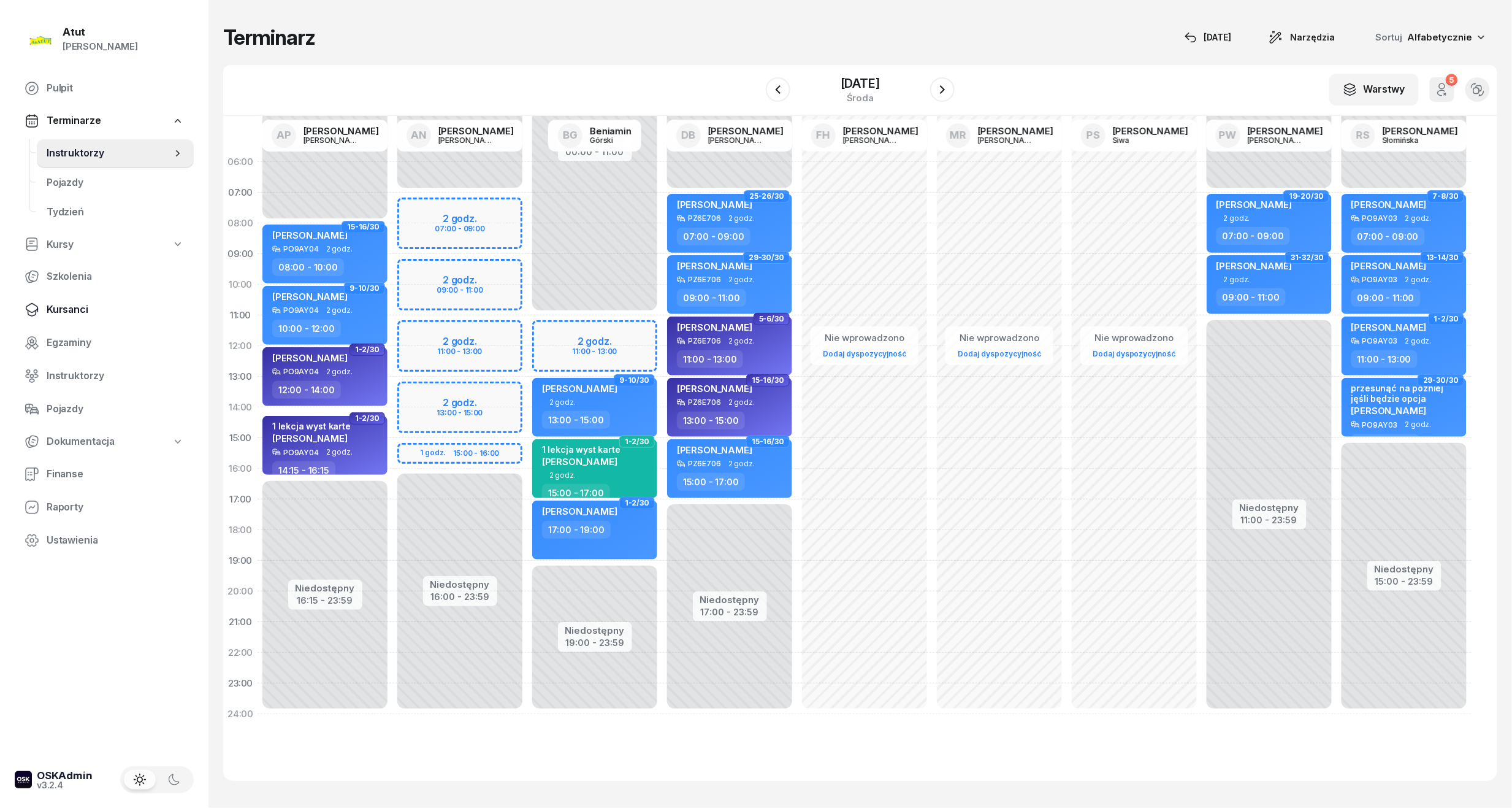
click at [52, 307] on span "Kursanci" at bounding box center [115, 310] width 137 height 16
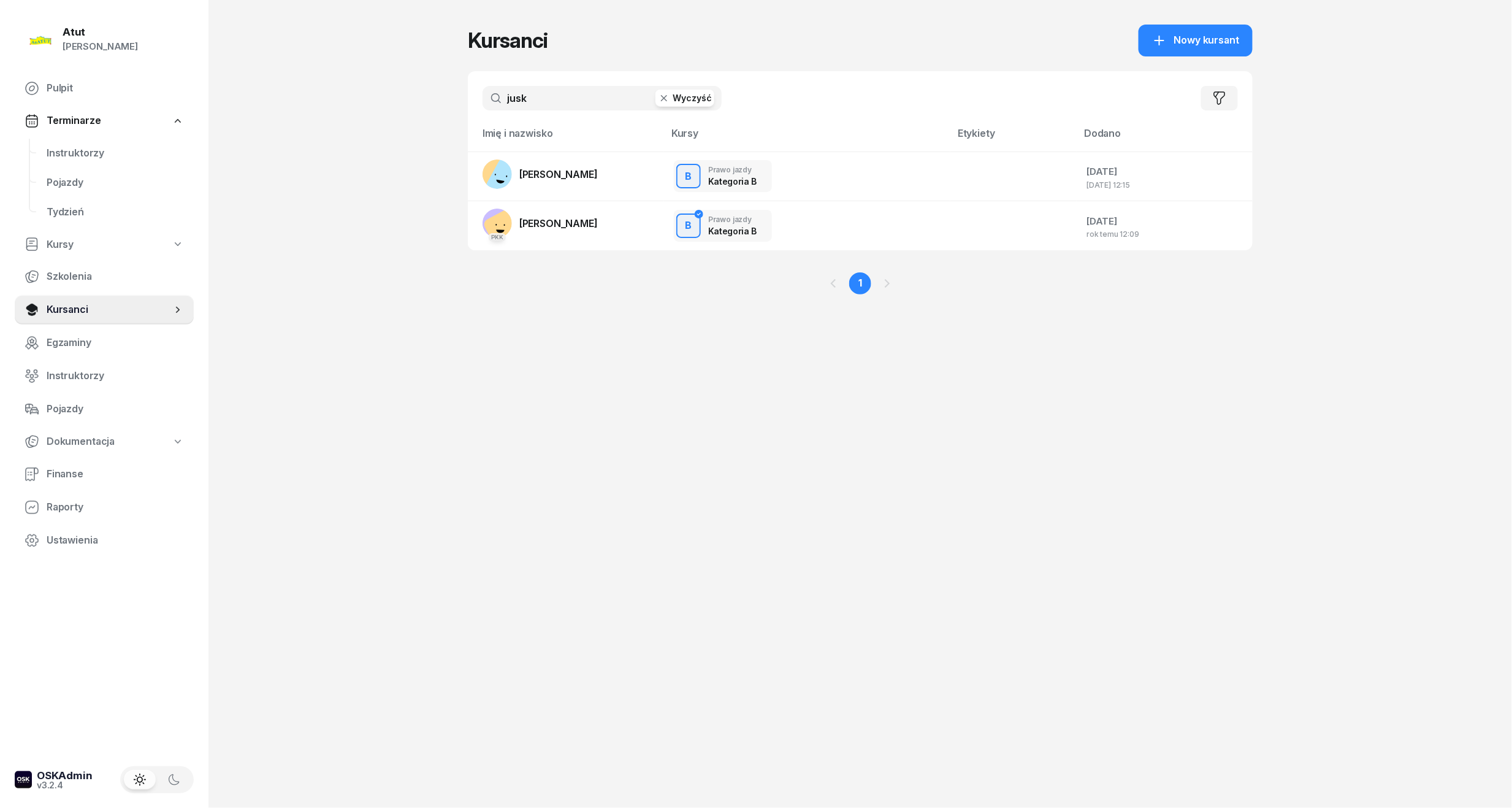
drag, startPoint x: 539, startPoint y: 89, endPoint x: 425, endPoint y: 103, distance: 114.9
click at [425, 103] on div "Atut Paulina Lis Pulpit Terminarze Instruktorzy Pojazdy Tydzień Kursy Szkolenia…" at bounding box center [756, 404] width 1512 height 808
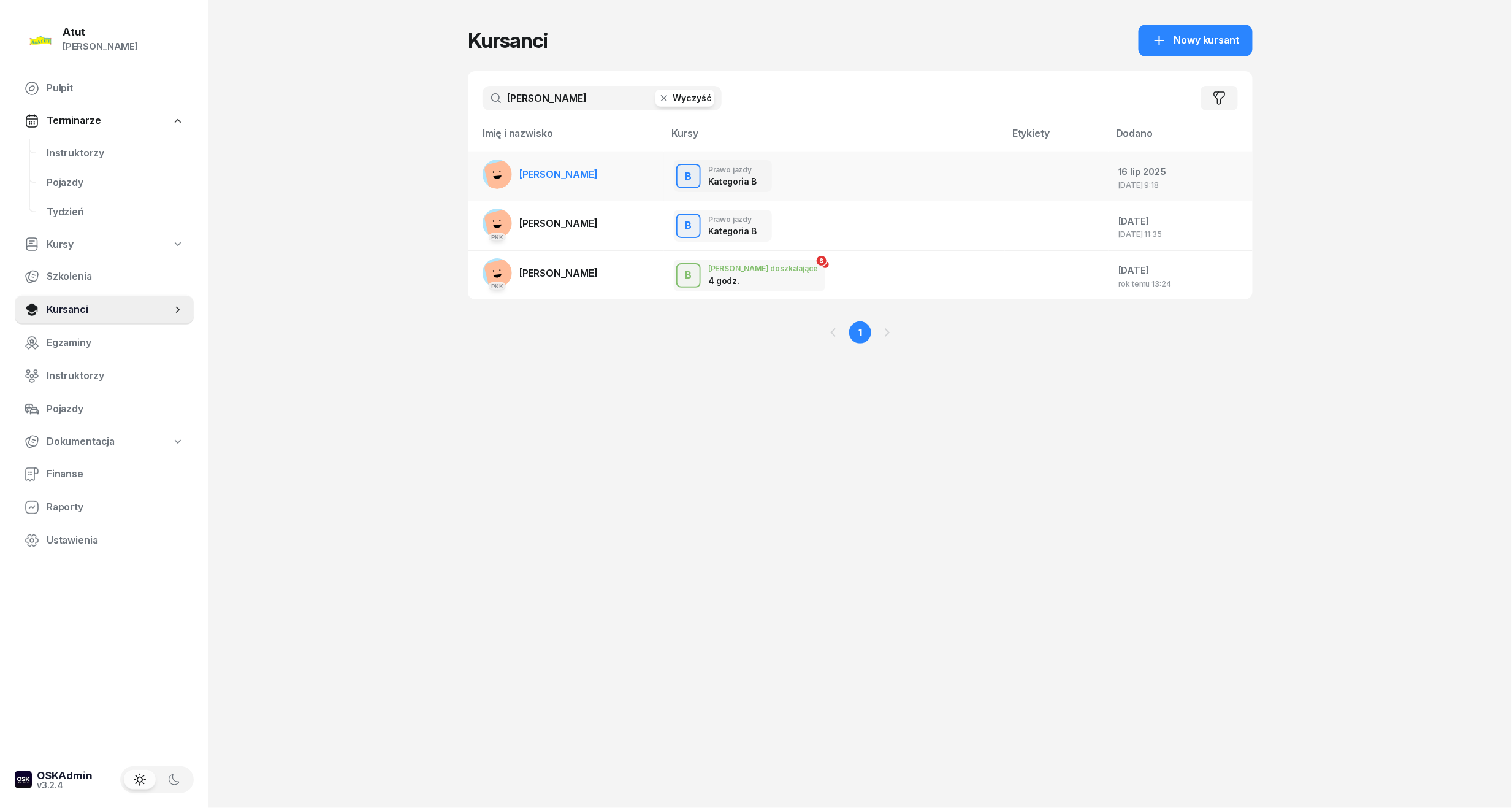
type input "buczarski"
click at [577, 162] on link "[PERSON_NAME]" at bounding box center [540, 174] width 116 height 29
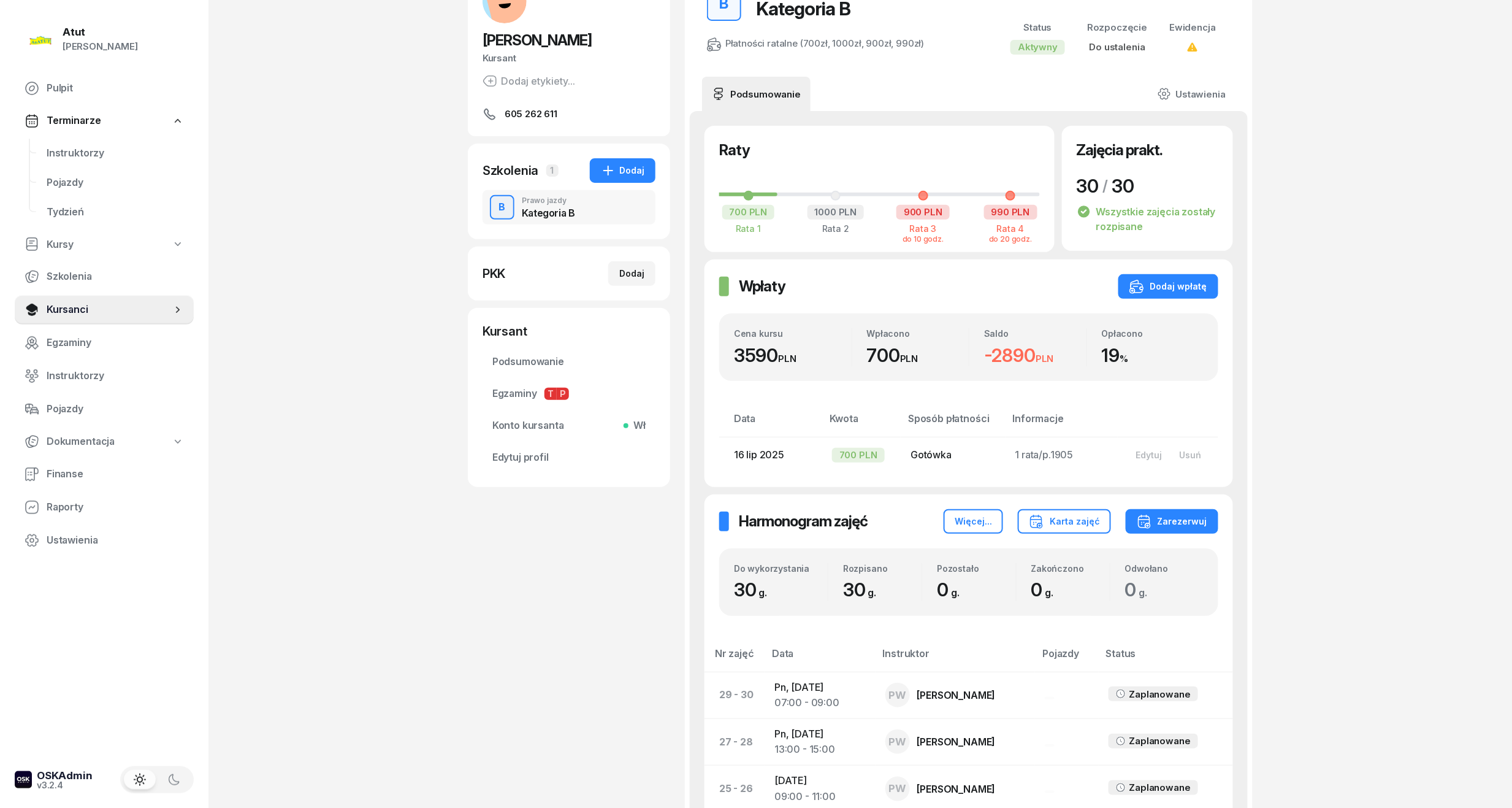
scroll to position [13, 0]
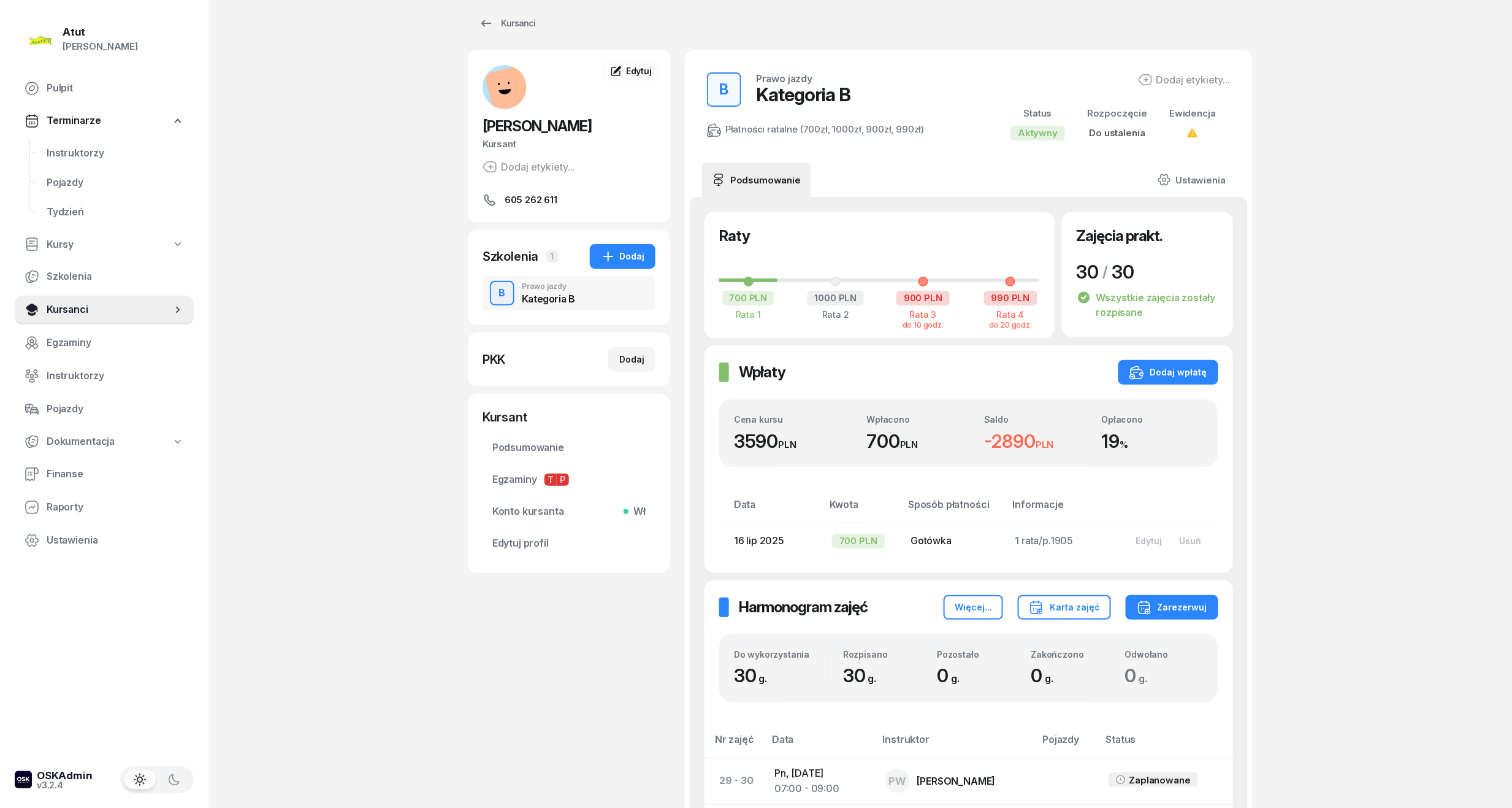
click at [74, 313] on span "Kursanci" at bounding box center [109, 310] width 125 height 16
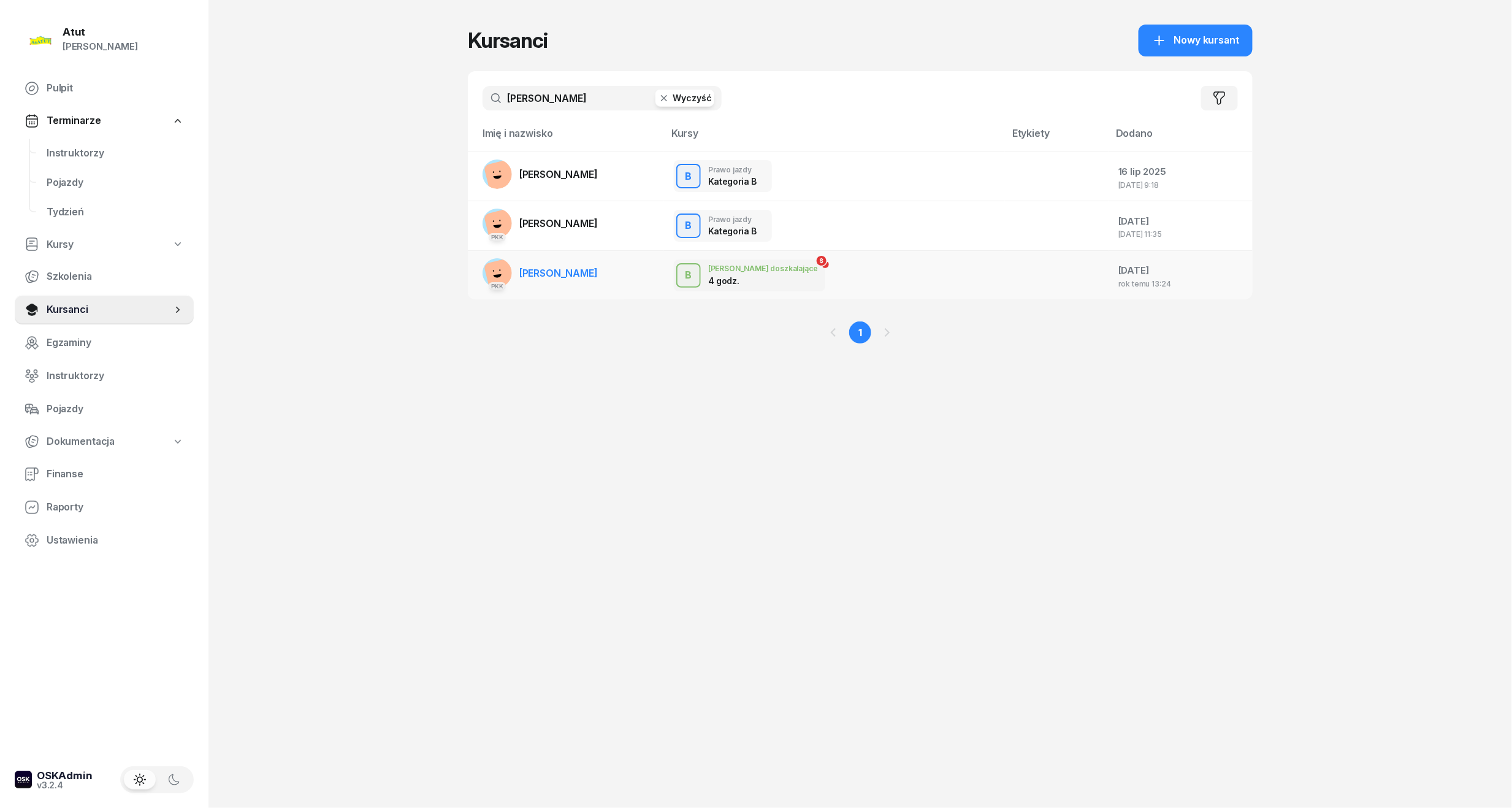
click at [562, 267] on span "[PERSON_NAME]" at bounding box center [558, 273] width 78 height 12
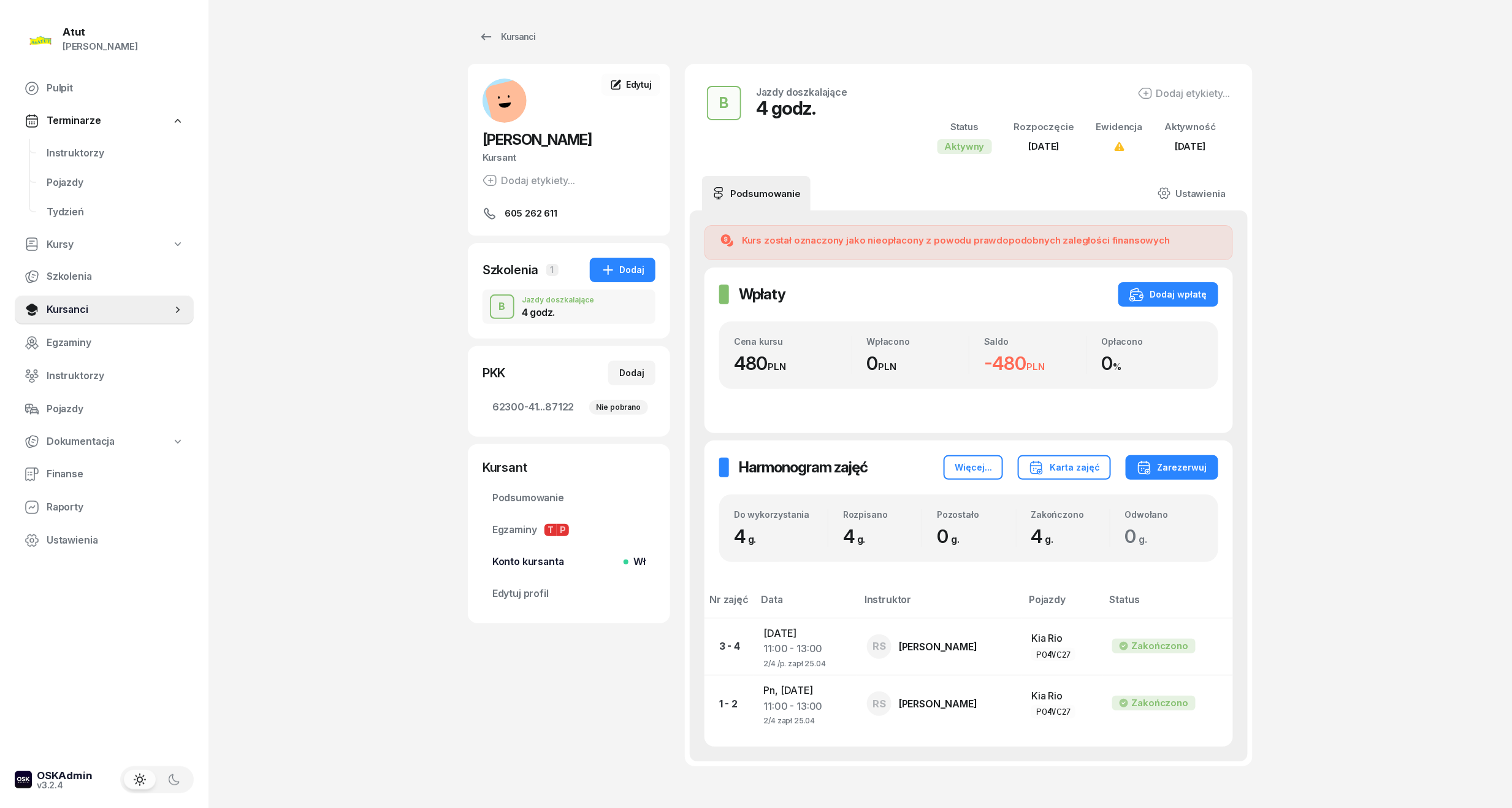
click at [539, 560] on span "Konto kursanta Wł" at bounding box center [569, 562] width 154 height 16
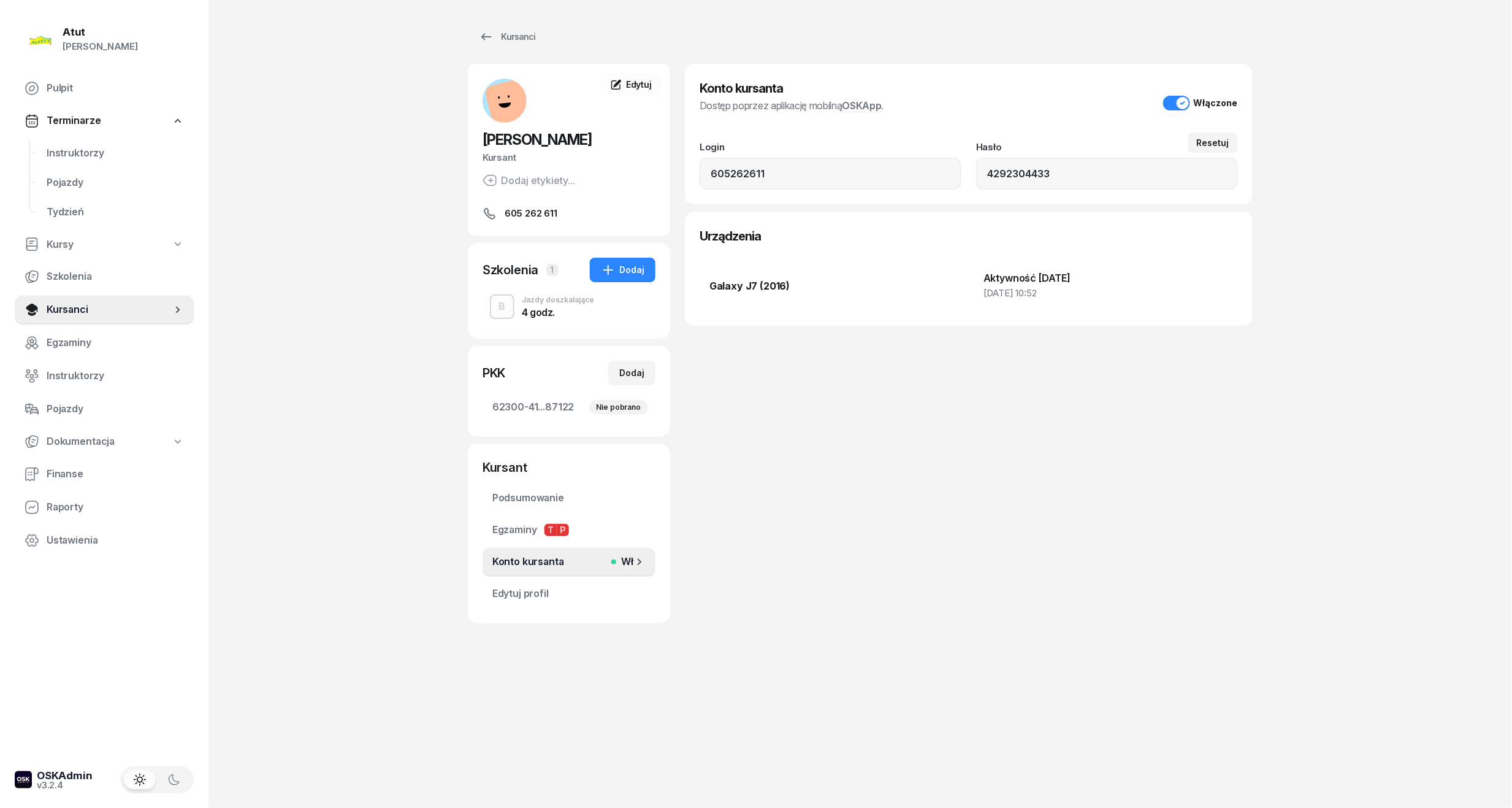
click at [1180, 101] on button "Włączone" at bounding box center [1200, 102] width 74 height 15
click at [844, 680] on div "Kursanci Marcin Buczarski Kursant Dodaj etykiety... 605 262 611 MB Marcin Bucza…" at bounding box center [860, 404] width 784 height 808
click at [541, 592] on span "Edytuj profil" at bounding box center [569, 594] width 154 height 16
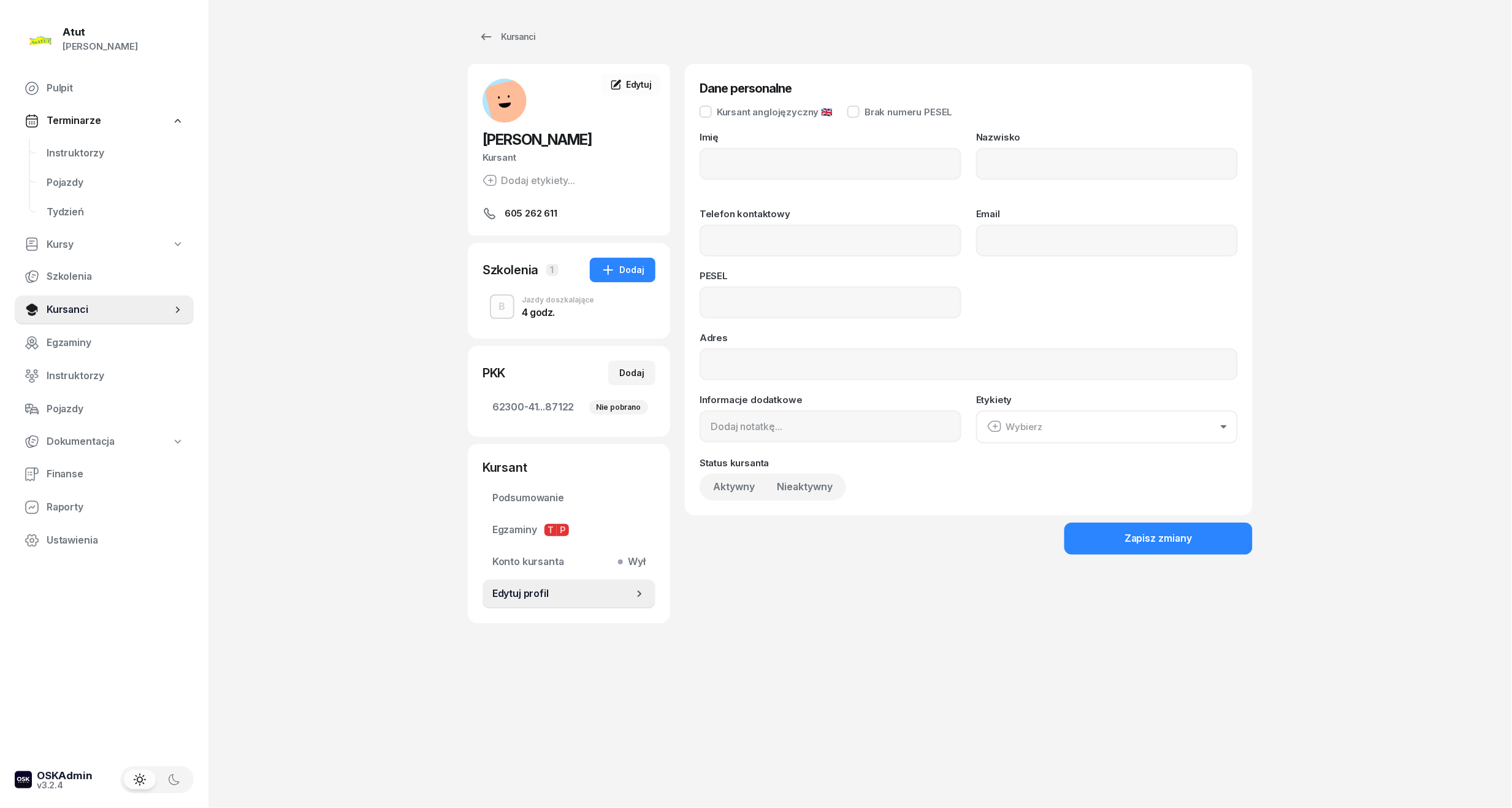
type input "[PERSON_NAME]"
type input "Buczarski"
type input "605262611"
type input "04292304433"
click at [790, 491] on span "Nieaktywny" at bounding box center [804, 487] width 56 height 16
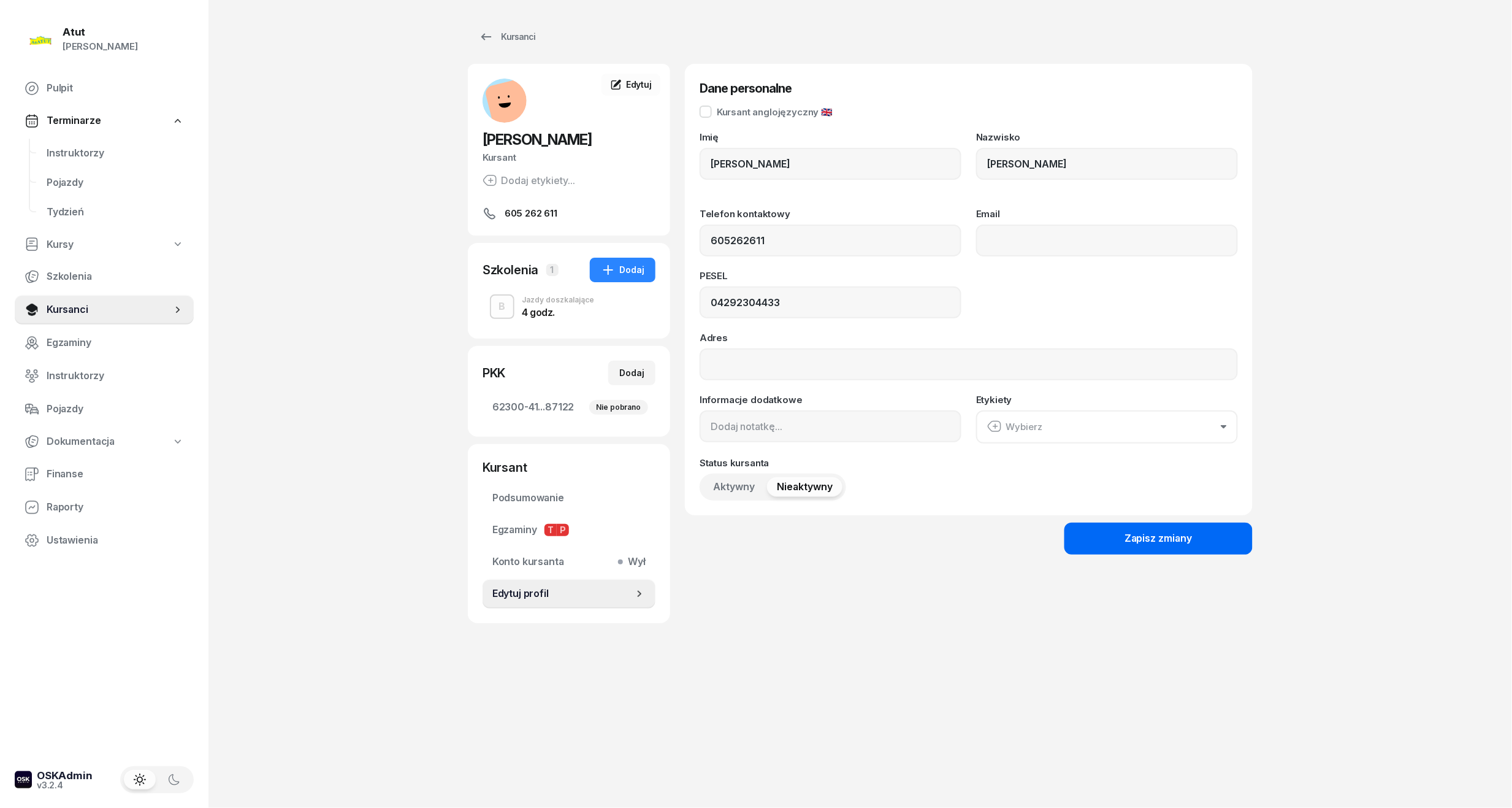
click at [1114, 543] on button "Zapisz zmiany" at bounding box center [1158, 538] width 189 height 32
click at [106, 153] on span "Instruktorzy" at bounding box center [115, 153] width 137 height 16
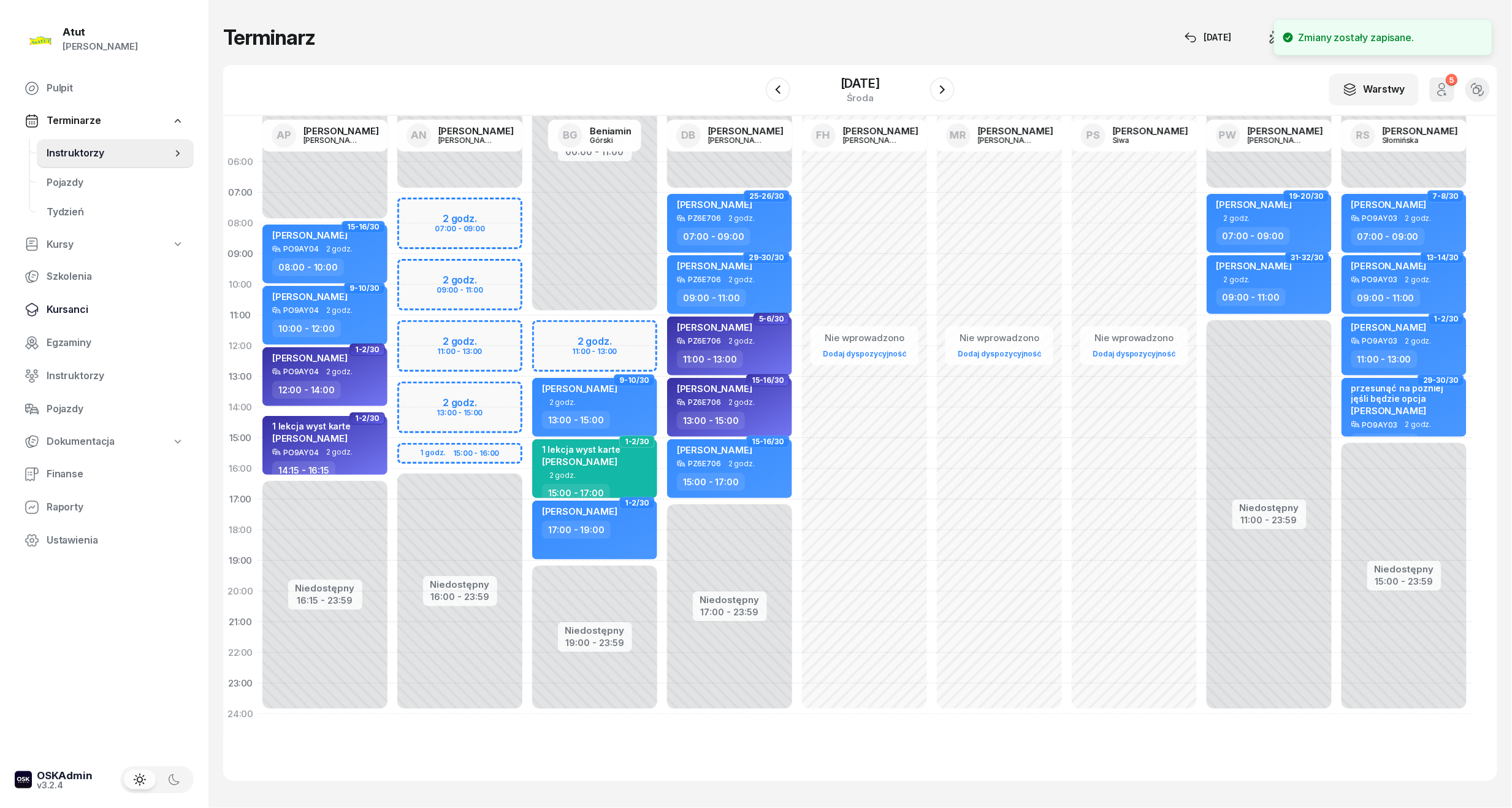
click at [82, 302] on span "Kursanci" at bounding box center [115, 310] width 137 height 16
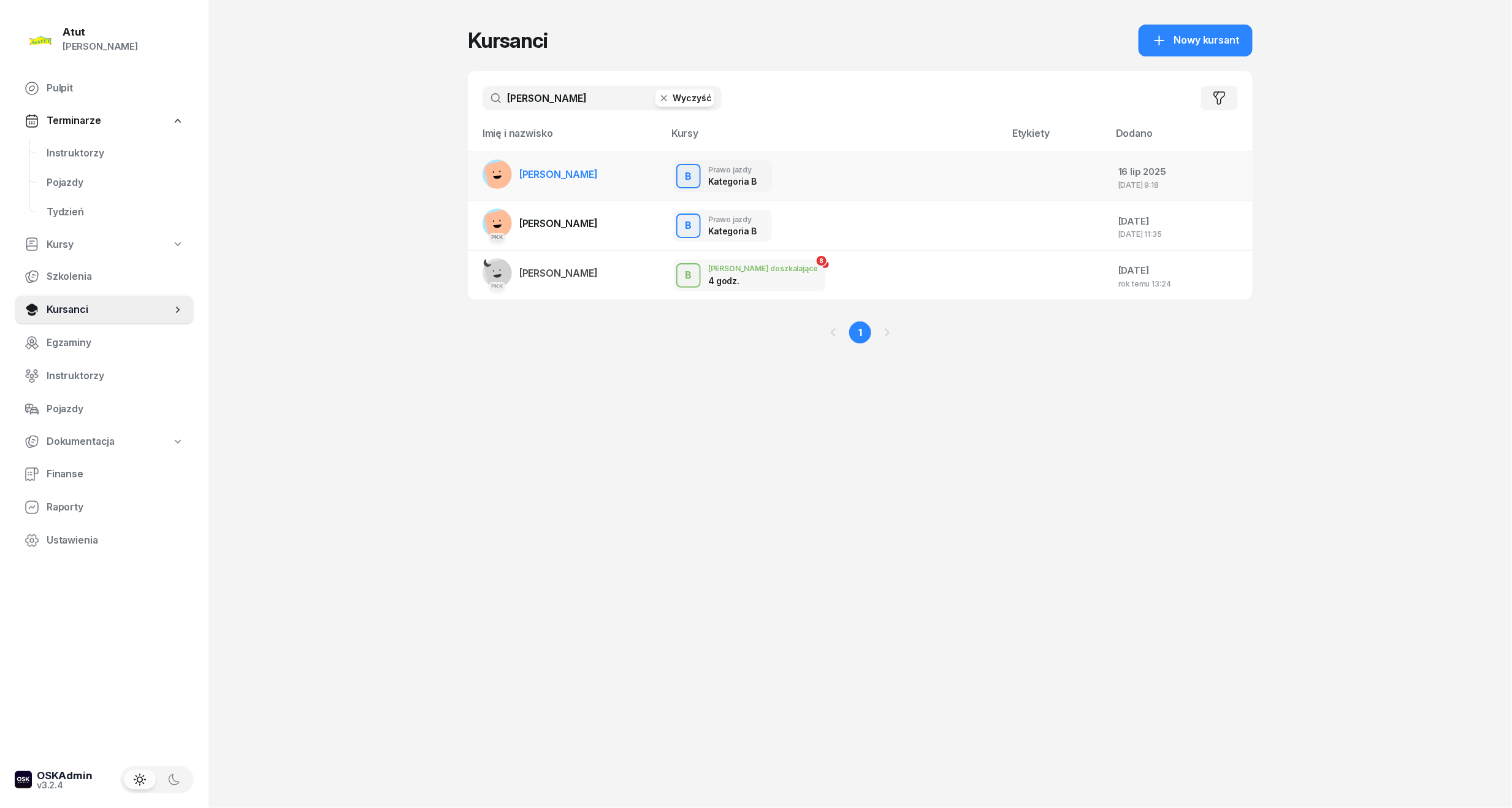
click at [543, 159] on link "[PERSON_NAME]" at bounding box center [540, 174] width 116 height 29
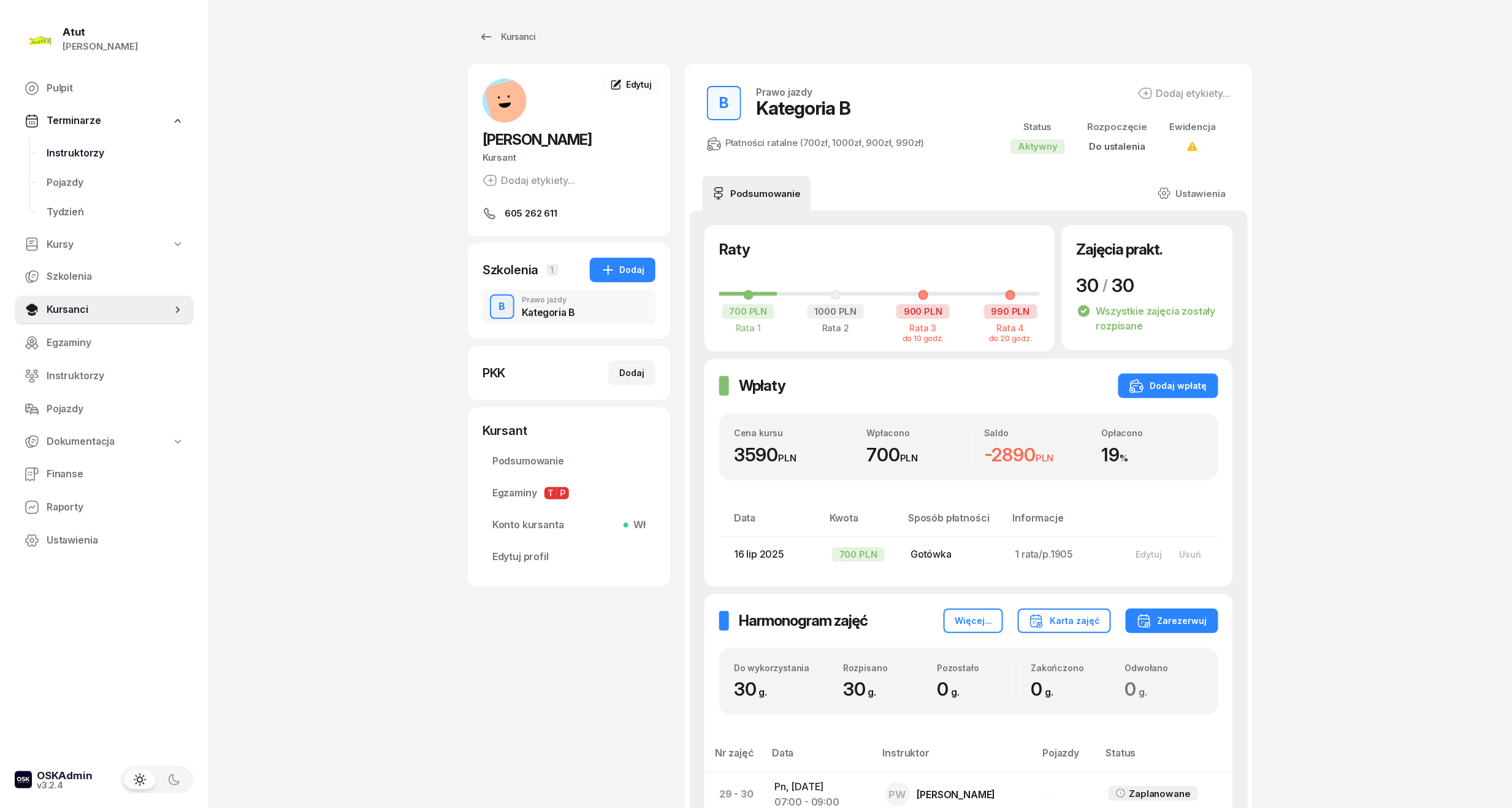
click at [86, 154] on span "Instruktorzy" at bounding box center [115, 153] width 137 height 16
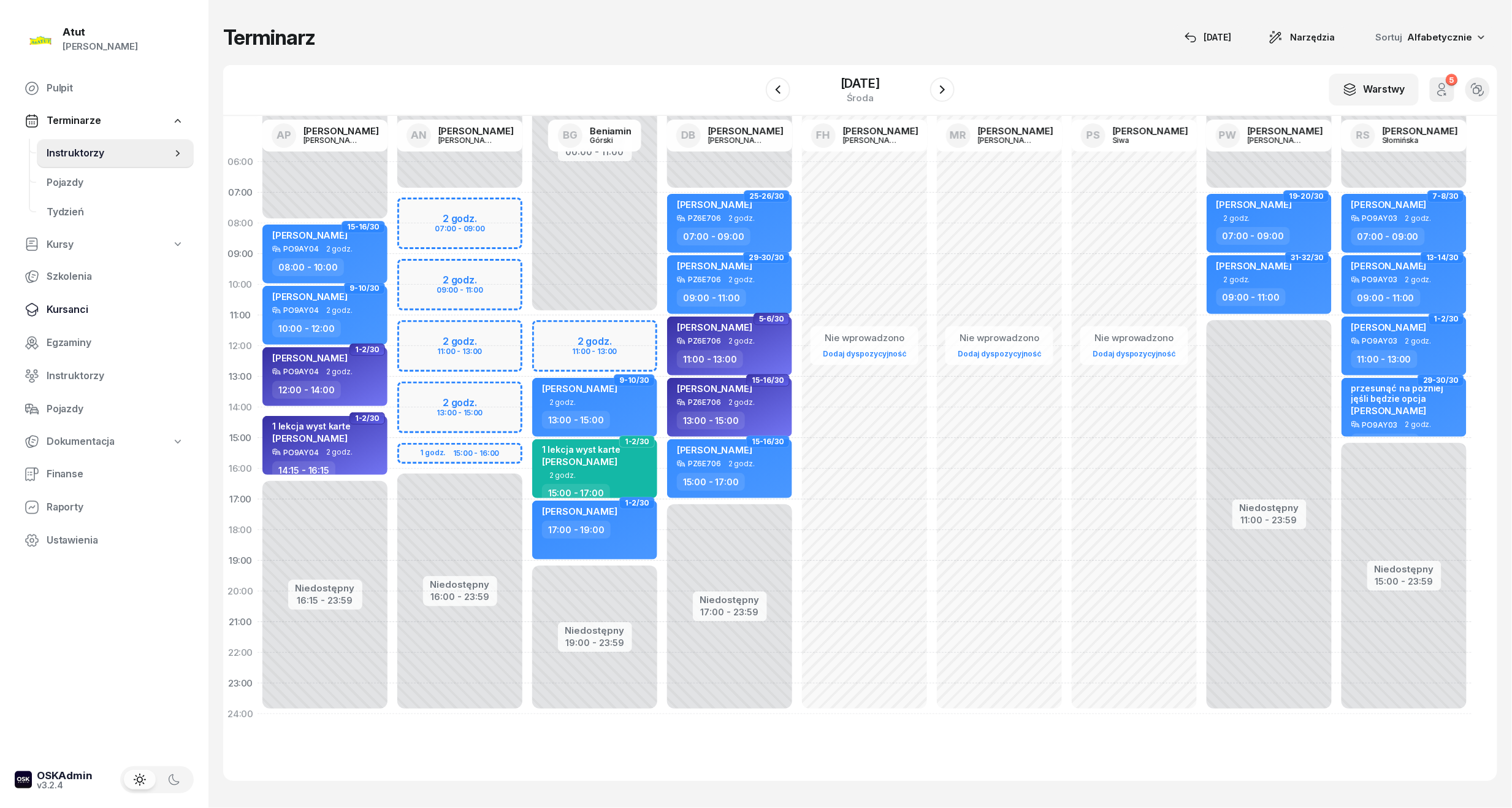
click at [77, 310] on span "Kursanci" at bounding box center [115, 310] width 137 height 16
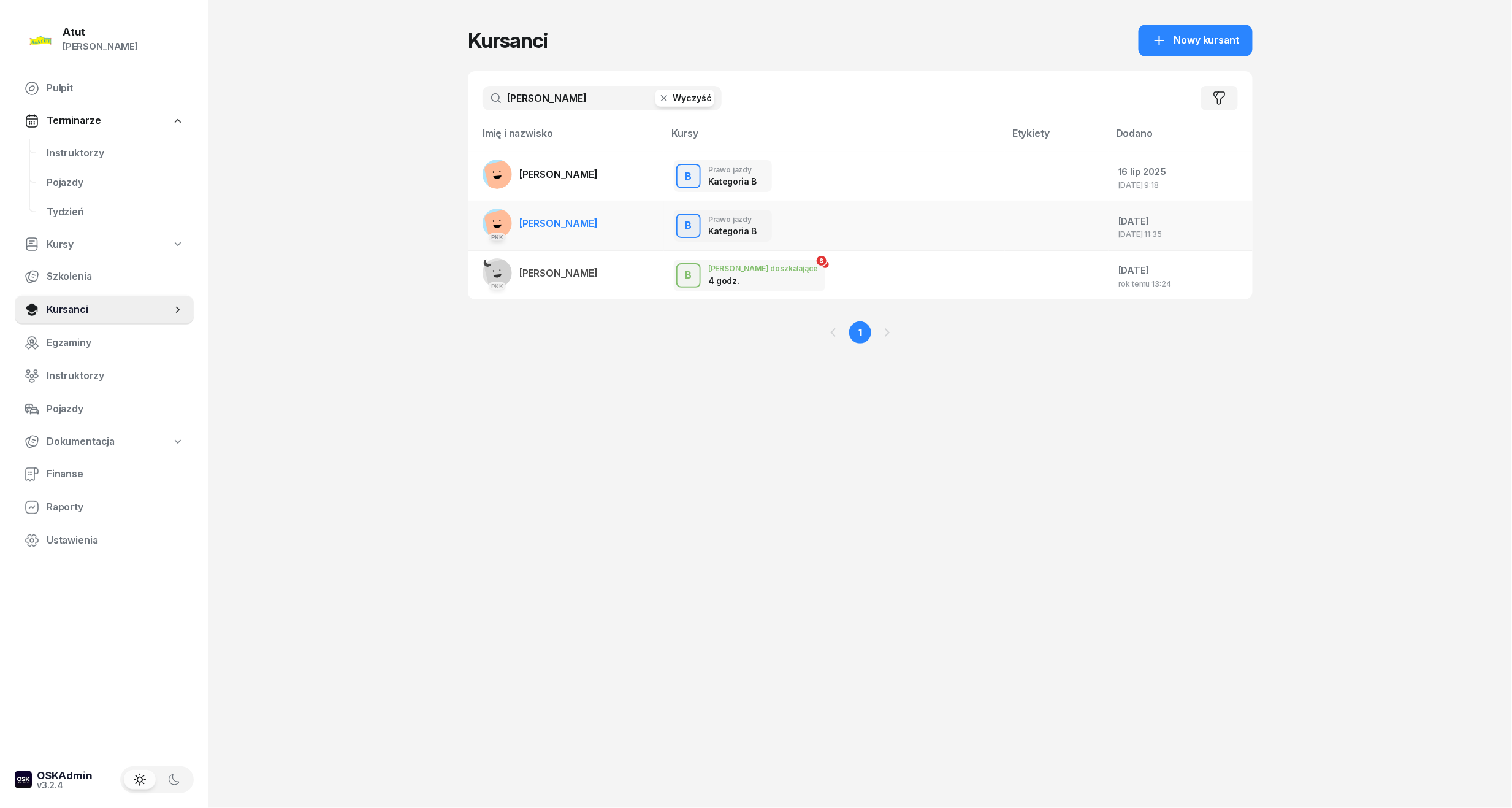
click at [558, 217] on span "[PERSON_NAME]" at bounding box center [558, 224] width 78 height 12
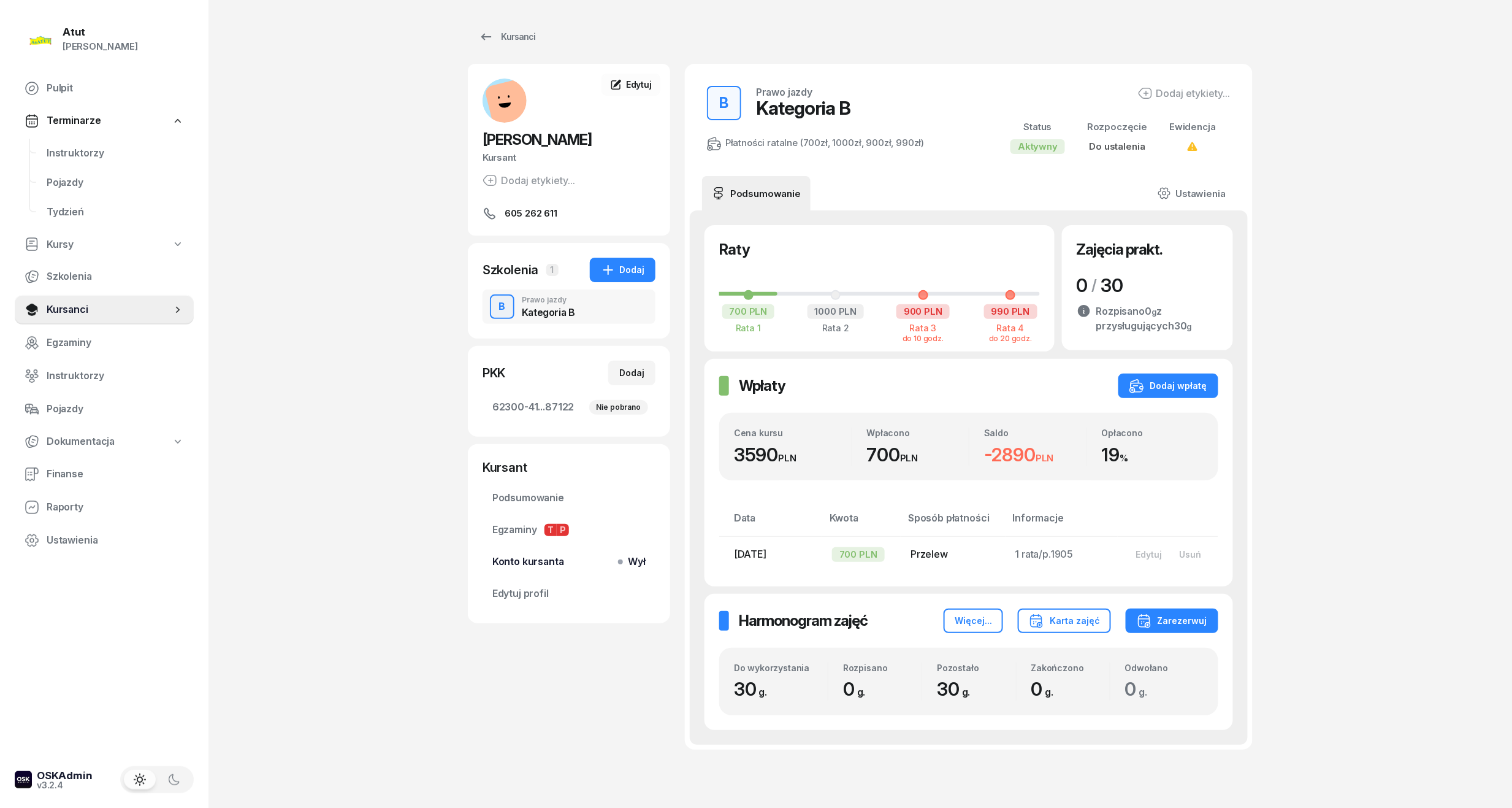
click at [625, 557] on span "Wył" at bounding box center [634, 562] width 22 height 16
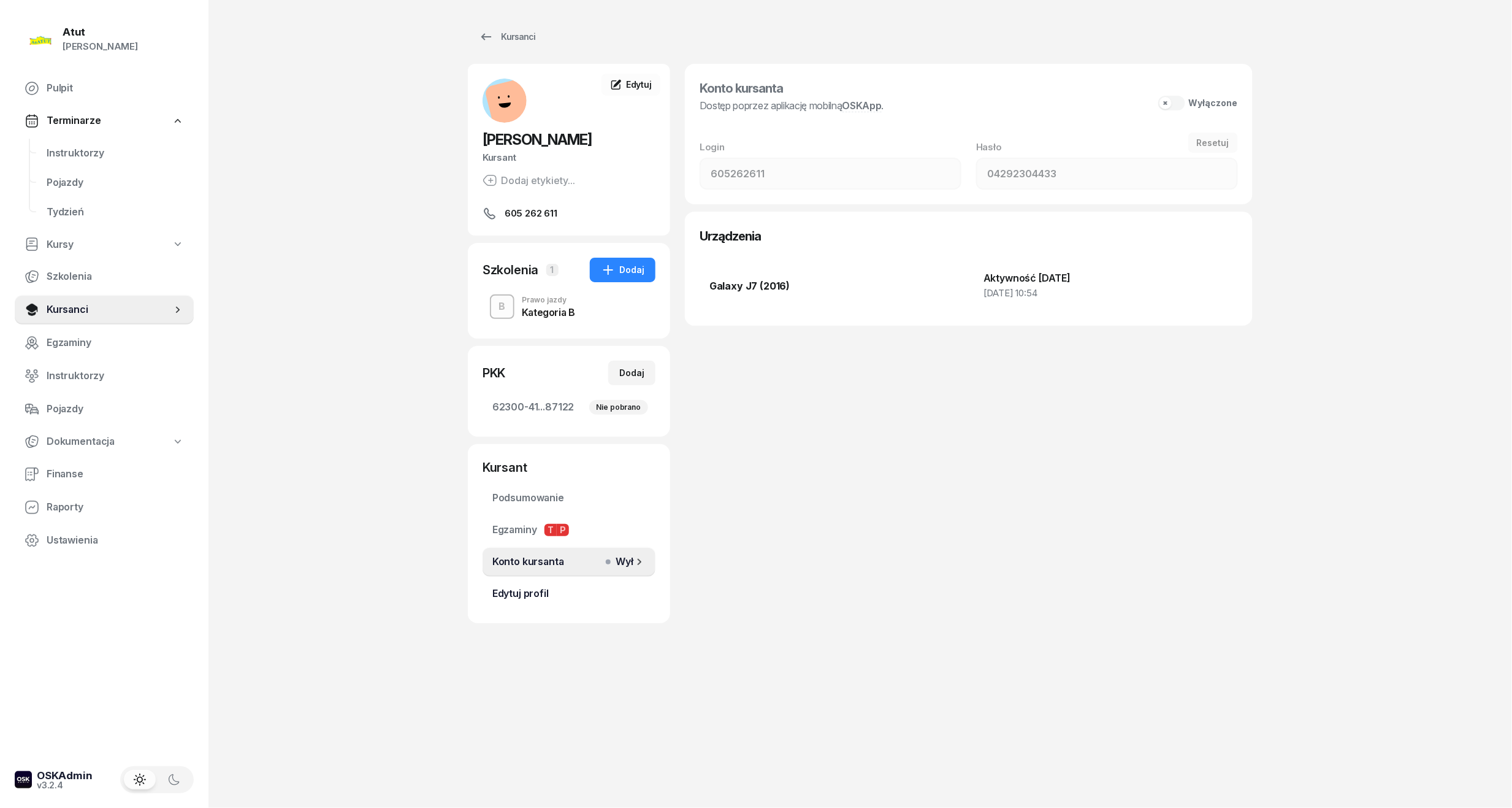
click at [551, 594] on span "Edytuj profil" at bounding box center [569, 594] width 154 height 16
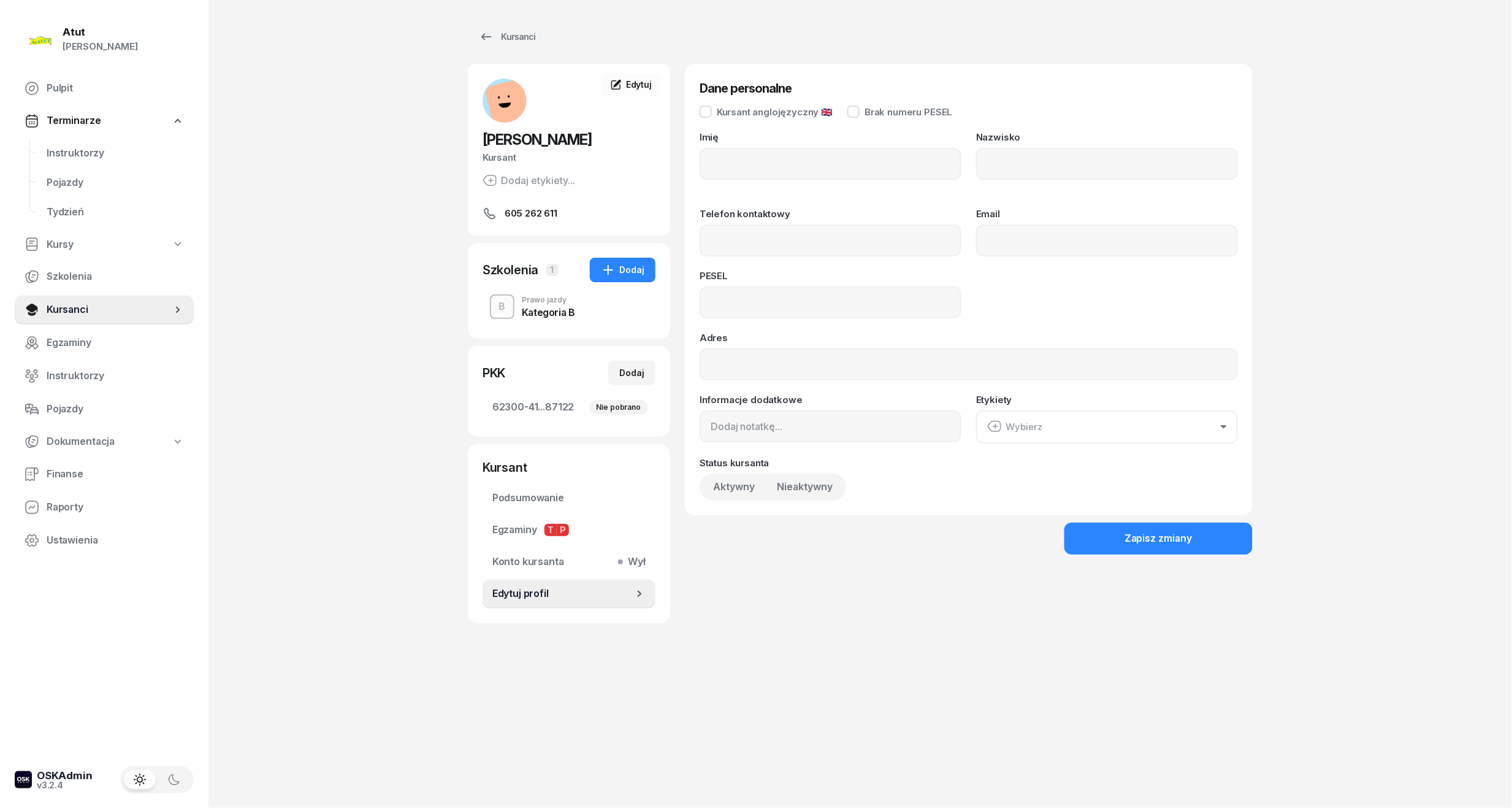
type input "[PERSON_NAME]"
type input "Buczarski"
type input "605262611"
type input "04292304433"
click at [803, 471] on div "Status kursanta Aktywny Nieaktywny" at bounding box center [969, 479] width 538 height 43
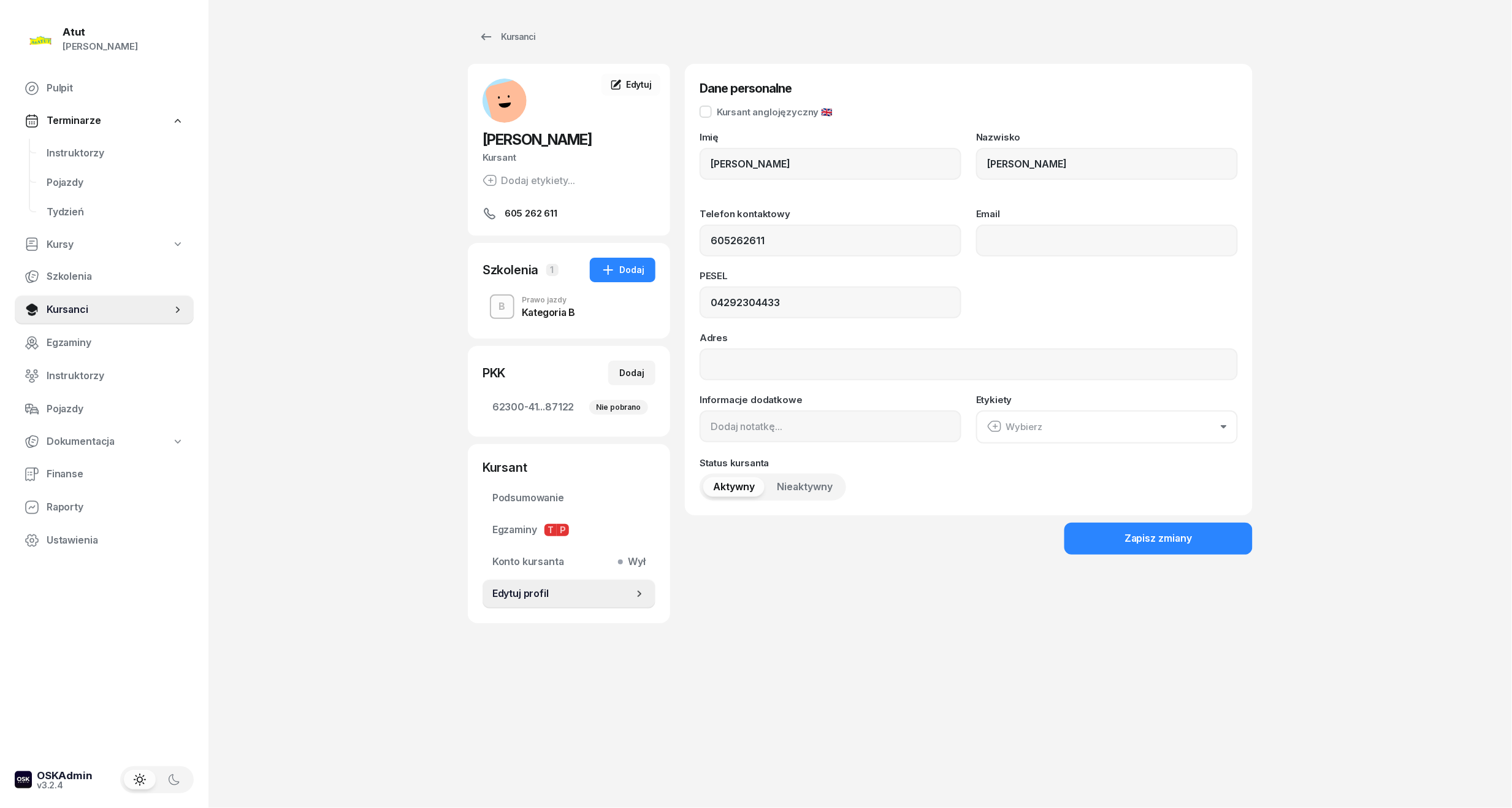
click at [801, 489] on span "Nieaktywny" at bounding box center [804, 487] width 56 height 16
click at [1147, 536] on div "Zapisz zmiany" at bounding box center [1158, 539] width 68 height 16
click at [721, 307] on input "04292304433" at bounding box center [830, 302] width 261 height 32
click at [739, 309] on input "04292304433" at bounding box center [830, 302] width 261 height 32
click at [739, 489] on span "Aktywny" at bounding box center [734, 487] width 42 height 16
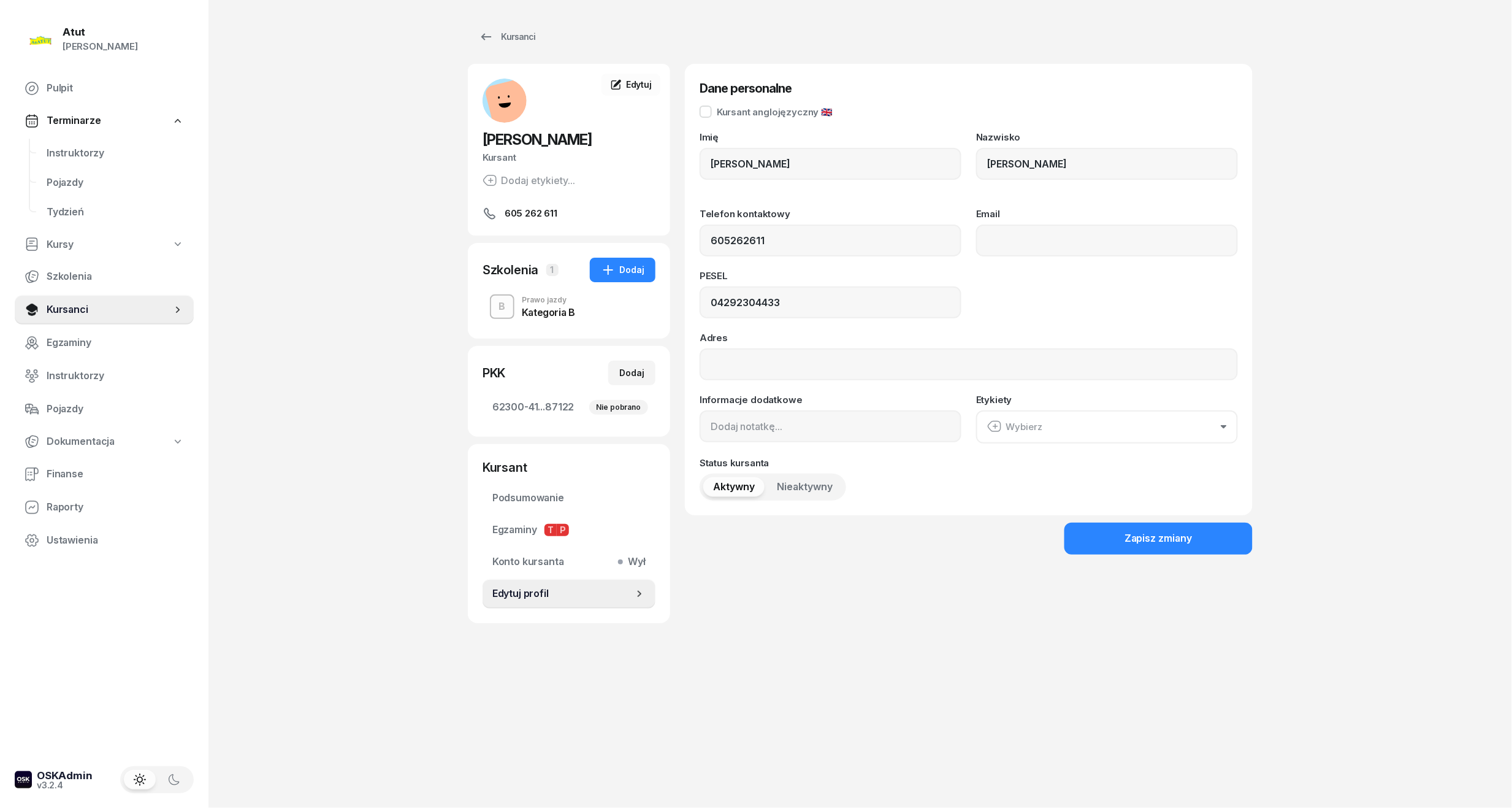
click at [943, 599] on div "Dane personalne Kursant anglojęzyczny 🇬🇧 Imię Marcin Nazwisko Buczarski Telefon…" at bounding box center [969, 343] width 568 height 560
drag, startPoint x: 87, startPoint y: 310, endPoint x: 116, endPoint y: 300, distance: 30.7
click at [87, 310] on span "Kursanci" at bounding box center [109, 310] width 125 height 16
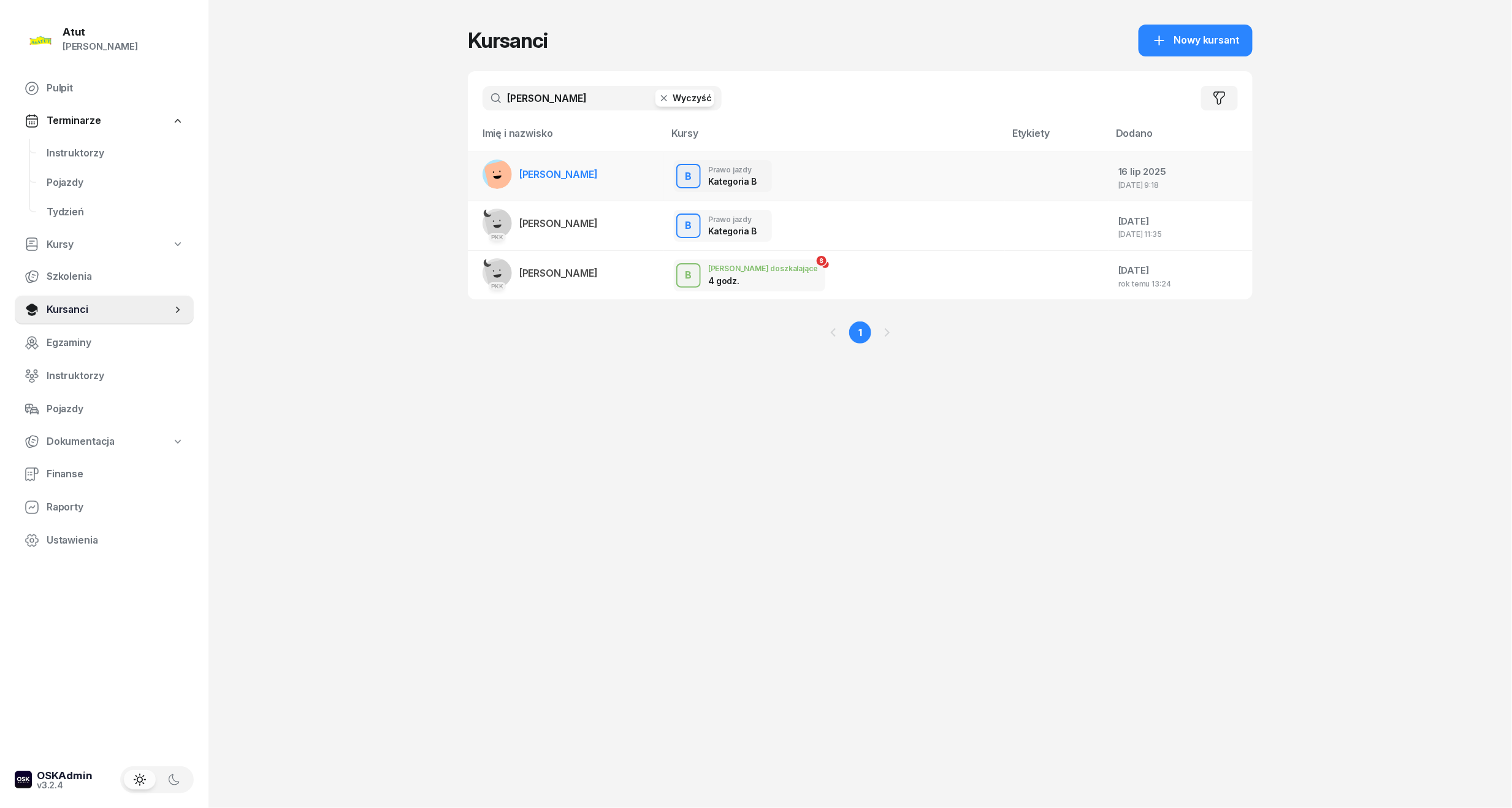
click at [551, 171] on span "[PERSON_NAME]" at bounding box center [558, 175] width 78 height 12
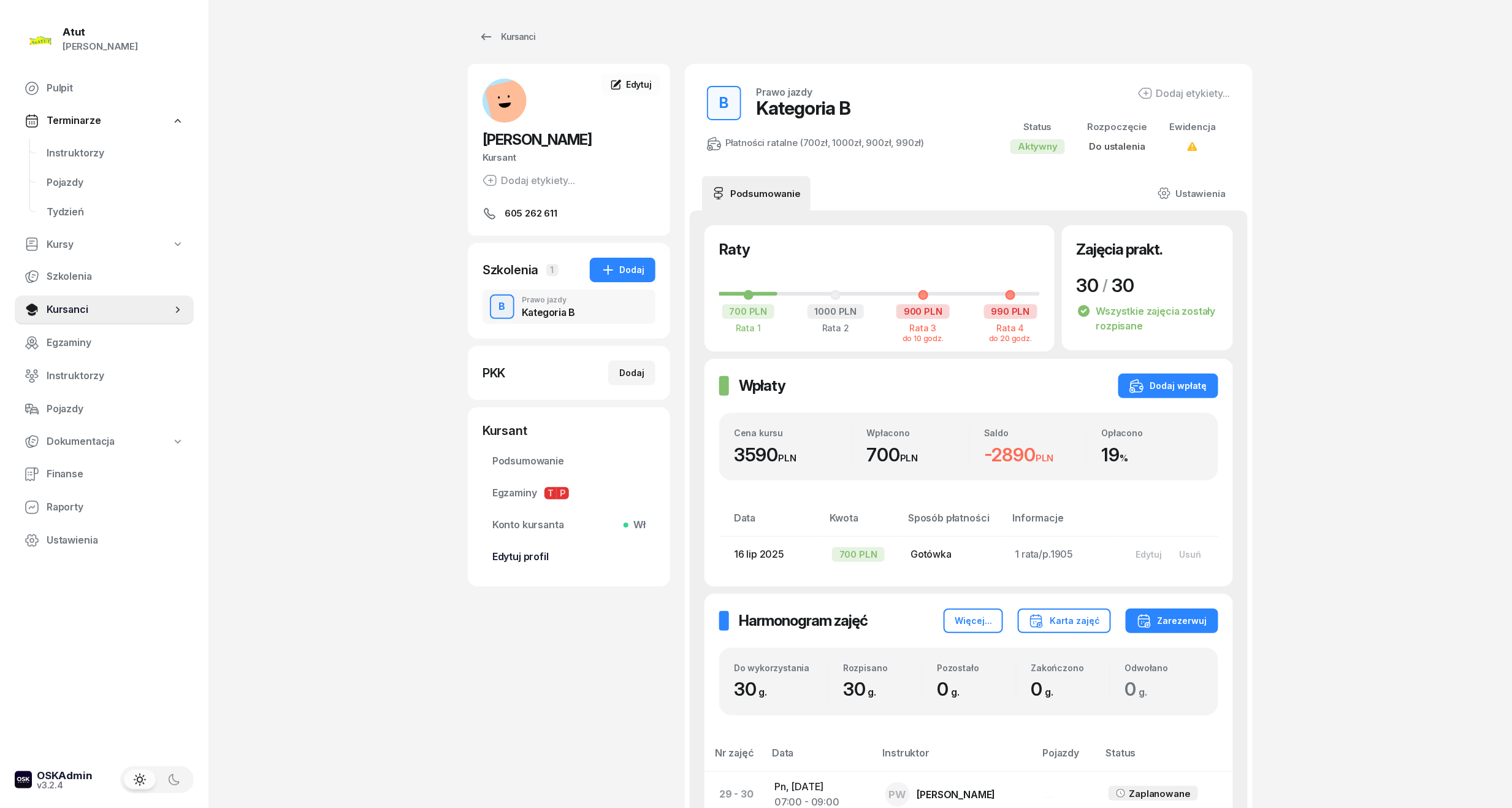
click at [525, 563] on span "Edytuj profil" at bounding box center [569, 557] width 154 height 16
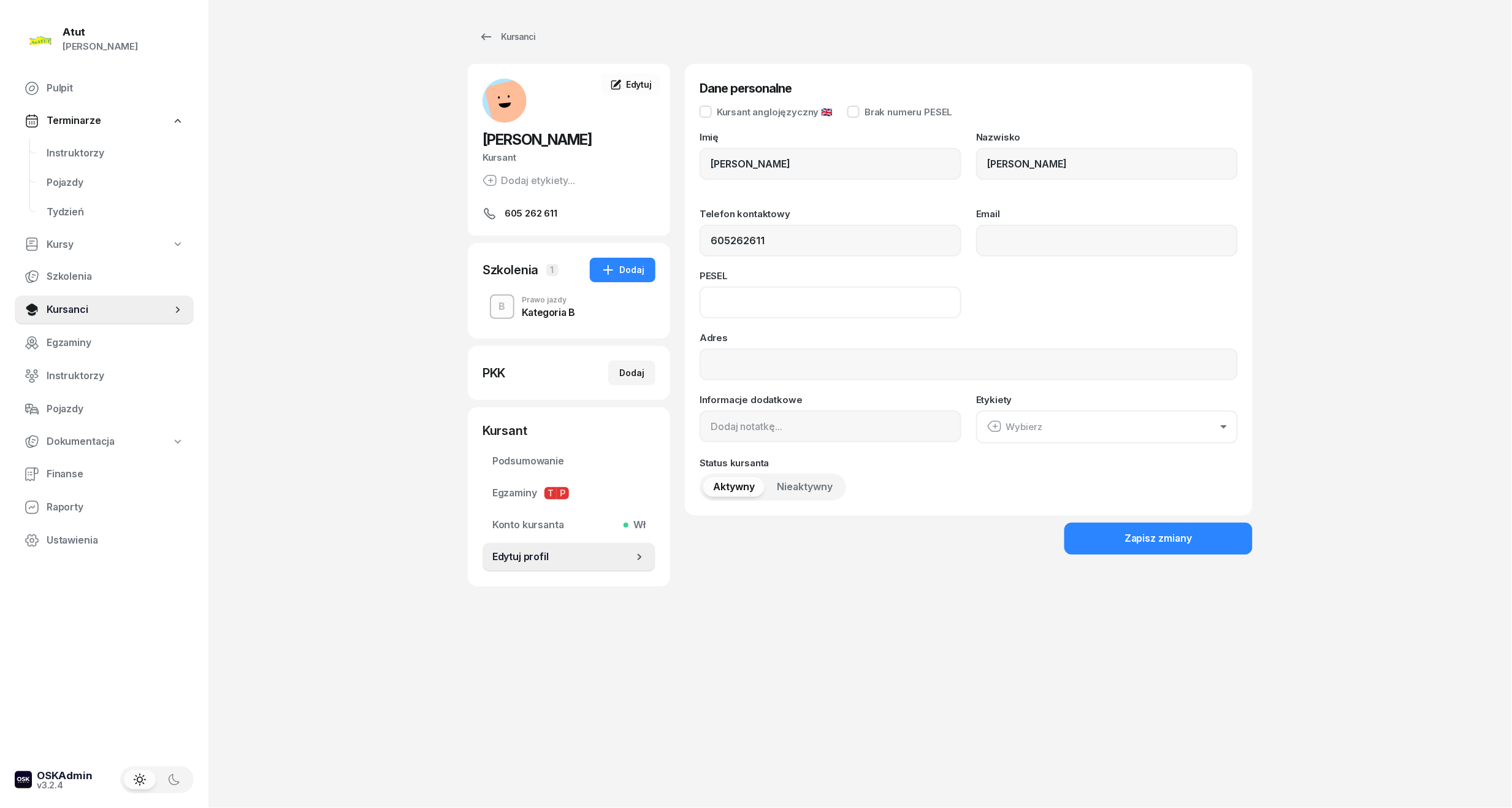
click at [777, 308] on input at bounding box center [830, 302] width 261 height 32
type input "04292304433"
click at [1117, 540] on button "Zapisz zmiany" at bounding box center [1158, 538] width 189 height 32
click at [1168, 531] on div "Zapisz zmiany" at bounding box center [1158, 539] width 68 height 16
click at [505, 563] on span "Edytuj profil" at bounding box center [563, 557] width 141 height 16
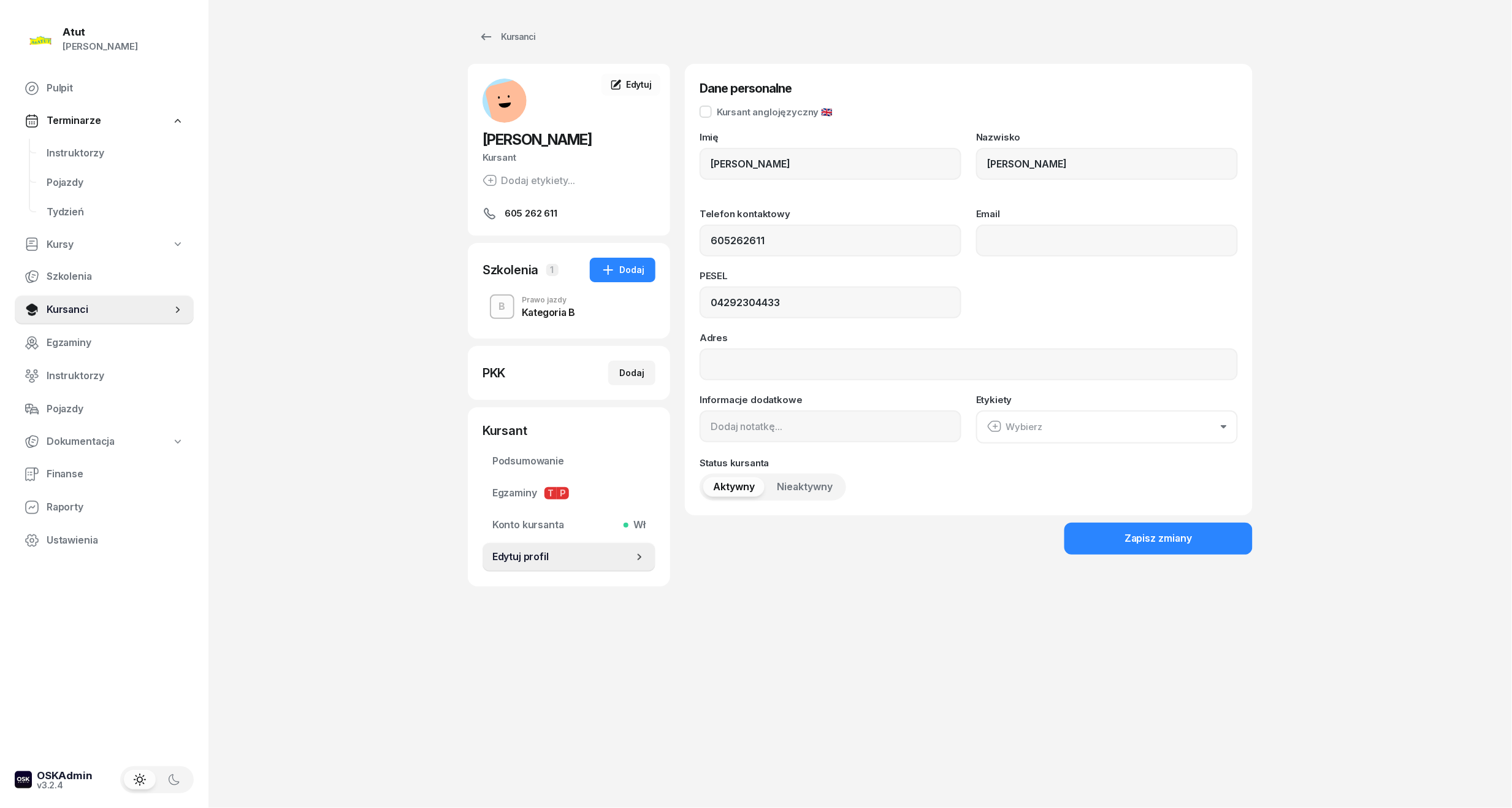
click at [533, 556] on span "Edytuj profil" at bounding box center [563, 557] width 141 height 16
click at [1209, 550] on button "Zapisz zmiany" at bounding box center [1158, 538] width 189 height 32
click at [1202, 543] on button "Zapisz zmiany" at bounding box center [1158, 538] width 189 height 32
click at [74, 298] on link "Kursanci" at bounding box center [104, 310] width 179 height 29
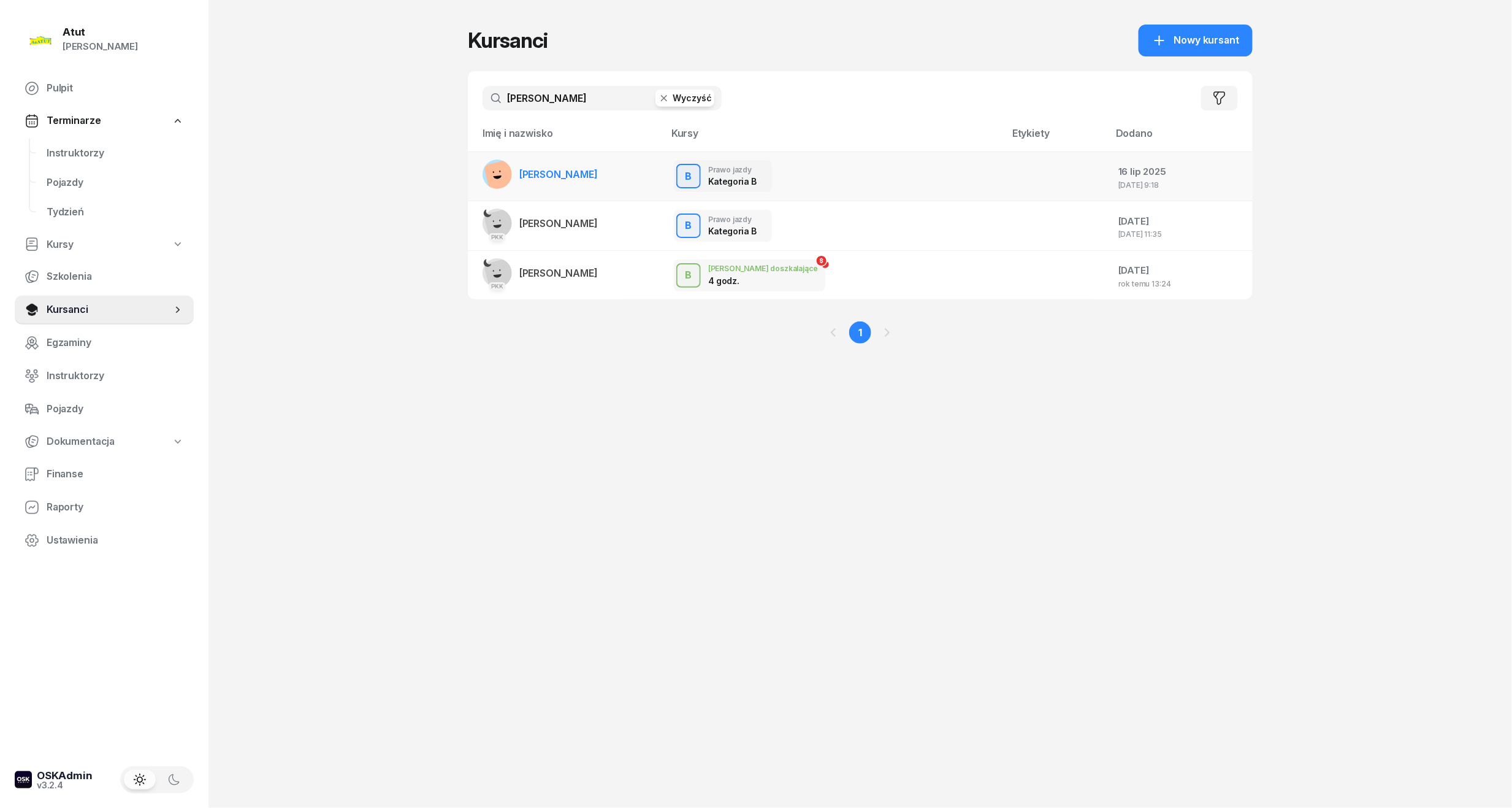
click at [532, 169] on span "[PERSON_NAME]" at bounding box center [558, 175] width 78 height 12
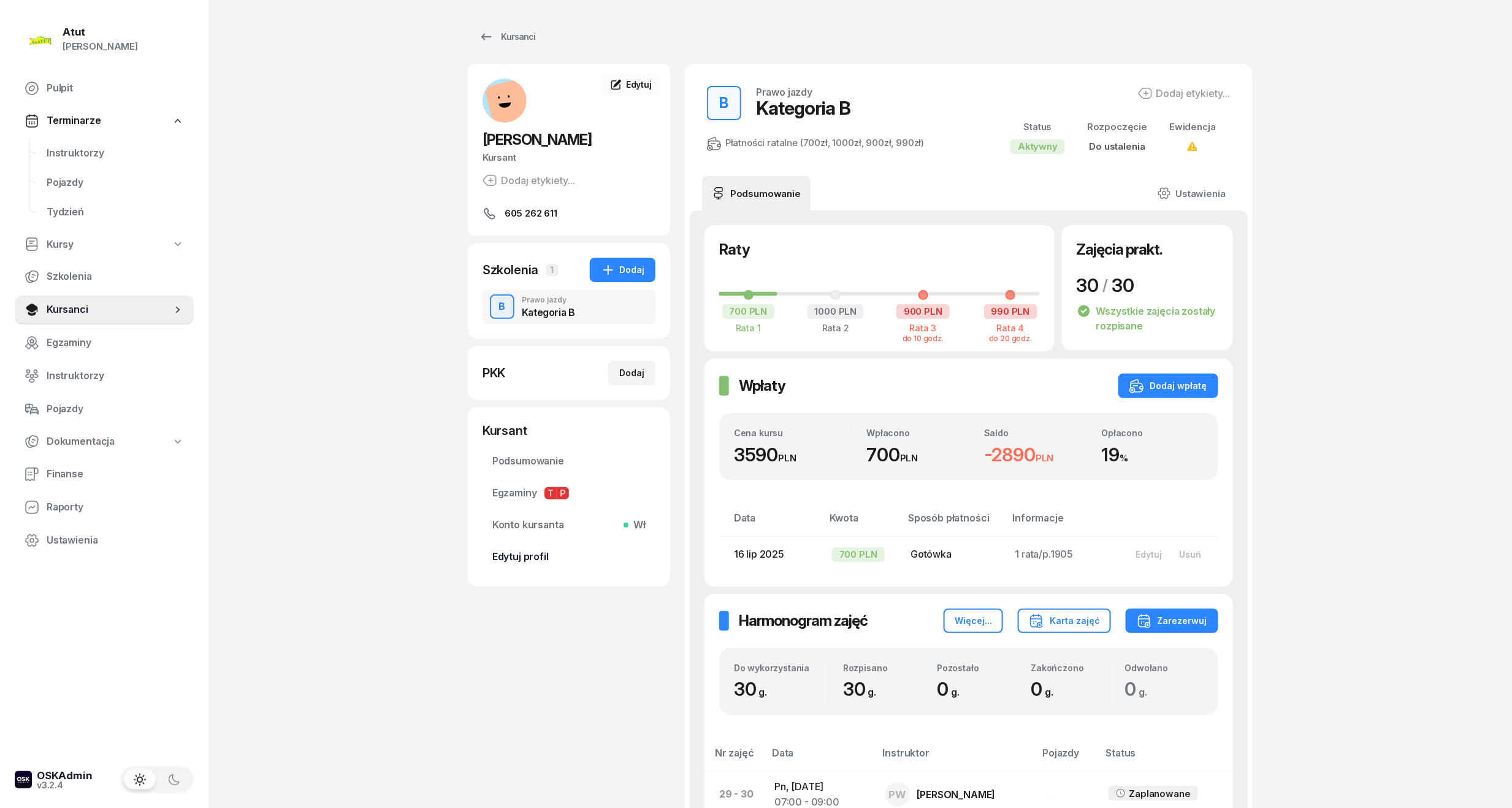
click at [545, 557] on span "Edytuj profil" at bounding box center [569, 557] width 154 height 16
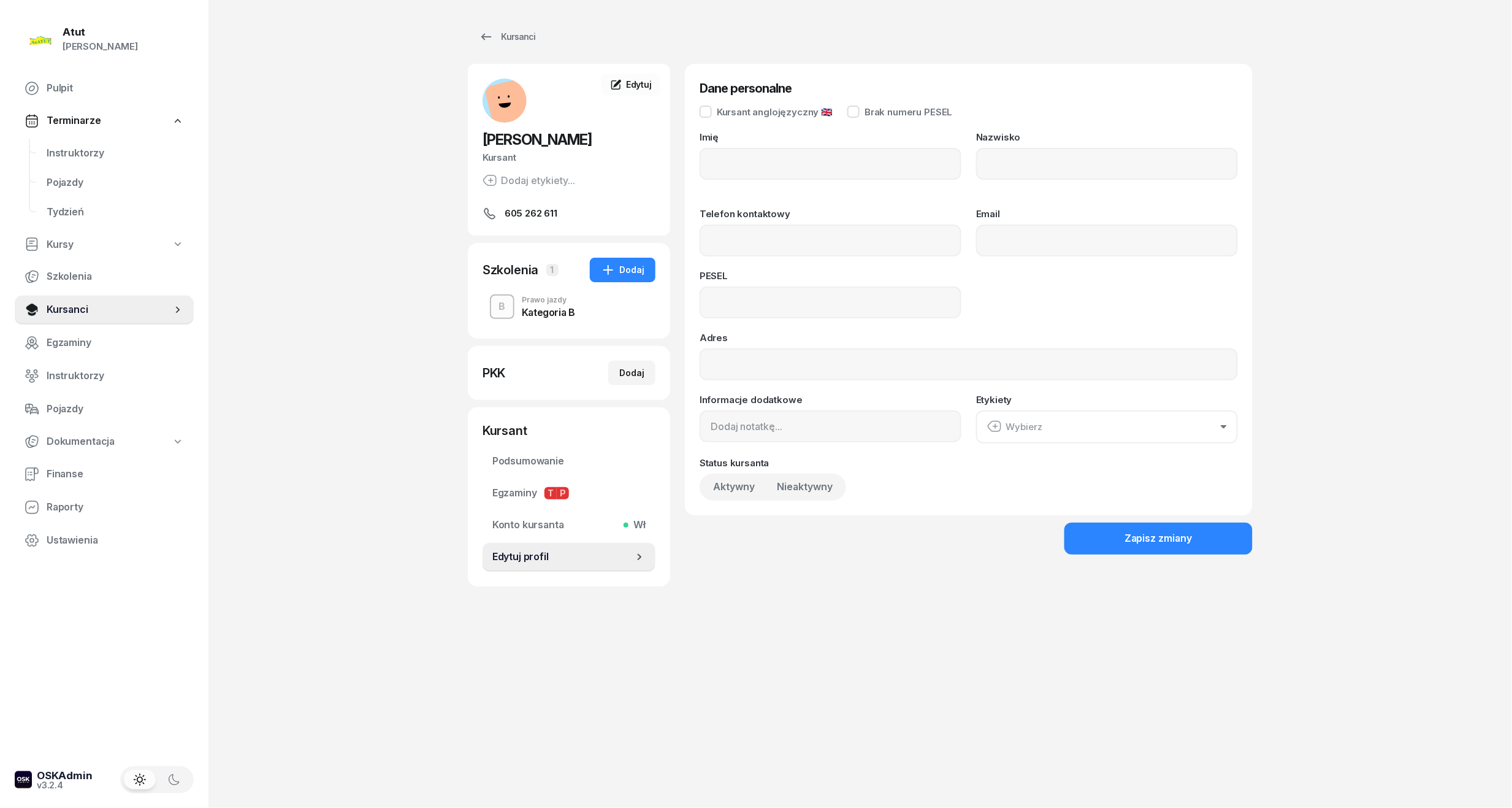
type input "[PERSON_NAME]"
type input "Buczarski"
type input "605262611"
type input "04292304433"
click at [538, 518] on span "Konto kursanta Wł" at bounding box center [569, 525] width 154 height 16
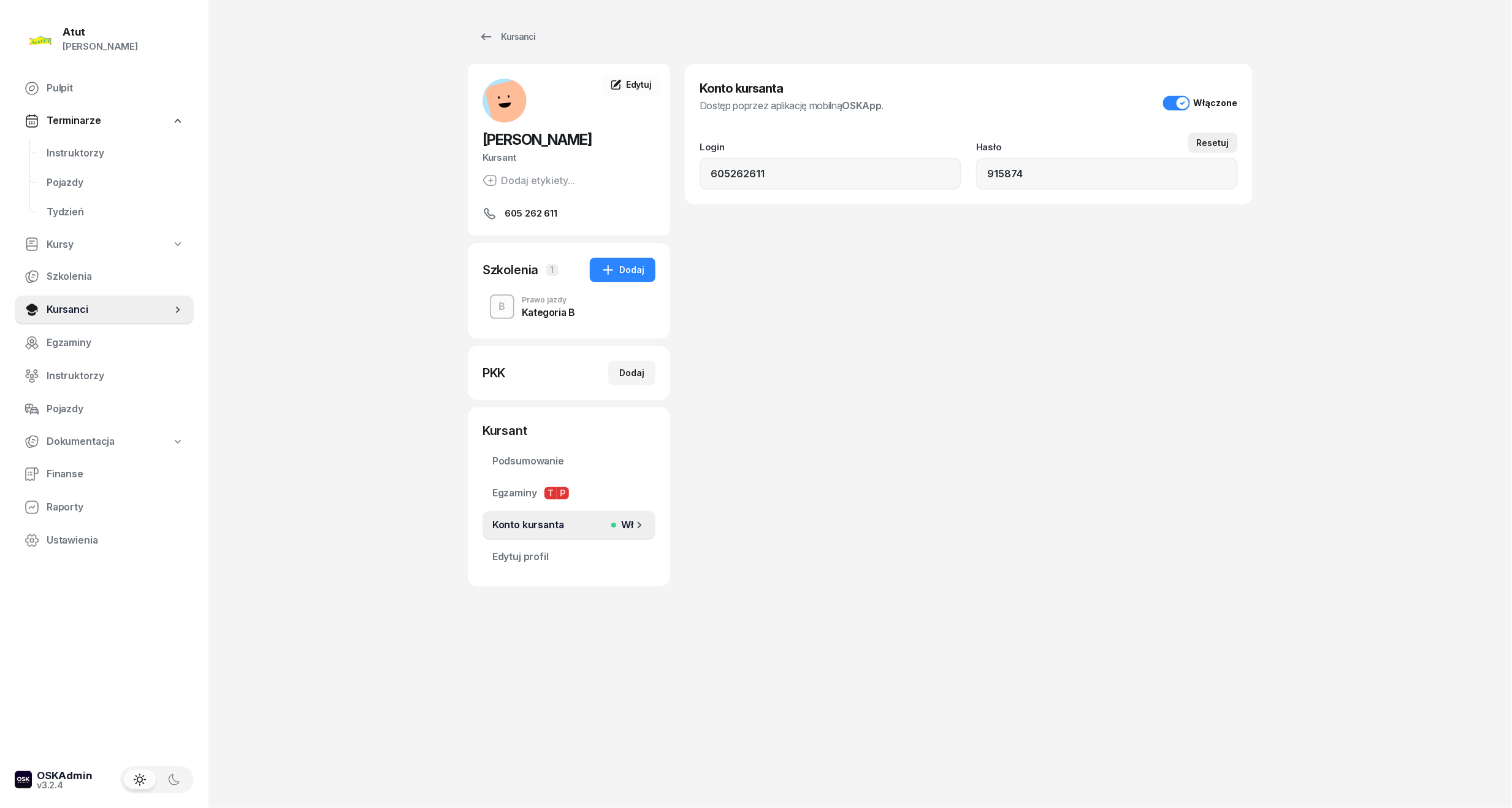
click at [1206, 142] on div "Resetuj" at bounding box center [1213, 142] width 33 height 10
type input "04292304433"
click at [515, 556] on span "Edytuj profil" at bounding box center [569, 557] width 154 height 16
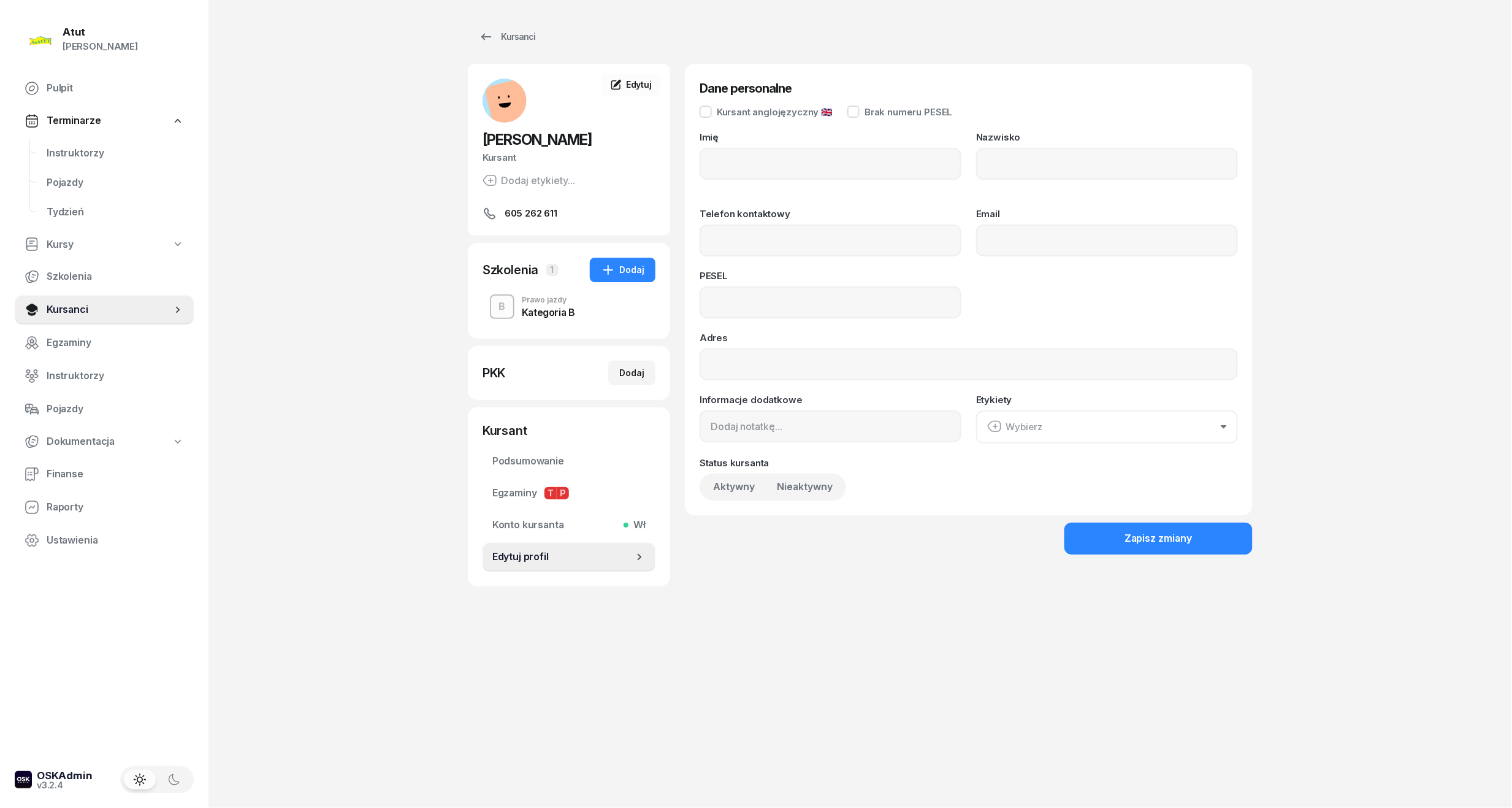
type input "[PERSON_NAME]"
type input "Buczarski"
type input "605262611"
type input "04292304433"
click at [47, 156] on span "Instruktorzy" at bounding box center [115, 153] width 137 height 16
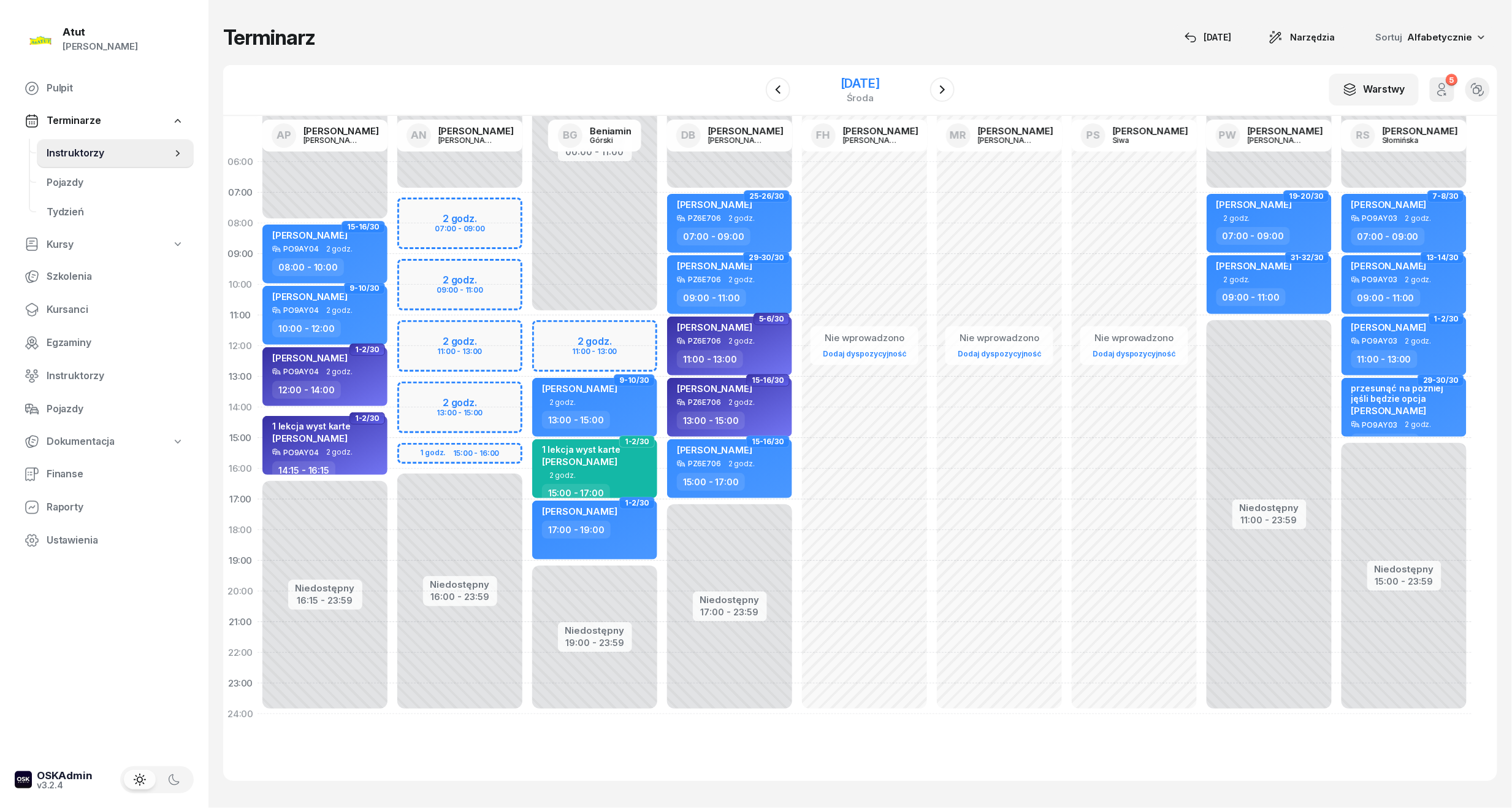
click at [840, 86] on div "[DATE]" at bounding box center [860, 84] width 40 height 12
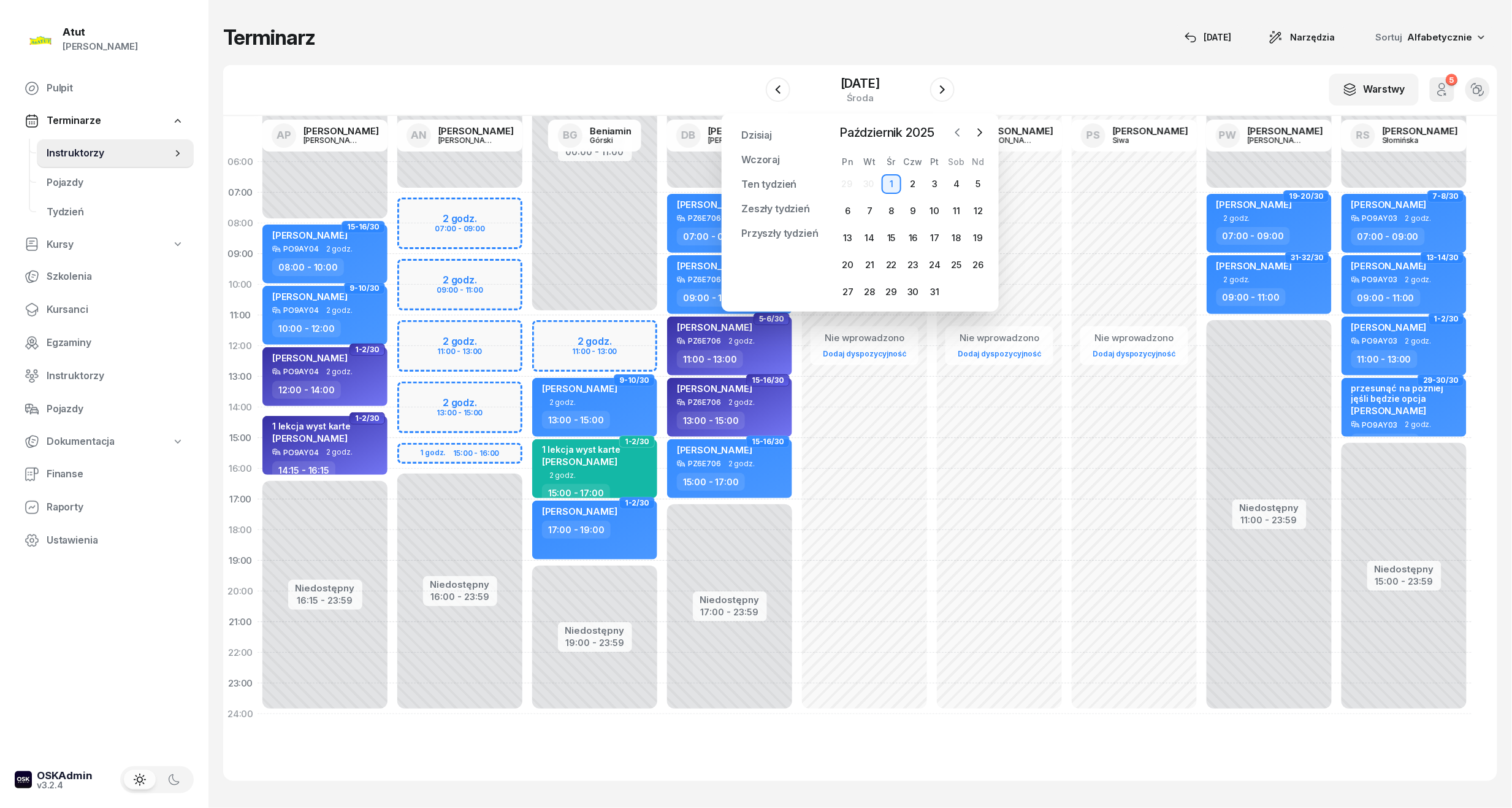
click at [964, 128] on icon "button" at bounding box center [957, 133] width 12 height 12
click at [868, 187] on div "2" at bounding box center [869, 183] width 19 height 19
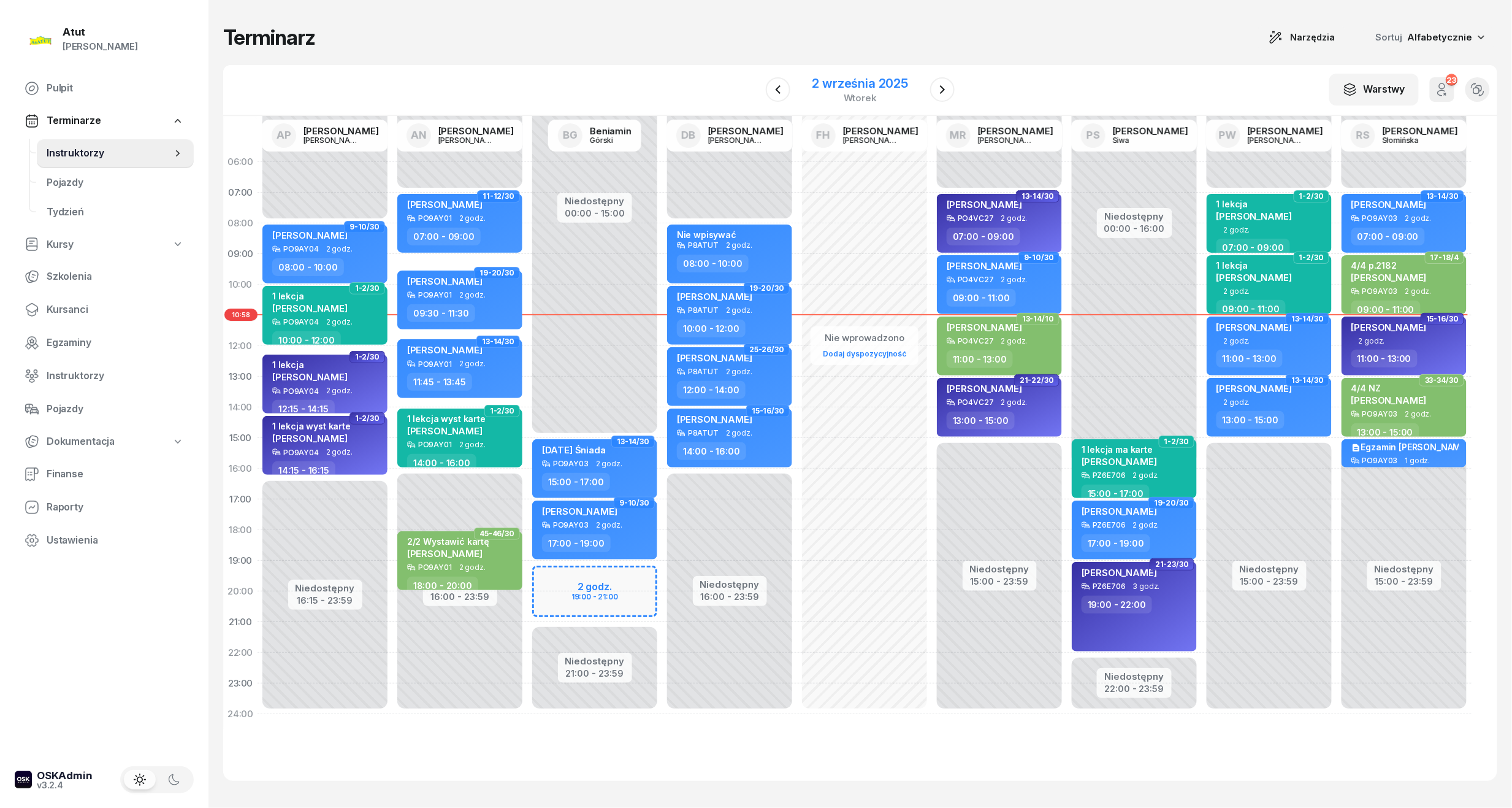
click at [876, 78] on div "2 września 2025" at bounding box center [860, 84] width 96 height 12
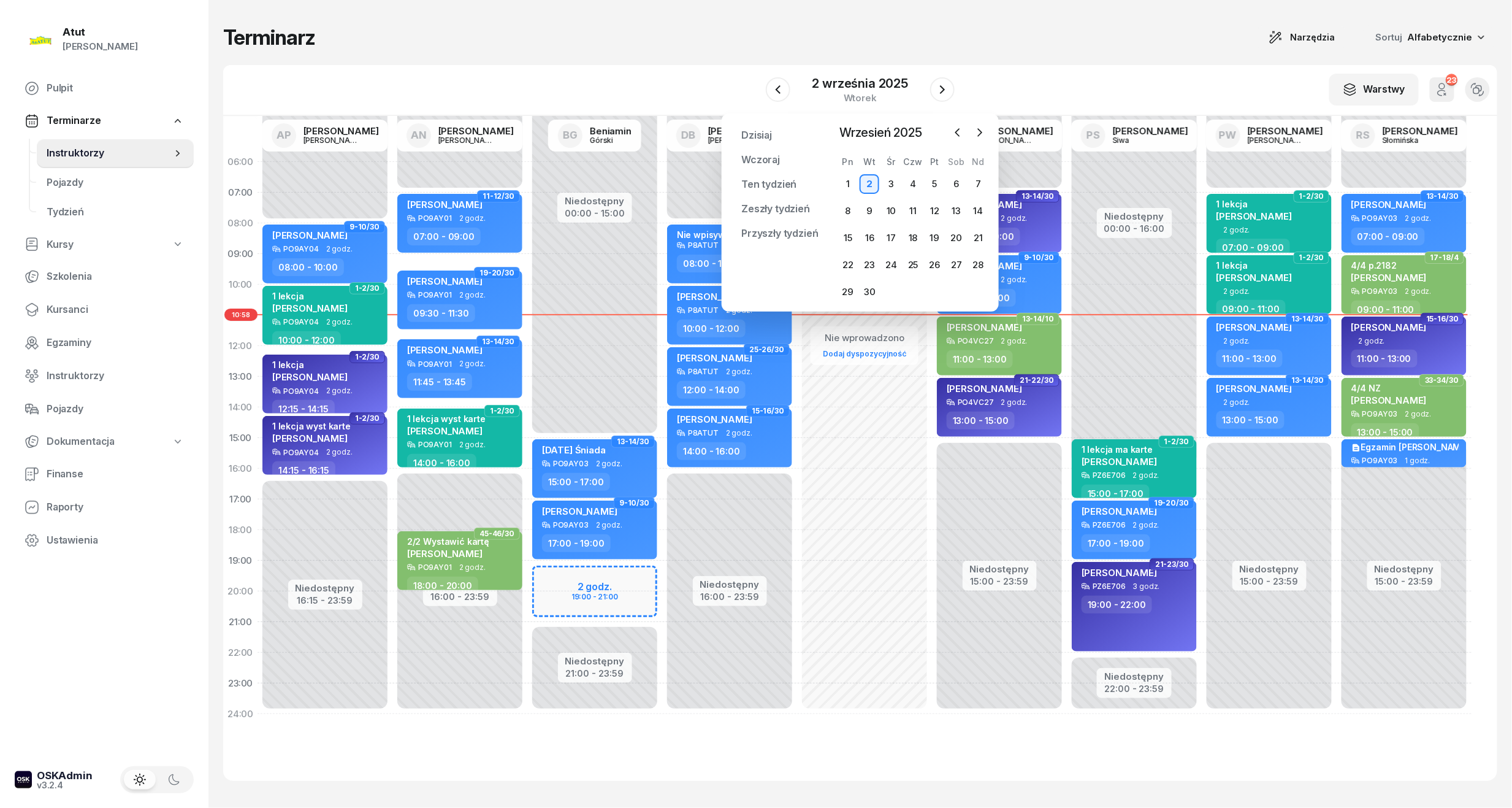
click at [959, 121] on div "Dzisiaj Wczoraj Ten tydzień Zeszły tydzień Przyszły tydzień Przypnij Wrzesień 2…" at bounding box center [860, 212] width 277 height 198
click at [959, 128] on icon "button" at bounding box center [957, 133] width 12 height 12
click at [955, 134] on icon "button" at bounding box center [957, 133] width 12 height 12
click at [984, 131] on icon "button" at bounding box center [980, 133] width 12 height 12
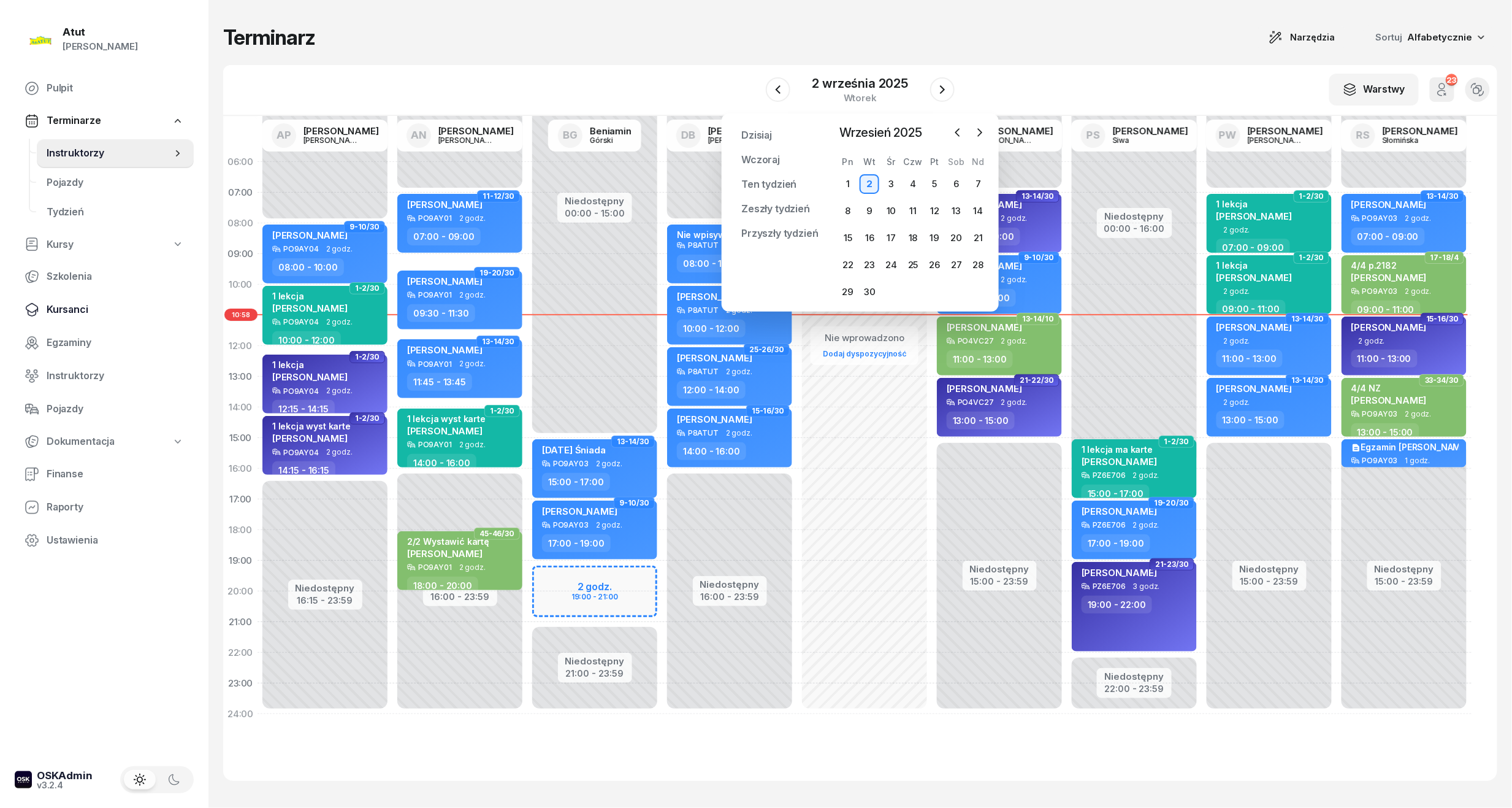
click at [64, 297] on link "Kursanci" at bounding box center [104, 310] width 179 height 29
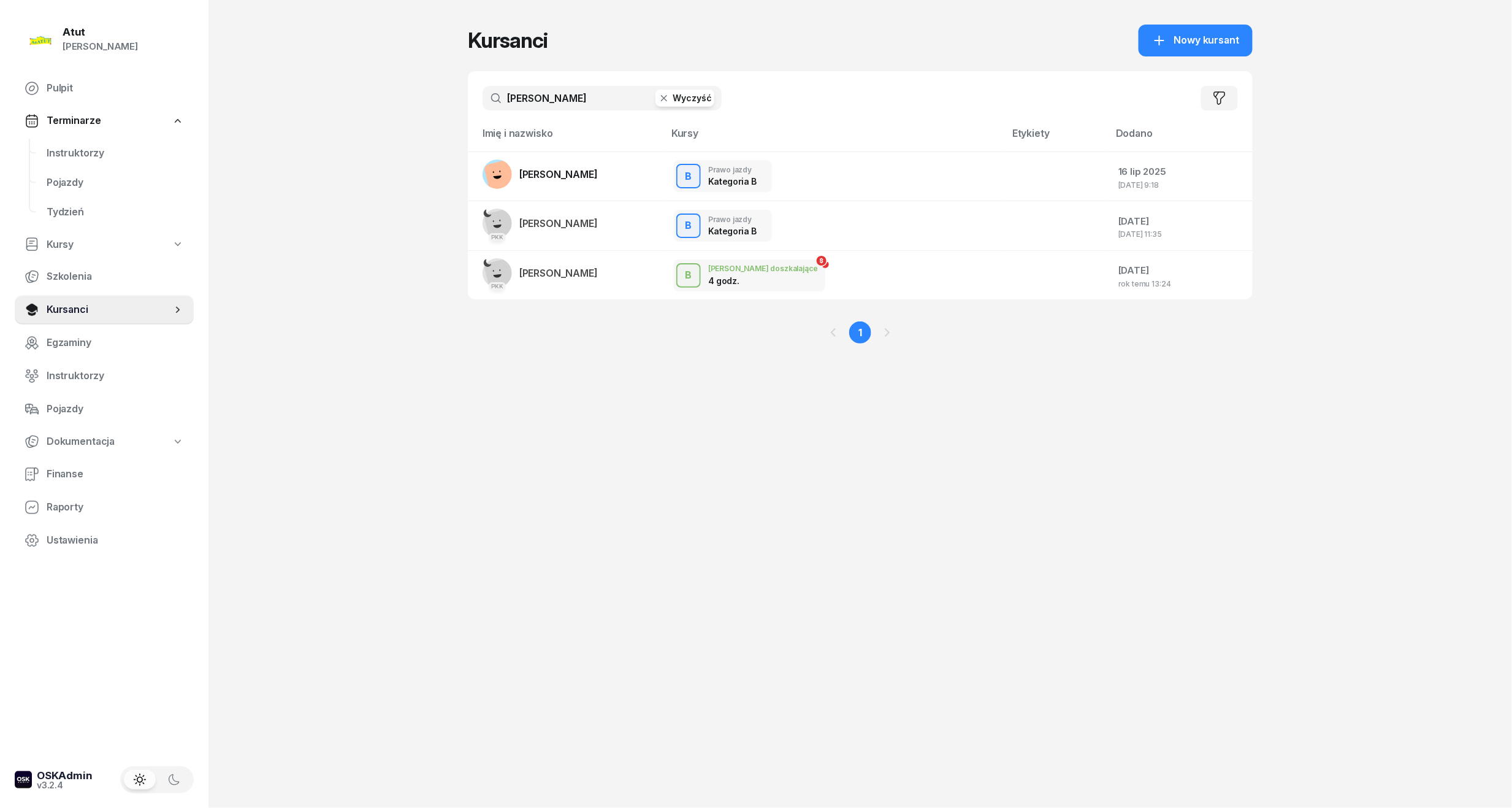
drag, startPoint x: 604, startPoint y: 87, endPoint x: -42, endPoint y: 235, distance: 662.7
click at [0, 235] on html "Paulina Atut Paulina Lis Pulpit Terminarze Instruktorzy Pojazdy Tydzień Kursy S…" at bounding box center [756, 404] width 1512 height 808
type input "ławniczak"
click at [557, 174] on span "[PERSON_NAME]" at bounding box center [558, 175] width 78 height 12
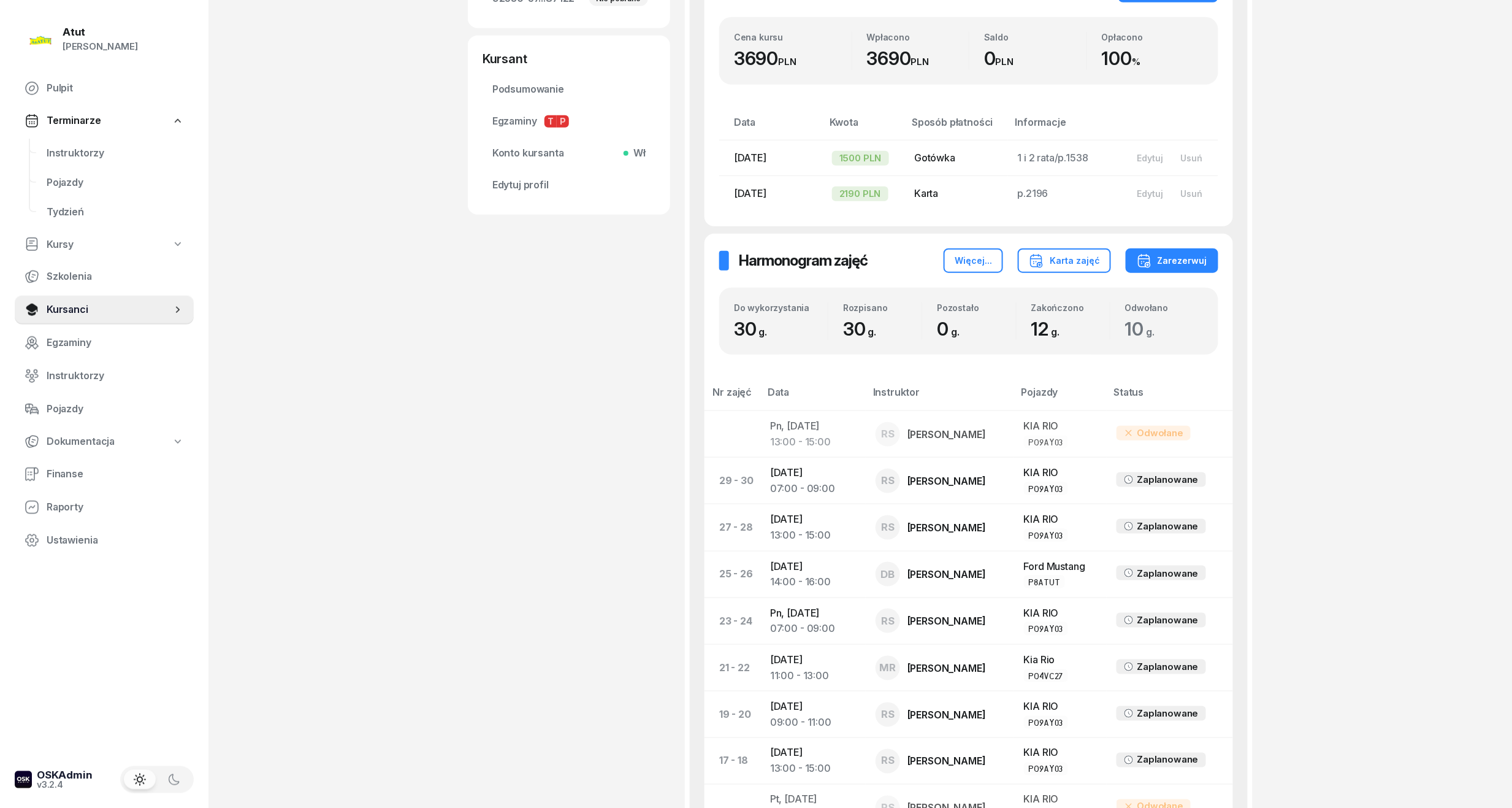
scroll to position [736, 0]
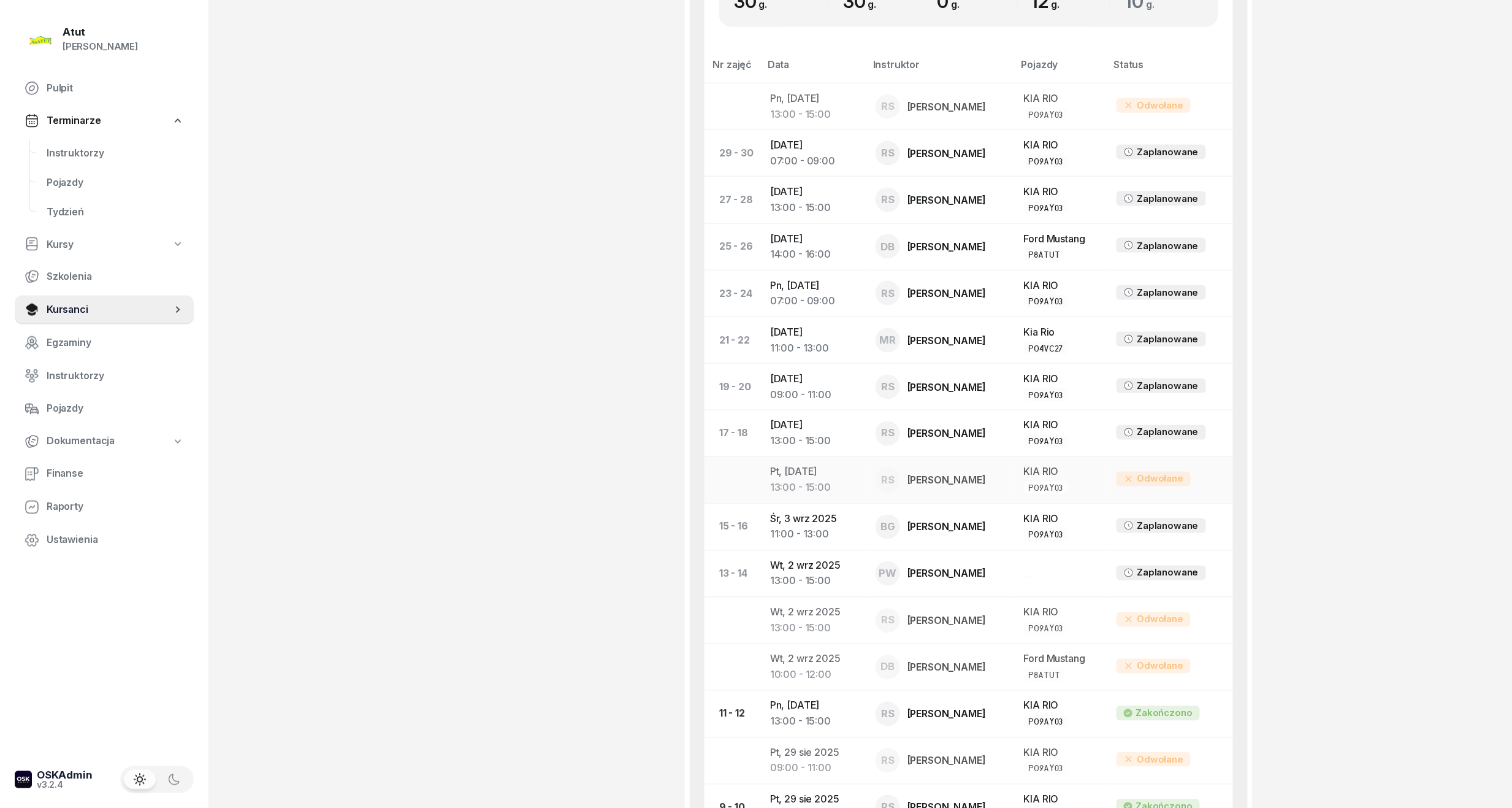
click at [812, 484] on div "13:00 - 15:00" at bounding box center [812, 488] width 86 height 16
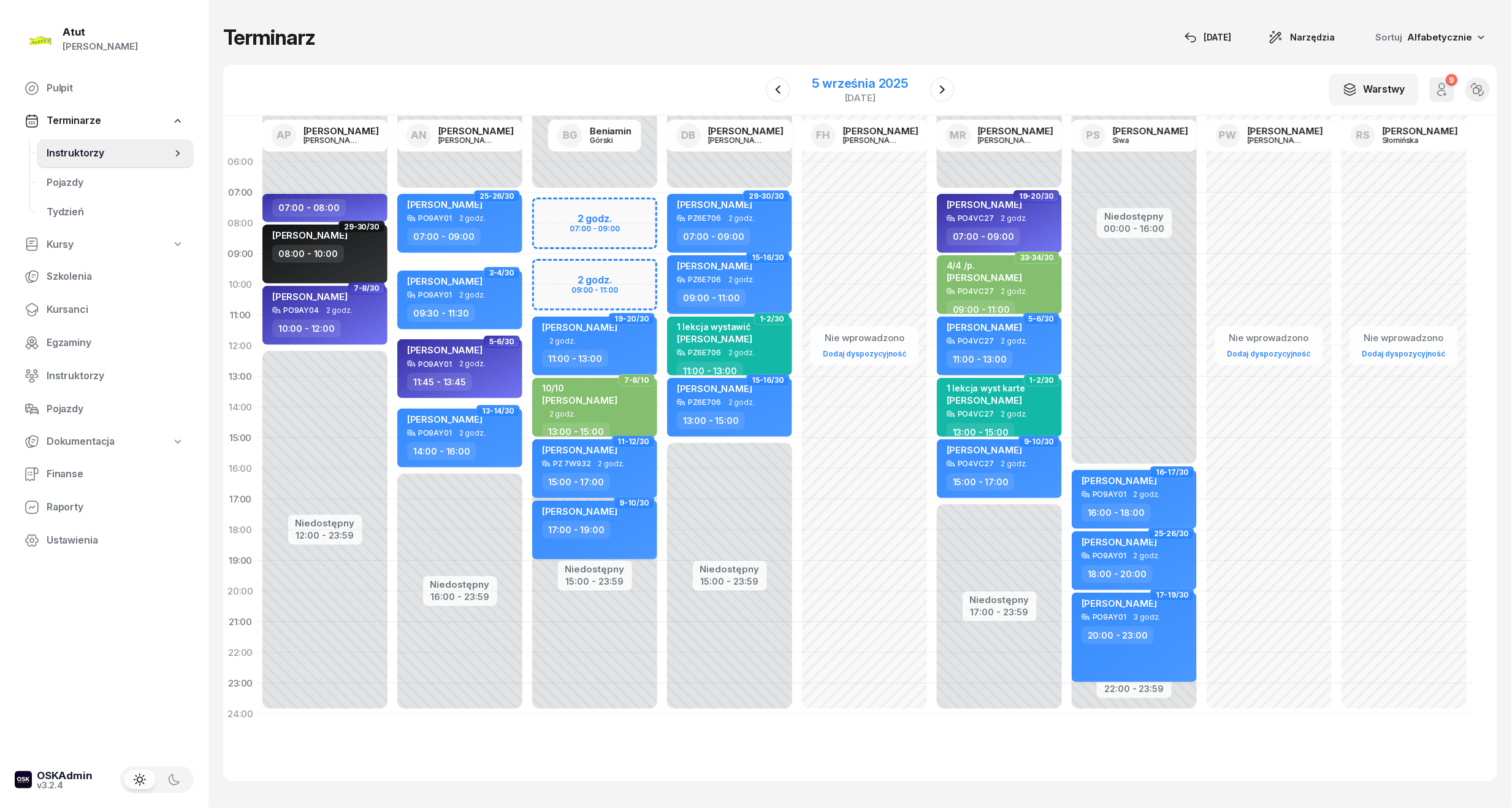
click at [910, 83] on div "5 września 2025 piątek" at bounding box center [860, 89] width 126 height 35
